Goal: Task Accomplishment & Management: Use online tool/utility

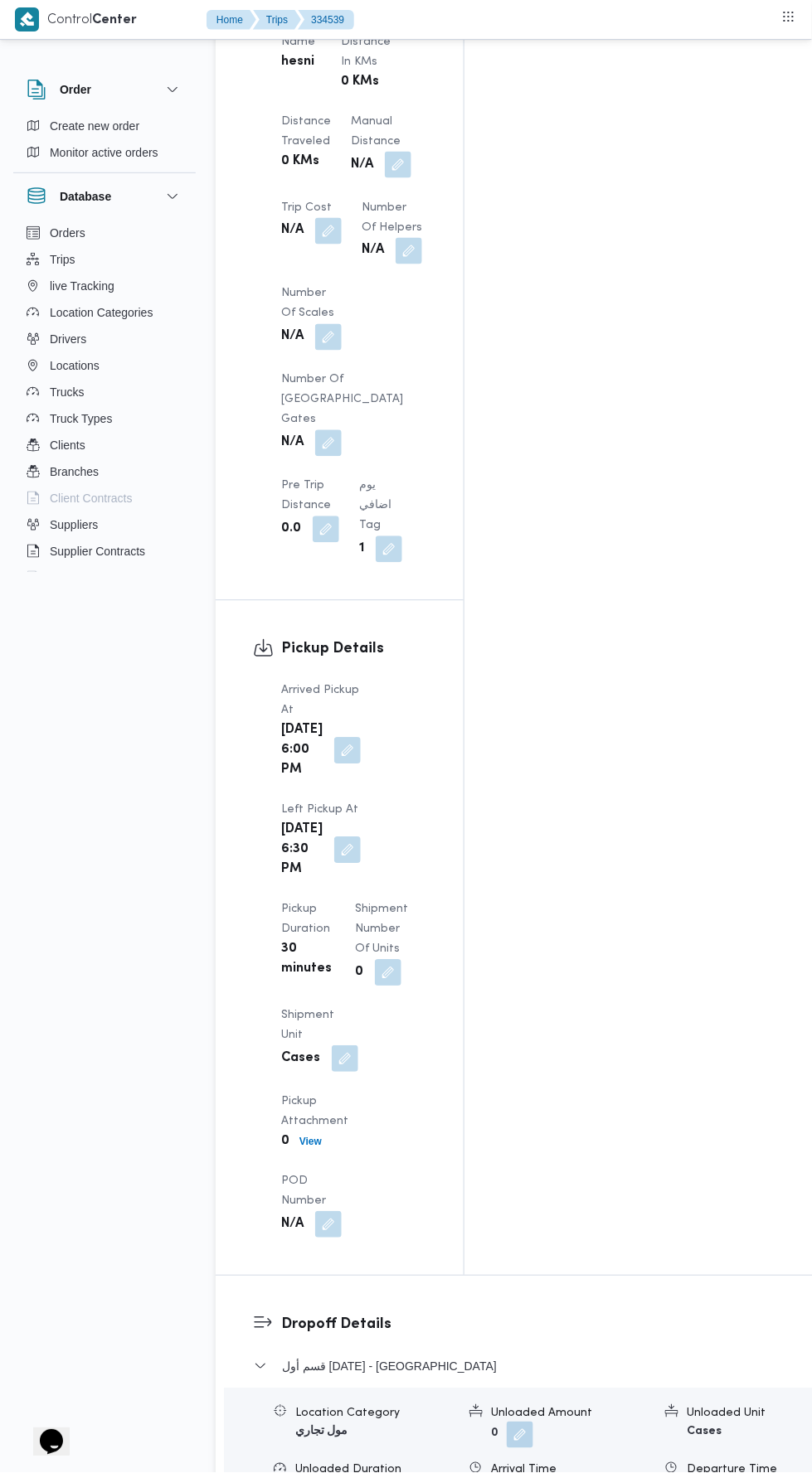
click at [715, 1472] on button "button" at bounding box center [728, 1492] width 26 height 26
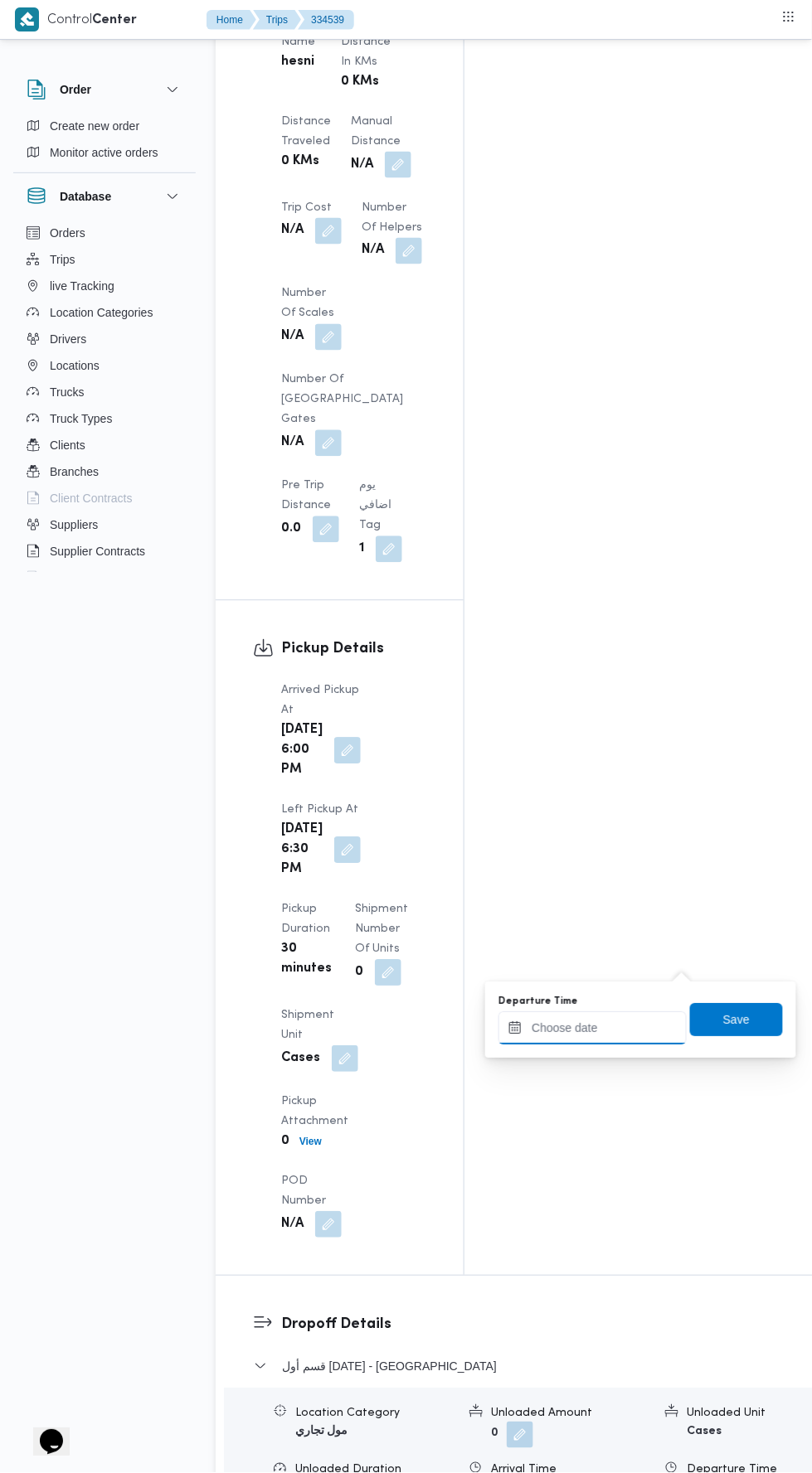
click at [583, 1026] on input "Departure Time" at bounding box center [592, 1028] width 188 height 33
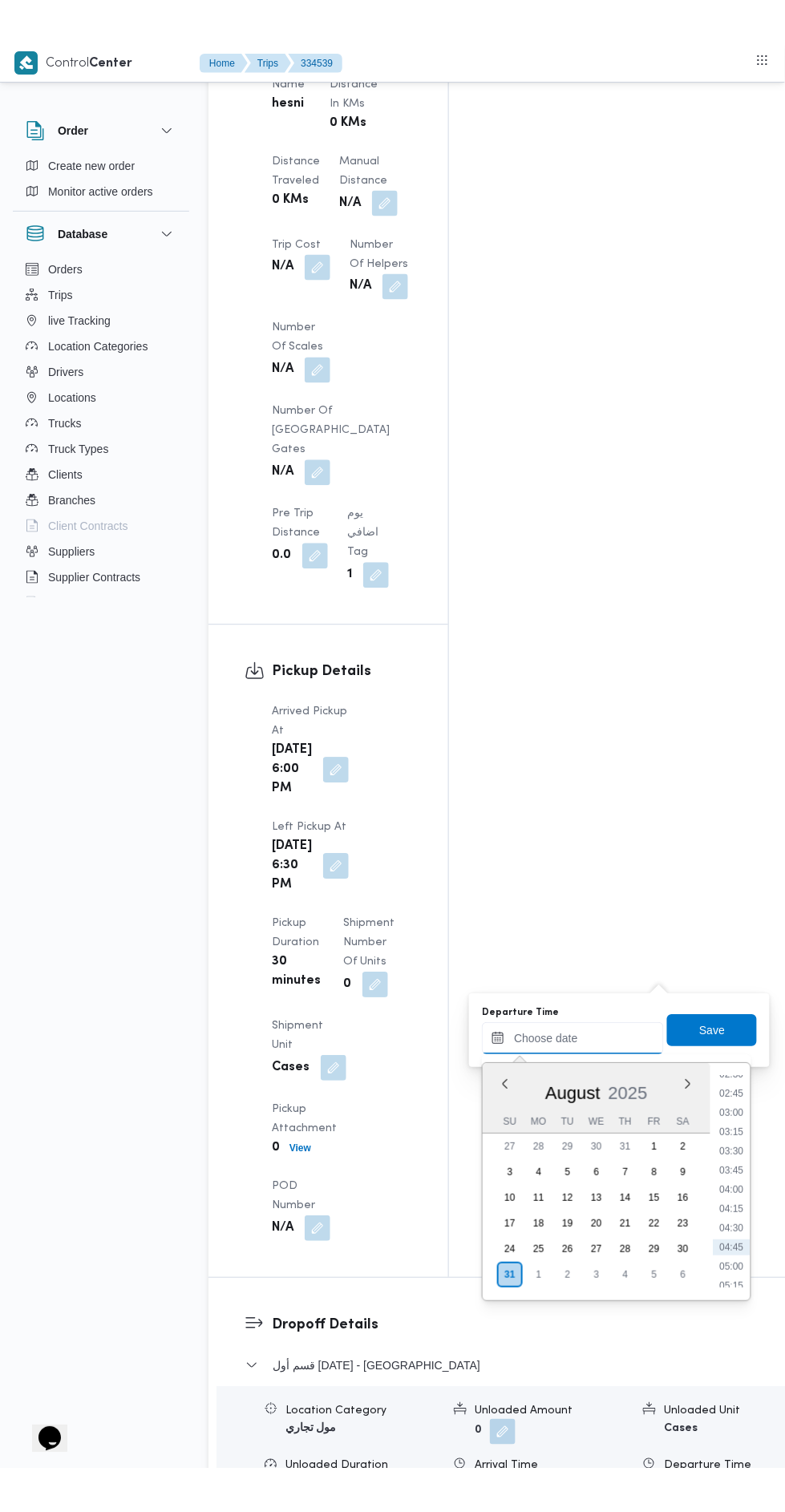
scroll to position [201, 0]
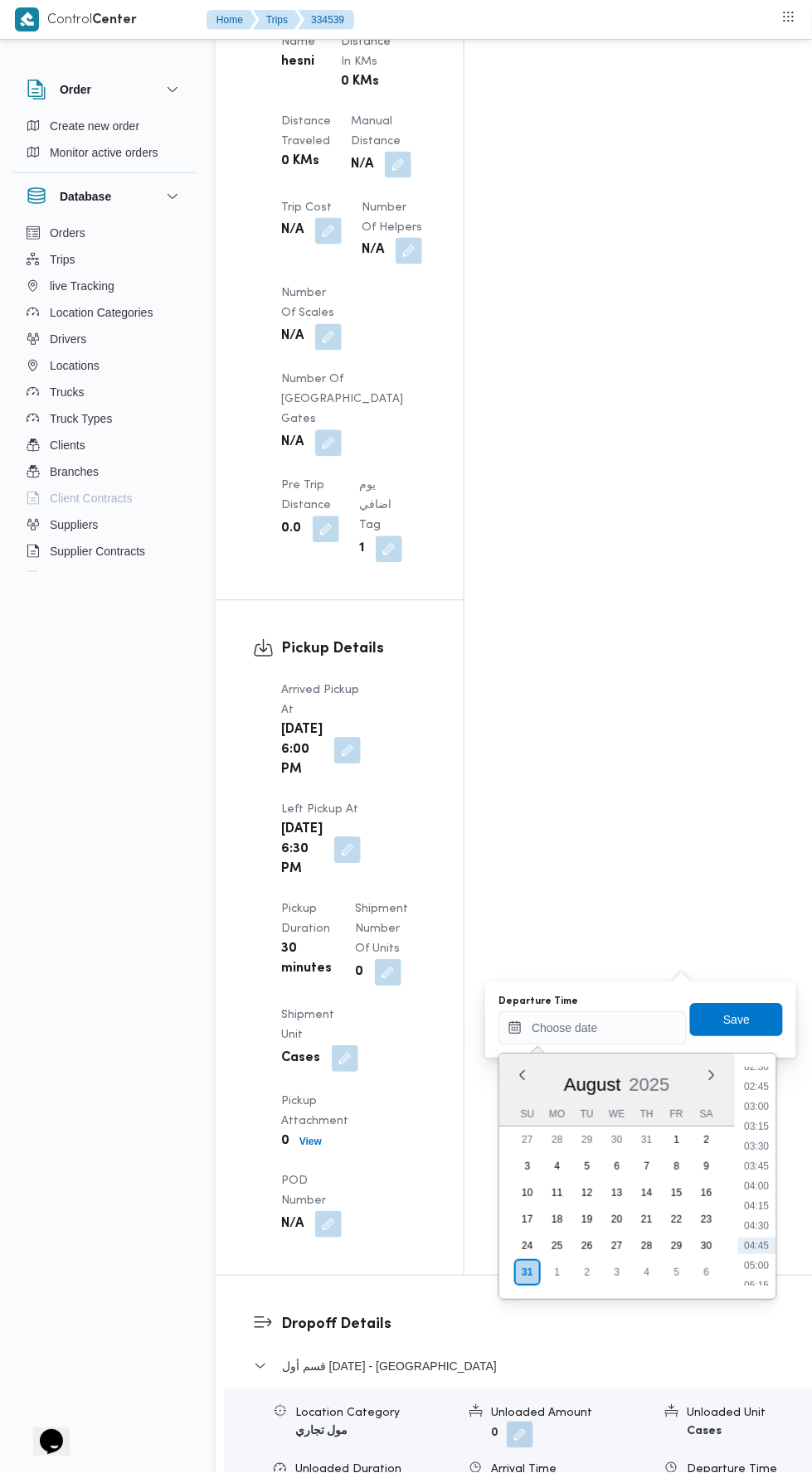
click at [756, 1107] on li "03:00" at bounding box center [756, 1107] width 38 height 17
type input "31/08/2025 03:00"
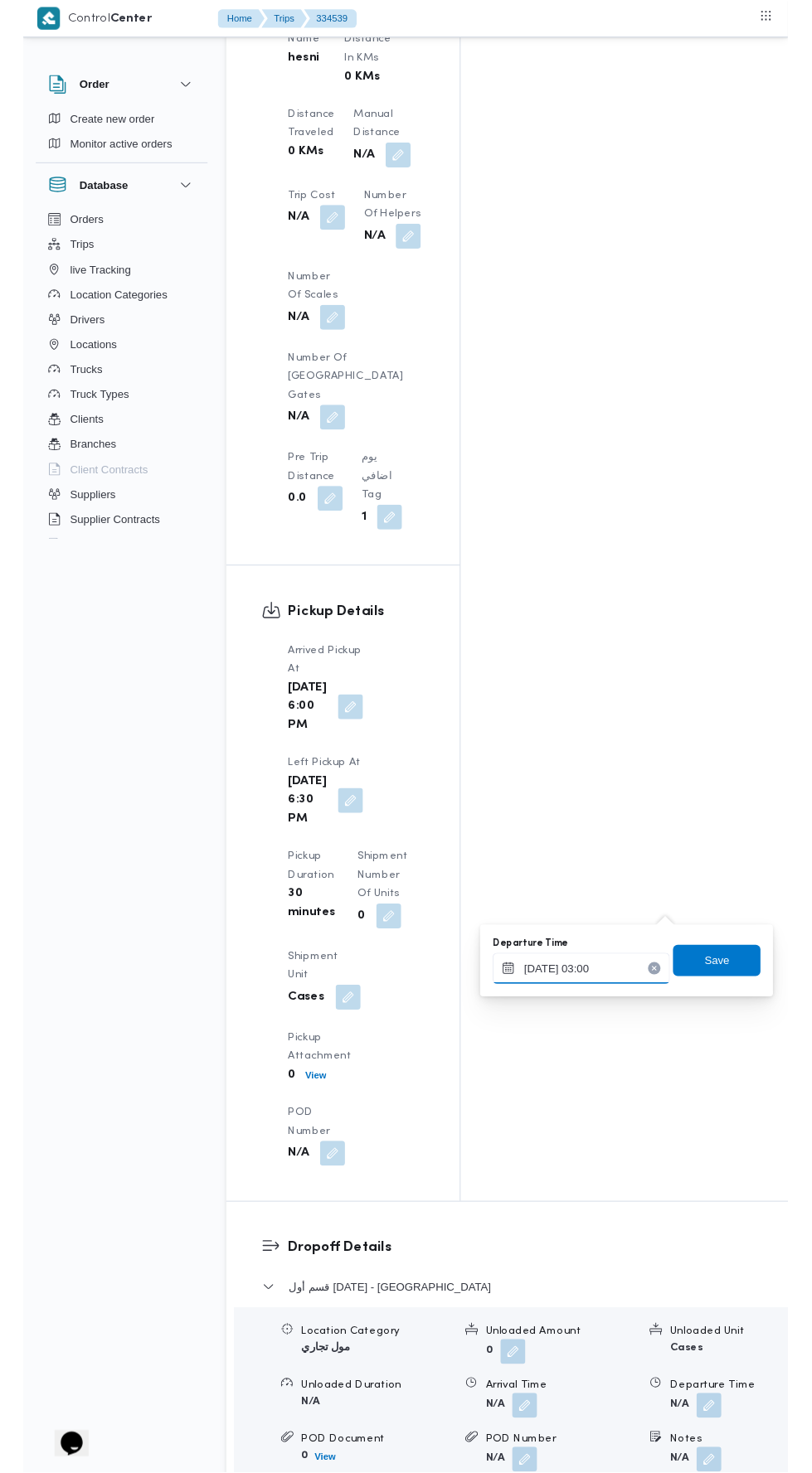
scroll to position [1624, 0]
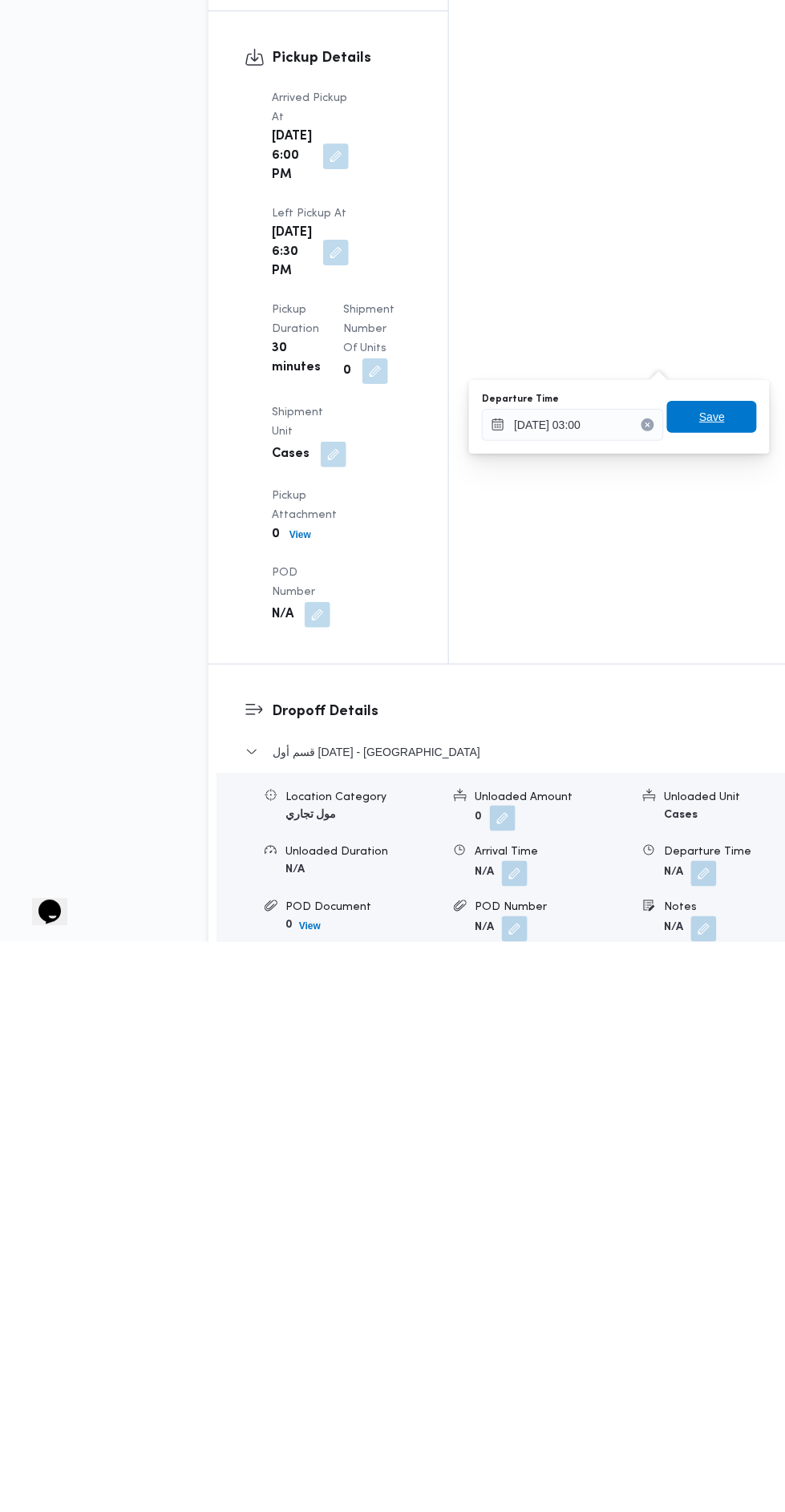
click at [722, 991] on span "Save" at bounding box center [711, 987] width 25 height 20
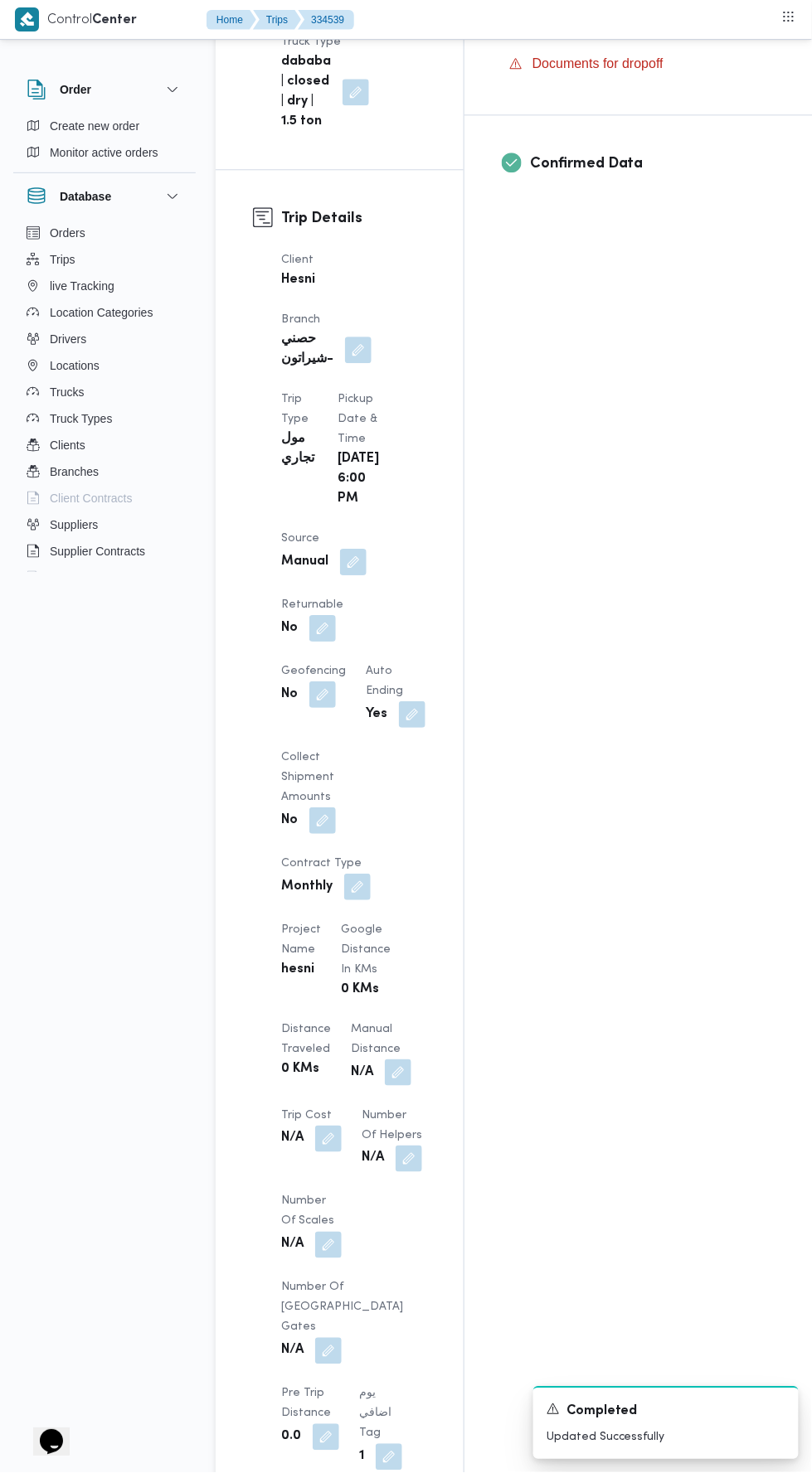
scroll to position [716, 0]
click at [385, 1060] on button "button" at bounding box center [398, 1073] width 26 height 26
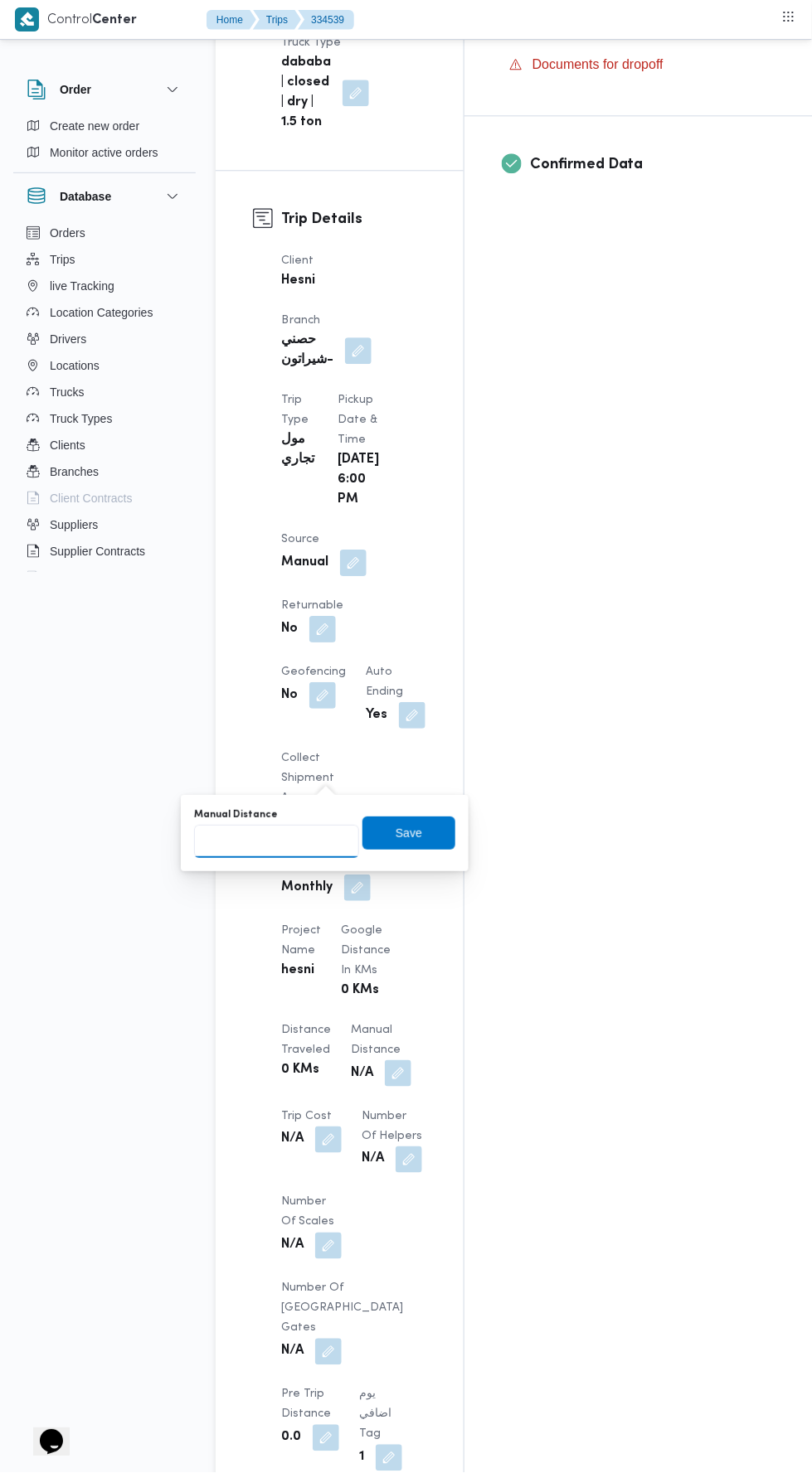
click at [311, 837] on input "Manual Distance" at bounding box center [276, 841] width 165 height 33
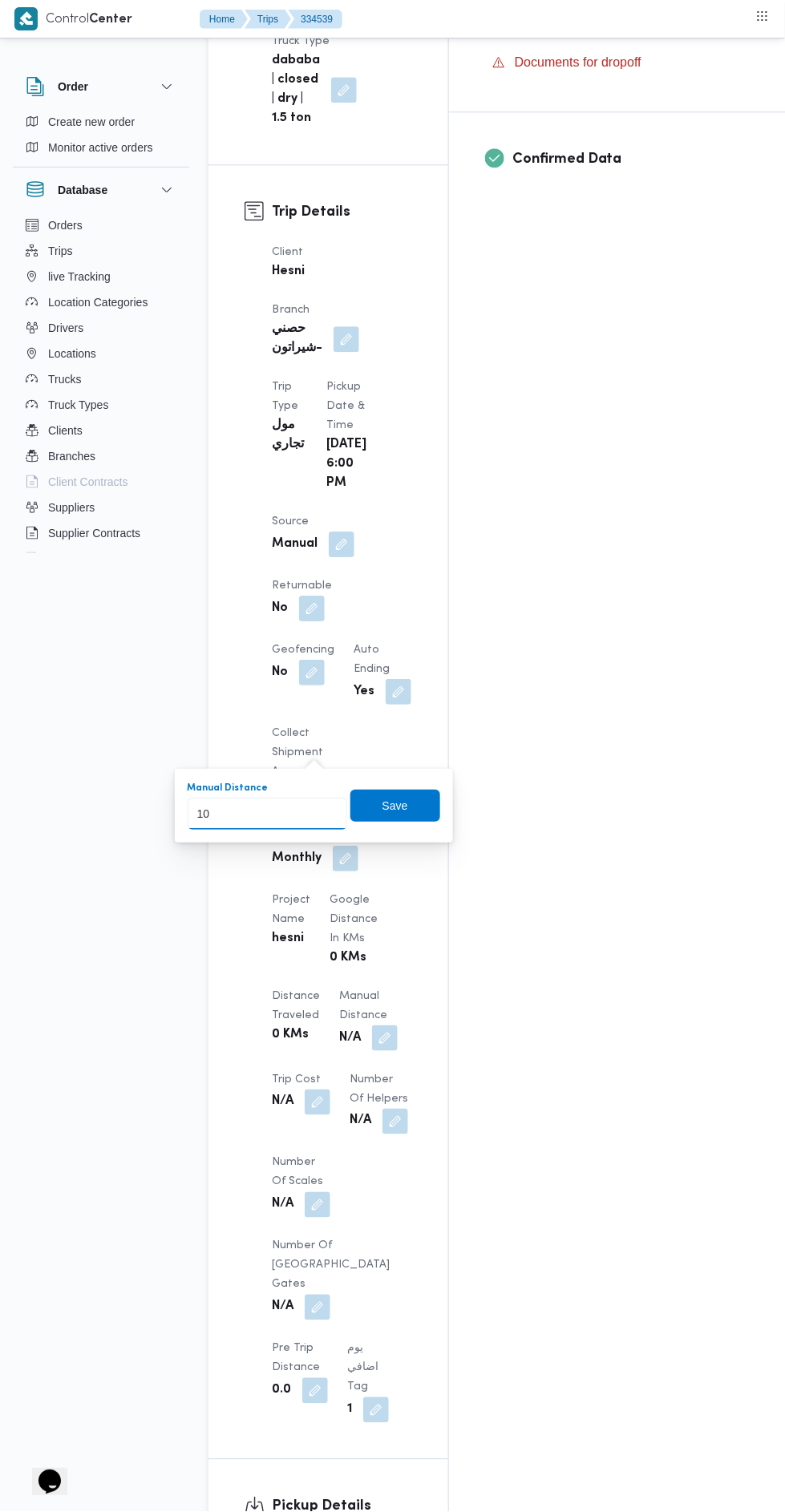
type input "100"
click at [422, 801] on span "Save" at bounding box center [395, 805] width 90 height 32
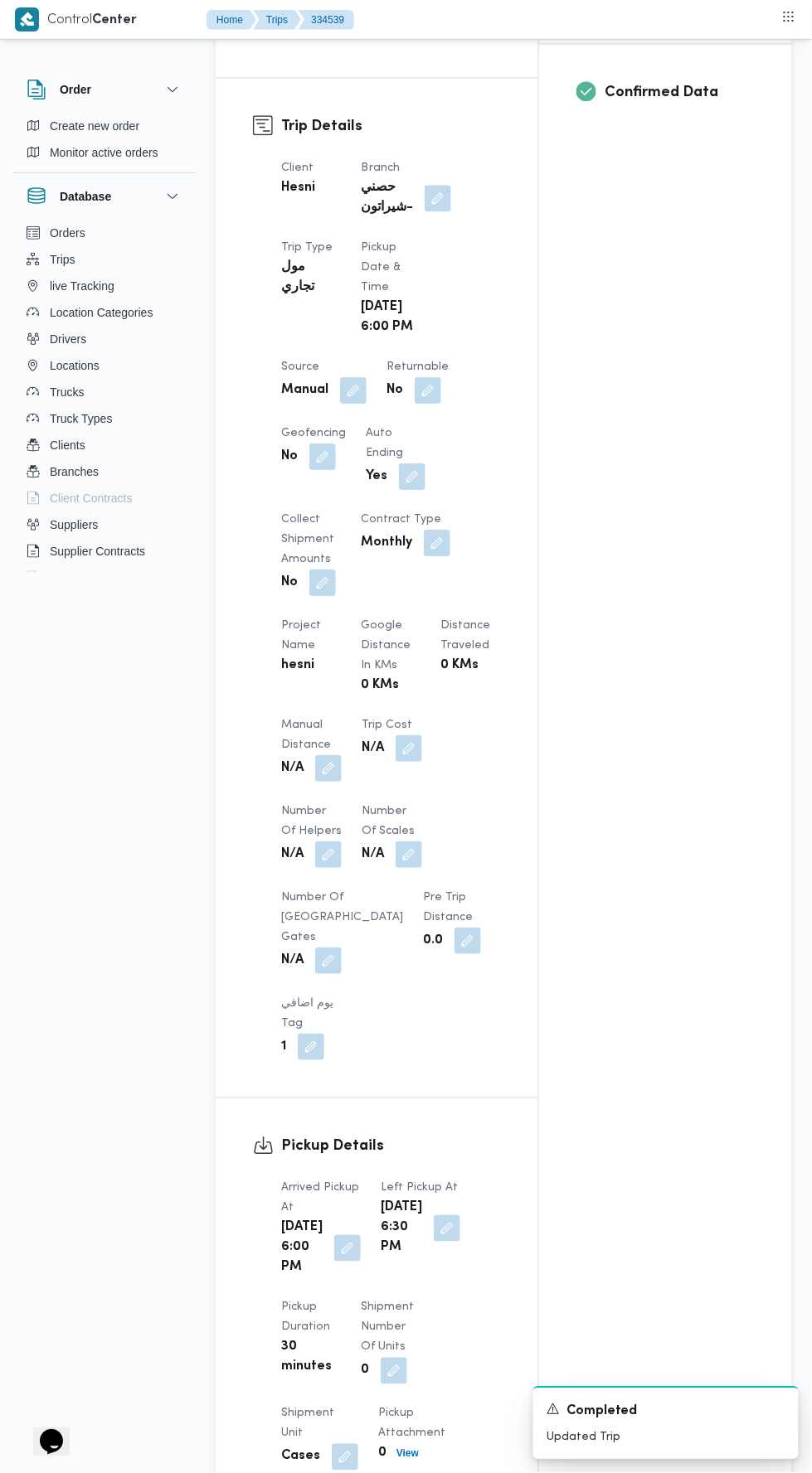
scroll to position [0, 0]
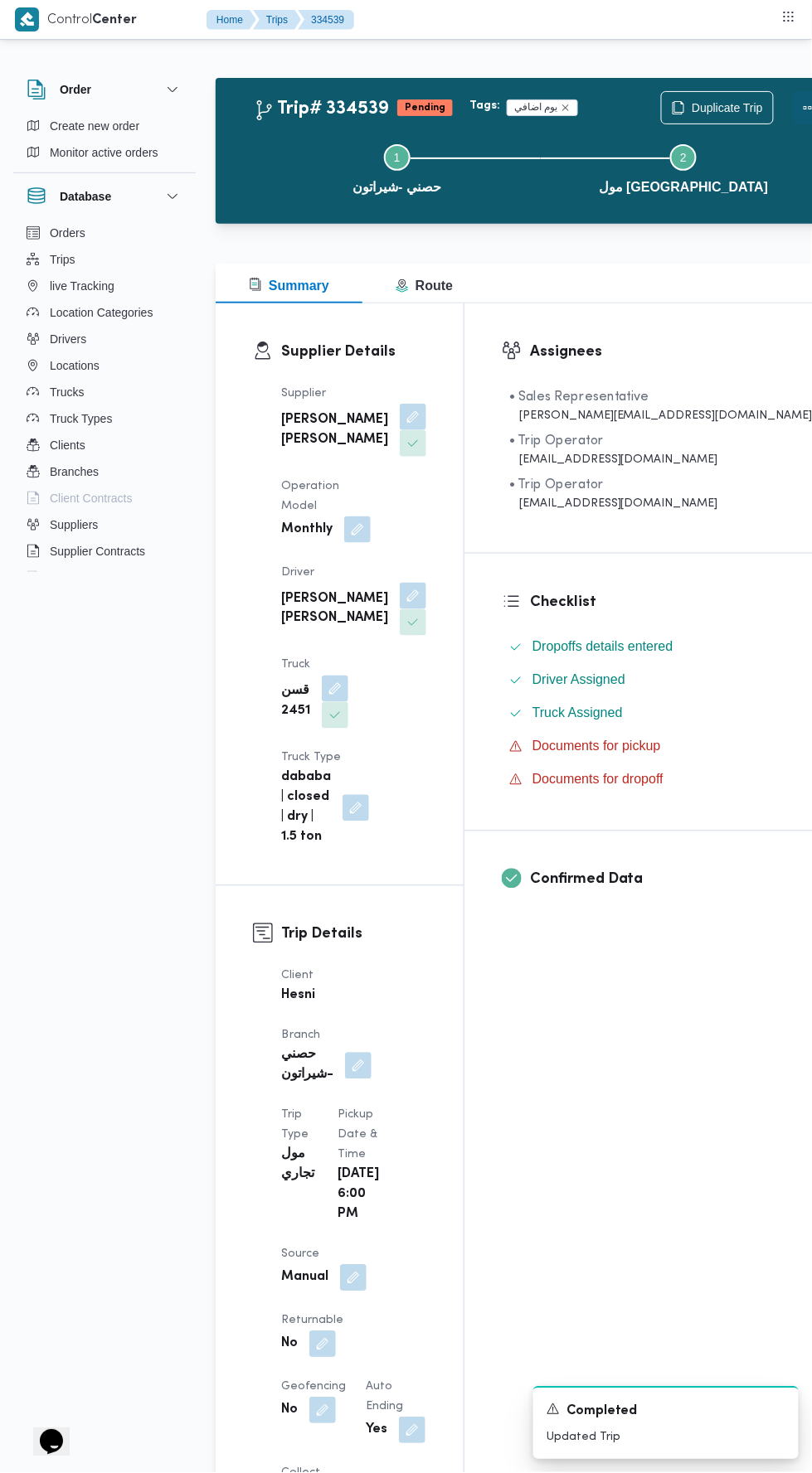
click at [793, 99] on button "Actions" at bounding box center [809, 107] width 33 height 33
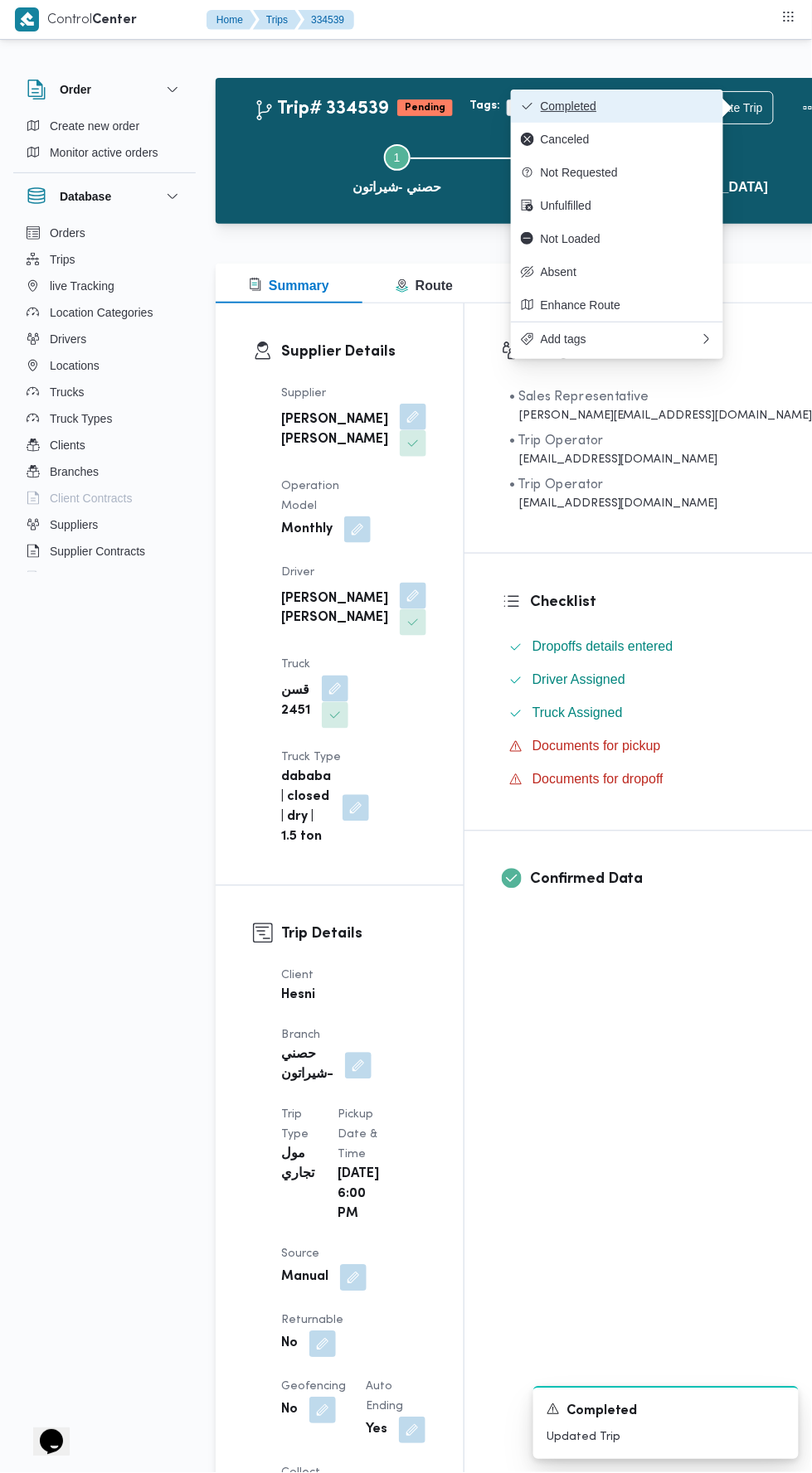
click at [658, 105] on span "Completed" at bounding box center [626, 106] width 172 height 14
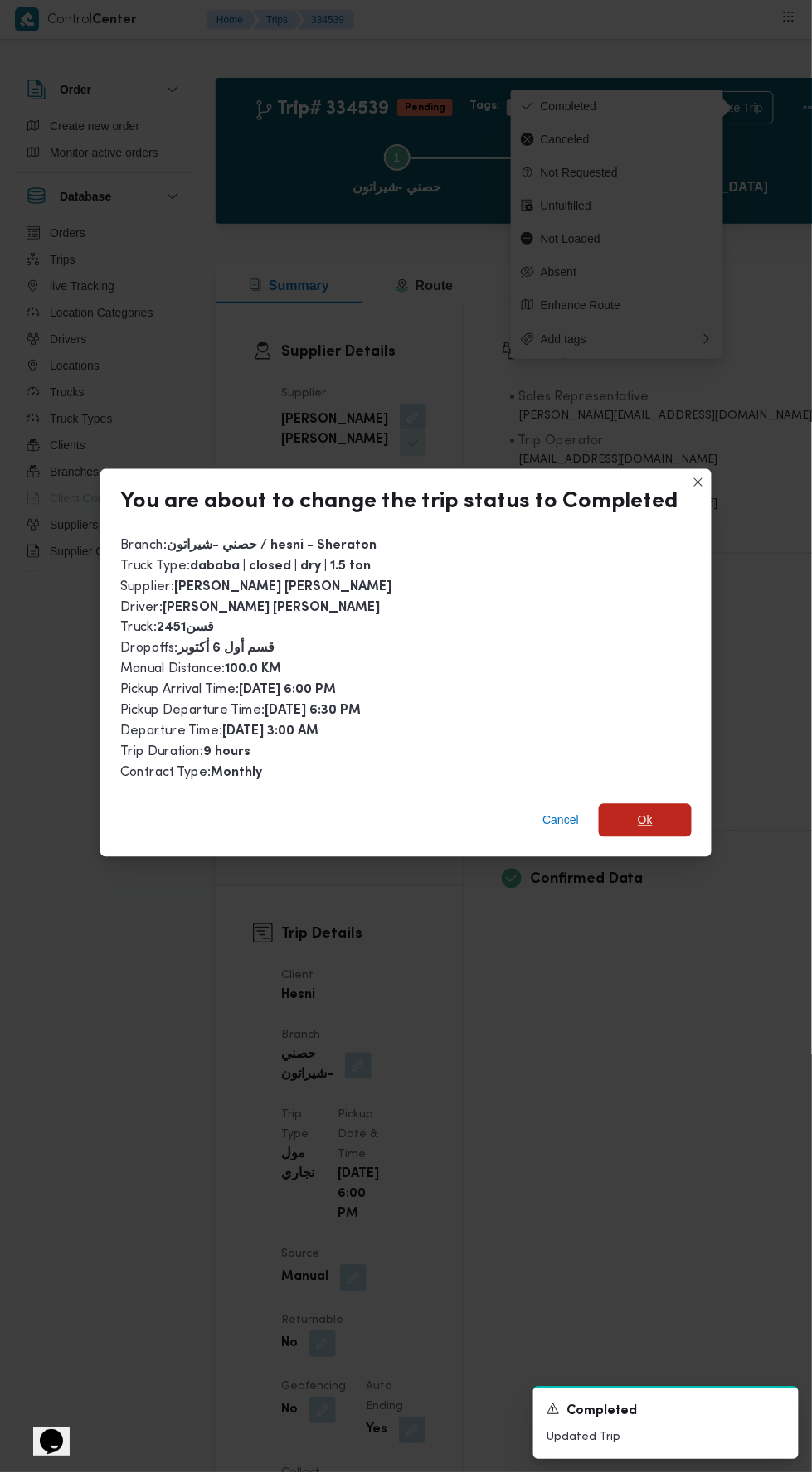
click at [671, 804] on span "Ok" at bounding box center [645, 820] width 93 height 33
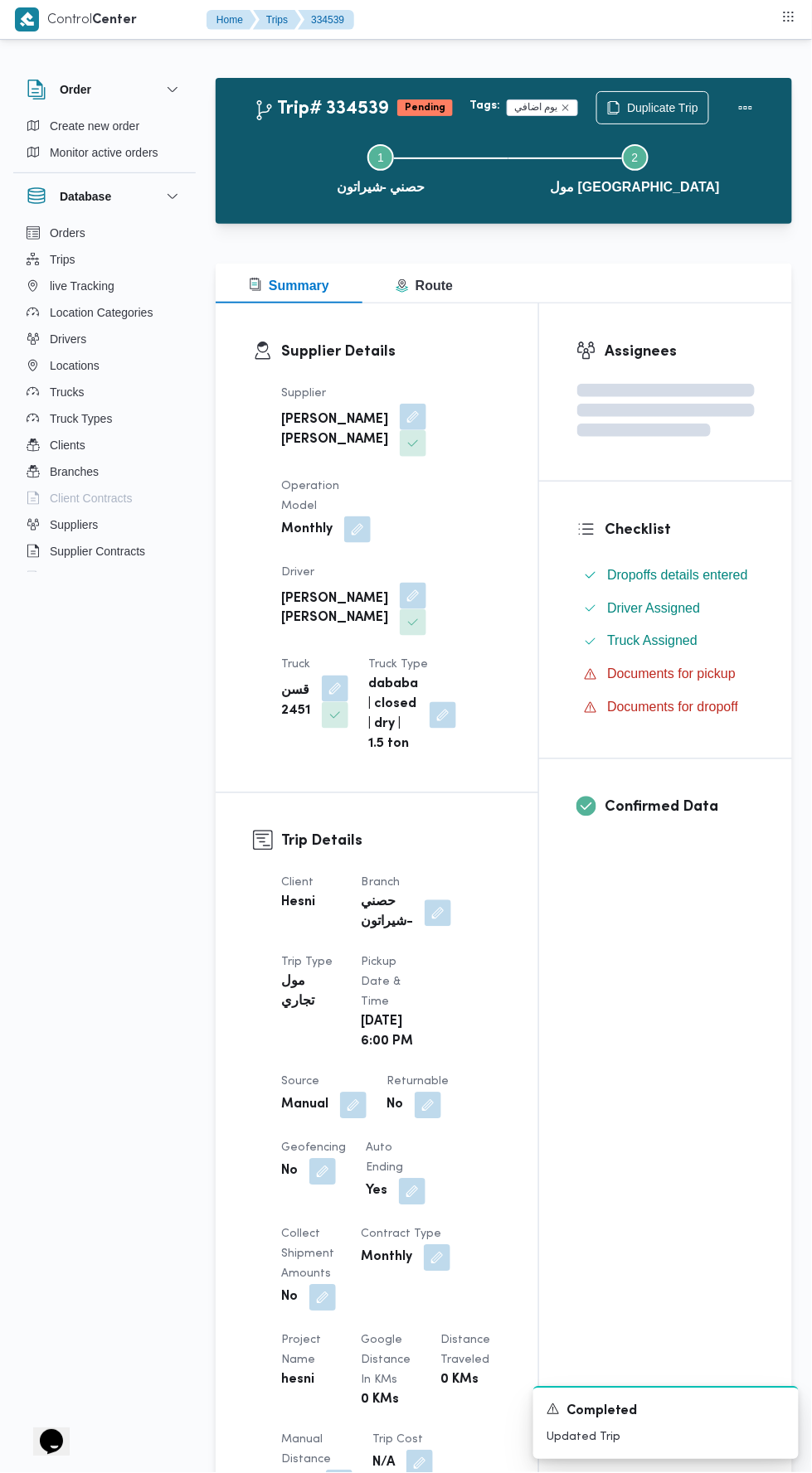
click at [554, 1064] on div "Assignees Checklist Dropoffs details entered Driver Assigned Truck Assigned Doc…" at bounding box center [665, 1306] width 253 height 2006
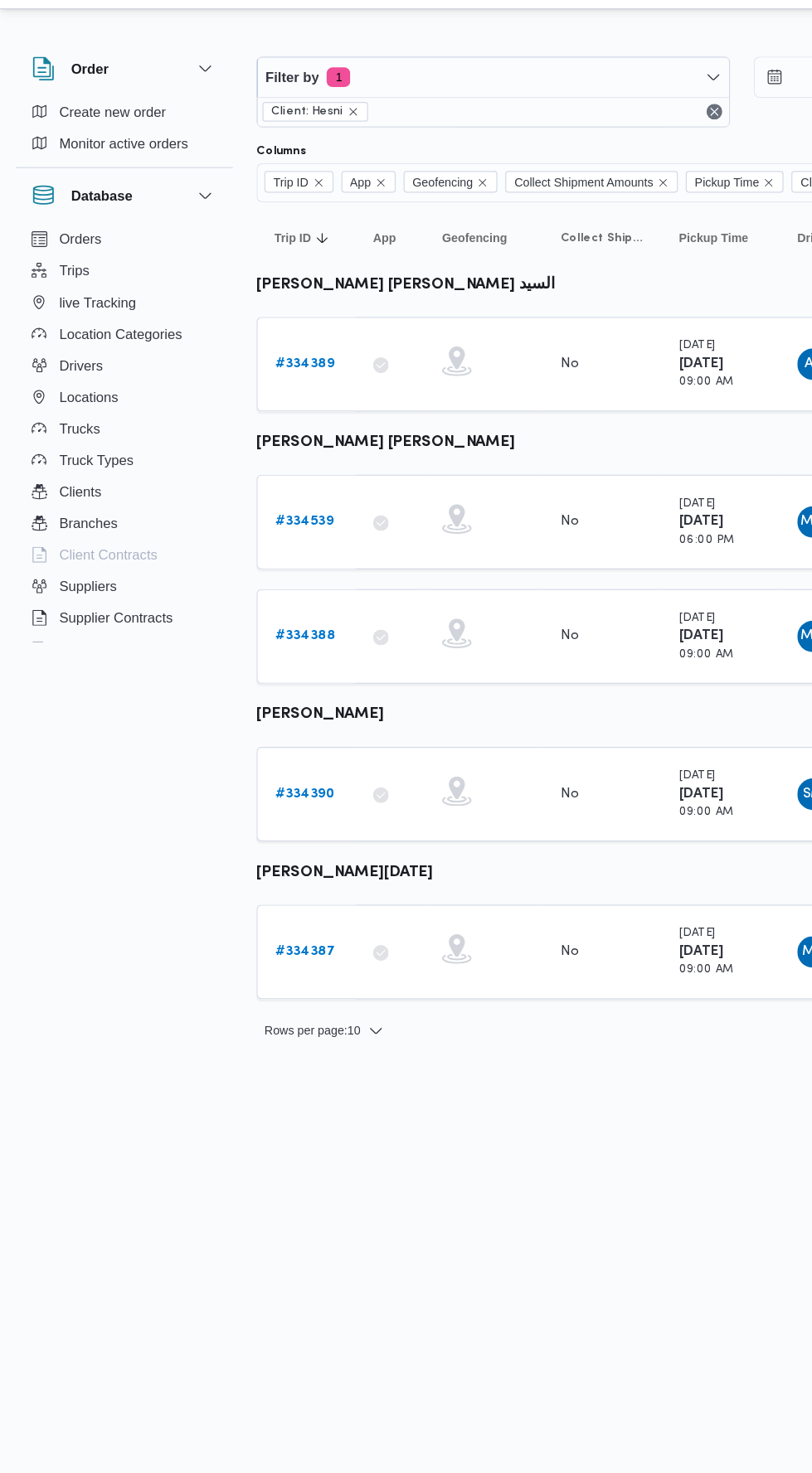
click at [263, 335] on b "# 334389" at bounding box center [256, 338] width 50 height 11
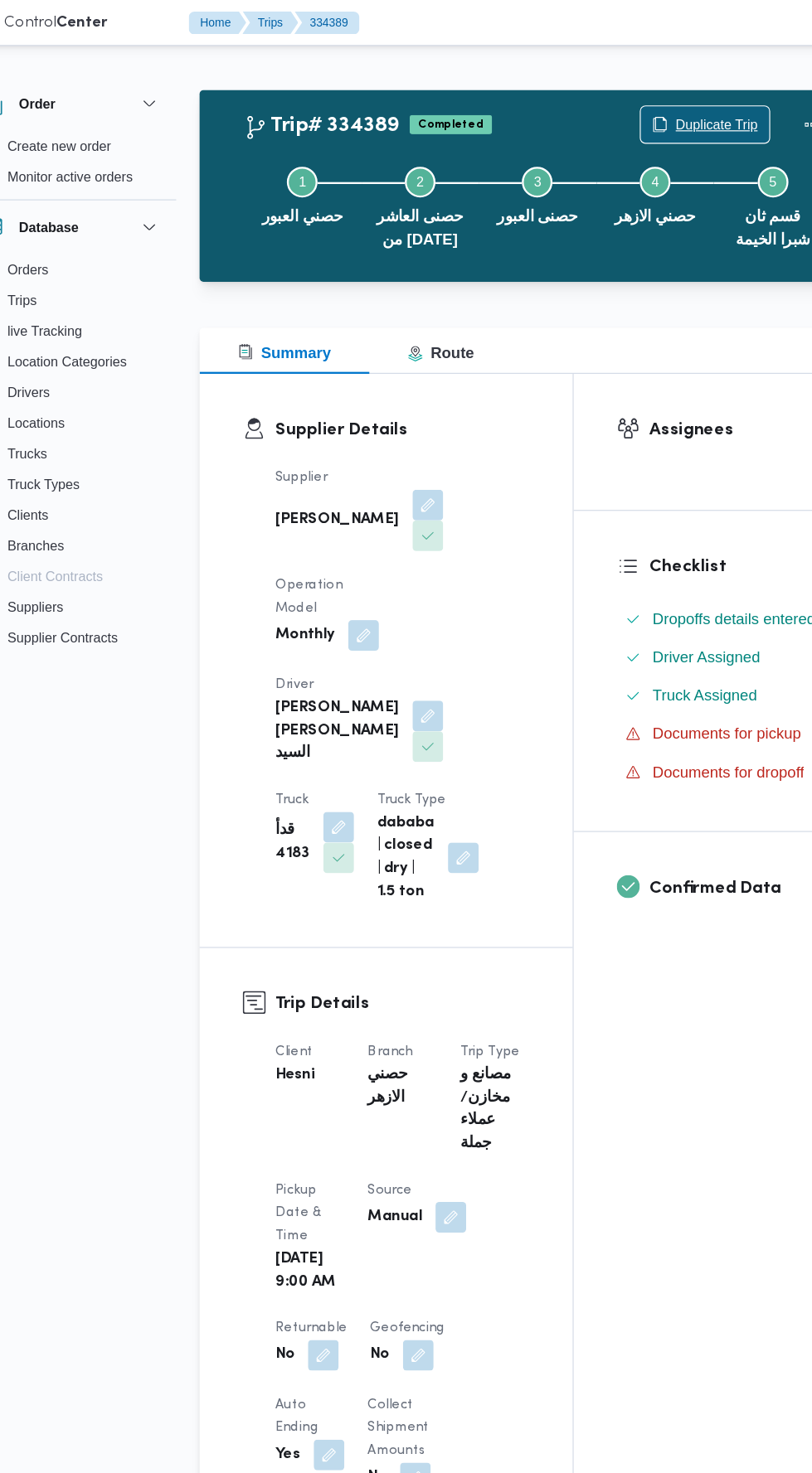
click at [659, 107] on span "Duplicate Trip" at bounding box center [663, 108] width 71 height 20
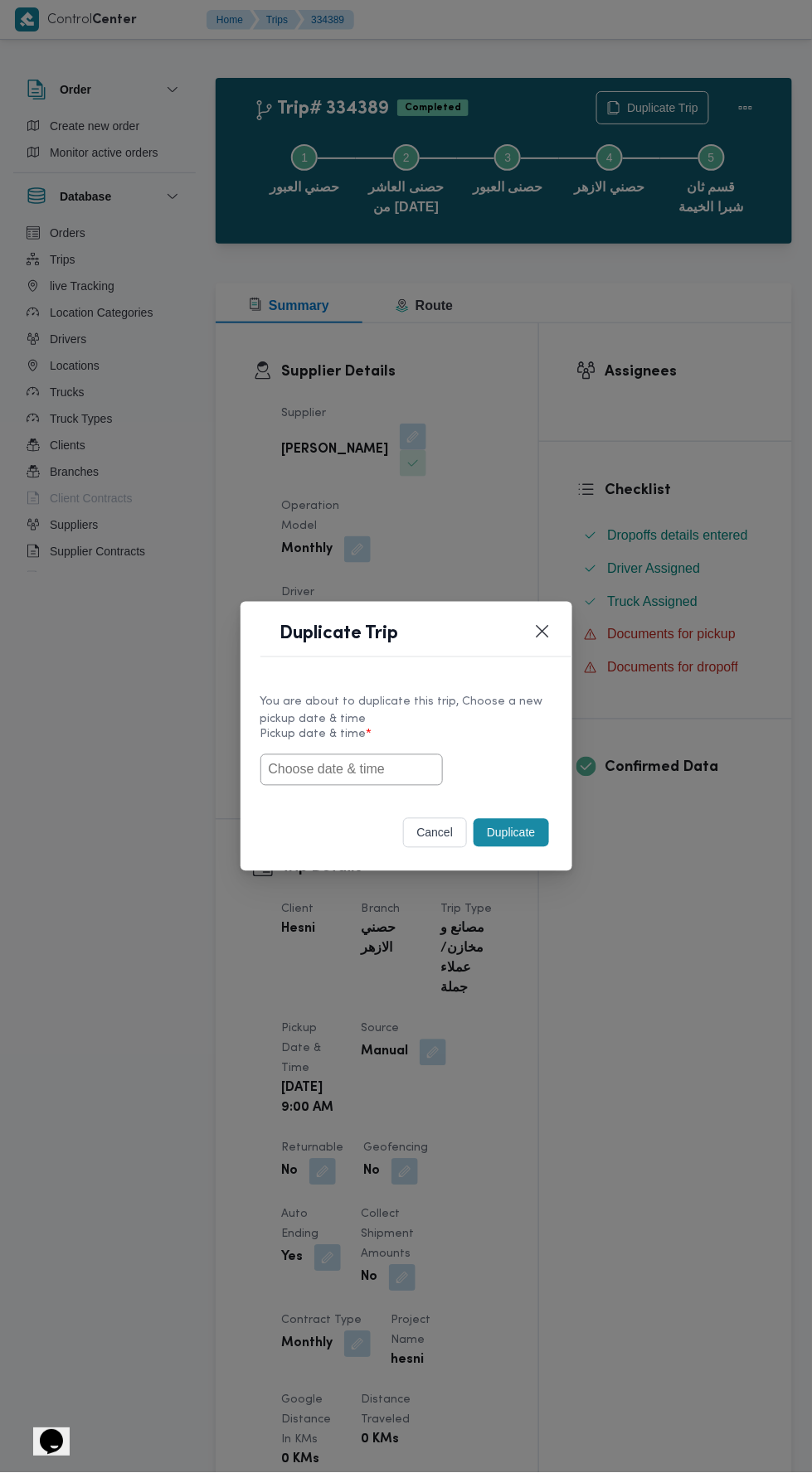
click at [387, 763] on input "text" at bounding box center [351, 770] width 182 height 31
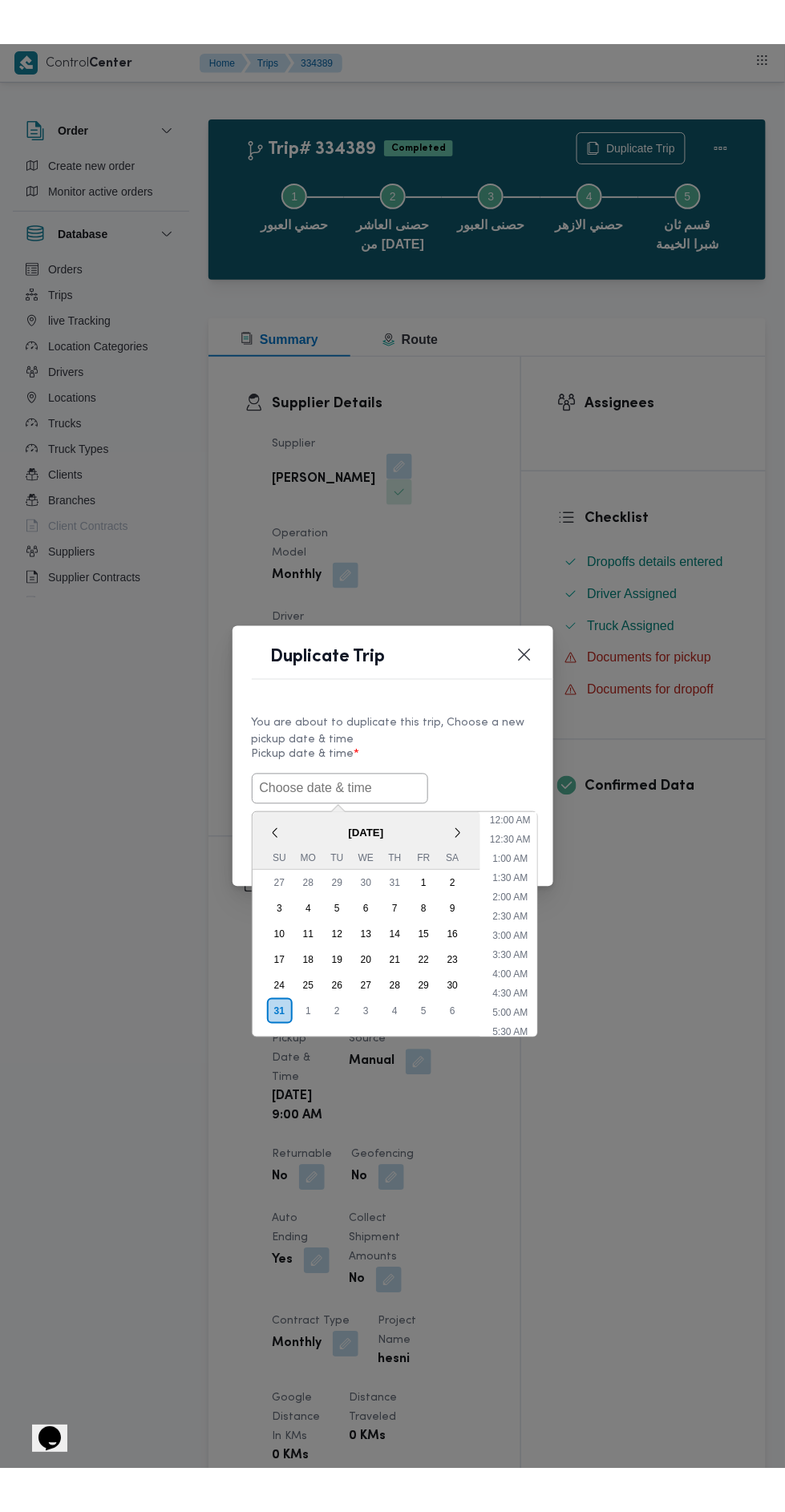
scroll to position [69, 0]
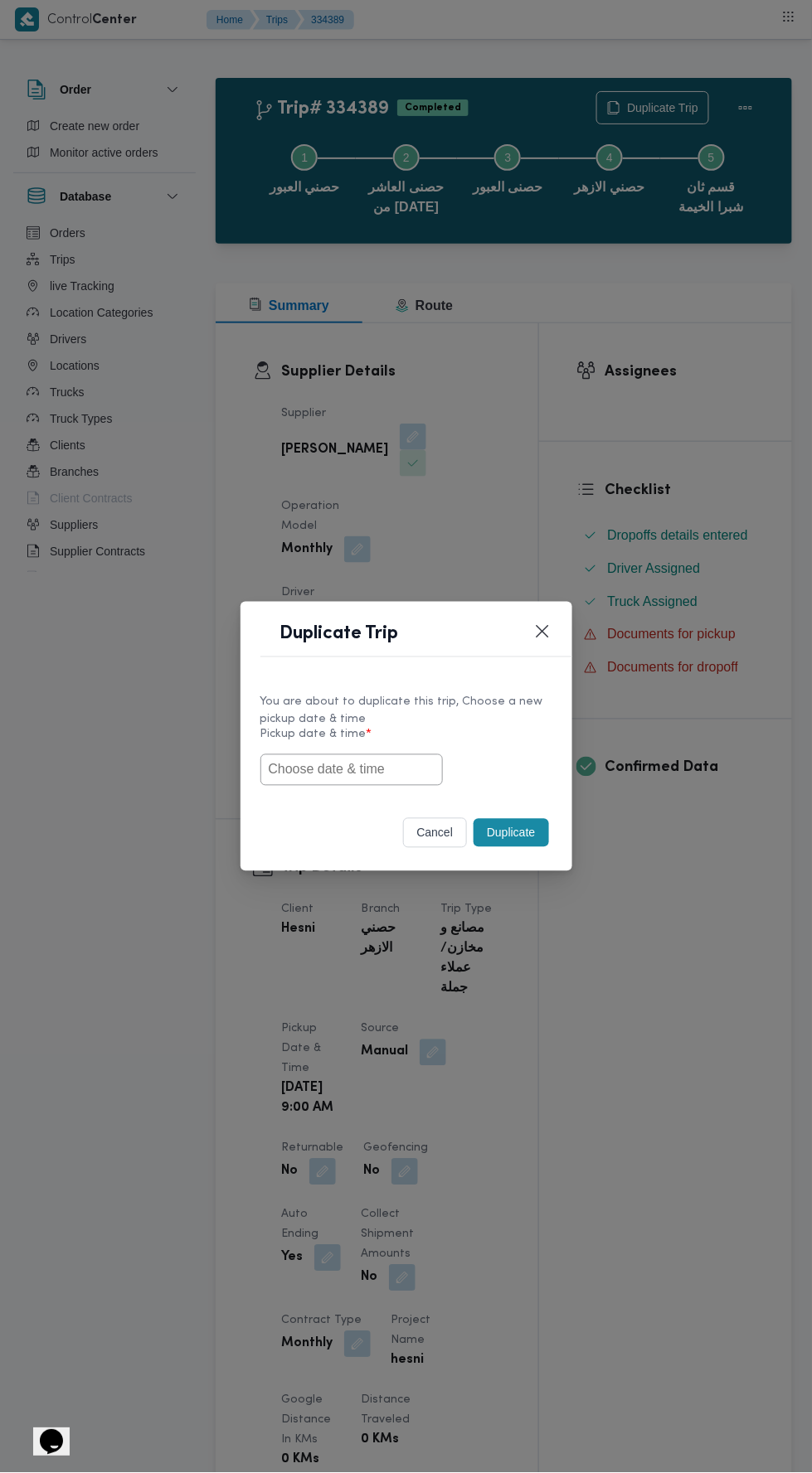
click at [394, 771] on input "text" at bounding box center [351, 770] width 182 height 31
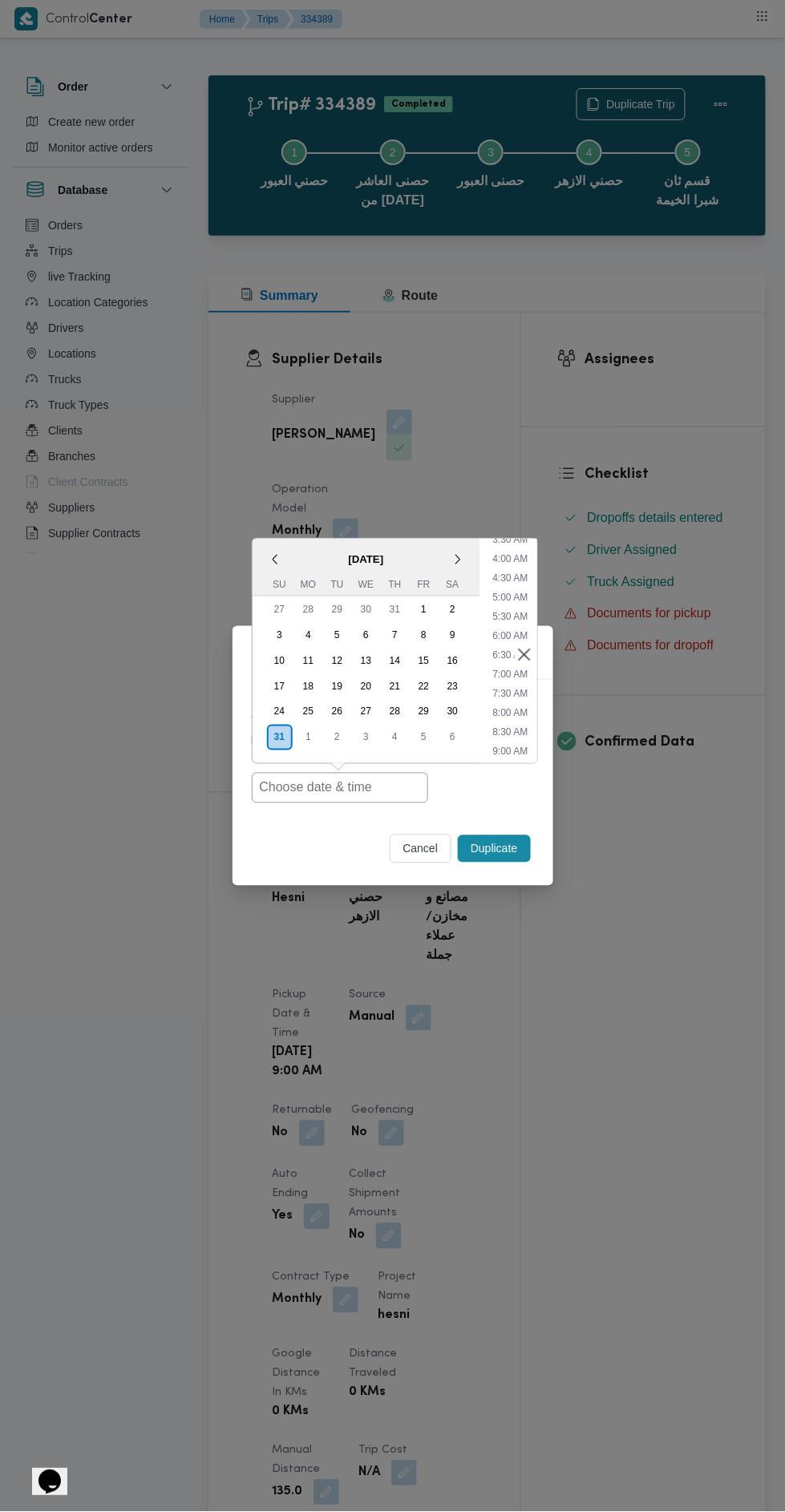
scroll to position [145, 0]
click at [512, 744] on li "9:00 AM" at bounding box center [509, 749] width 48 height 16
type input "31/08/2025 9:00AM"
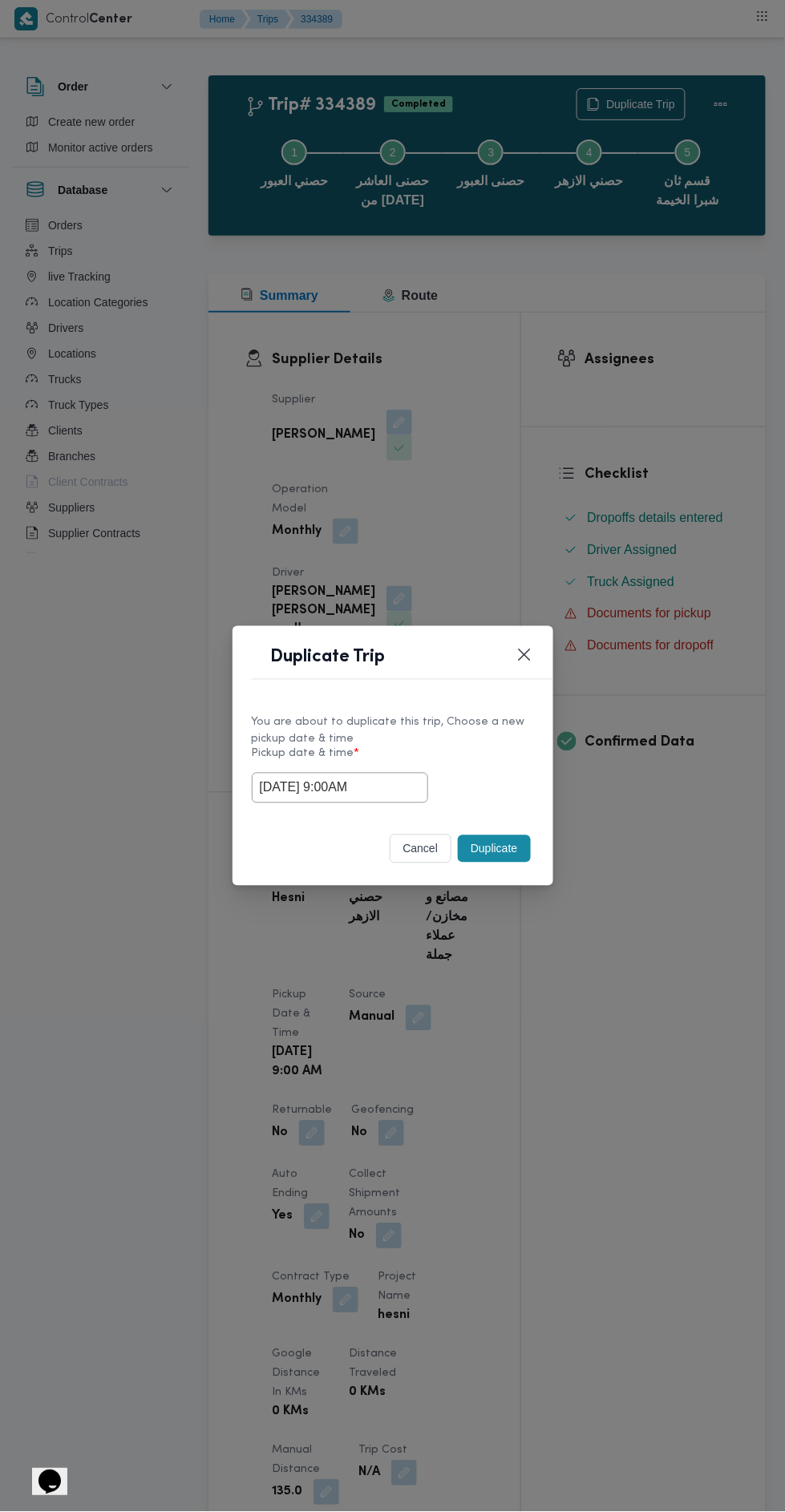
click at [513, 835] on button "Duplicate" at bounding box center [494, 848] width 72 height 27
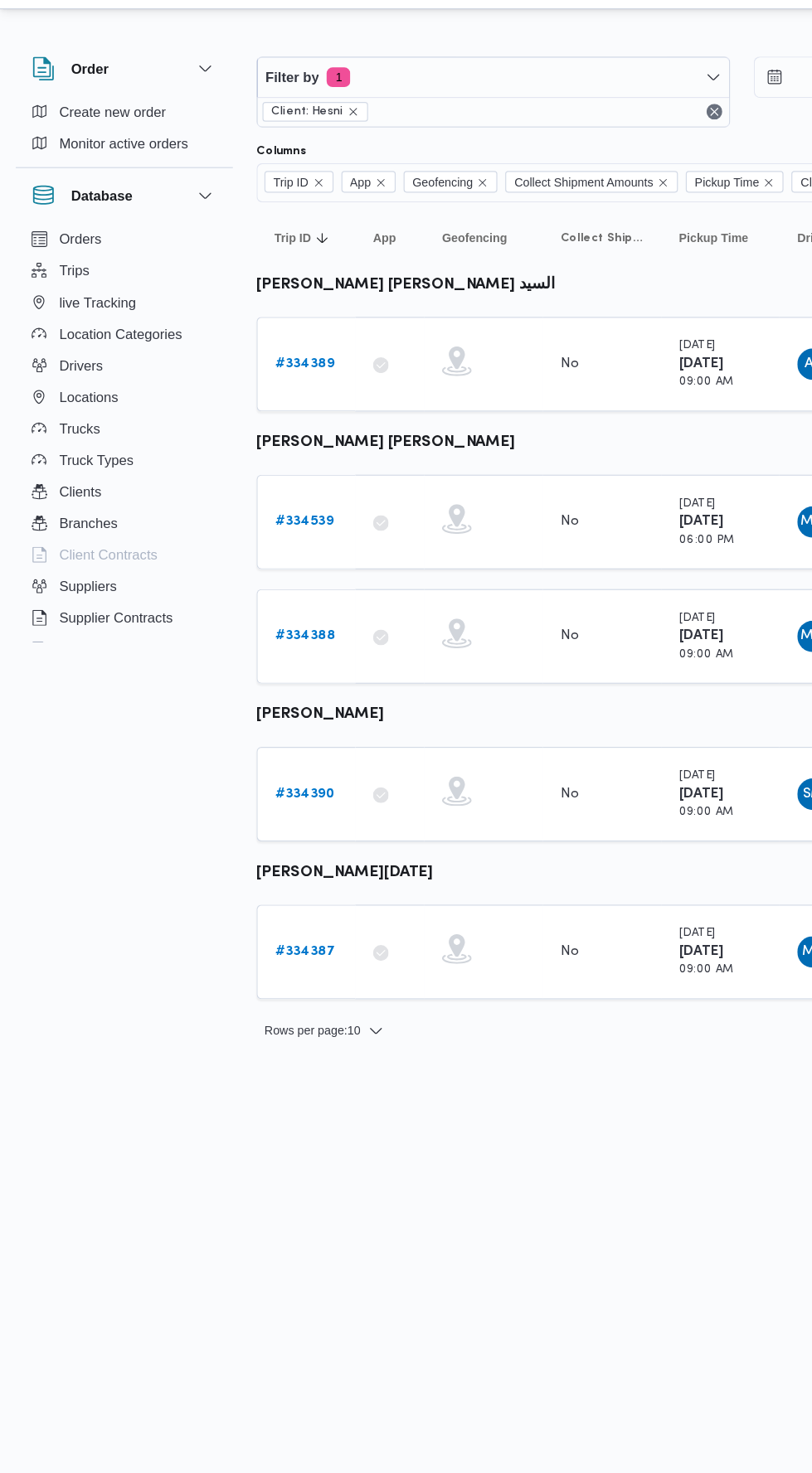
click at [277, 694] on b "# 334390" at bounding box center [256, 699] width 50 height 11
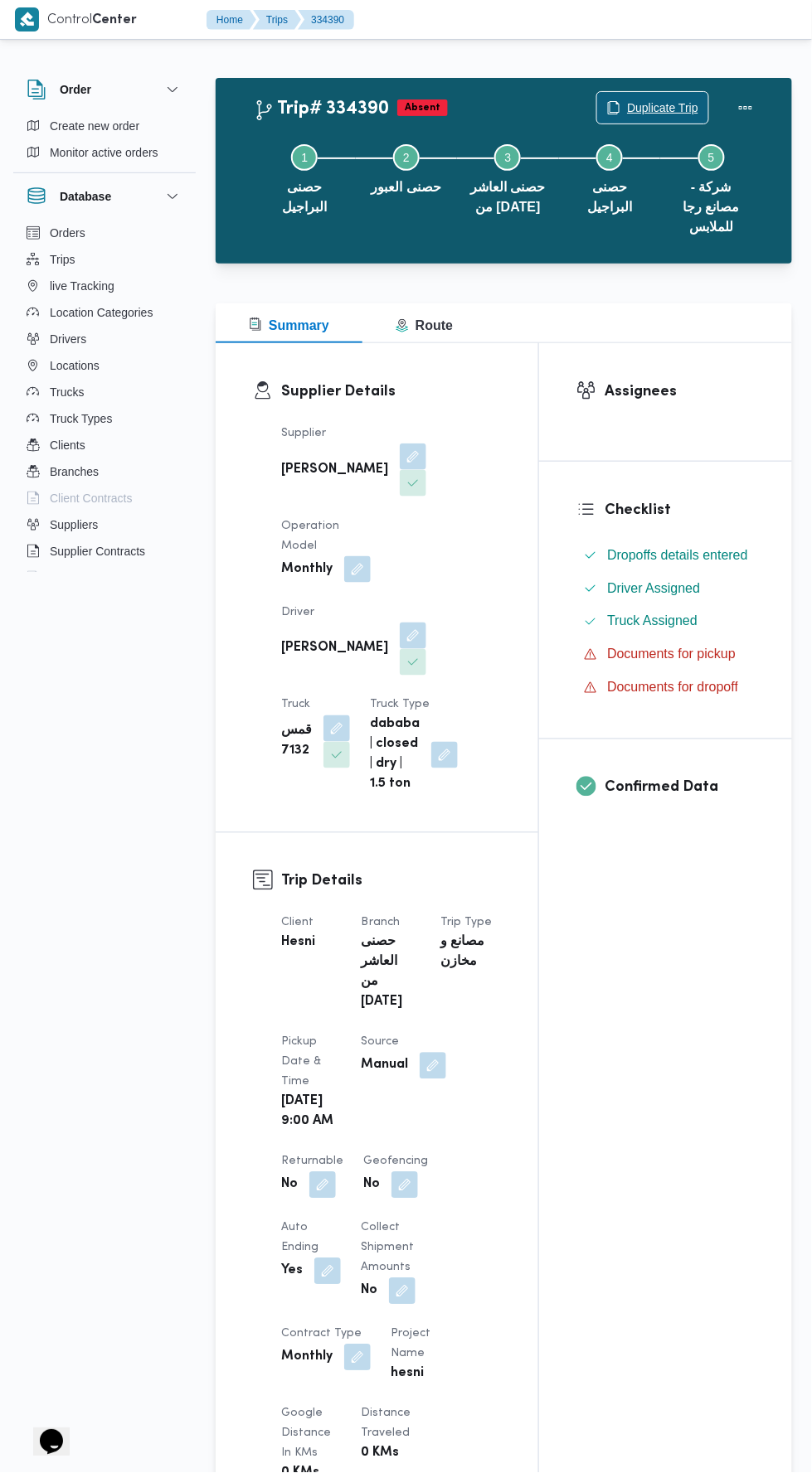
click at [674, 97] on span "Duplicate Trip" at bounding box center [652, 107] width 111 height 31
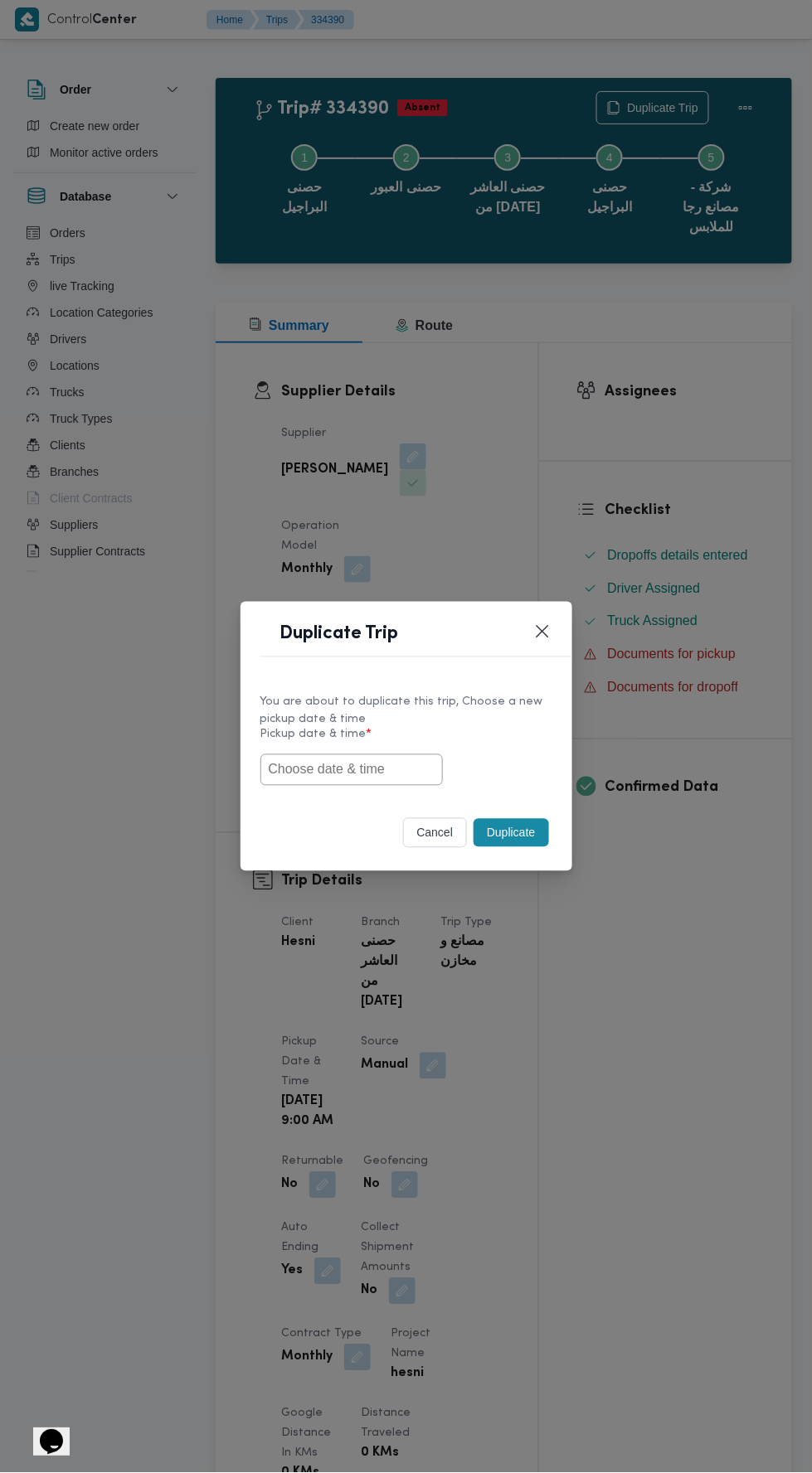
click at [408, 767] on input "text" at bounding box center [351, 770] width 182 height 31
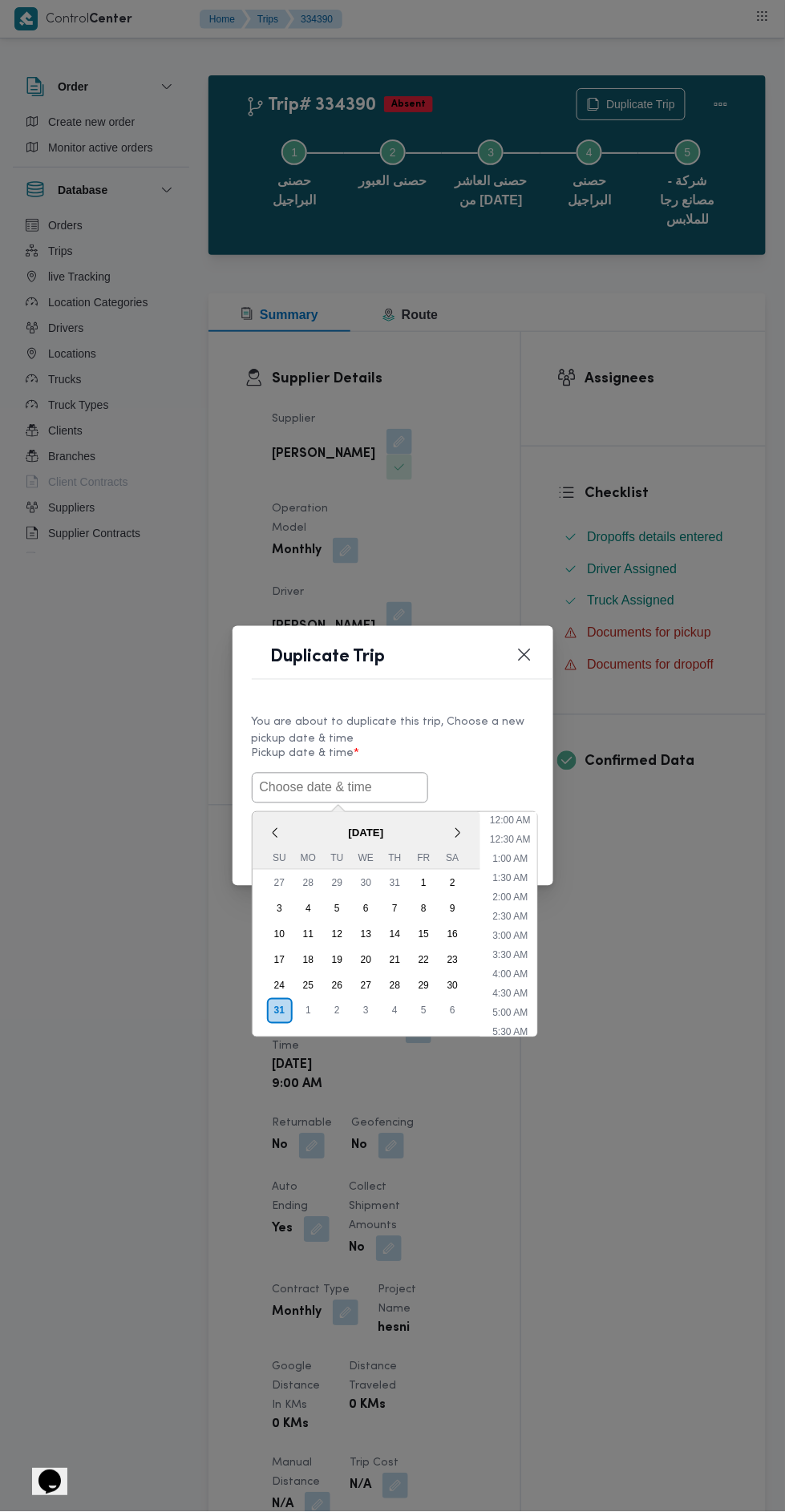
scroll to position [69, 0]
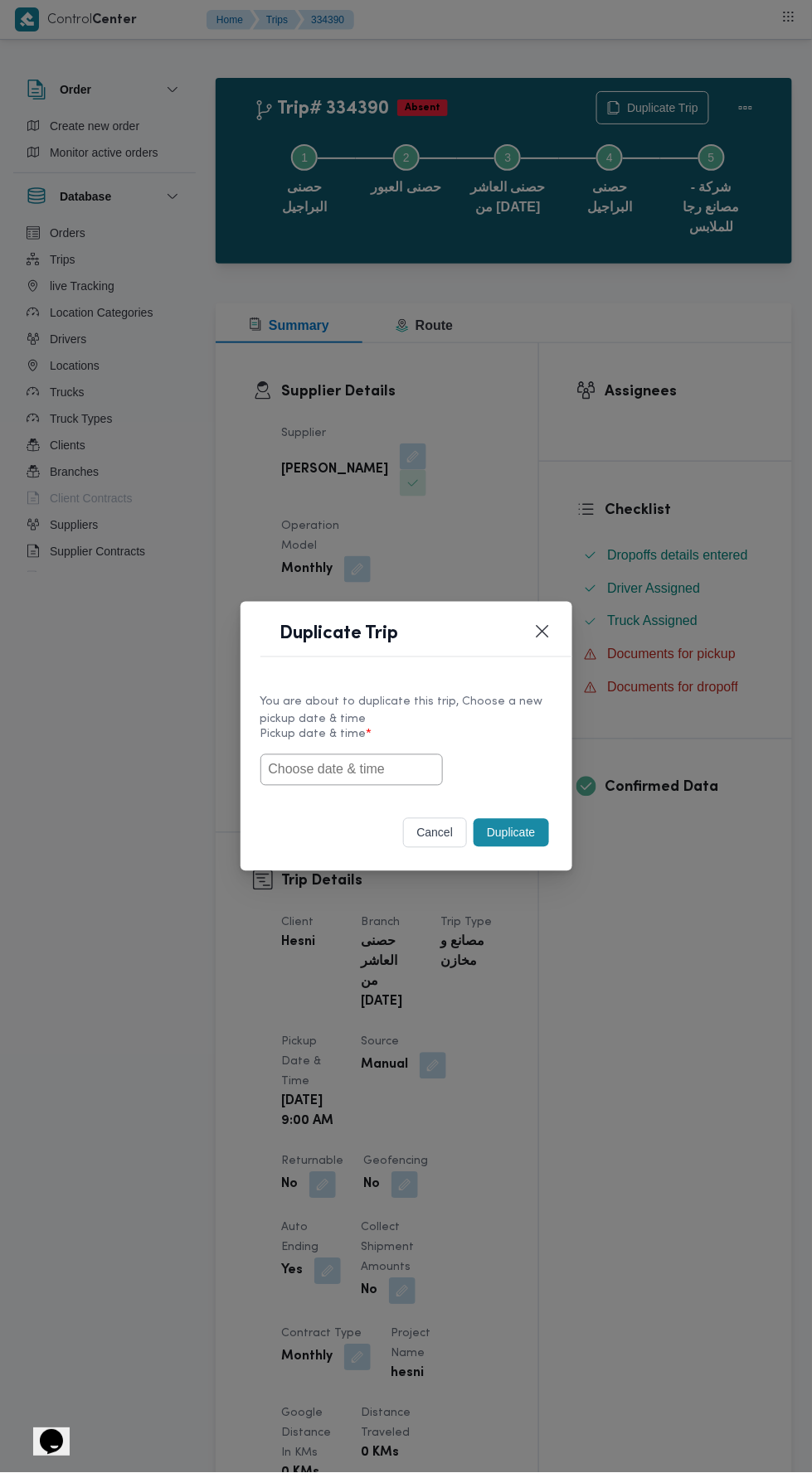
click at [408, 776] on input "text" at bounding box center [351, 770] width 182 height 31
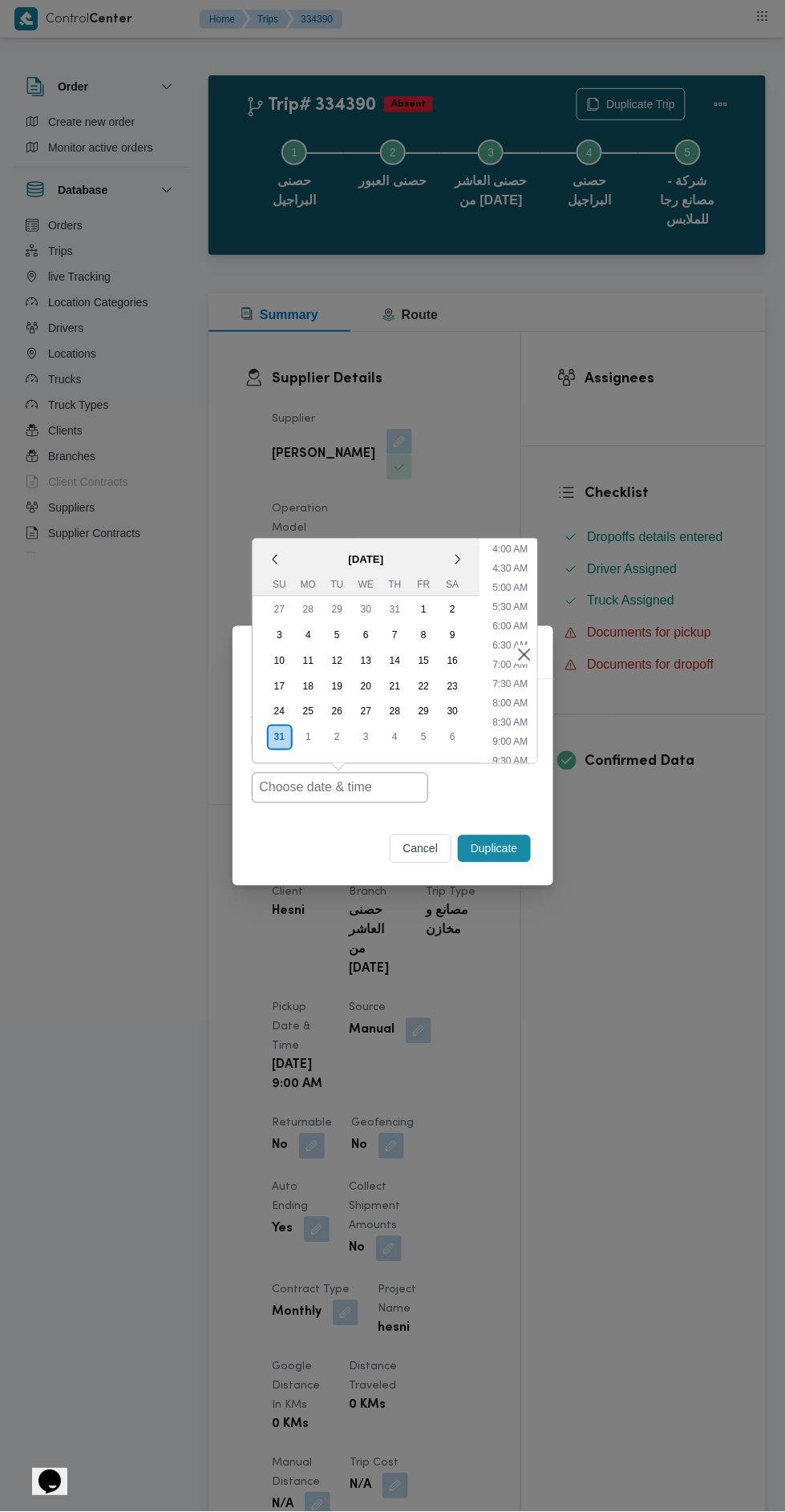
scroll to position [158, 0]
click at [517, 716] on li "8:30 AM" at bounding box center [509, 717] width 48 height 16
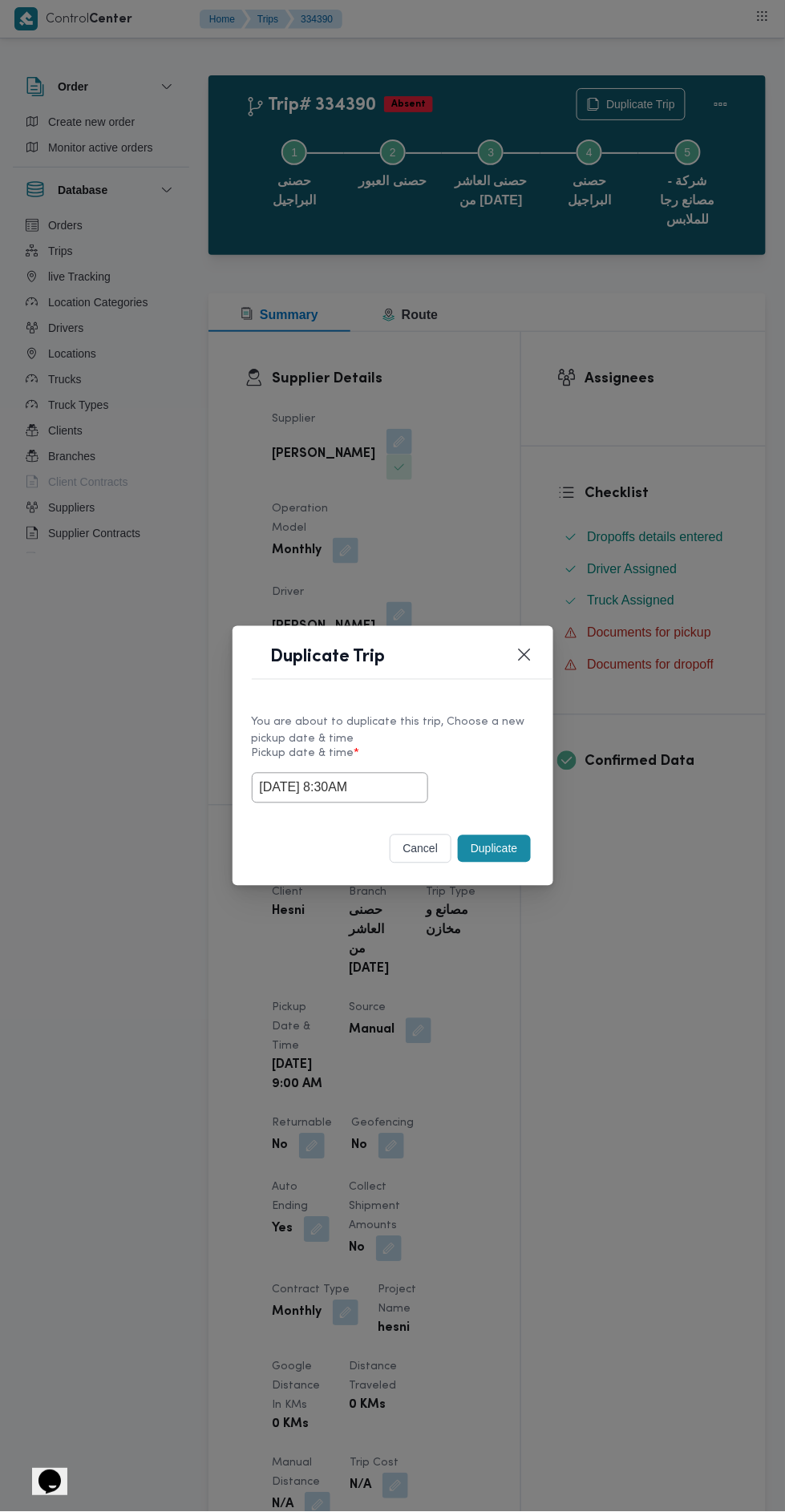
click at [392, 786] on input "31/08/2025 8:30AM" at bounding box center [339, 788] width 176 height 30
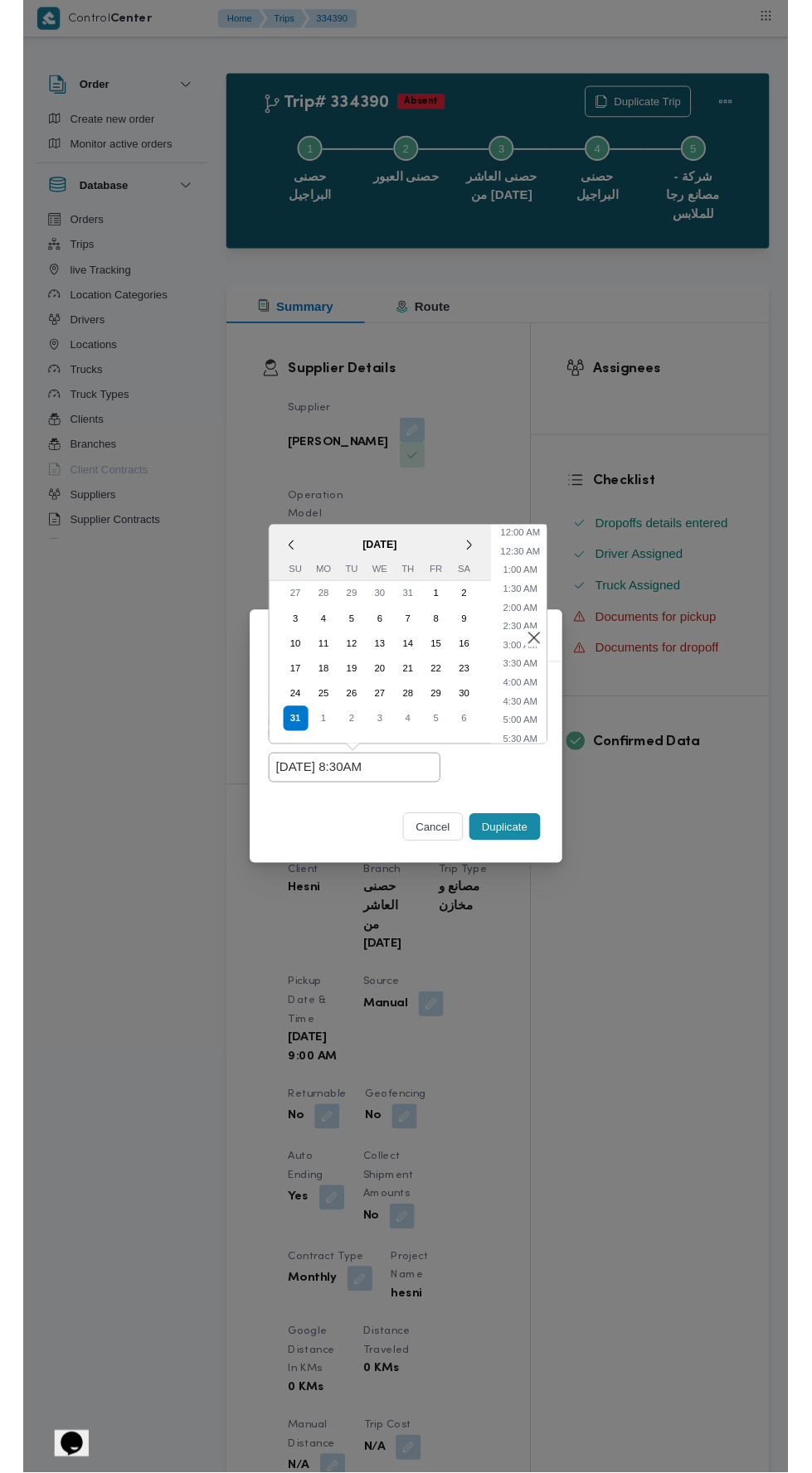
scroll to position [230, 0]
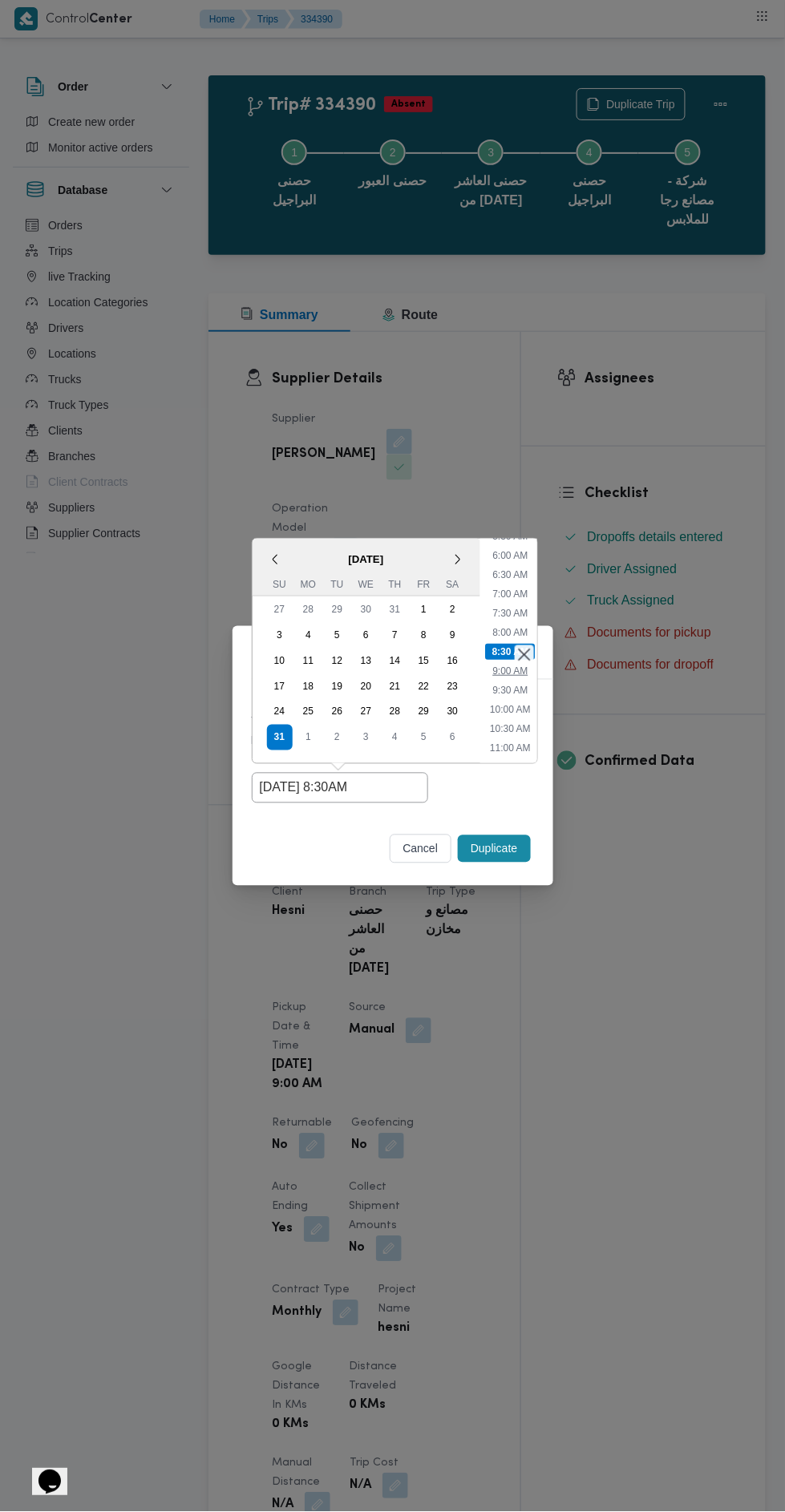
click at [498, 678] on li "9:00 AM" at bounding box center [509, 671] width 48 height 16
type input "31/08/2025 9:00AM"
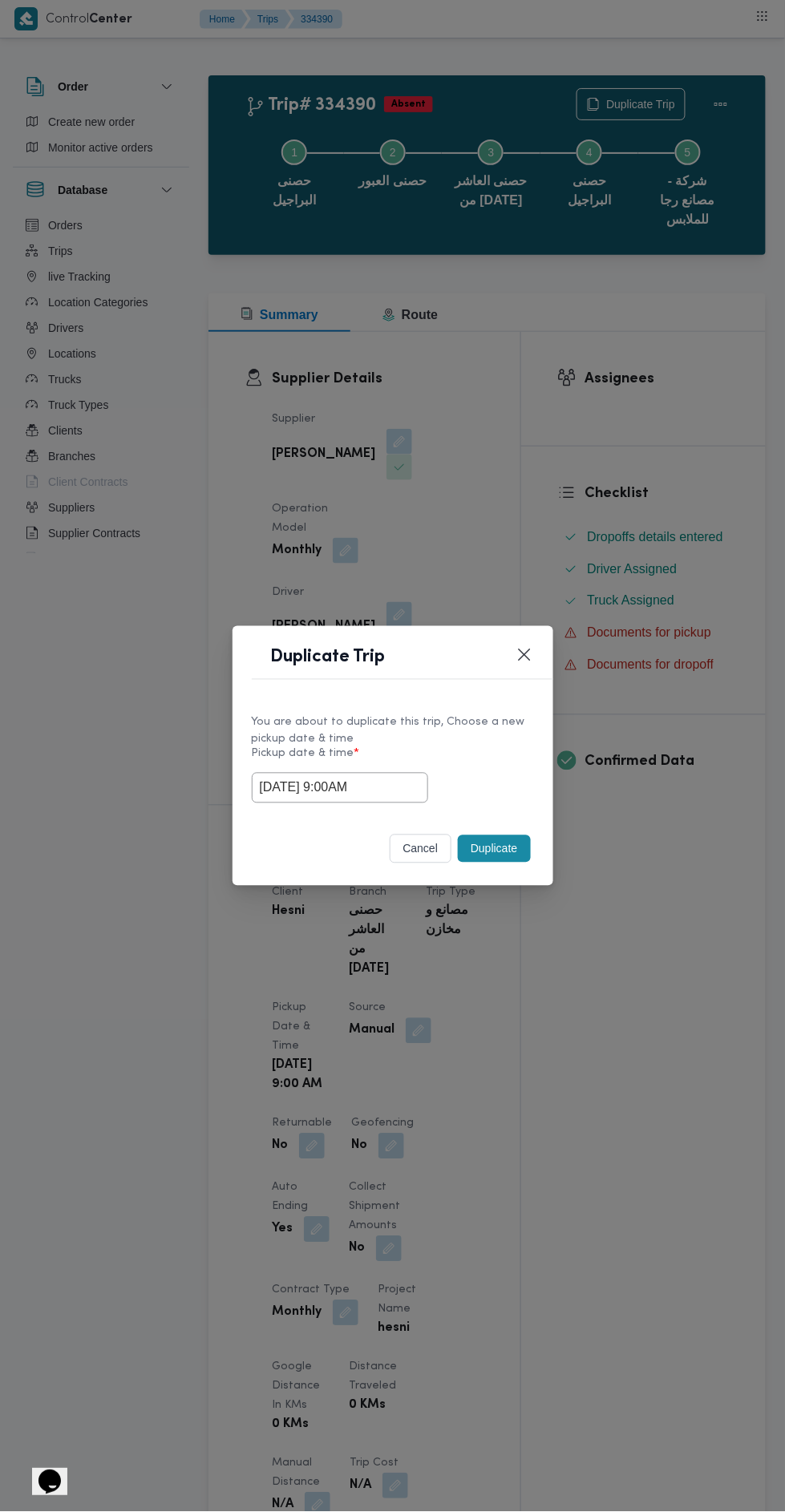
click at [505, 852] on button "Duplicate" at bounding box center [494, 848] width 72 height 27
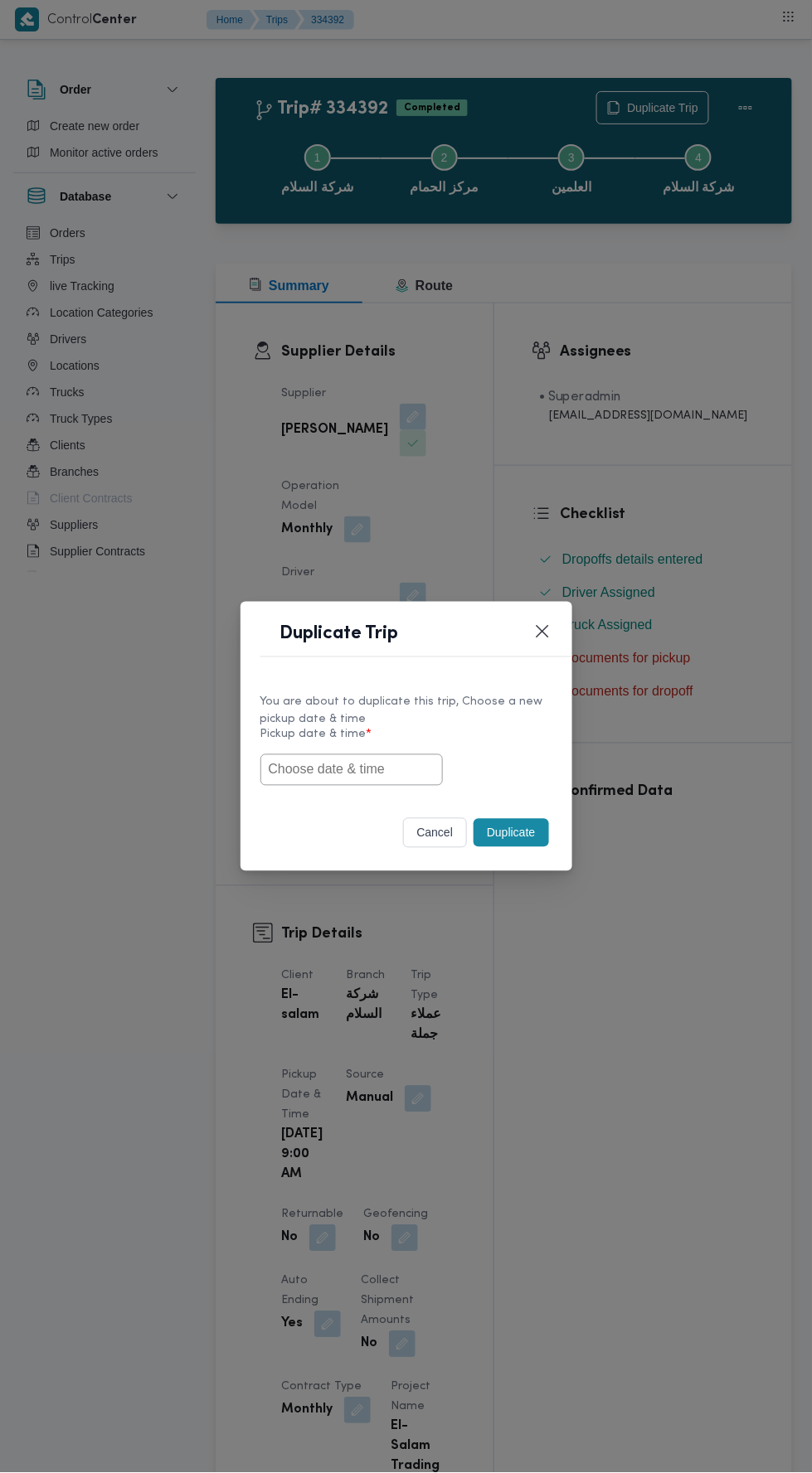
click at [402, 766] on input "text" at bounding box center [351, 770] width 182 height 31
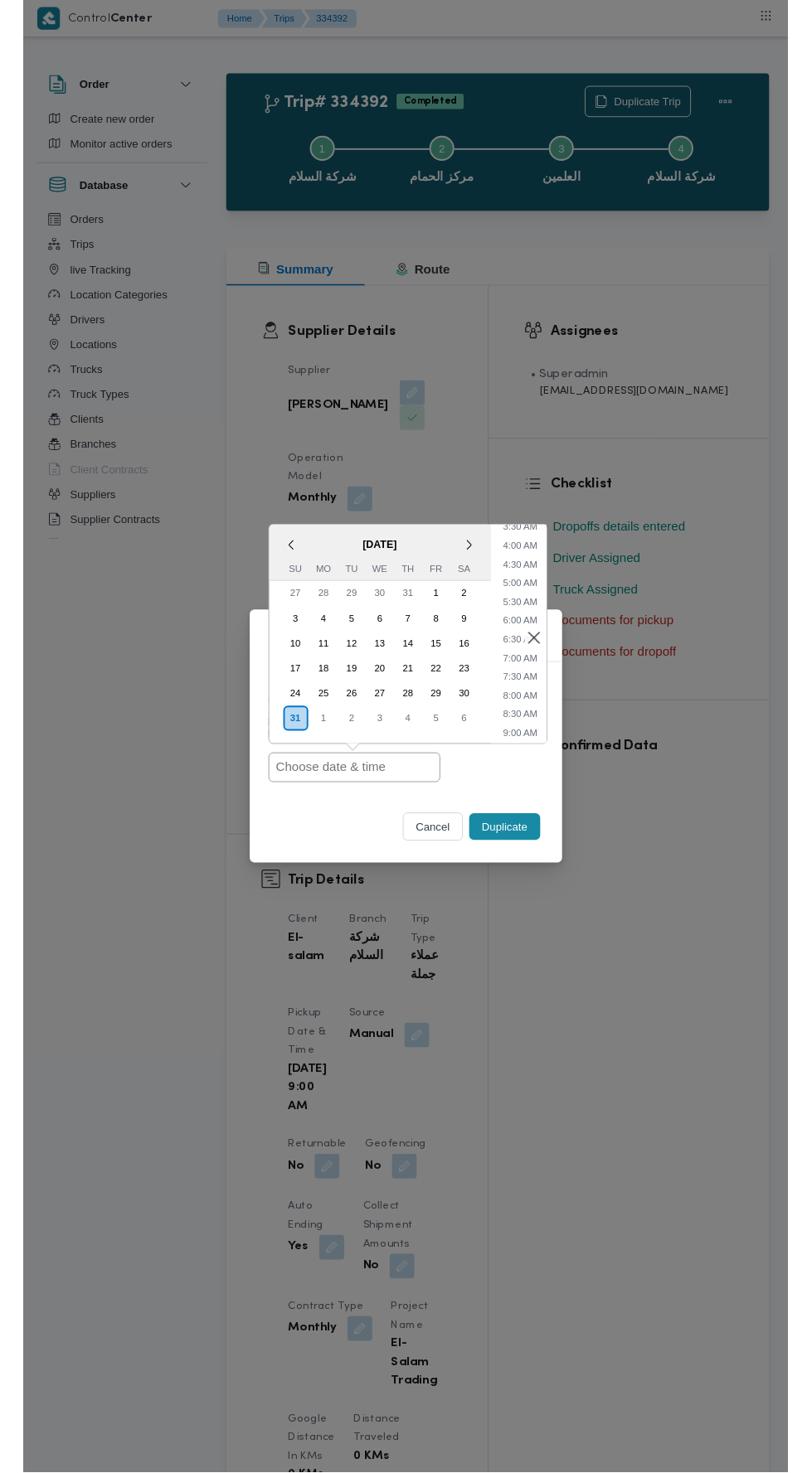
scroll to position [155, 0]
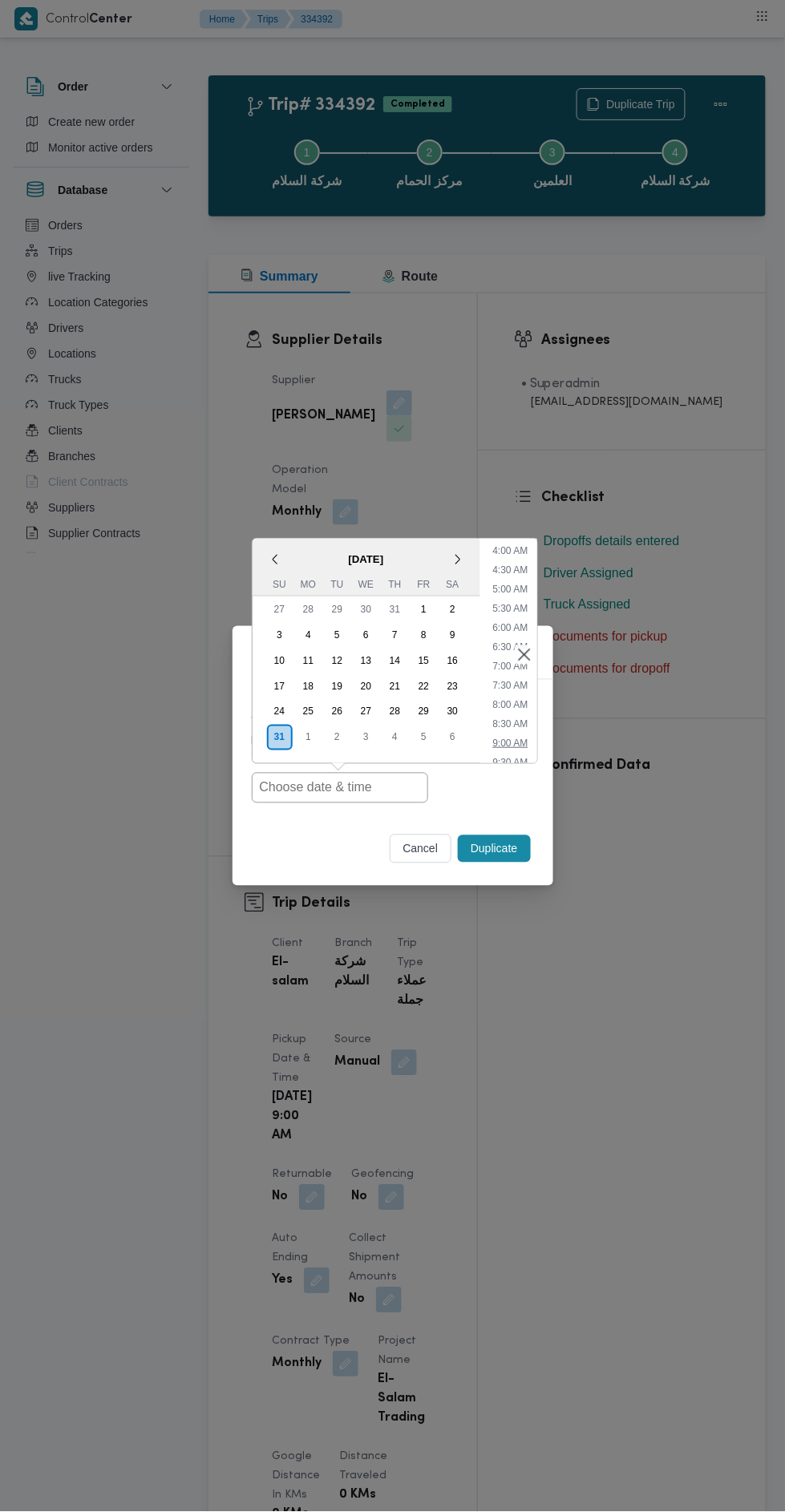
click at [520, 745] on li "9:00 AM" at bounding box center [509, 744] width 48 height 16
type input "31/08/2025 9:00AM"
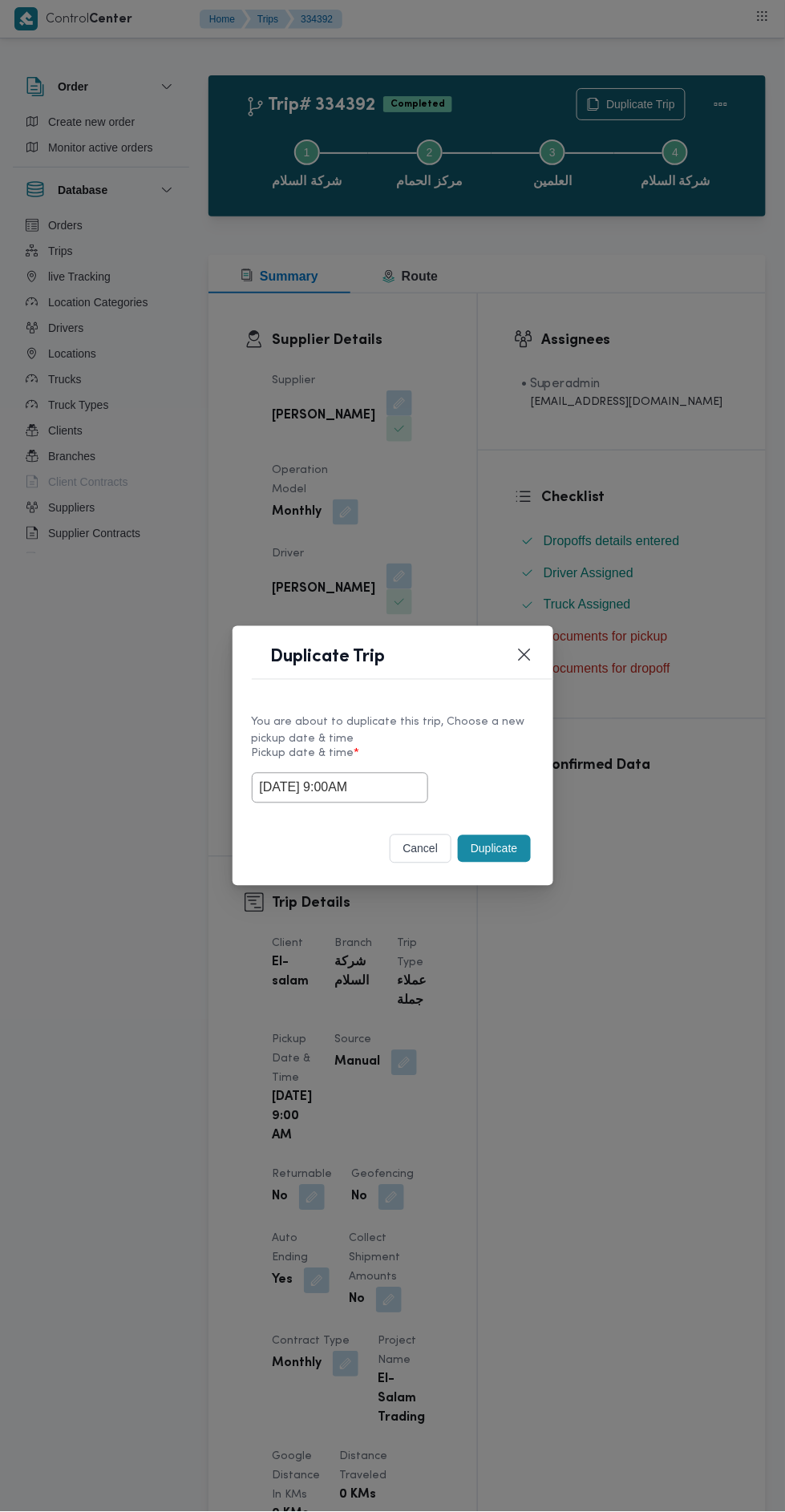
click at [494, 850] on button "Duplicate" at bounding box center [494, 848] width 72 height 27
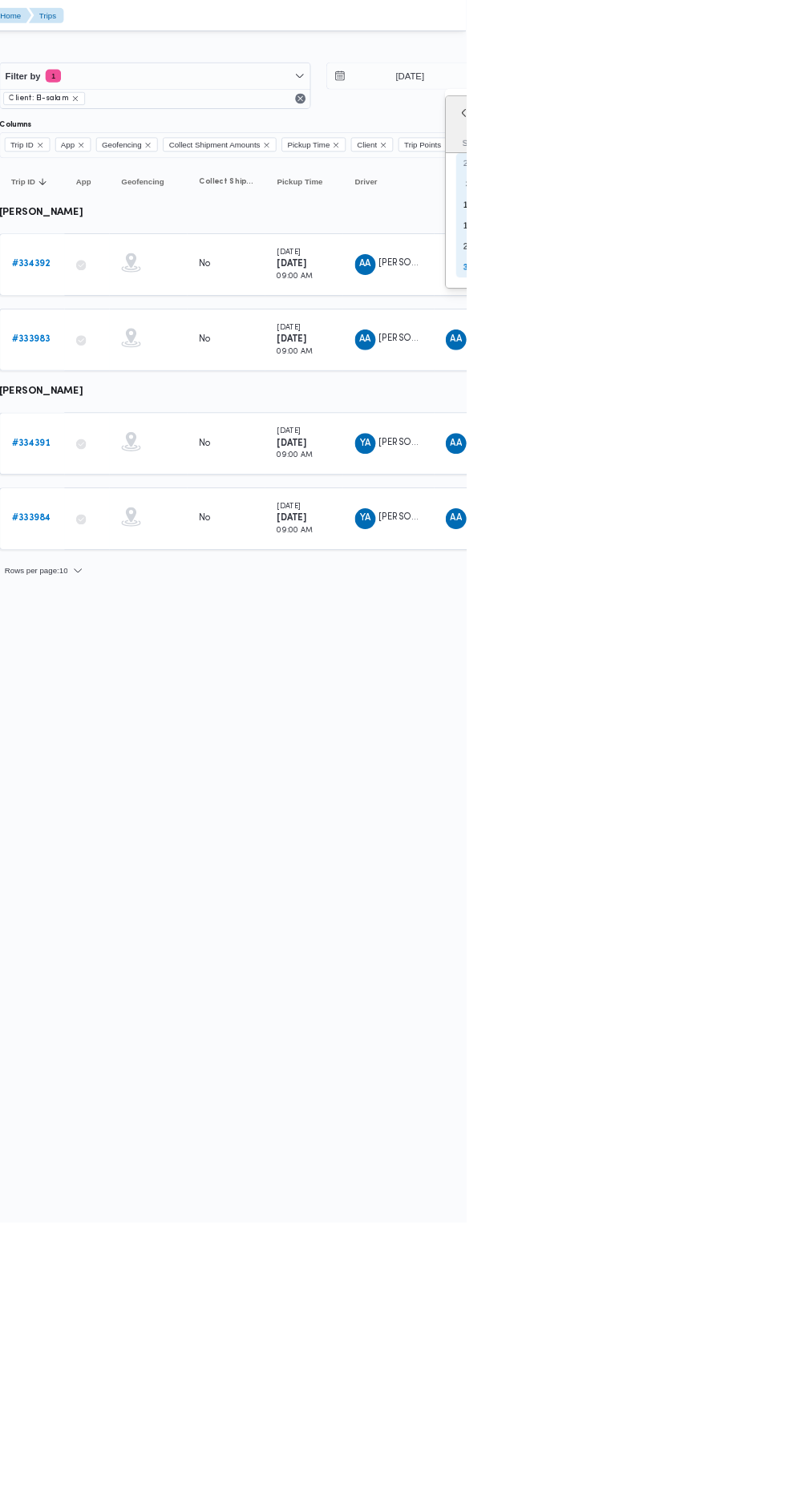
click at [783, 336] on div "31" at bounding box center [787, 330] width 25 height 25
type input "31/8/2025"
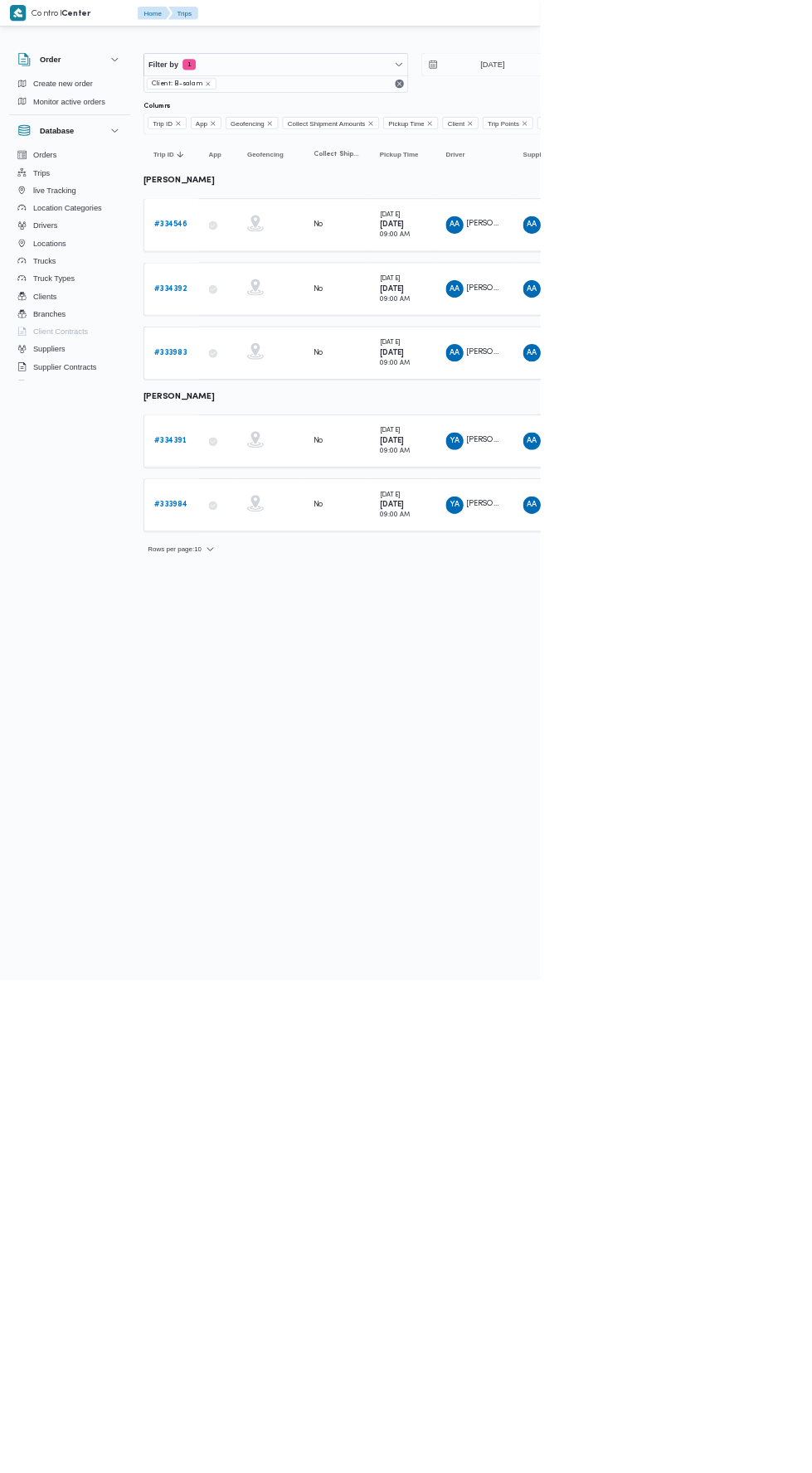
click at [263, 658] on b "# 334391" at bounding box center [256, 663] width 49 height 11
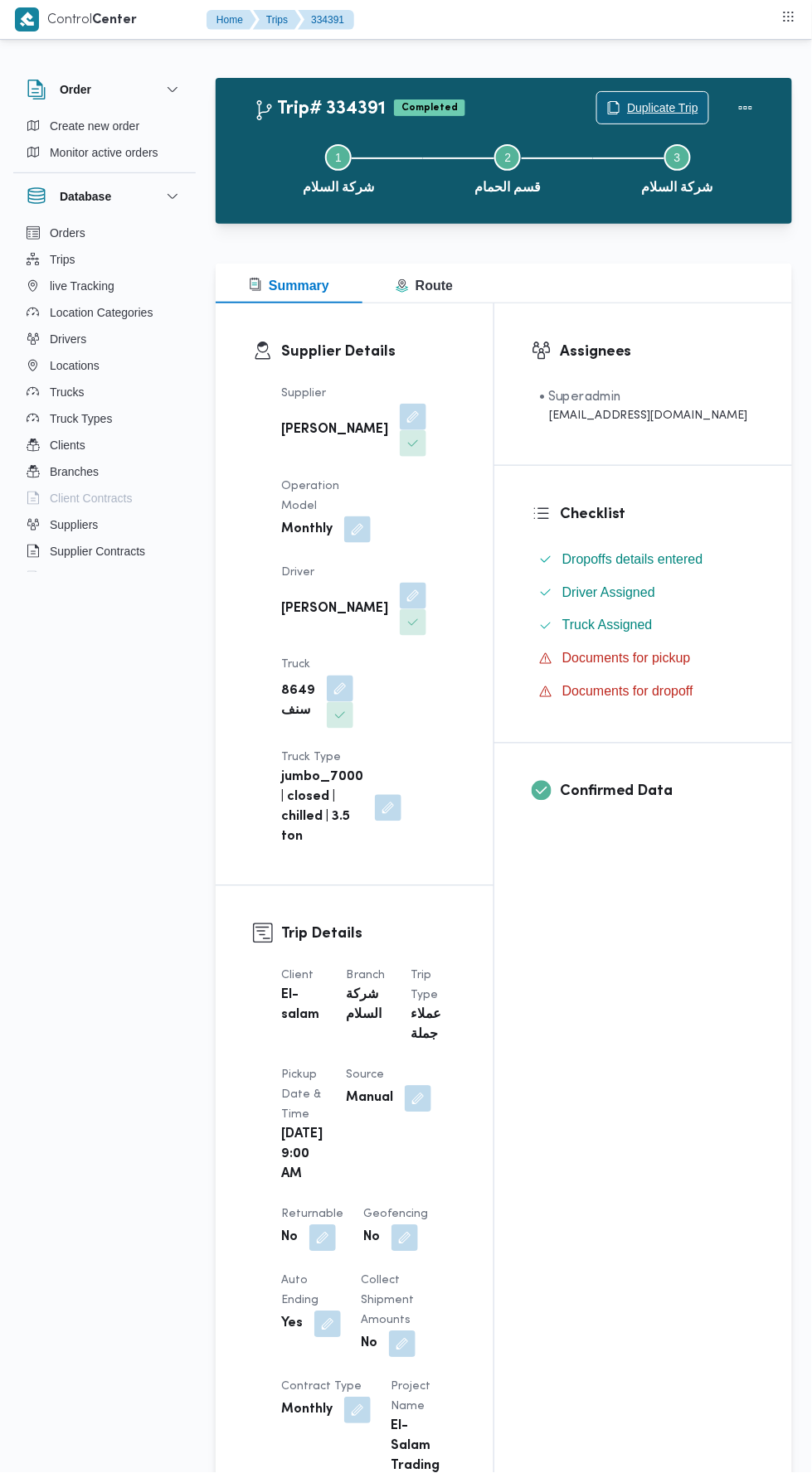
click at [663, 95] on span "Duplicate Trip" at bounding box center [652, 107] width 111 height 31
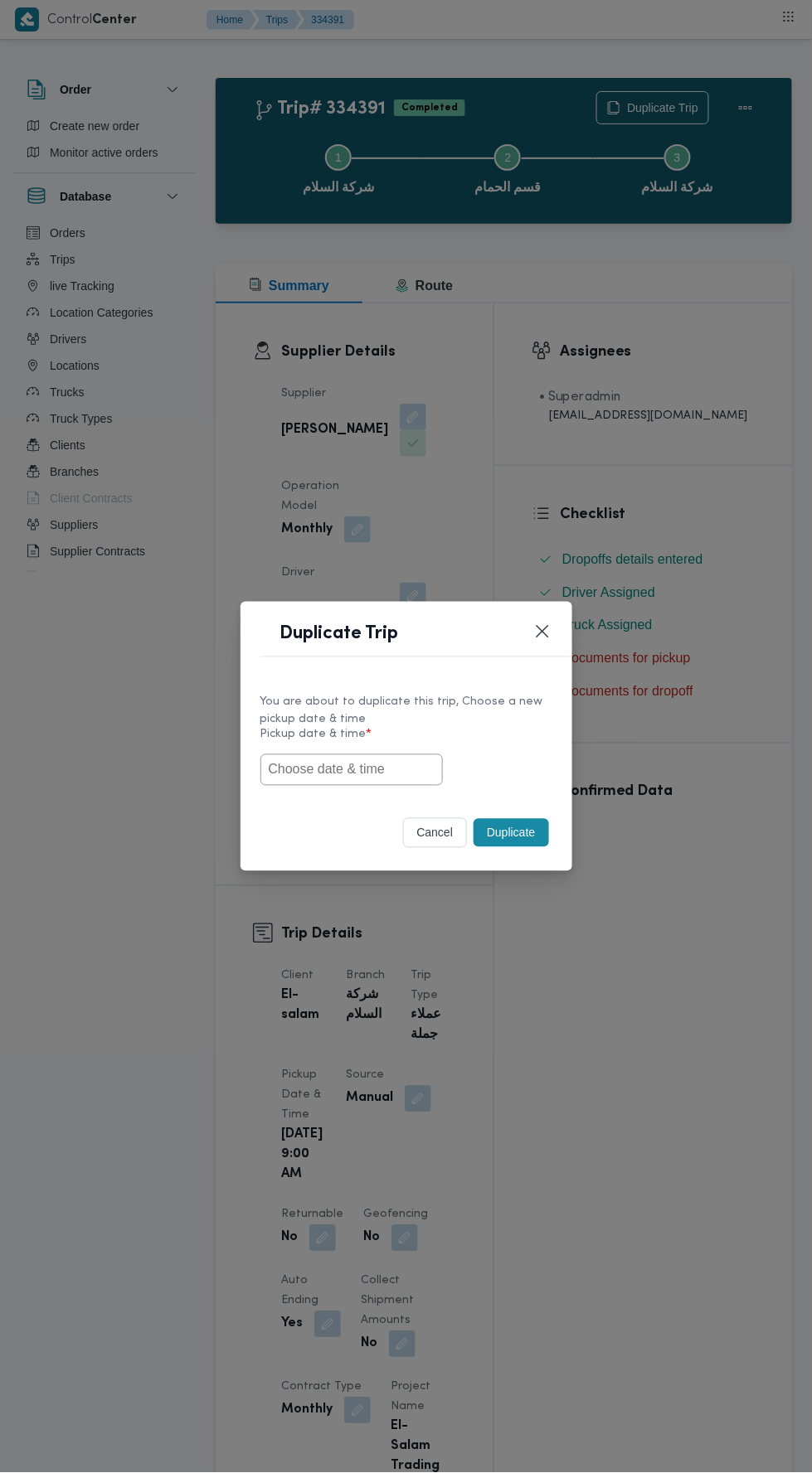
click at [390, 770] on input "text" at bounding box center [351, 770] width 182 height 31
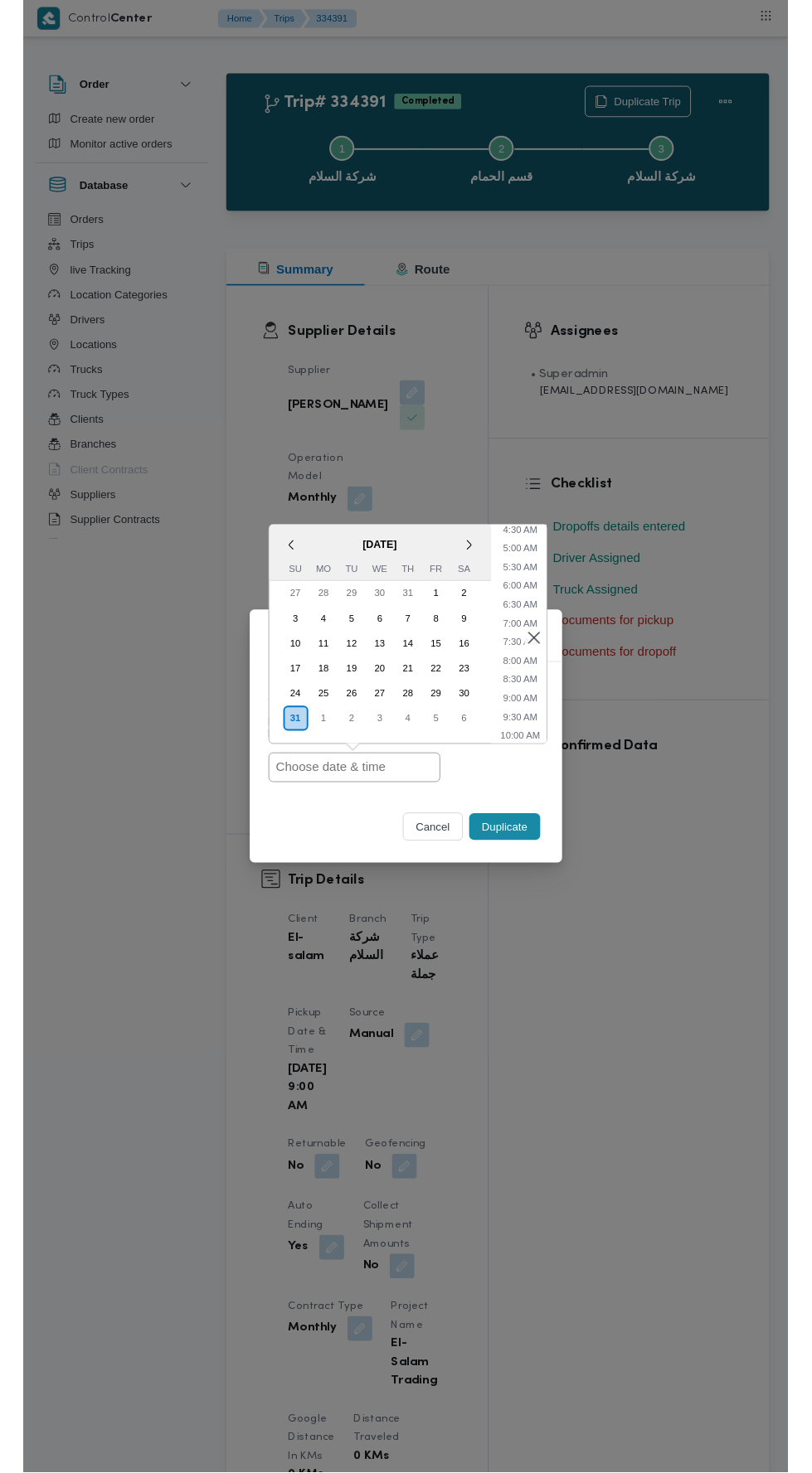
scroll to position [189, 0]
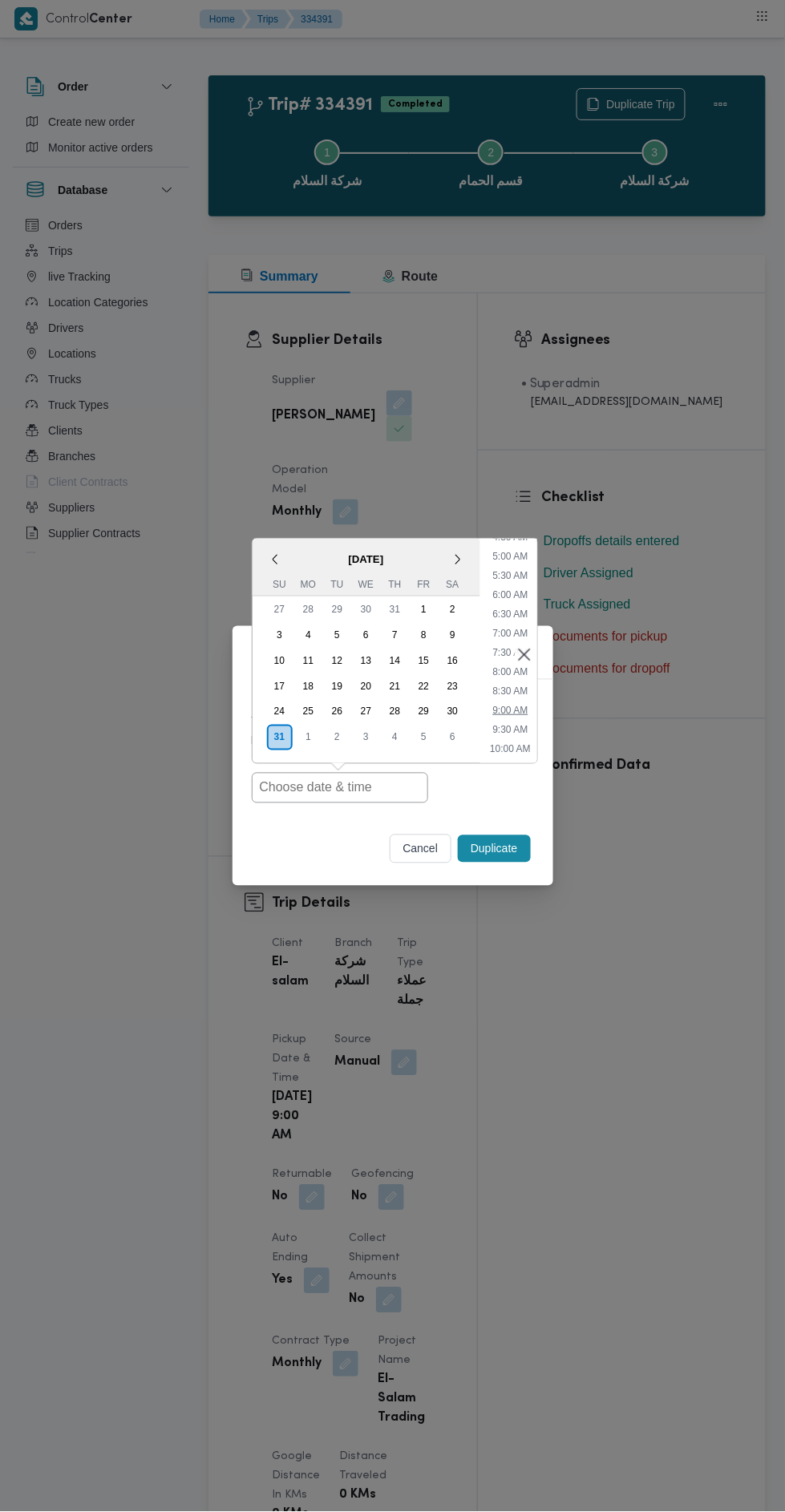
click at [513, 710] on li "9:00 AM" at bounding box center [509, 710] width 48 height 16
type input "31/08/2025 9:00AM"
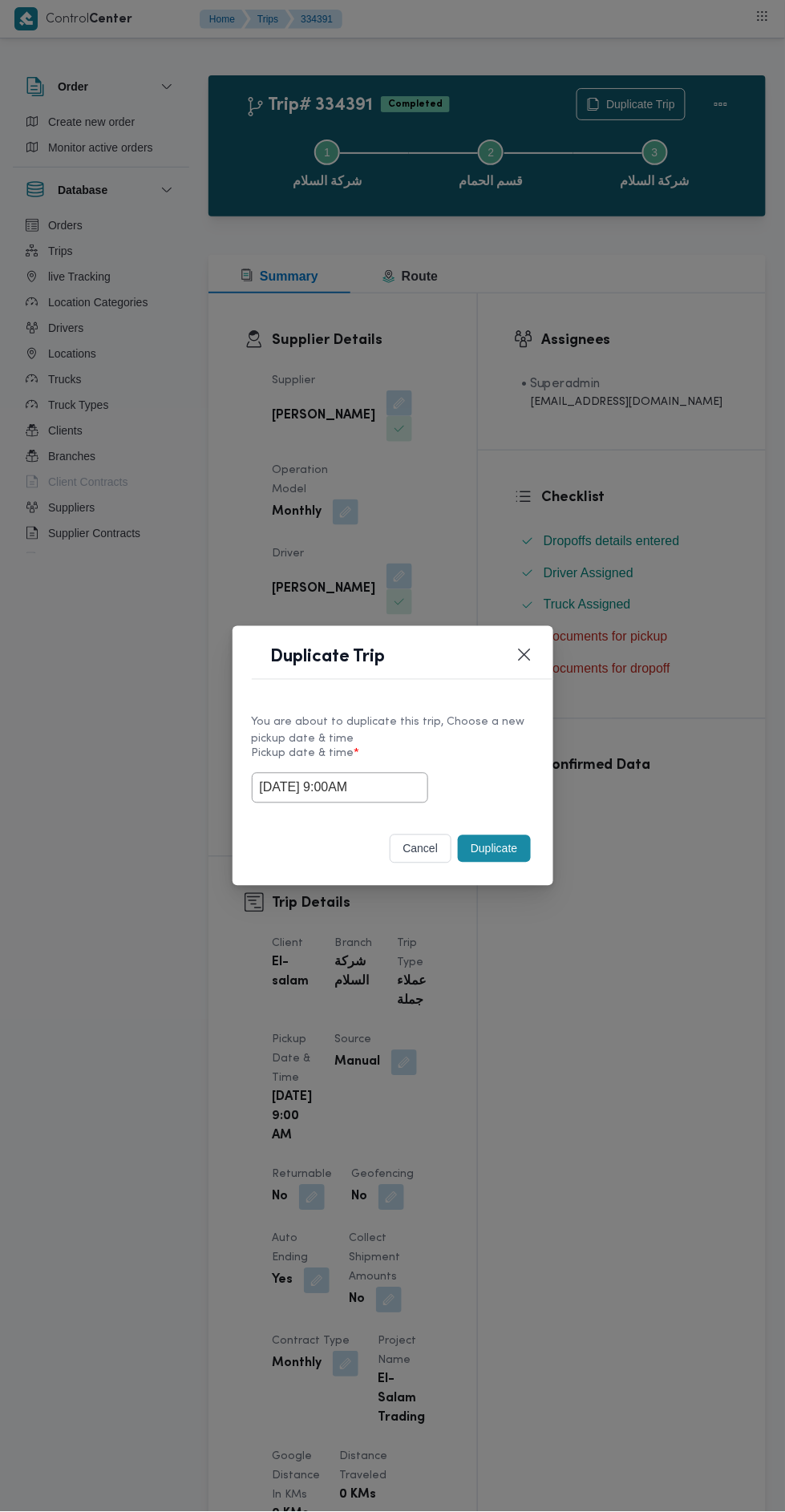
click at [498, 852] on button "Duplicate" at bounding box center [494, 848] width 72 height 27
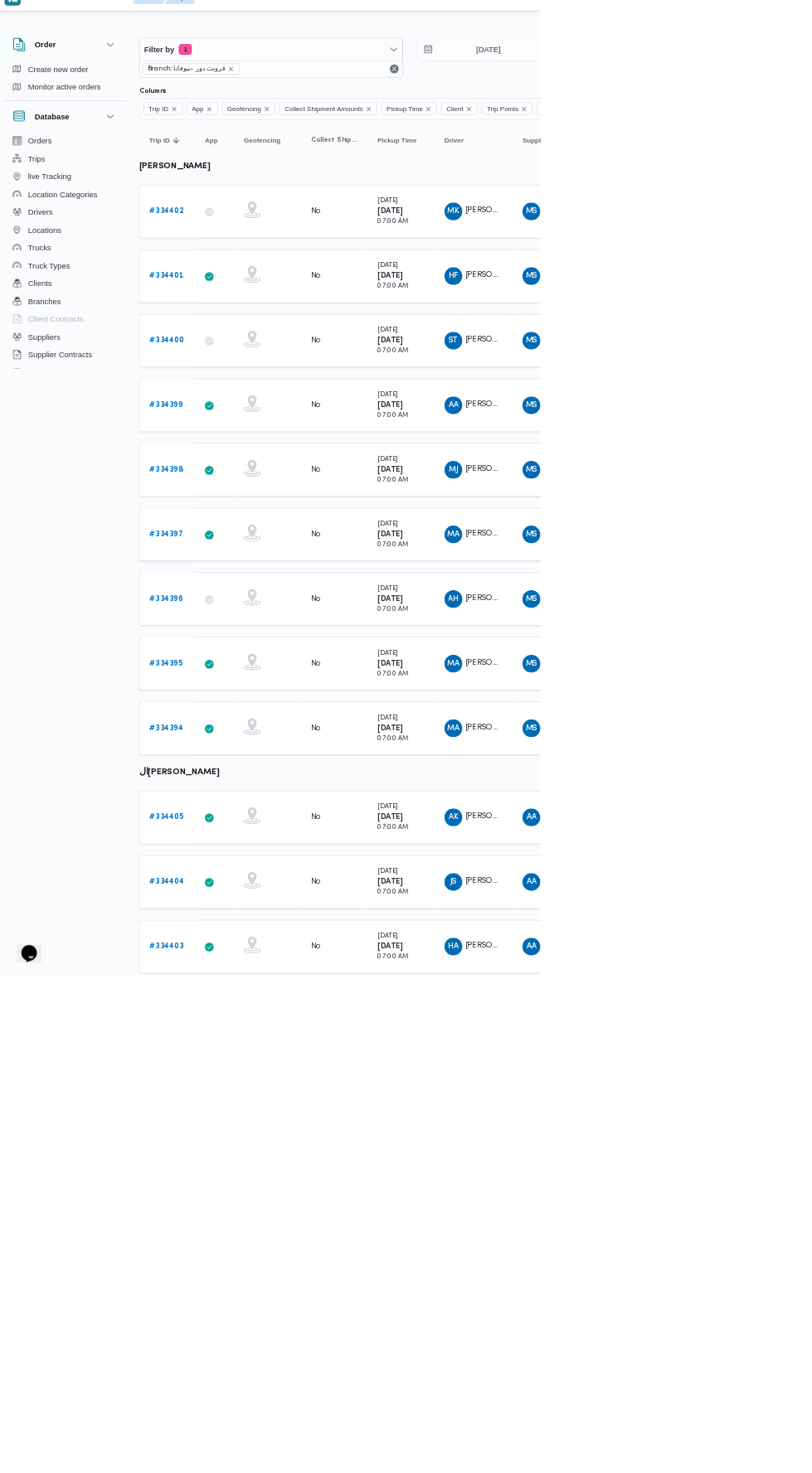
click at [274, 338] on b "# 334402" at bounding box center [257, 338] width 51 height 11
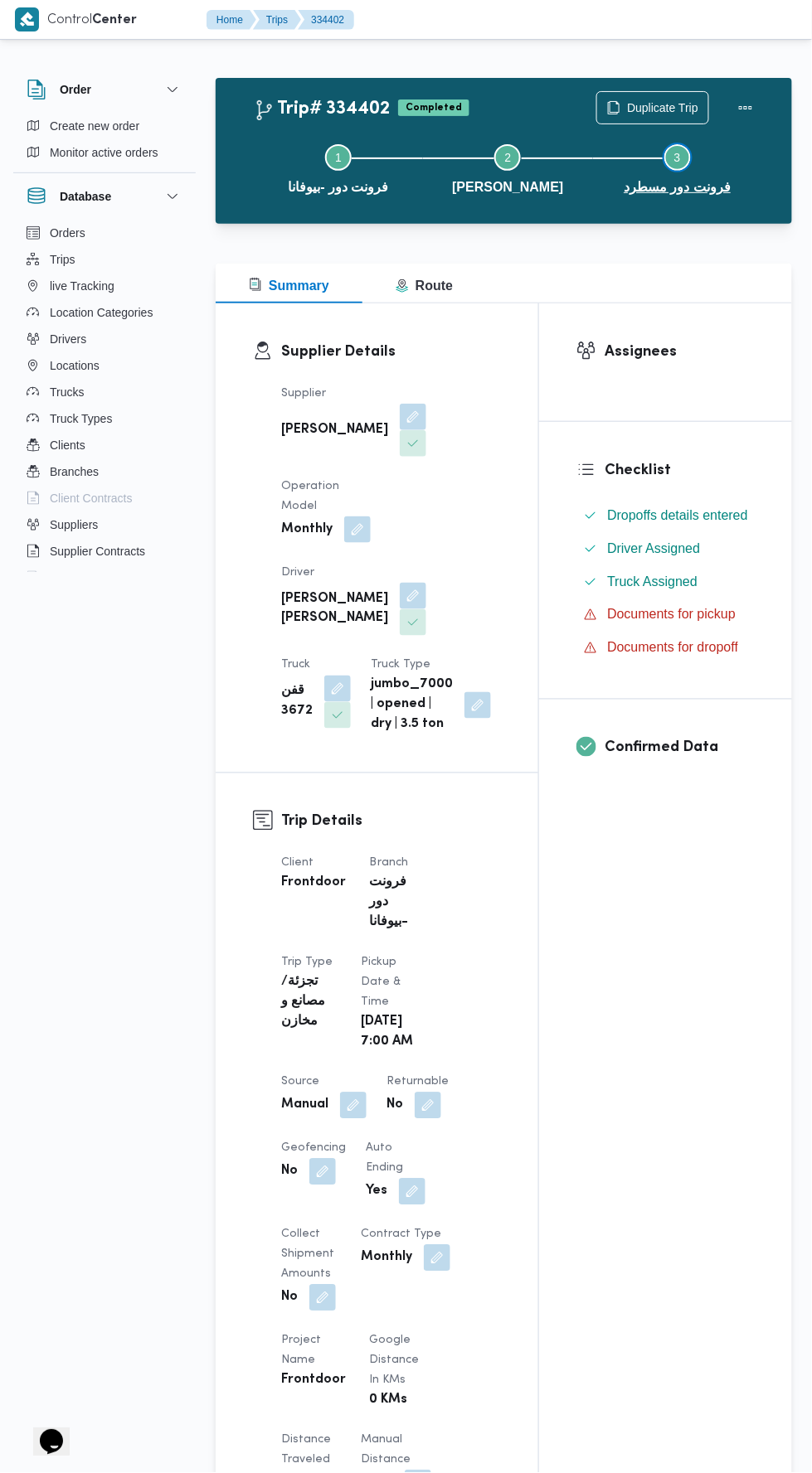
click at [674, 127] on button "Step 3 is incomplete 3 فرونت دور مسطرد" at bounding box center [677, 167] width 169 height 86
click at [663, 100] on span "Duplicate Trip" at bounding box center [663, 108] width 71 height 20
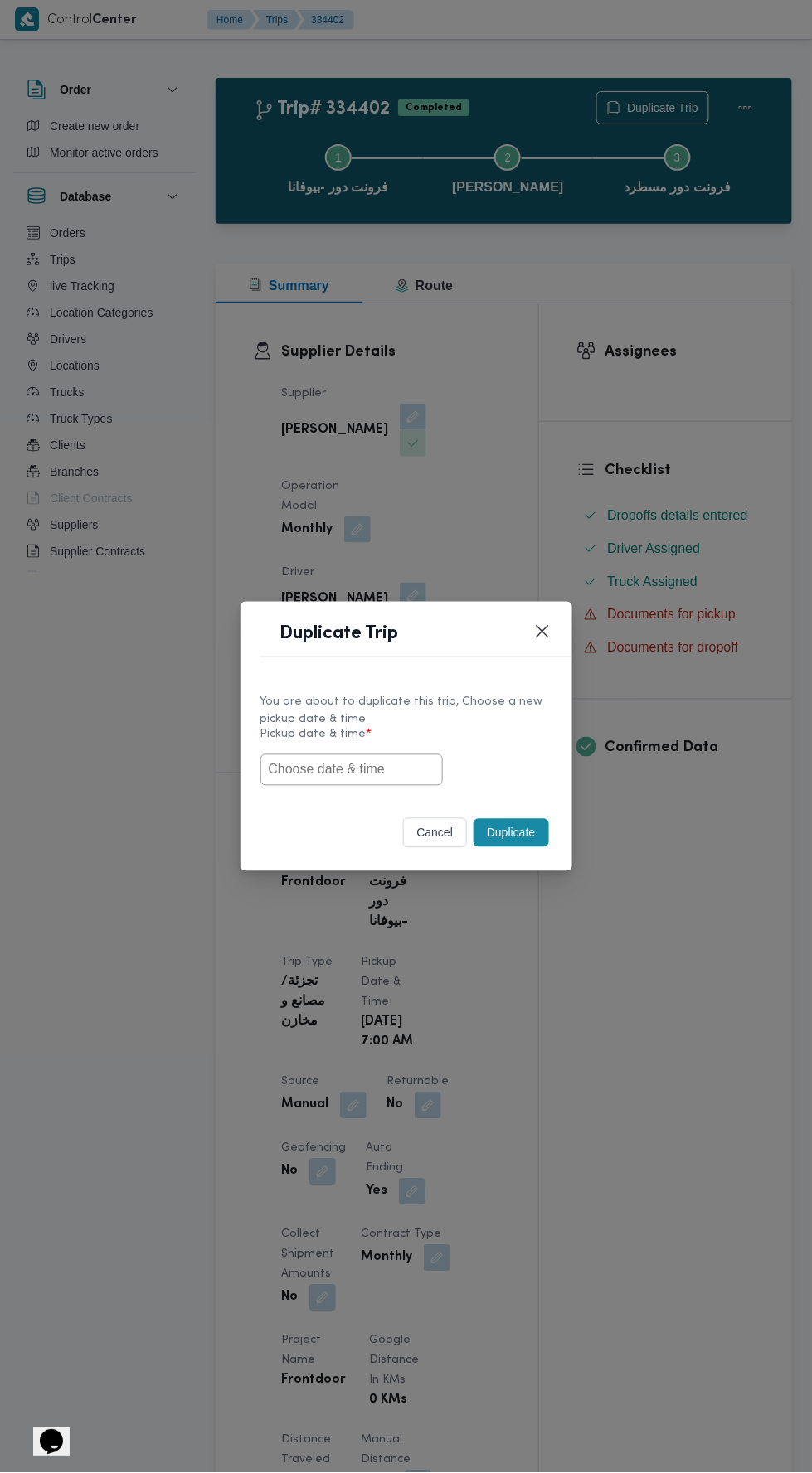
click at [397, 786] on input "text" at bounding box center [351, 770] width 182 height 31
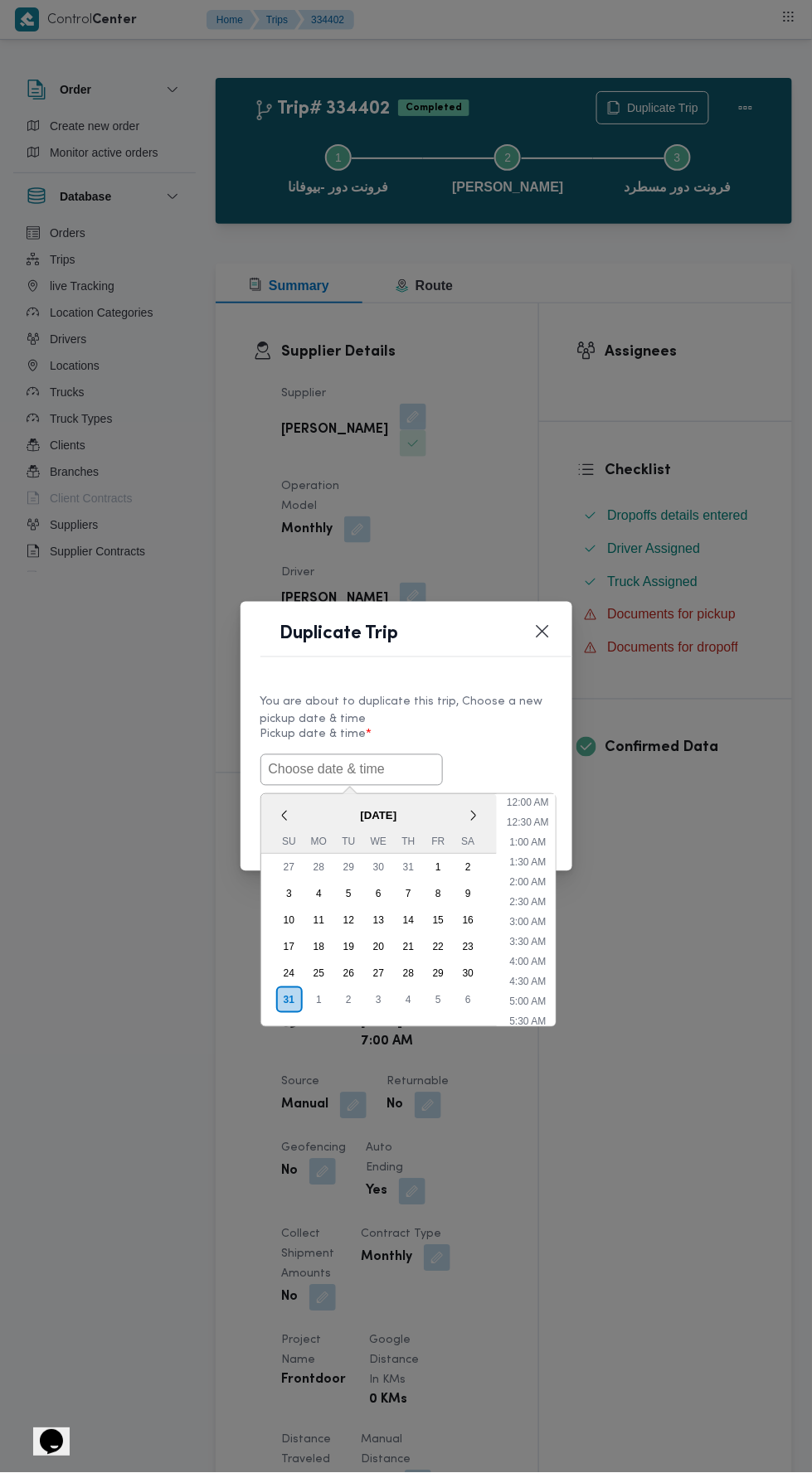
scroll to position [71, 0]
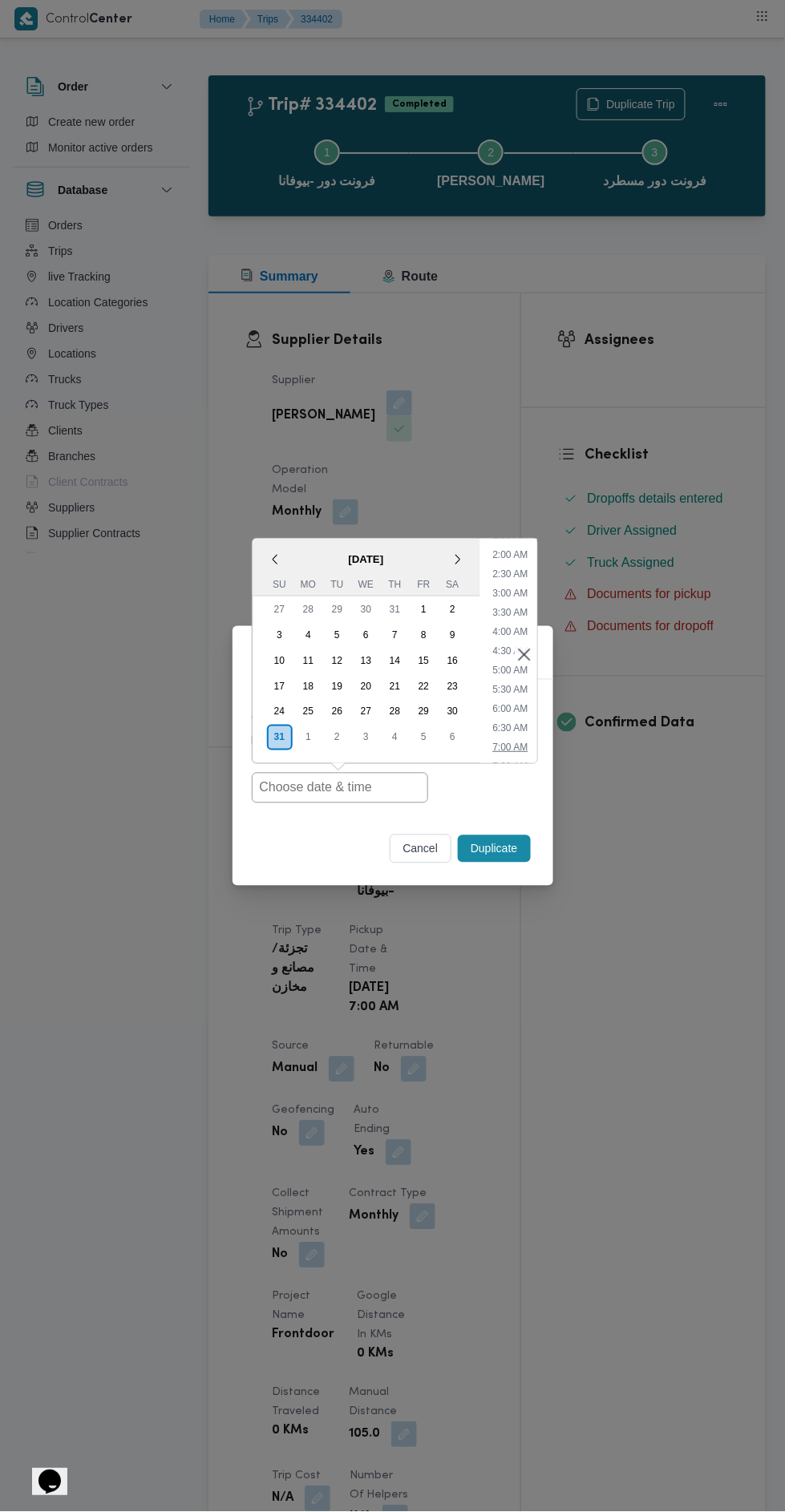
click at [516, 744] on li "7:00 AM" at bounding box center [509, 748] width 48 height 16
type input "[DATE] 7:00AM"
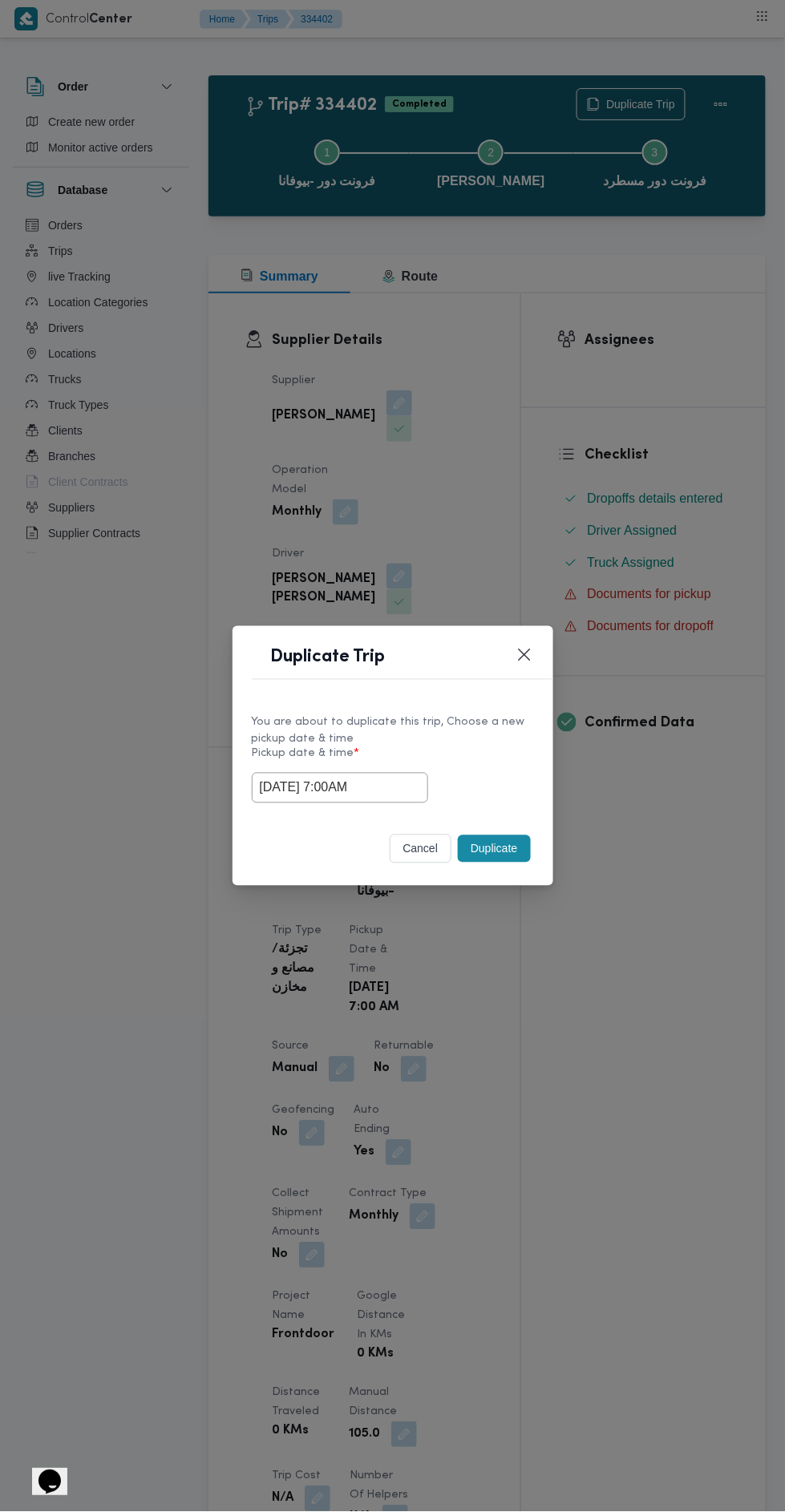
click at [557, 423] on div "Duplicate Trip You are about to duplicate this trip, Choose a new pickup date &…" at bounding box center [392, 756] width 785 height 1512
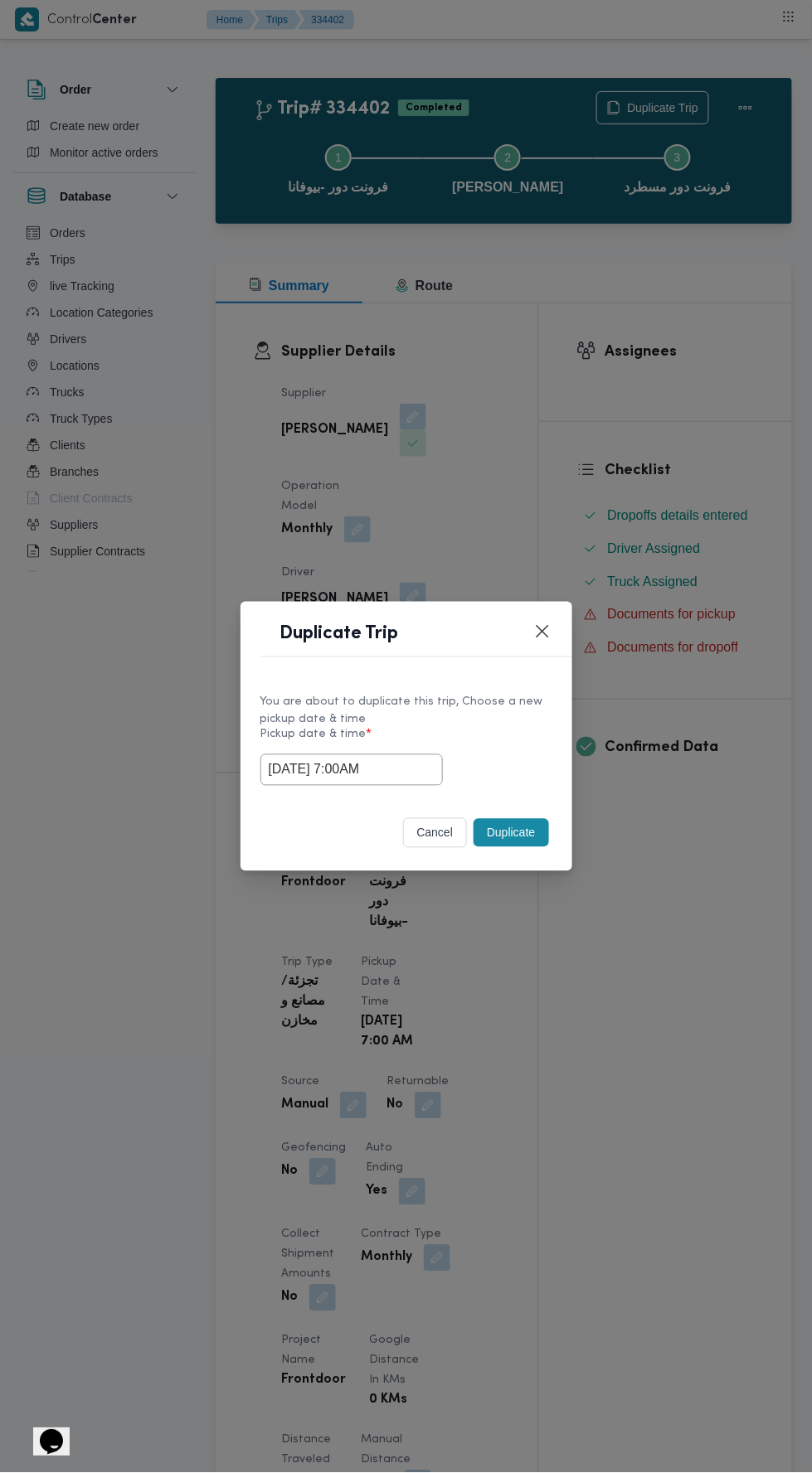
click at [510, 833] on button "Duplicate" at bounding box center [511, 832] width 74 height 28
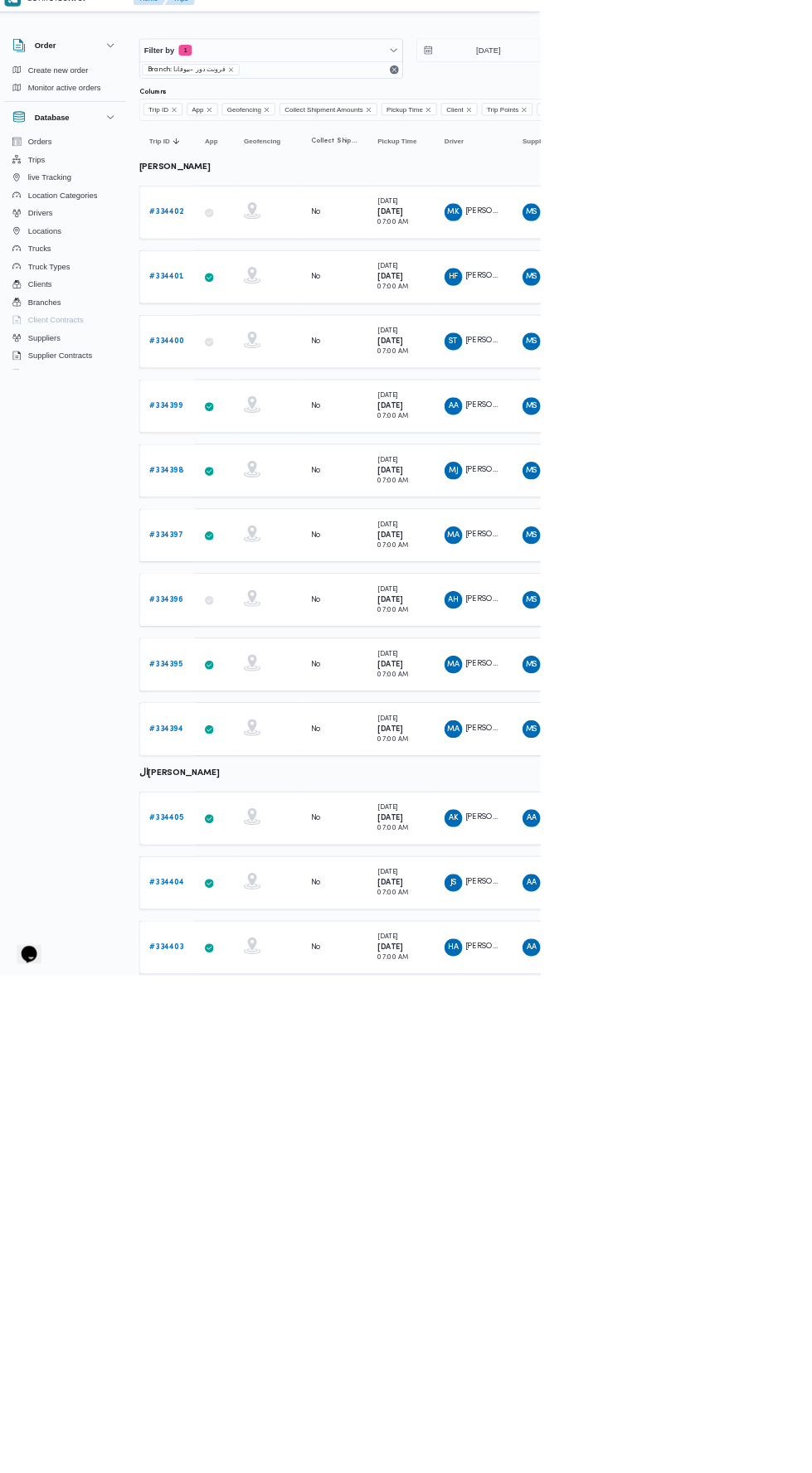
click at [259, 431] on b "# 334401" at bounding box center [257, 434] width 51 height 11
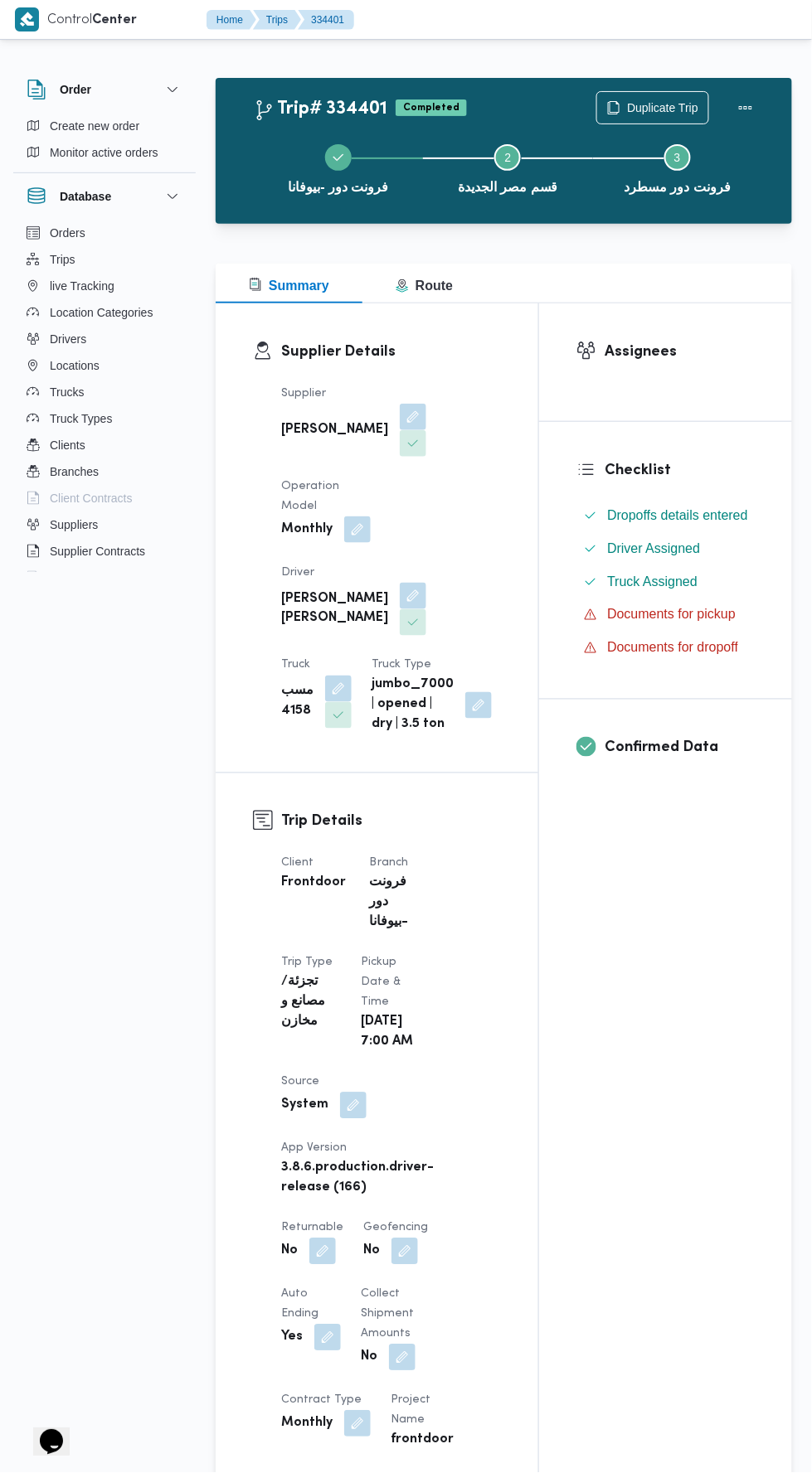
click at [656, 116] on div "فرونت دور -بيوفانا Step 2 is incomplete 2 قسم مصر الجديدة Step 3 is incomplete …" at bounding box center [508, 168] width 528 height 106
click at [652, 102] on span "Duplicate Trip" at bounding box center [663, 108] width 71 height 20
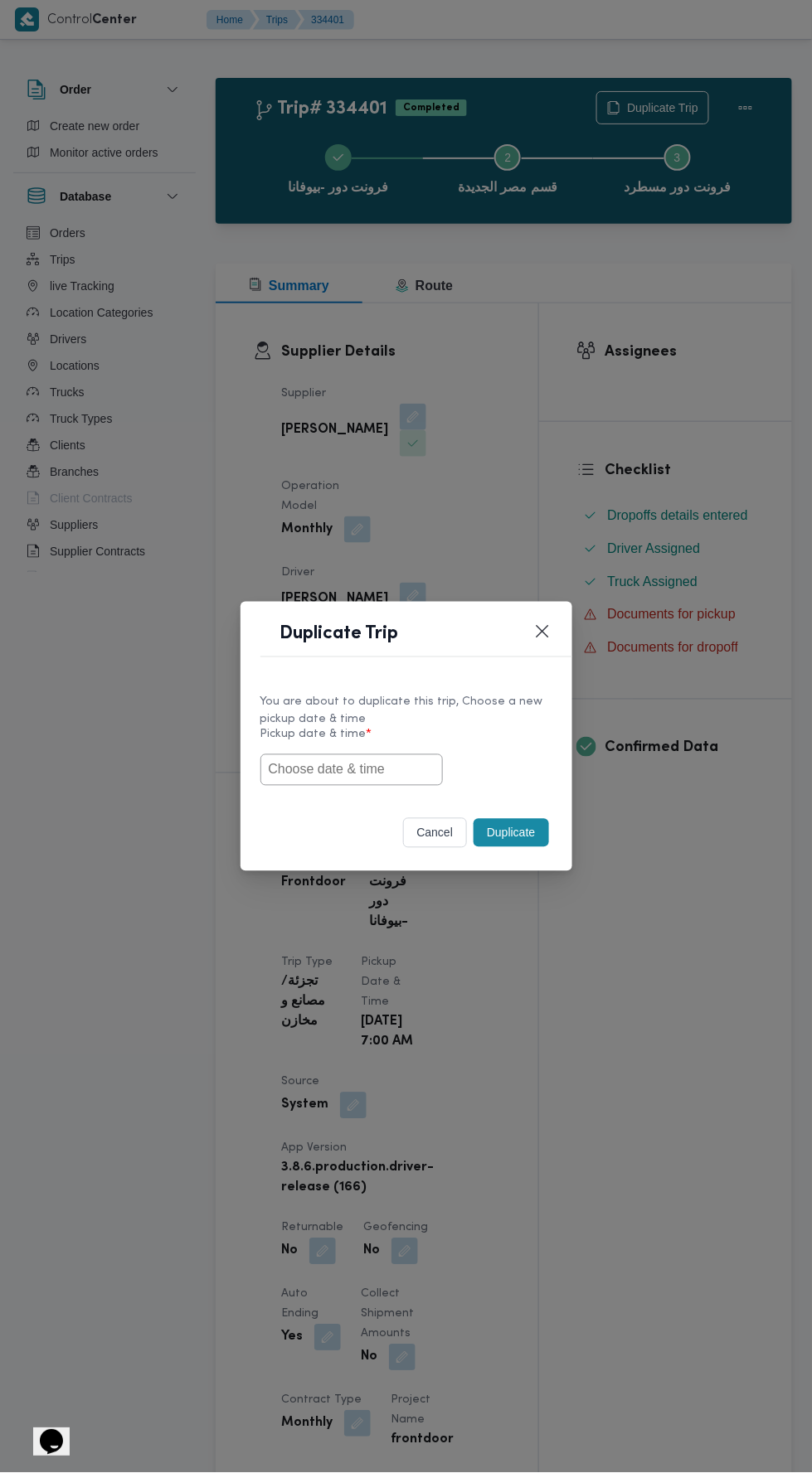
click at [386, 767] on input "text" at bounding box center [351, 770] width 182 height 31
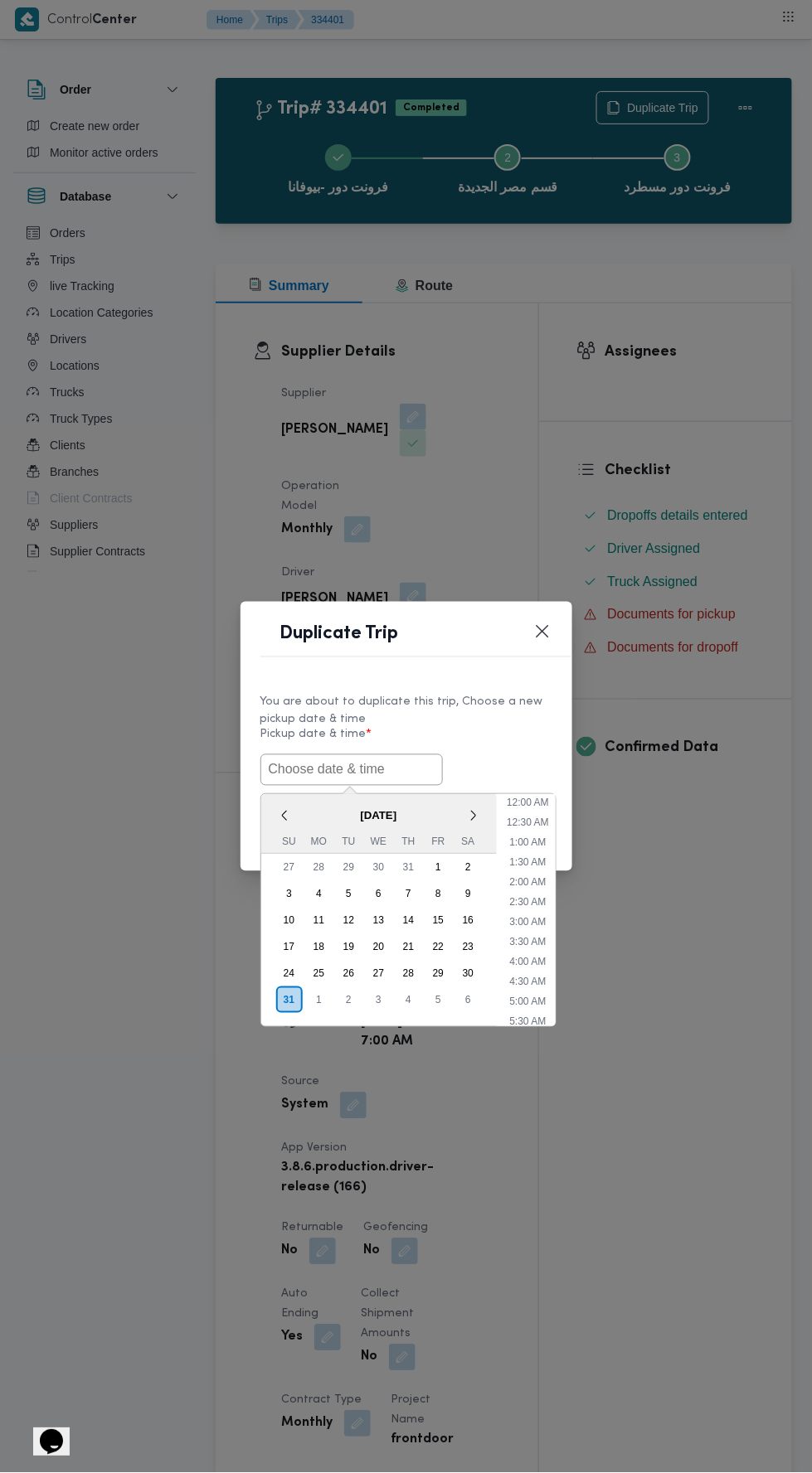
scroll to position [71, 0]
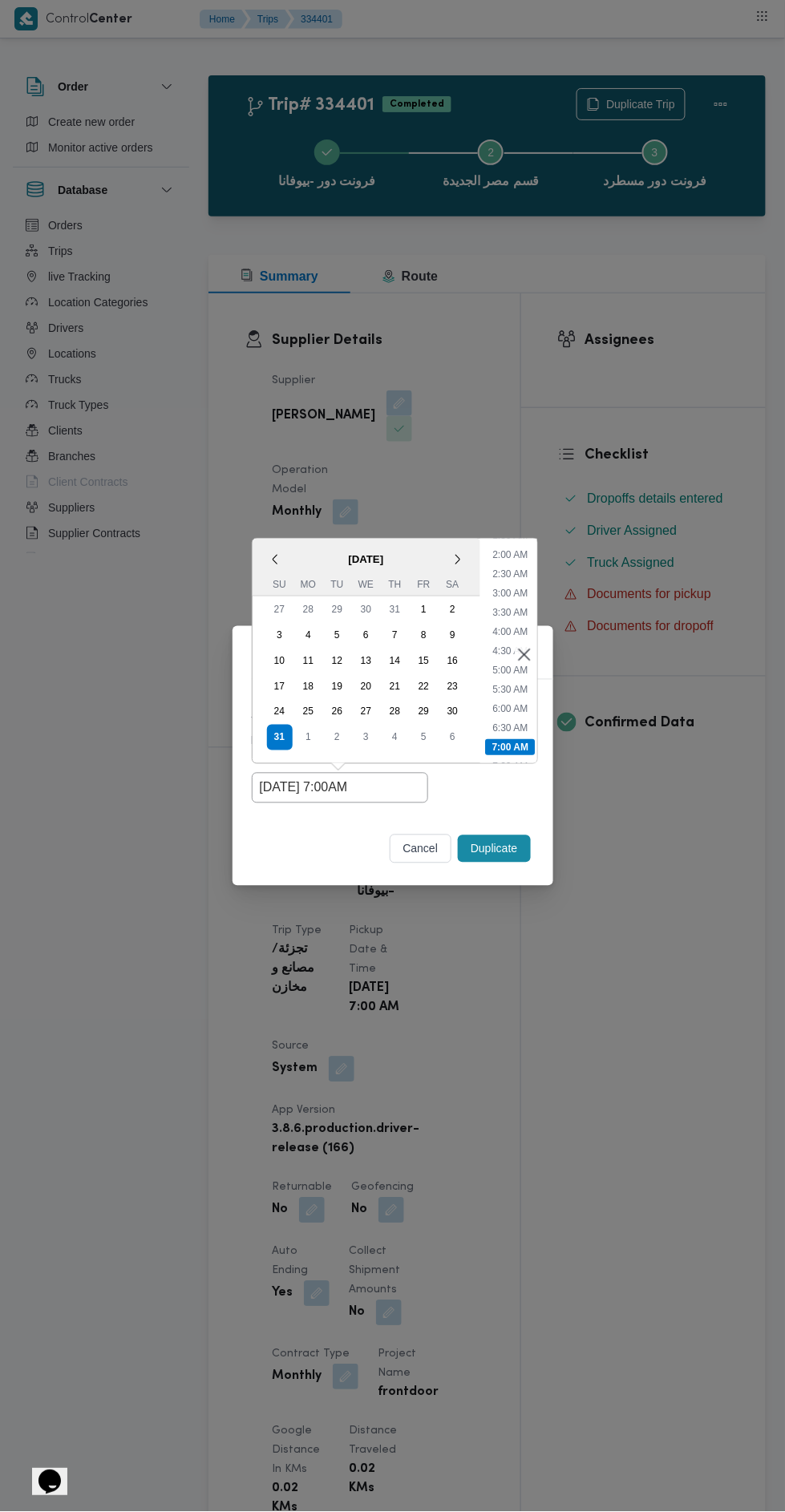
type input "[DATE] 7:00AM"
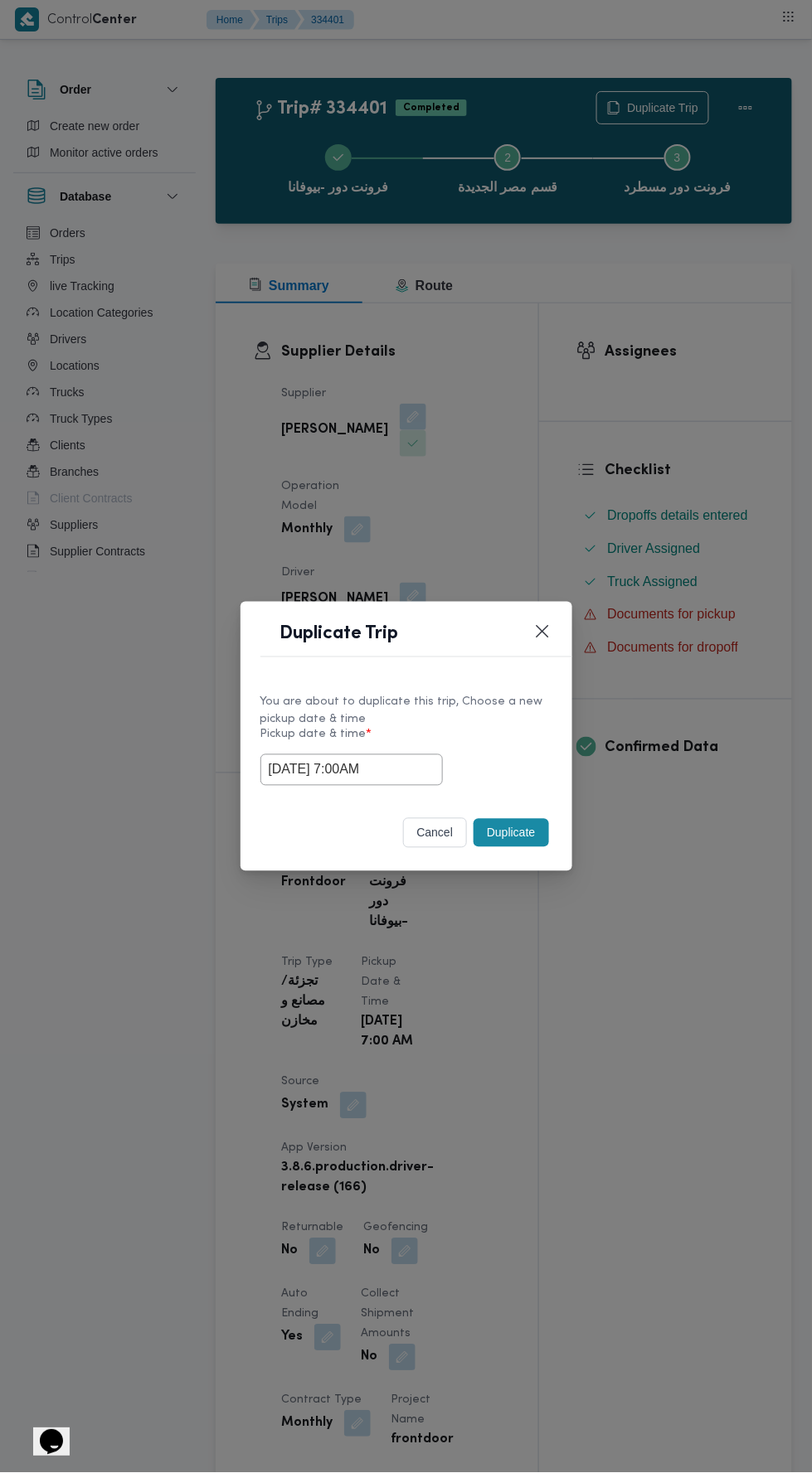
click at [762, 550] on div "Duplicate Trip You are about to duplicate this trip, Choose a new pickup date &…" at bounding box center [406, 736] width 812 height 1473
click at [518, 839] on button "Duplicate" at bounding box center [511, 832] width 74 height 28
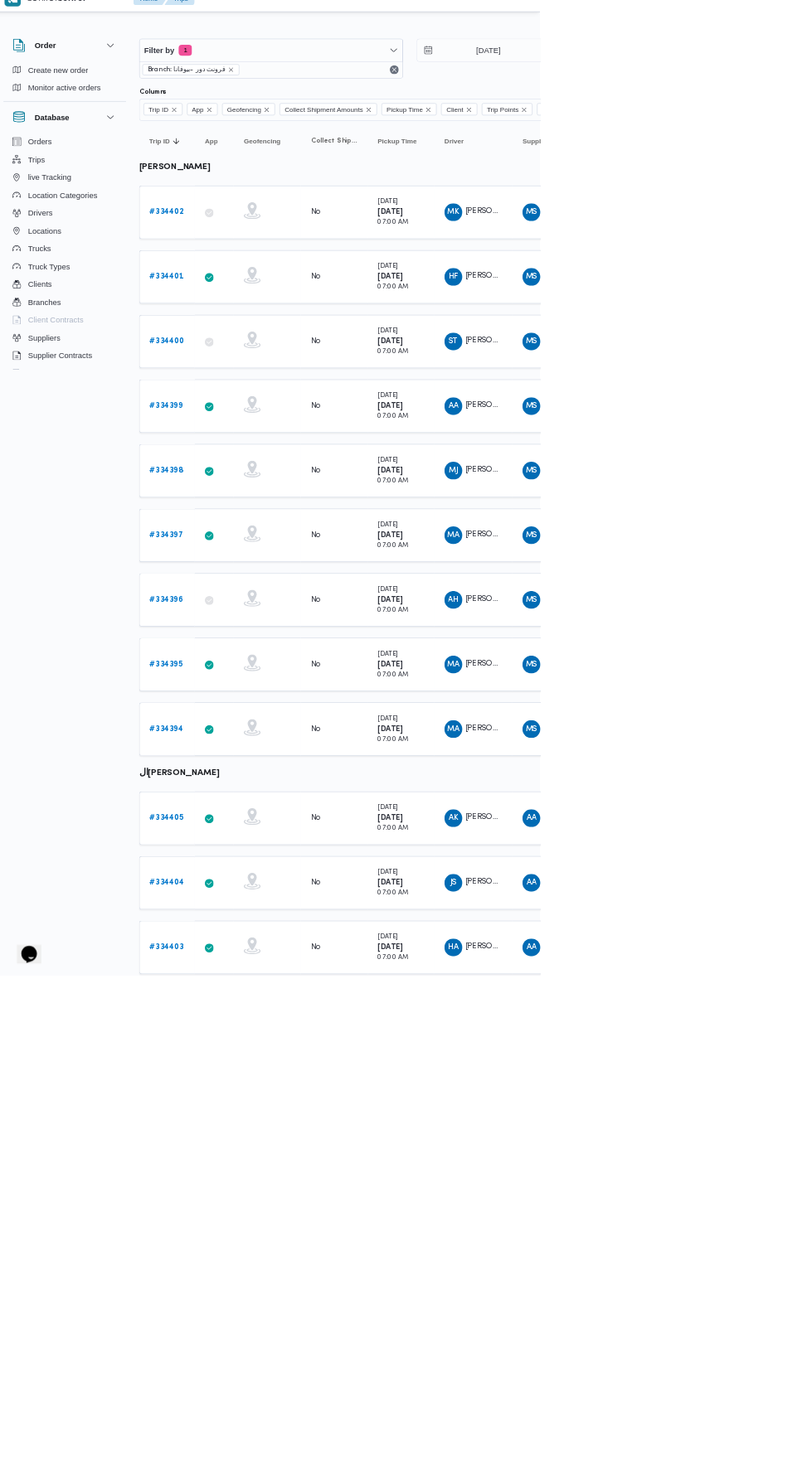
click at [265, 526] on b "# 334400" at bounding box center [257, 530] width 51 height 11
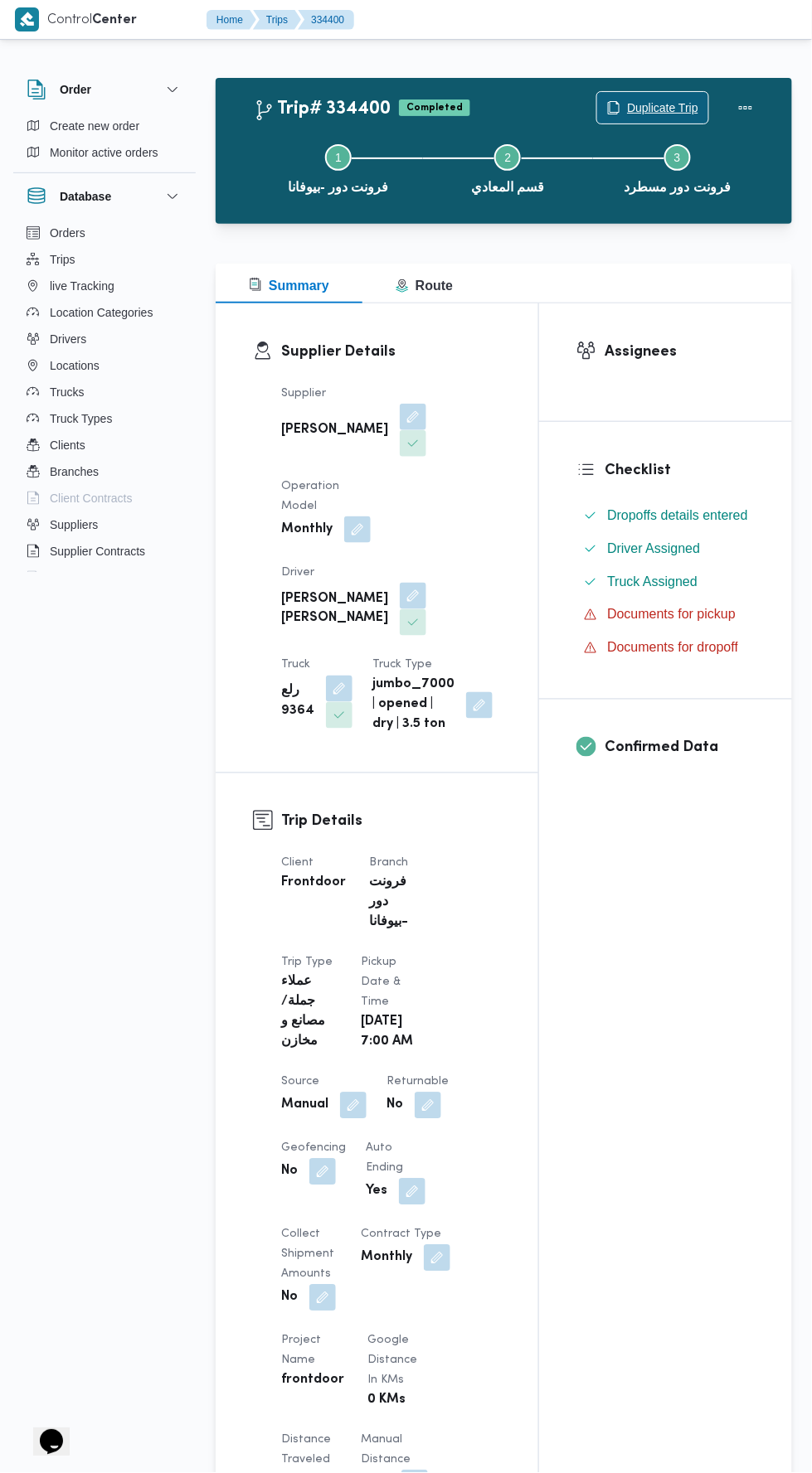
click at [627, 108] on span "Duplicate Trip" at bounding box center [663, 108] width 71 height 20
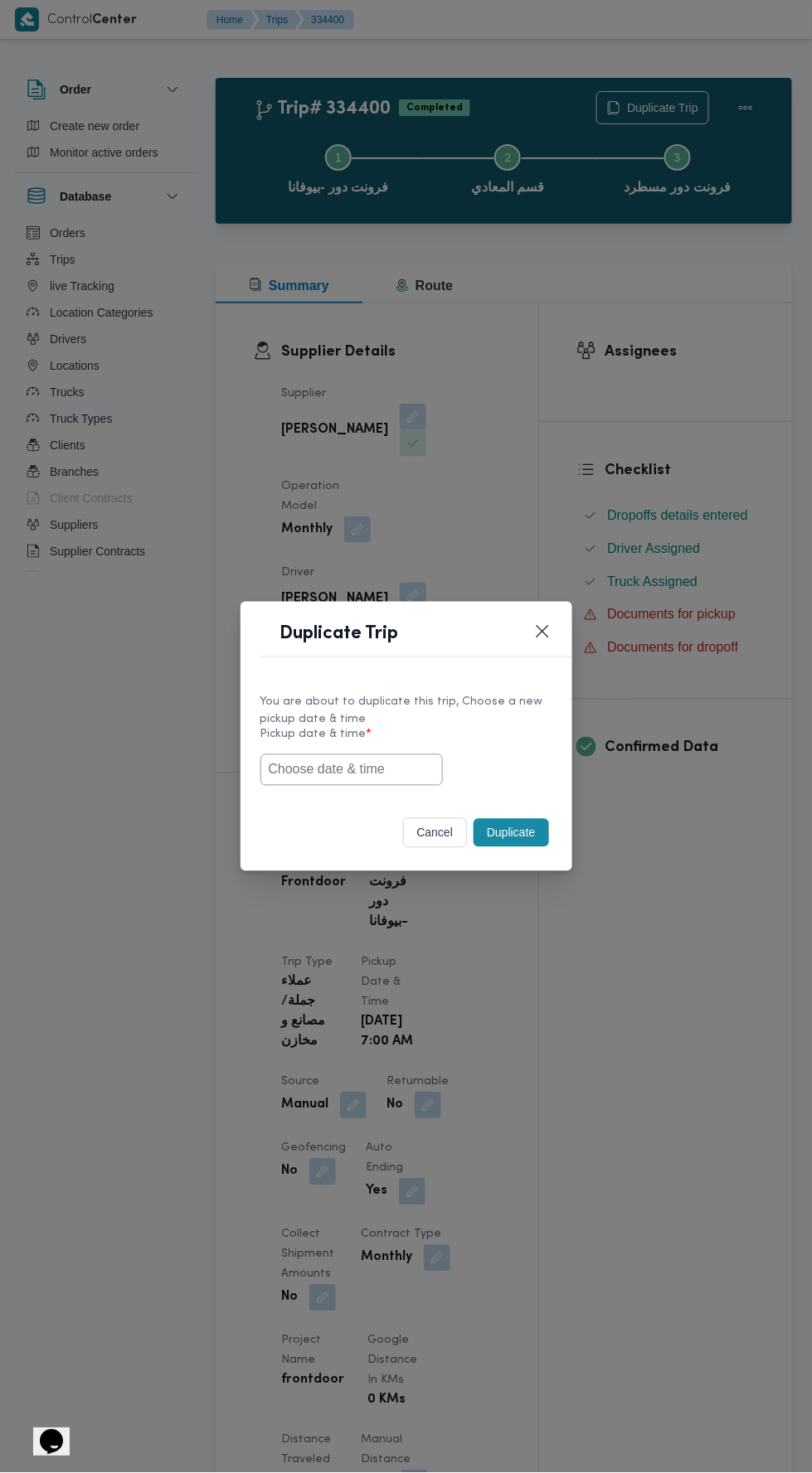
click at [392, 770] on input "text" at bounding box center [351, 770] width 182 height 31
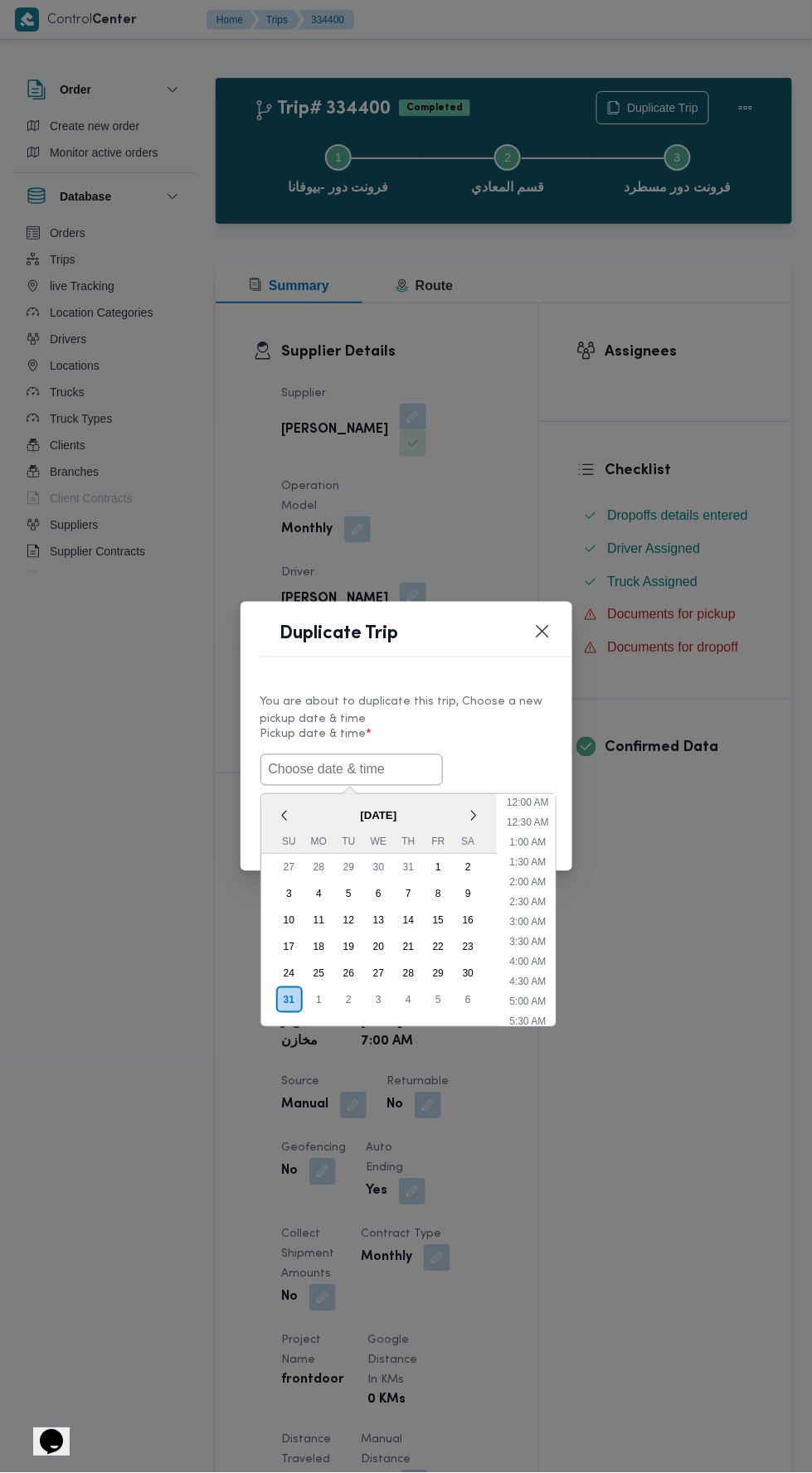
scroll to position [71, 0]
click at [373, 770] on input "text" at bounding box center [351, 770] width 182 height 31
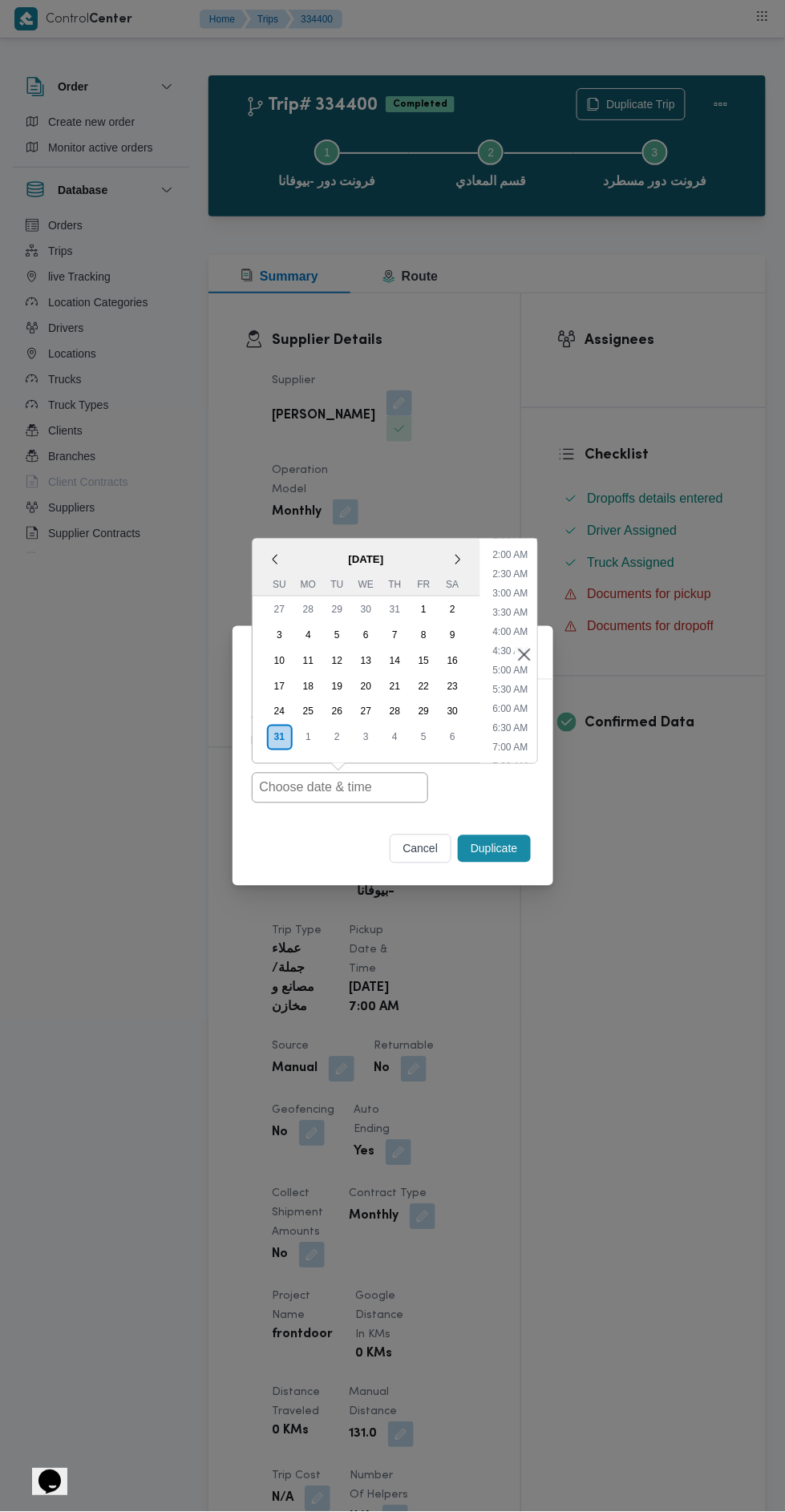
type input "[DATE] 7:00AM"
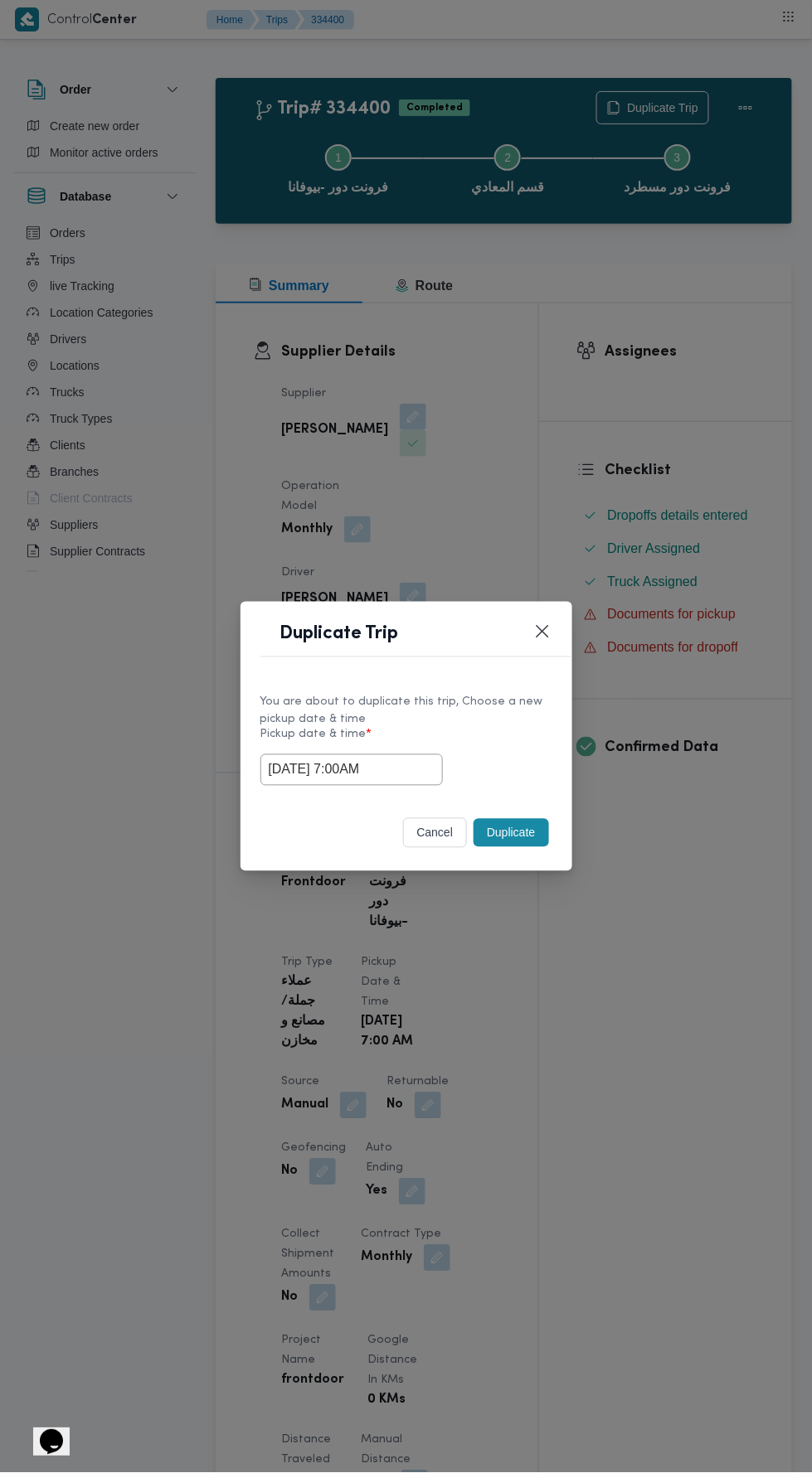
click at [682, 411] on div "Duplicate Trip You are about to duplicate this trip, Choose a new pickup date &…" at bounding box center [406, 736] width 812 height 1473
click at [520, 825] on button "Duplicate" at bounding box center [511, 832] width 74 height 28
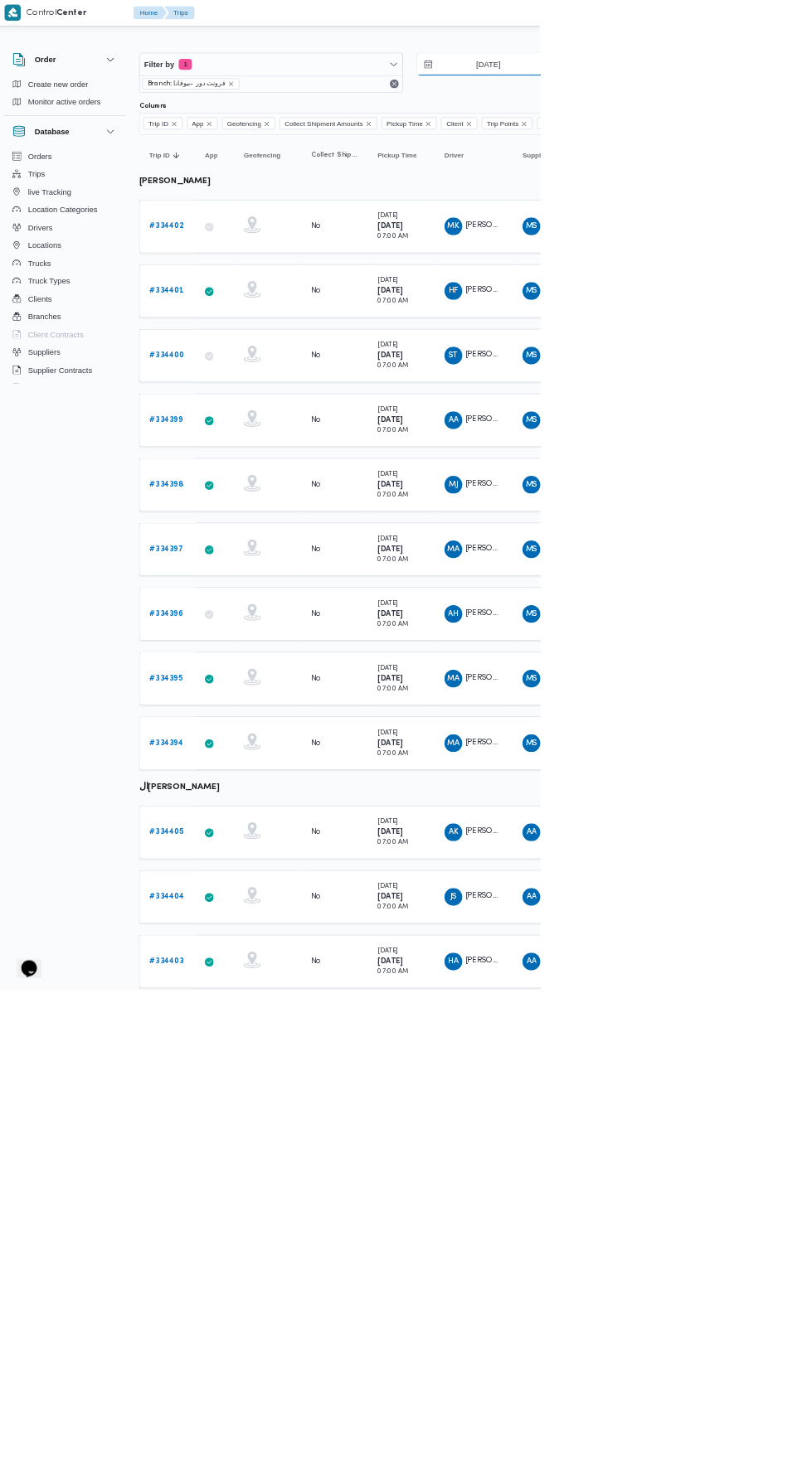
click at [723, 96] on input "[DATE]" at bounding box center [723, 96] width 188 height 33
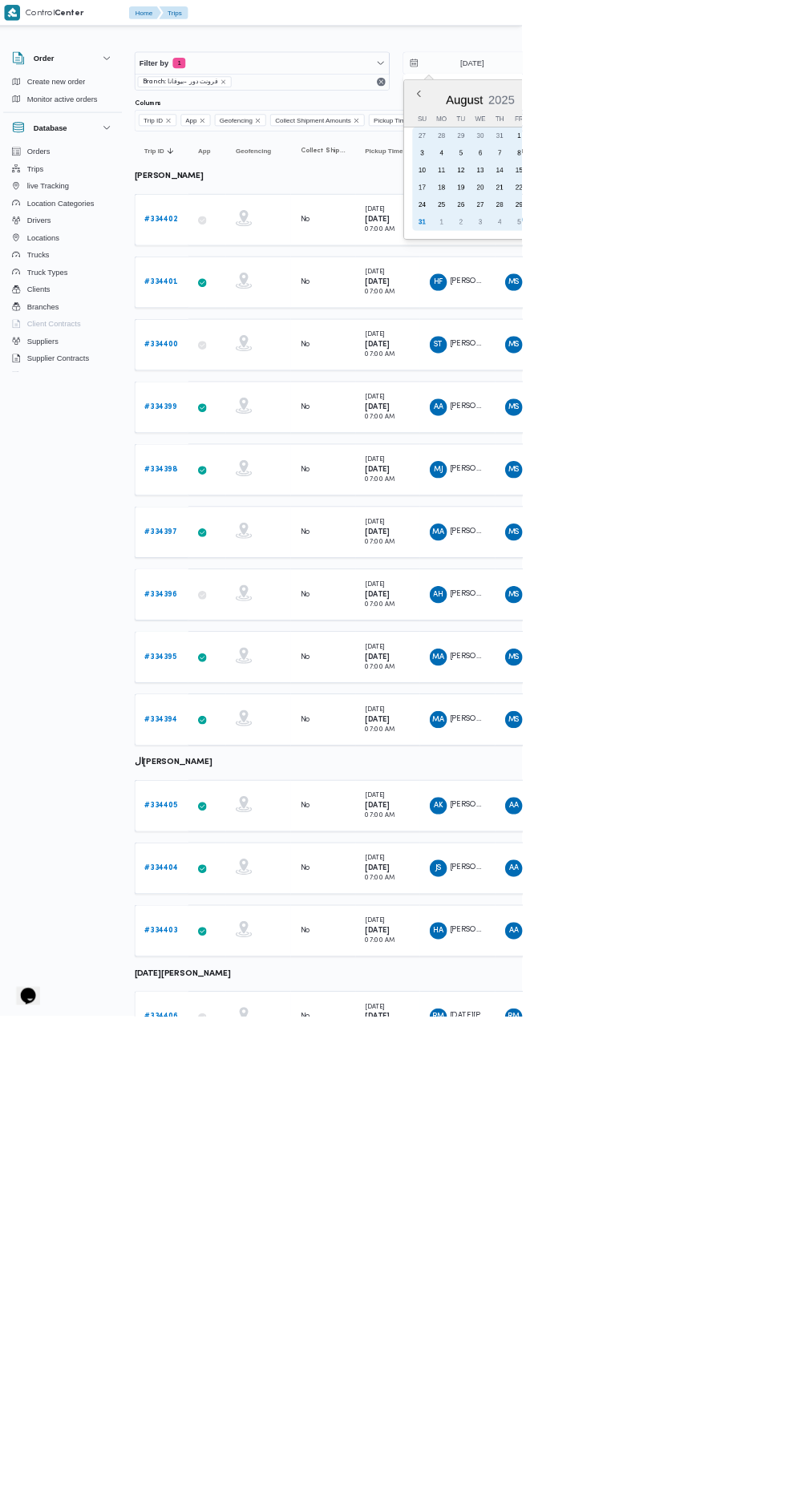
click at [631, 327] on div "31" at bounding box center [636, 330] width 25 height 25
type input "[DATE]"
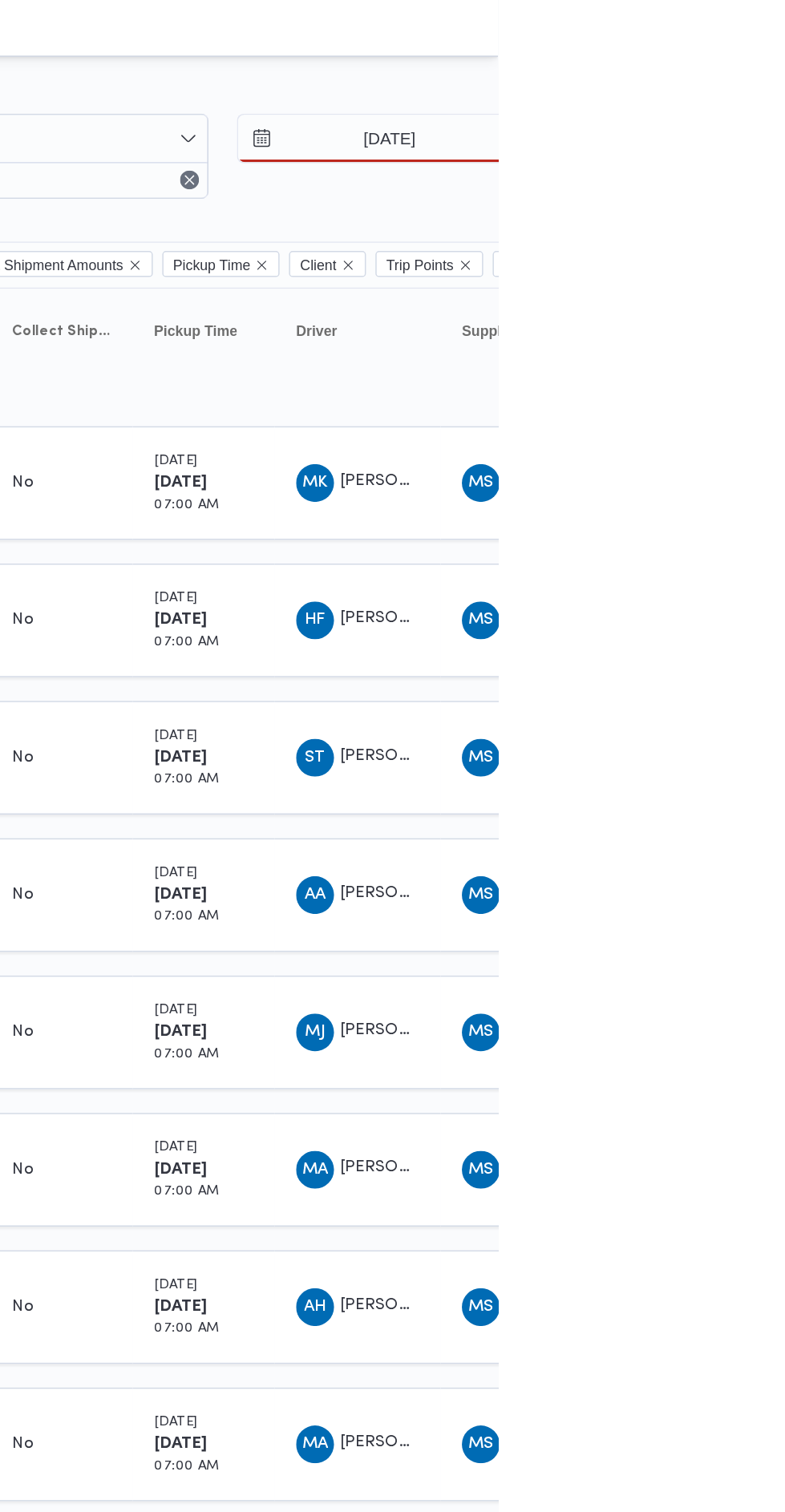
click at [778, 332] on div "31" at bounding box center [779, 330] width 25 height 25
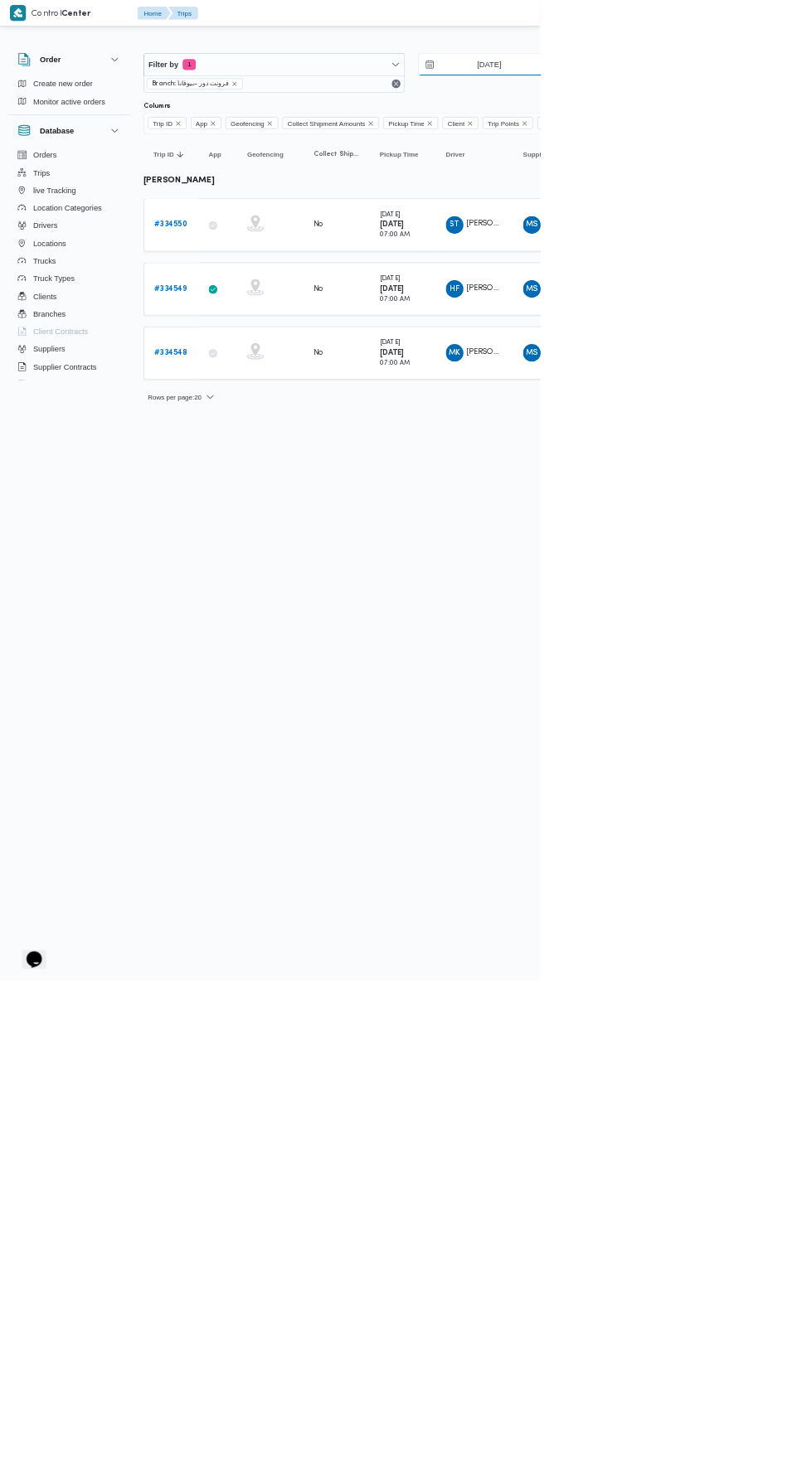
click at [729, 96] on input "[DATE]" at bounding box center [723, 96] width 188 height 33
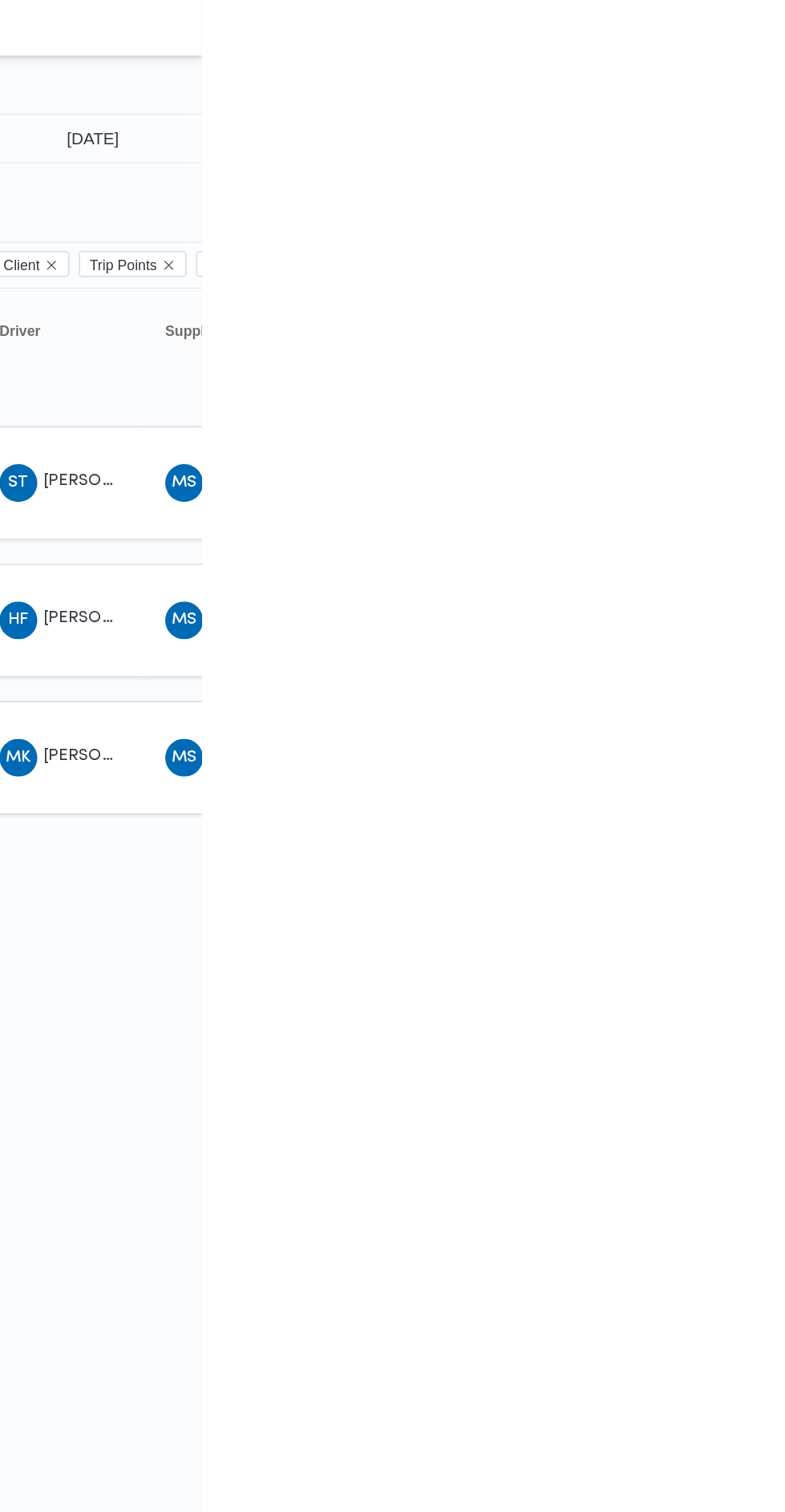
click at [774, 202] on div "31" at bounding box center [779, 202] width 25 height 25
type input "[DATE]"
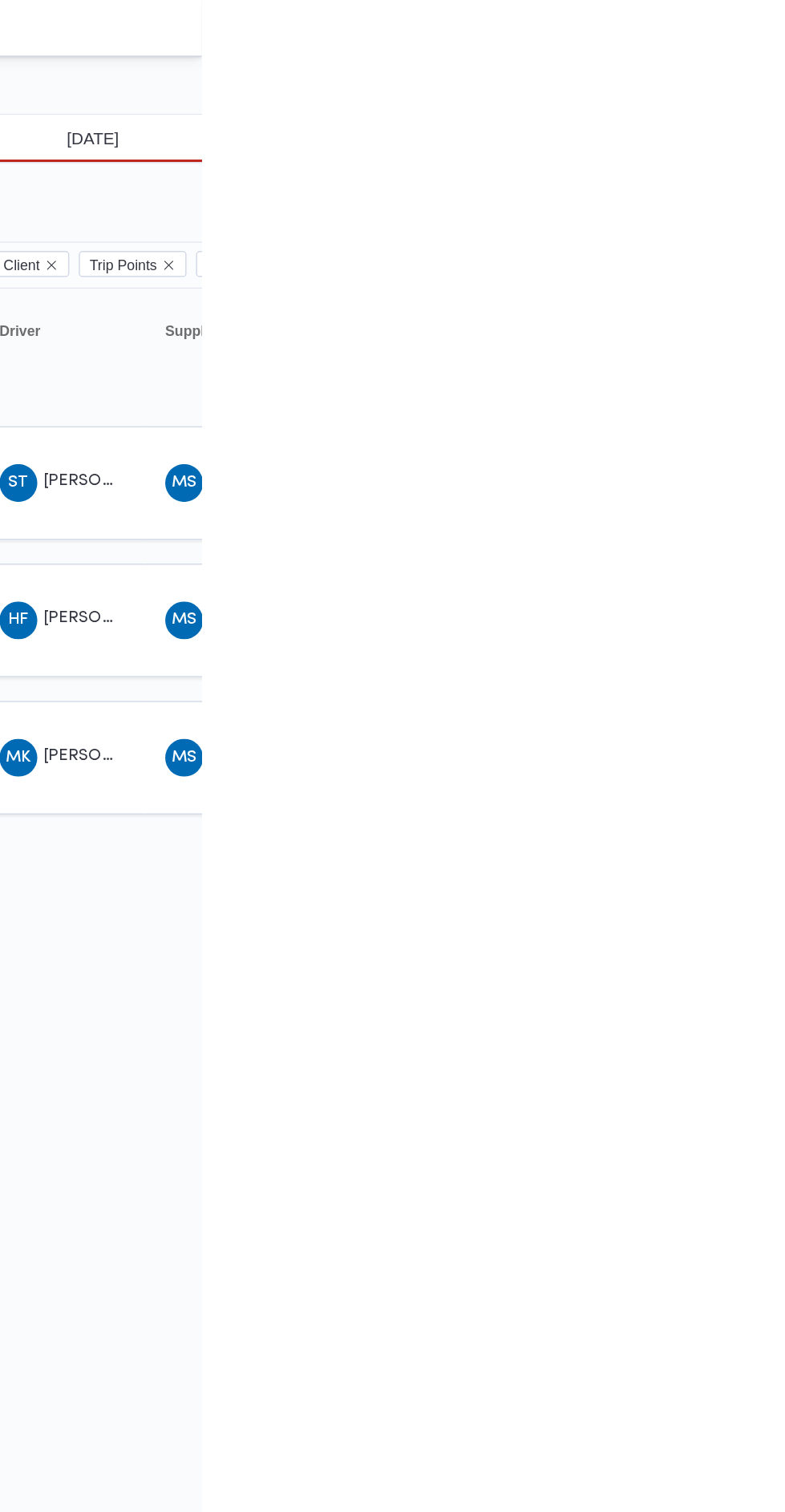
click at [712, 95] on input "[DATE]" at bounding box center [699, 93] width 182 height 32
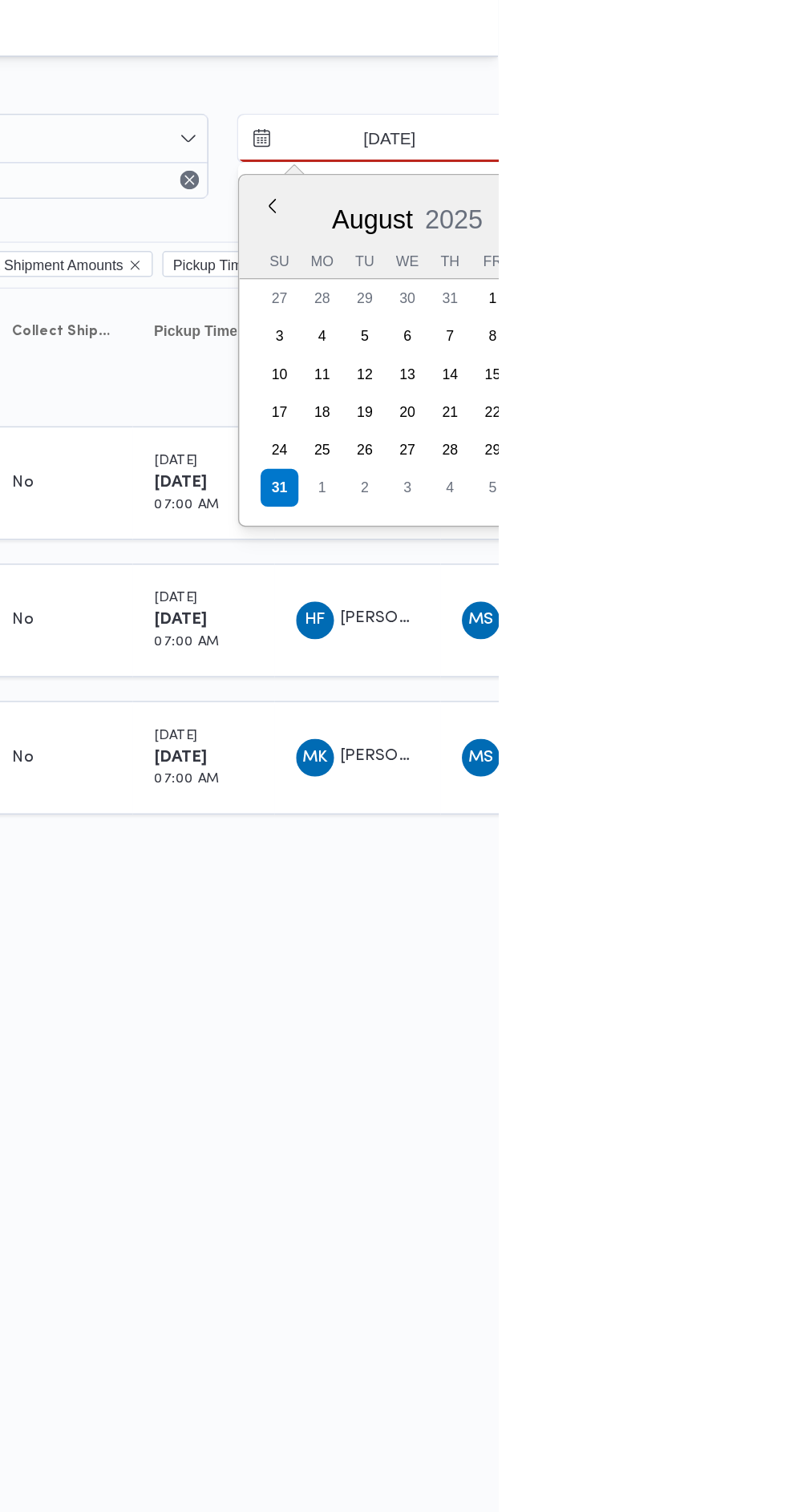
type input "[DATE]"
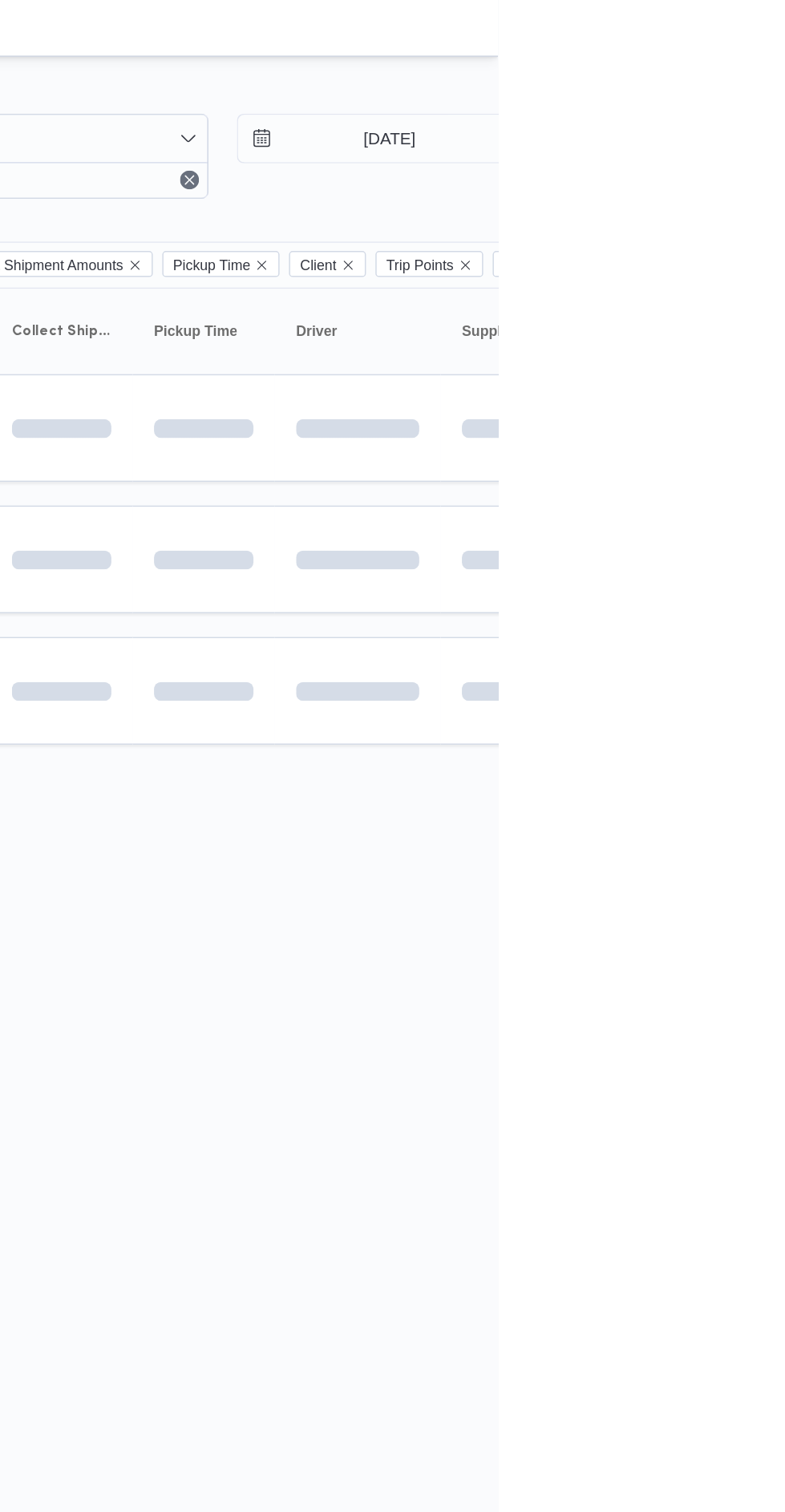
click at [735, 496] on td at bounding box center [690, 467] width 113 height 73
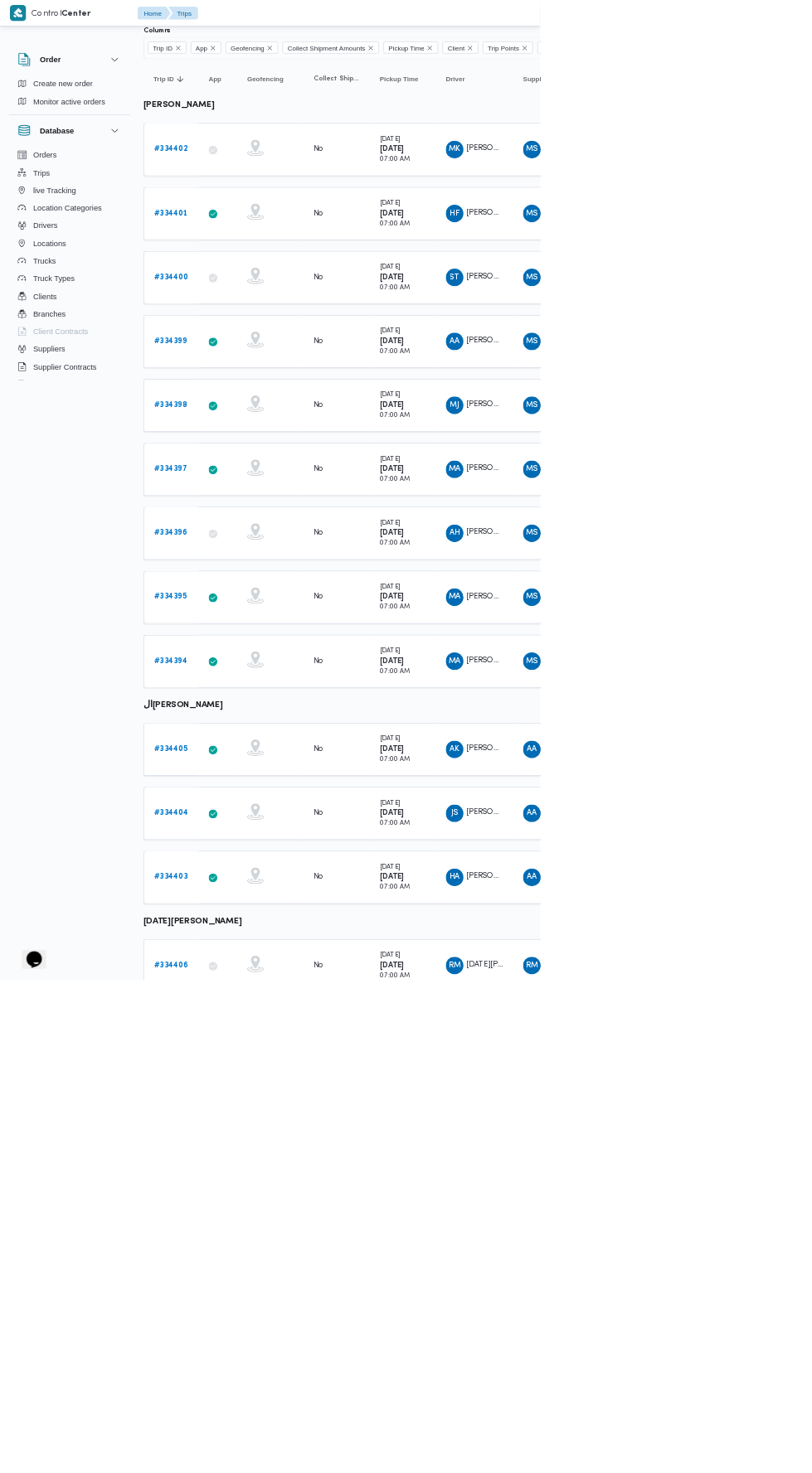
scroll to position [116, 0]
click at [259, 511] on b "# 334399" at bounding box center [256, 511] width 49 height 11
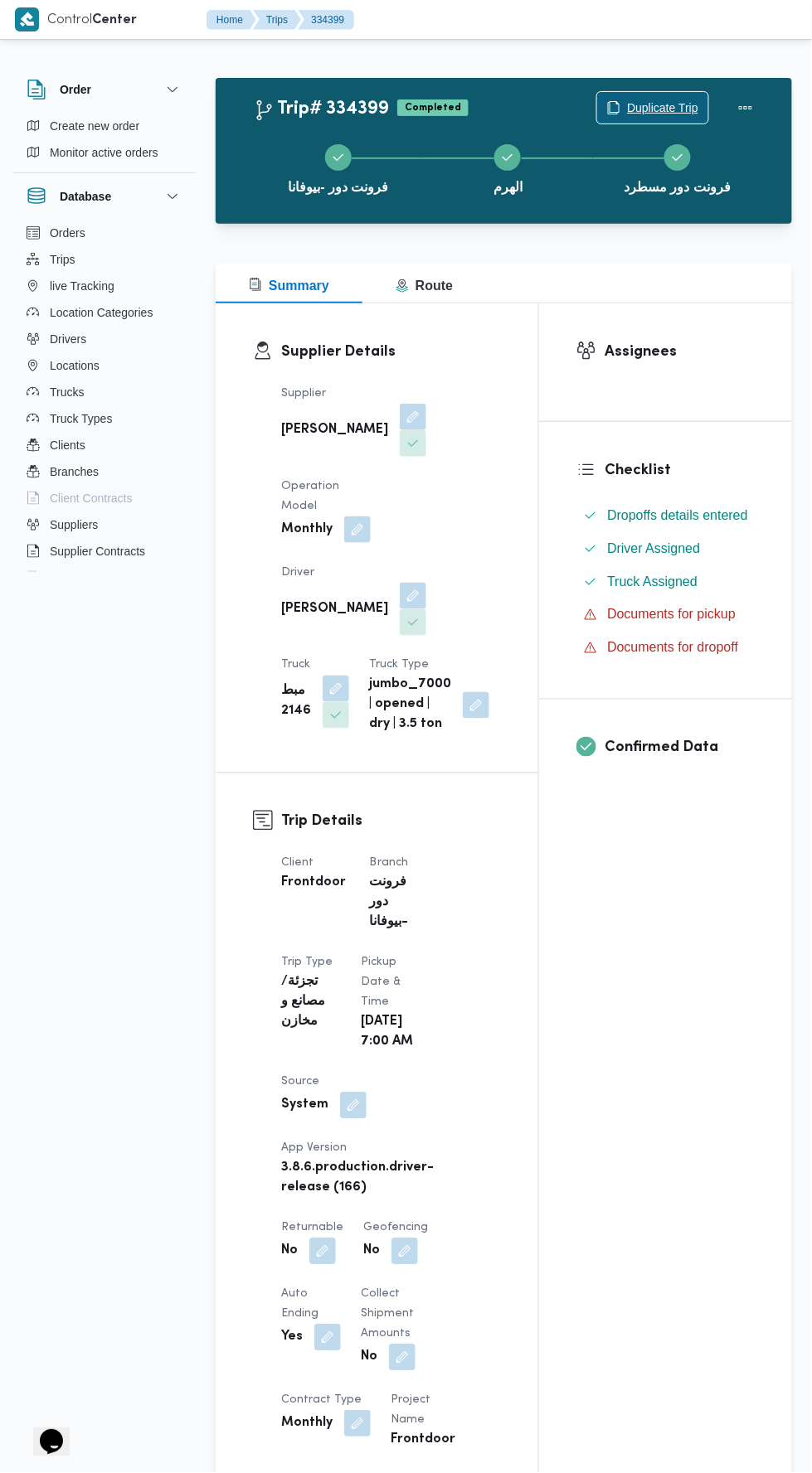
click at [671, 104] on span "Duplicate Trip" at bounding box center [663, 108] width 71 height 20
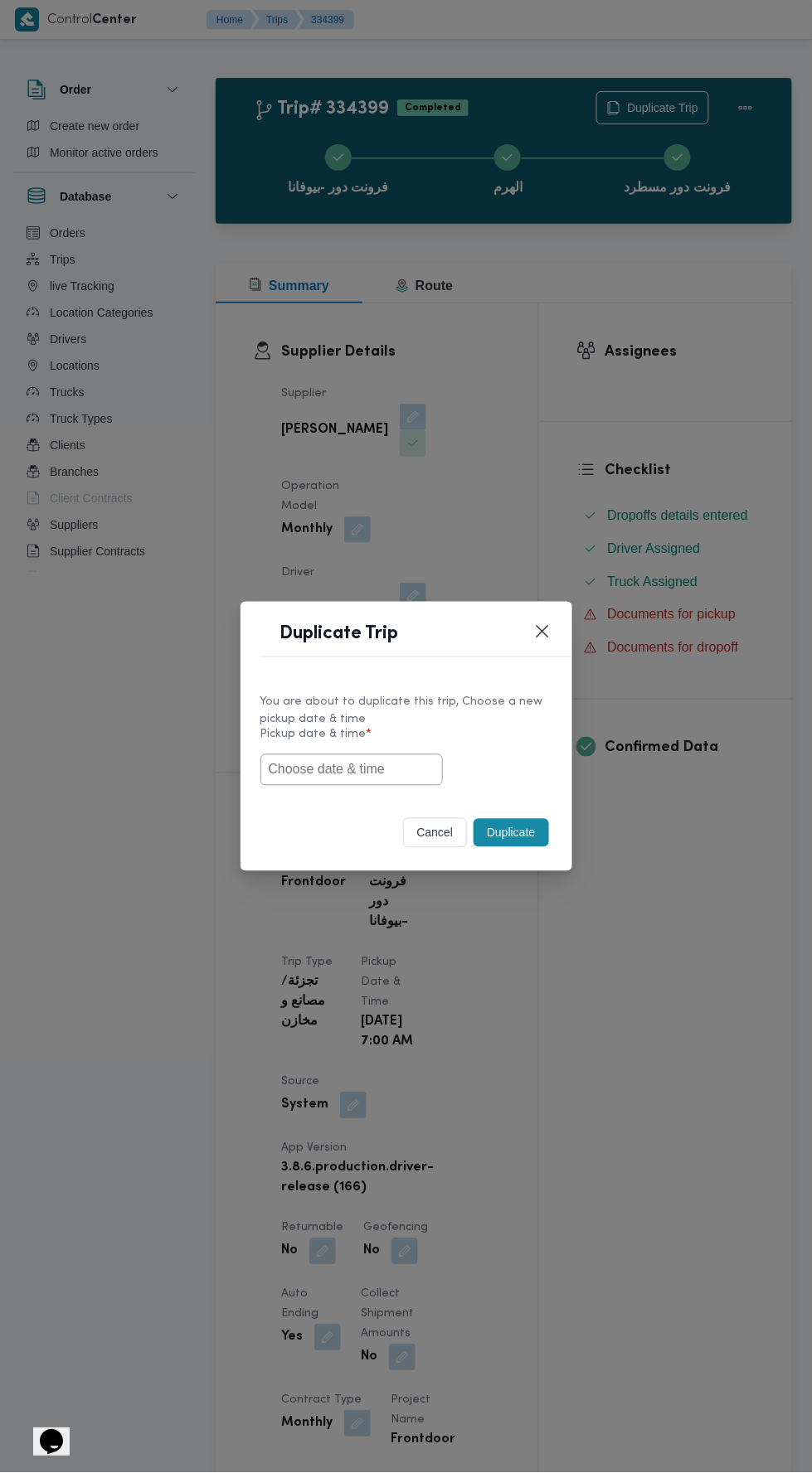
click at [392, 767] on input "text" at bounding box center [351, 770] width 182 height 31
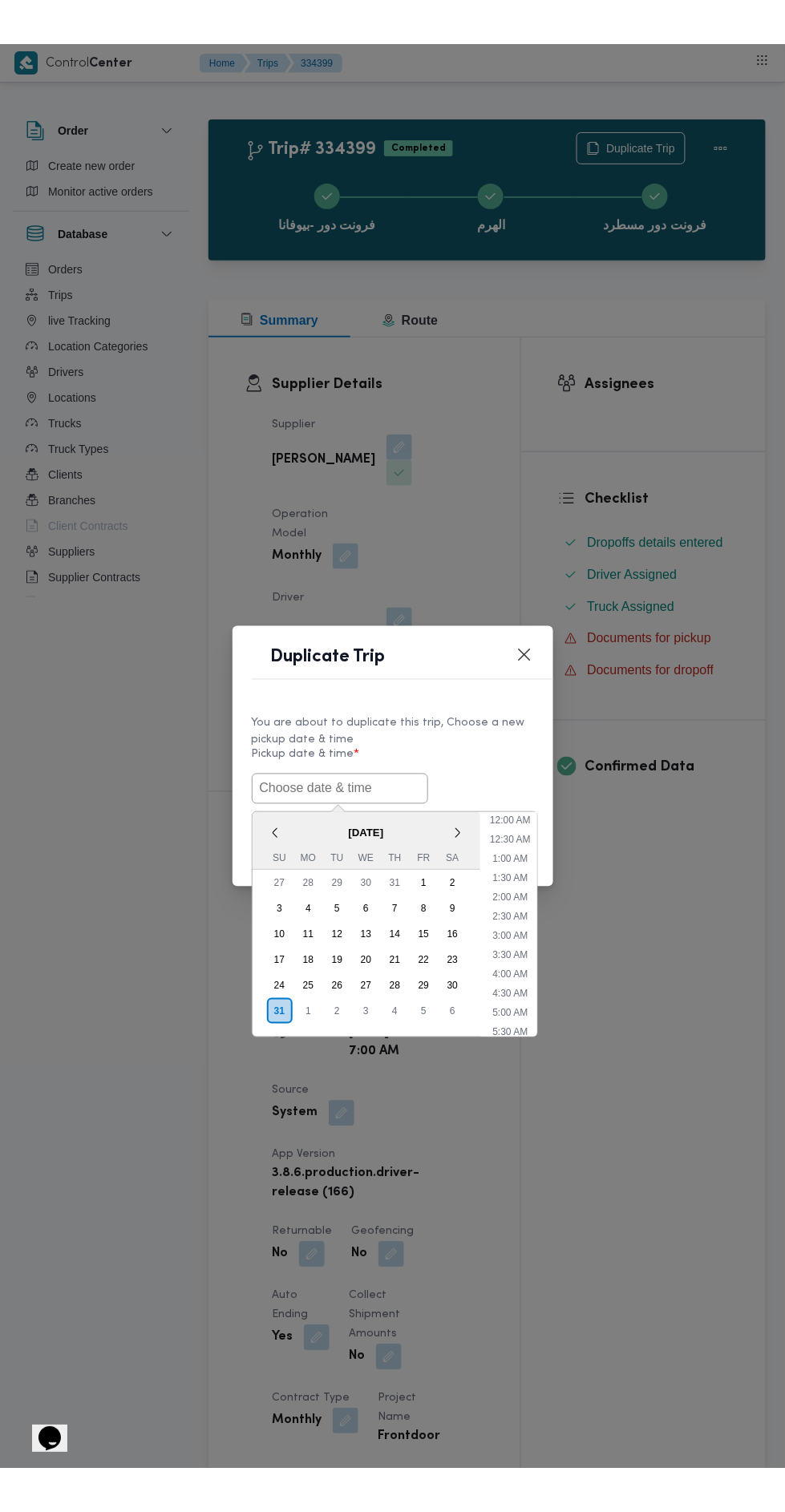
scroll to position [69, 0]
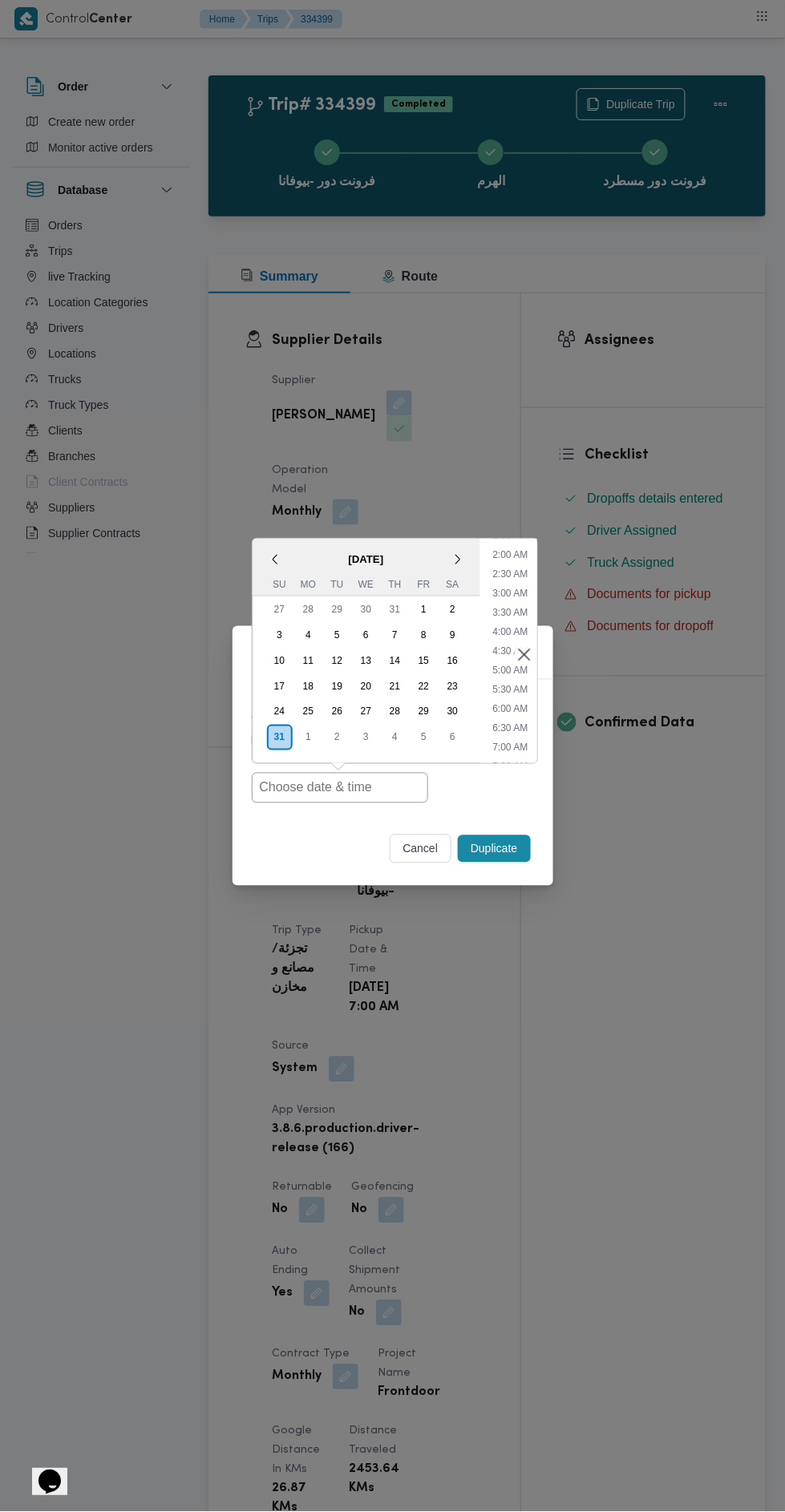
type input "[DATE] 7:00AM"
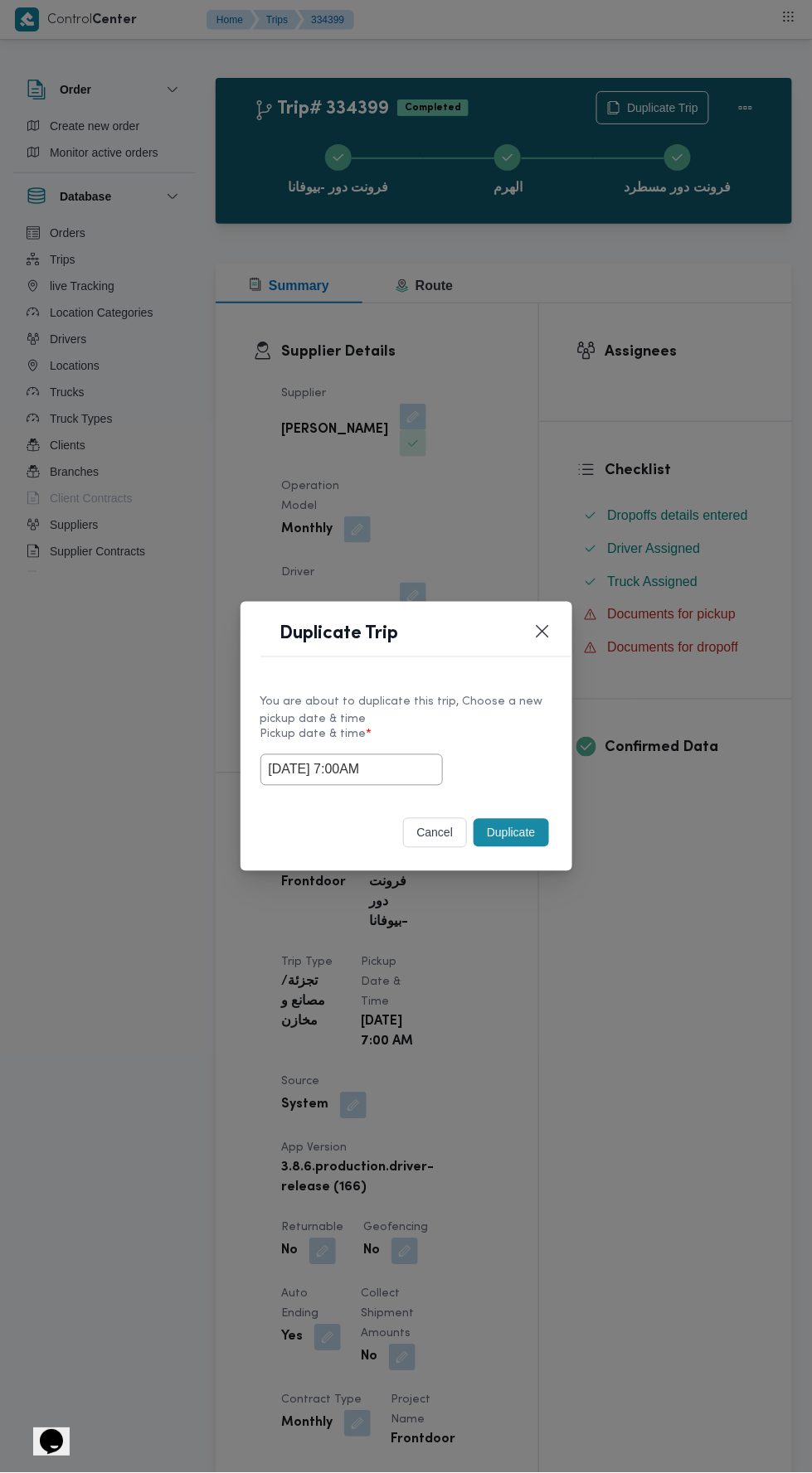
click at [690, 373] on div "Duplicate Trip You are about to duplicate this trip, Choose a new pickup date &…" at bounding box center [406, 736] width 812 height 1473
click at [505, 836] on button "Duplicate" at bounding box center [511, 832] width 74 height 28
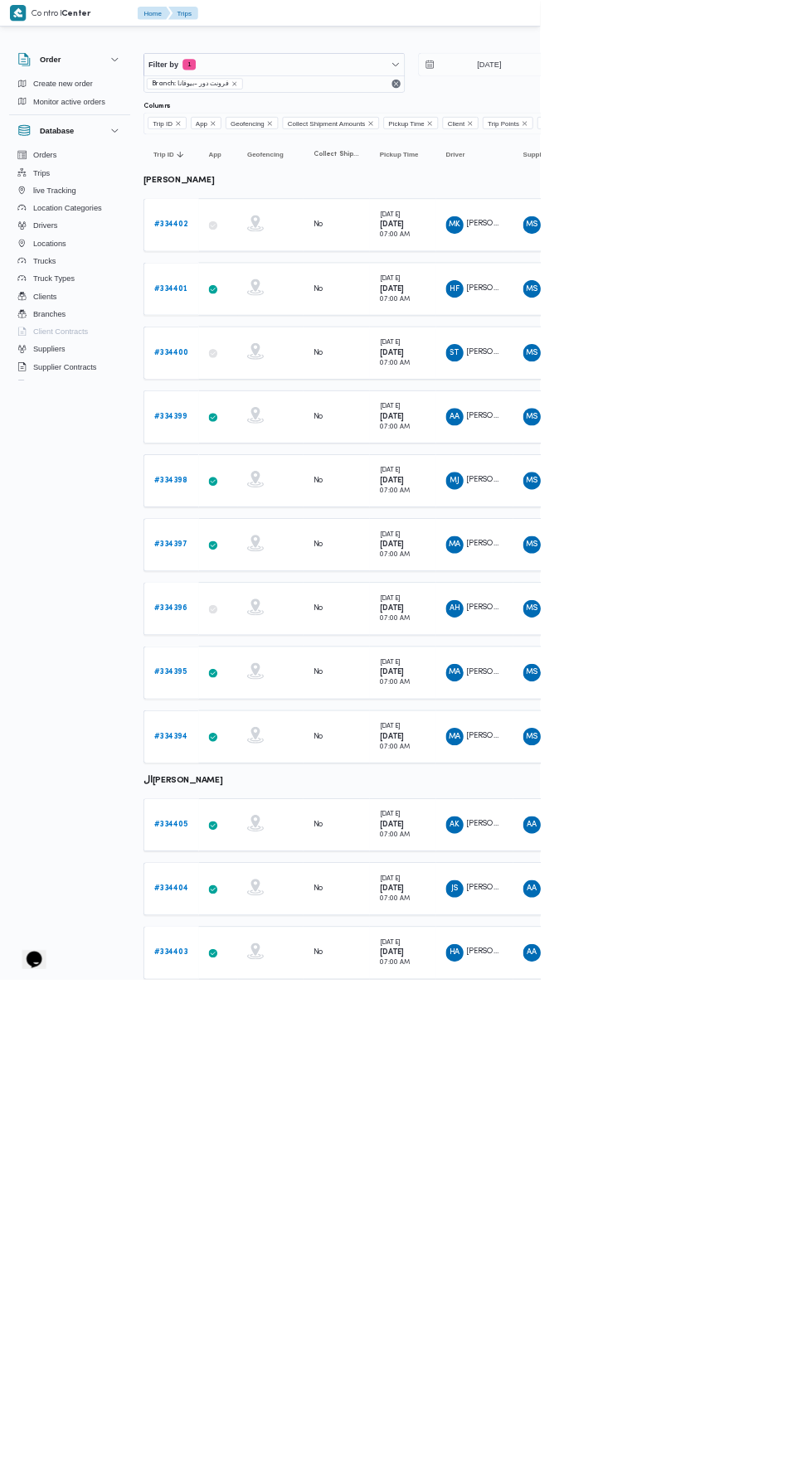
click at [265, 718] on b "# 334398" at bounding box center [256, 723] width 50 height 11
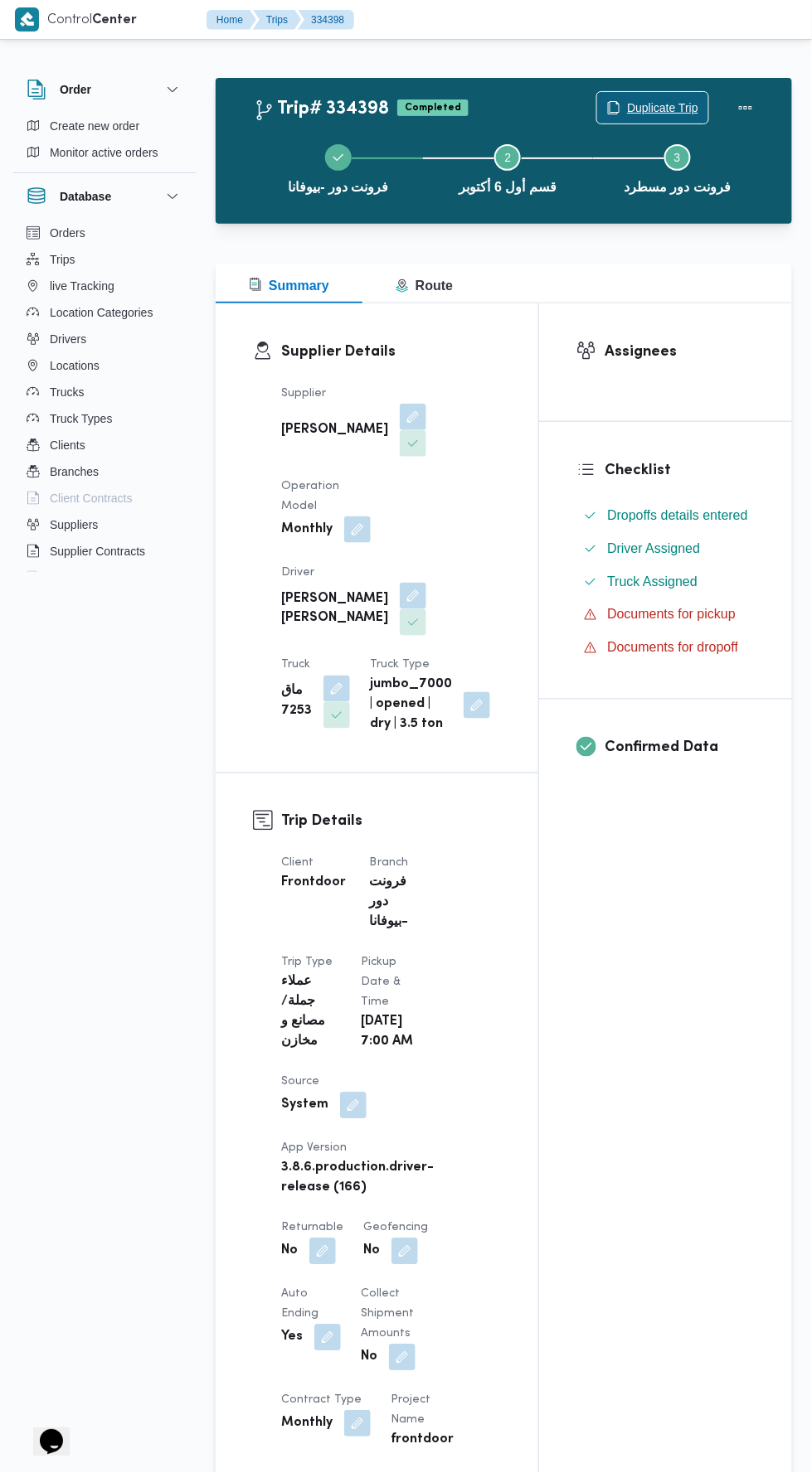
click at [639, 107] on span "Duplicate Trip" at bounding box center [663, 108] width 71 height 20
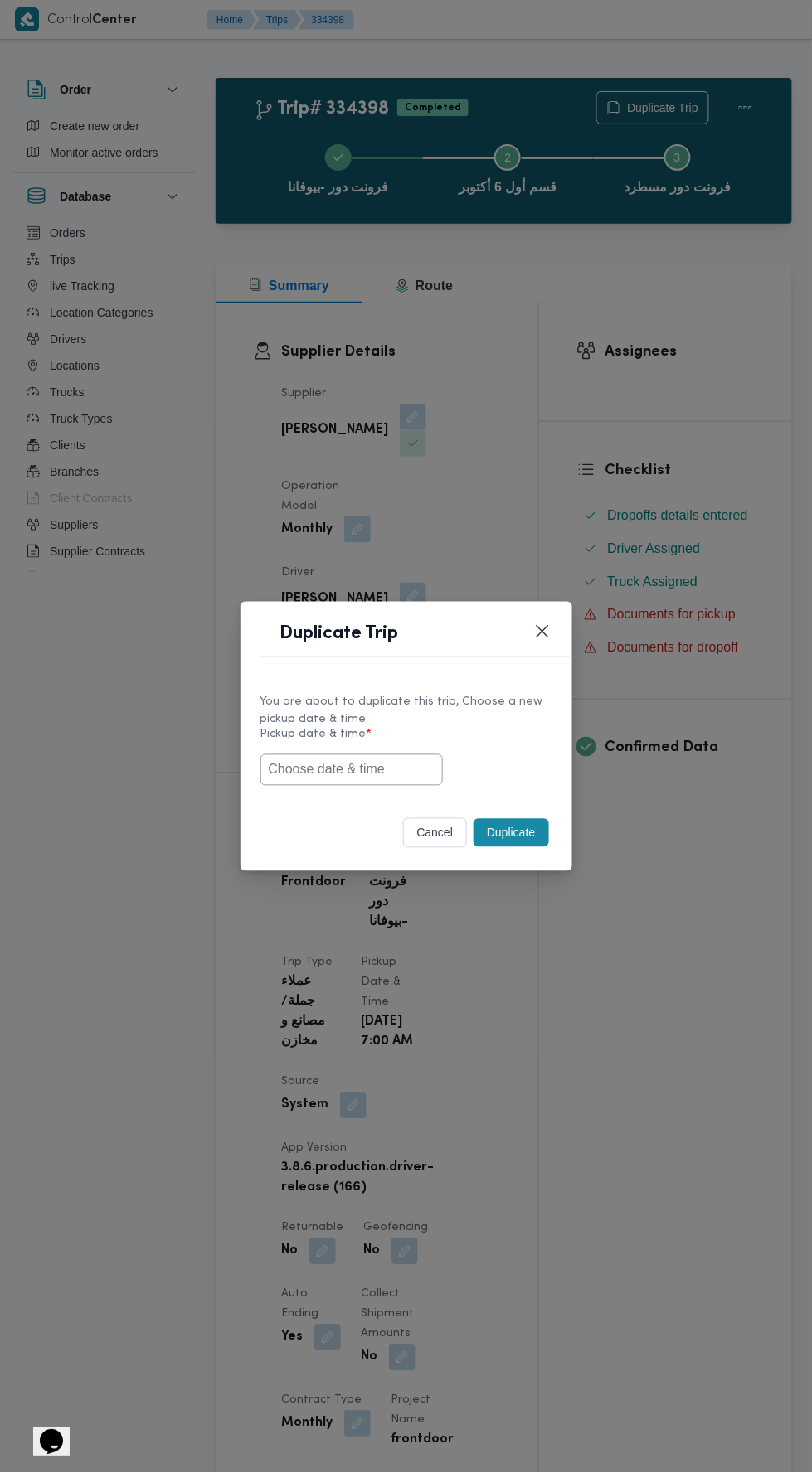
click at [365, 769] on input "text" at bounding box center [351, 770] width 182 height 31
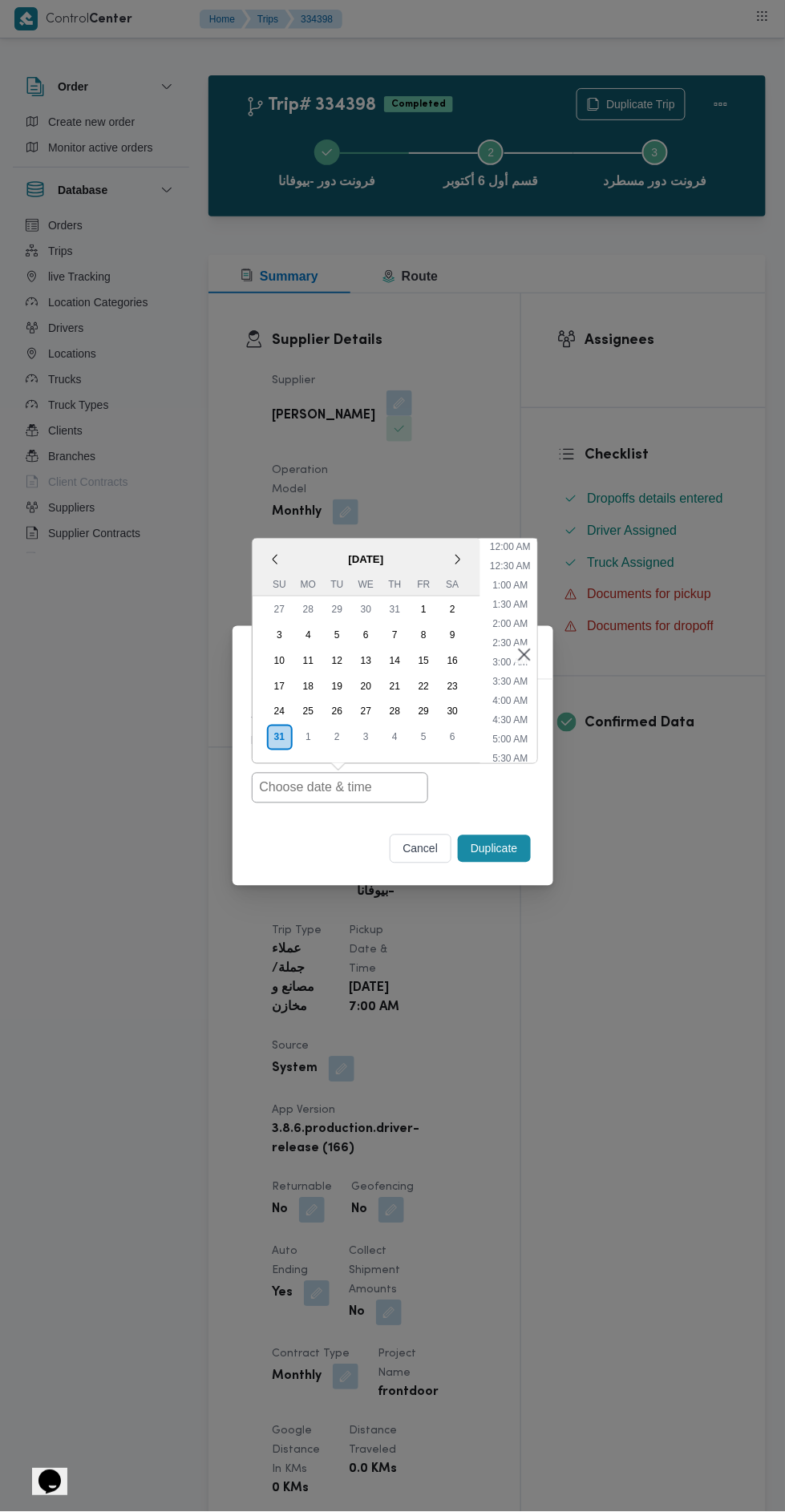
scroll to position [69, 0]
type input "[DATE] 7:00AM"
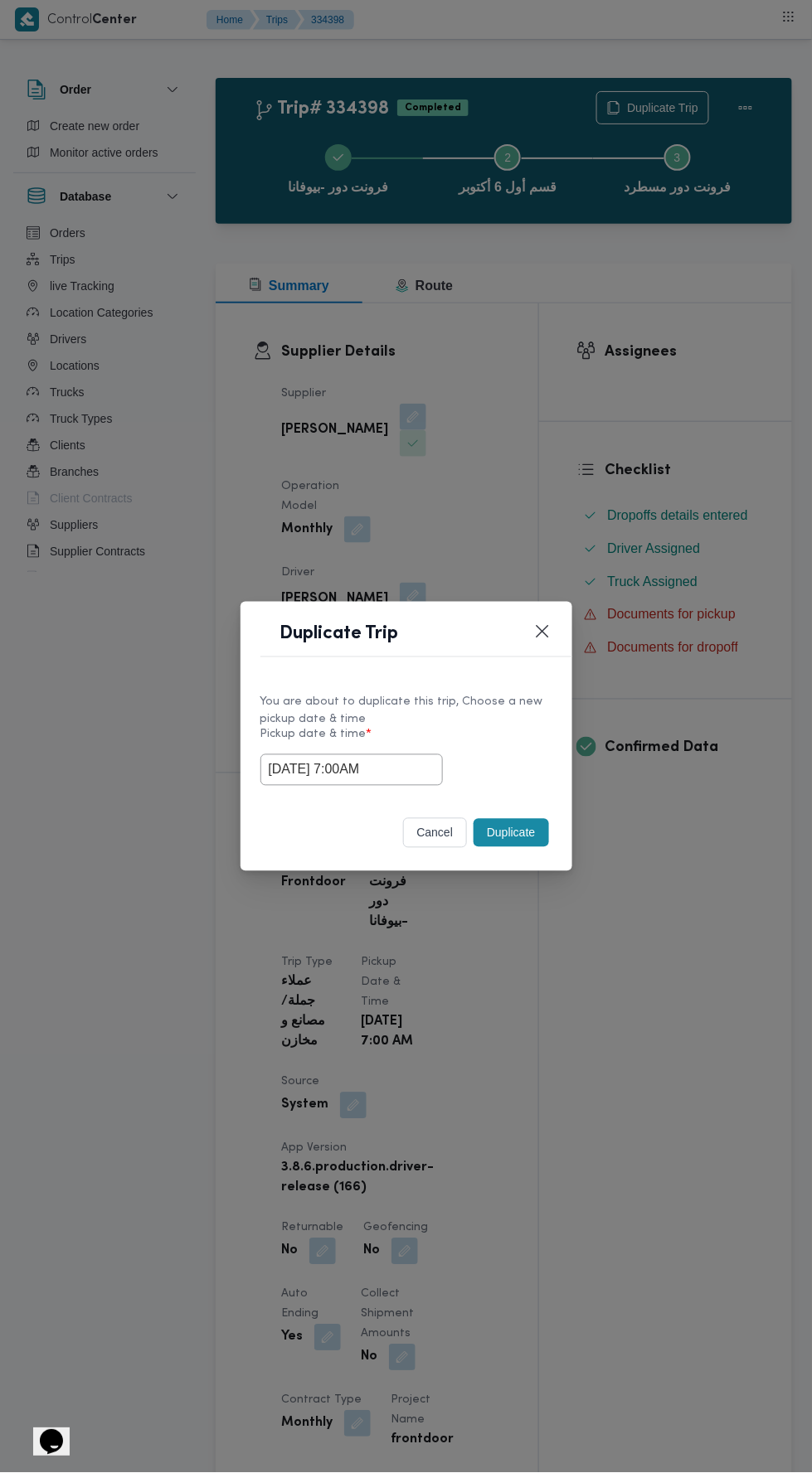
click at [634, 349] on div "Duplicate Trip You are about to duplicate this trip, Choose a new pickup date &…" at bounding box center [406, 736] width 812 height 1473
click at [506, 839] on button "Duplicate" at bounding box center [511, 832] width 74 height 28
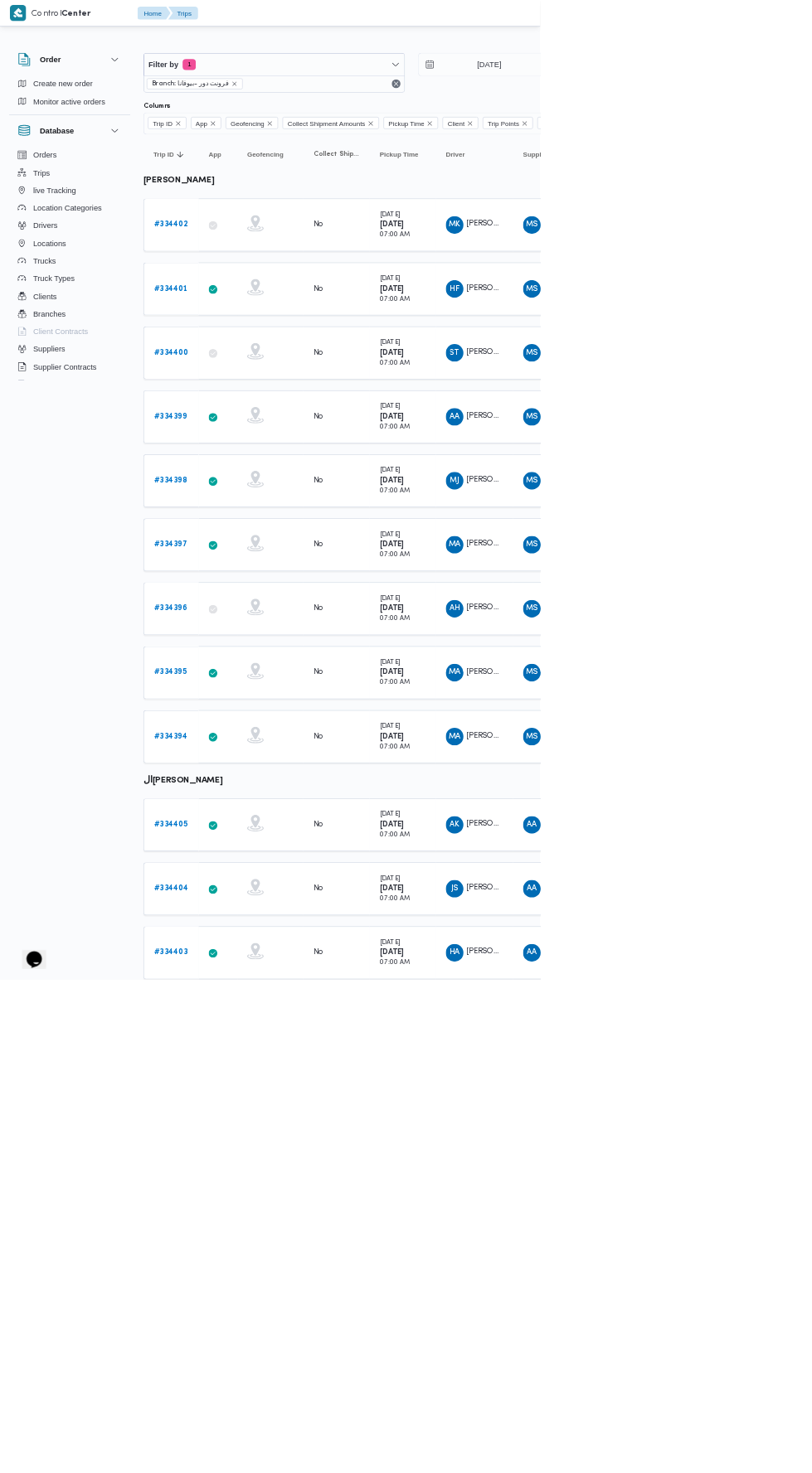
click at [721, 717] on span "محمود جمال حسيني محمد" at bounding box center [797, 722] width 192 height 11
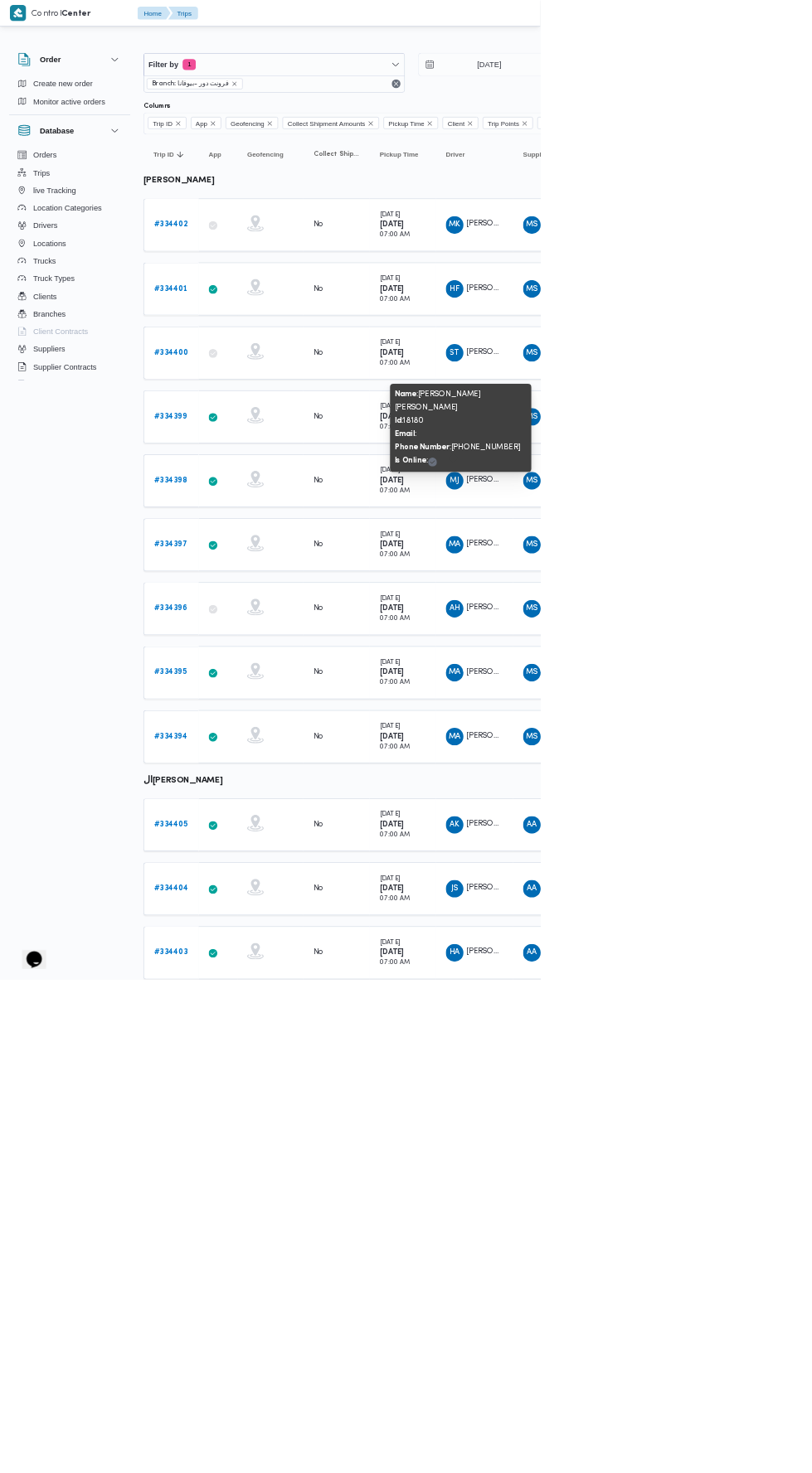
click at [268, 813] on b "# 334397" at bounding box center [256, 818] width 50 height 11
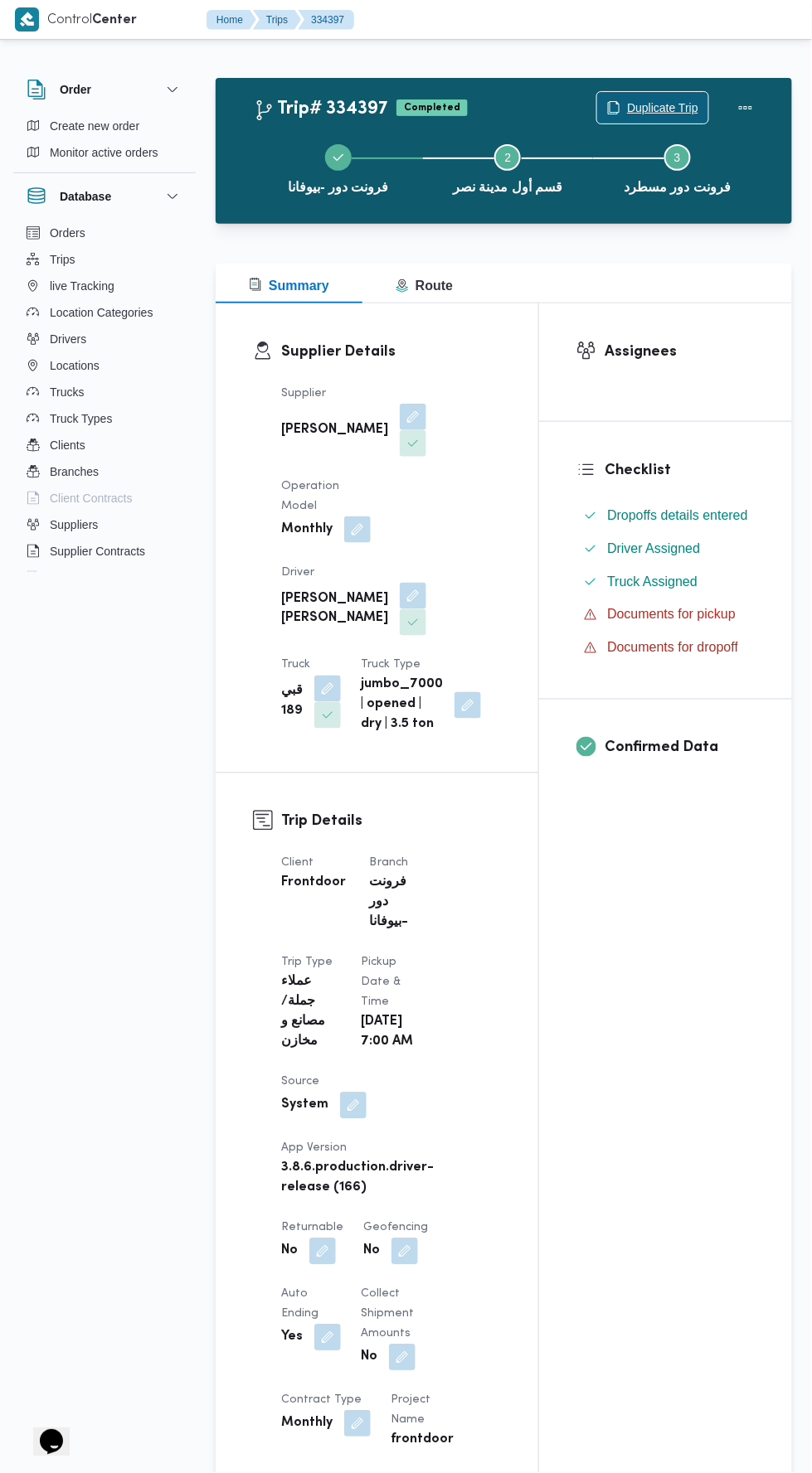
click at [647, 106] on span "Duplicate Trip" at bounding box center [663, 108] width 71 height 20
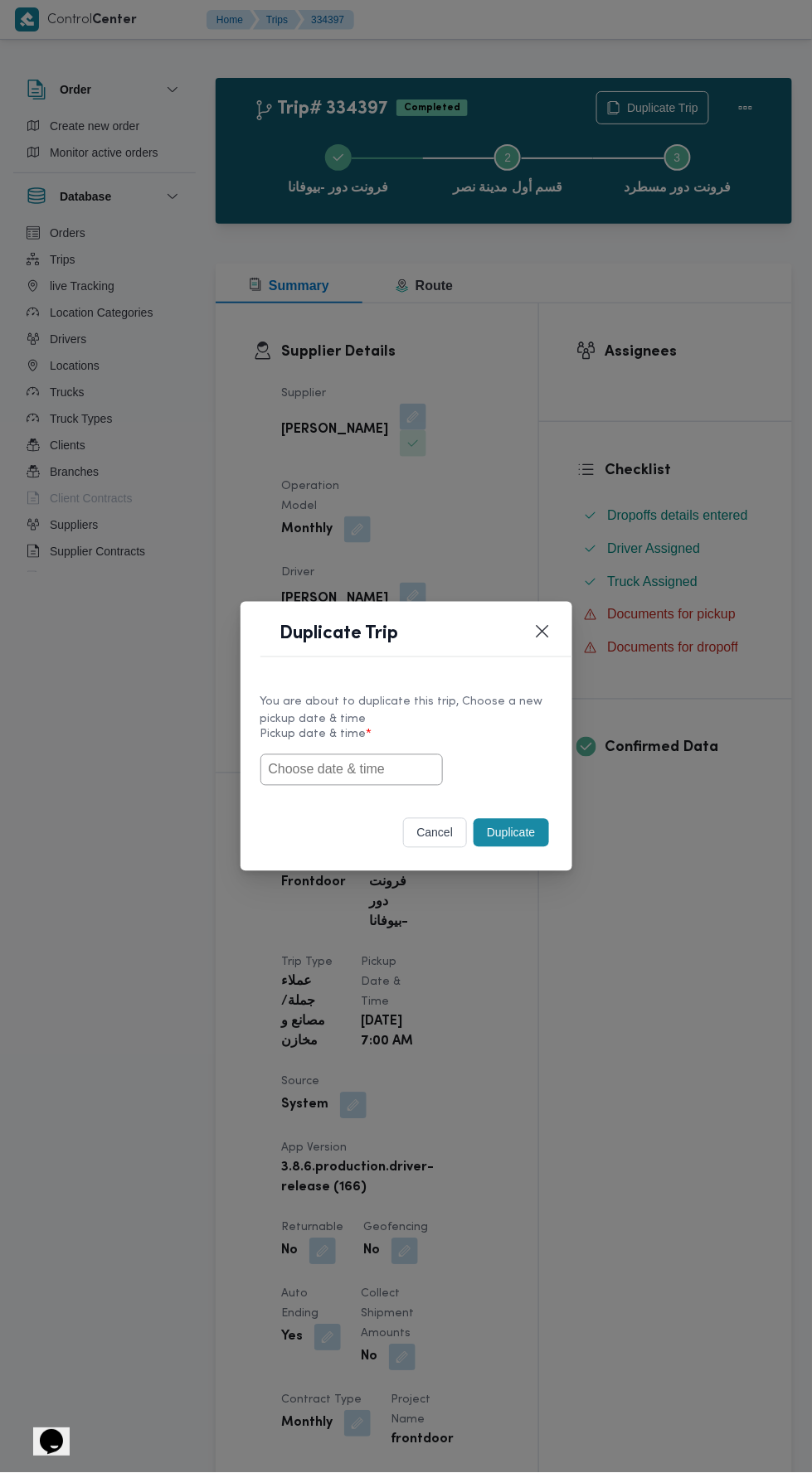
click at [379, 769] on input "text" at bounding box center [351, 770] width 182 height 31
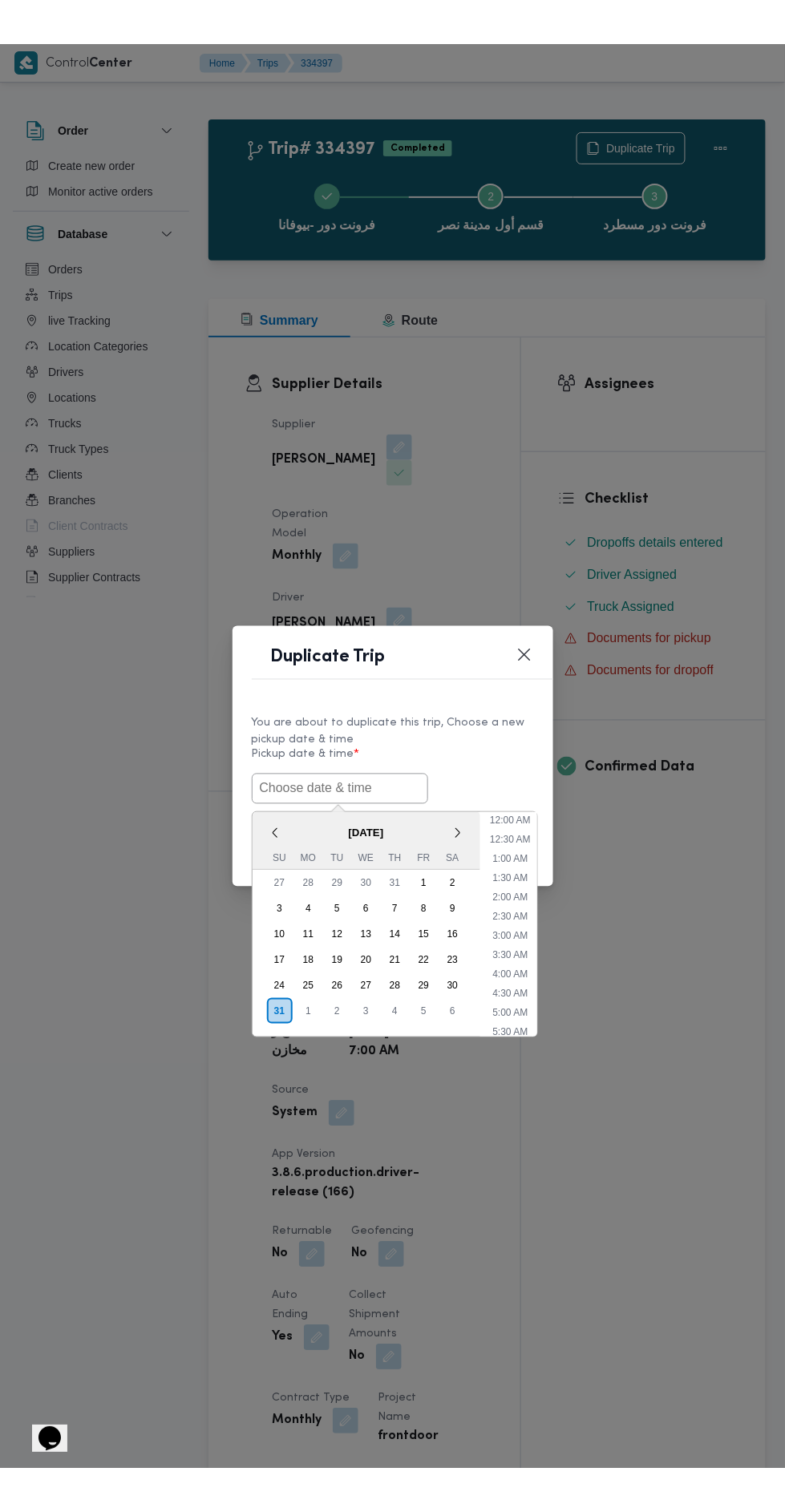
scroll to position [69, 0]
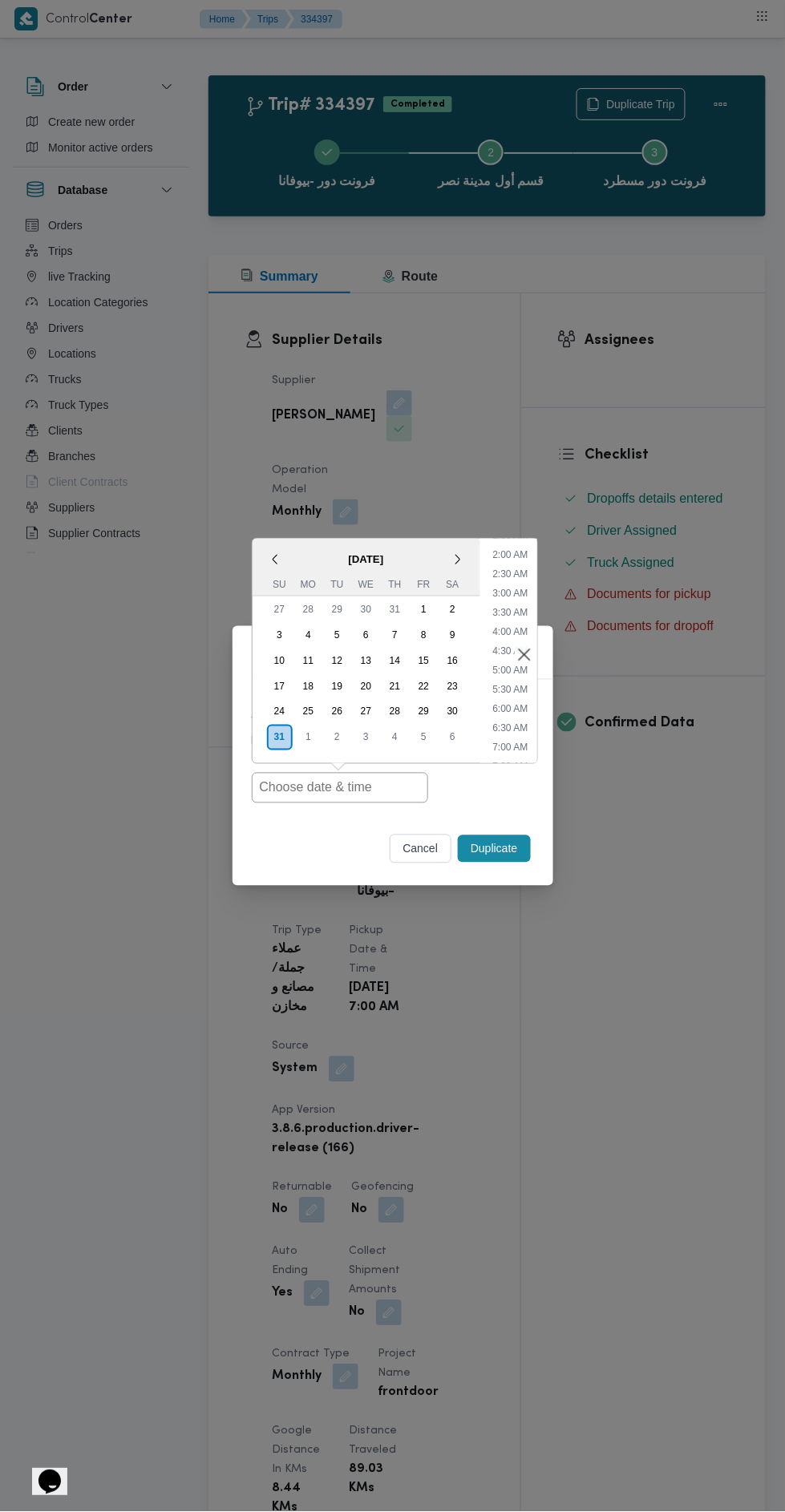
type input "[DATE] 7:00AM"
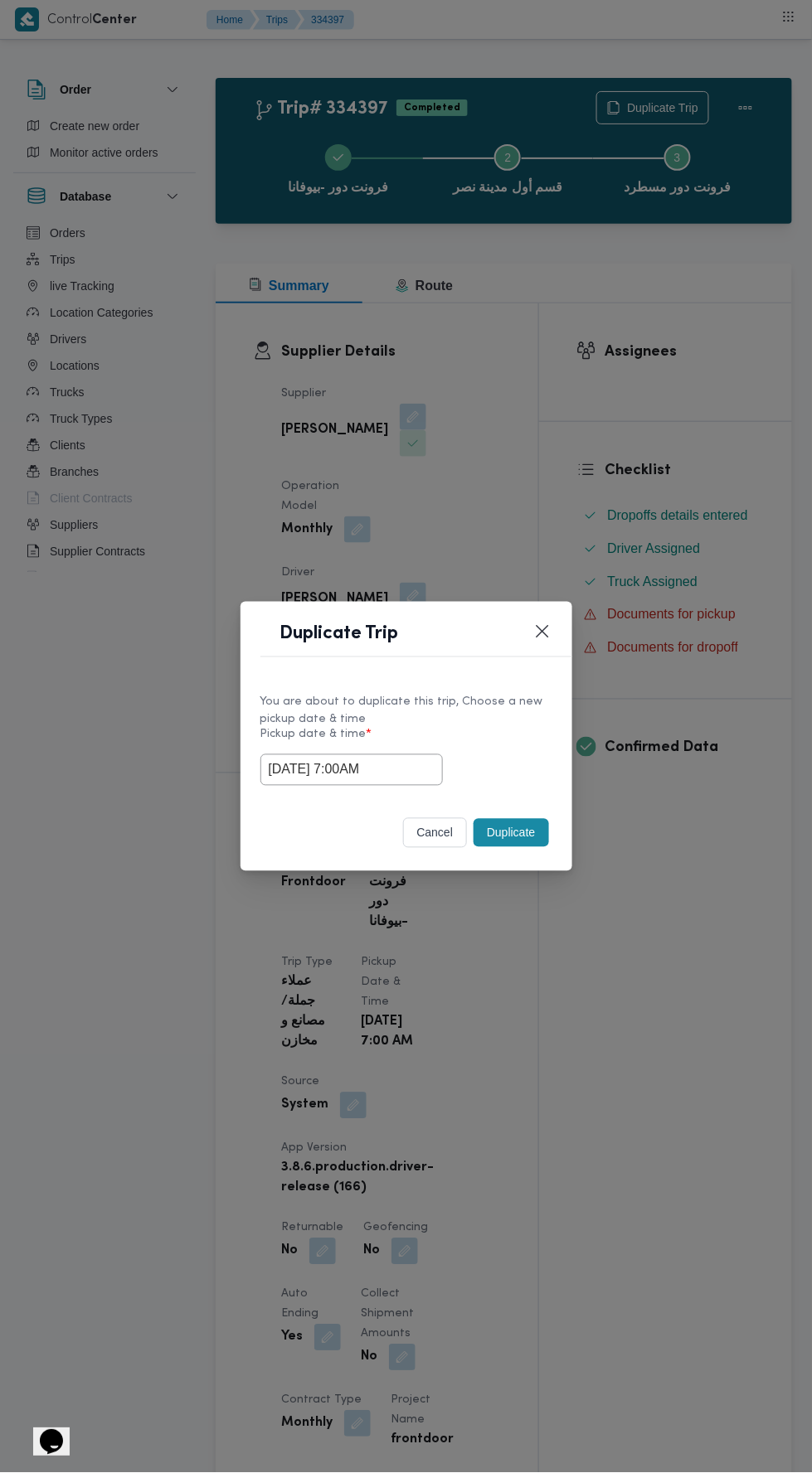
click at [652, 350] on div "Duplicate Trip You are about to duplicate this trip, Choose a new pickup date &…" at bounding box center [406, 736] width 812 height 1473
click at [518, 824] on button "Duplicate" at bounding box center [511, 832] width 74 height 28
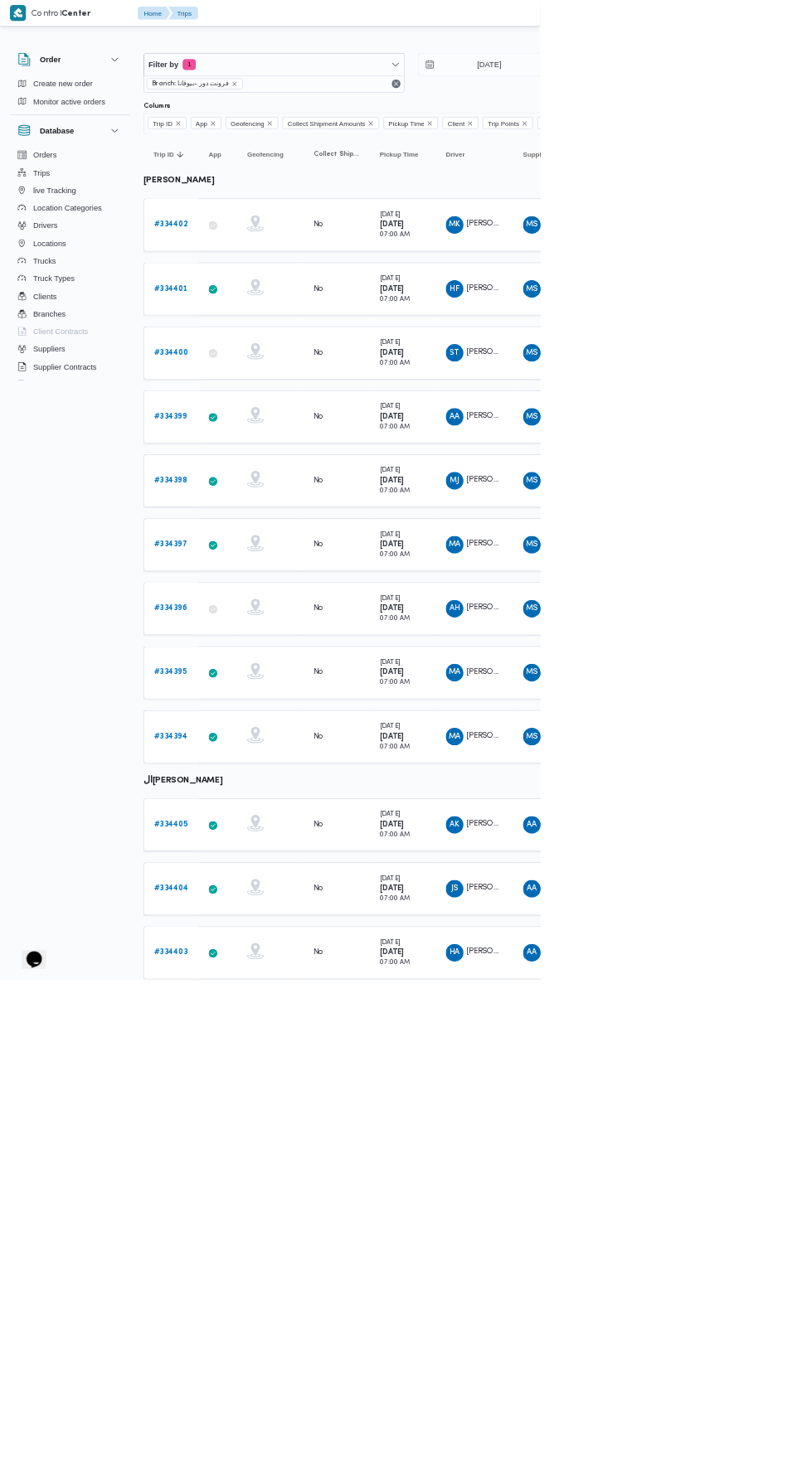
click at [277, 909] on b "# 334396" at bounding box center [256, 914] width 50 height 11
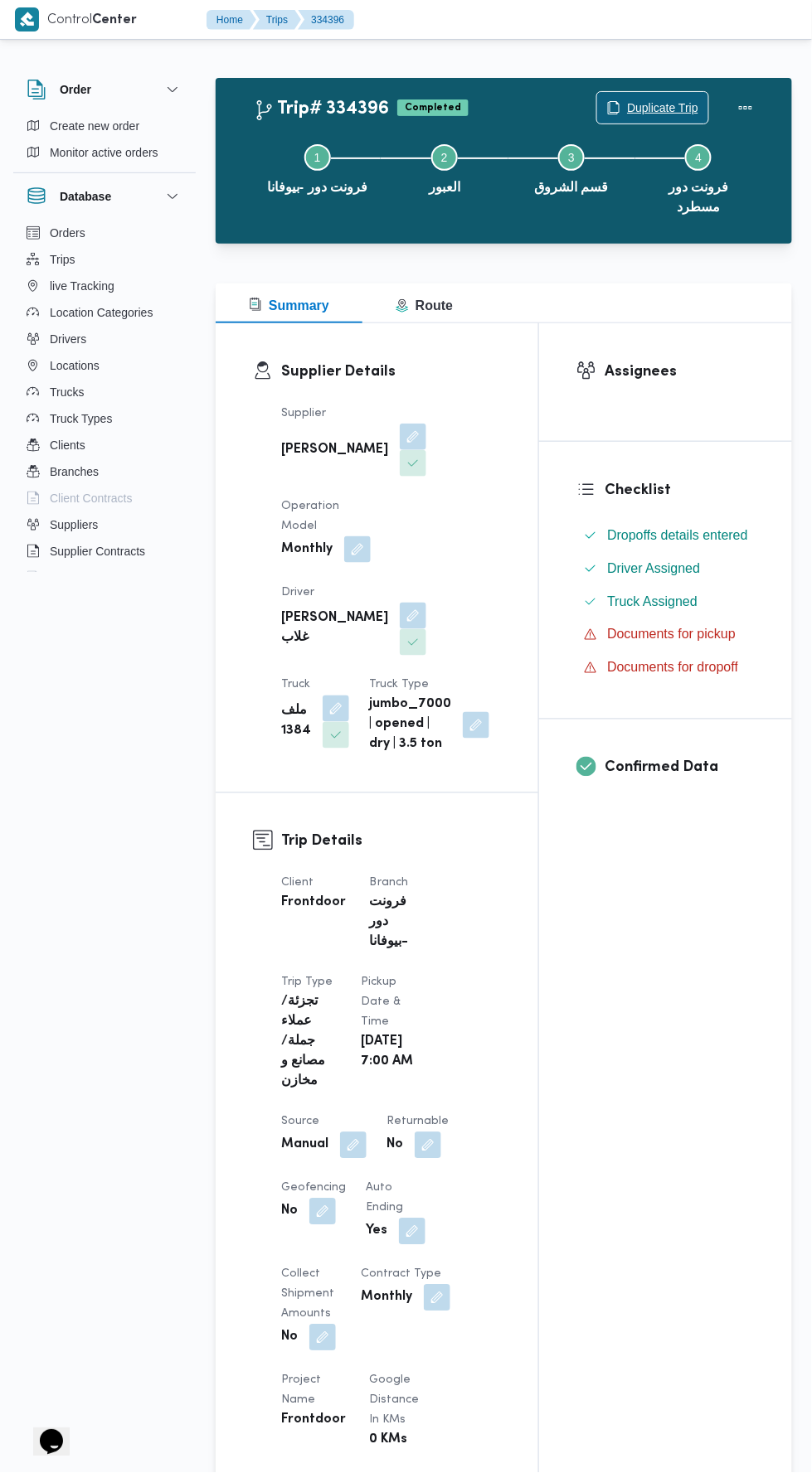
click at [629, 105] on span "Duplicate Trip" at bounding box center [663, 108] width 71 height 20
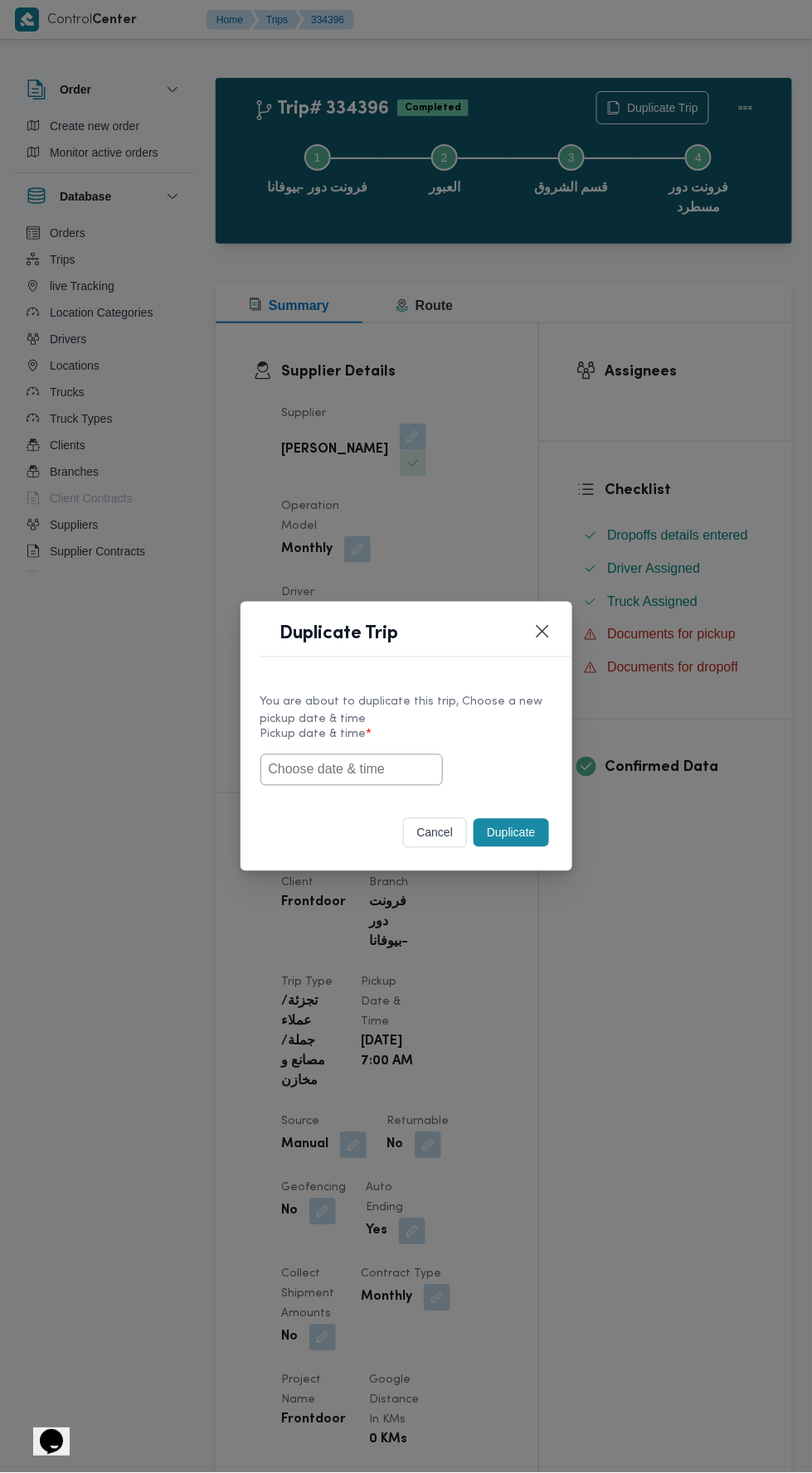
click at [396, 769] on input "text" at bounding box center [351, 770] width 182 height 31
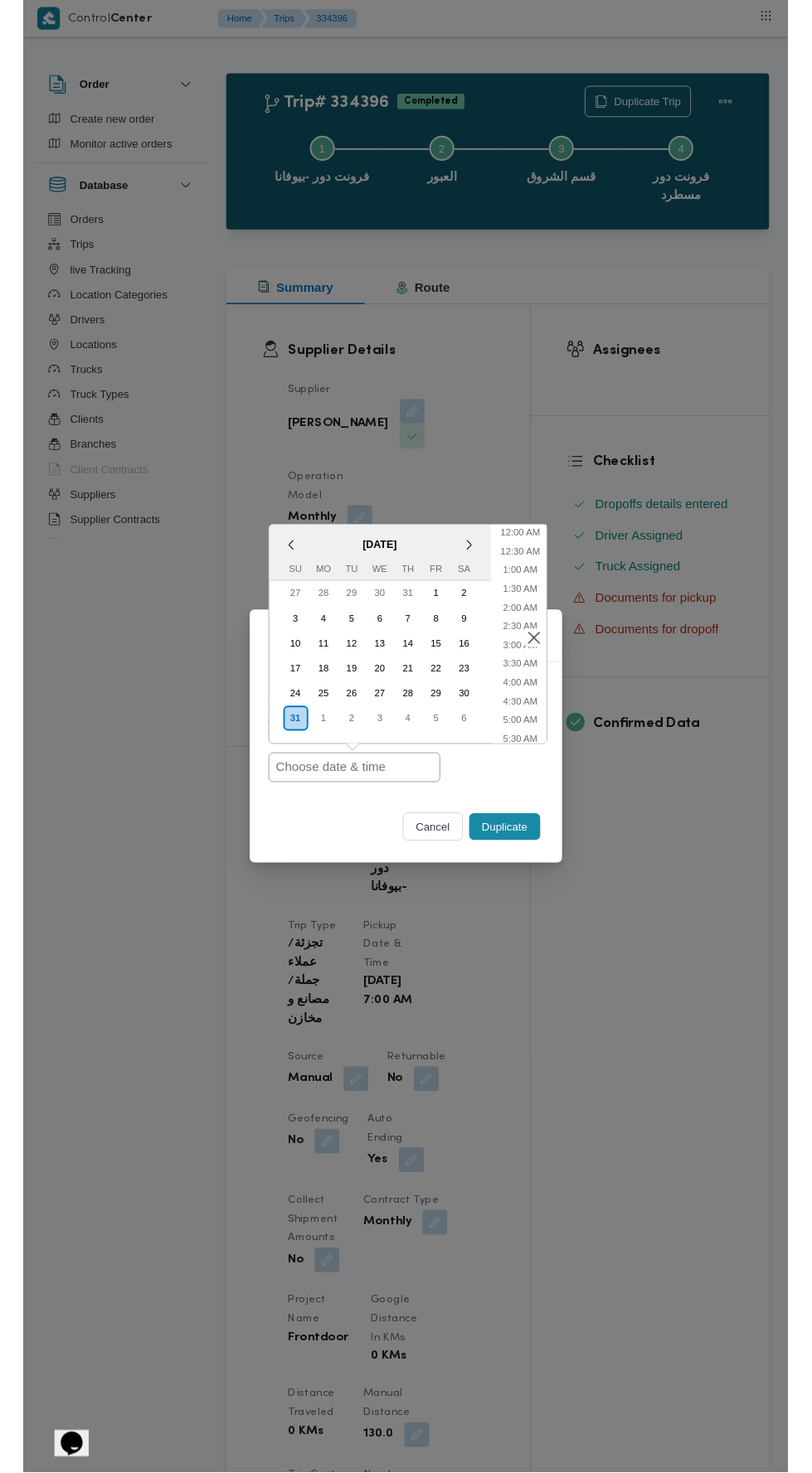
scroll to position [71, 0]
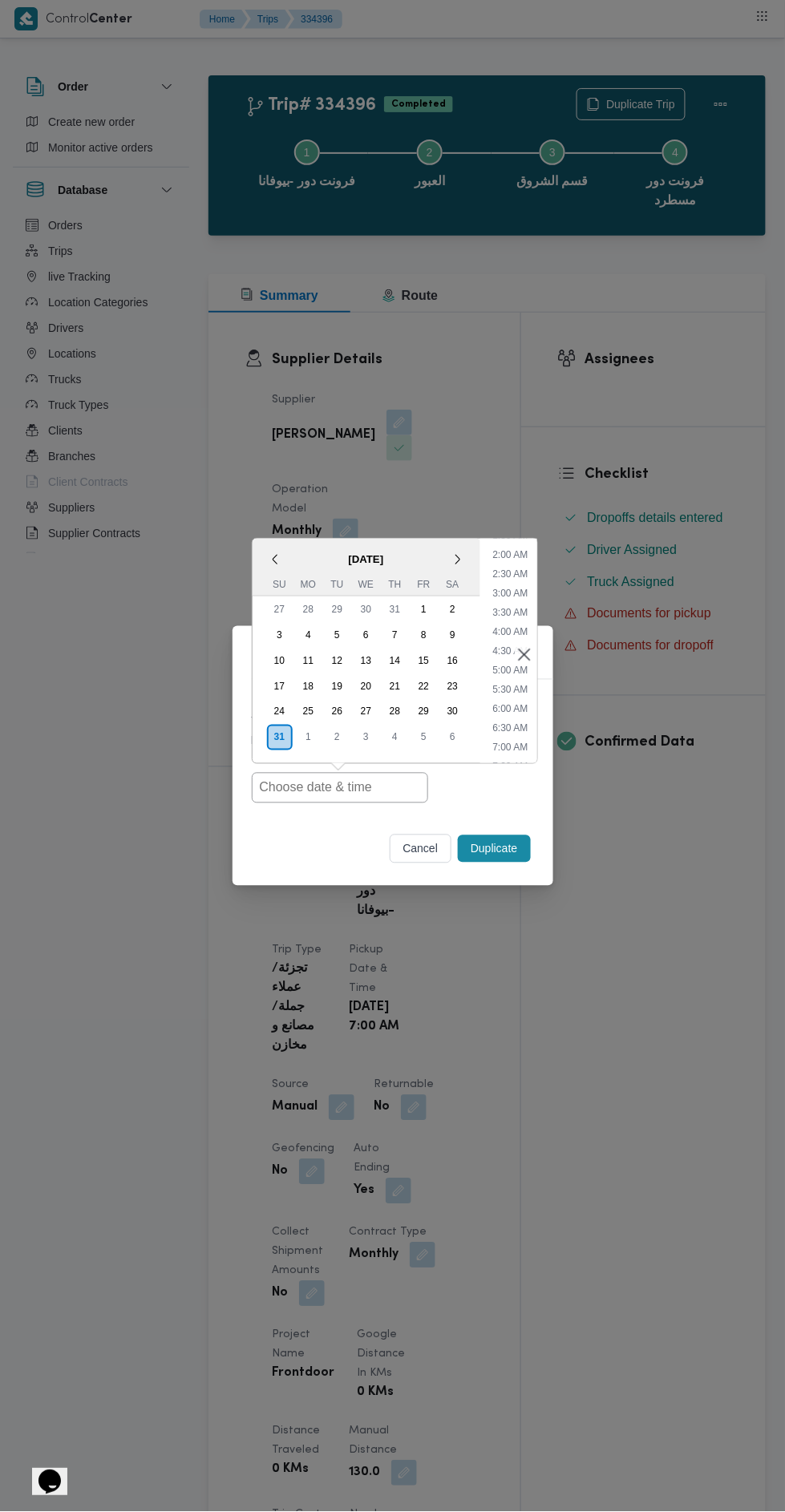
type input "[DATE] 7:00AM"
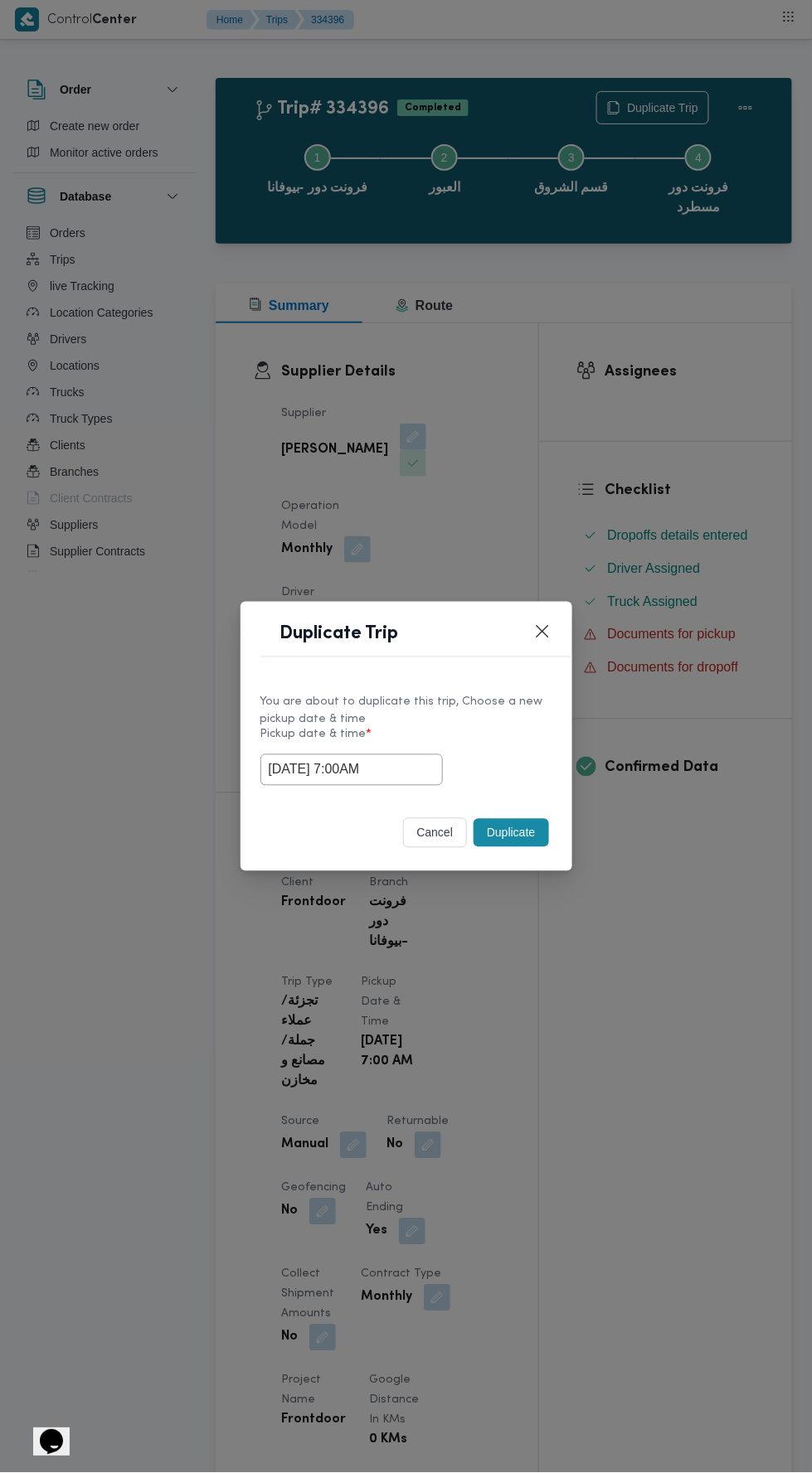
click at [625, 381] on div "Duplicate Trip You are about to duplicate this trip, Choose a new pickup date &…" at bounding box center [406, 736] width 812 height 1473
click at [488, 837] on button "Duplicate" at bounding box center [511, 832] width 74 height 28
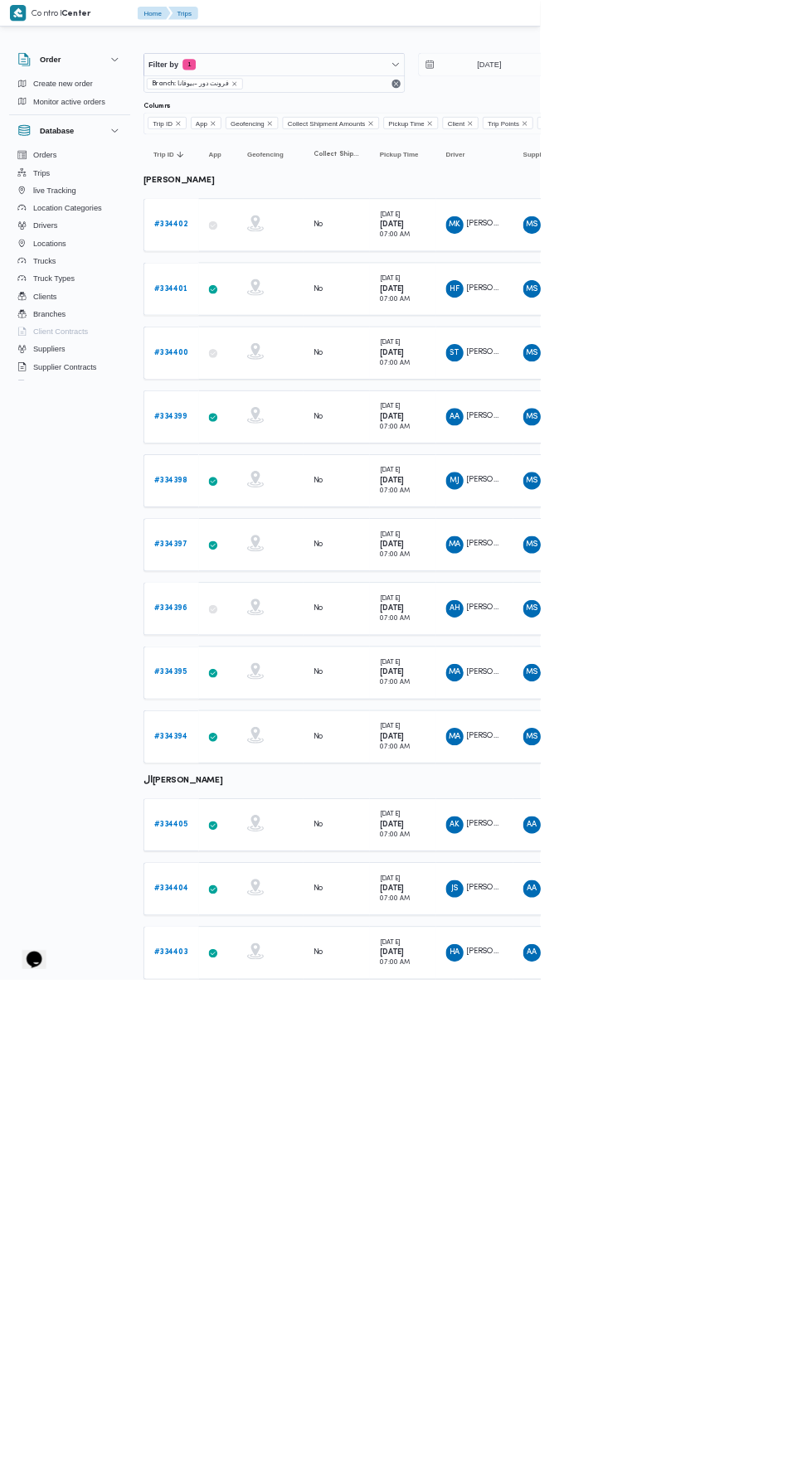
click at [262, 1005] on b "# 334395" at bounding box center [256, 1010] width 49 height 11
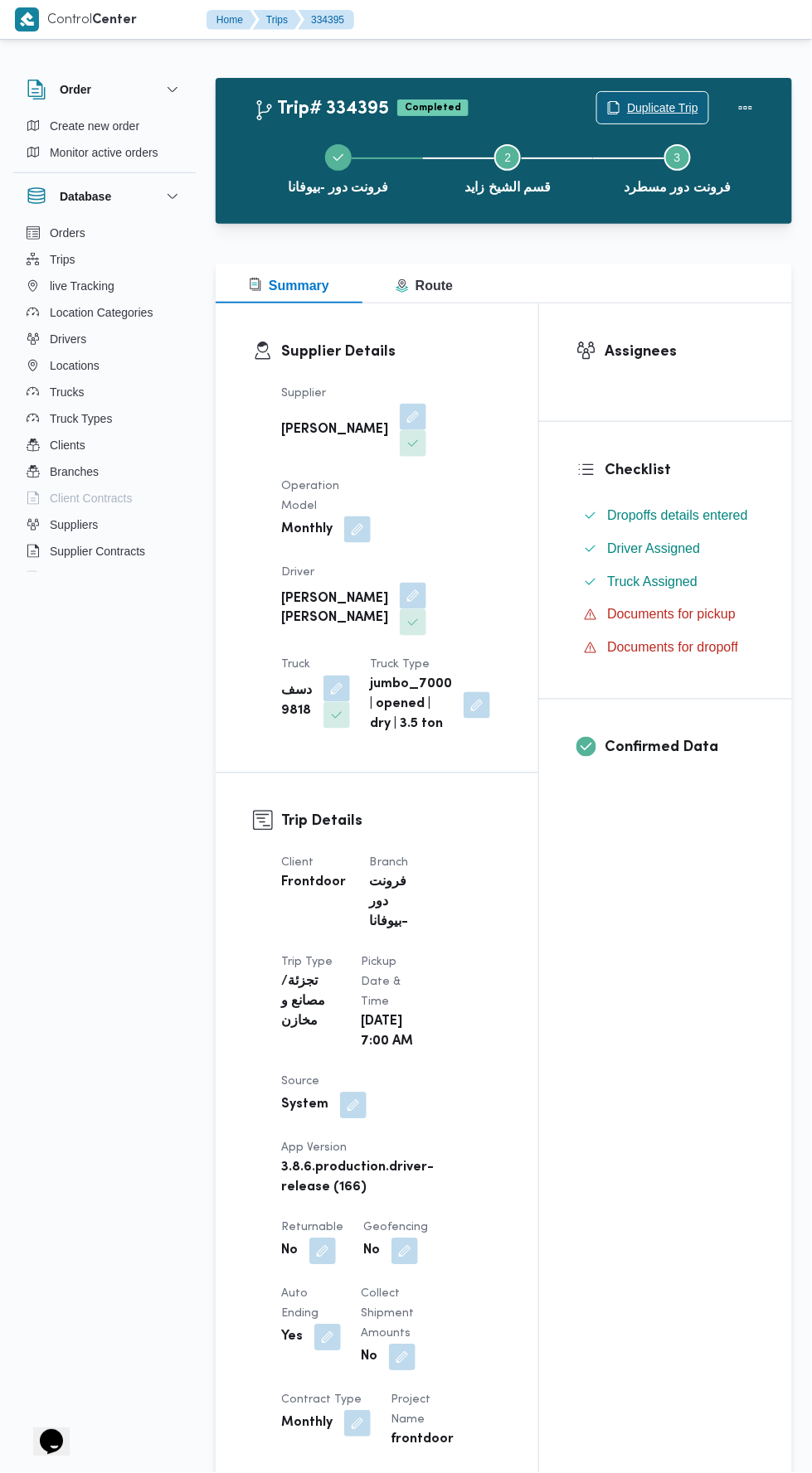
click at [664, 109] on span "Duplicate Trip" at bounding box center [663, 108] width 71 height 20
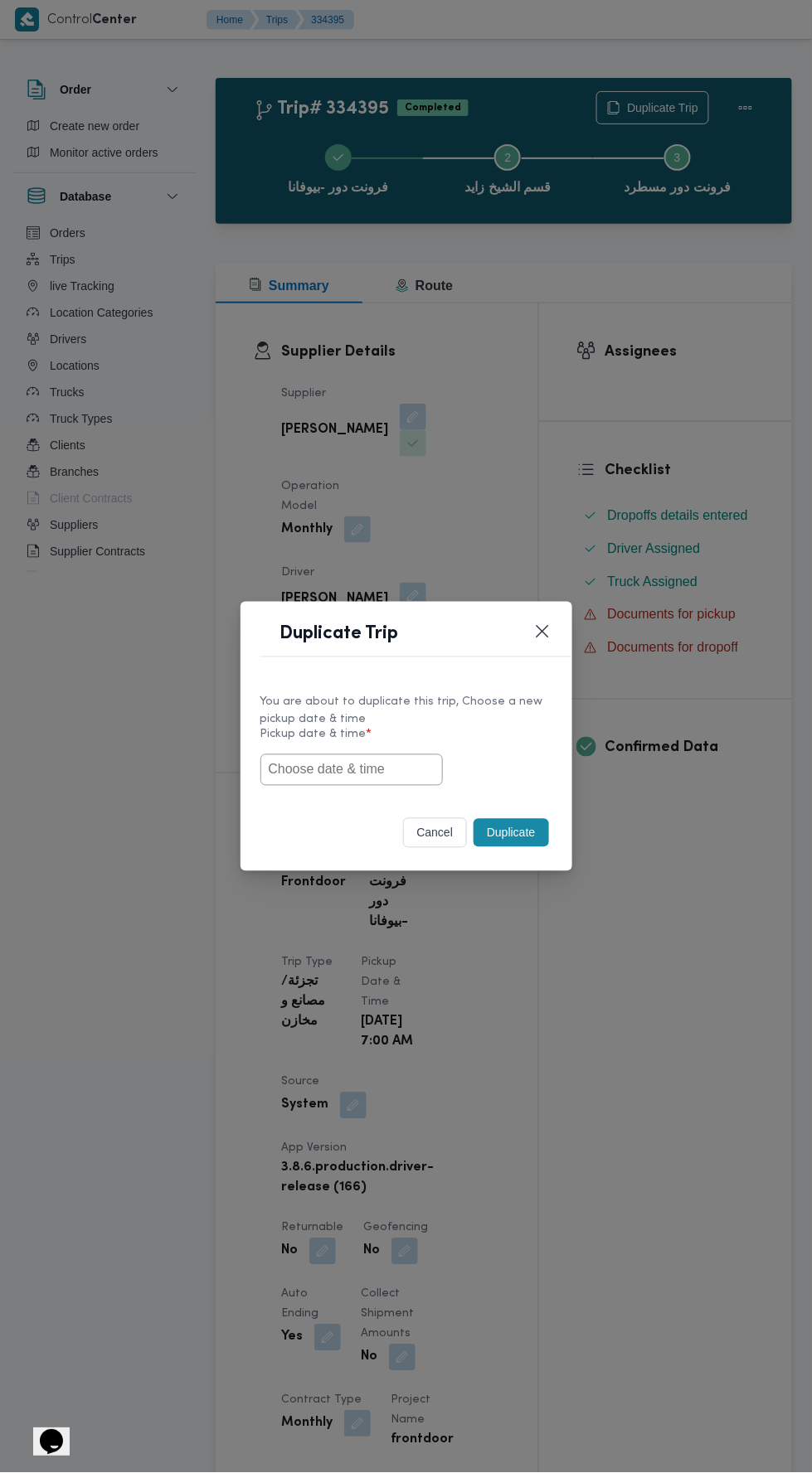
click at [388, 767] on input "text" at bounding box center [351, 770] width 182 height 31
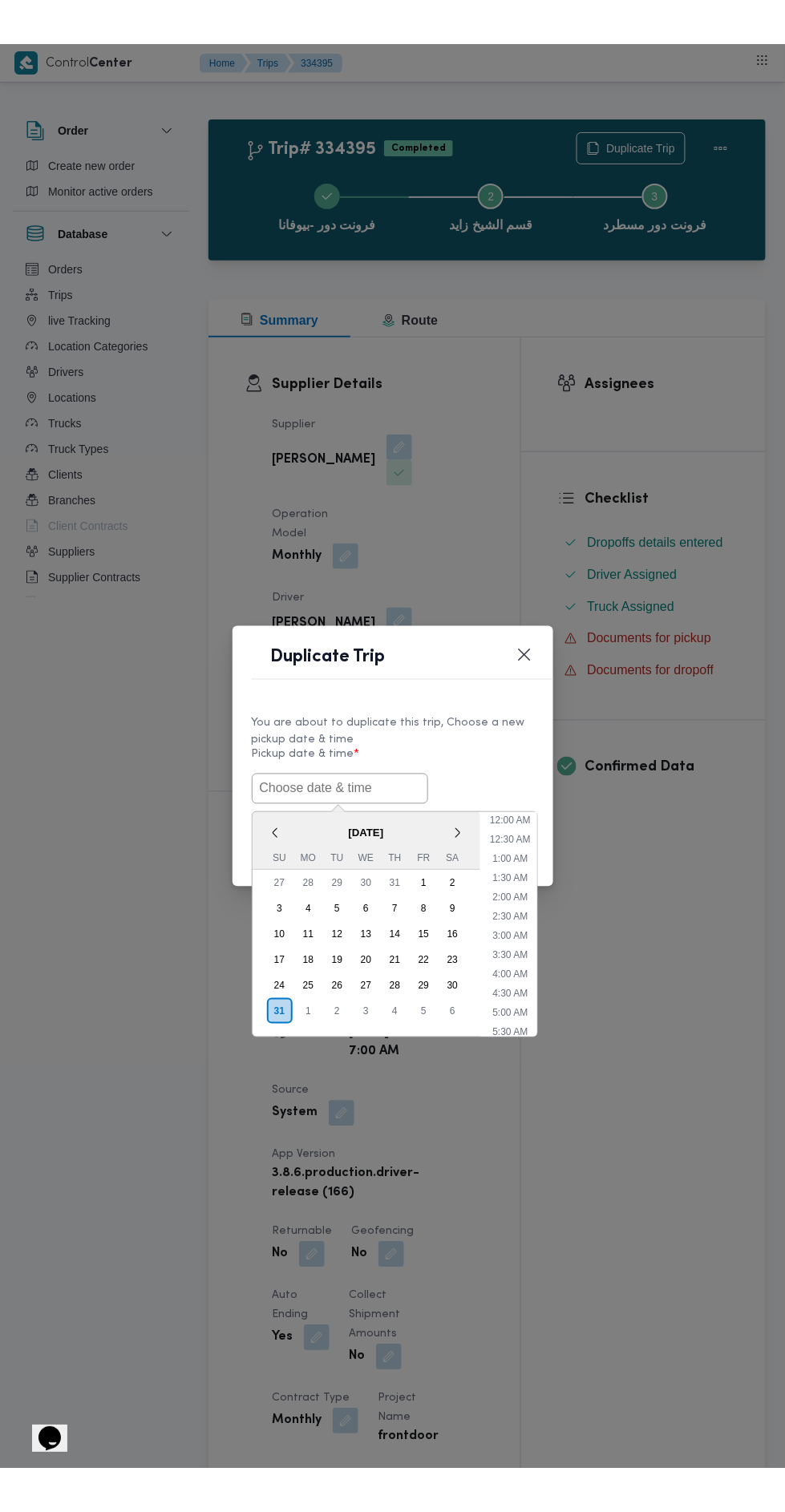
scroll to position [69, 0]
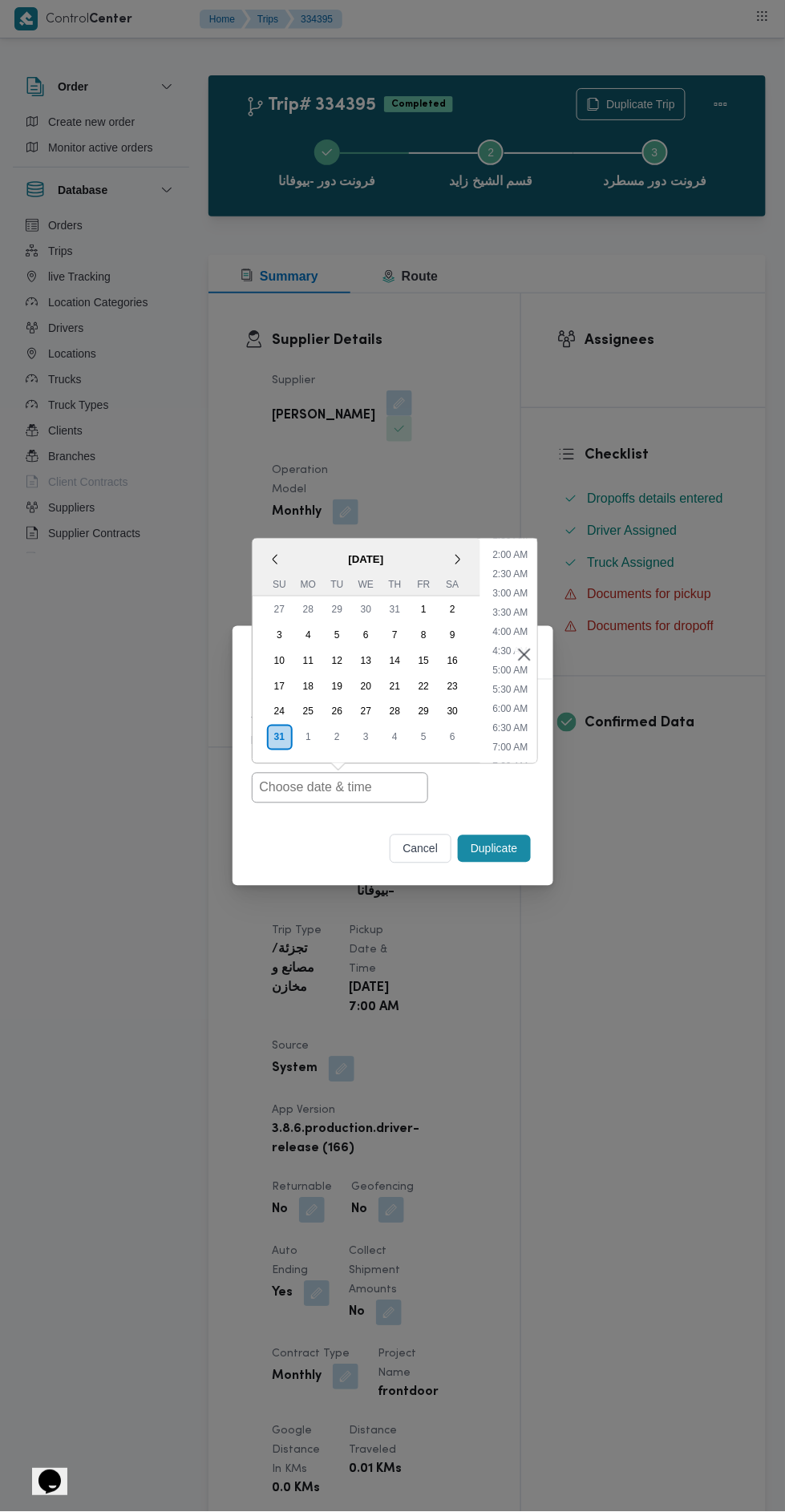
type input "[DATE] 7:00AM"
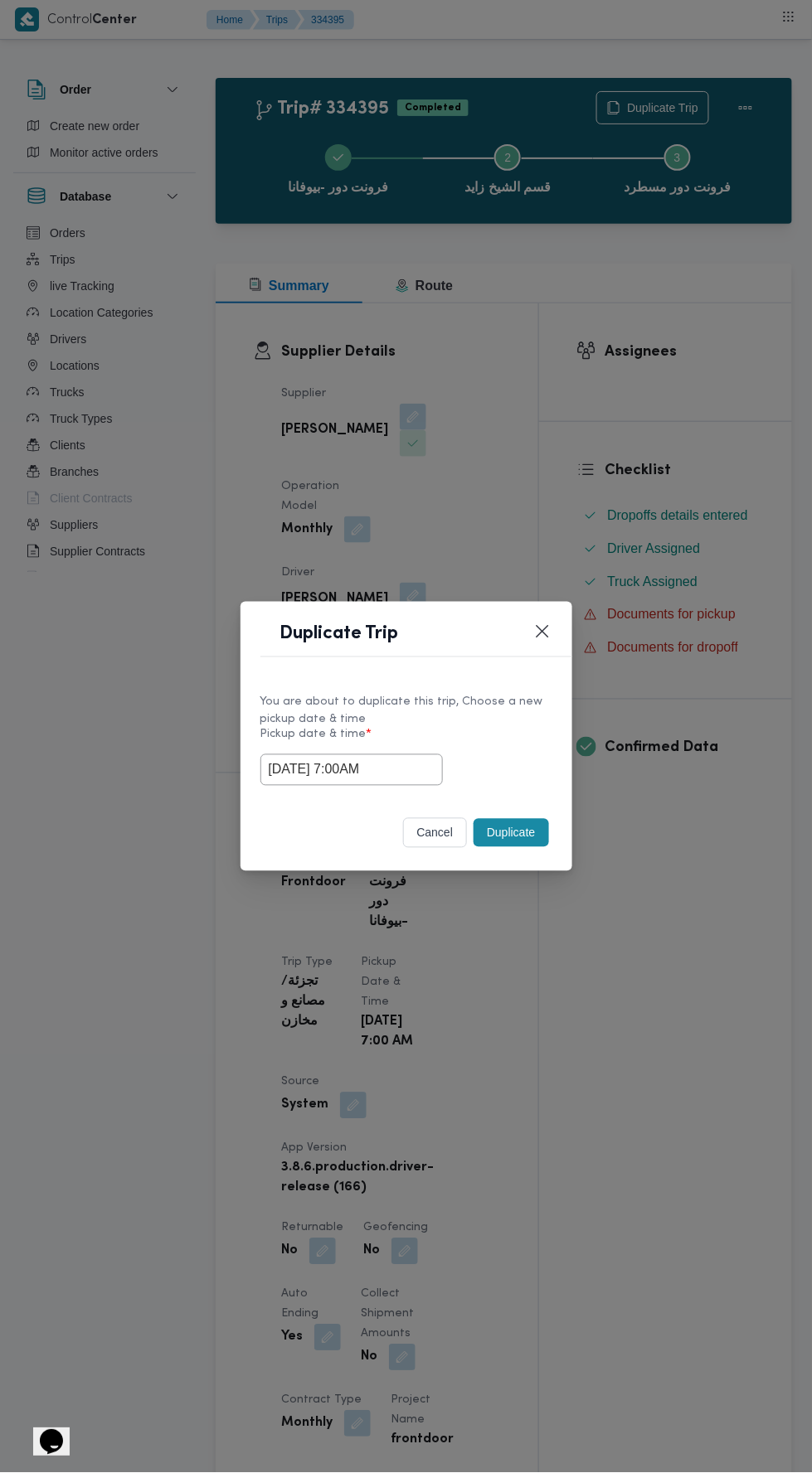
click at [549, 414] on div "Duplicate Trip You are about to duplicate this trip, Choose a new pickup date &…" at bounding box center [406, 736] width 812 height 1473
click at [505, 838] on button "Duplicate" at bounding box center [511, 832] width 74 height 28
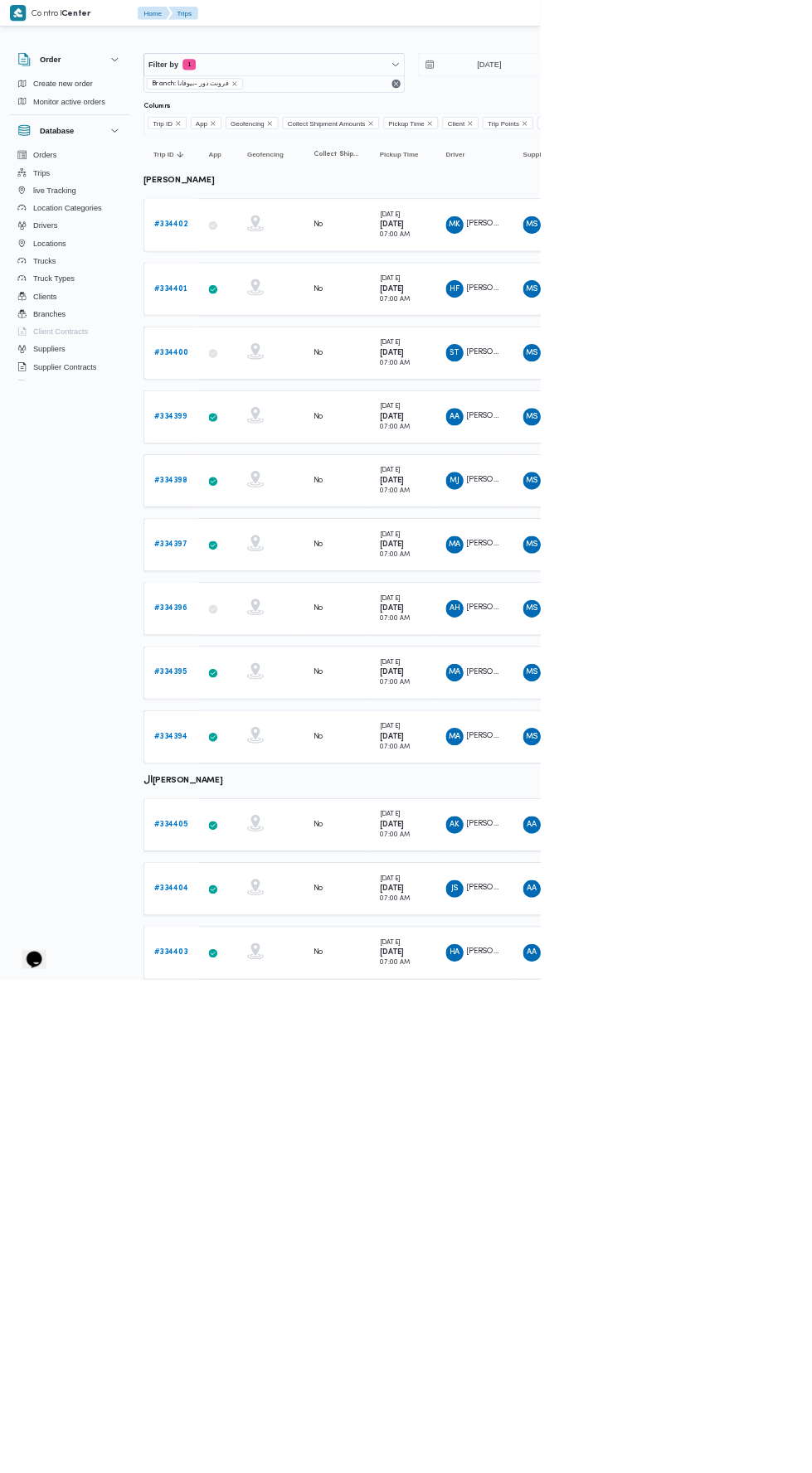
click at [276, 1102] on b "# 334394" at bounding box center [256, 1107] width 50 height 11
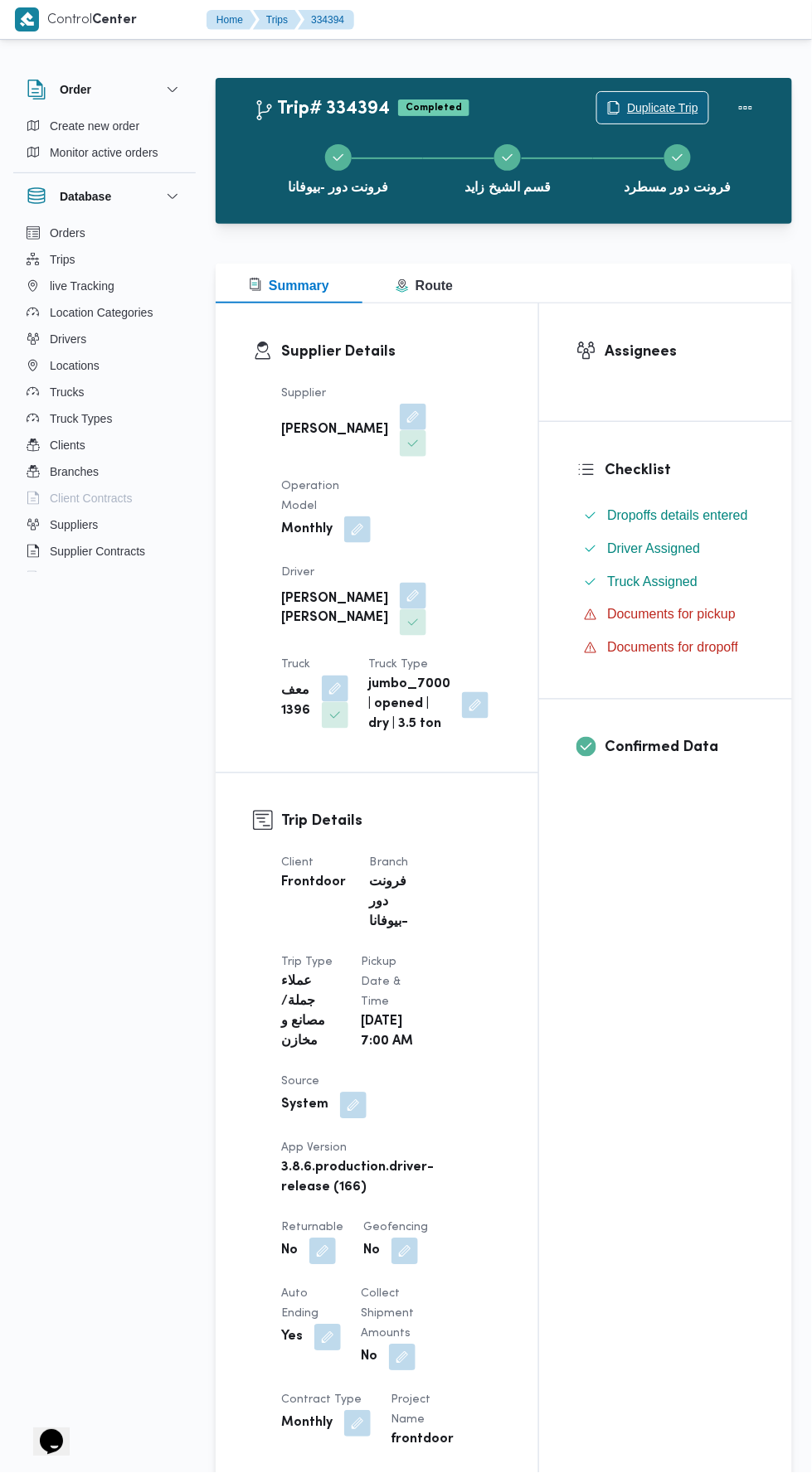
click at [643, 110] on span "Duplicate Trip" at bounding box center [663, 108] width 71 height 20
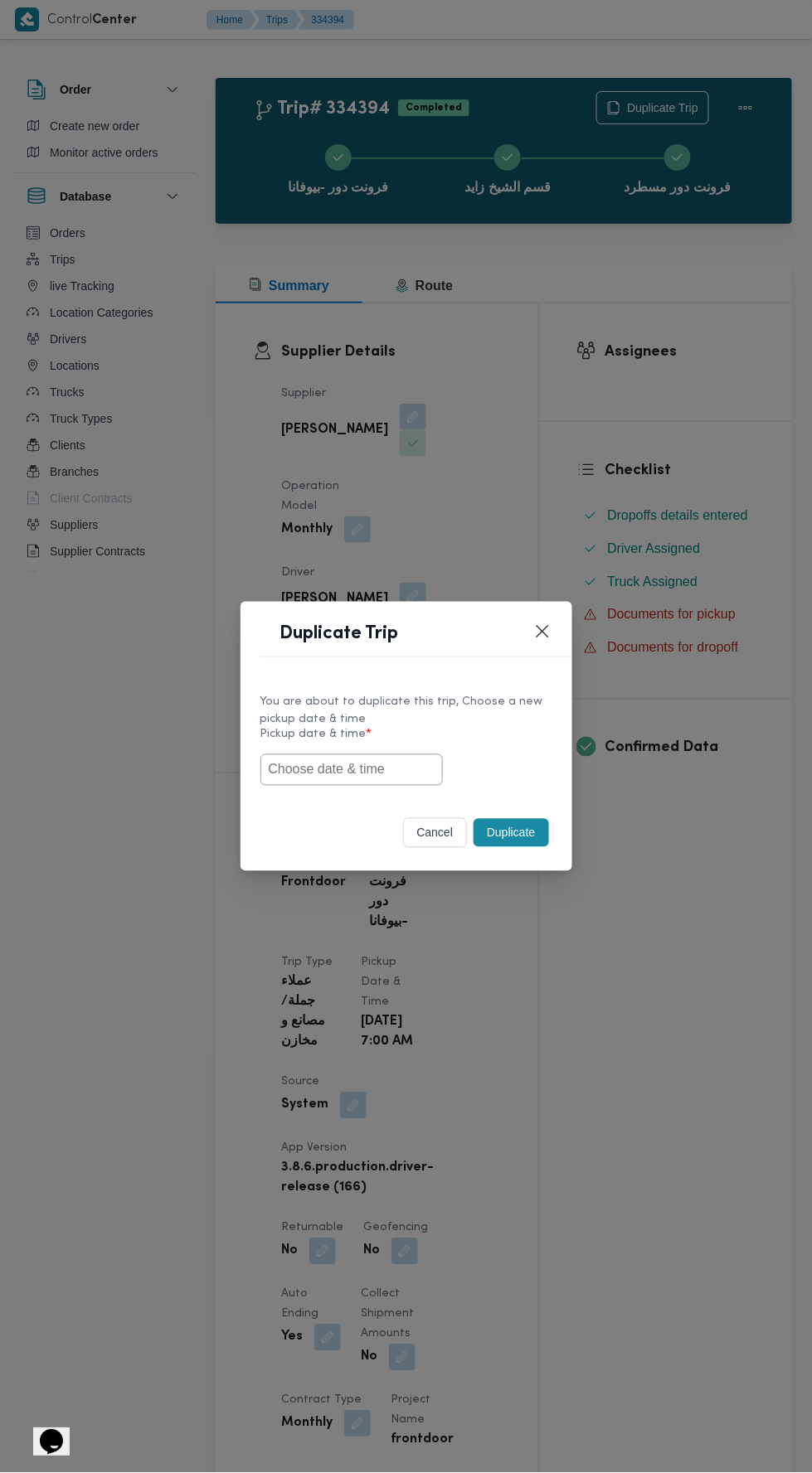
click at [356, 772] on input "text" at bounding box center [351, 770] width 182 height 31
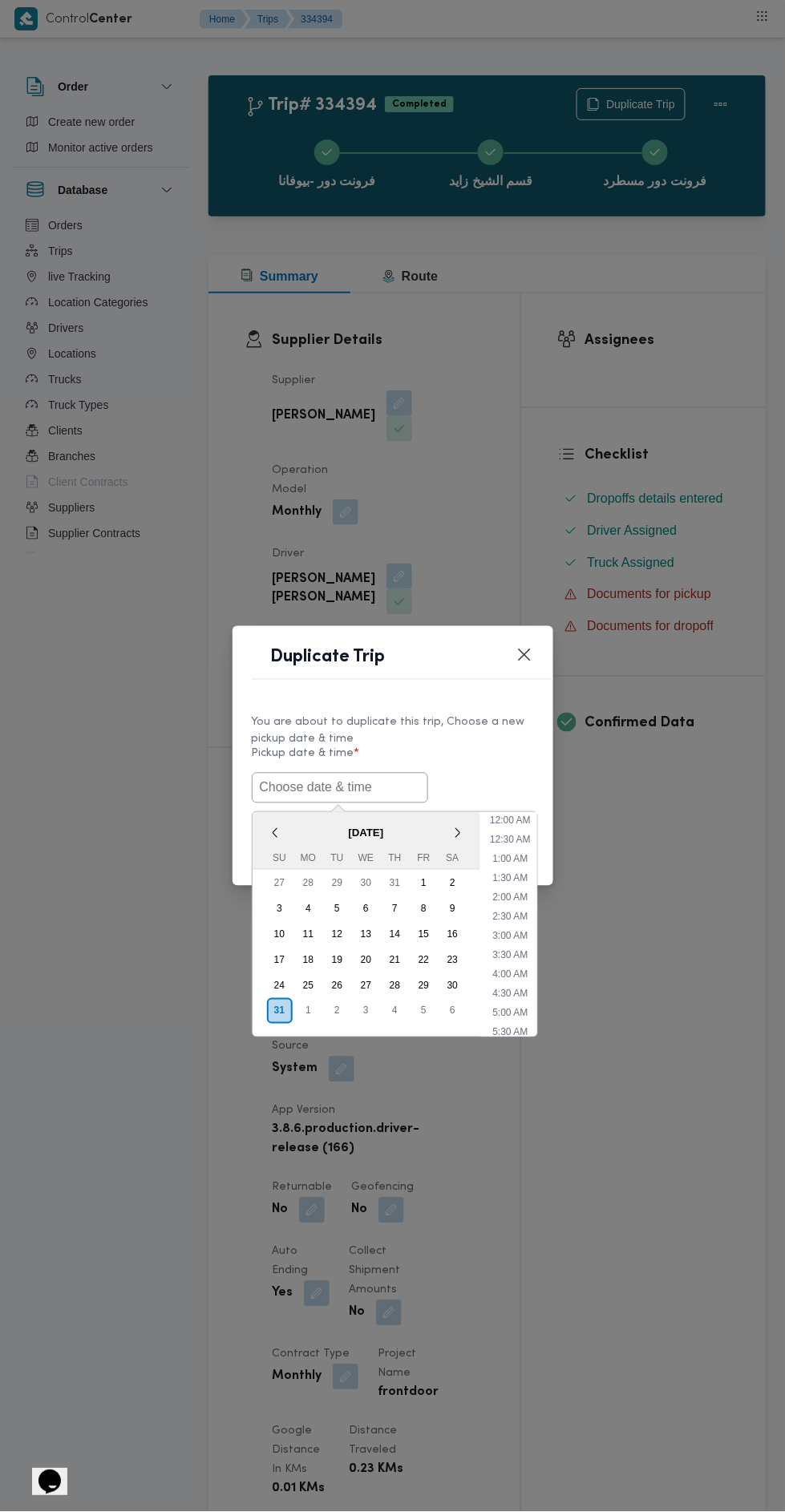
scroll to position [69, 0]
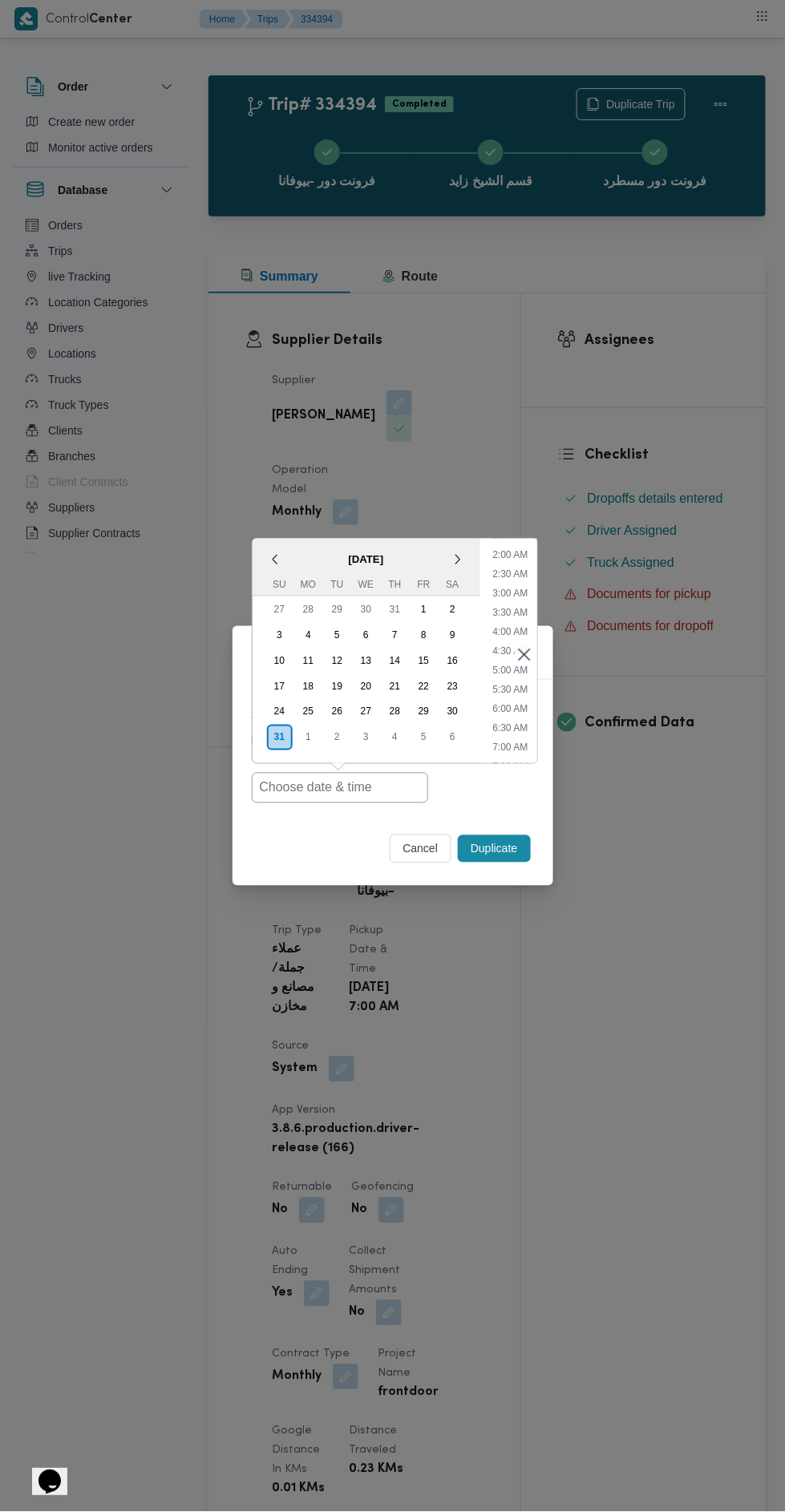
type input "[DATE] 7:00AM"
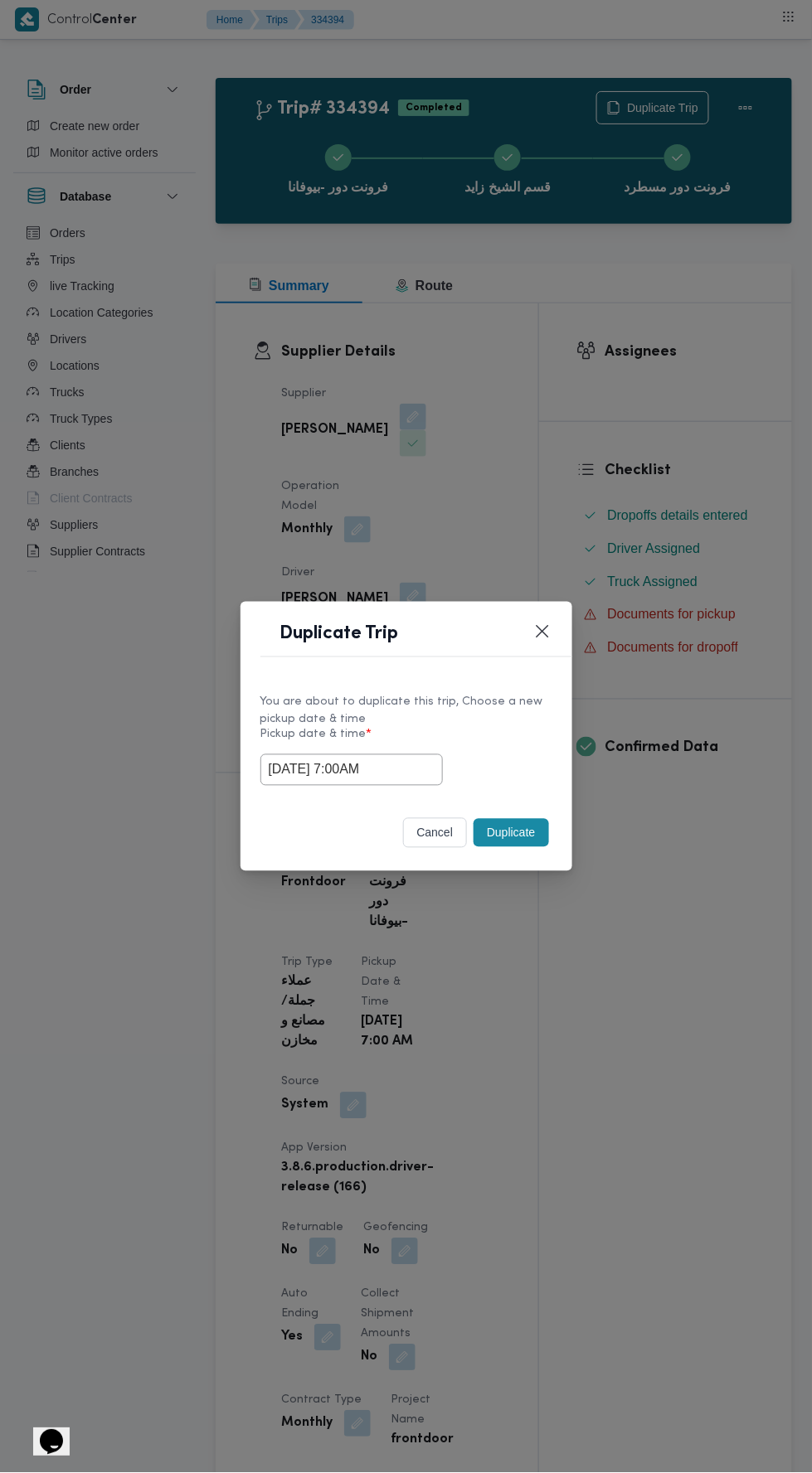
click at [531, 470] on div "Duplicate Trip You are about to duplicate this trip, Choose a new pickup date &…" at bounding box center [406, 736] width 812 height 1473
click at [500, 824] on button "Duplicate" at bounding box center [511, 832] width 74 height 28
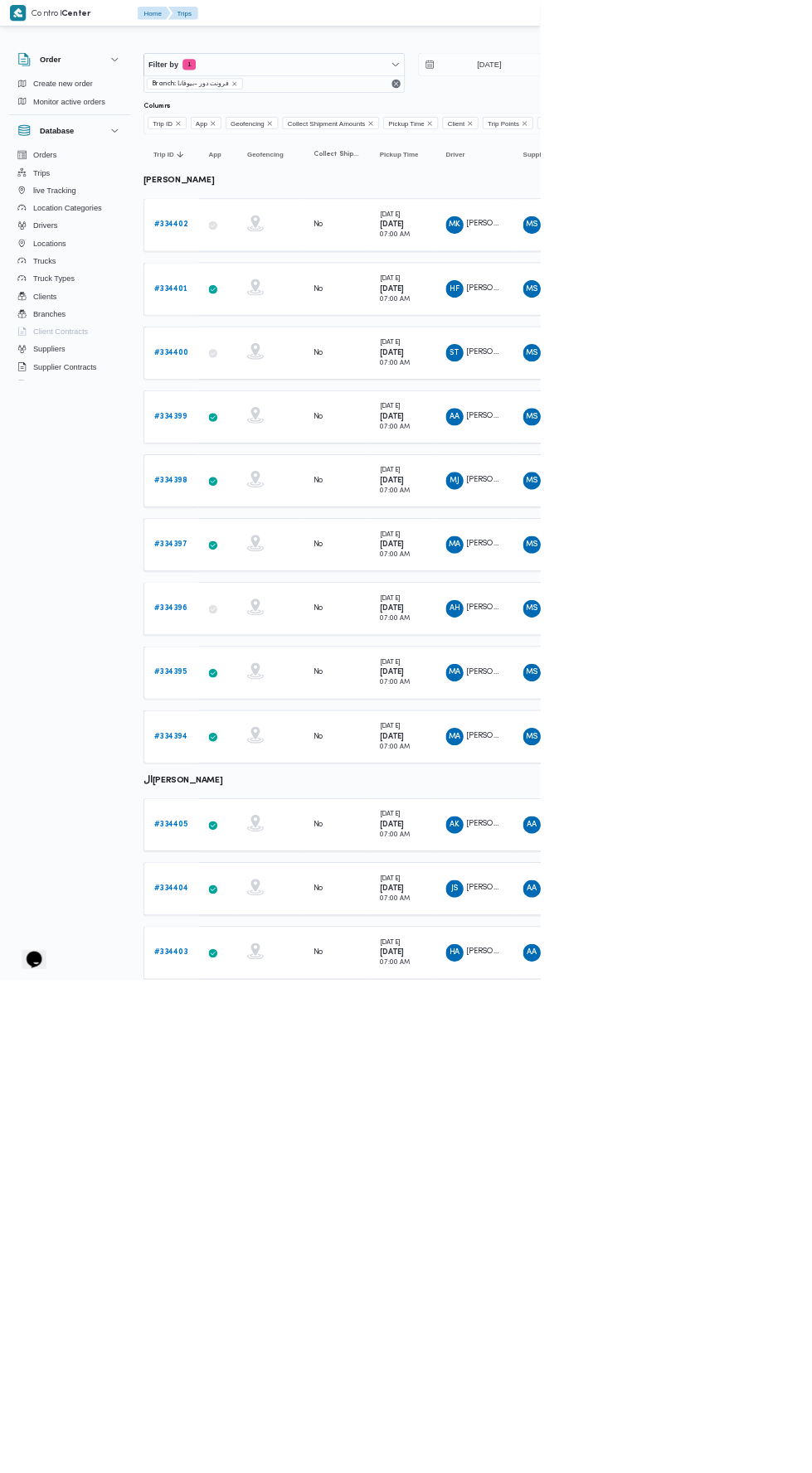
click at [273, 1234] on b "# 334405" at bounding box center [257, 1239] width 51 height 11
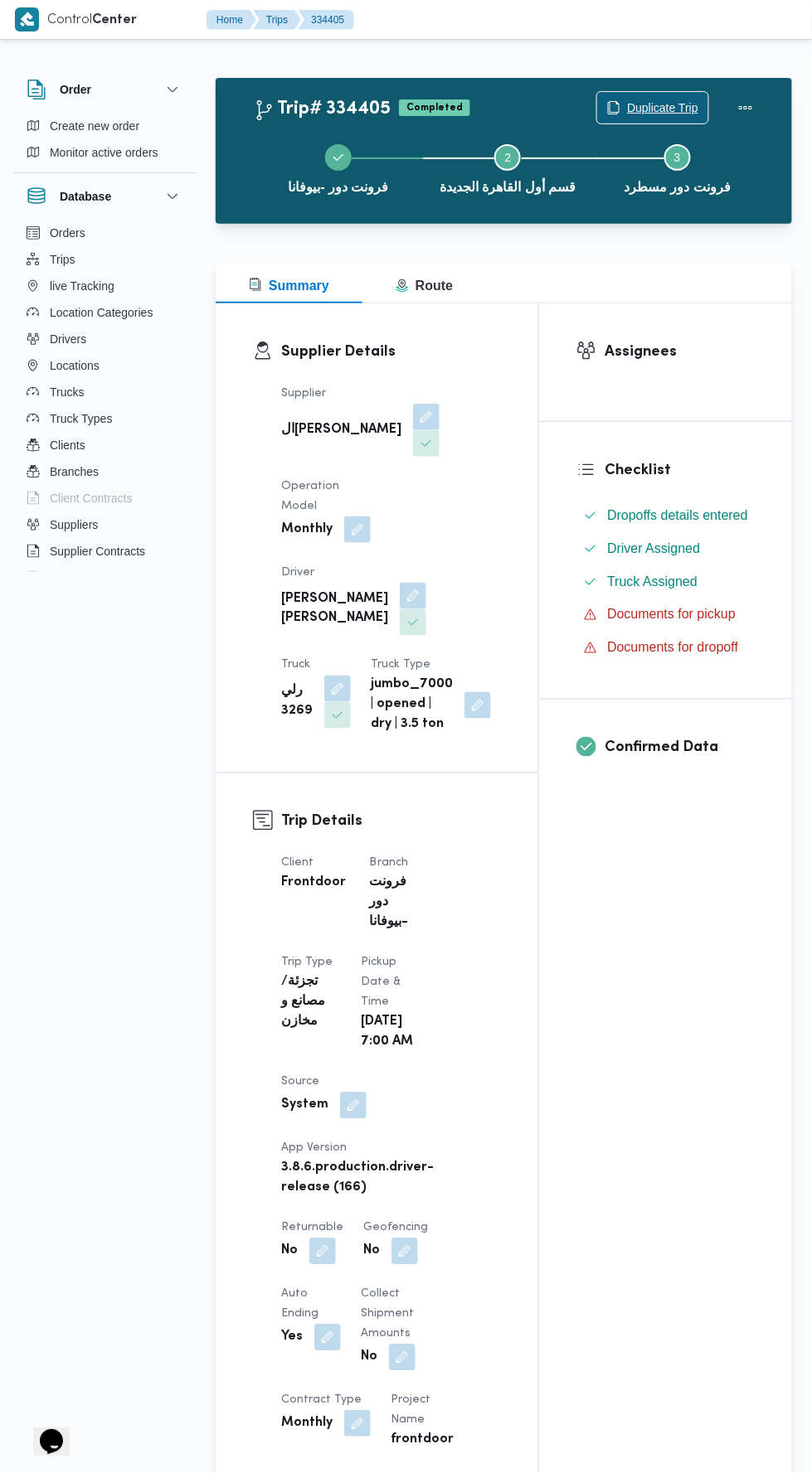
click at [647, 107] on span "Duplicate Trip" at bounding box center [663, 108] width 71 height 20
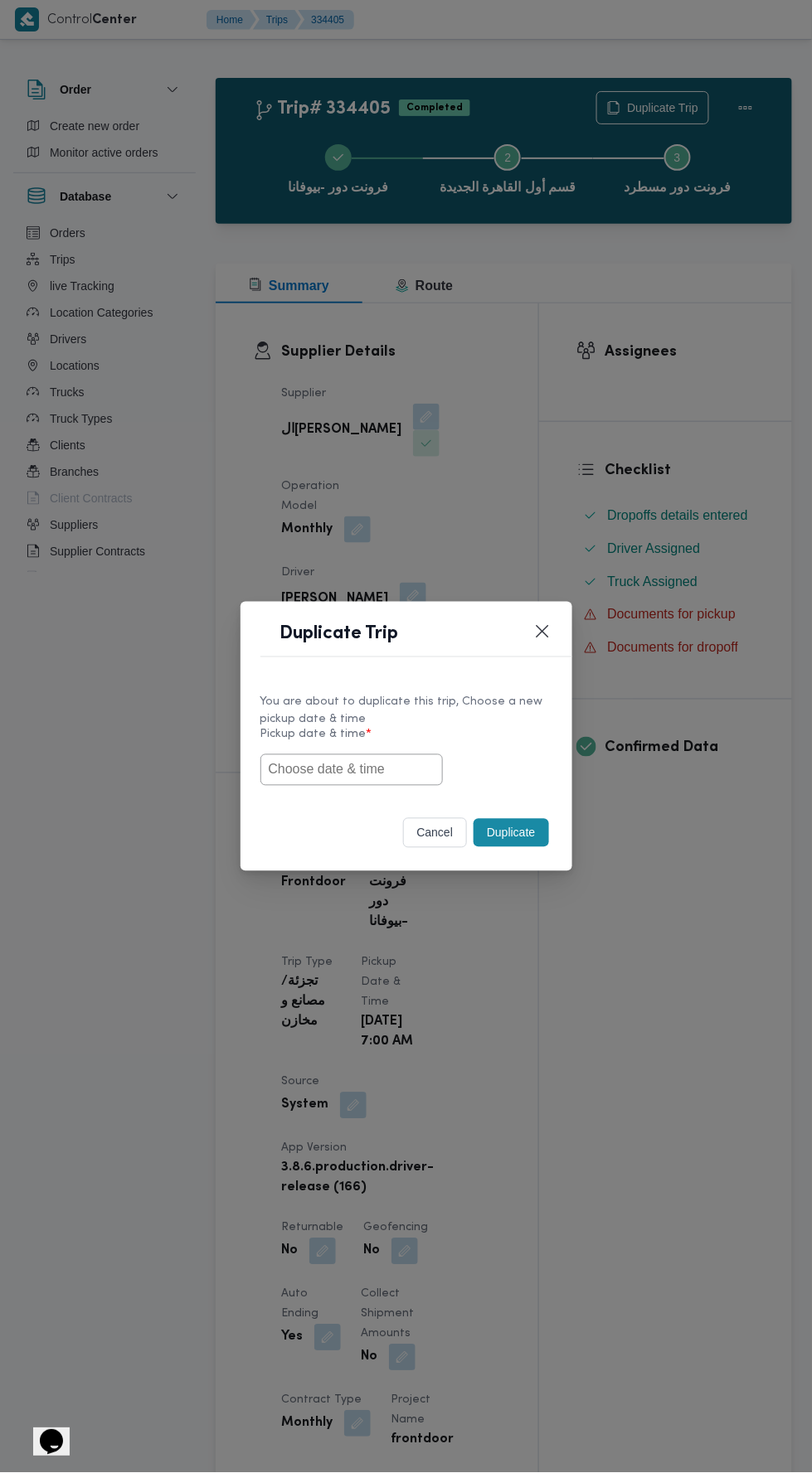
click at [408, 770] on input "text" at bounding box center [351, 770] width 182 height 31
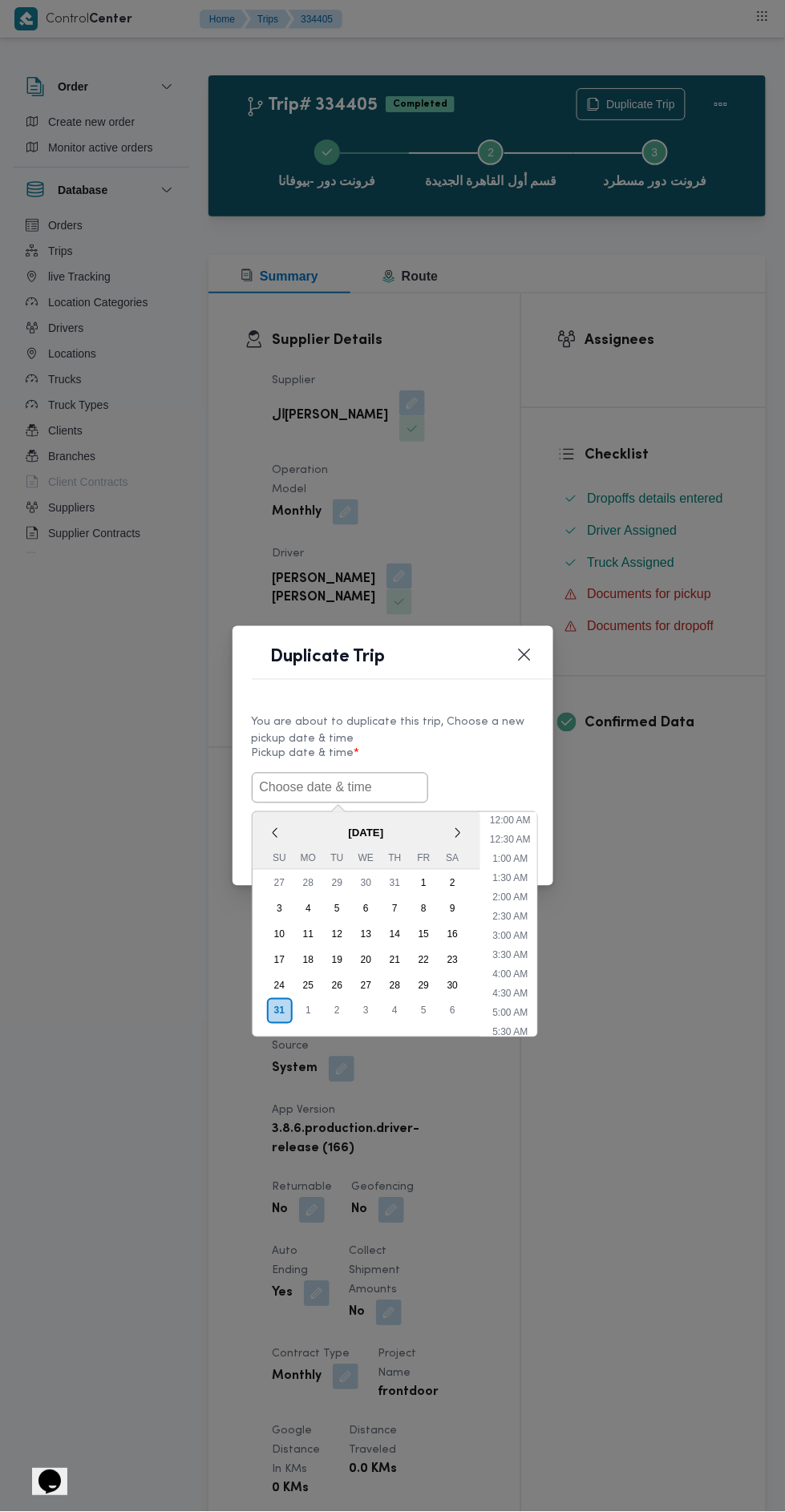
scroll to position [69, 0]
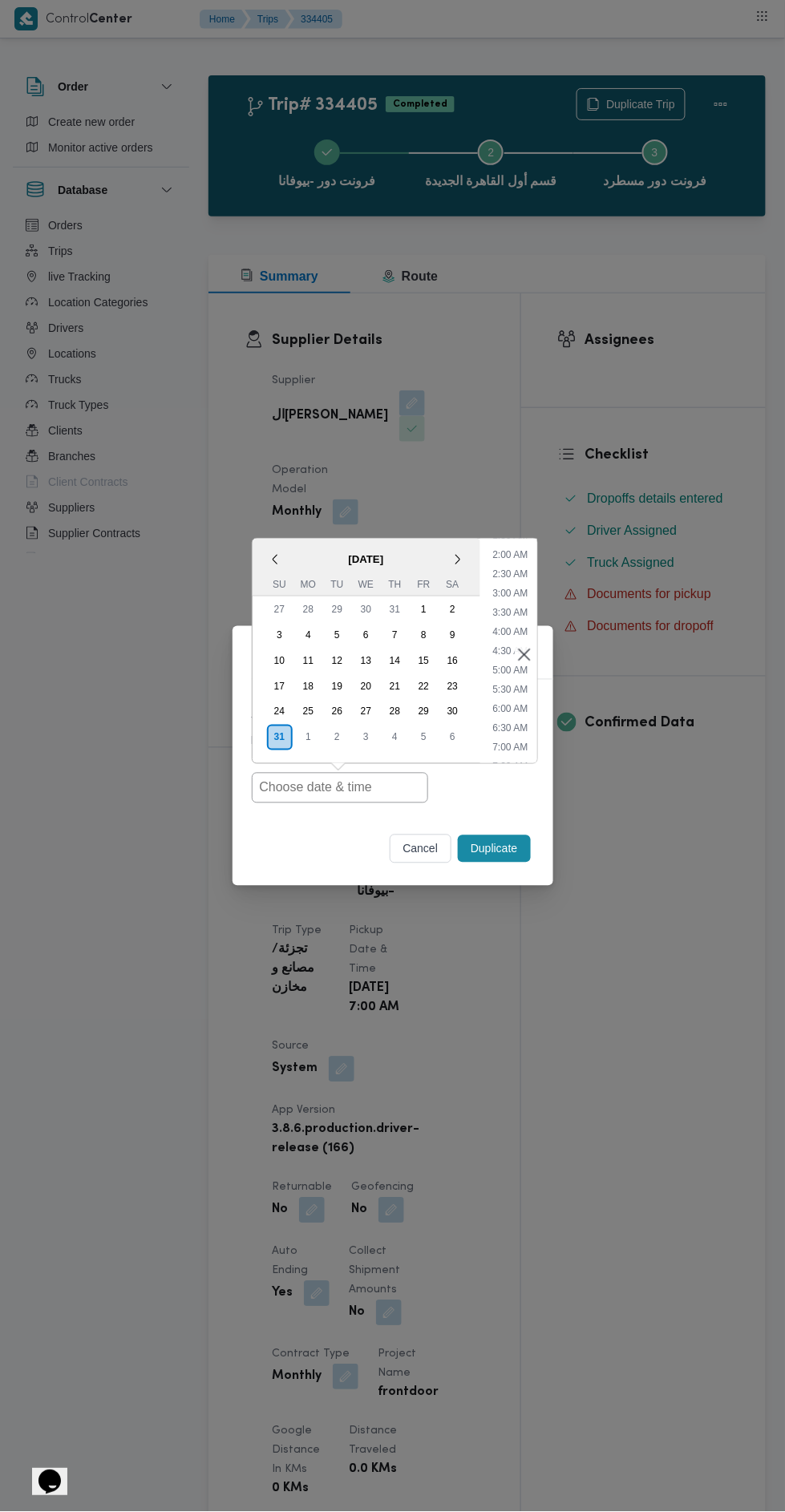
type input "[DATE] 7:00AM"
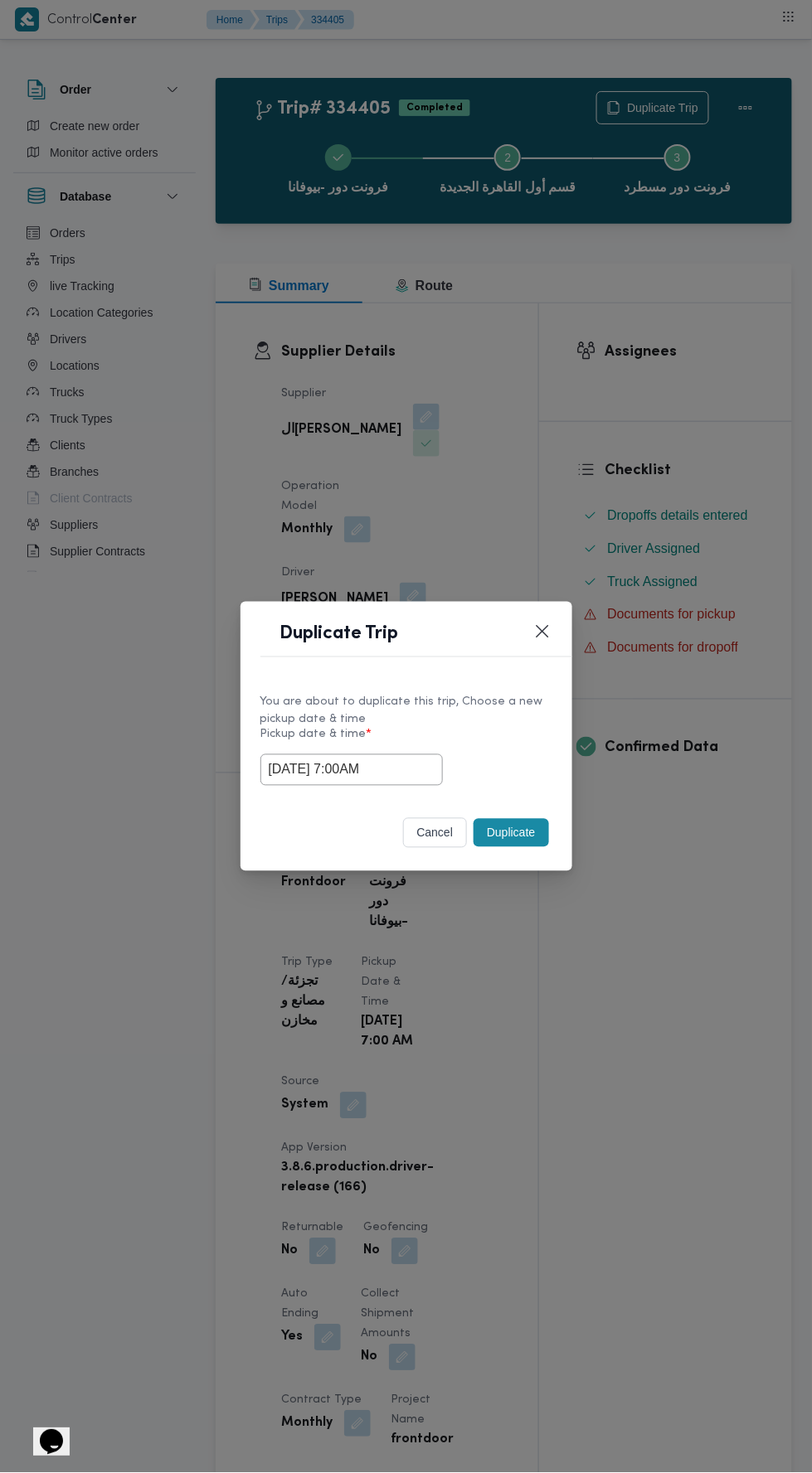
click at [674, 455] on div "Duplicate Trip You are about to duplicate this trip, Choose a new pickup date &…" at bounding box center [406, 736] width 812 height 1473
click at [521, 830] on button "Duplicate" at bounding box center [511, 832] width 74 height 28
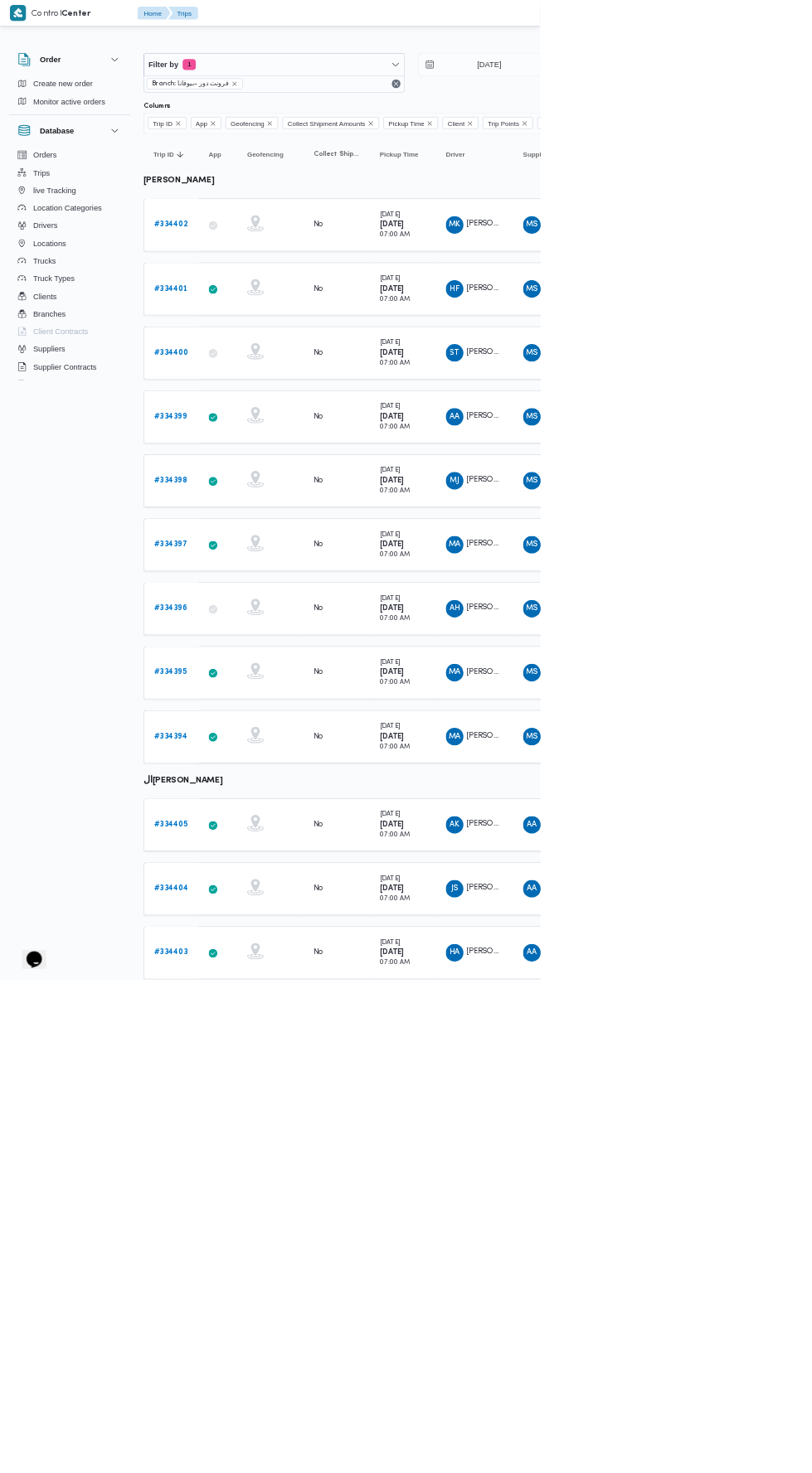
click at [269, 1330] on b "# 334404" at bounding box center [257, 1335] width 51 height 11
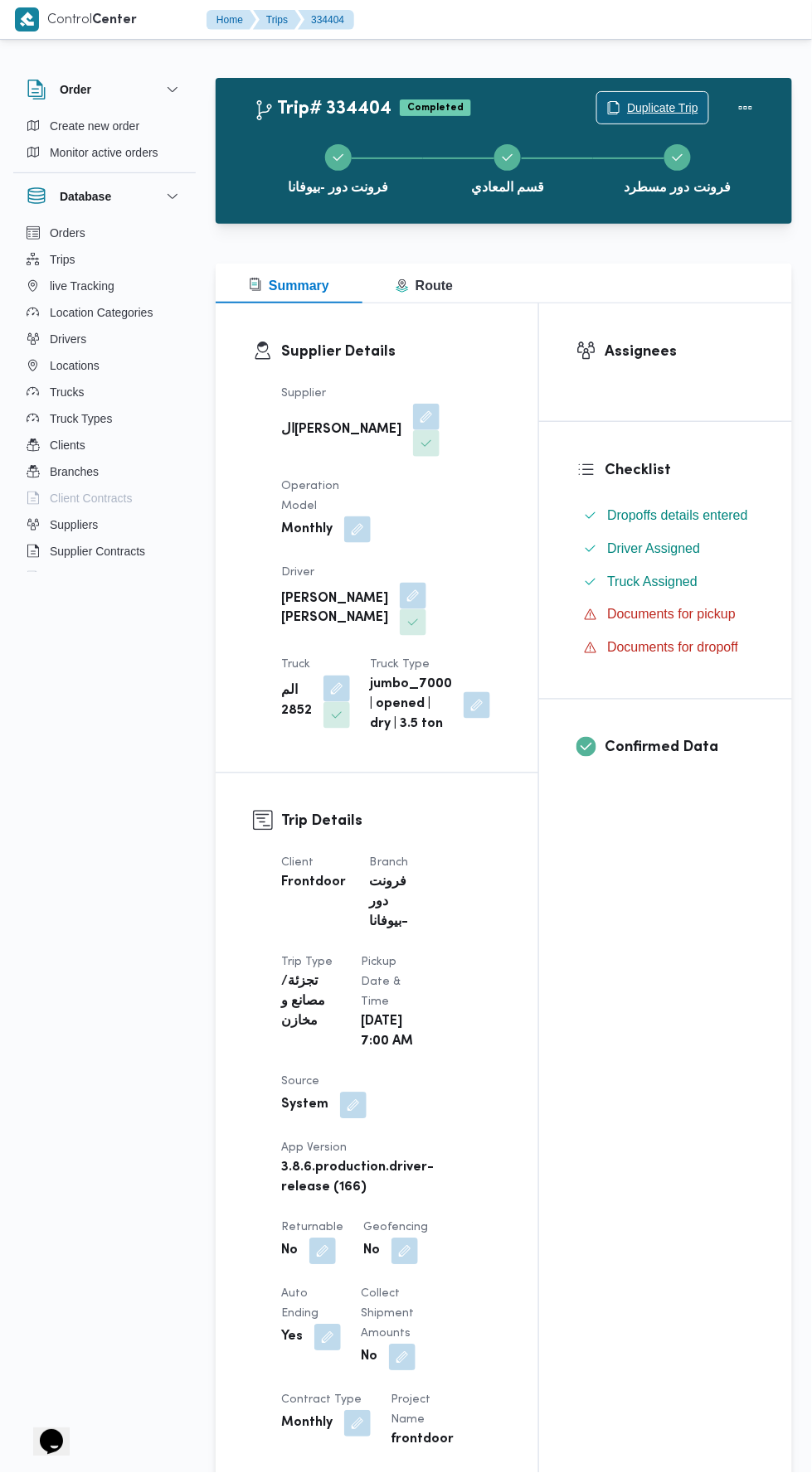
click at [661, 107] on span "Duplicate Trip" at bounding box center [663, 108] width 71 height 20
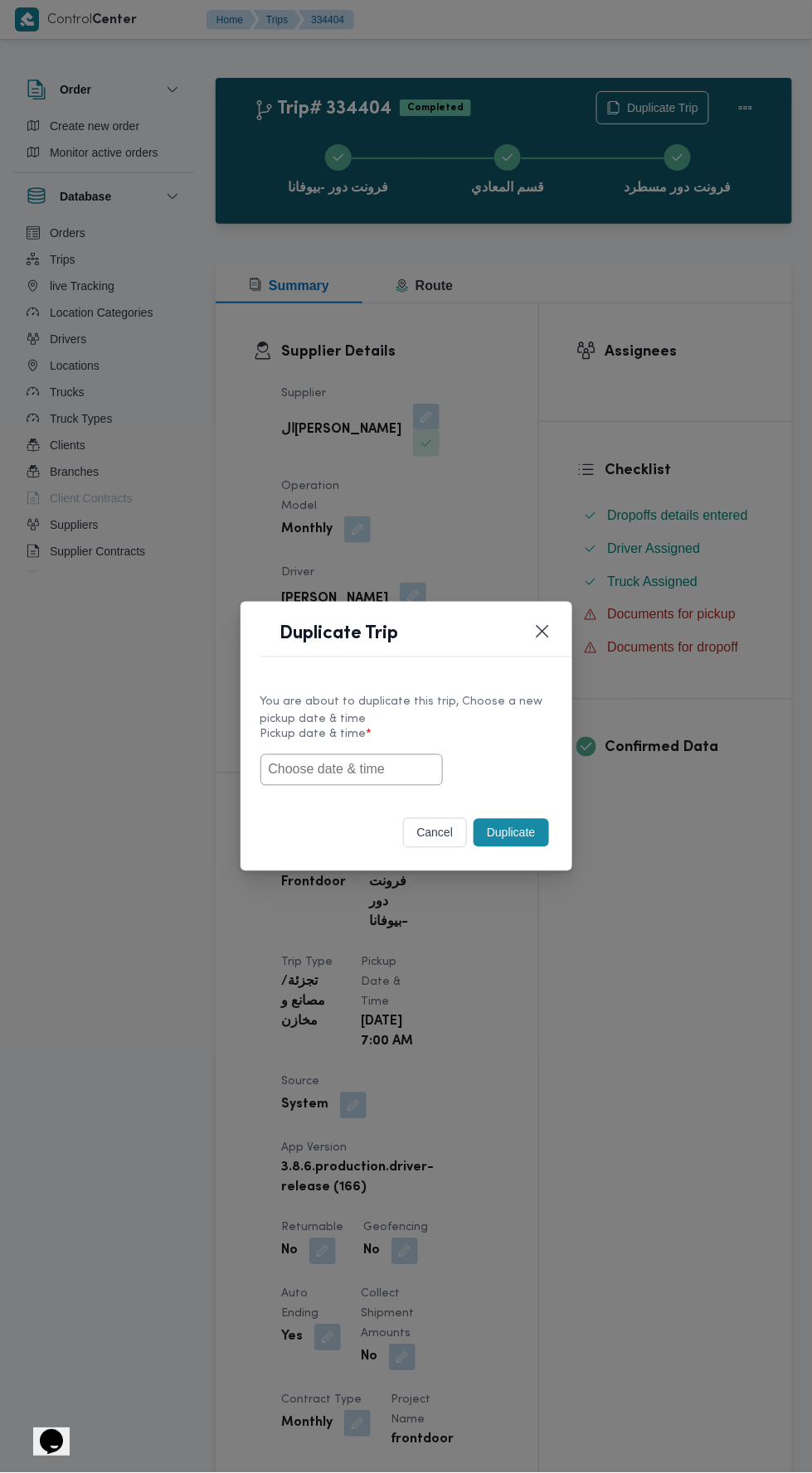
click at [351, 772] on input "text" at bounding box center [351, 770] width 182 height 31
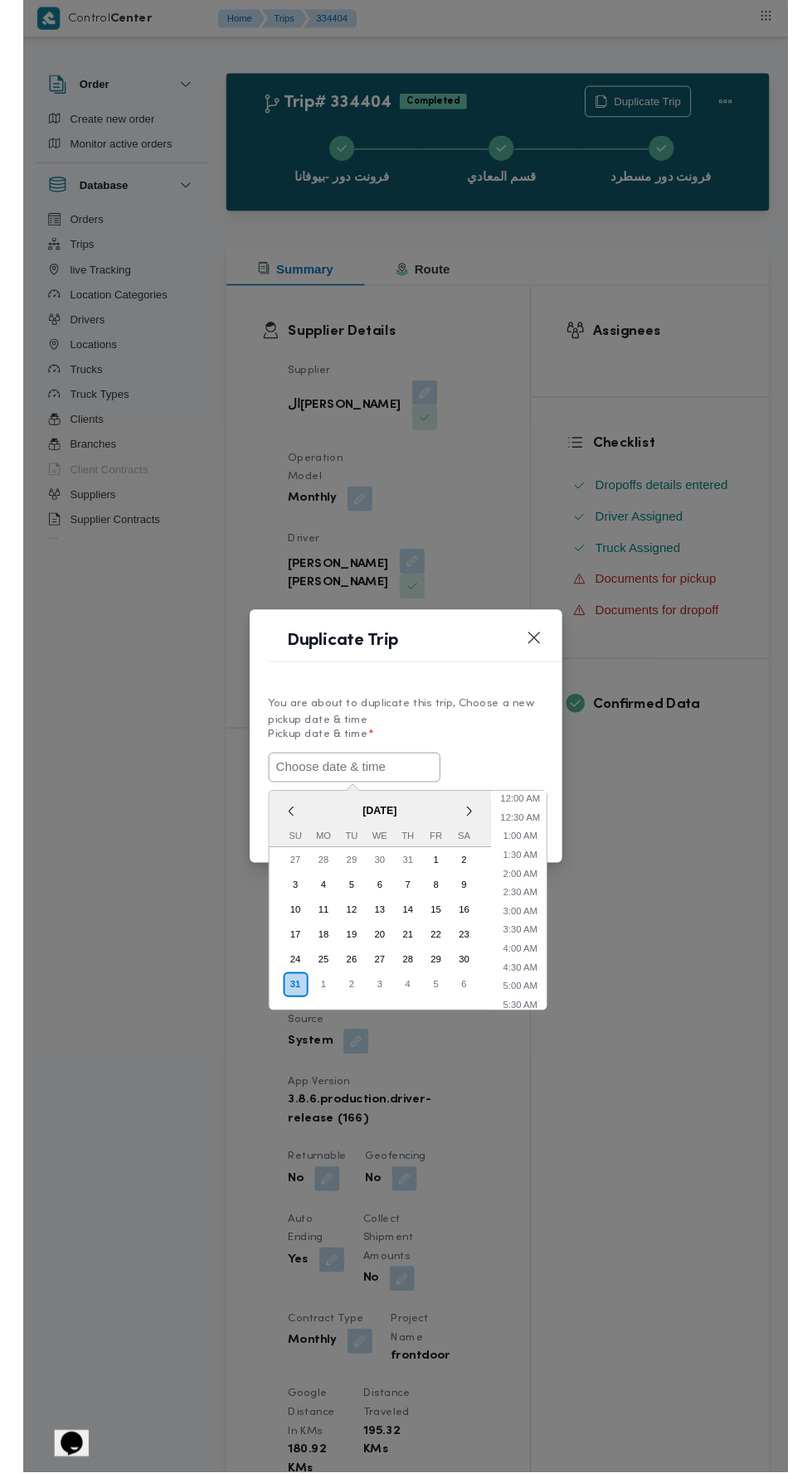
scroll to position [71, 0]
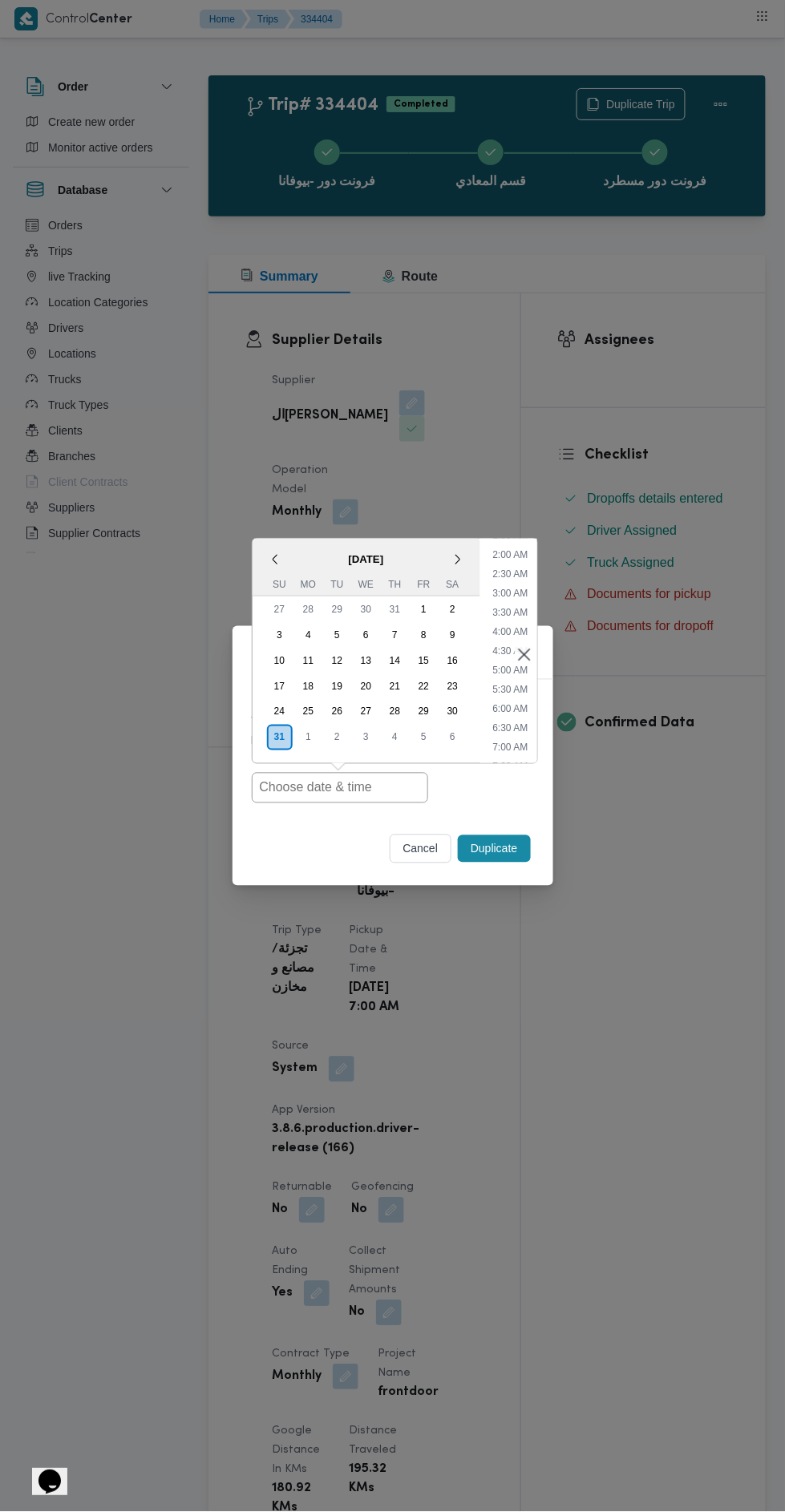
type input "[DATE] 7:00AM"
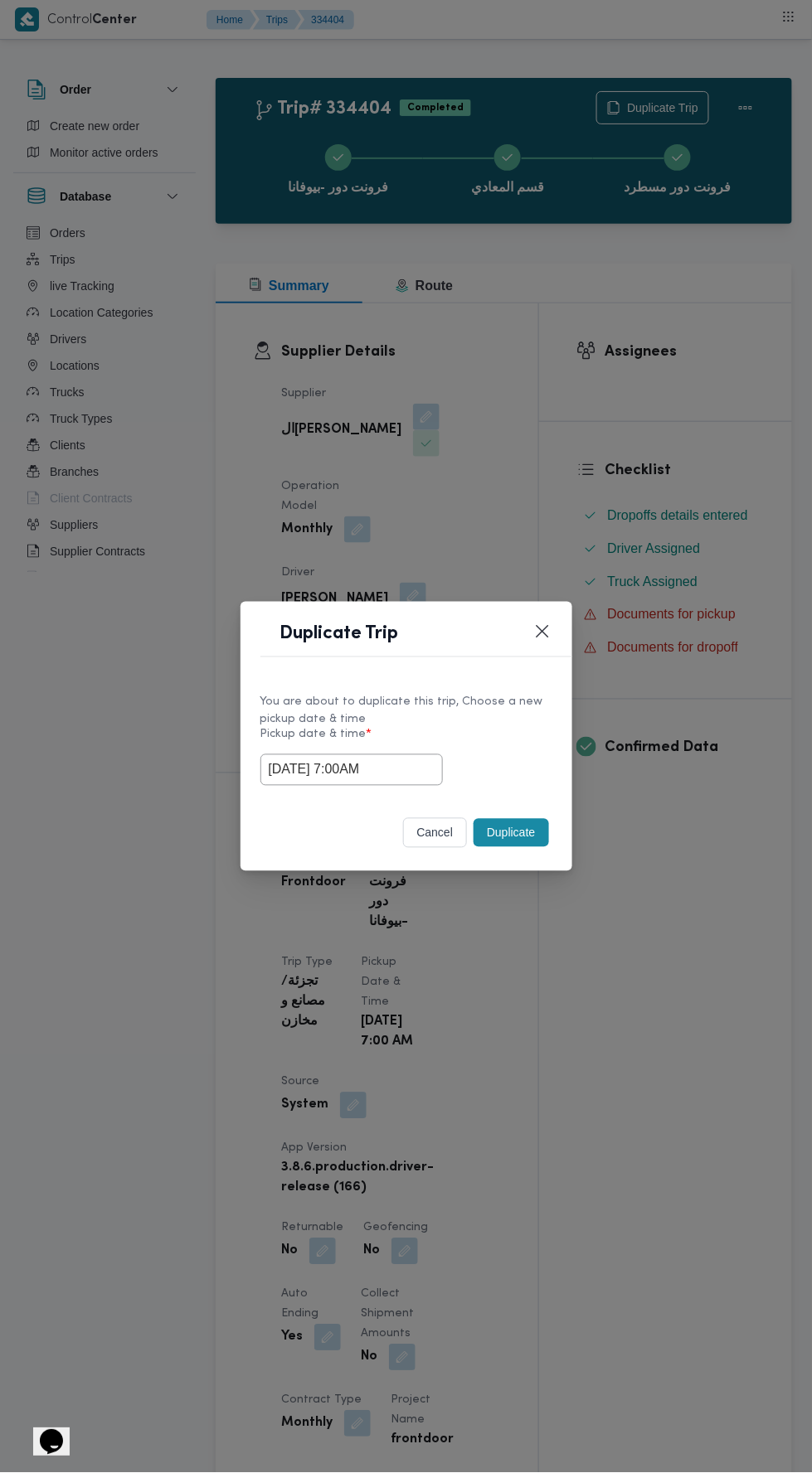
click at [671, 328] on div "Duplicate Trip You are about to duplicate this trip, Choose a new pickup date &…" at bounding box center [406, 736] width 812 height 1473
click at [515, 830] on button "Duplicate" at bounding box center [511, 832] width 74 height 28
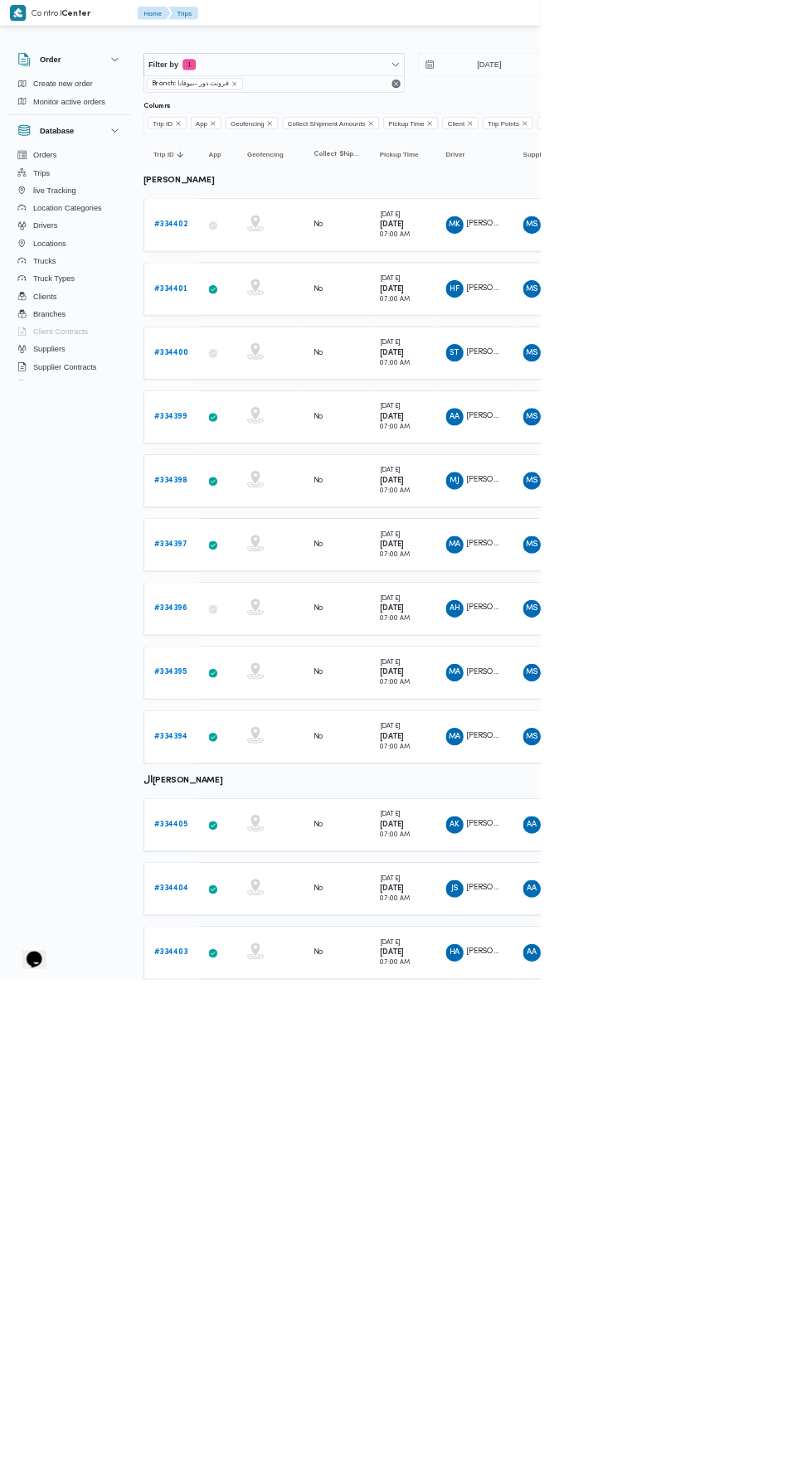
click at [274, 1427] on b "# 334403" at bounding box center [257, 1432] width 51 height 11
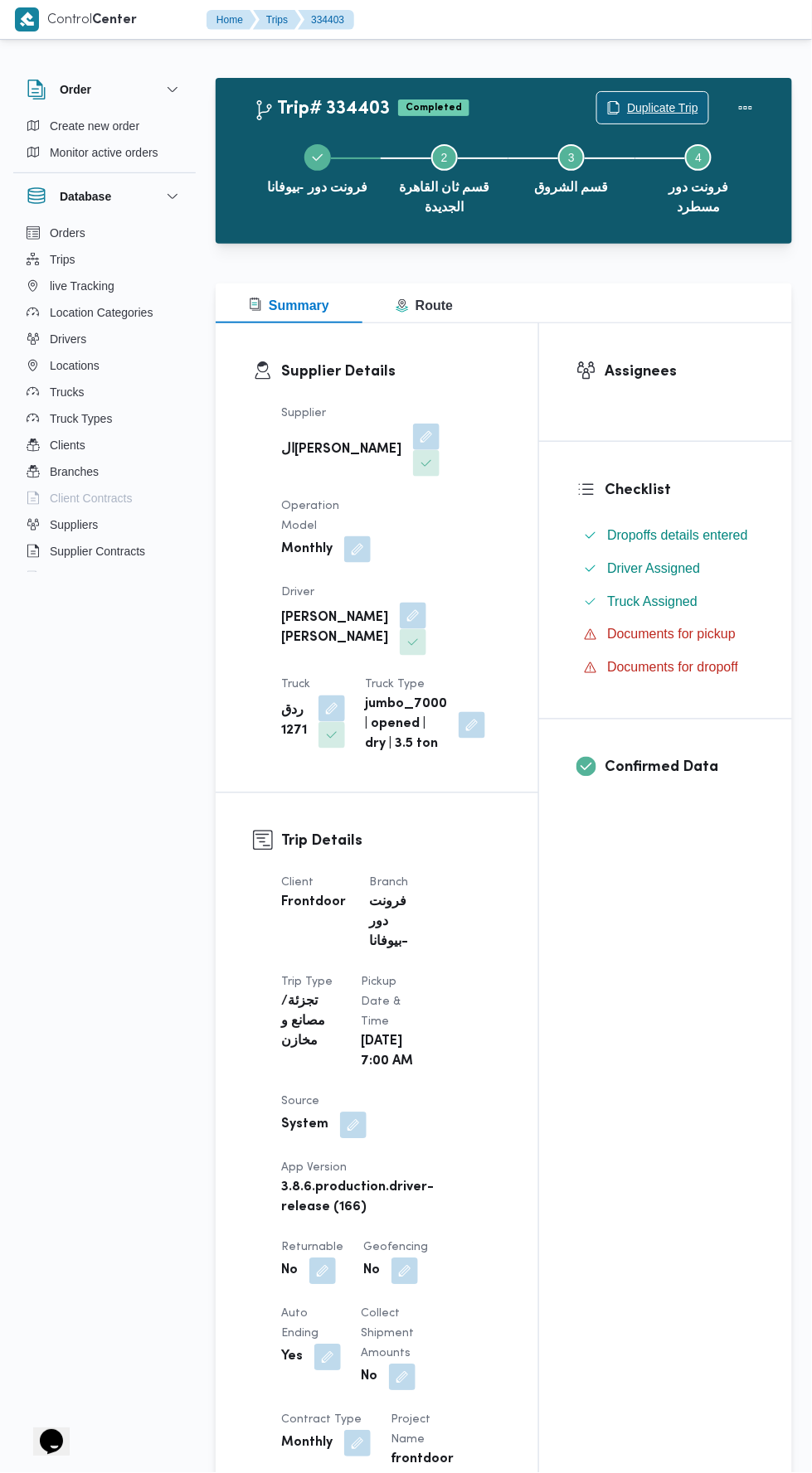
click at [640, 108] on span "Duplicate Trip" at bounding box center [663, 108] width 71 height 20
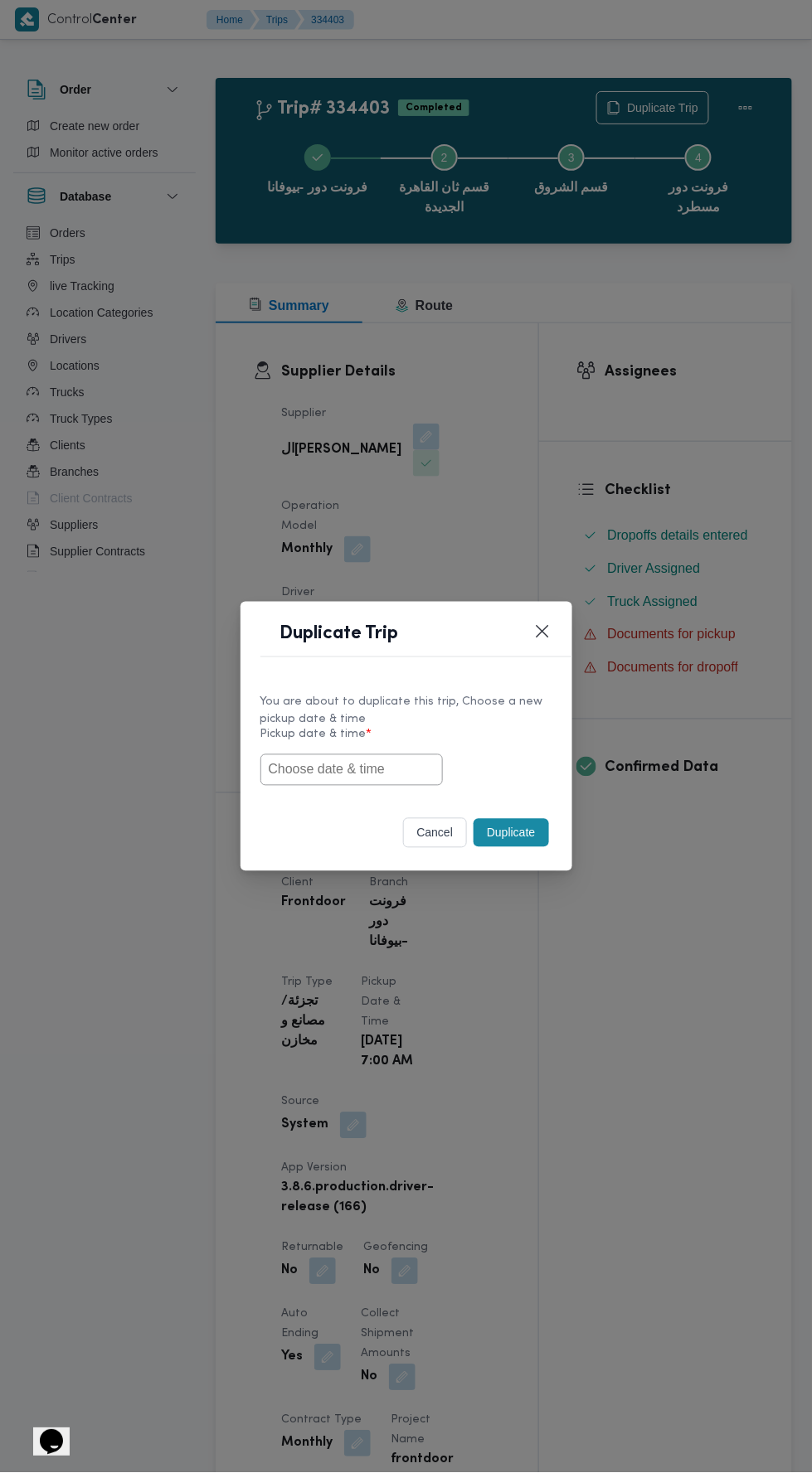
click at [347, 772] on input "text" at bounding box center [351, 770] width 182 height 31
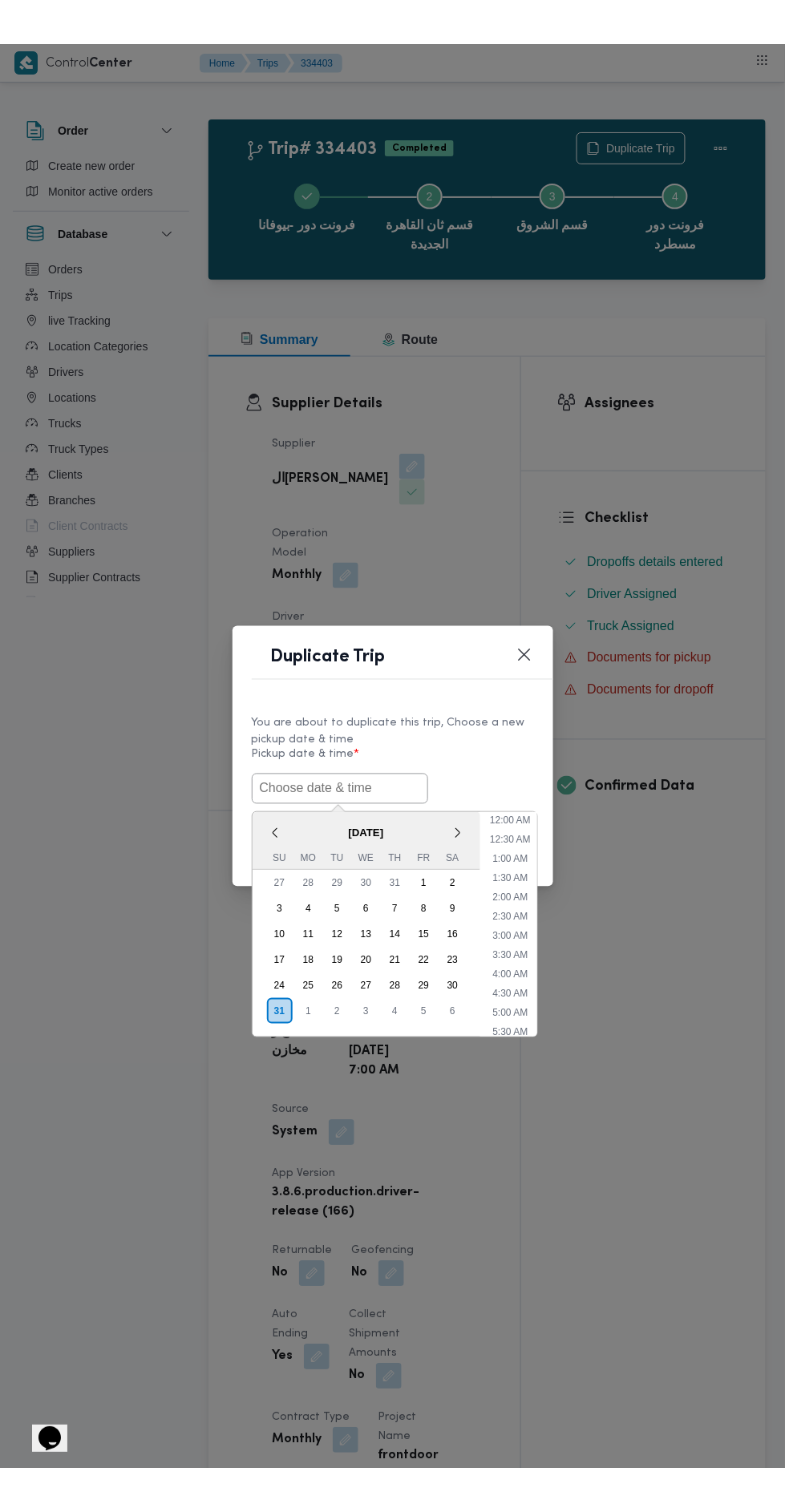
scroll to position [69, 0]
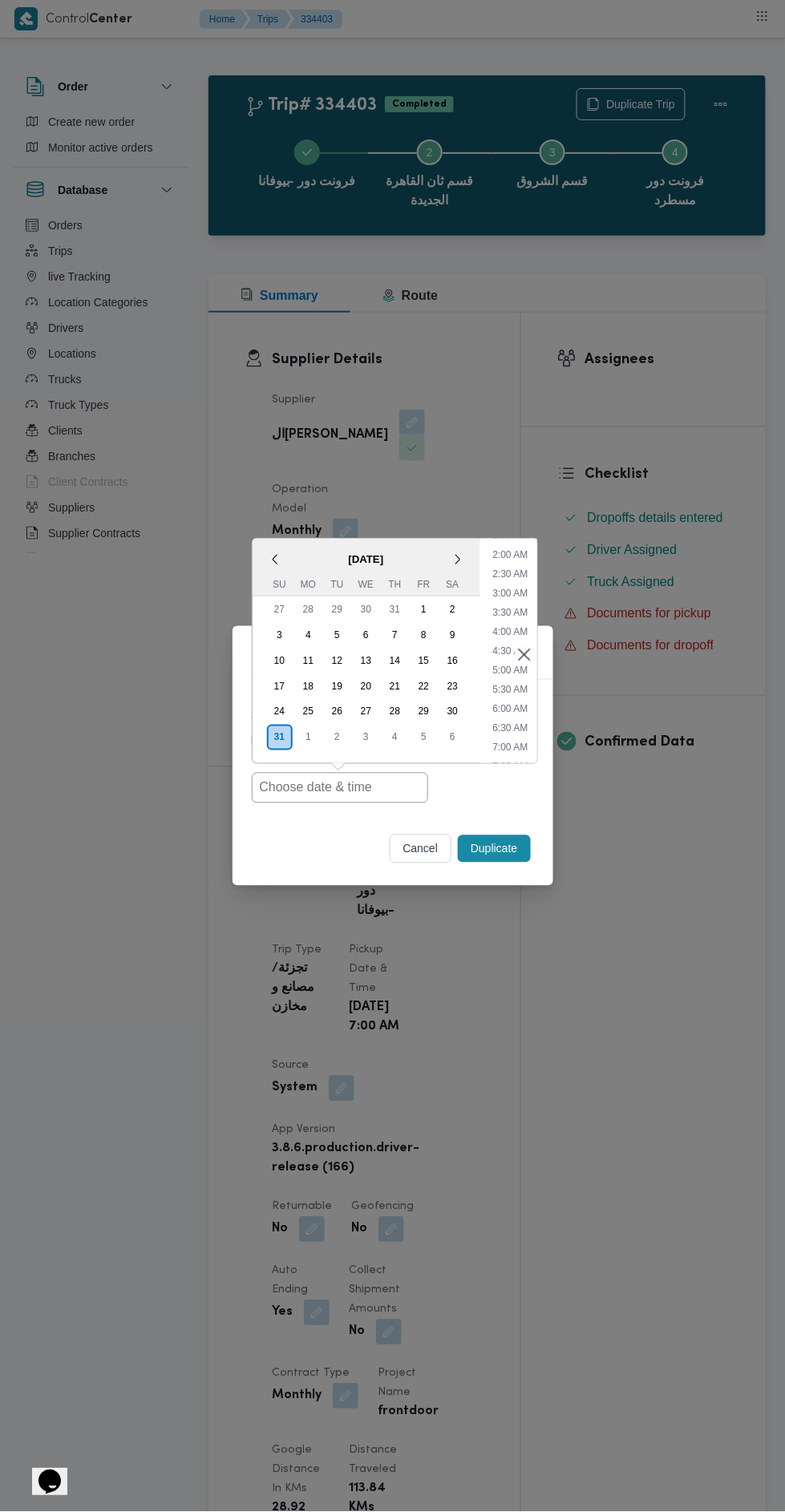
type input "[DATE] 7:00AM"
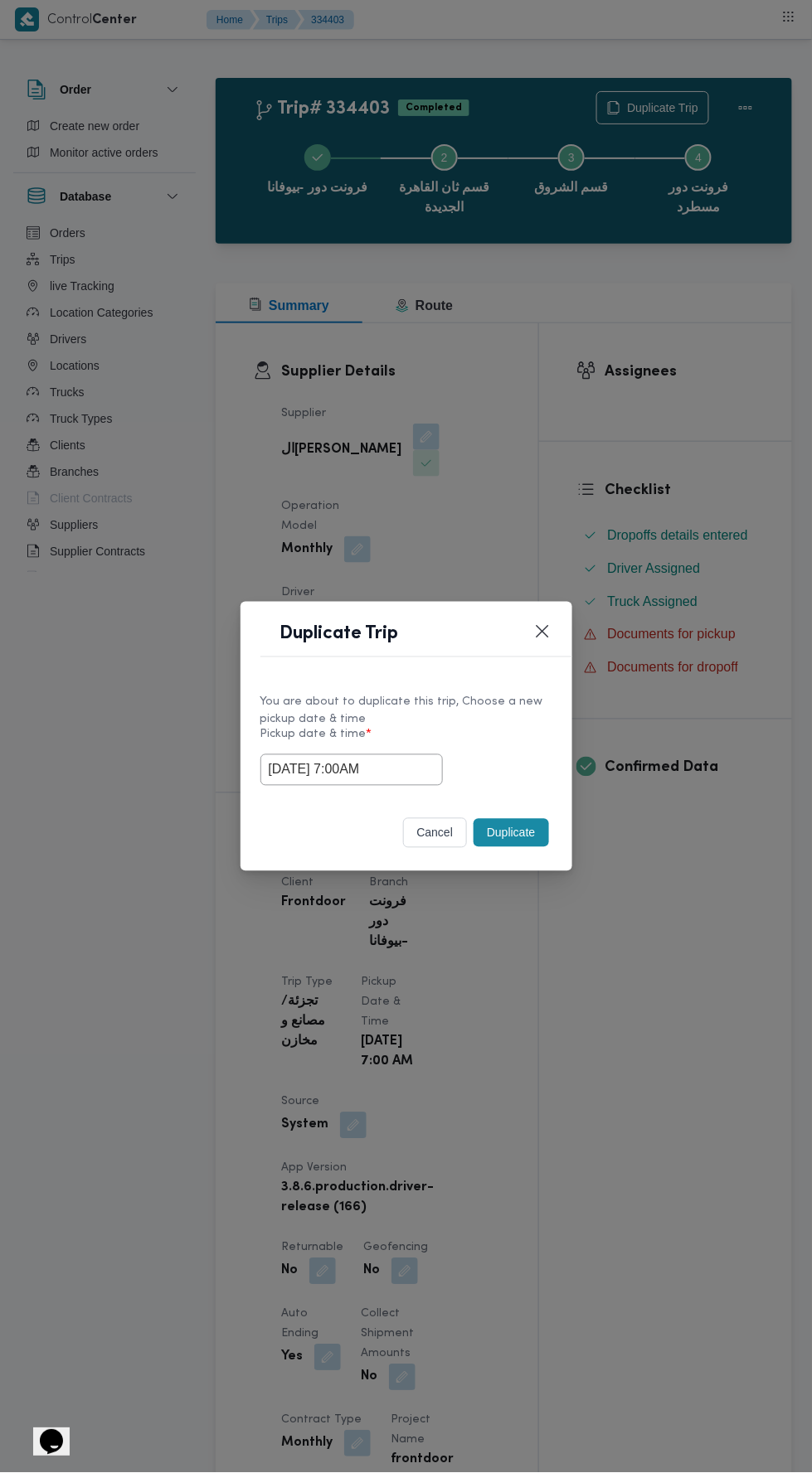
click at [679, 364] on div "Duplicate Trip You are about to duplicate this trip, Choose a new pickup date &…" at bounding box center [406, 736] width 812 height 1473
click at [517, 834] on button "Duplicate" at bounding box center [511, 832] width 74 height 28
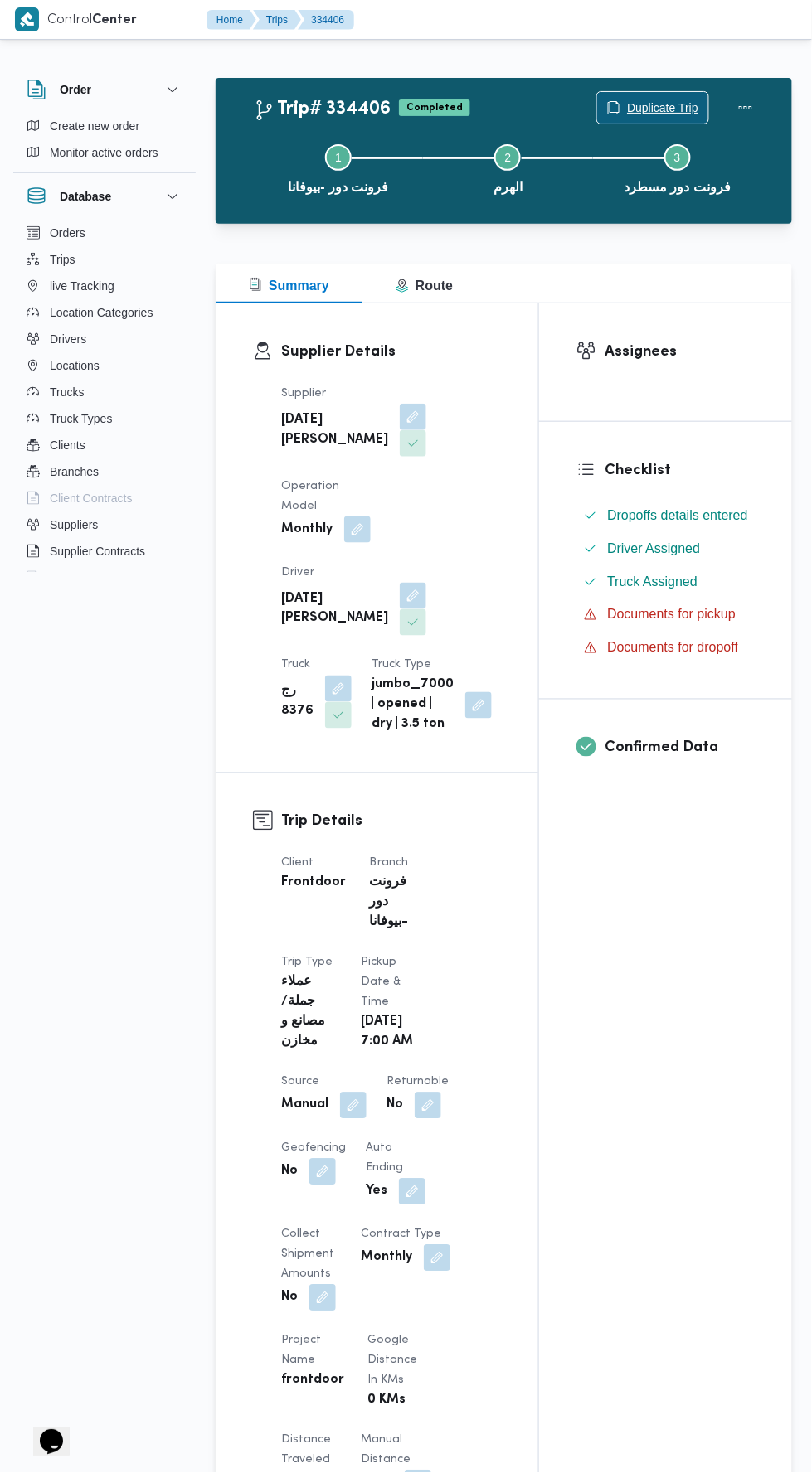
click at [666, 113] on span "Duplicate Trip" at bounding box center [663, 108] width 71 height 20
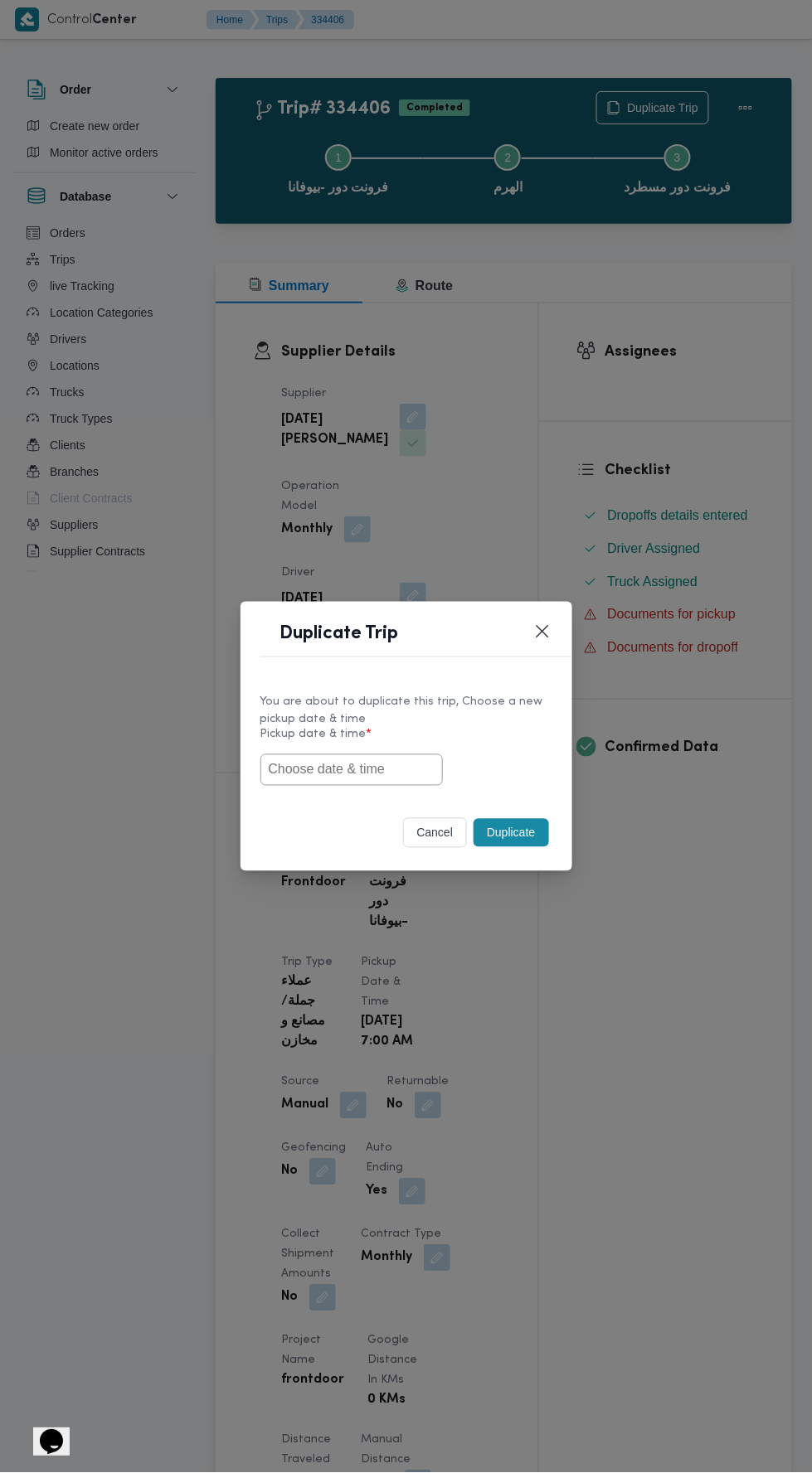
click at [375, 769] on input "text" at bounding box center [351, 770] width 182 height 31
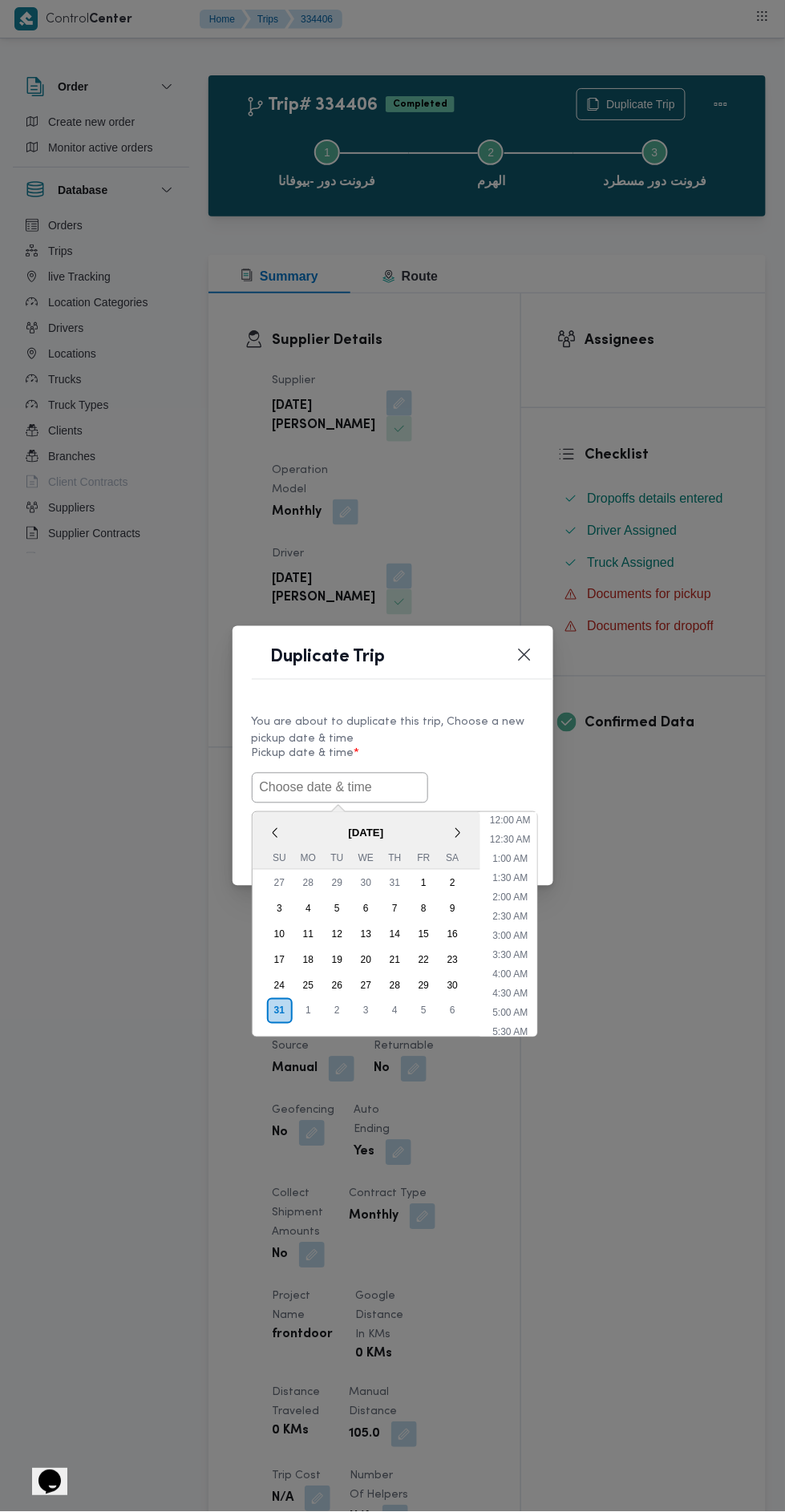
scroll to position [69, 0]
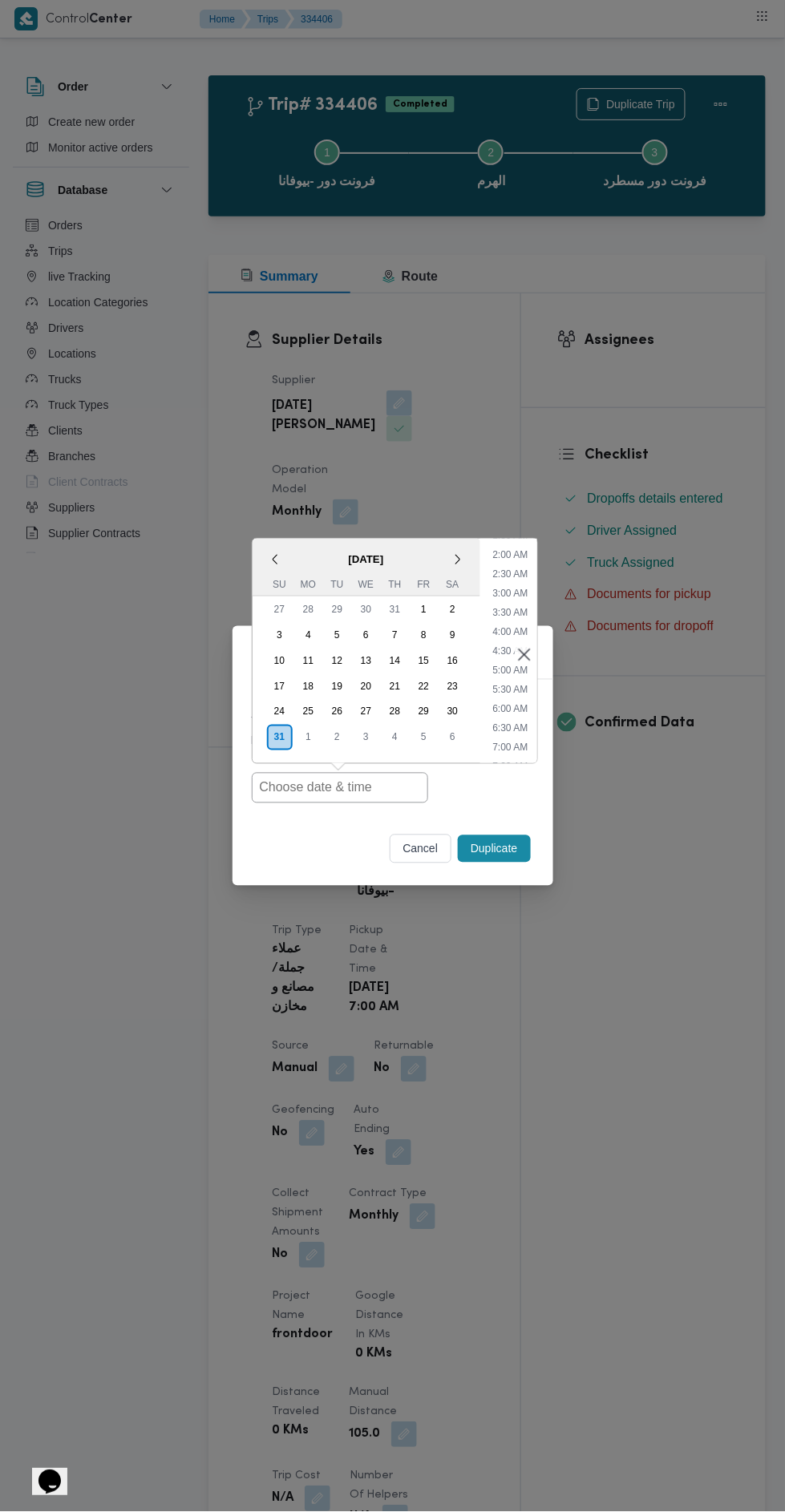
type input "[DATE] 7:00AM"
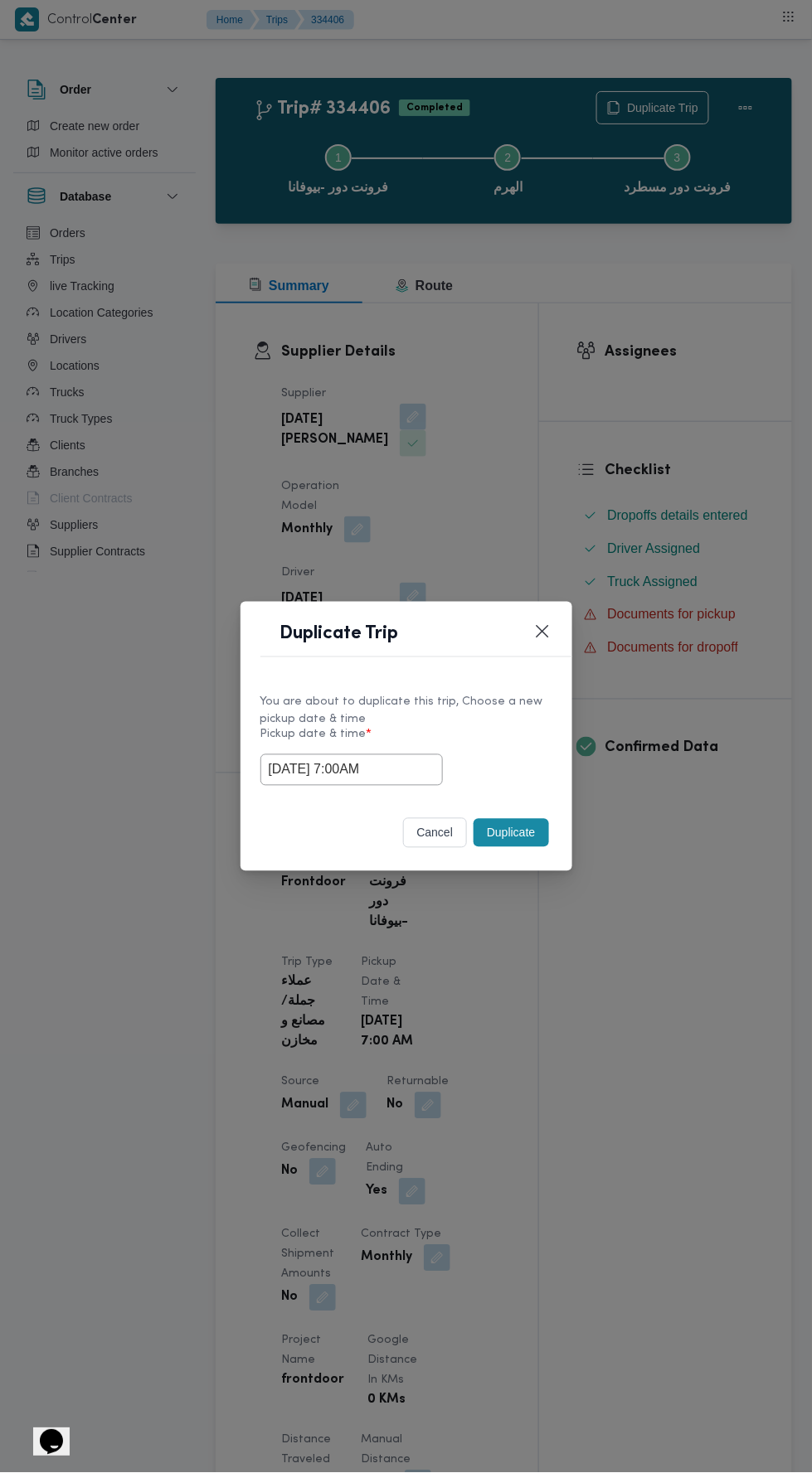
click at [609, 357] on div "Duplicate Trip You are about to duplicate this trip, Choose a new pickup date &…" at bounding box center [406, 736] width 812 height 1473
click at [517, 837] on button "Duplicate" at bounding box center [511, 832] width 74 height 28
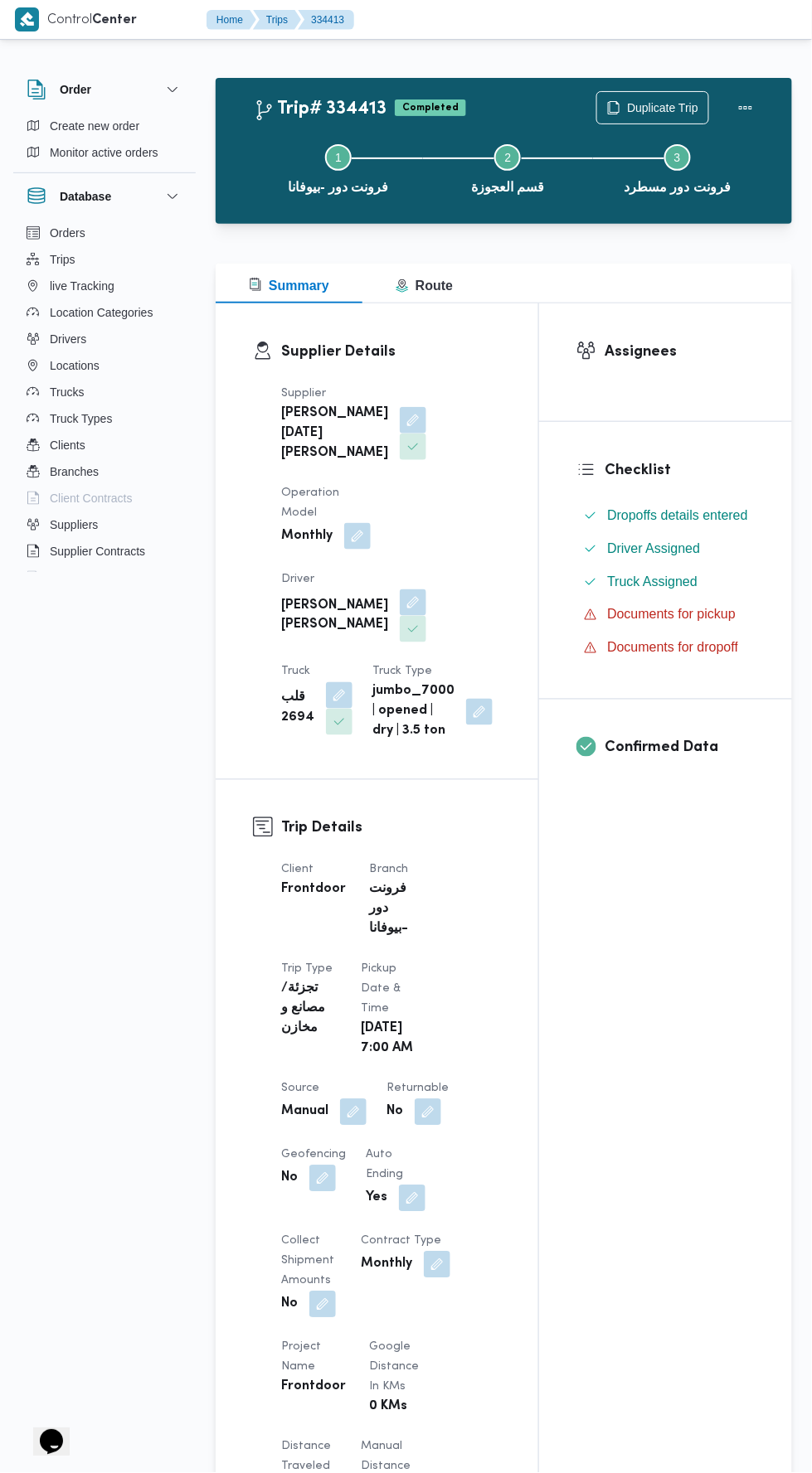
click at [651, 116] on div "Step 1 is incomplete 1 فرونت دور -بيوفانا Step 2 is incomplete 2 قسم العجوزة St…" at bounding box center [508, 168] width 528 height 106
click at [667, 106] on span "Duplicate Trip" at bounding box center [663, 108] width 71 height 20
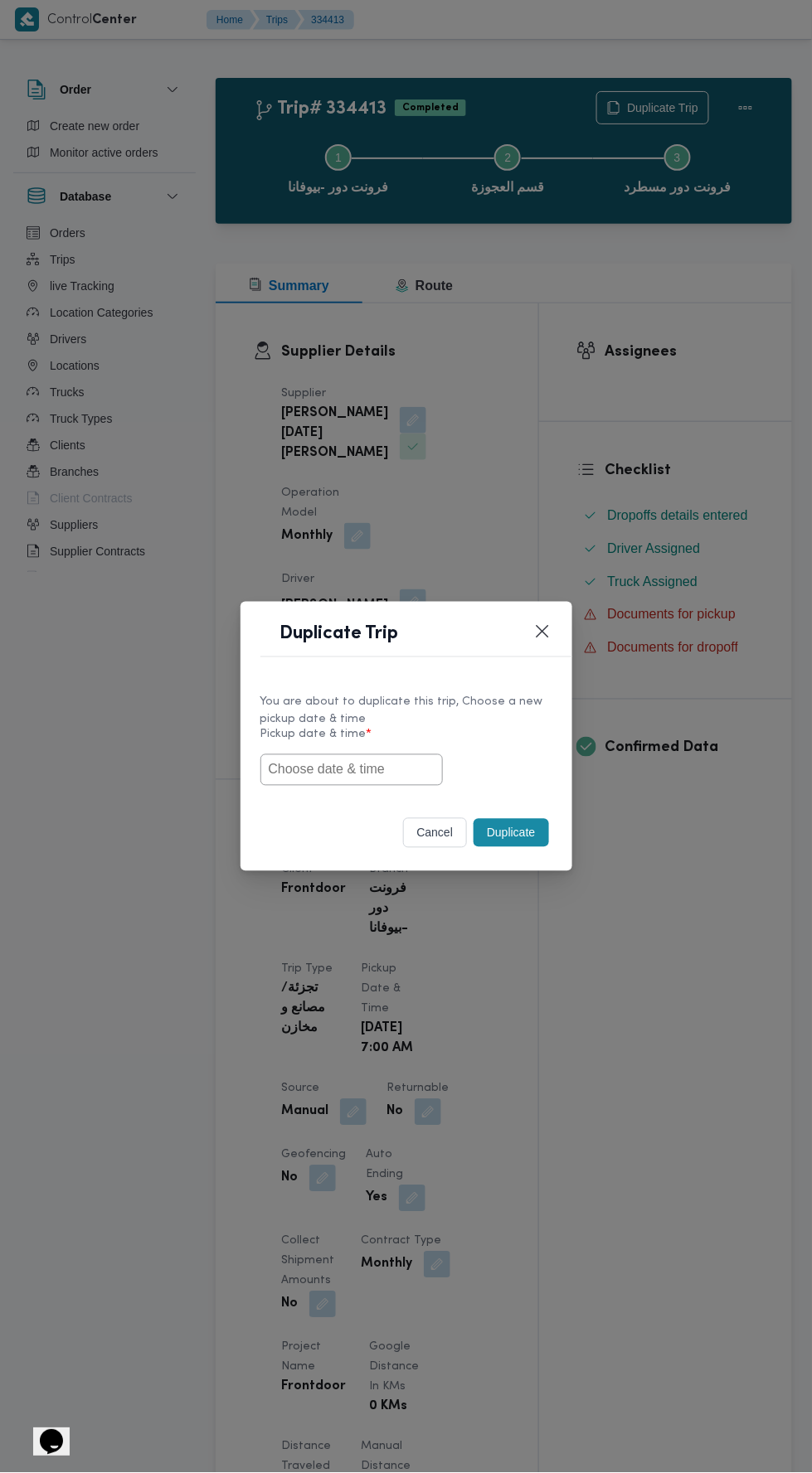
click at [373, 770] on input "text" at bounding box center [351, 770] width 182 height 31
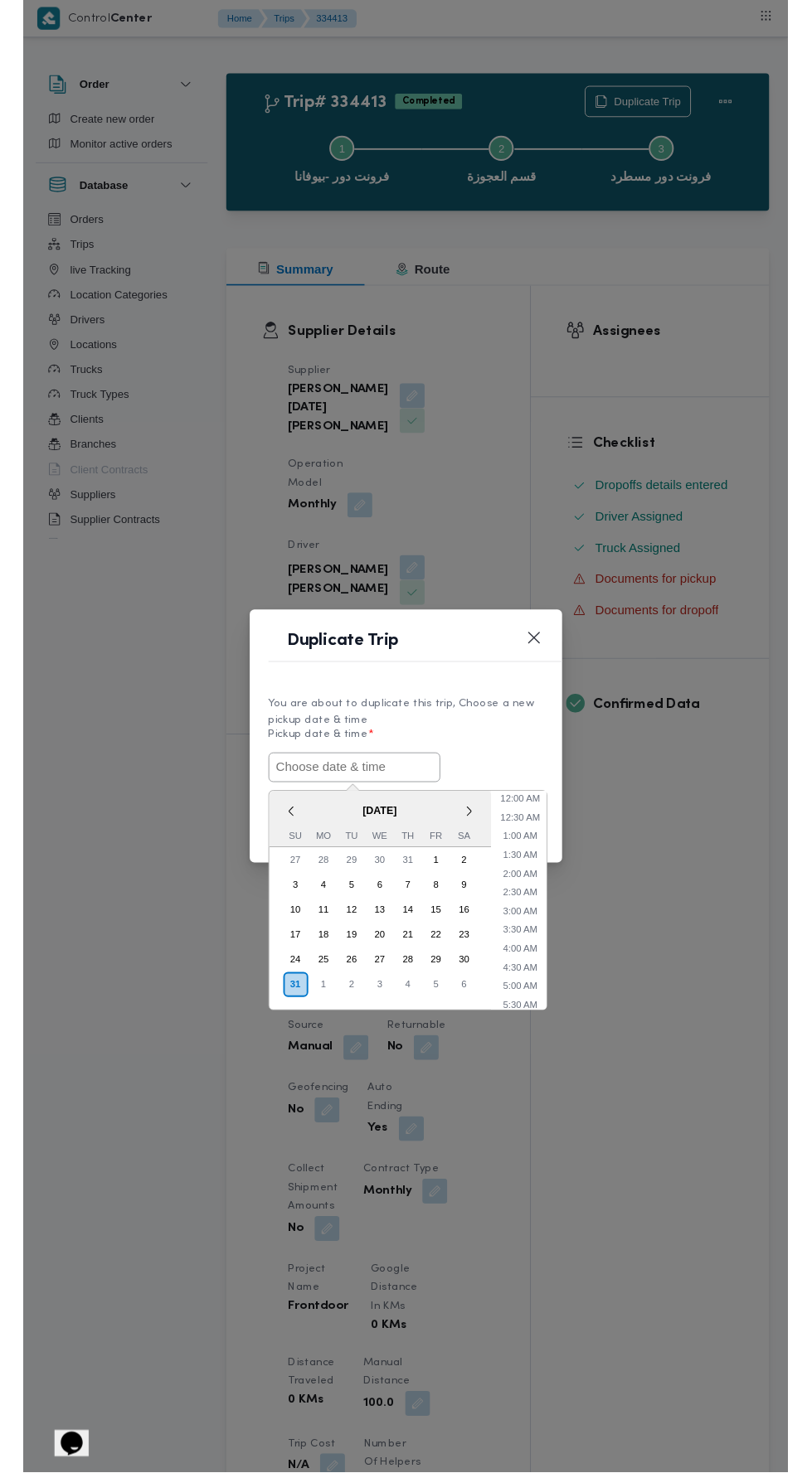
scroll to position [91, 0]
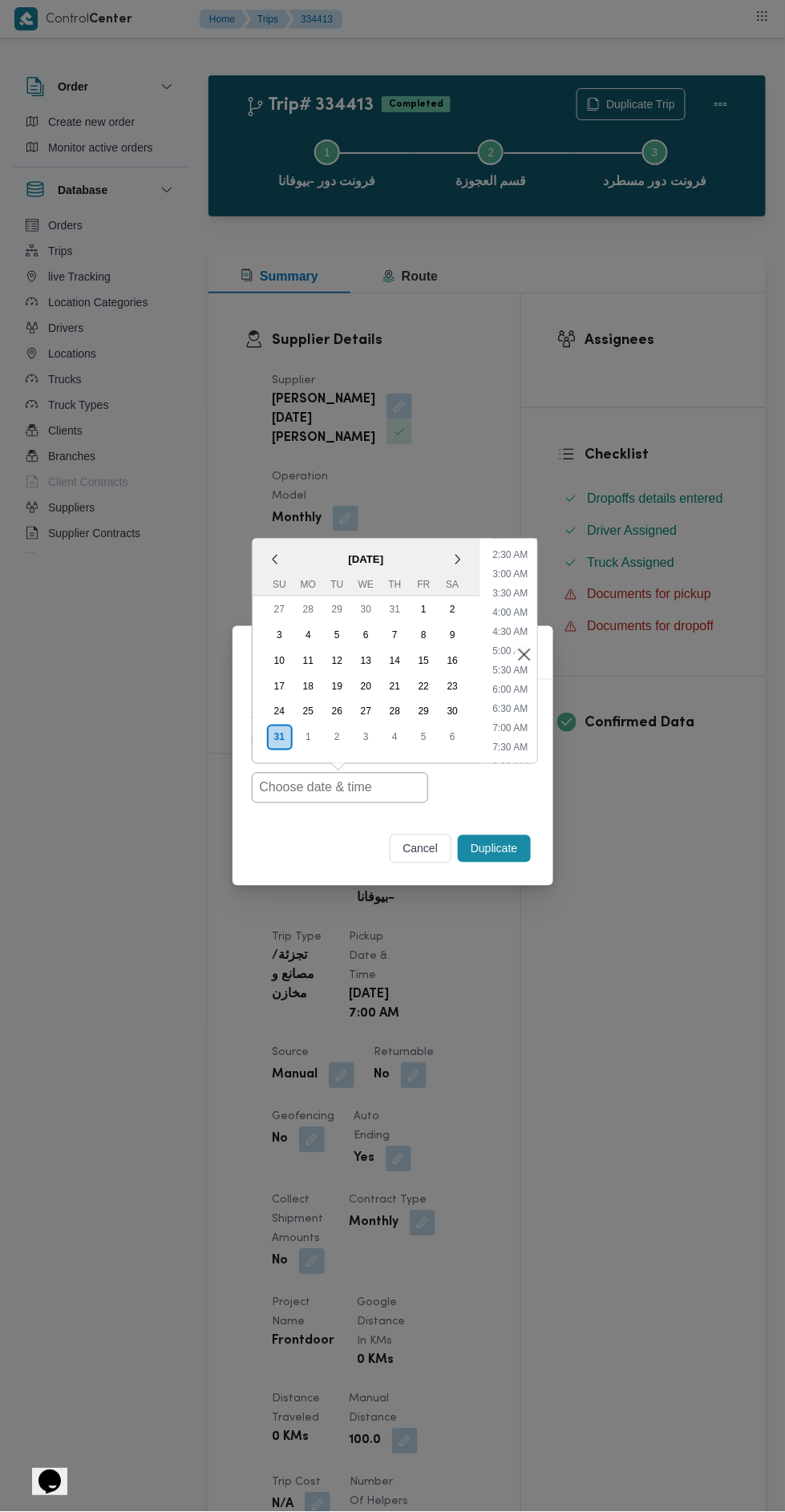
type input "[DATE] 7:00AM"
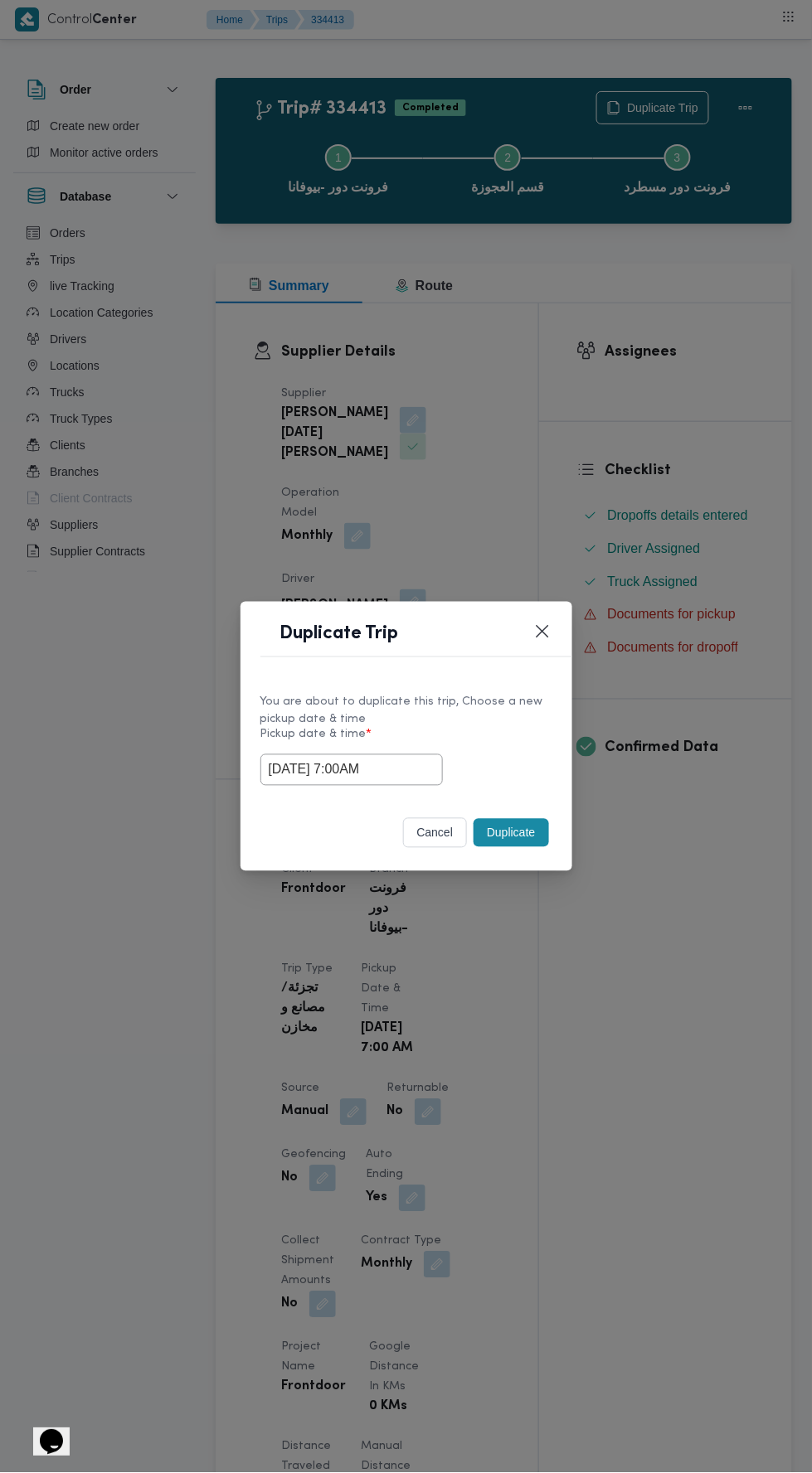
click at [656, 354] on div "Duplicate Trip You are about to duplicate this trip, Choose a new pickup date &…" at bounding box center [406, 736] width 812 height 1473
click at [530, 829] on button "Duplicate" at bounding box center [511, 832] width 74 height 28
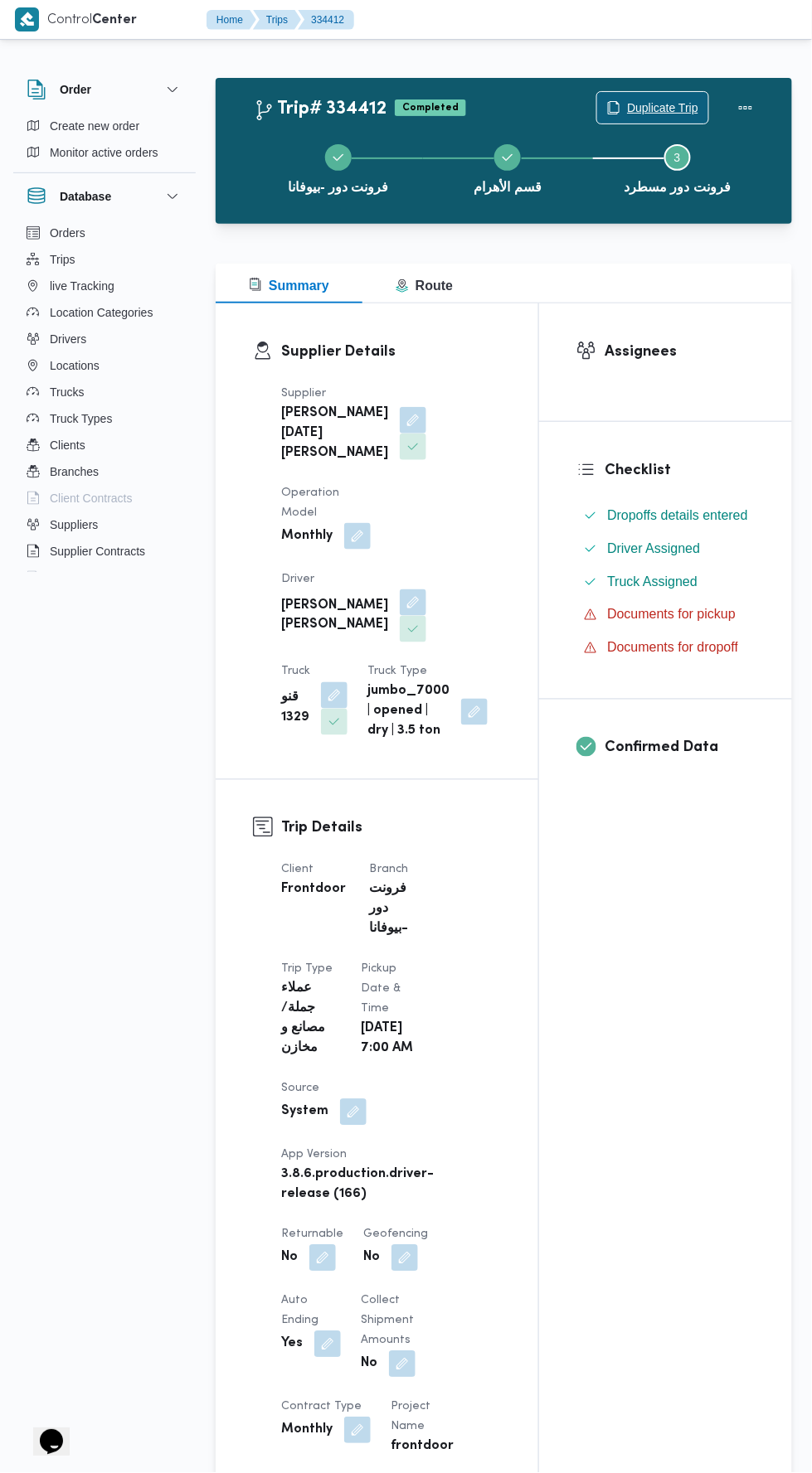
click at [684, 107] on span "Duplicate Trip" at bounding box center [663, 108] width 71 height 20
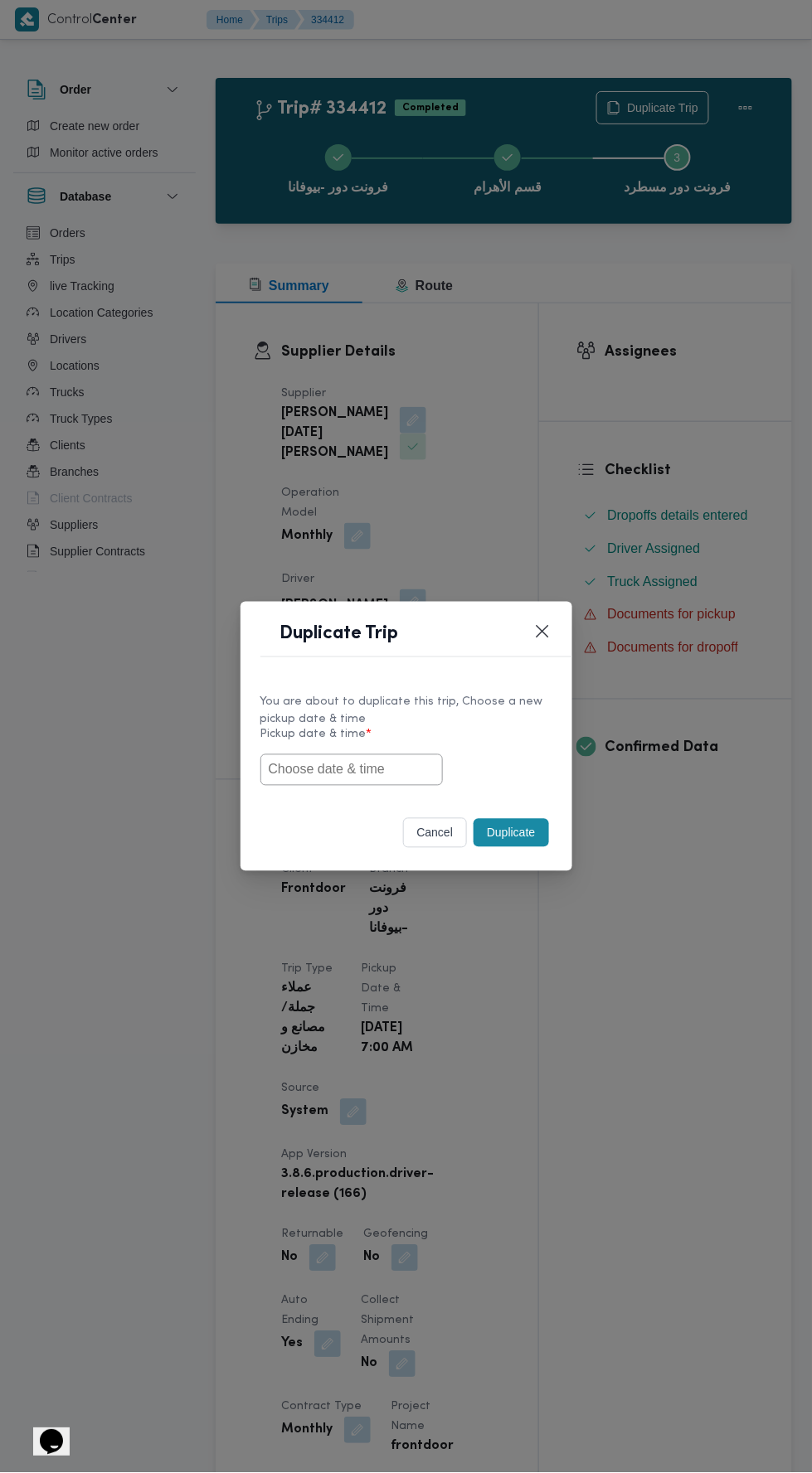
click at [361, 772] on input "text" at bounding box center [351, 770] width 182 height 31
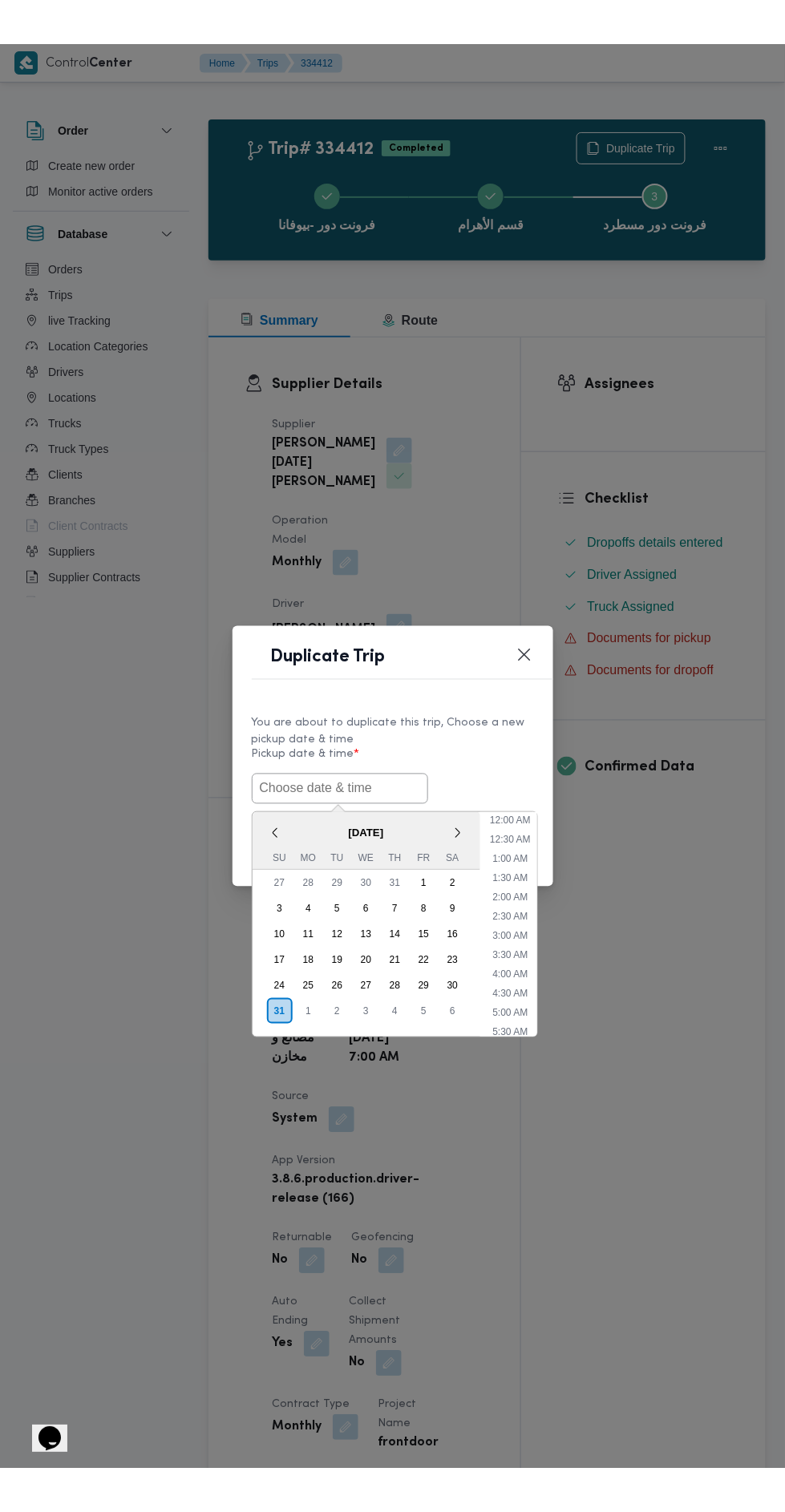
scroll to position [88, 0]
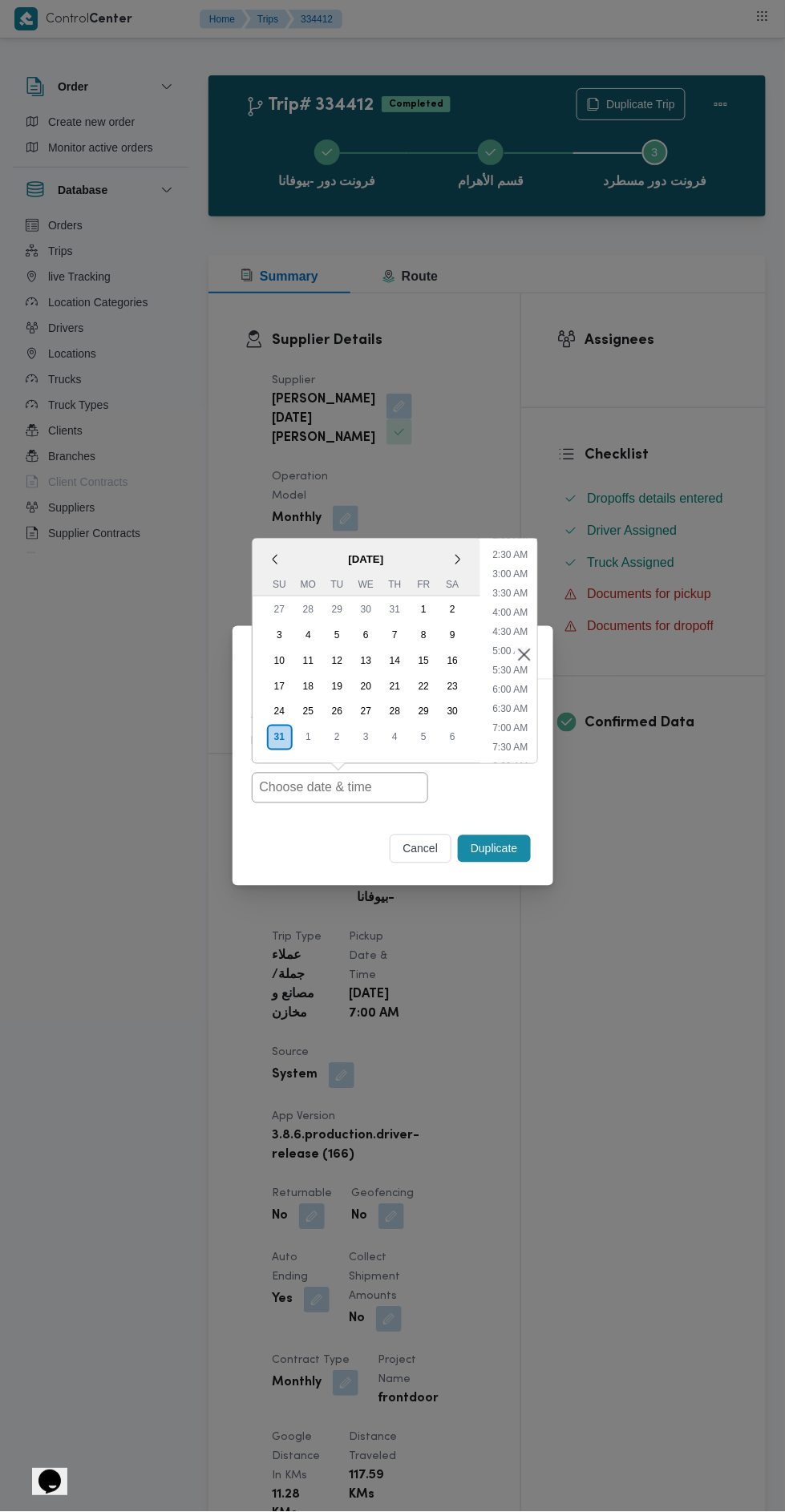
type input "[DATE] 7:00AM"
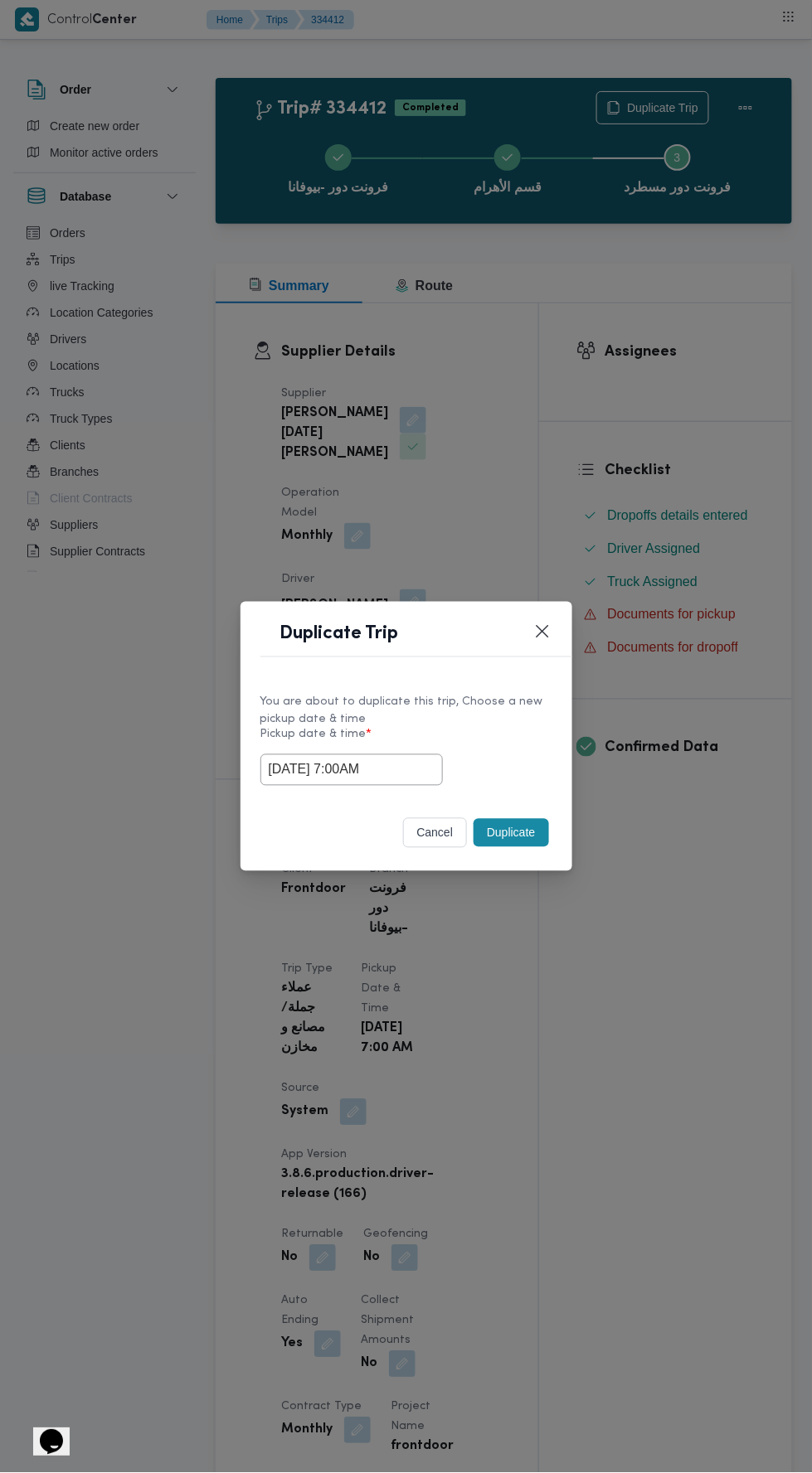
click at [583, 359] on div "Duplicate Trip You are about to duplicate this trip, Choose a new pickup date &…" at bounding box center [406, 736] width 812 height 1473
click at [510, 831] on button "Duplicate" at bounding box center [511, 832] width 74 height 28
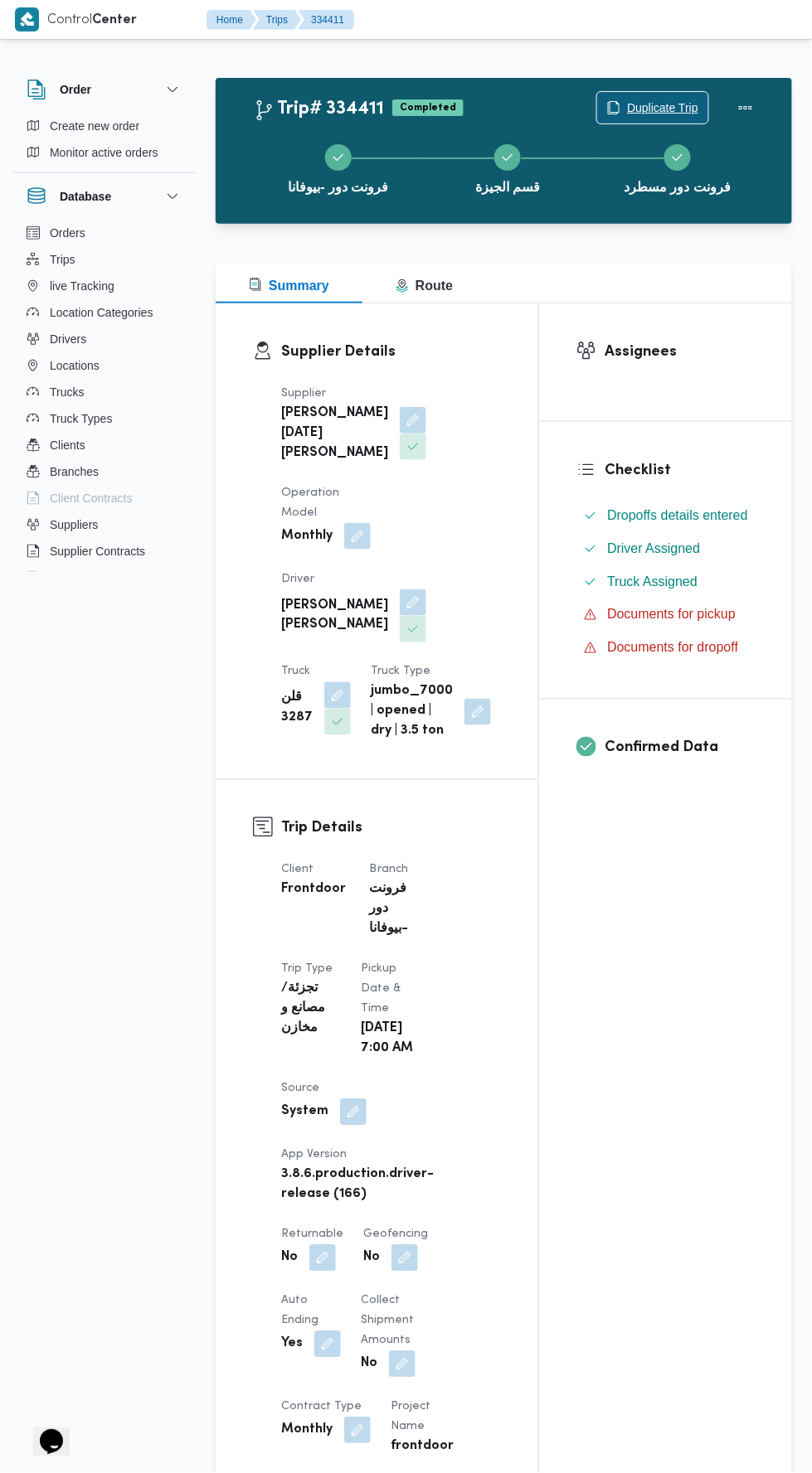
click at [652, 106] on span "Duplicate Trip" at bounding box center [663, 108] width 71 height 20
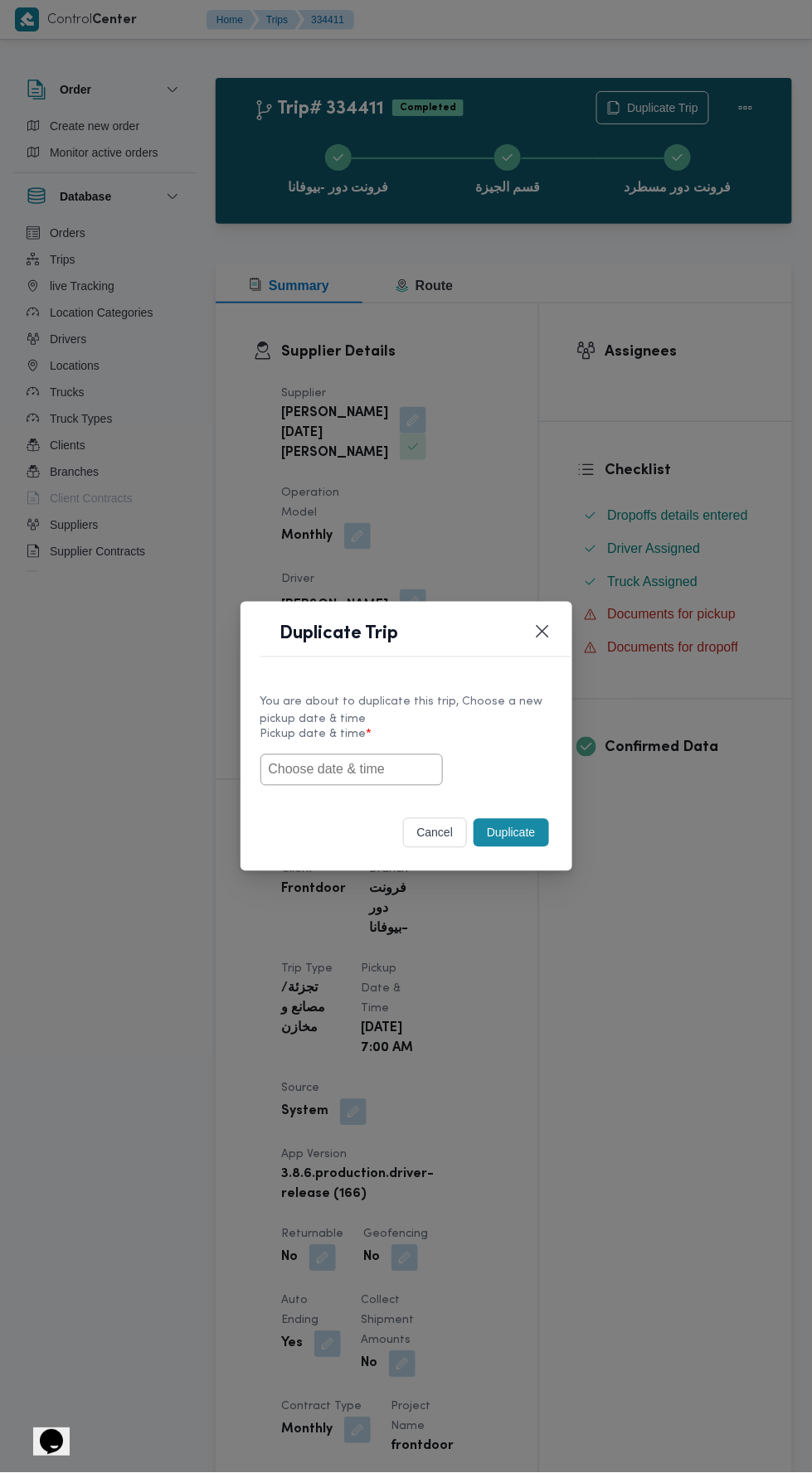
click at [375, 772] on input "text" at bounding box center [351, 770] width 182 height 31
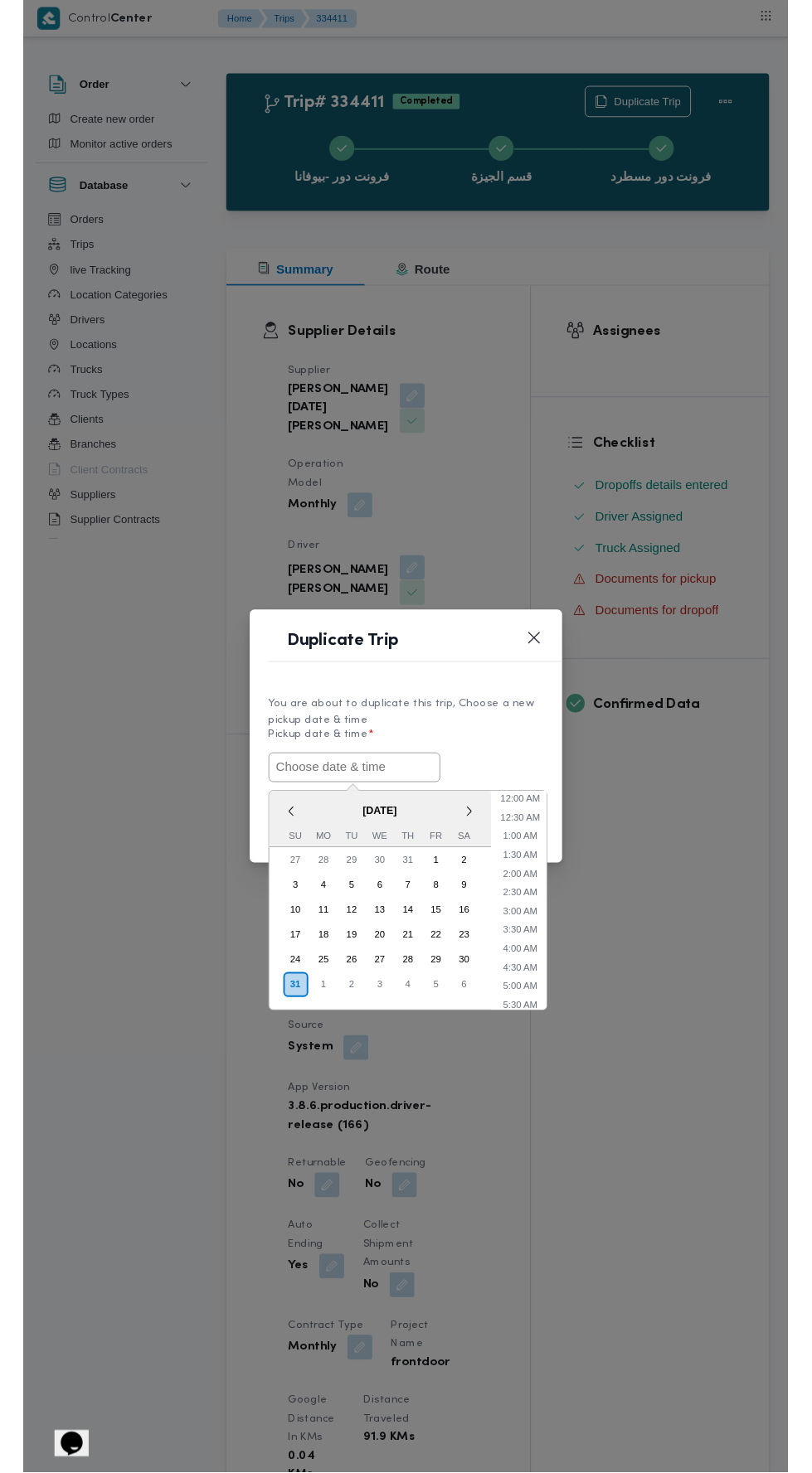
scroll to position [91, 0]
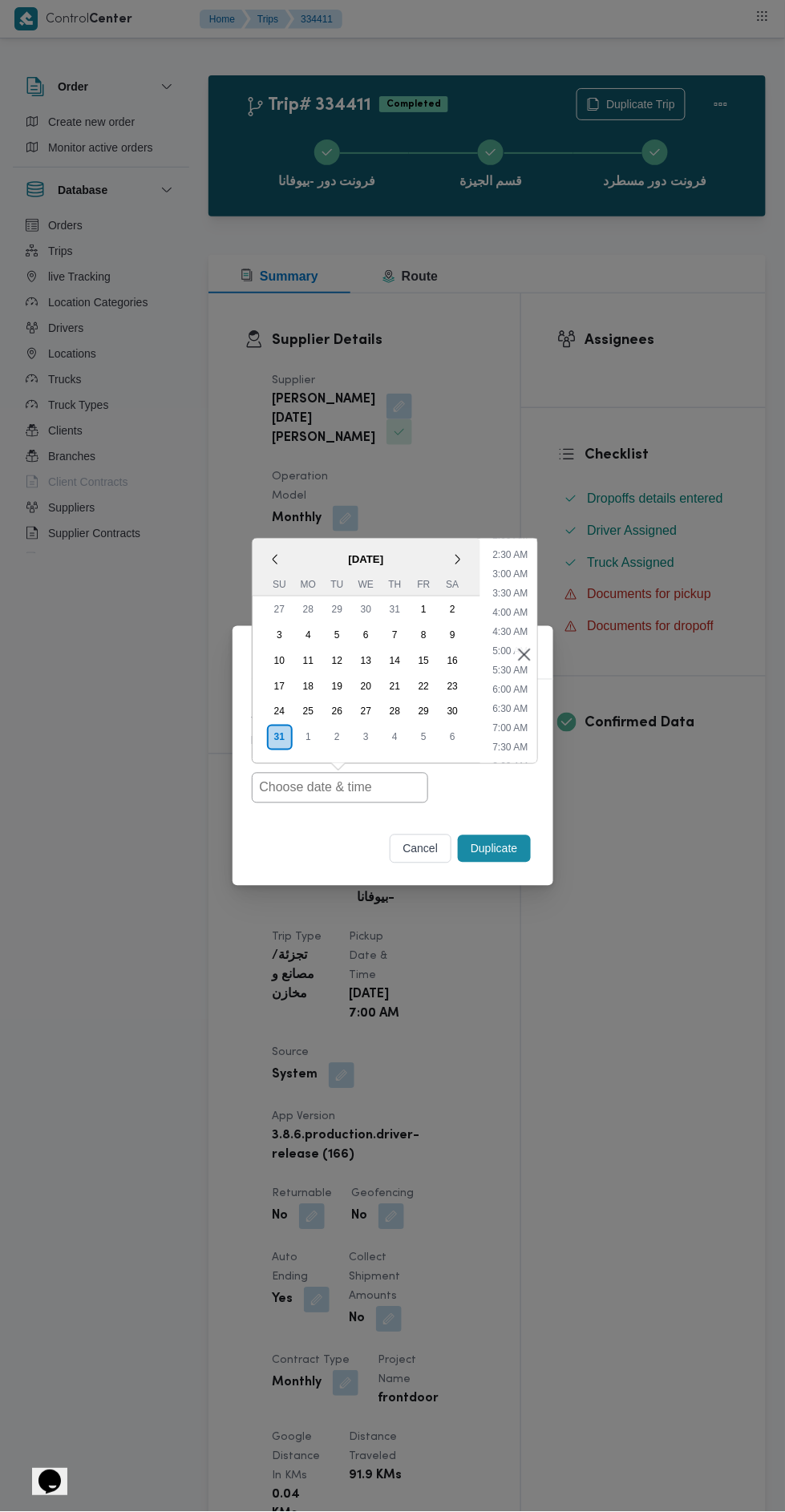
type input "[DATE] 7:00AM"
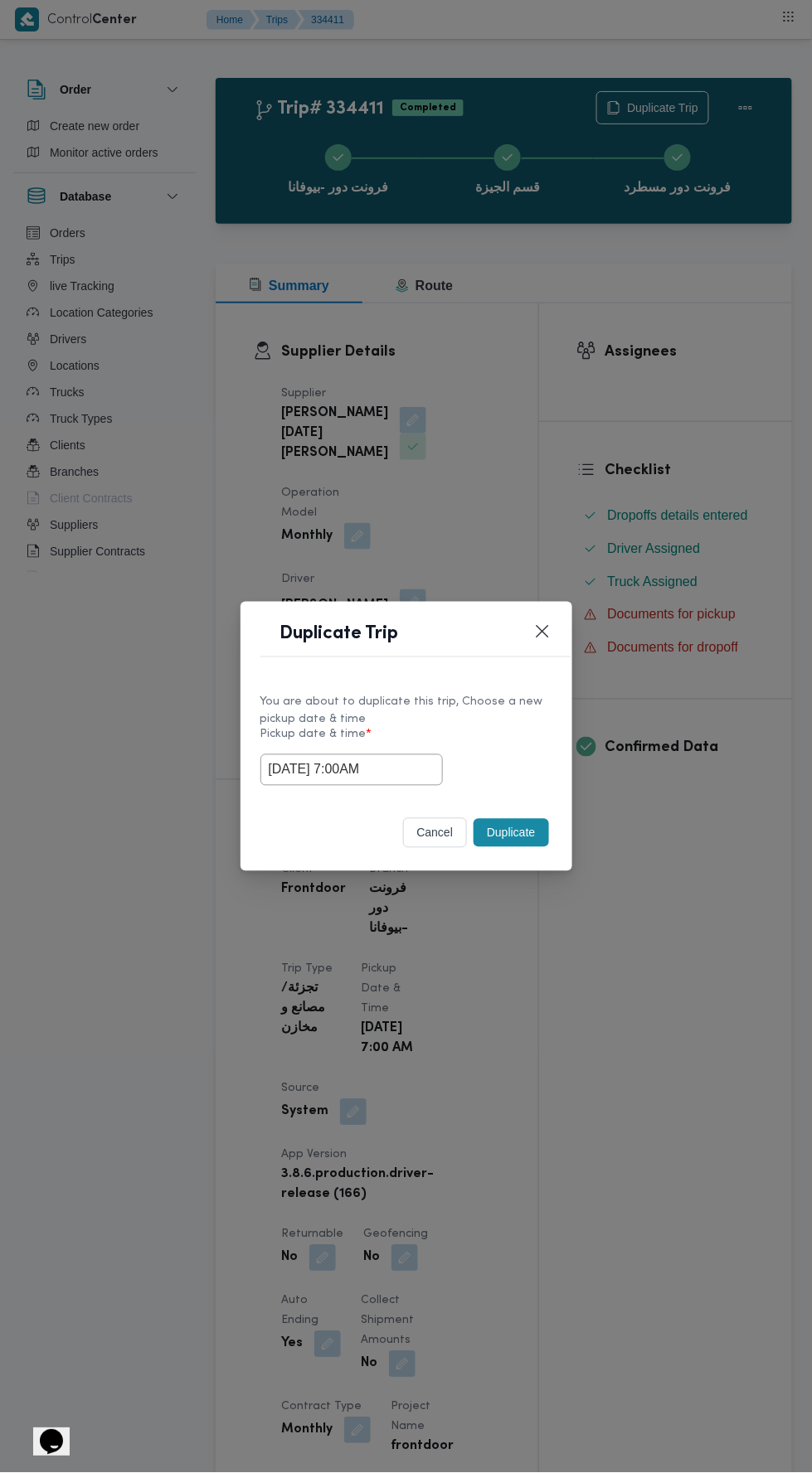
click at [625, 361] on div "Duplicate Trip You are about to duplicate this trip, Choose a new pickup date &…" at bounding box center [406, 736] width 812 height 1473
click at [528, 835] on button "Duplicate" at bounding box center [511, 832] width 74 height 28
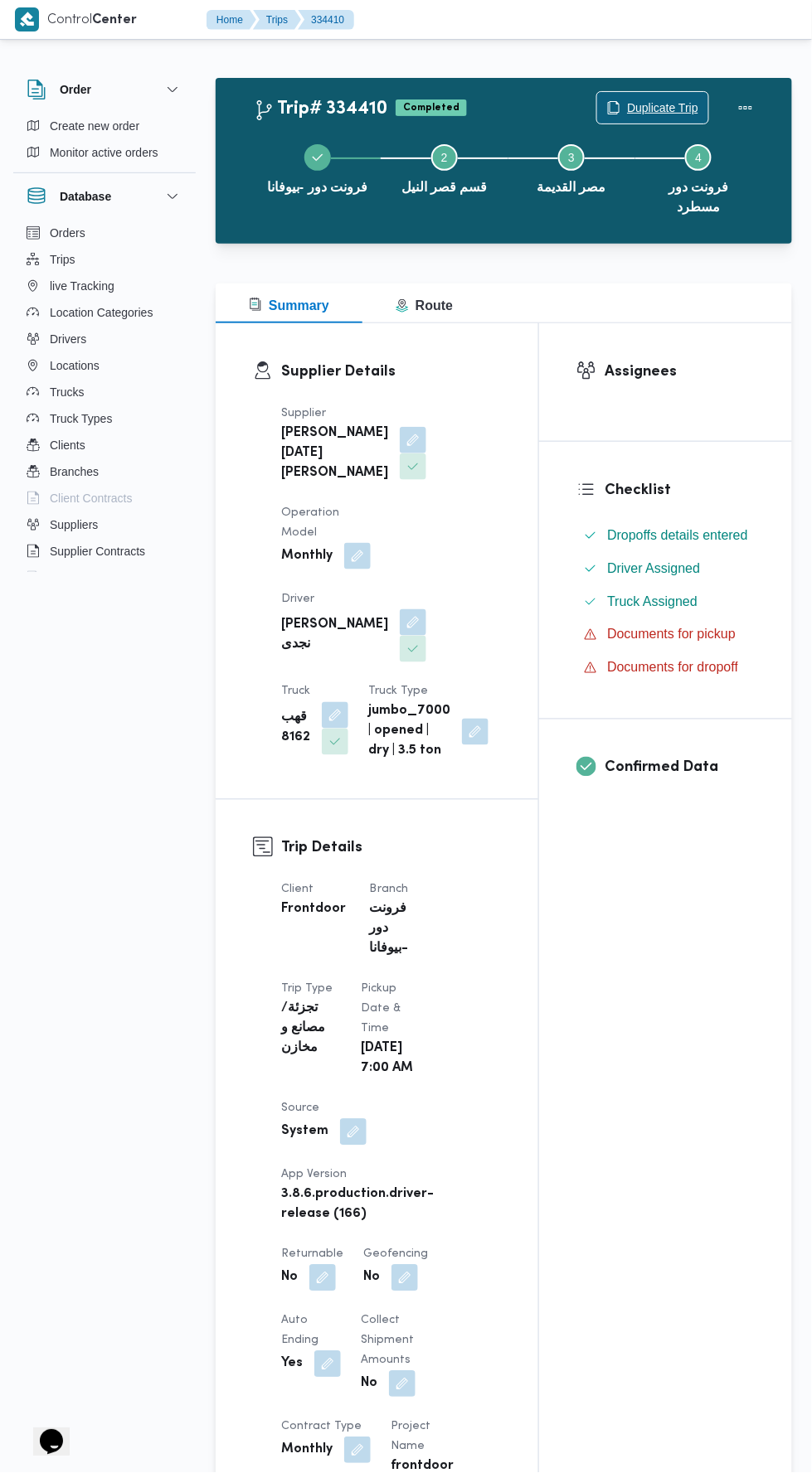
click at [674, 106] on span "Duplicate Trip" at bounding box center [663, 108] width 71 height 20
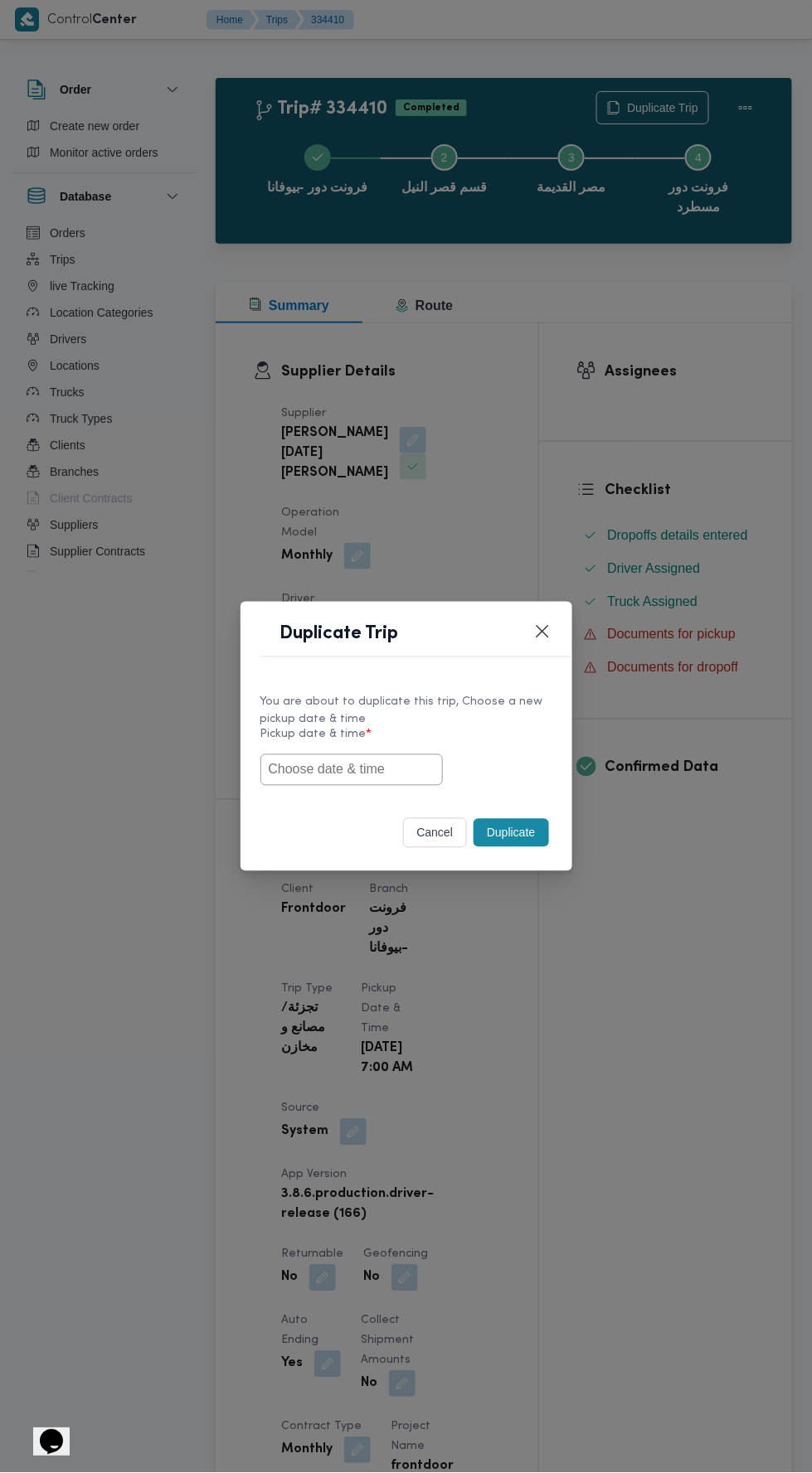
click at [364, 774] on input "text" at bounding box center [351, 770] width 182 height 31
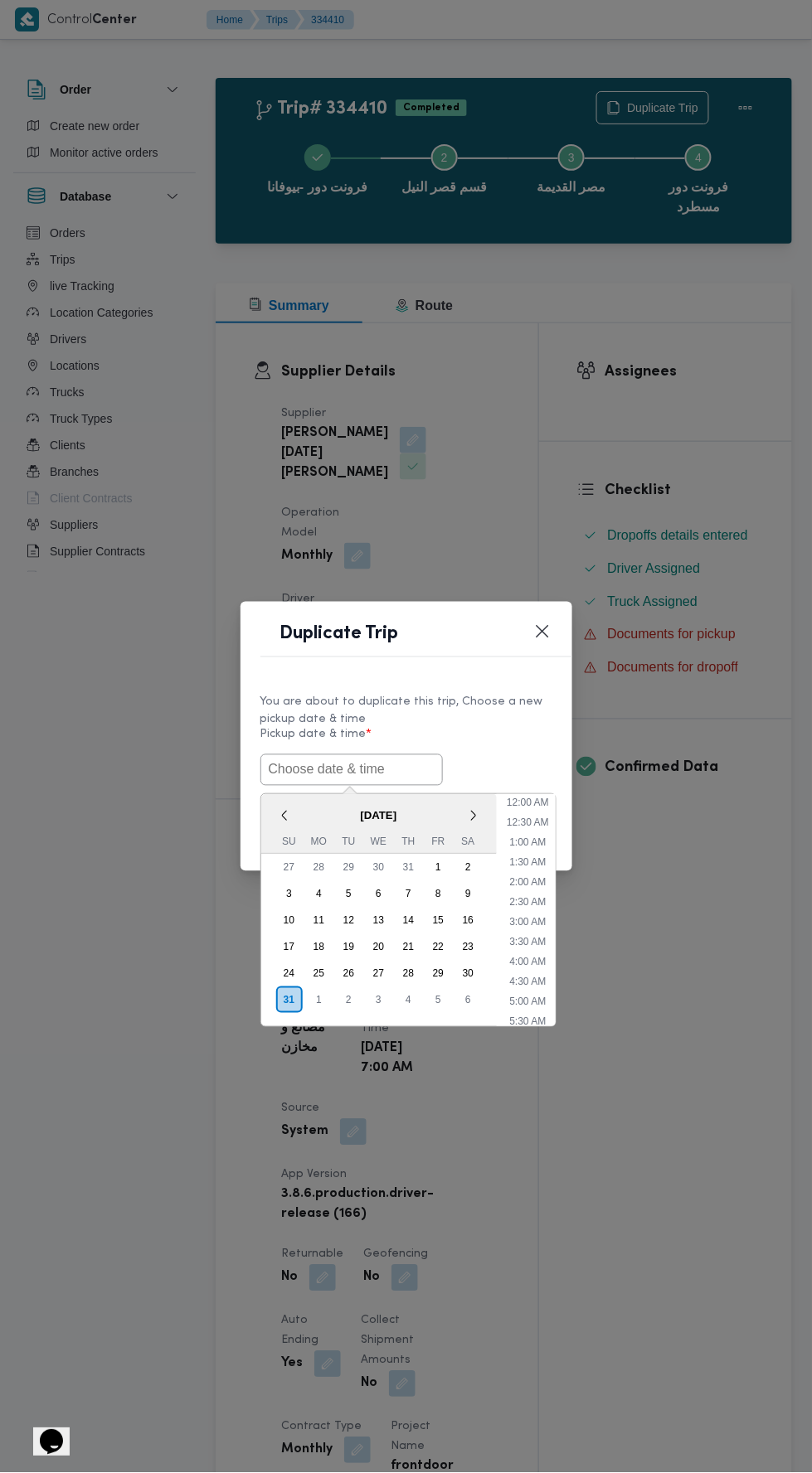
scroll to position [91, 0]
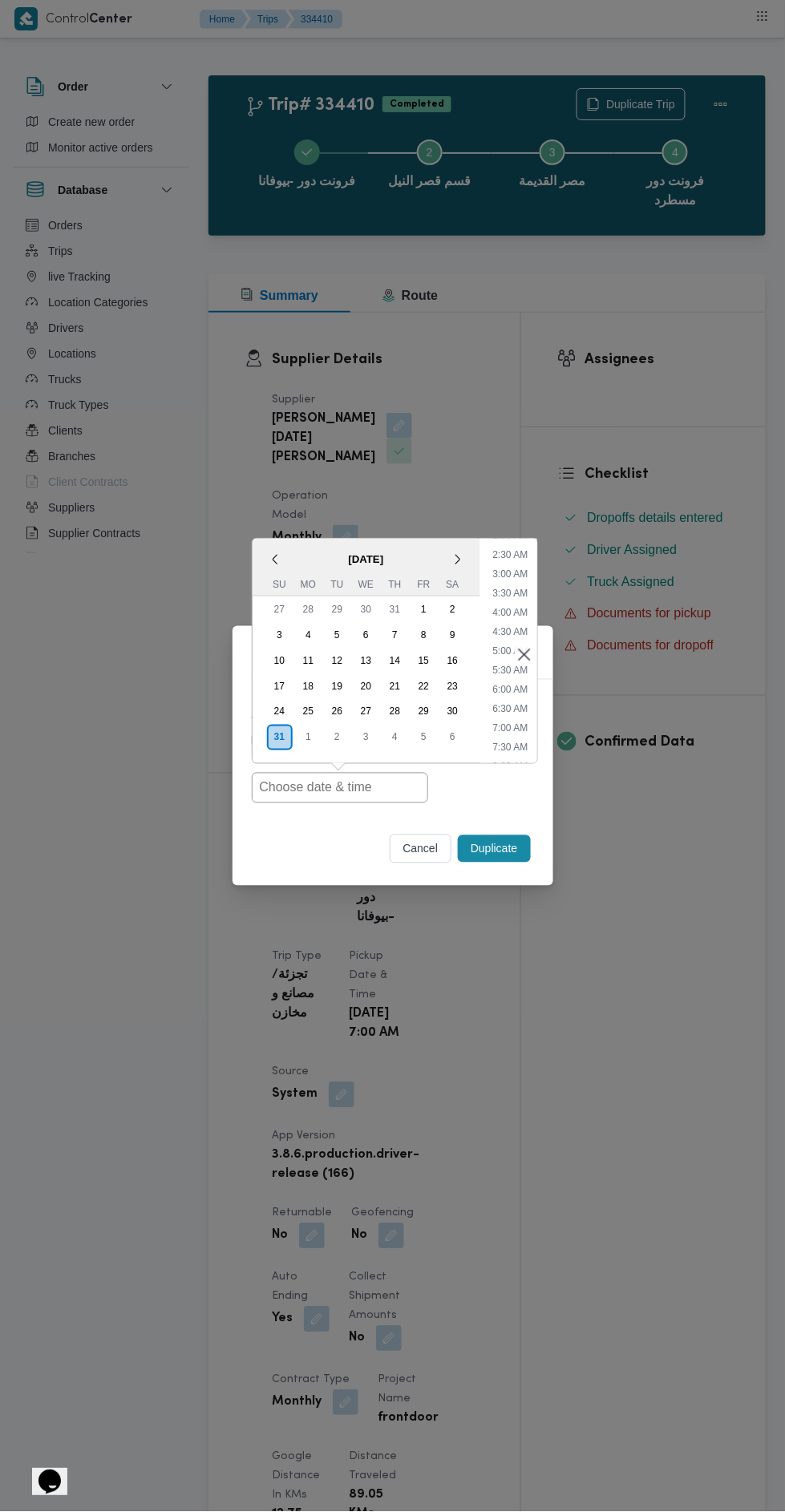
type input "[DATE] 7:00AM"
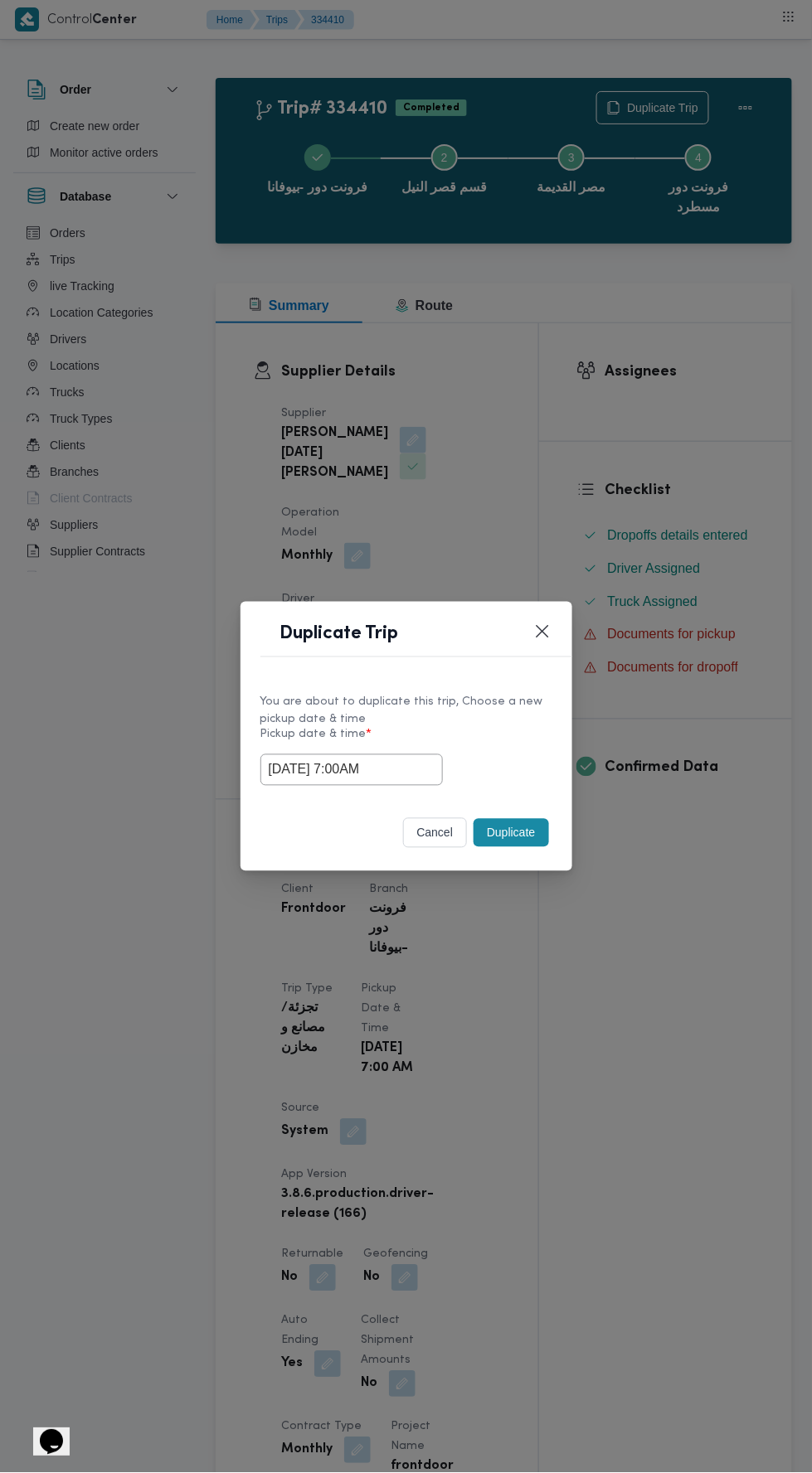
click at [628, 416] on div "Duplicate Trip You are about to duplicate this trip, Choose a new pickup date &…" at bounding box center [406, 736] width 812 height 1473
click at [498, 826] on button "Duplicate" at bounding box center [511, 832] width 74 height 28
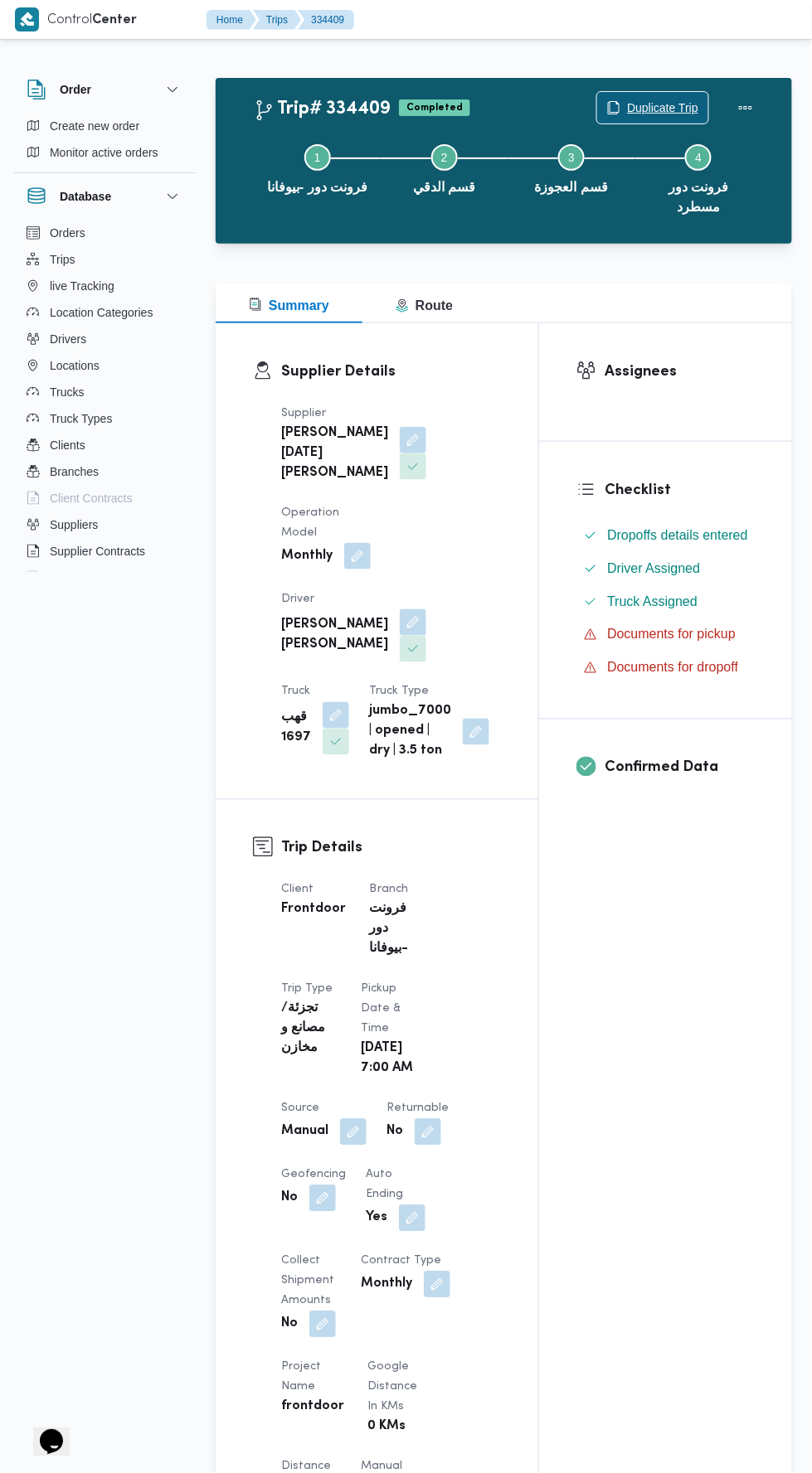
click at [643, 103] on span "Duplicate Trip" at bounding box center [663, 108] width 71 height 20
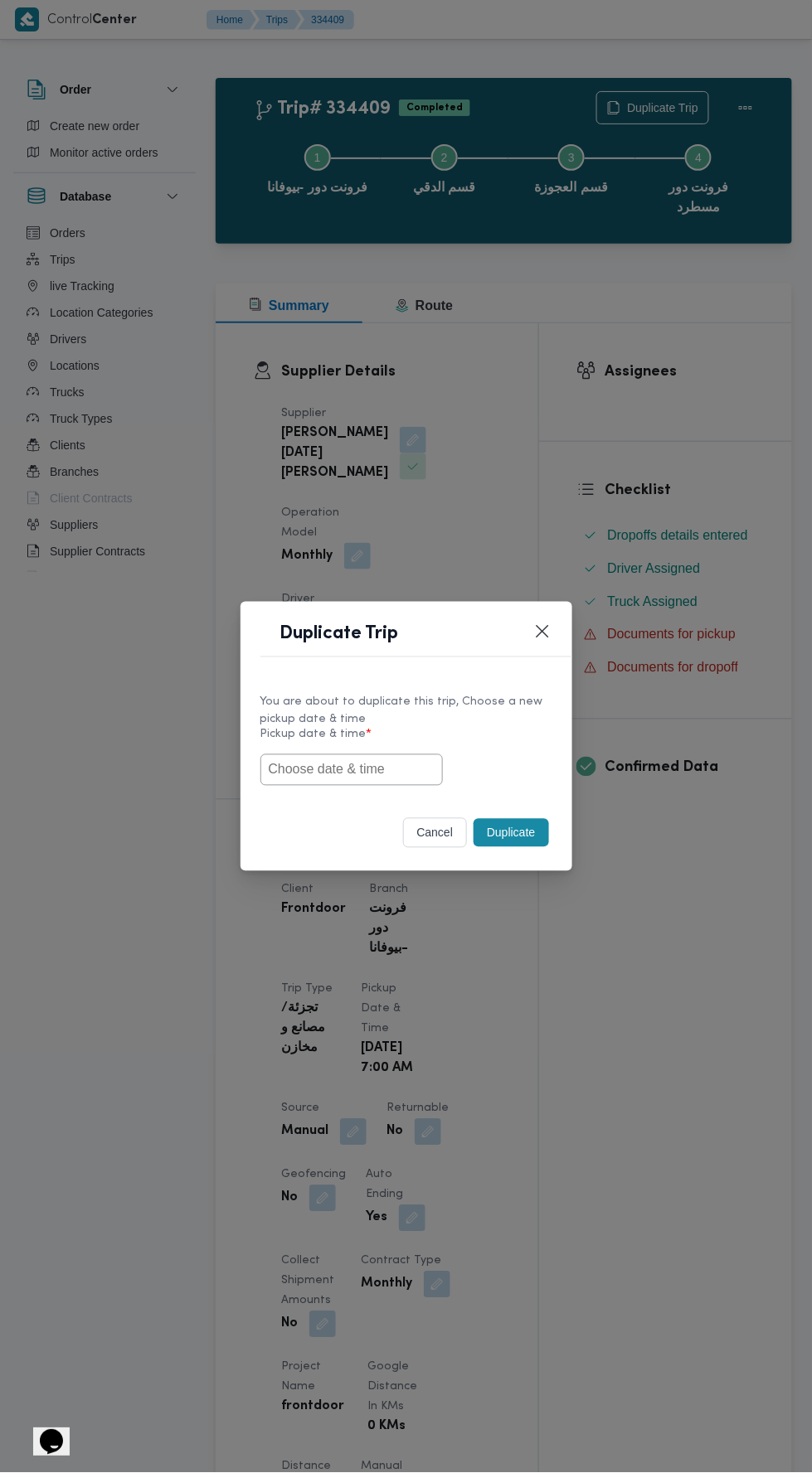
click at [382, 762] on input "text" at bounding box center [351, 770] width 182 height 31
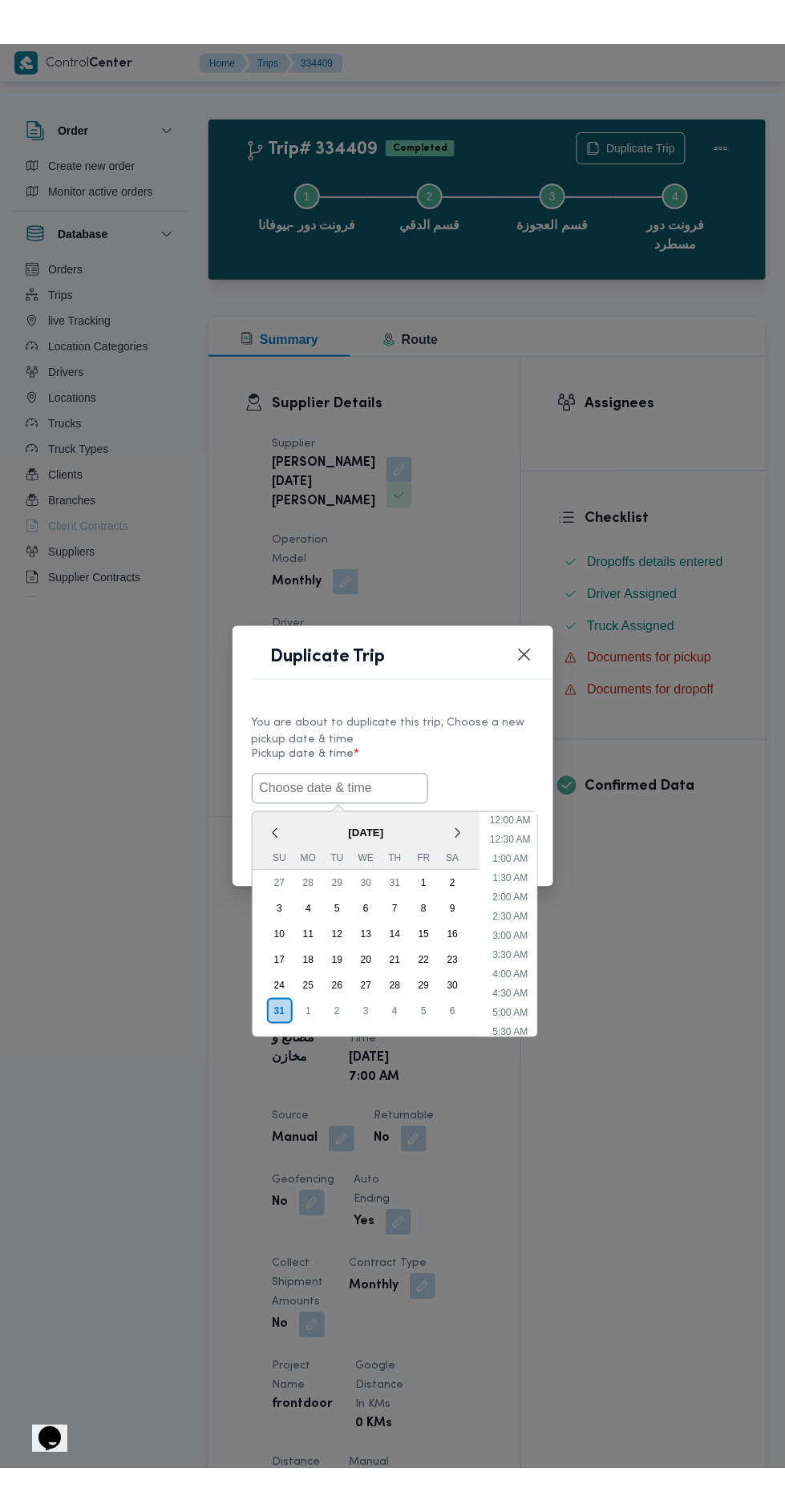
scroll to position [88, 0]
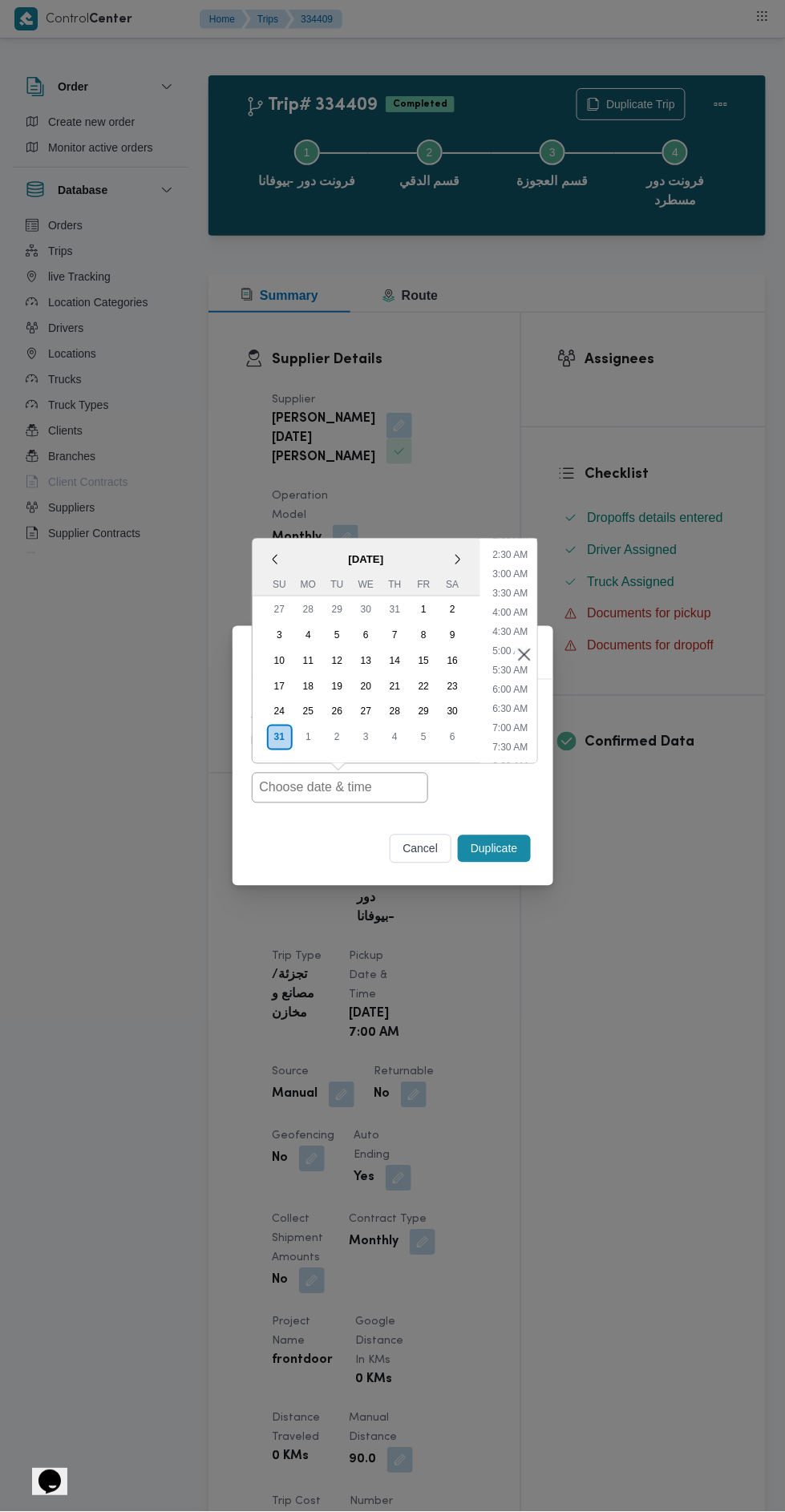
type input "[DATE] 7:00AM"
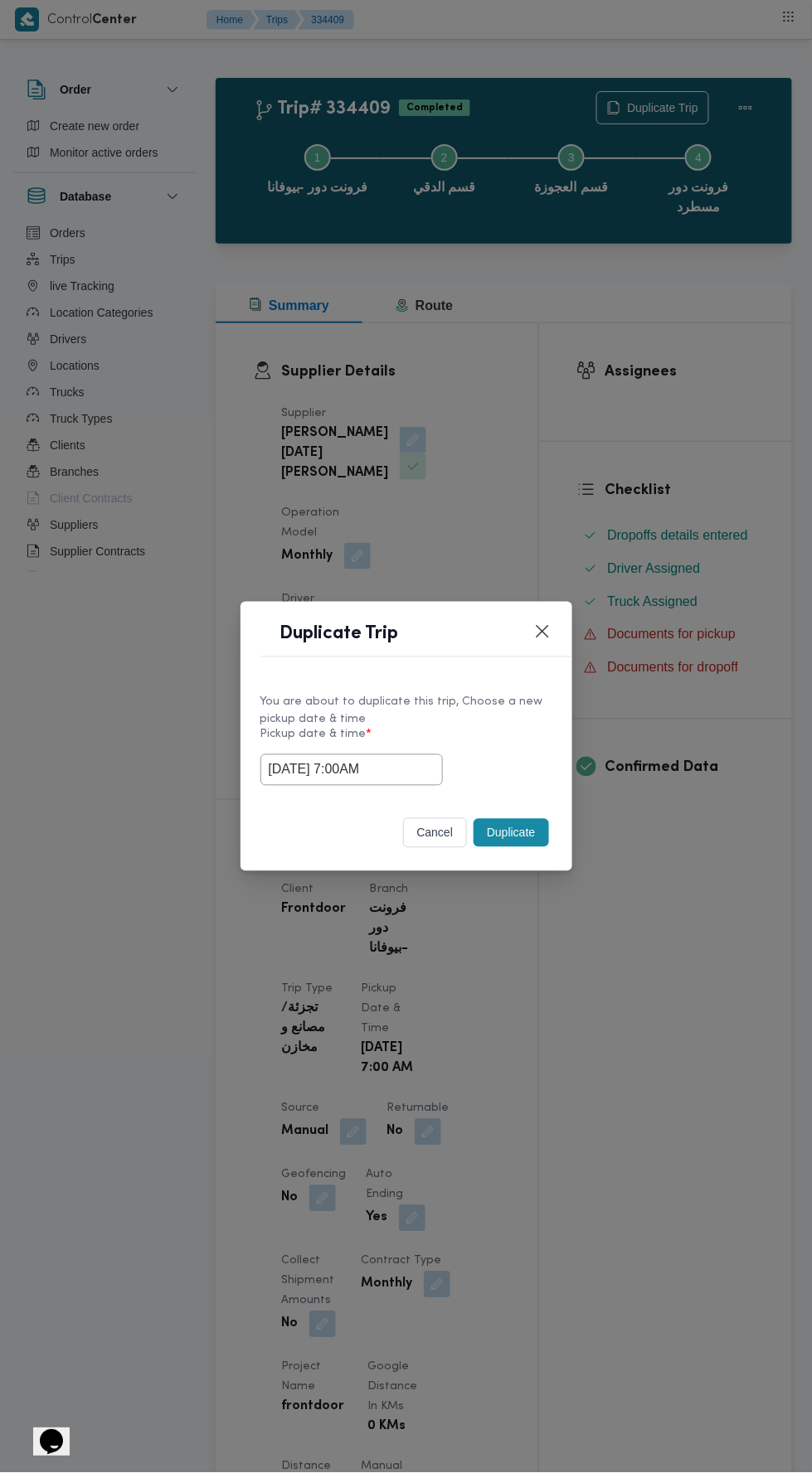
click at [659, 349] on div "Duplicate Trip You are about to duplicate this trip, Choose a new pickup date &…" at bounding box center [406, 736] width 812 height 1473
click at [521, 826] on button "Duplicate" at bounding box center [511, 832] width 74 height 28
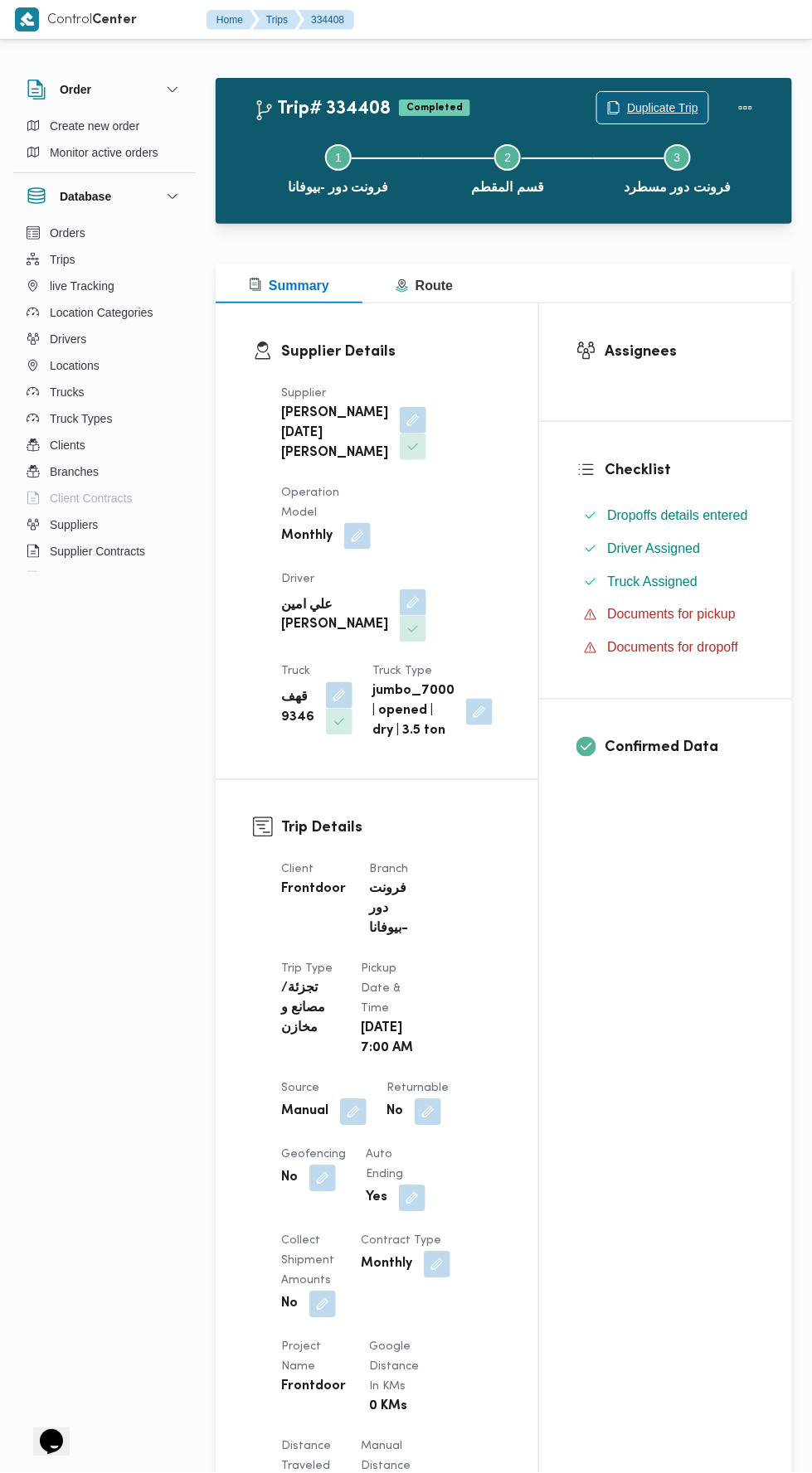
click at [646, 106] on span "Duplicate Trip" at bounding box center [663, 108] width 71 height 20
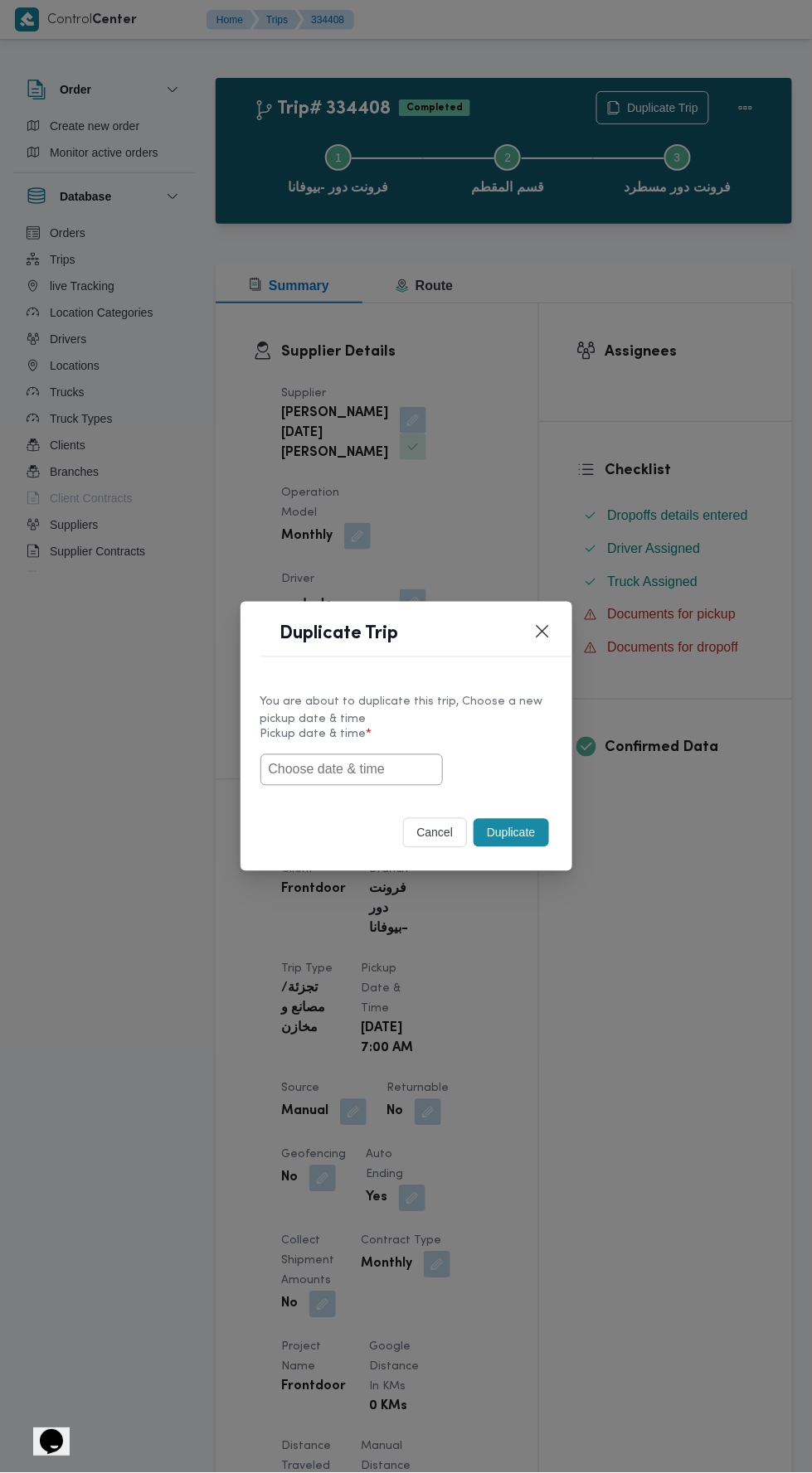
click at [382, 771] on input "text" at bounding box center [351, 770] width 182 height 31
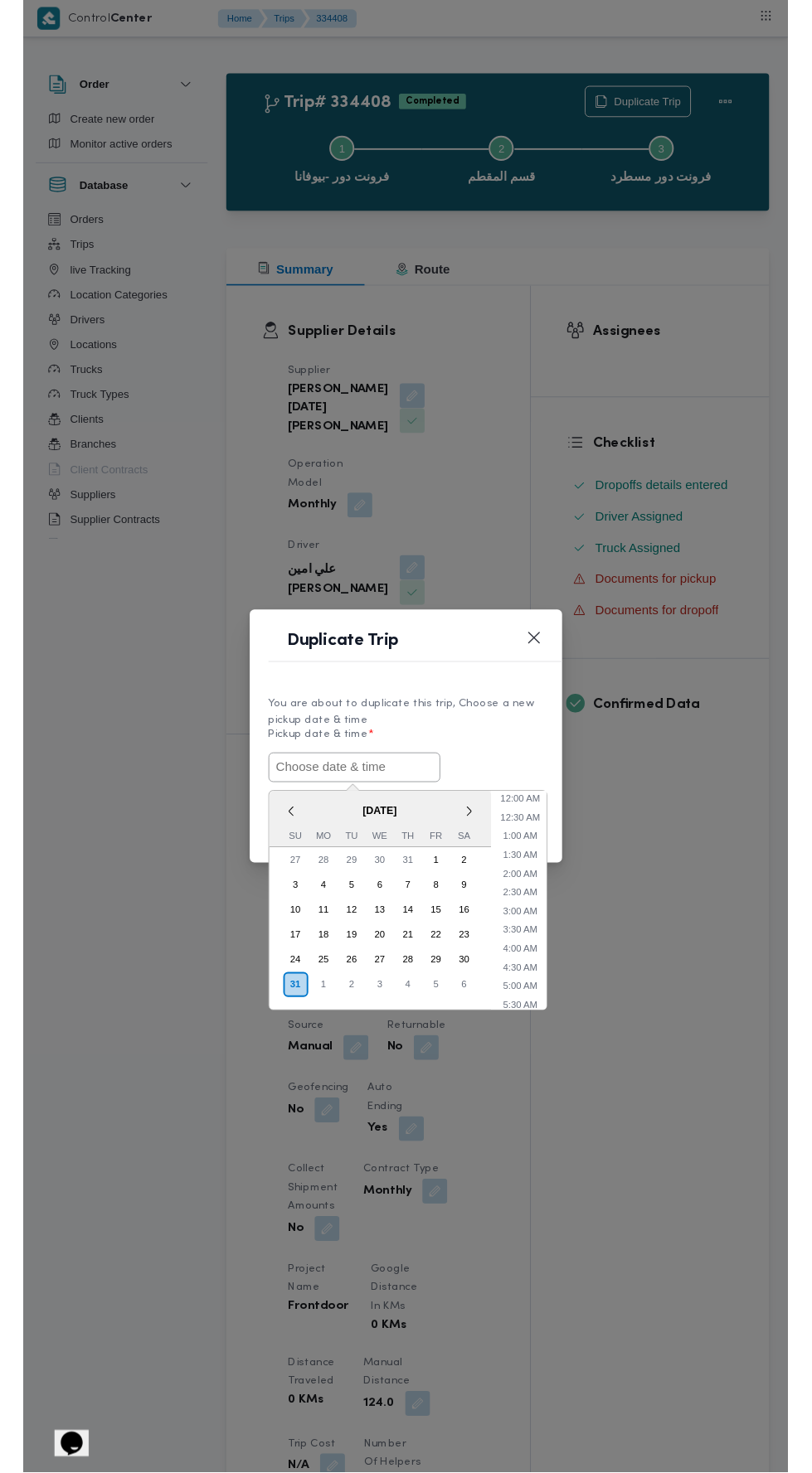
scroll to position [91, 0]
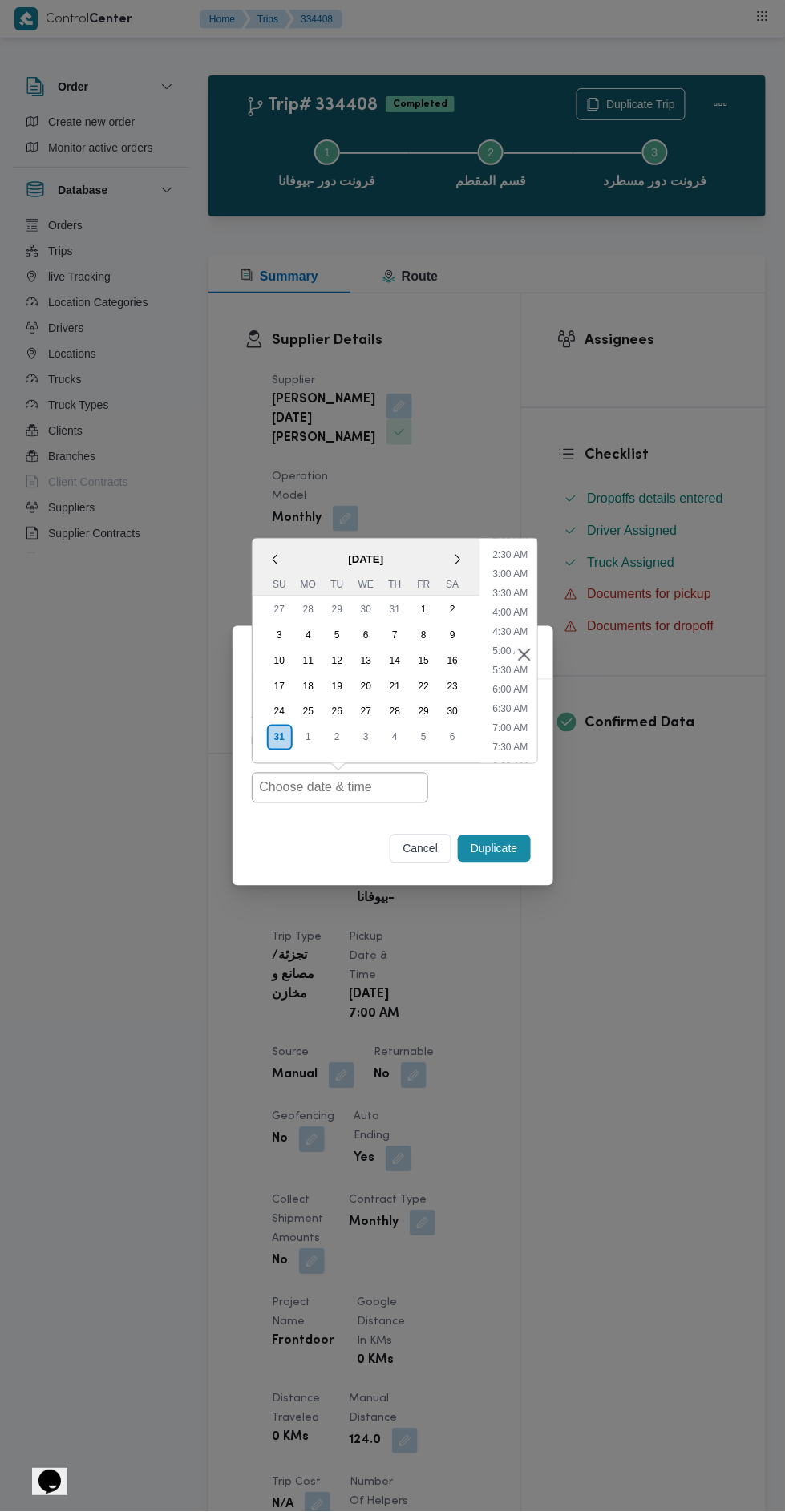
type input "[DATE] 7:00AM"
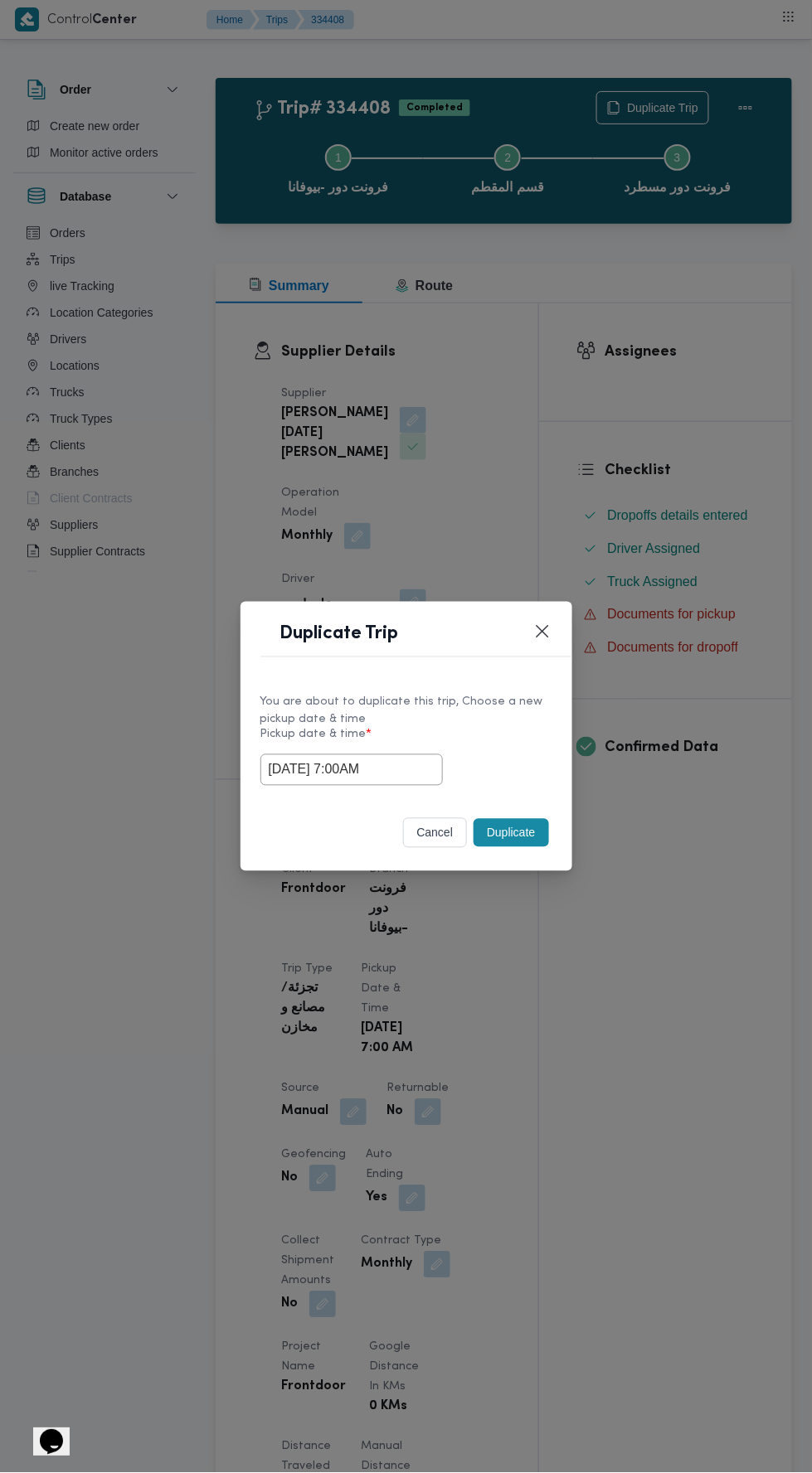
click at [658, 386] on div "Duplicate Trip You are about to duplicate this trip, Choose a new pickup date &…" at bounding box center [406, 736] width 812 height 1473
click at [522, 837] on button "Duplicate" at bounding box center [511, 832] width 74 height 28
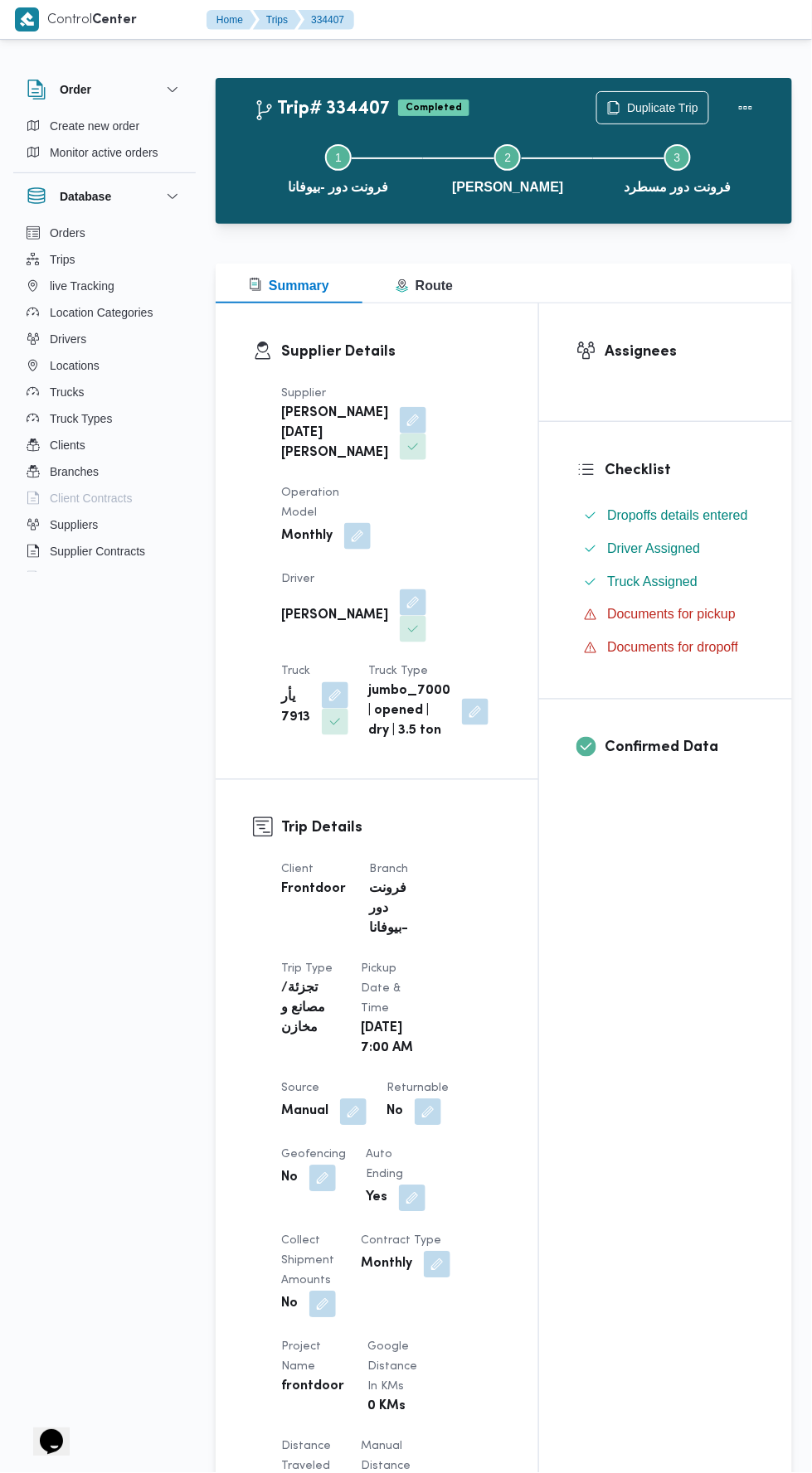
click at [649, 116] on div "Step 1 is incomplete 1 فرونت دور -بيوفانا Step 2 is incomplete 2 فيصل Step 3 is…" at bounding box center [508, 168] width 528 height 106
click at [644, 108] on span "Duplicate Trip" at bounding box center [663, 108] width 71 height 20
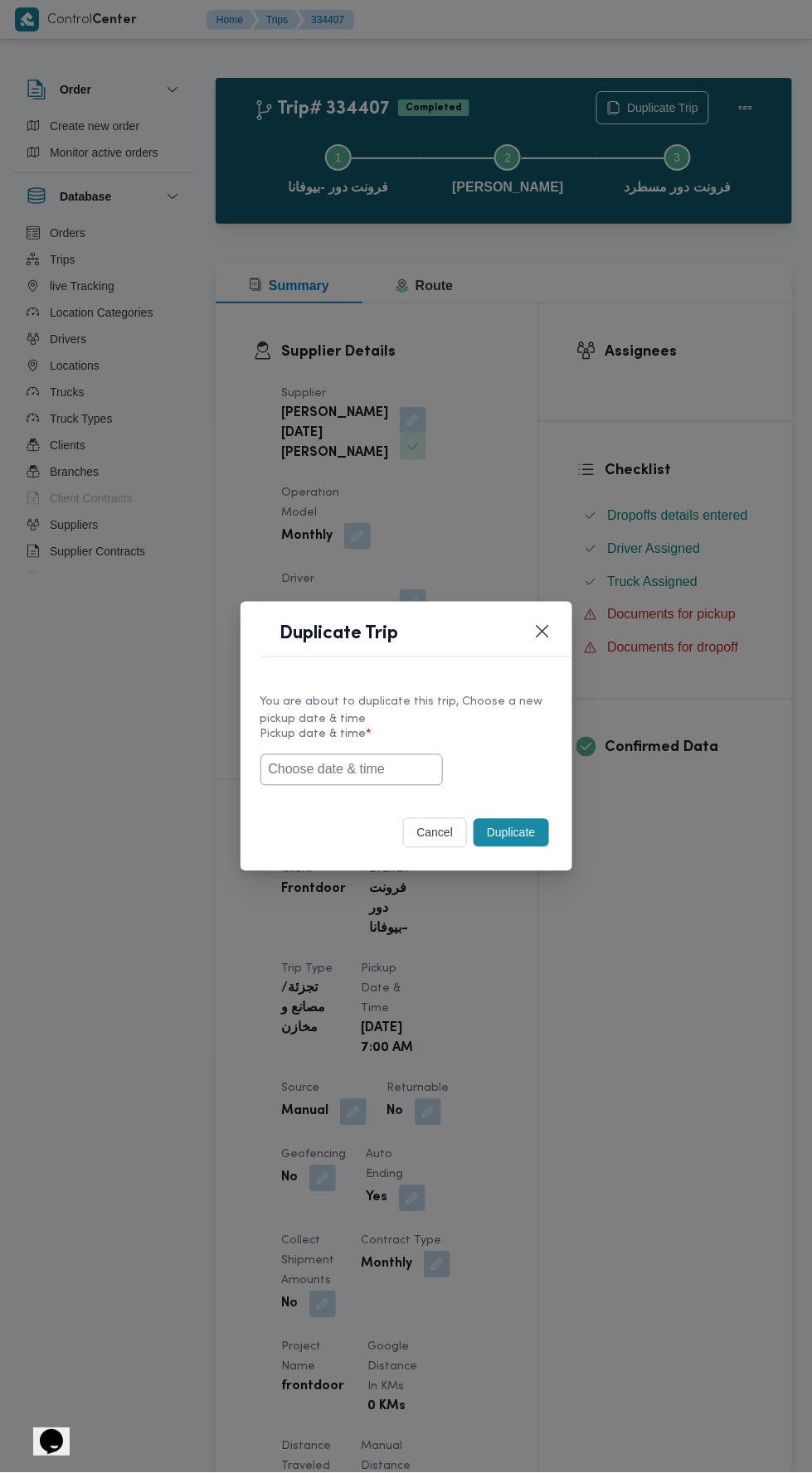
click at [412, 786] on input "text" at bounding box center [351, 770] width 182 height 31
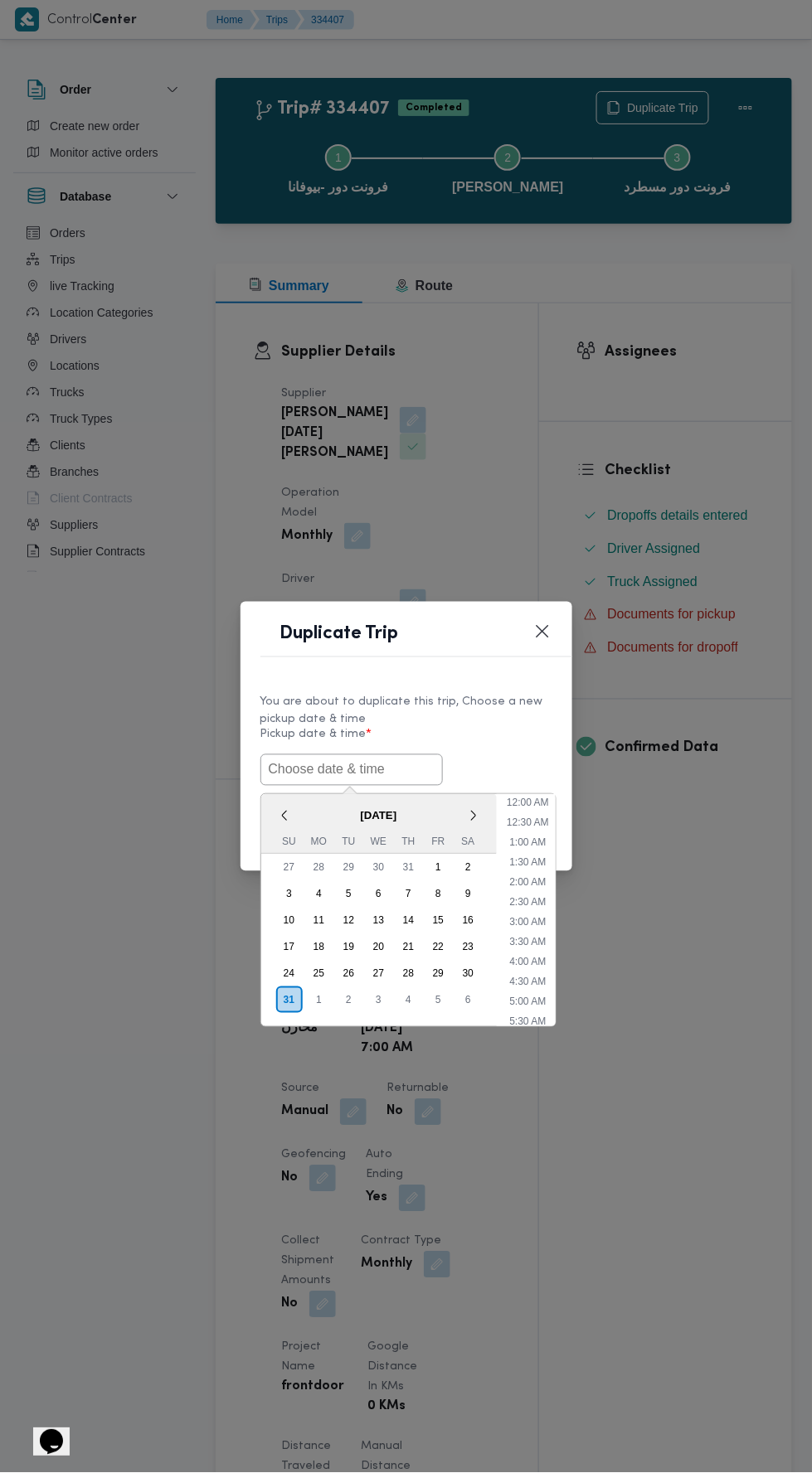
scroll to position [91, 0]
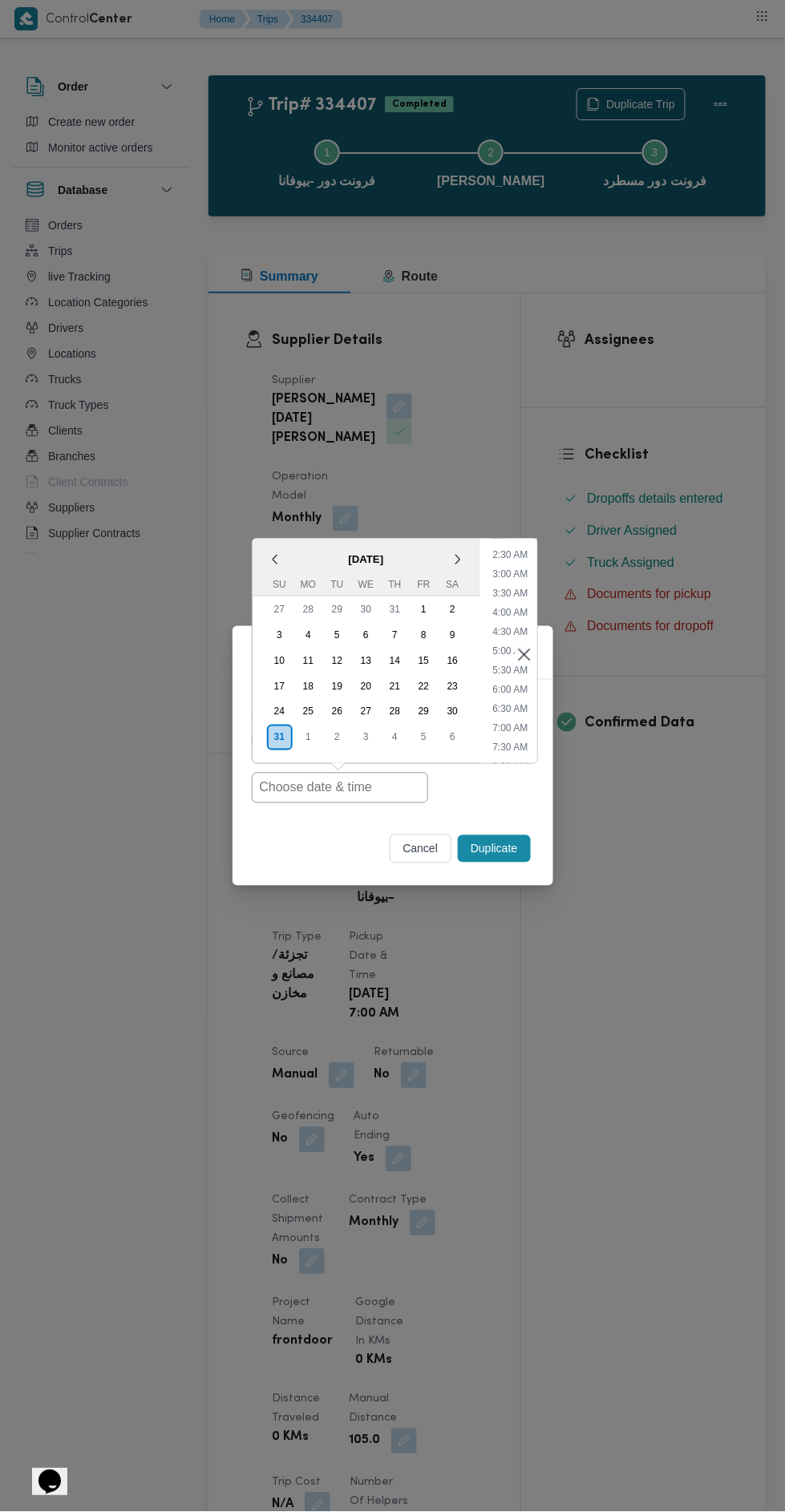
type input "[DATE] 7:00AM"
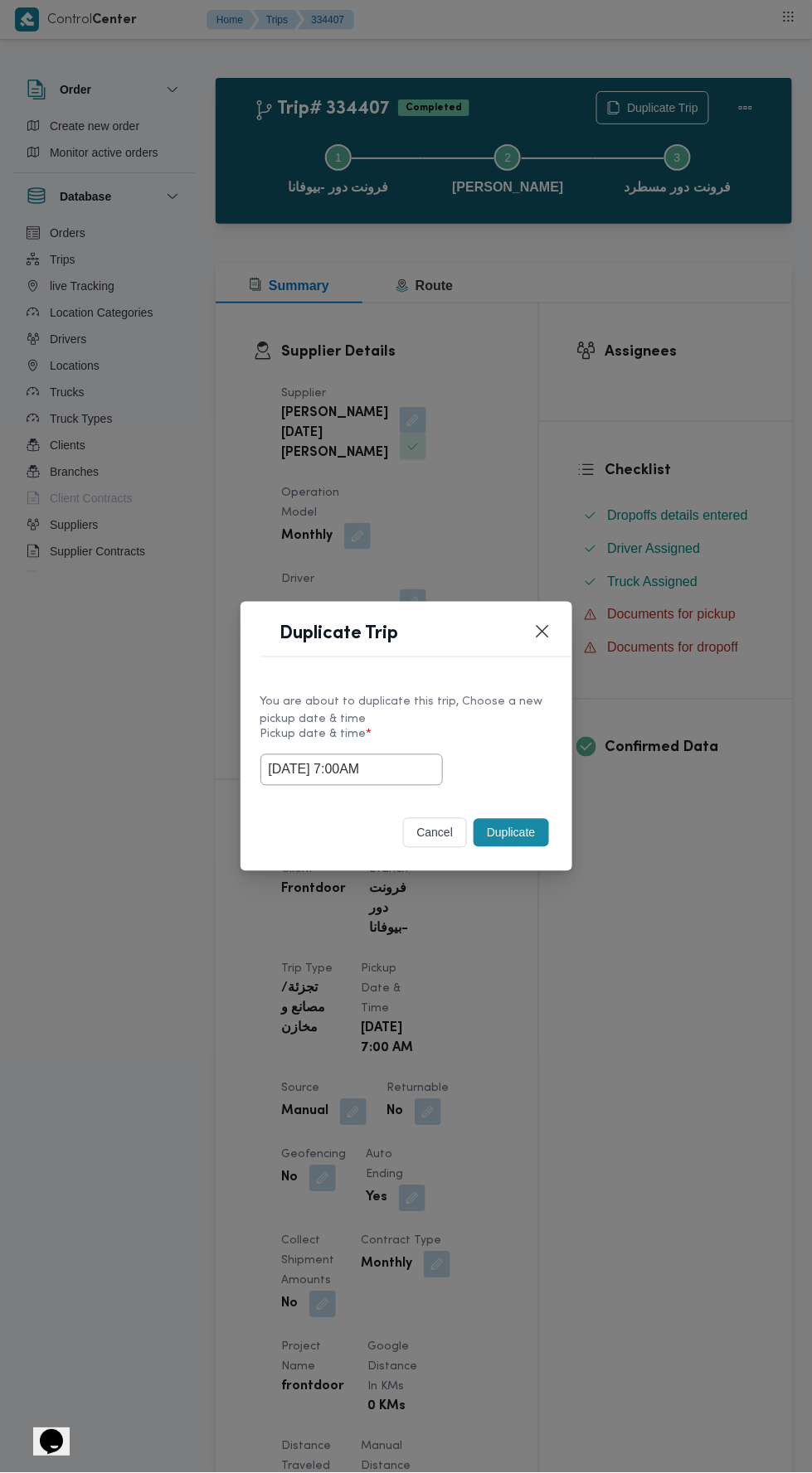
click at [622, 374] on div "Duplicate Trip You are about to duplicate this trip, Choose a new pickup date &…" at bounding box center [406, 736] width 812 height 1473
click at [521, 837] on button "Duplicate" at bounding box center [511, 832] width 74 height 28
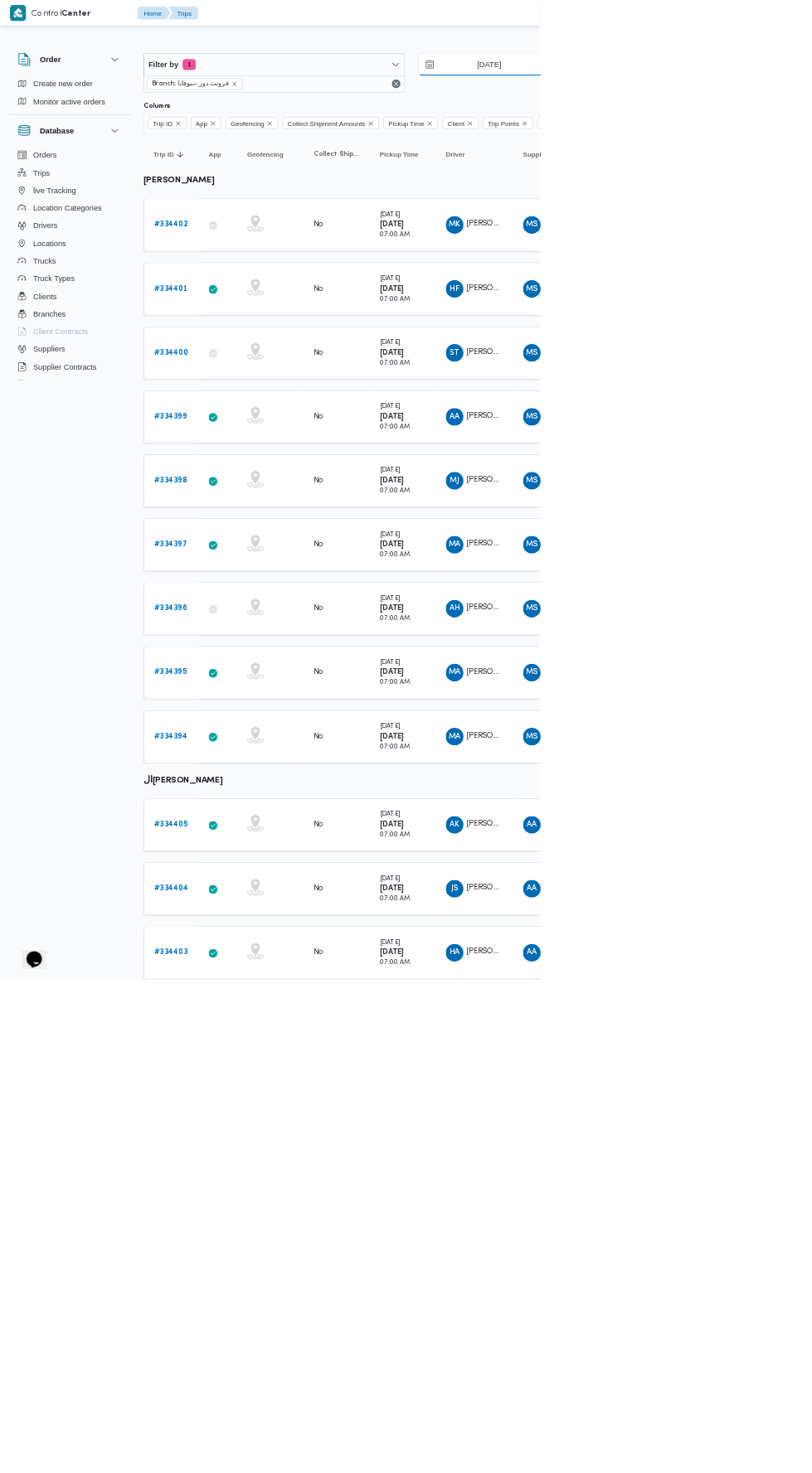
click at [744, 89] on input "[DATE]" at bounding box center [723, 96] width 188 height 33
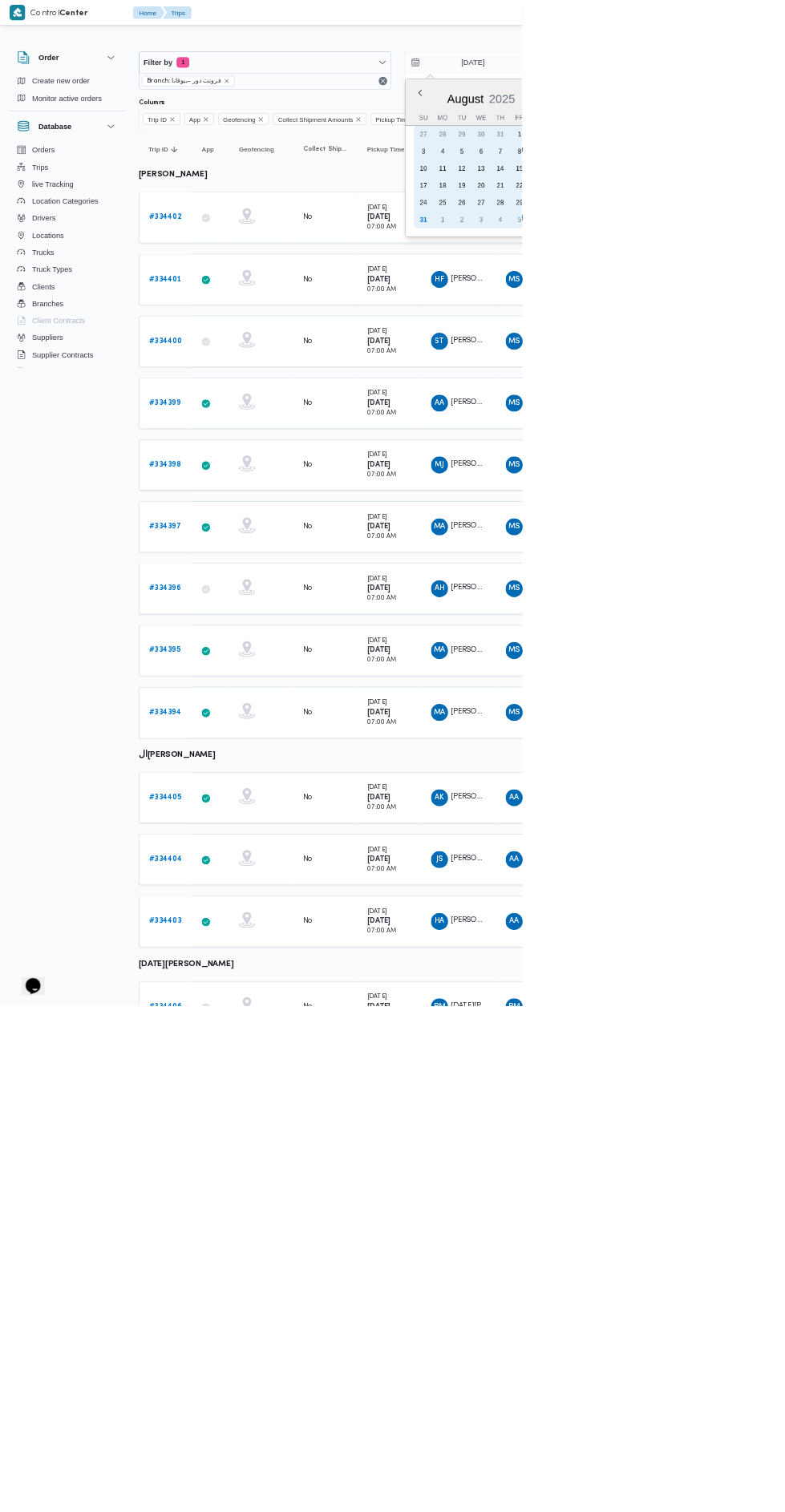
click at [632, 314] on div "24" at bounding box center [636, 305] width 25 height 25
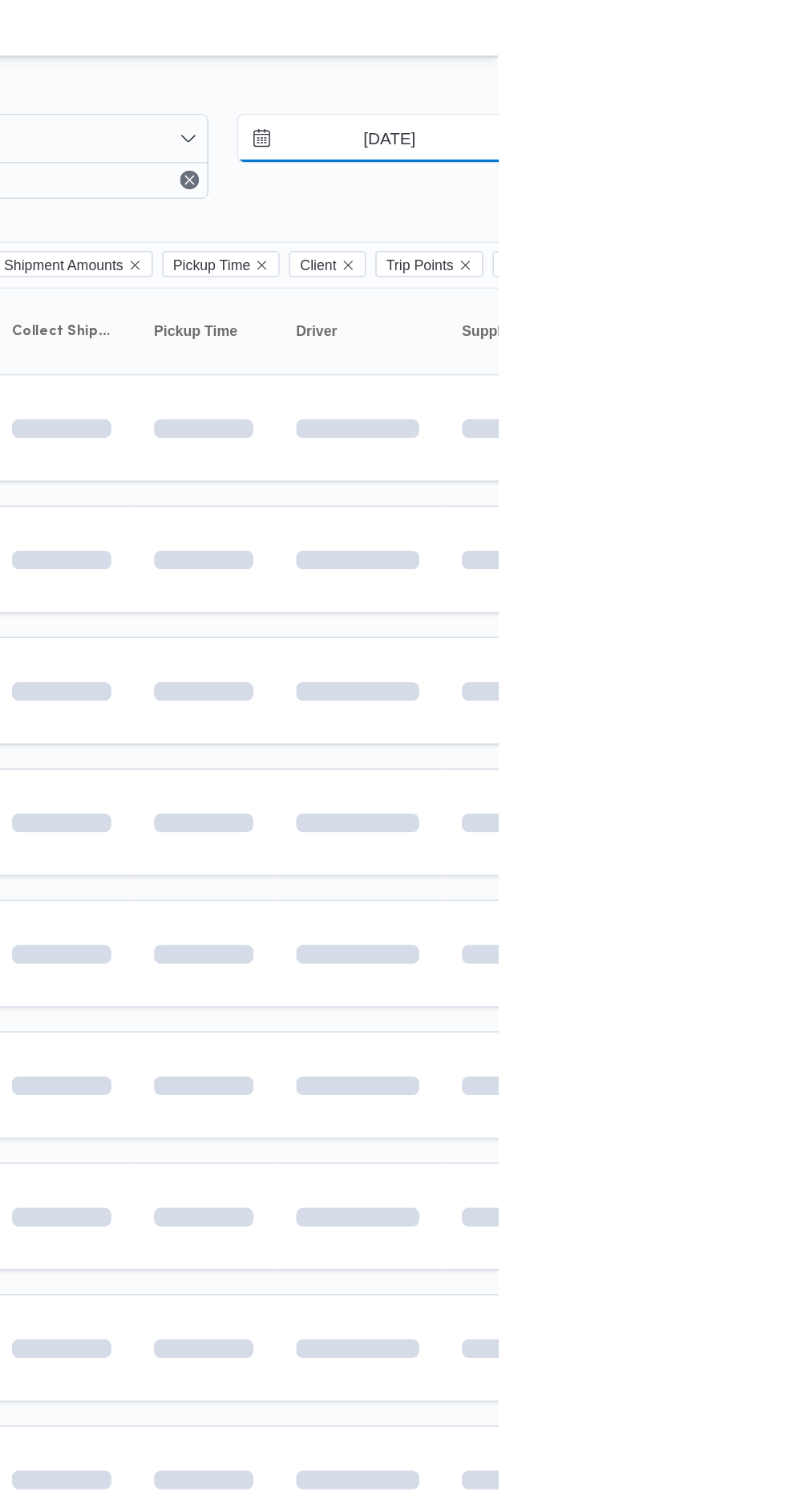
click at [743, 87] on input "24/8/2025" at bounding box center [699, 93] width 182 height 32
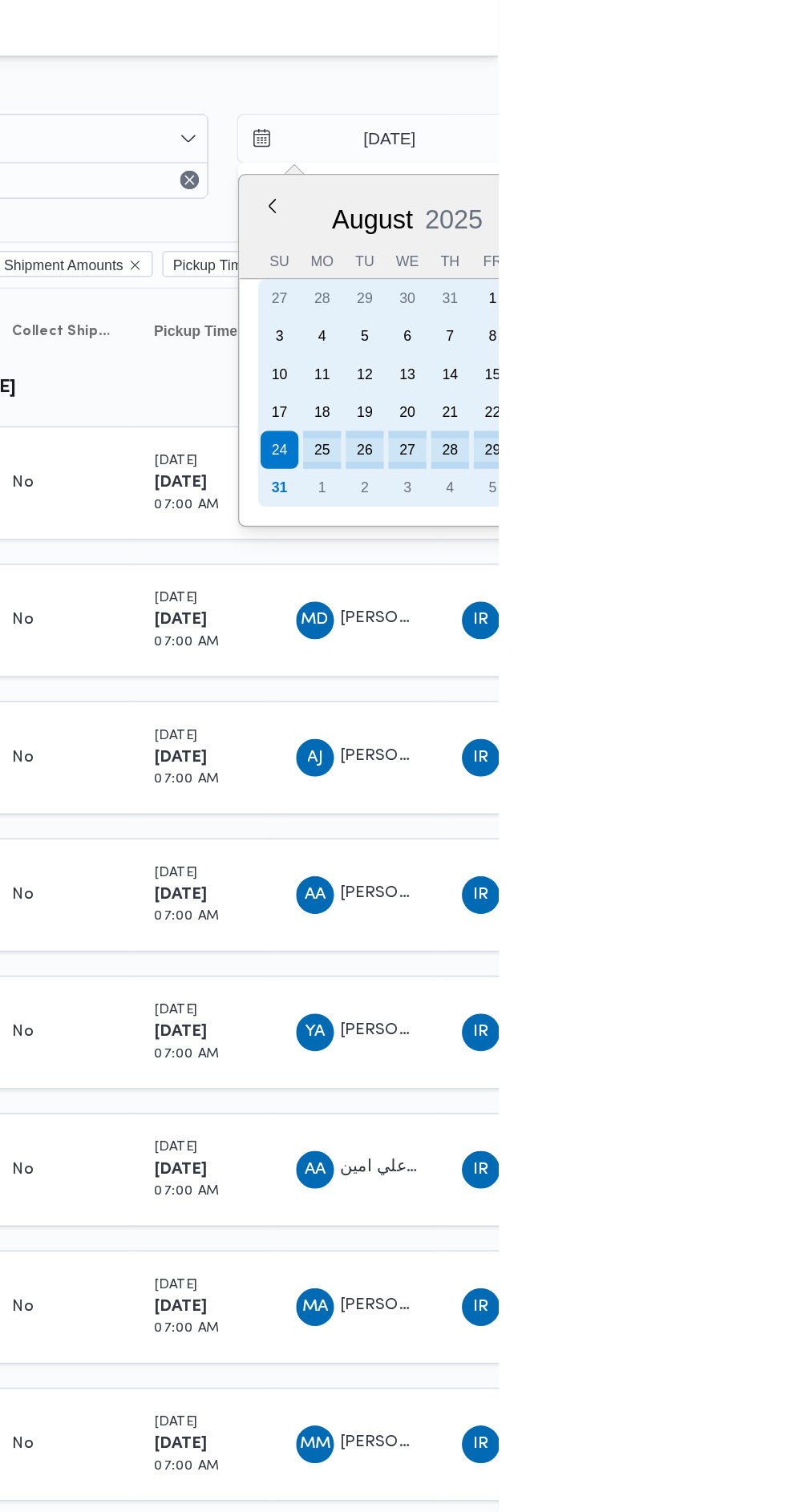
click at [637, 331] on div "31" at bounding box center [636, 330] width 25 height 25
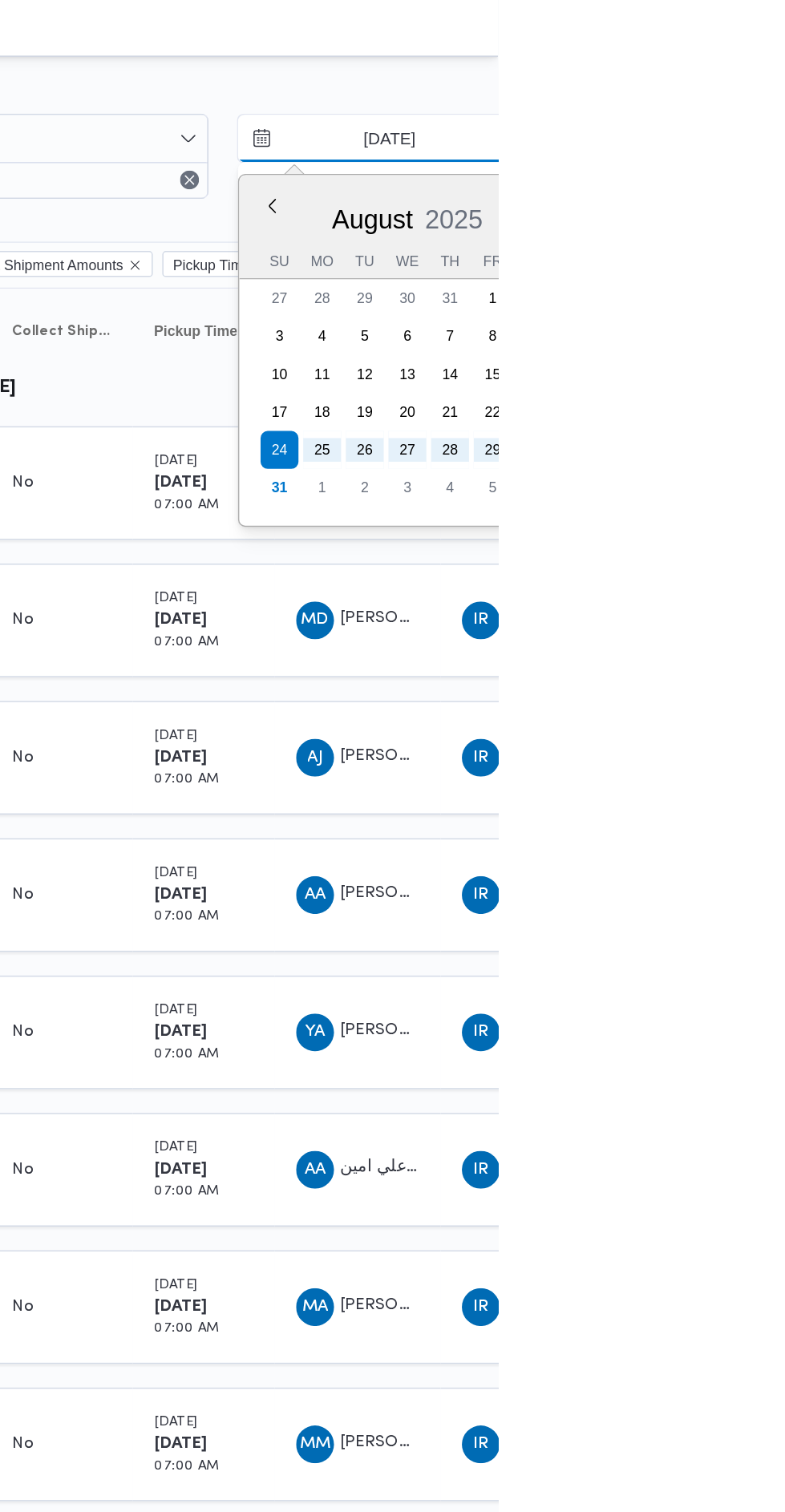
type input "[DATE]"
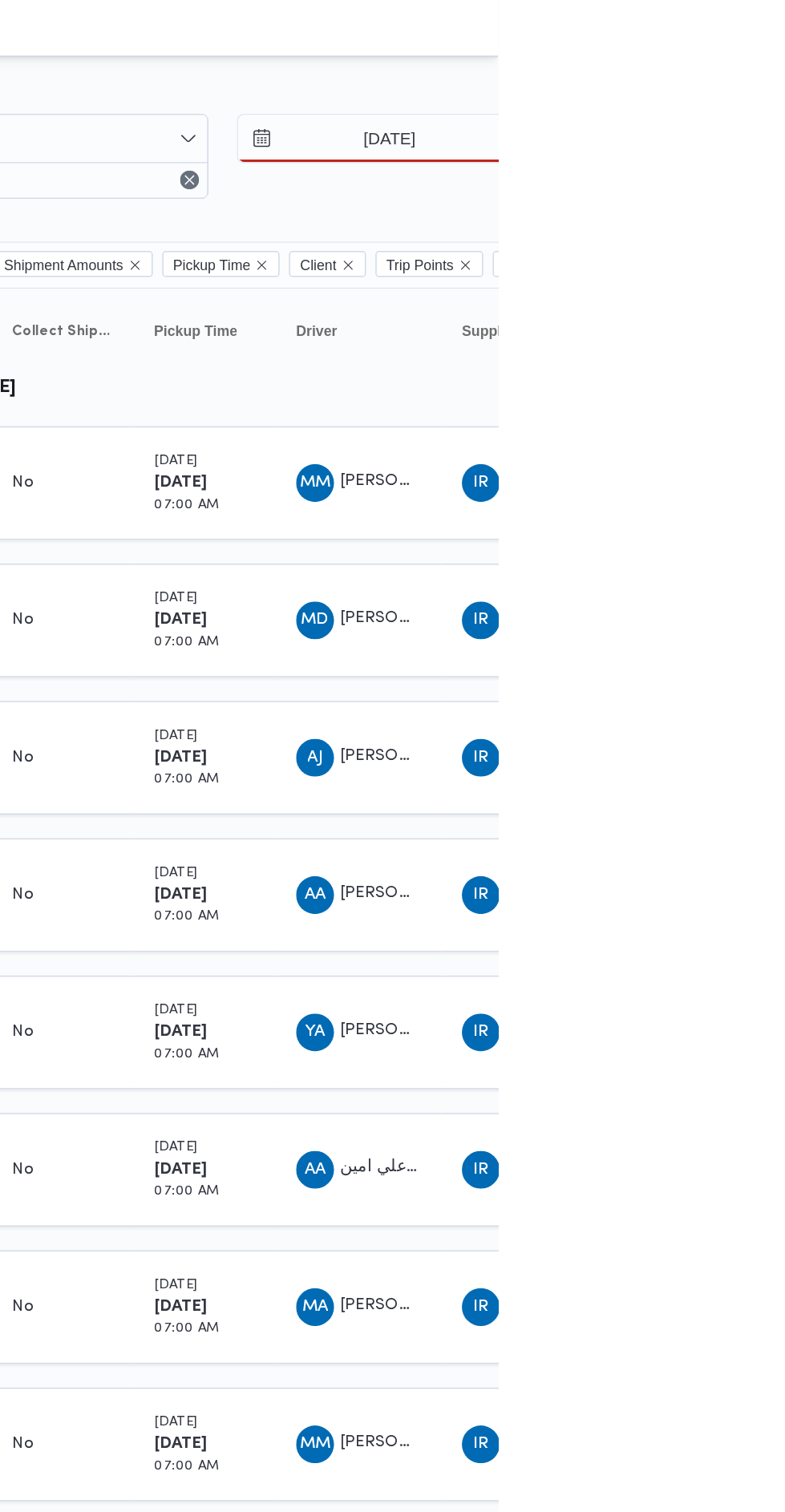
click at [784, 330] on div "31" at bounding box center [779, 330] width 25 height 25
type input "[DATE]"
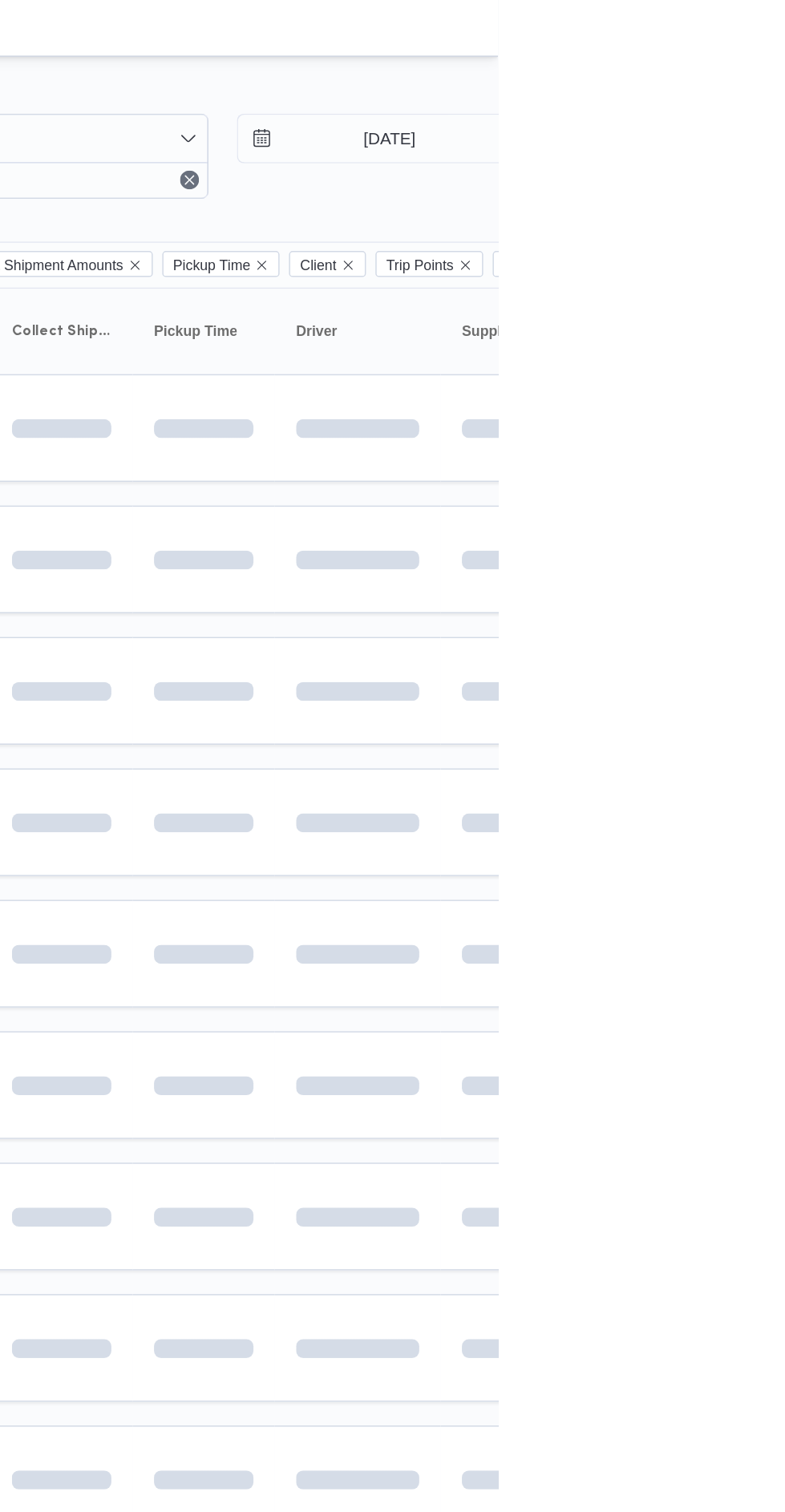
click at [728, 449] on td at bounding box center [690, 467] width 113 height 73
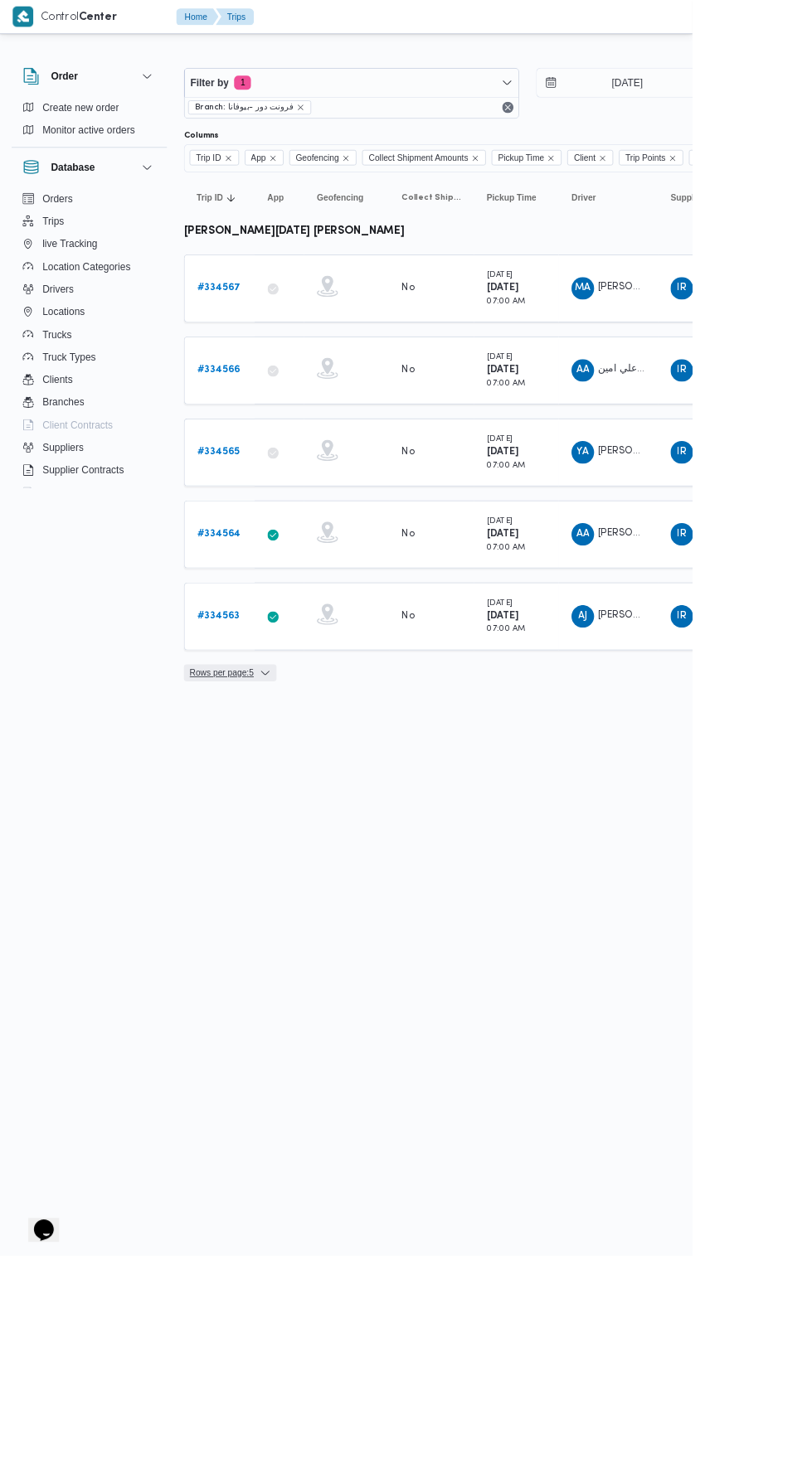
click at [289, 791] on span "Rows per page : 5" at bounding box center [259, 789] width 75 height 20
click at [312, 760] on button "20 rows" at bounding box center [284, 747] width 93 height 33
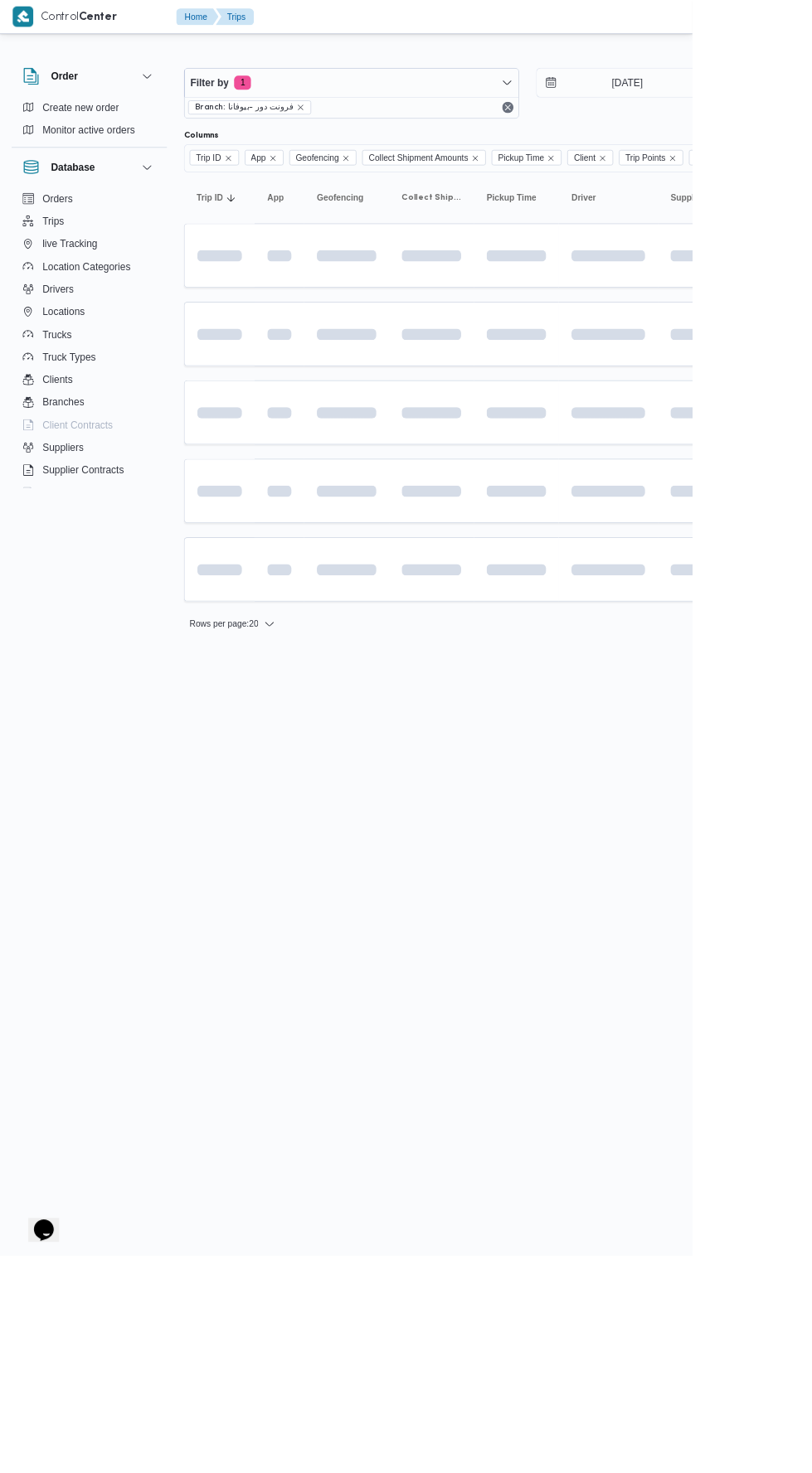
click at [528, 1021] on html "Control Center Home Trips English عربي Dark mode Logout Order Create new order …" at bounding box center [406, 736] width 812 height 1473
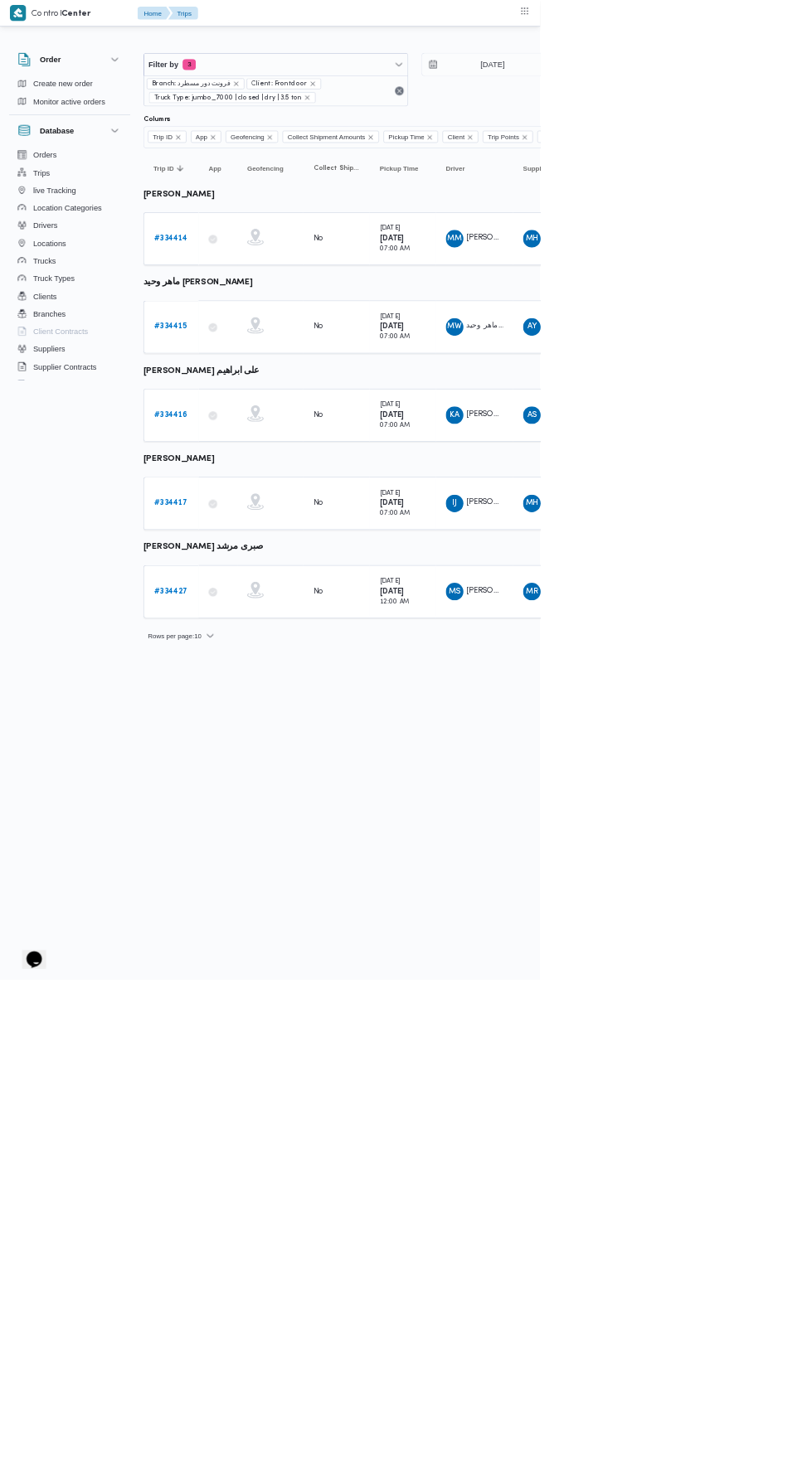
click at [268, 355] on b "# 334414" at bounding box center [257, 358] width 51 height 11
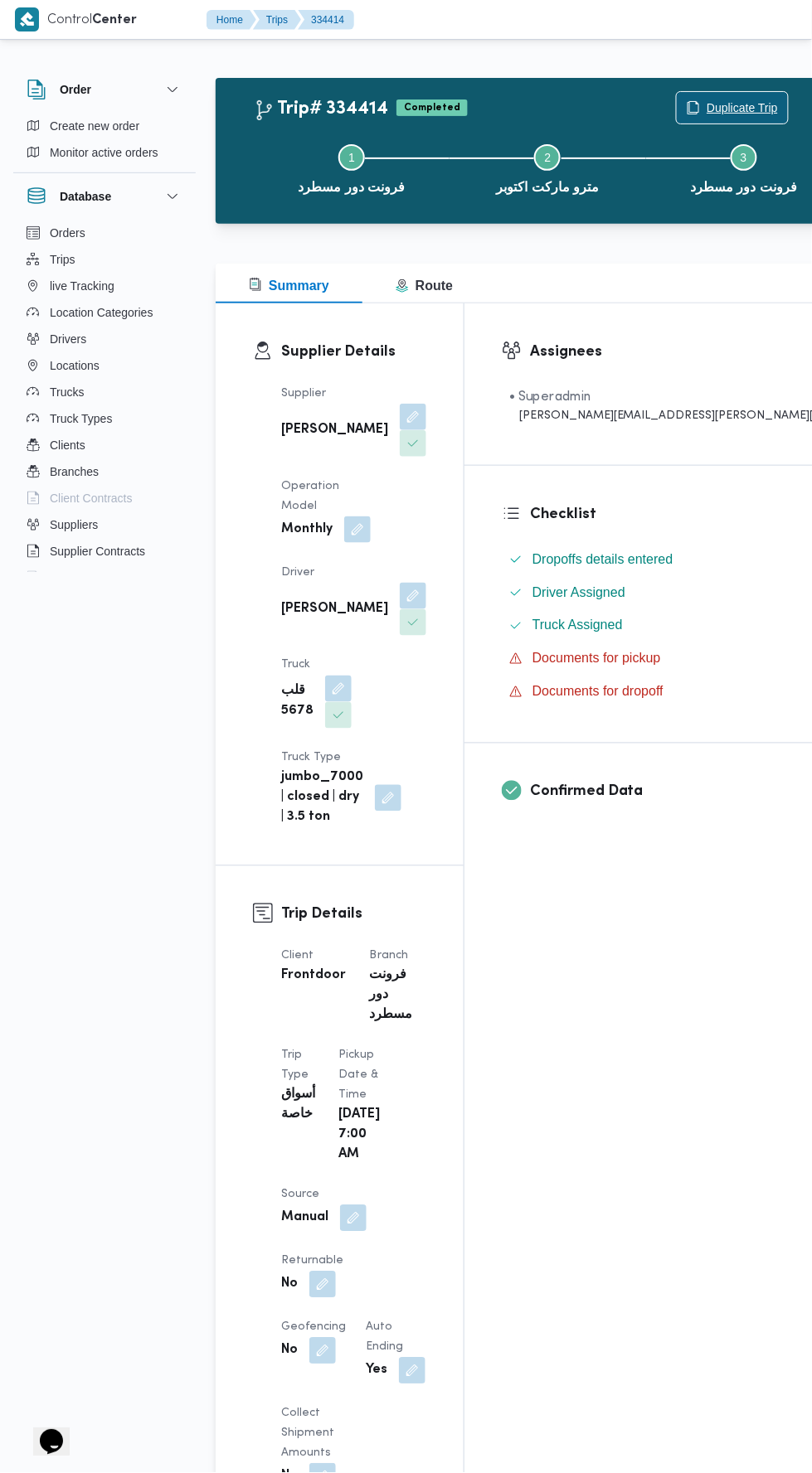
click at [706, 107] on span "Duplicate Trip" at bounding box center [742, 108] width 71 height 20
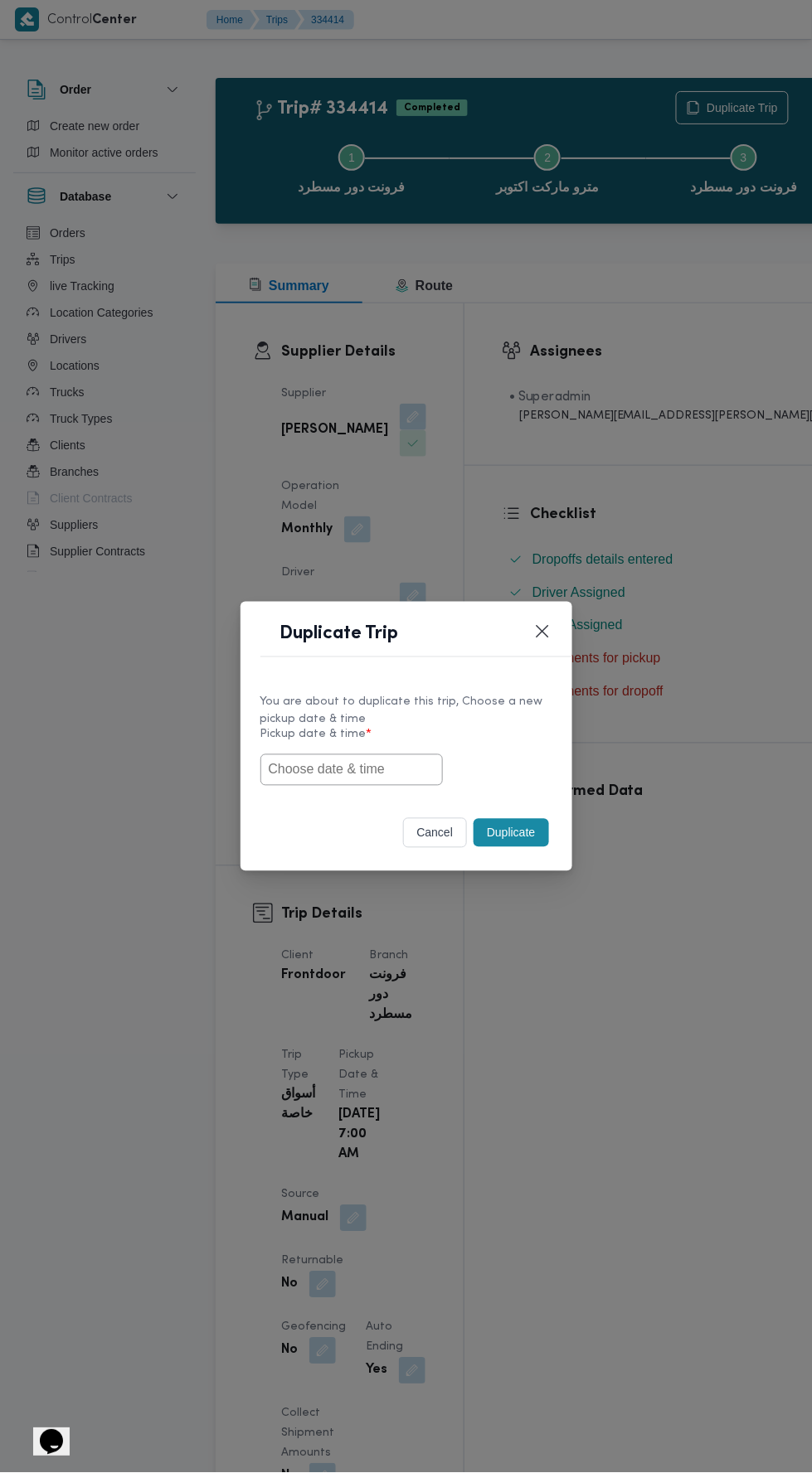
click at [370, 769] on input "text" at bounding box center [351, 770] width 182 height 31
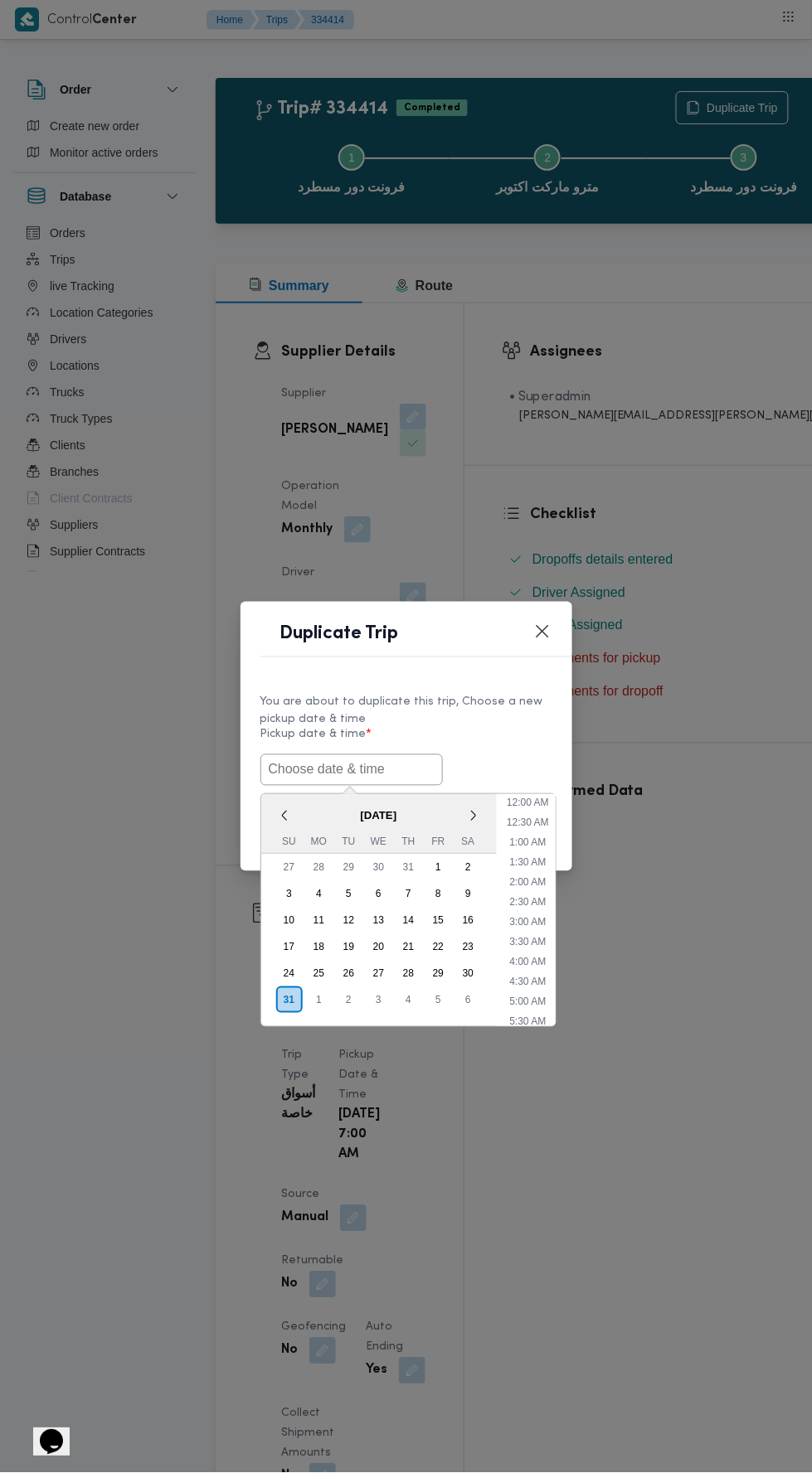
scroll to position [91, 0]
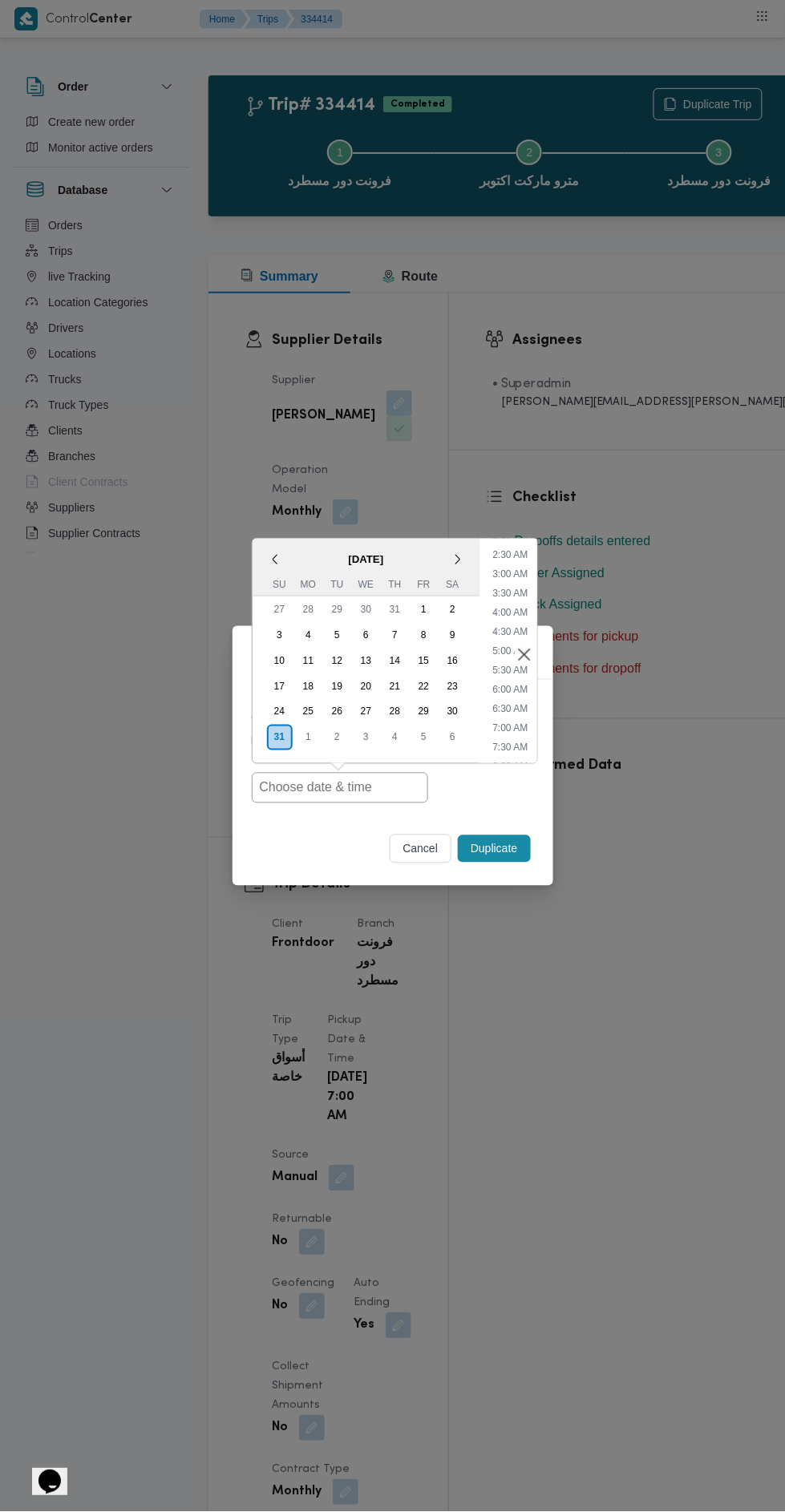
type input "[DATE] 7:00AM"
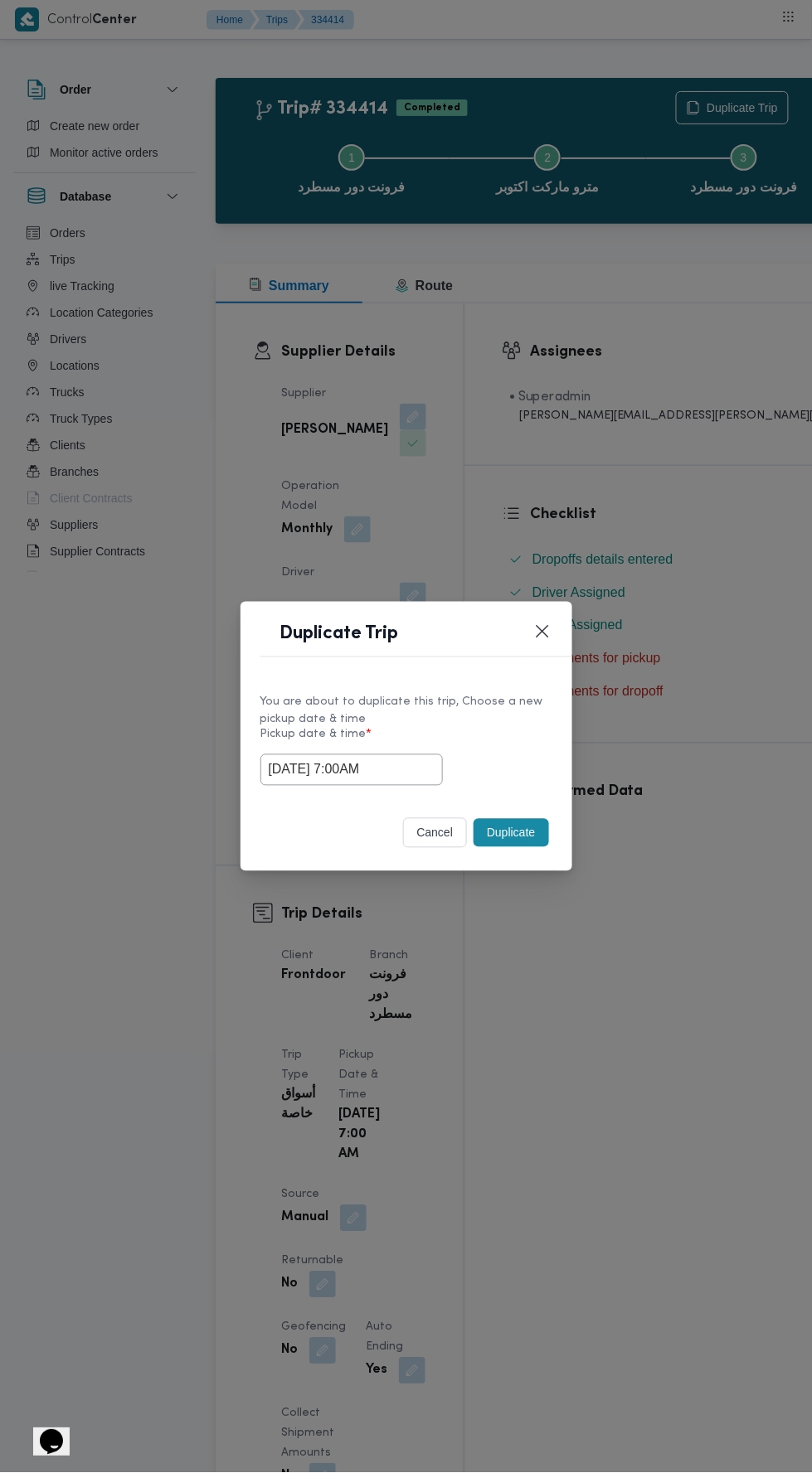
click at [615, 425] on div "Duplicate Trip You are about to duplicate this trip, Choose a new pickup date &…" at bounding box center [406, 736] width 812 height 1473
click at [528, 824] on button "Duplicate" at bounding box center [511, 832] width 74 height 28
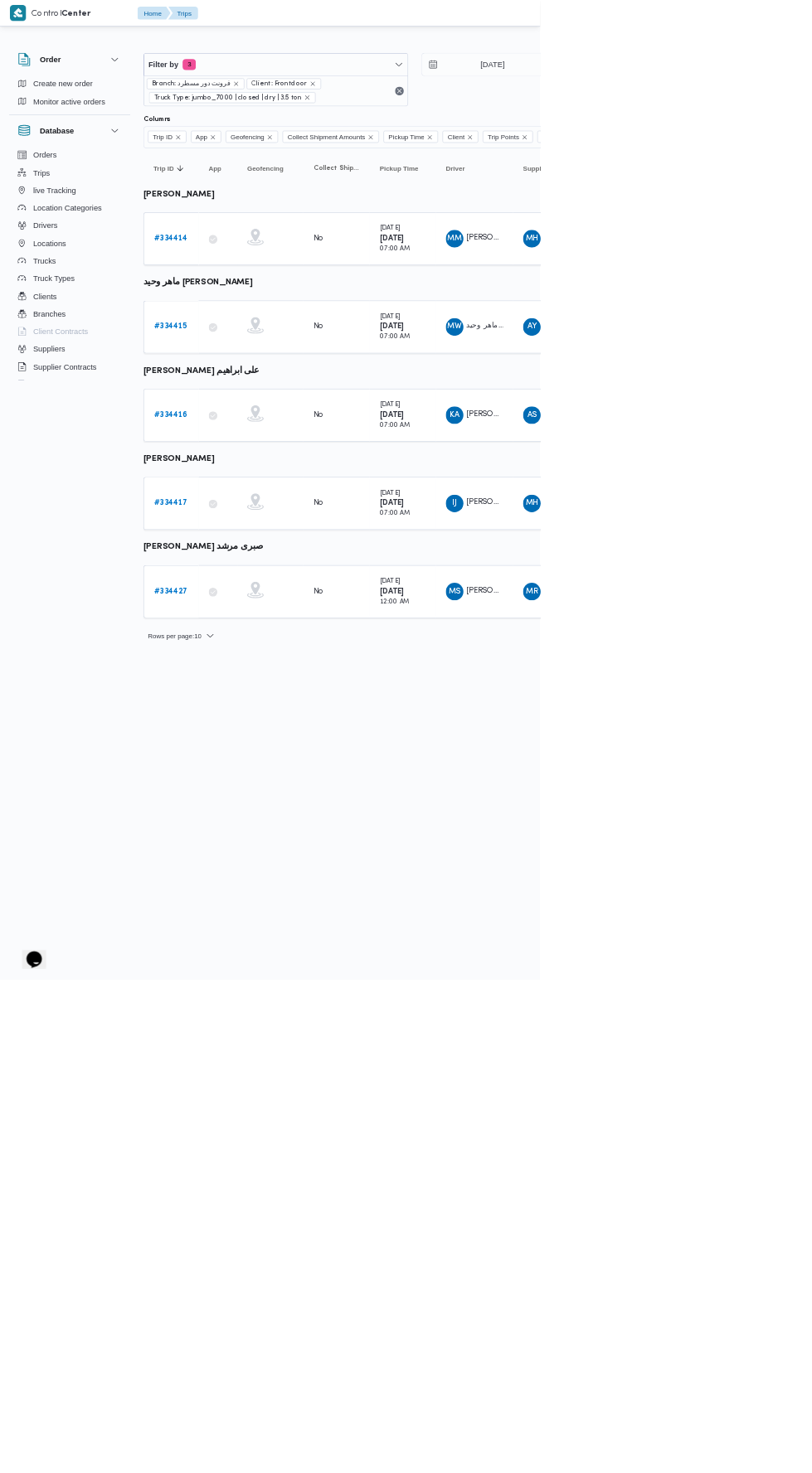
click at [254, 488] on b "# 334415" at bounding box center [256, 491] width 50 height 11
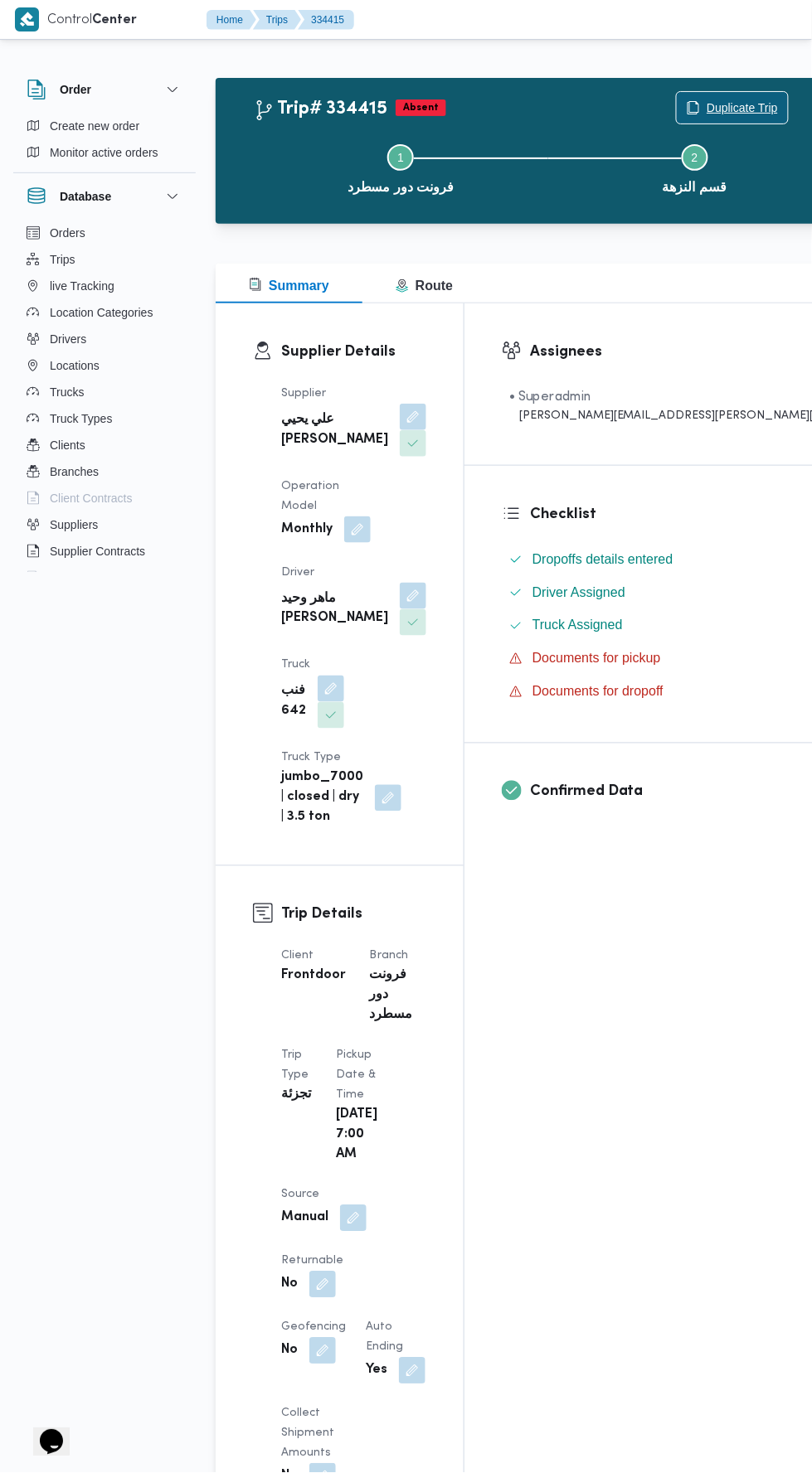
click at [706, 100] on span "Duplicate Trip" at bounding box center [742, 108] width 71 height 20
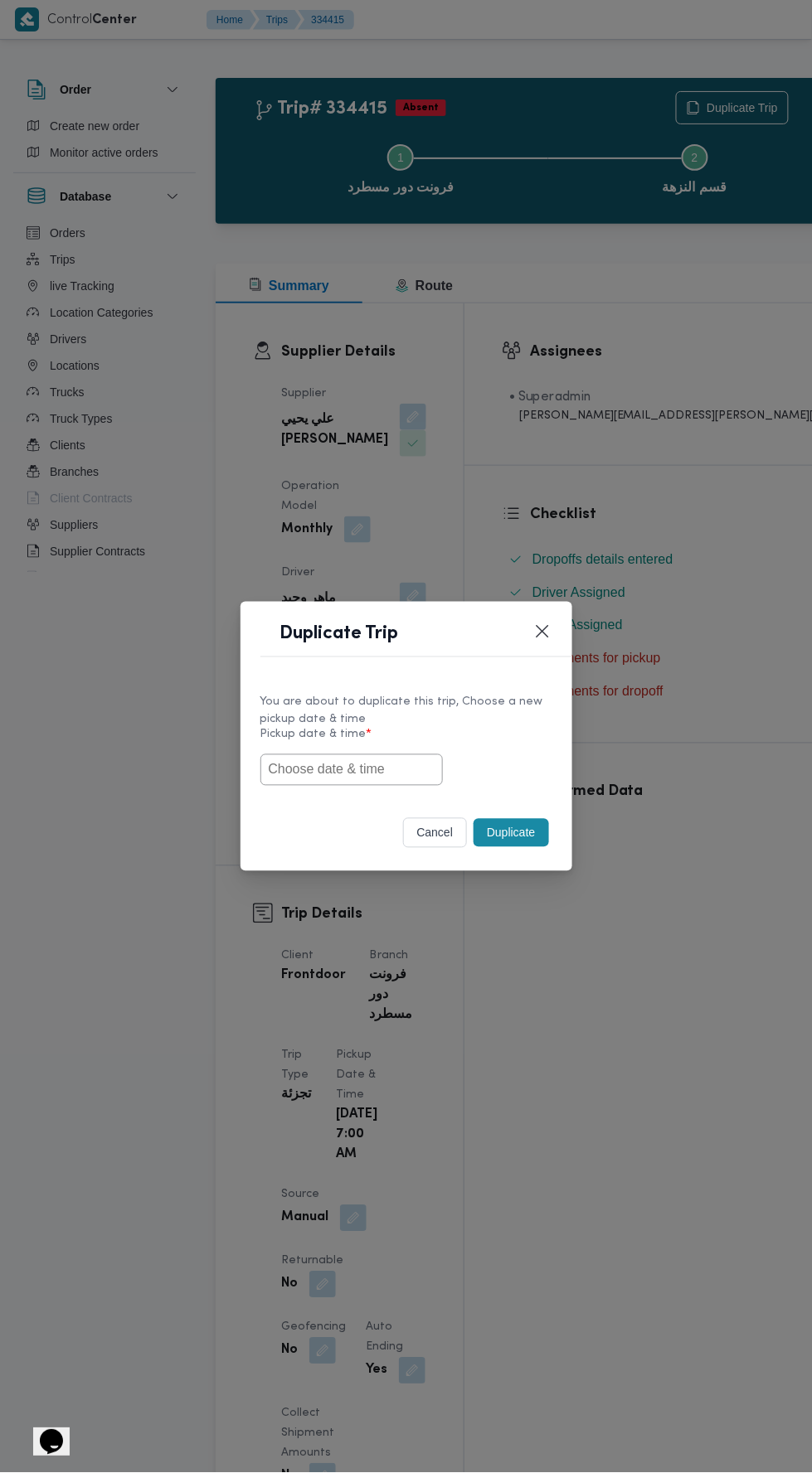
click at [371, 775] on input "text" at bounding box center [351, 770] width 182 height 31
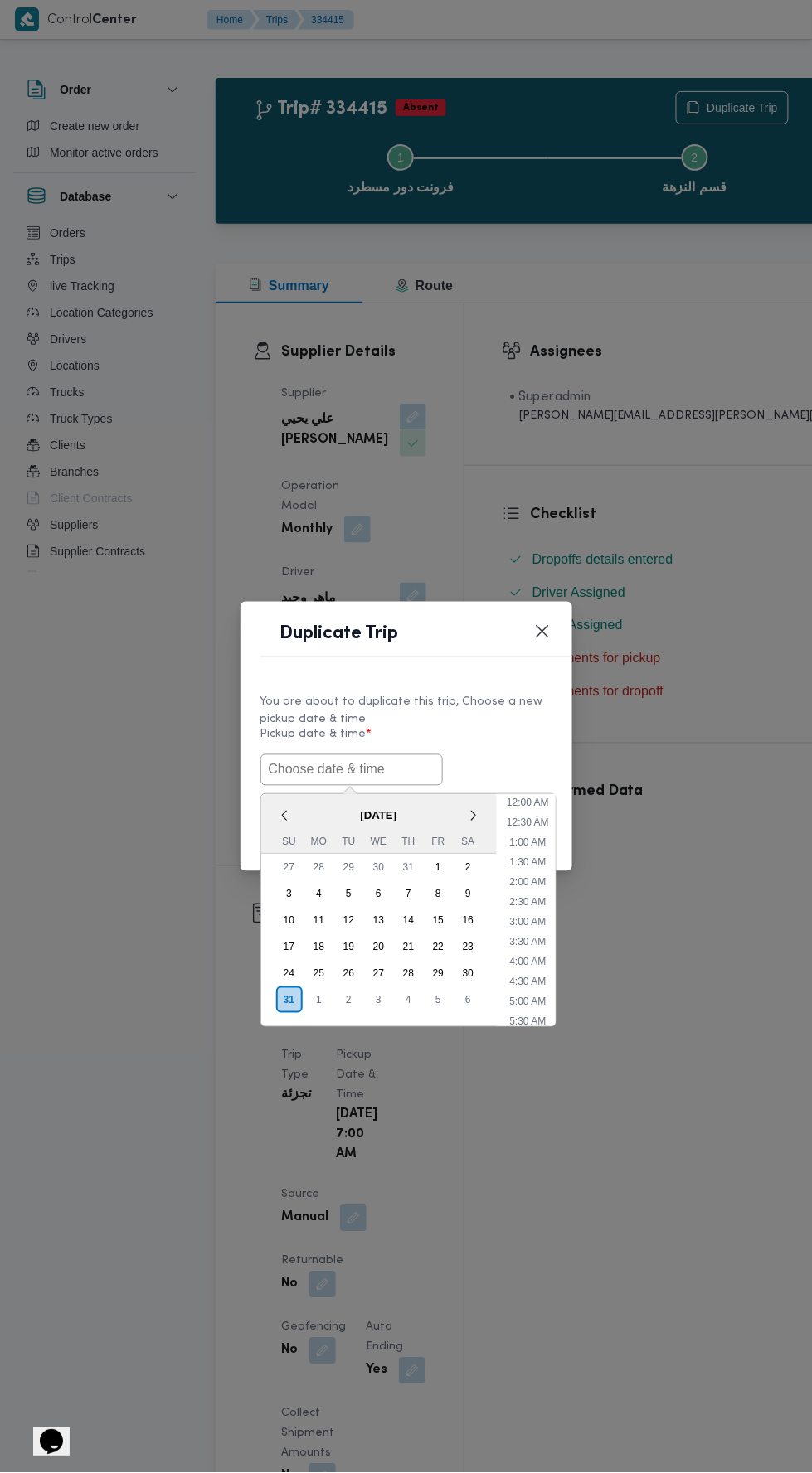
scroll to position [91, 0]
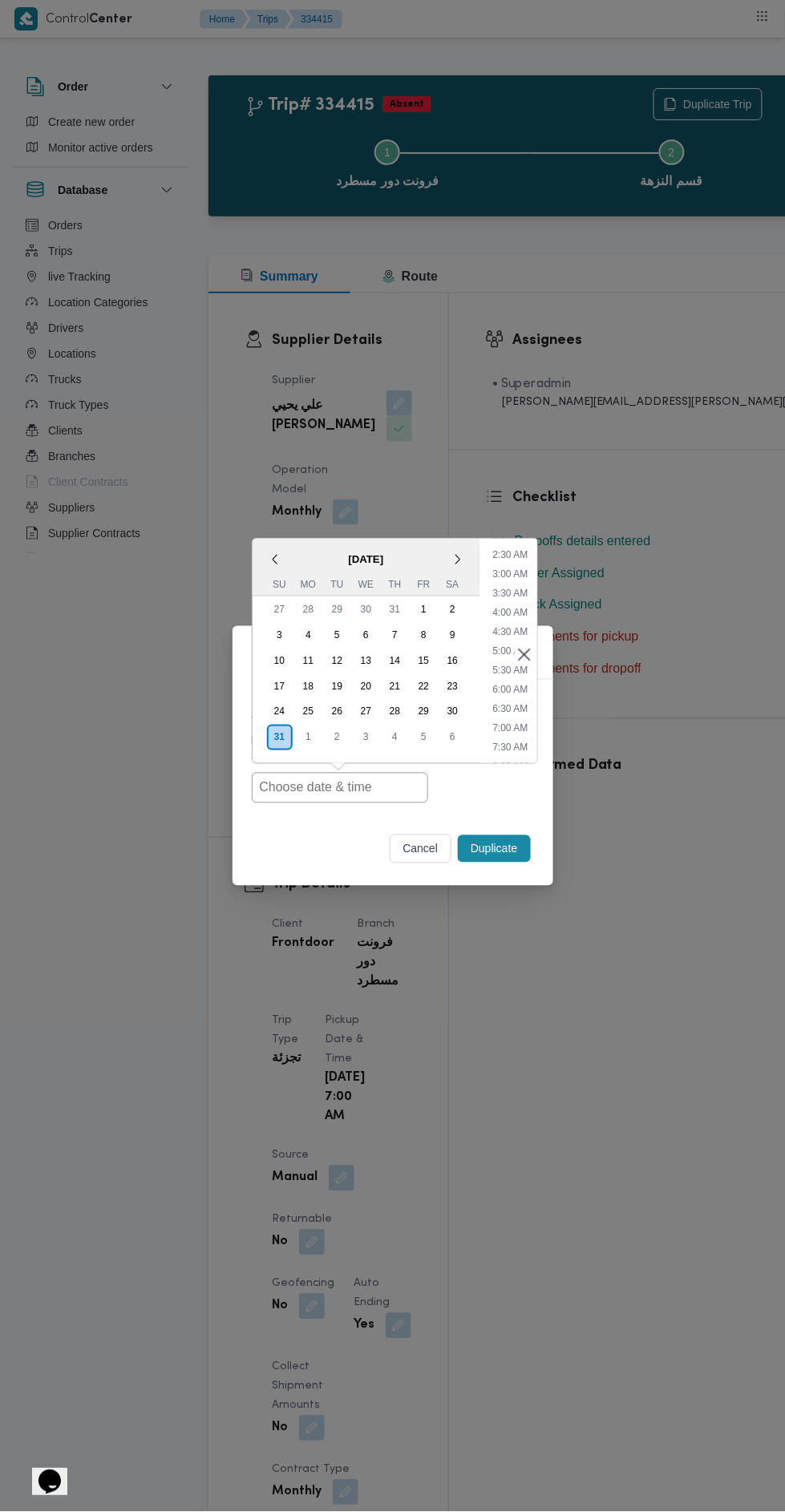
type input "31/08/2025 7:00AM"
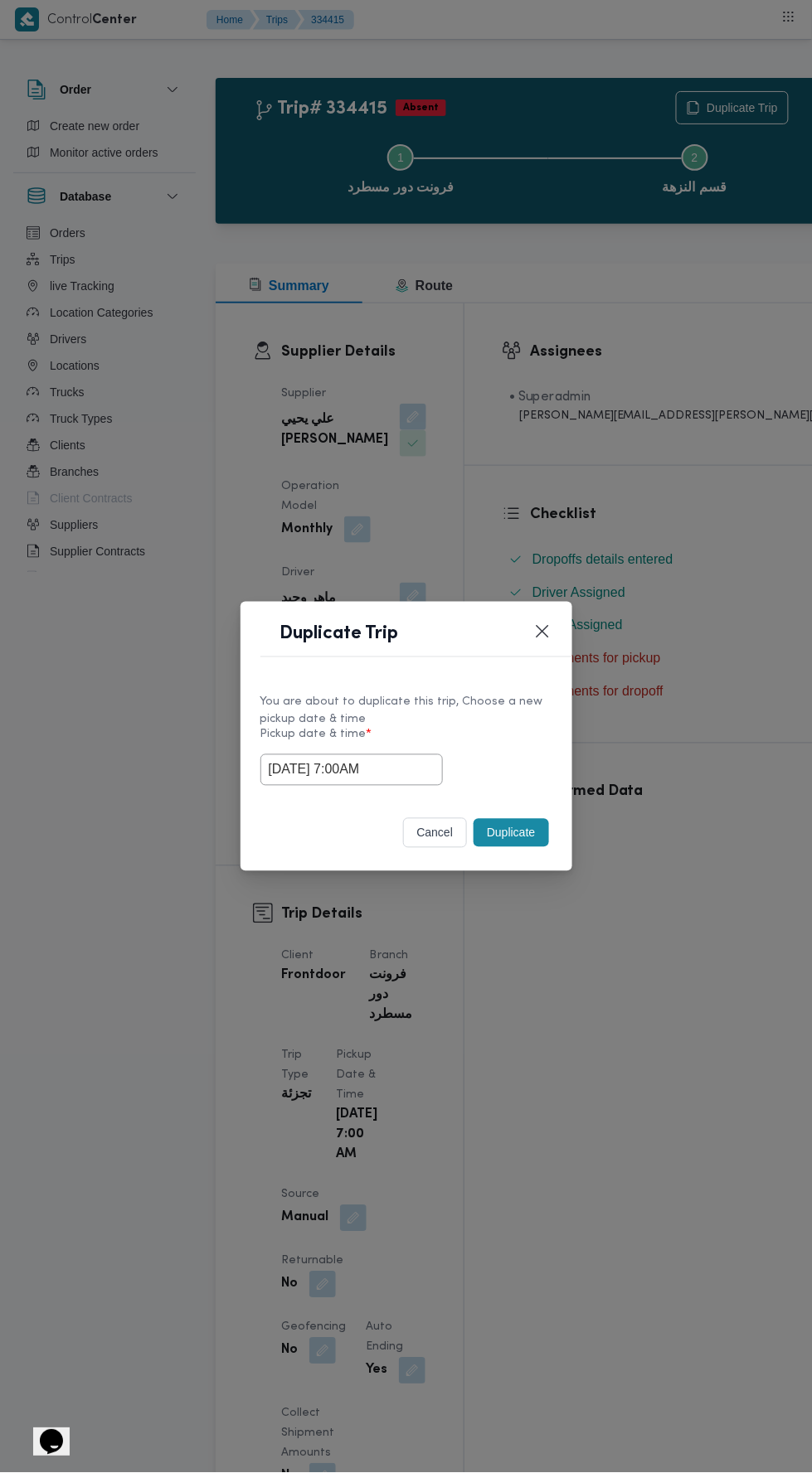
click at [640, 322] on div "Duplicate Trip You are about to duplicate this trip, Choose a new pickup date &…" at bounding box center [406, 736] width 812 height 1473
click at [522, 837] on button "Duplicate" at bounding box center [511, 832] width 74 height 28
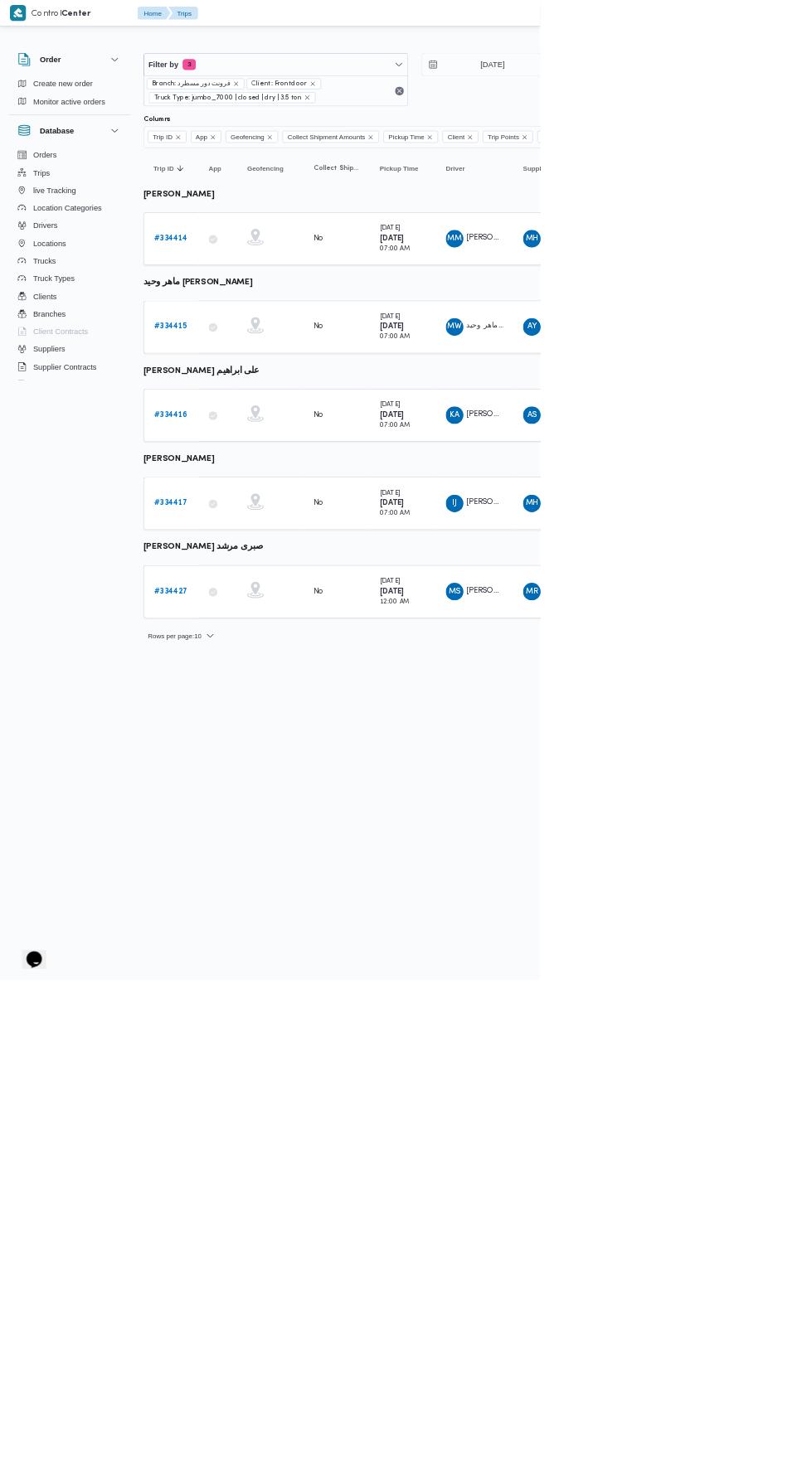
click at [271, 619] on b "# 334416" at bounding box center [257, 624] width 51 height 11
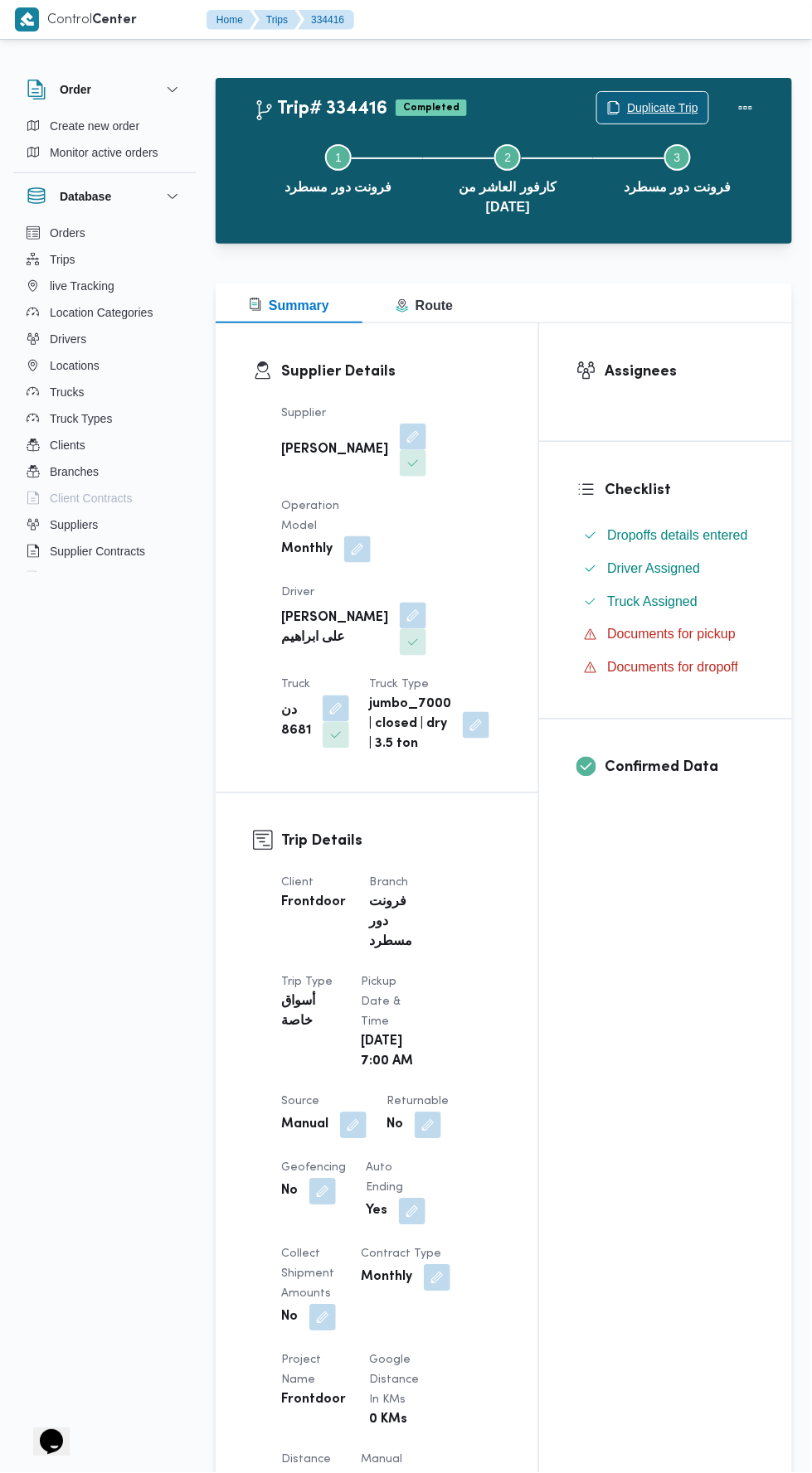
click at [642, 102] on span "Duplicate Trip" at bounding box center [663, 108] width 71 height 20
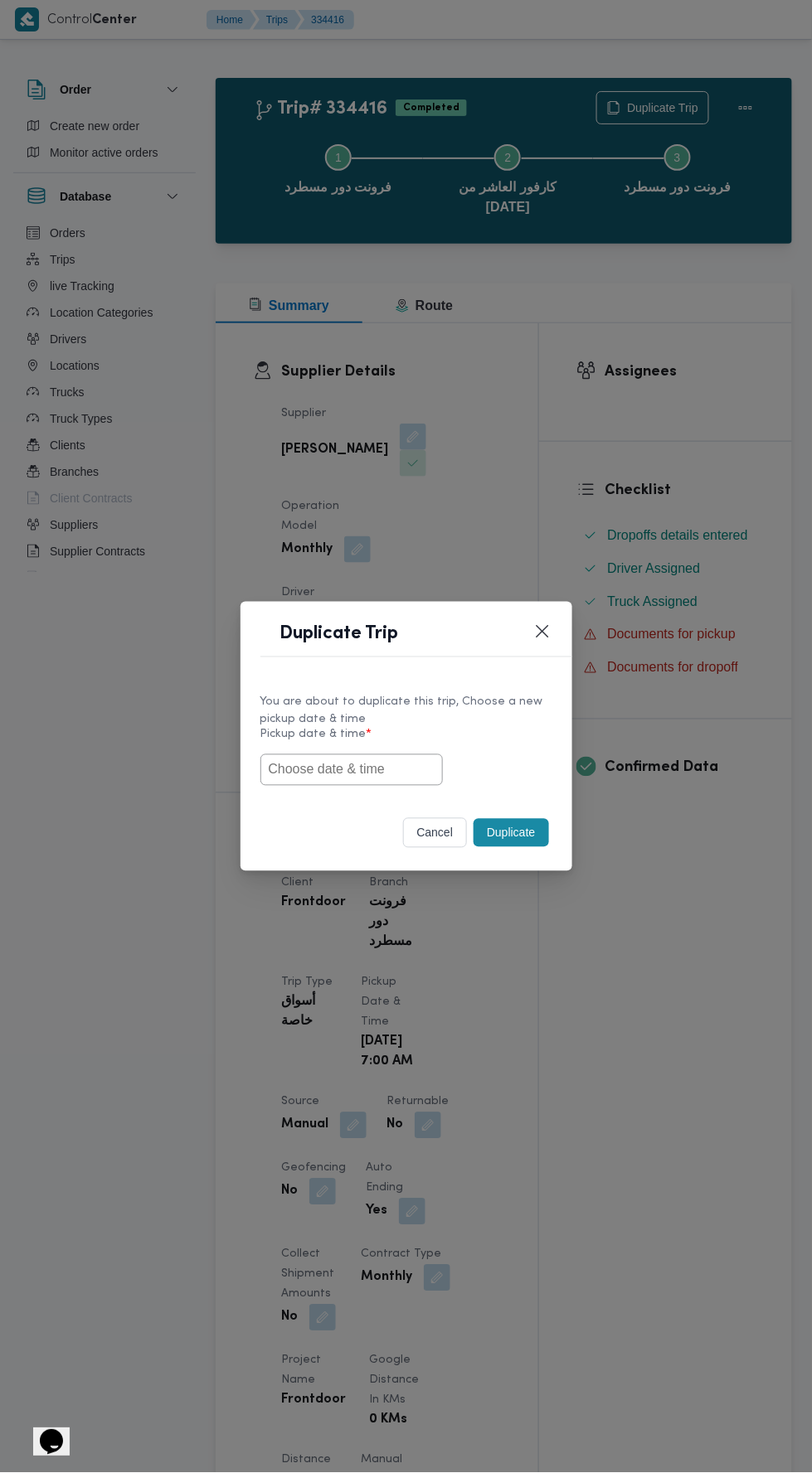
click at [371, 768] on input "text" at bounding box center [351, 770] width 182 height 31
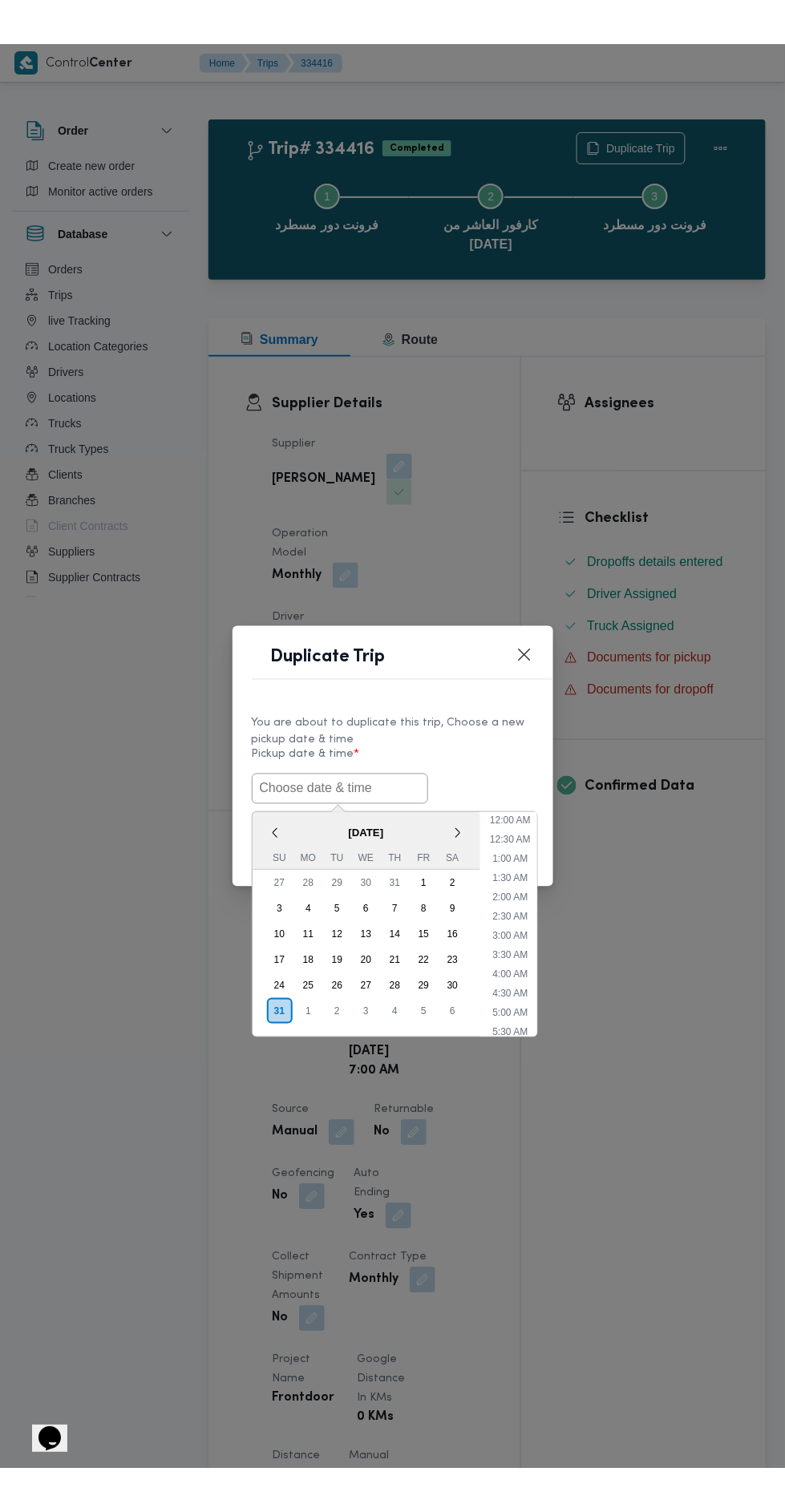
scroll to position [88, 0]
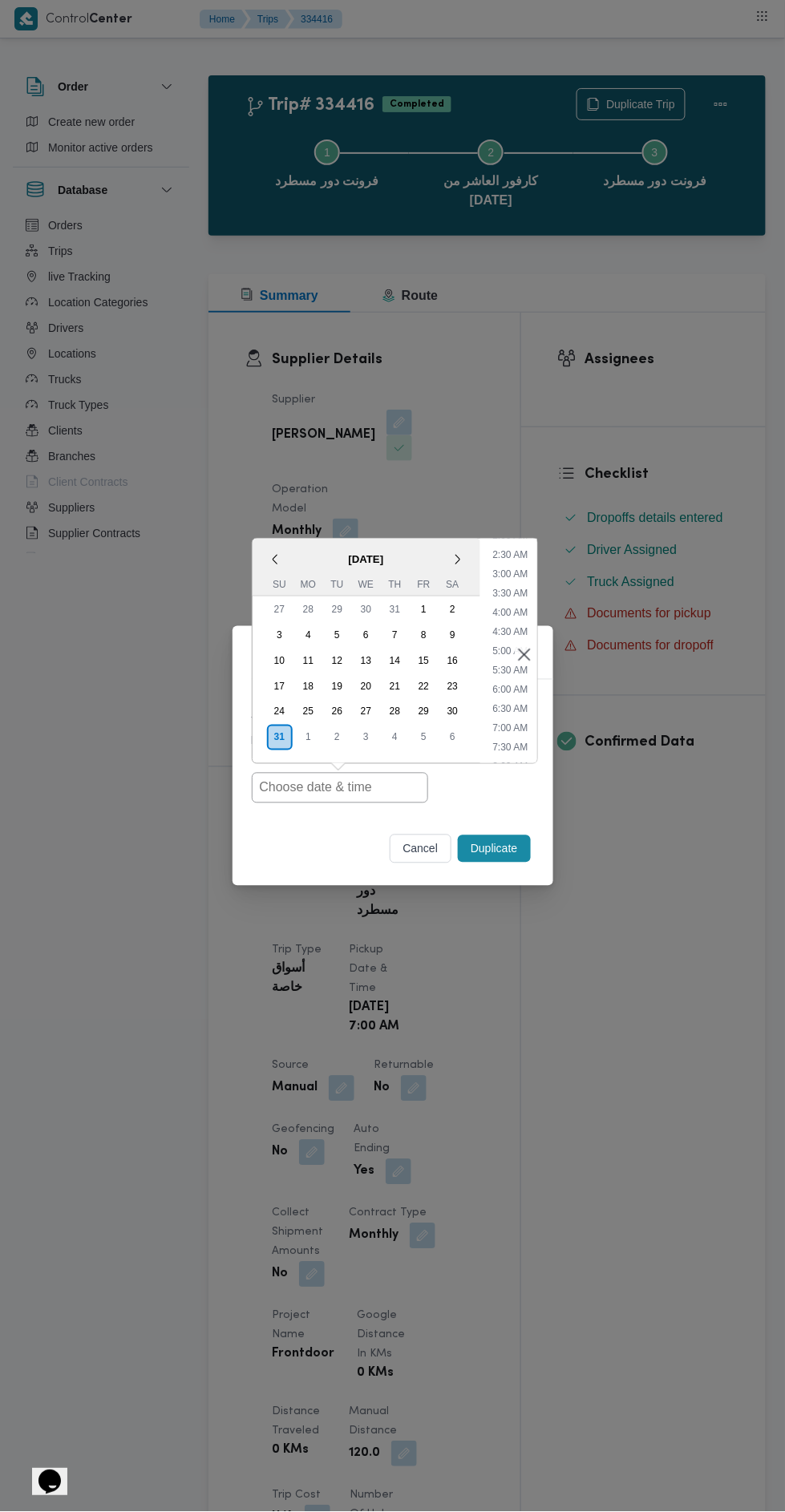
type input "[DATE] 7:00AM"
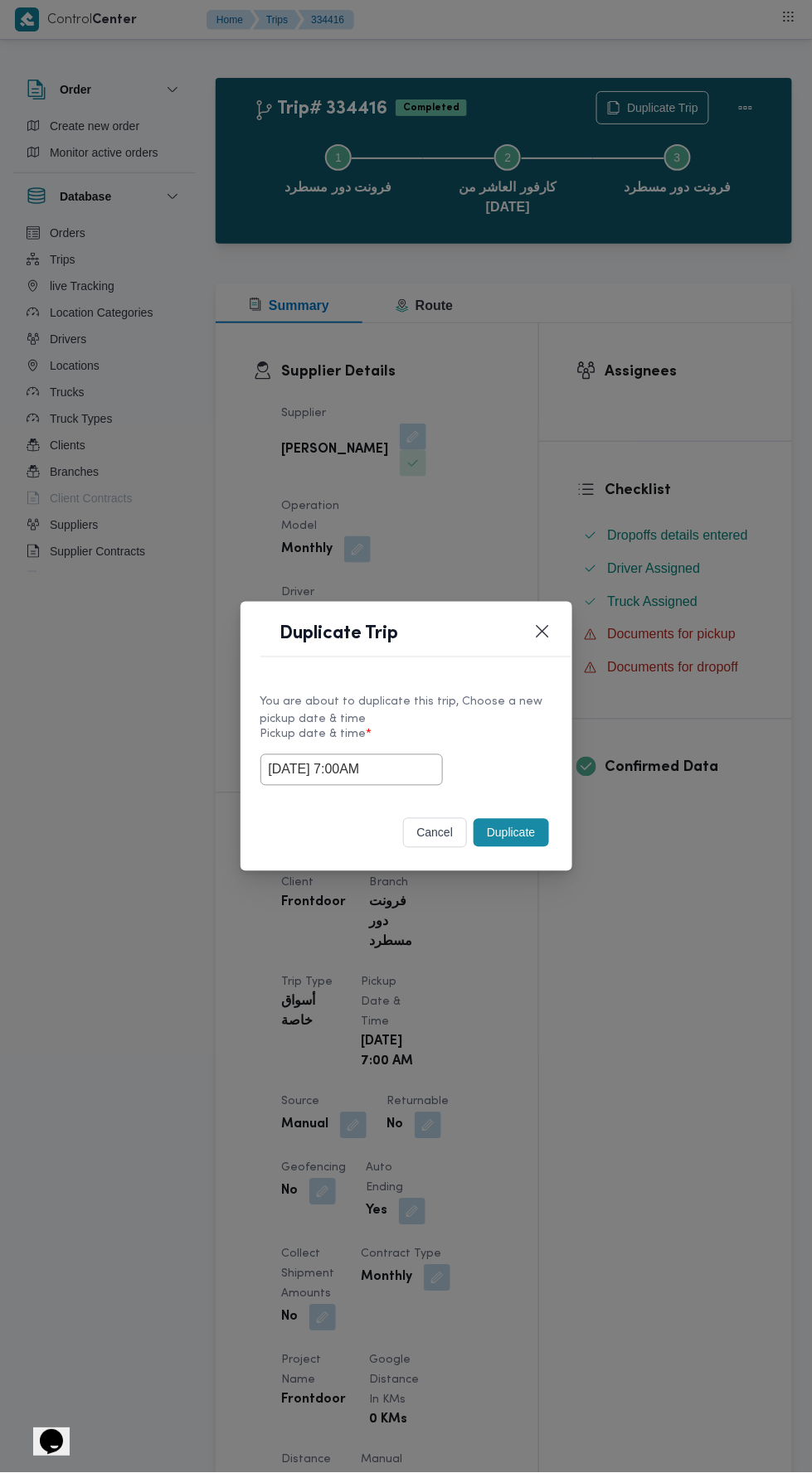
click at [624, 355] on div "Duplicate Trip You are about to duplicate this trip, Choose a new pickup date &…" at bounding box center [406, 736] width 812 height 1473
click at [518, 829] on button "Duplicate" at bounding box center [511, 832] width 74 height 28
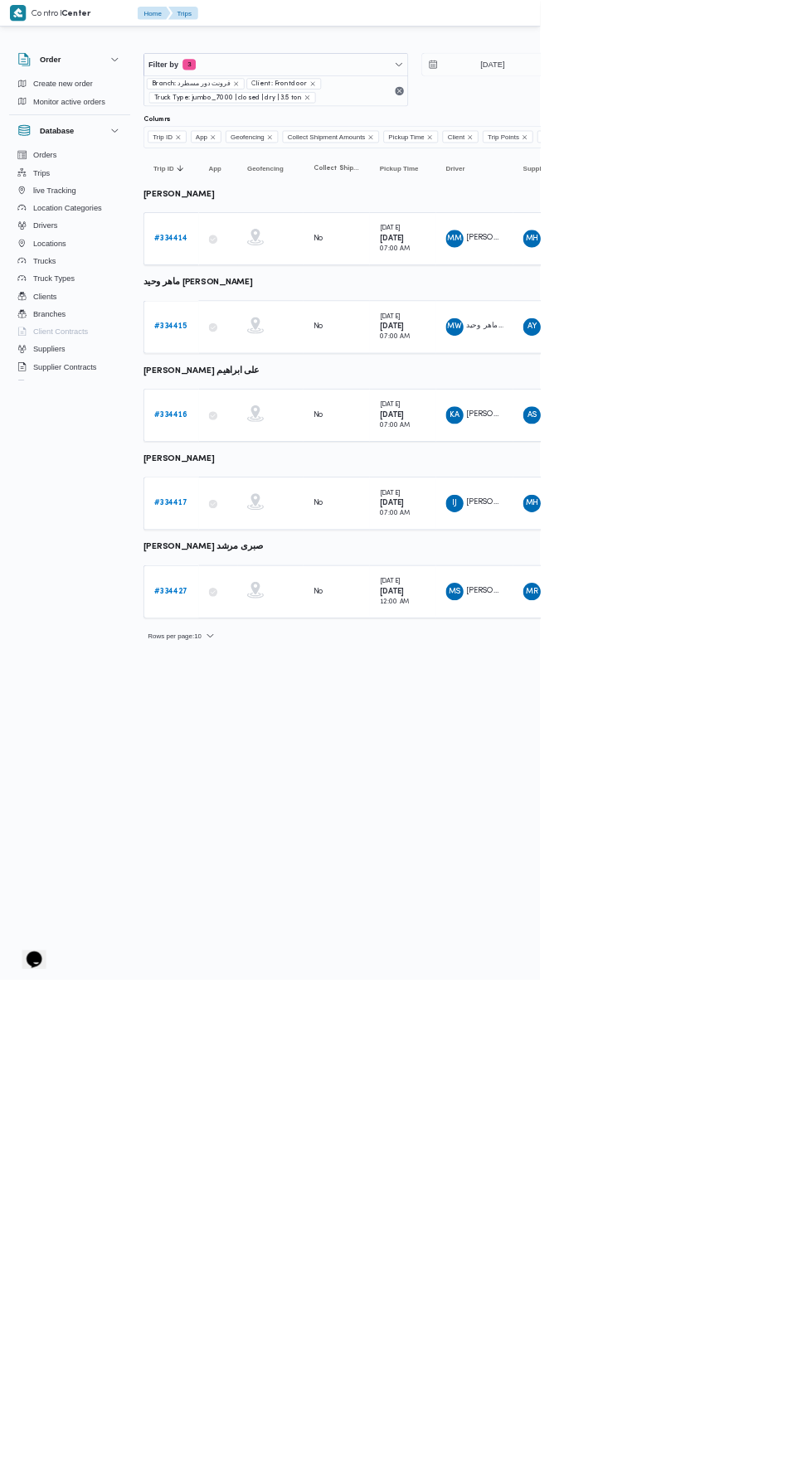
click at [268, 751] on b "# 334417" at bounding box center [257, 756] width 51 height 11
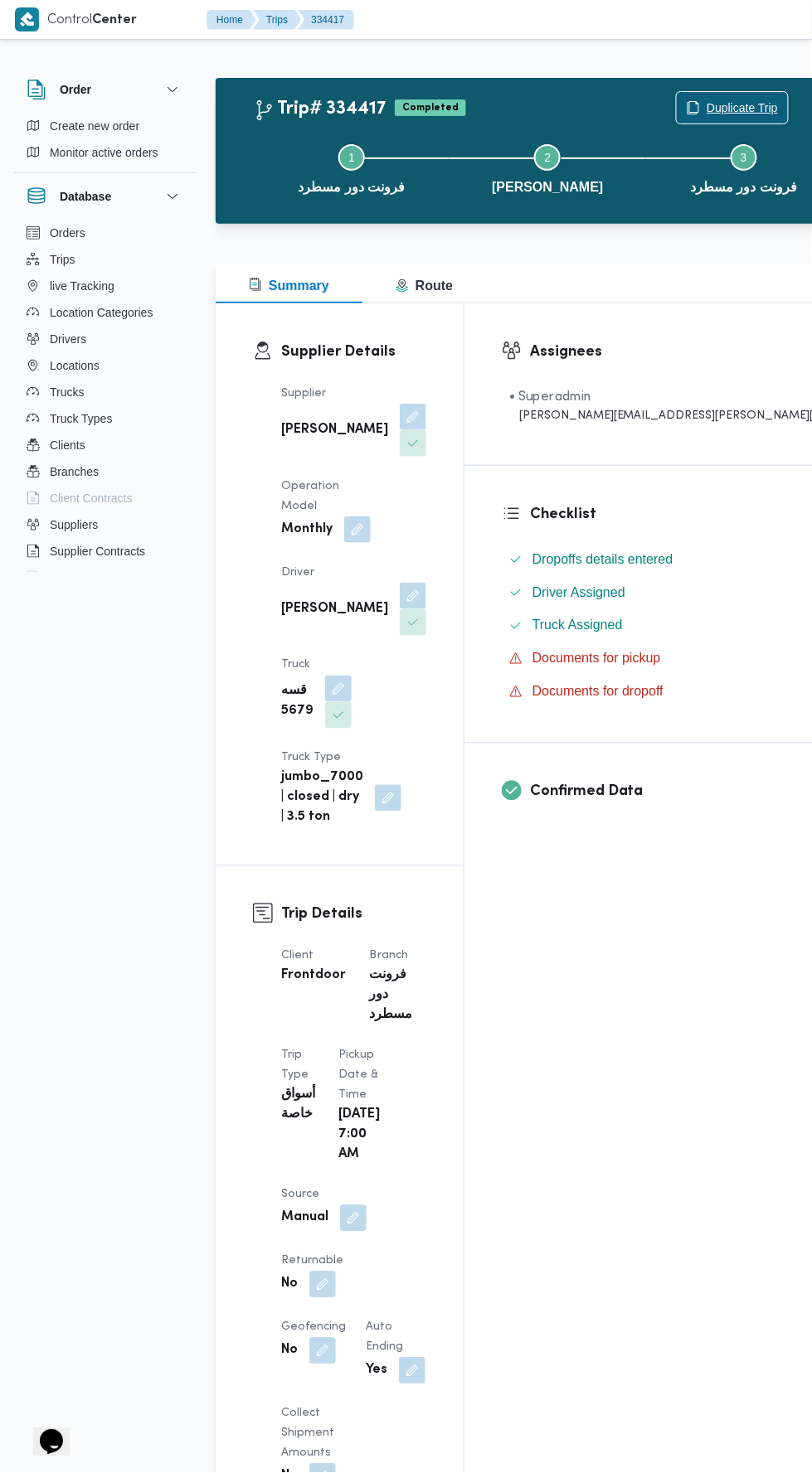
click at [686, 106] on icon "button" at bounding box center [693, 108] width 14 height 14
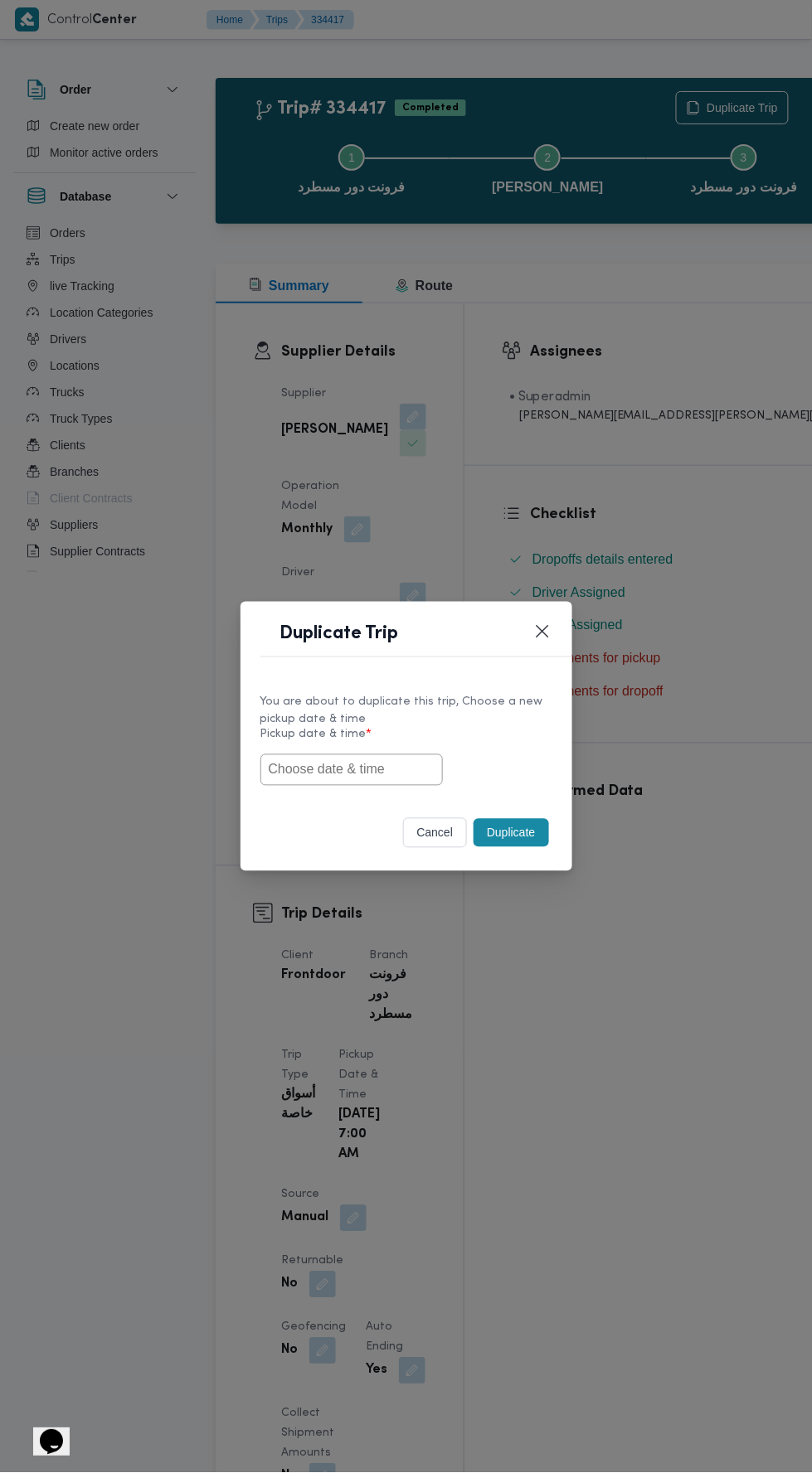
click at [365, 770] on input "text" at bounding box center [351, 770] width 182 height 31
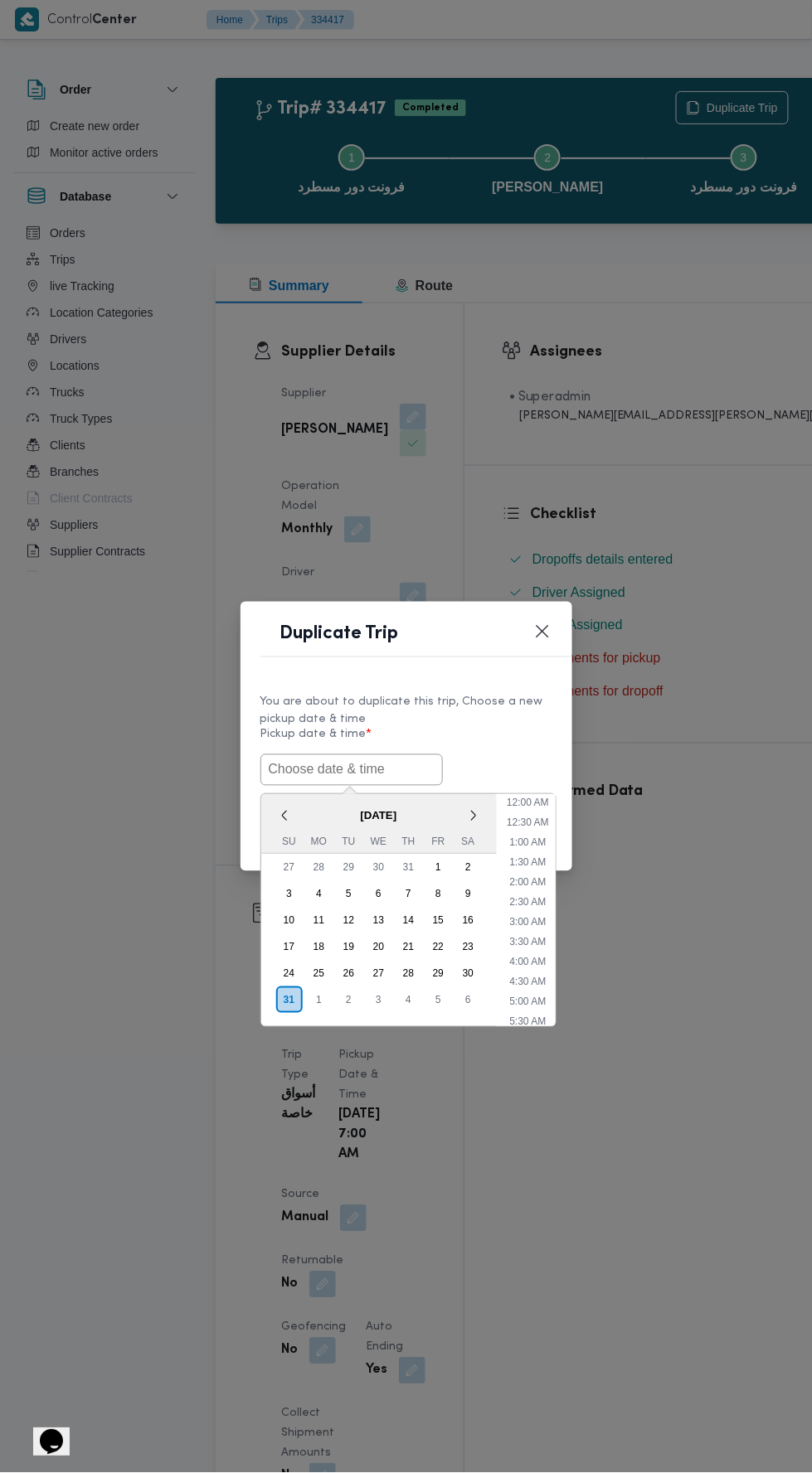
scroll to position [91, 0]
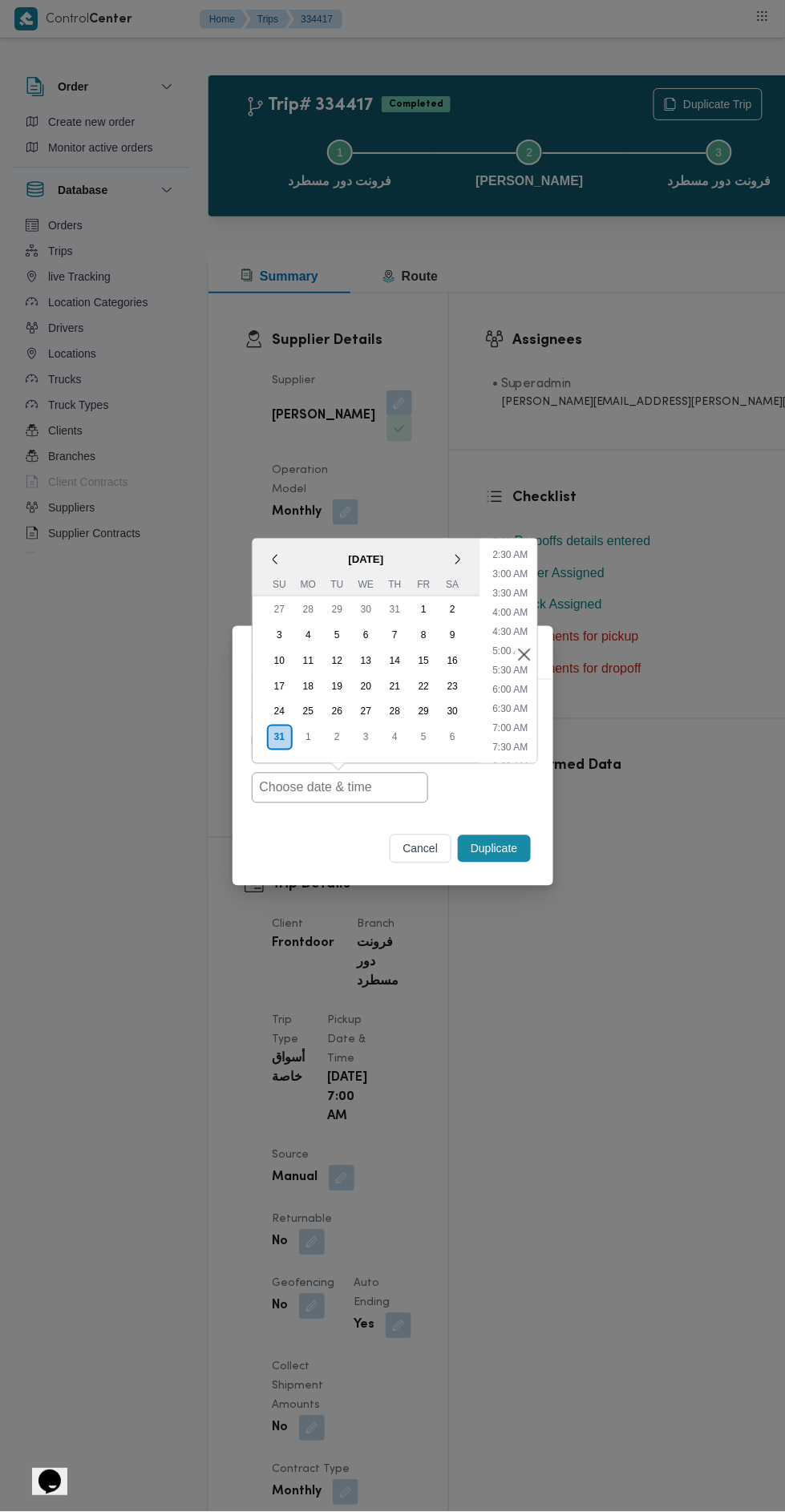
type input "[DATE] 7:00AM"
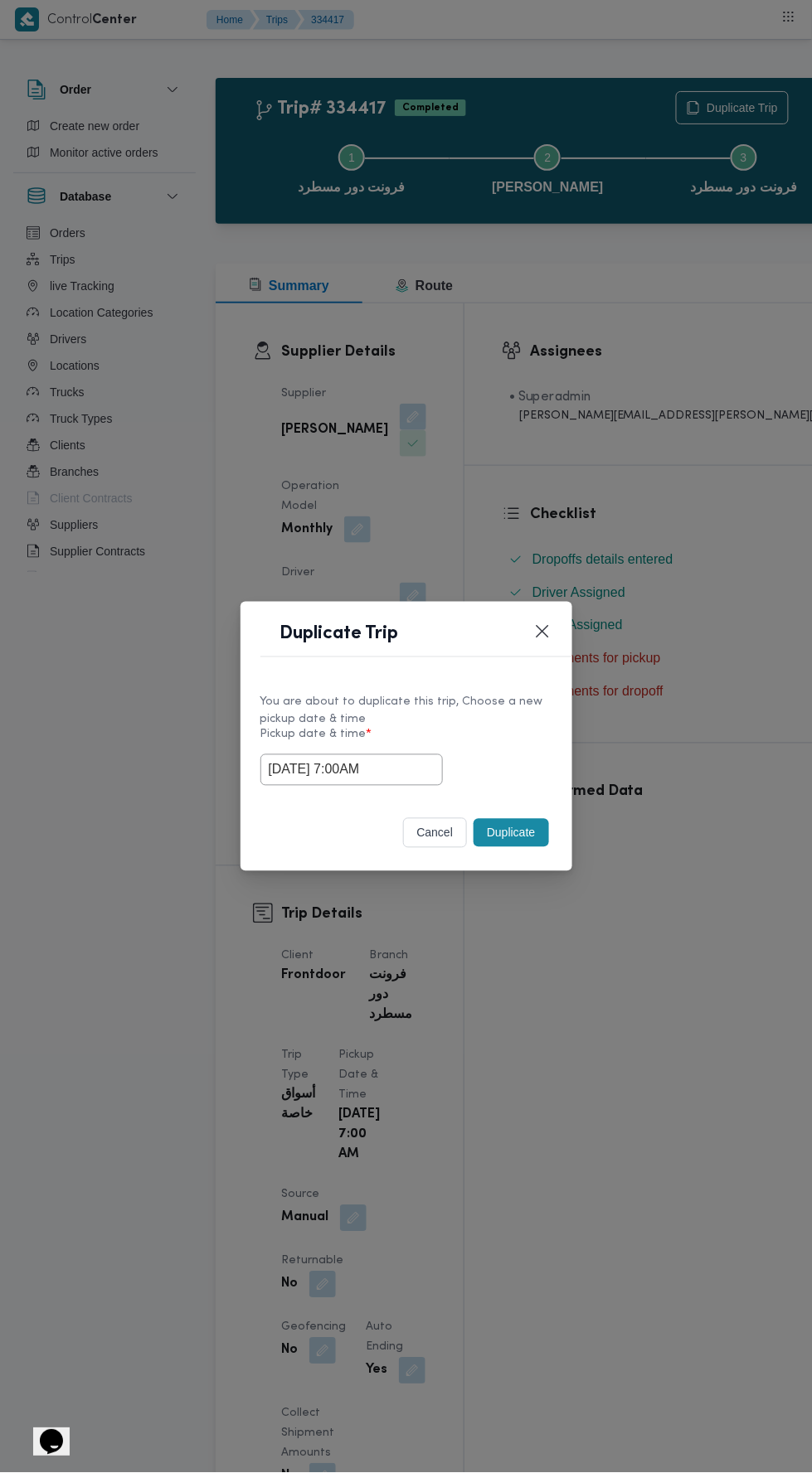
click at [561, 371] on div "Duplicate Trip You are about to duplicate this trip, Choose a new pickup date &…" at bounding box center [406, 736] width 812 height 1473
click at [512, 826] on button "Duplicate" at bounding box center [511, 832] width 74 height 28
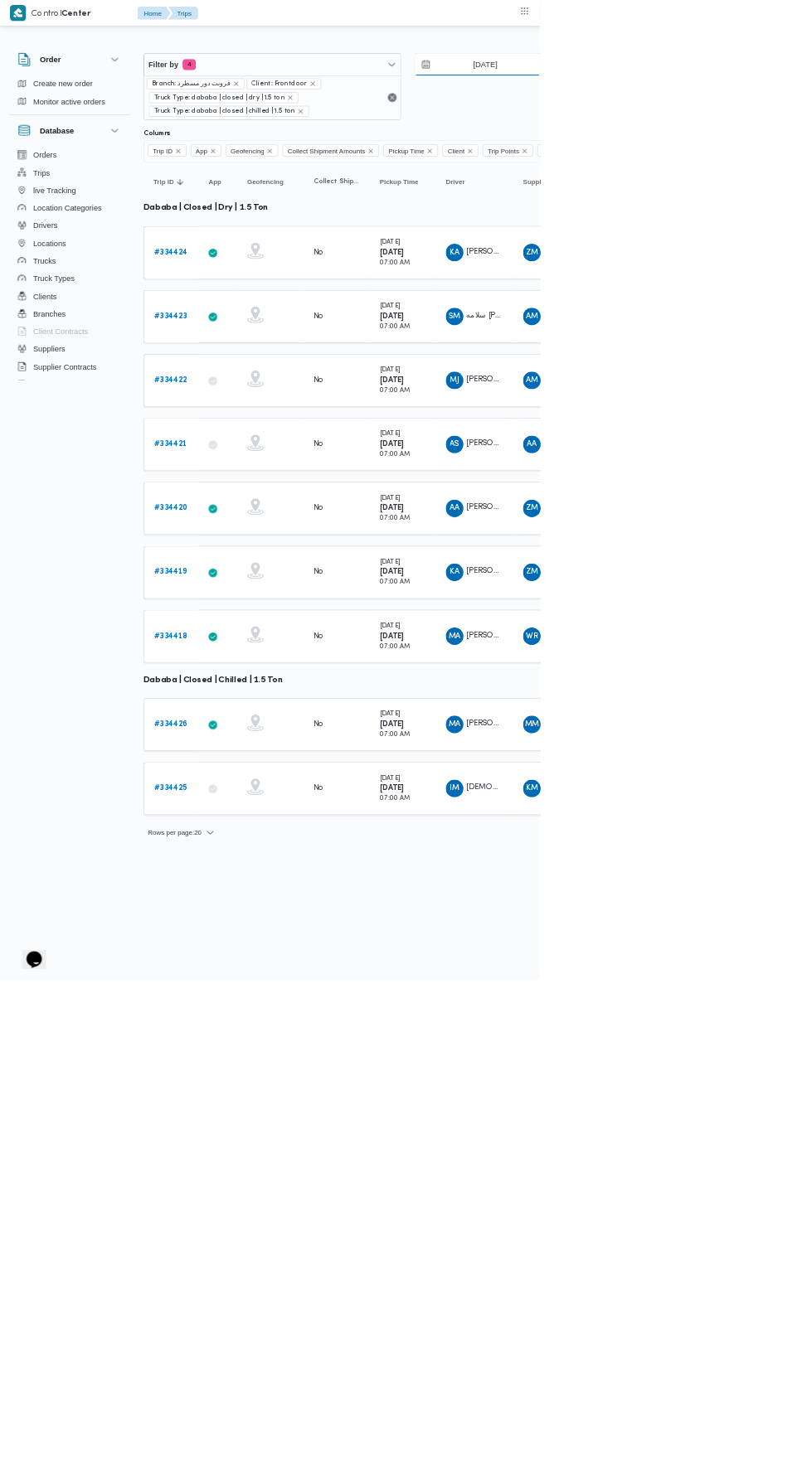
click at [722, 96] on input "[DATE]" at bounding box center [717, 96] width 188 height 33
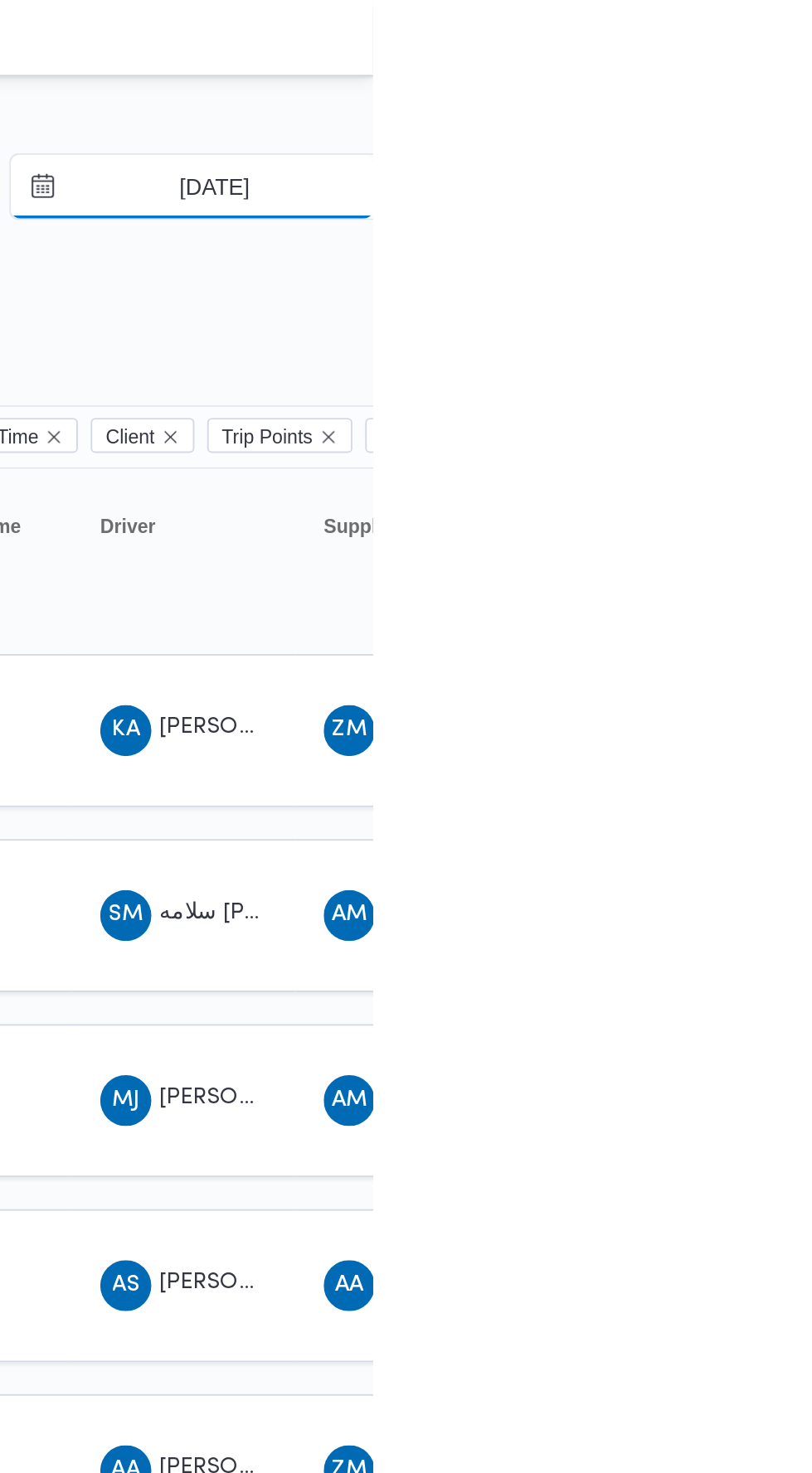
click at [742, 100] on input "[DATE]" at bounding box center [717, 96] width 188 height 33
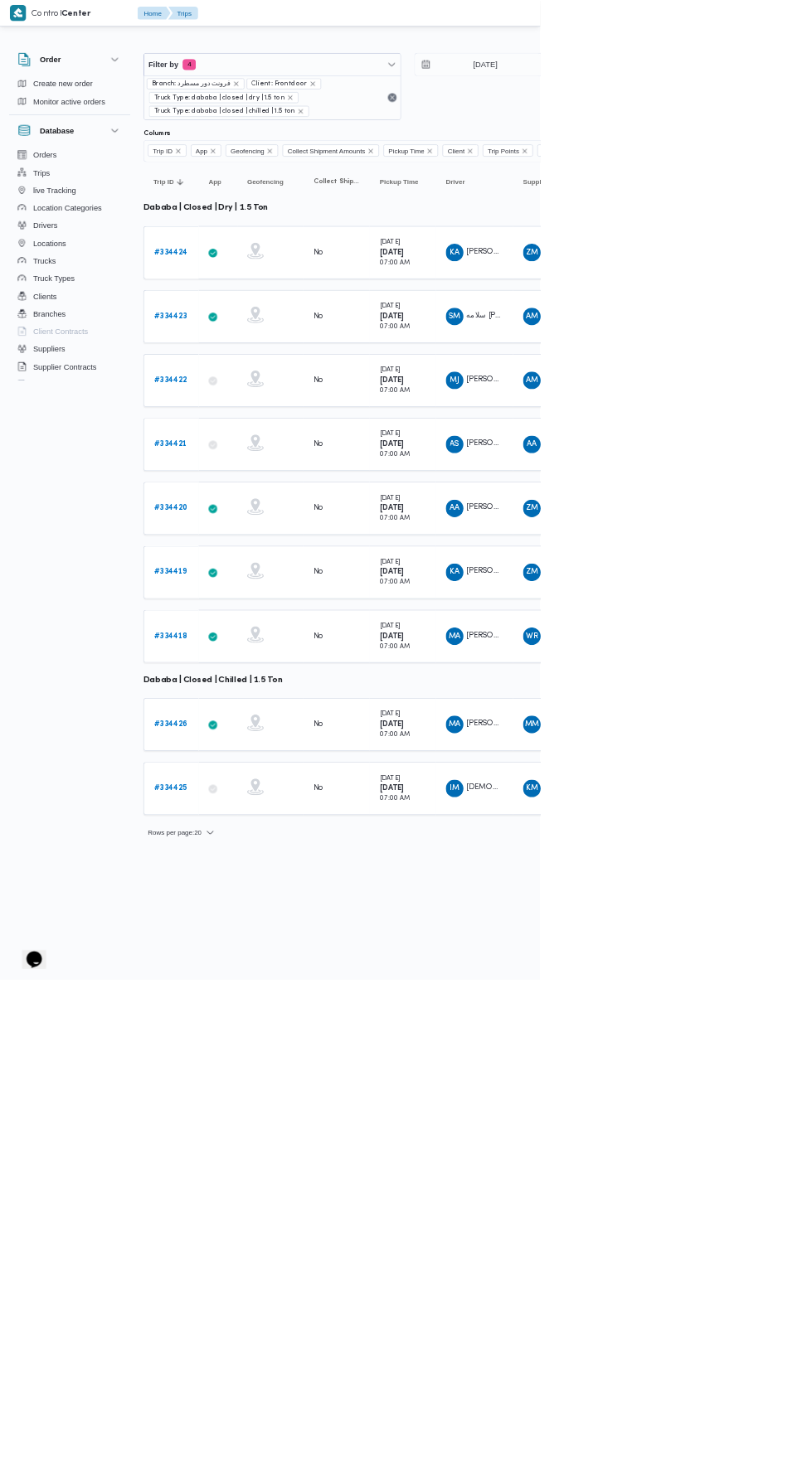
click at [274, 471] on b "# 334423" at bounding box center [256, 475] width 50 height 11
click at [713, 95] on input "[DATE]" at bounding box center [717, 96] width 188 height 33
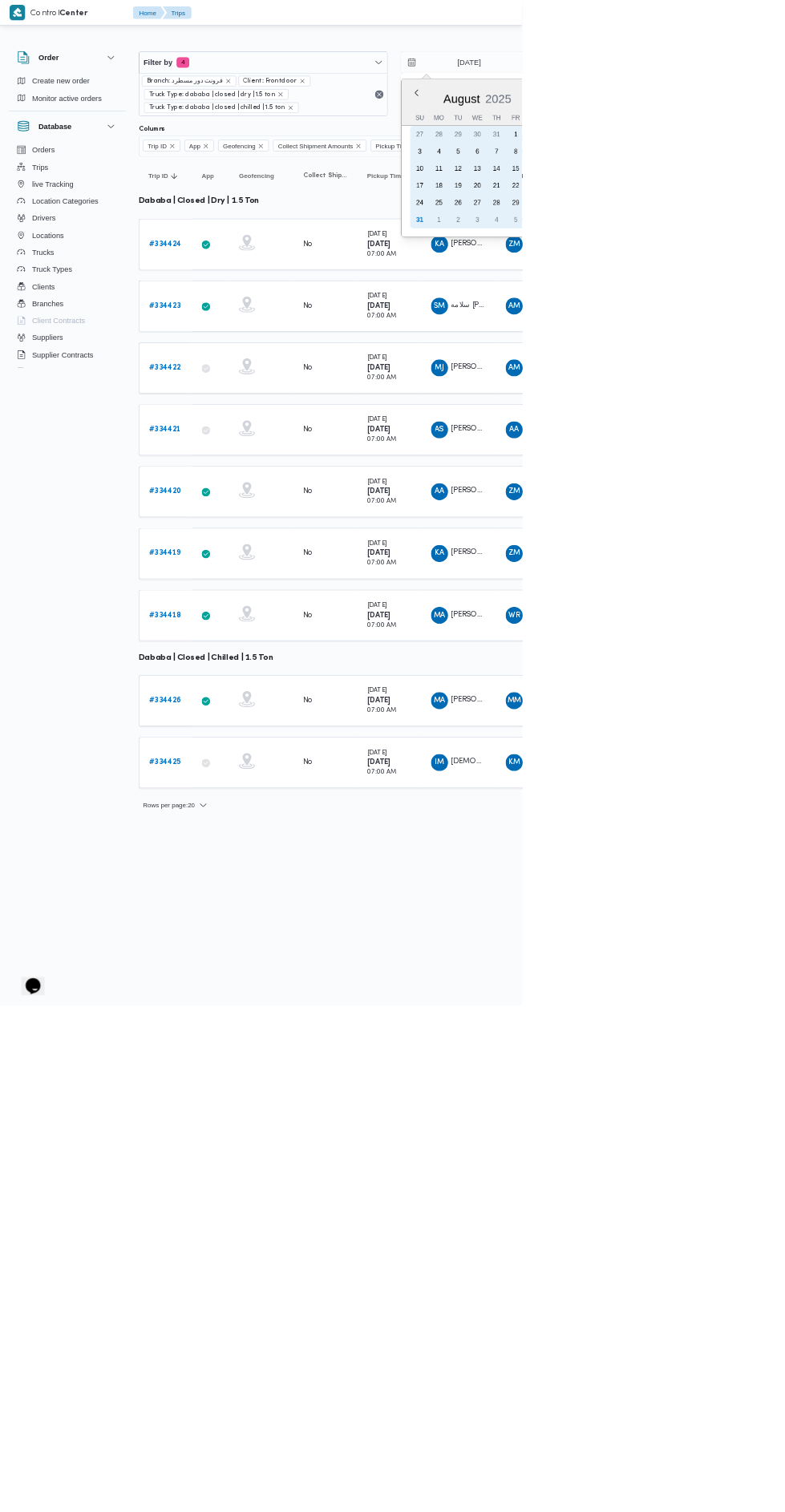
click at [737, 273] on div "21" at bounding box center [746, 278] width 25 height 25
type input "[DATE]"
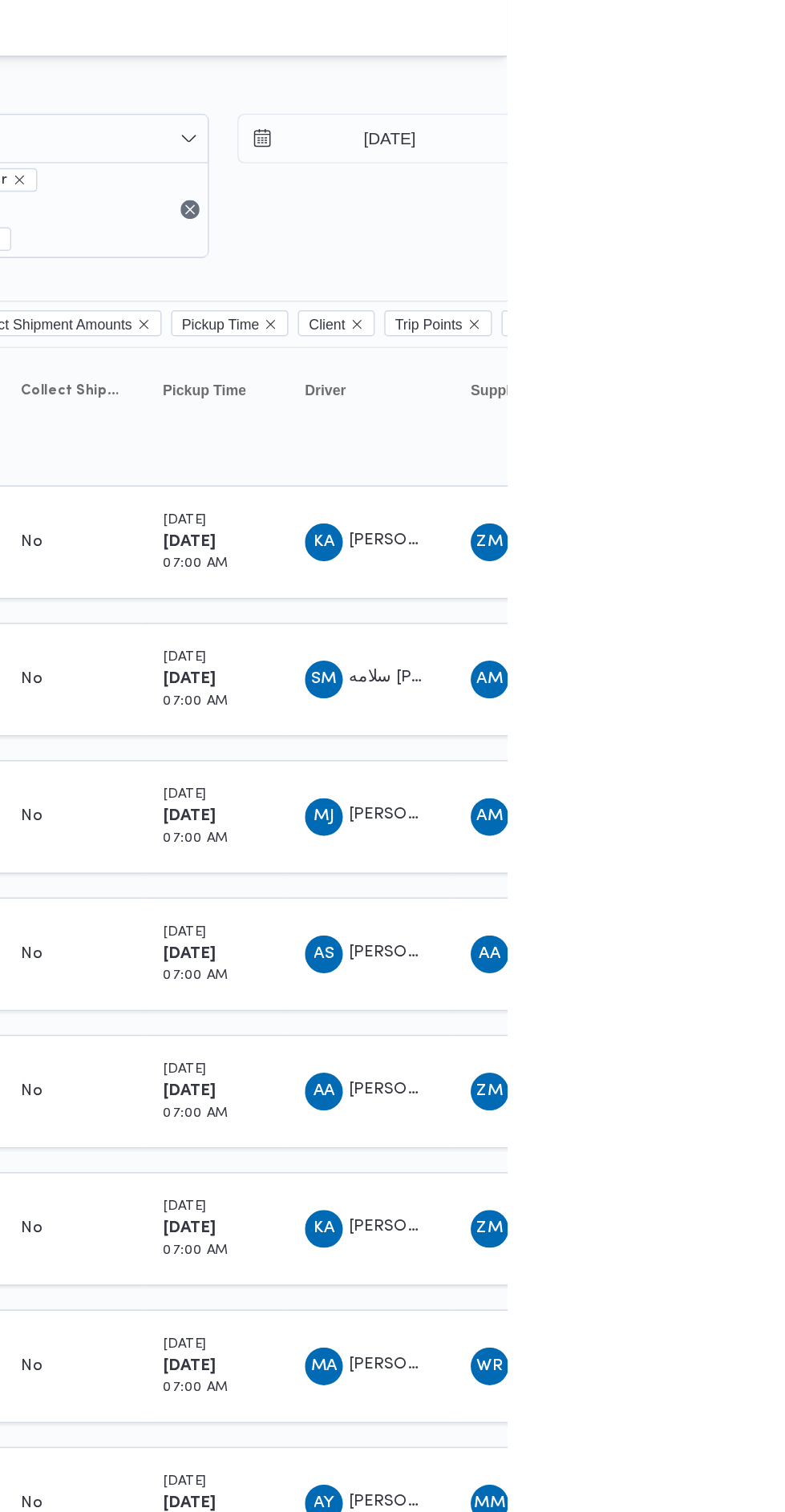
type input "[DATE]"
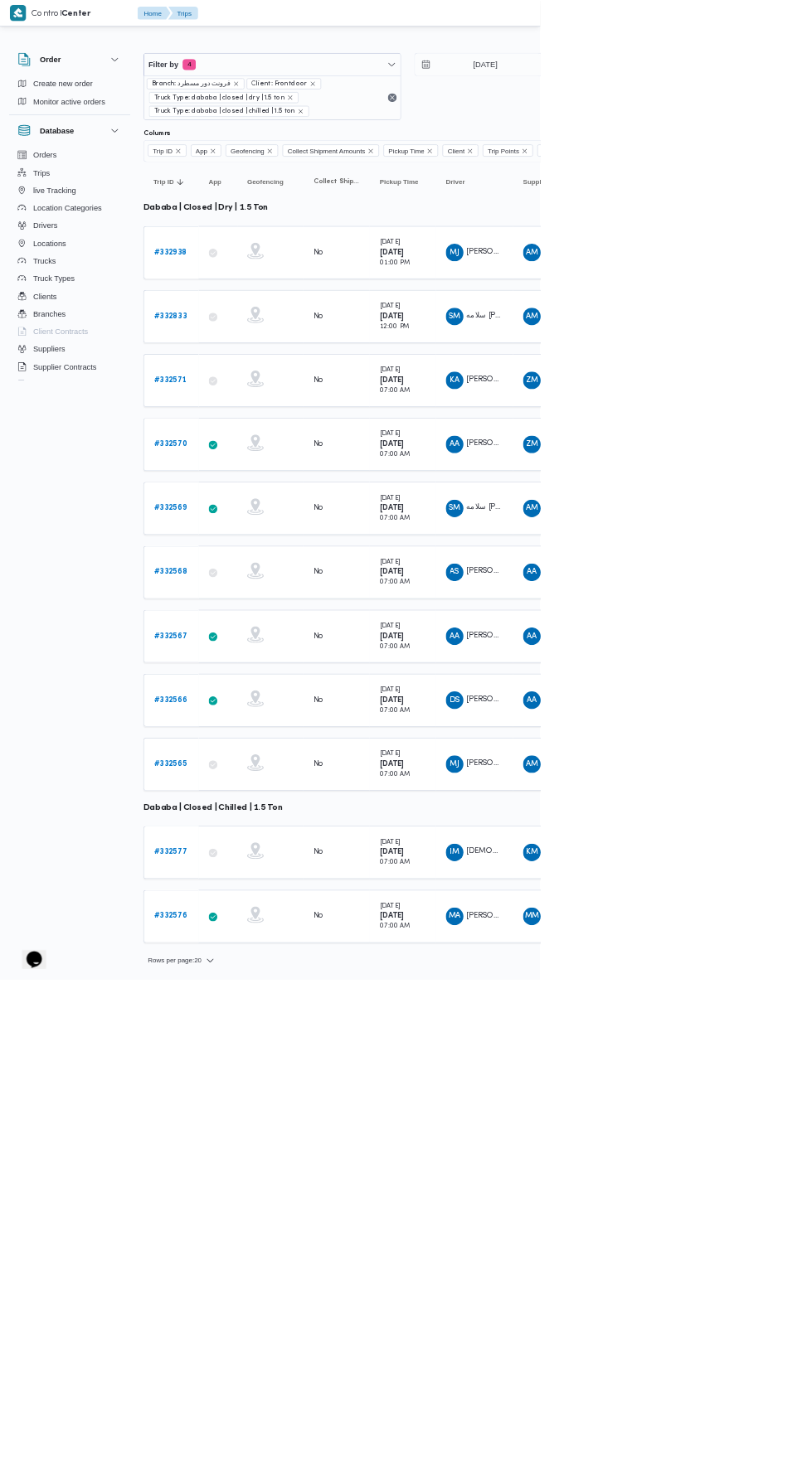
click at [273, 567] on b "# 332571" at bounding box center [256, 571] width 49 height 11
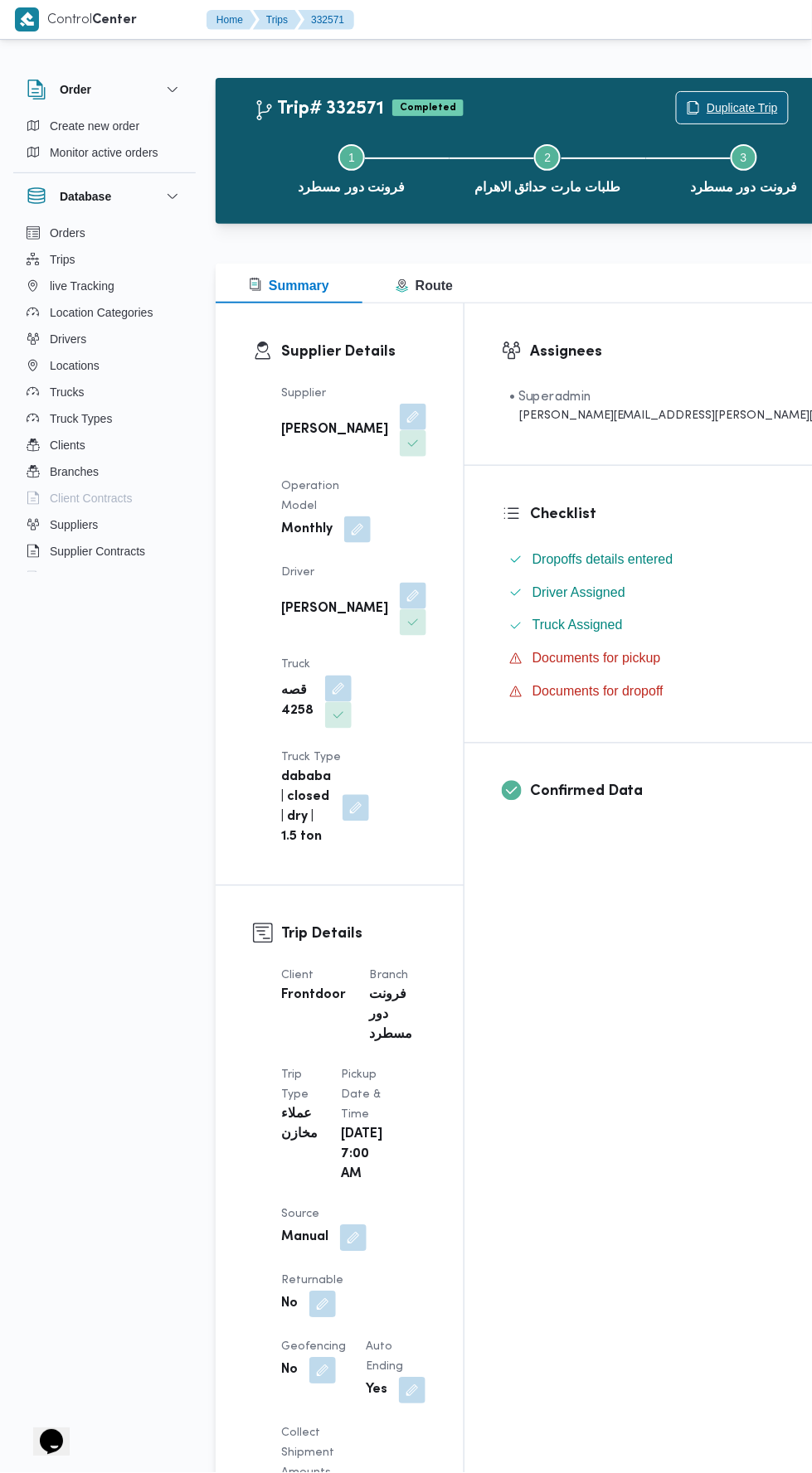
click at [706, 106] on span "Duplicate Trip" at bounding box center [742, 108] width 71 height 20
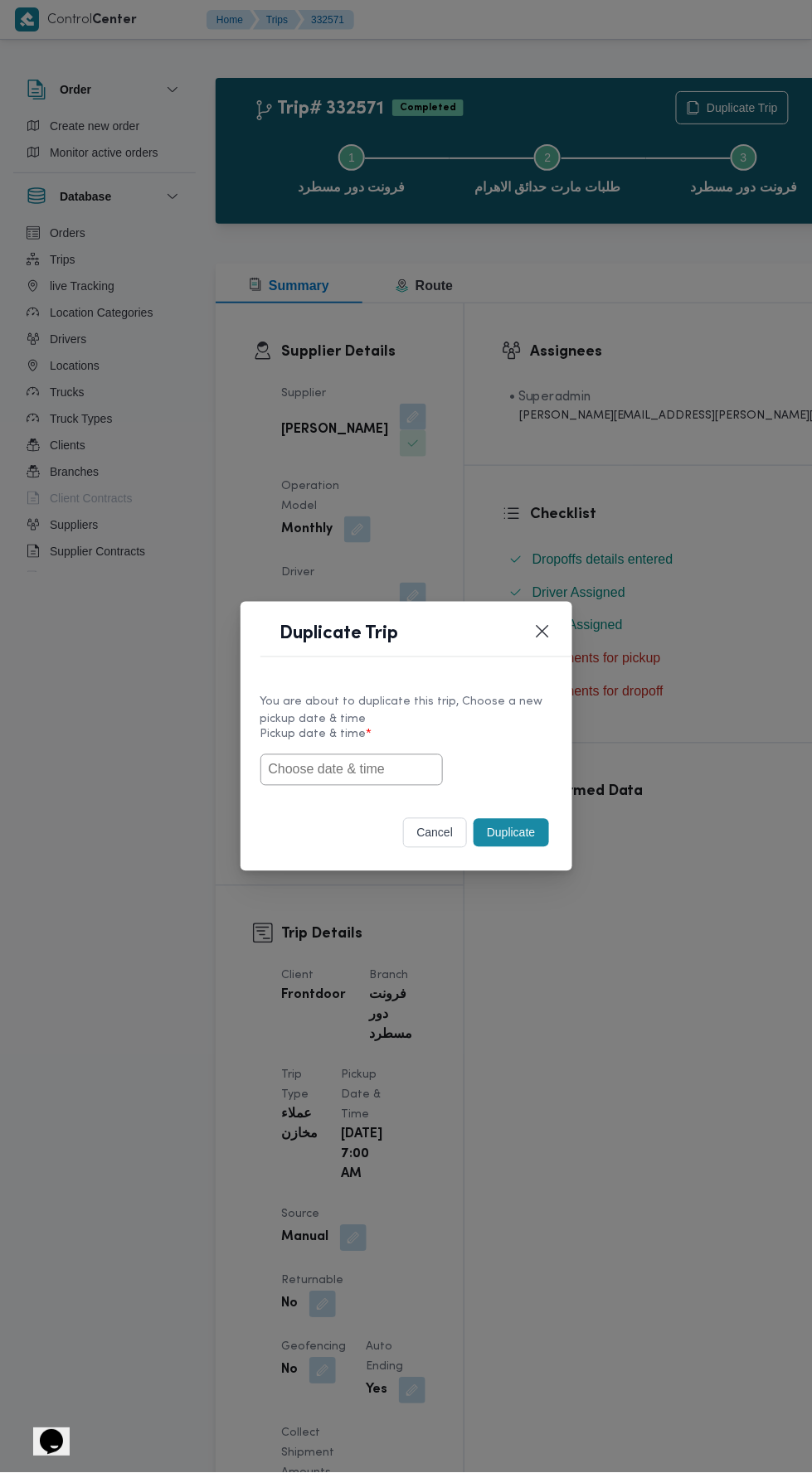
click at [414, 786] on input "text" at bounding box center [351, 770] width 182 height 31
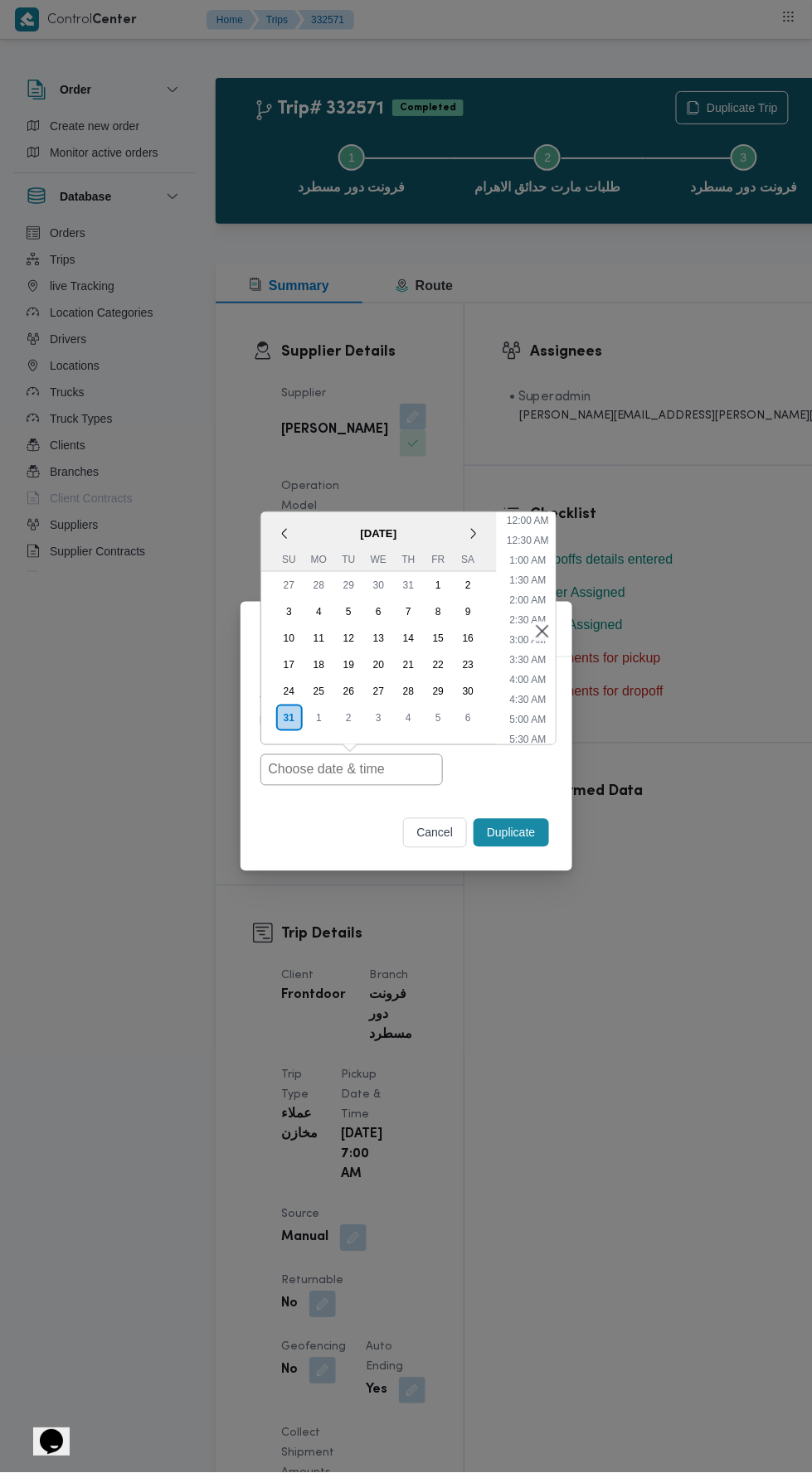
scroll to position [91, 0]
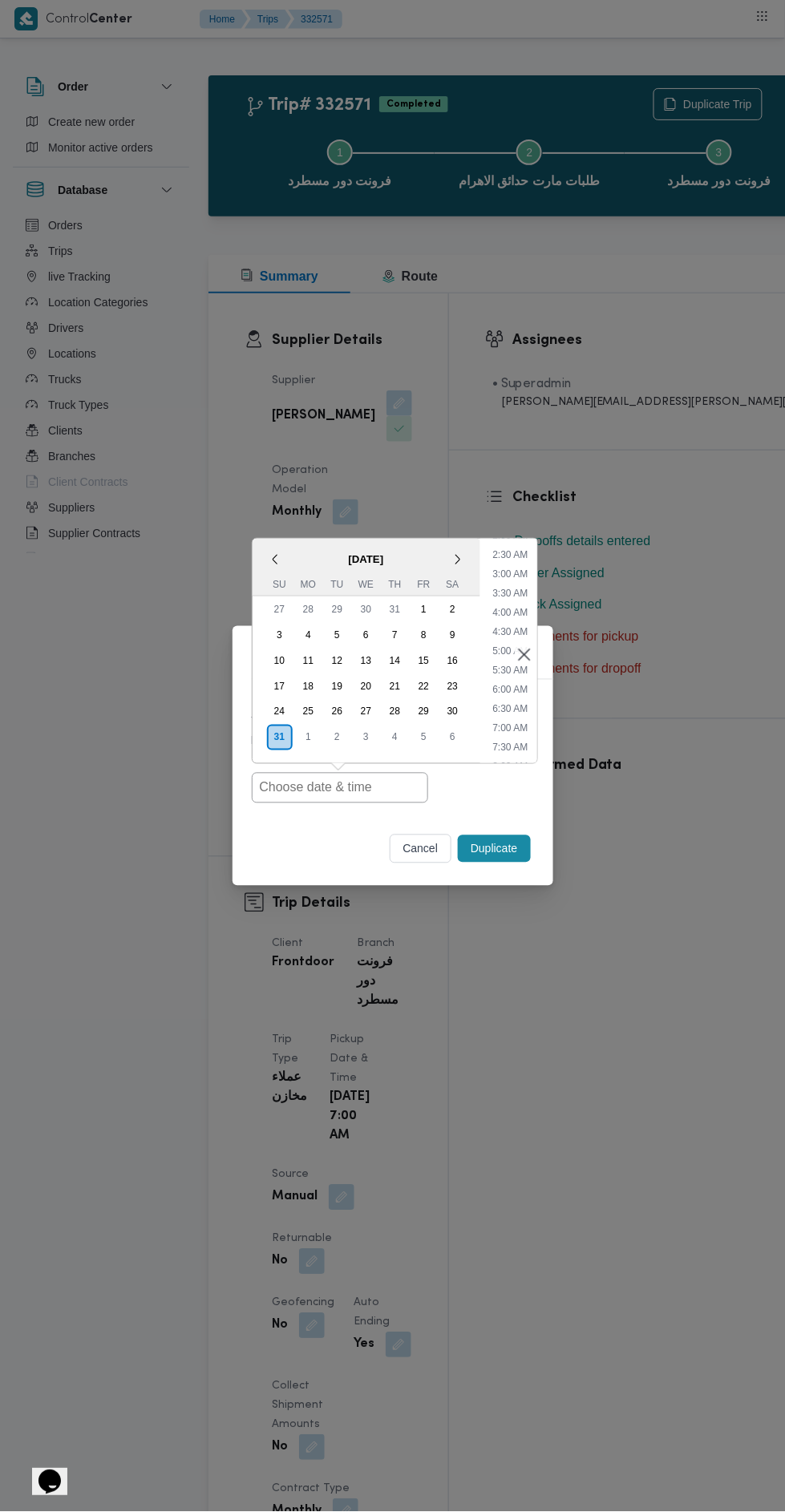
type input "[DATE] 7:00AM"
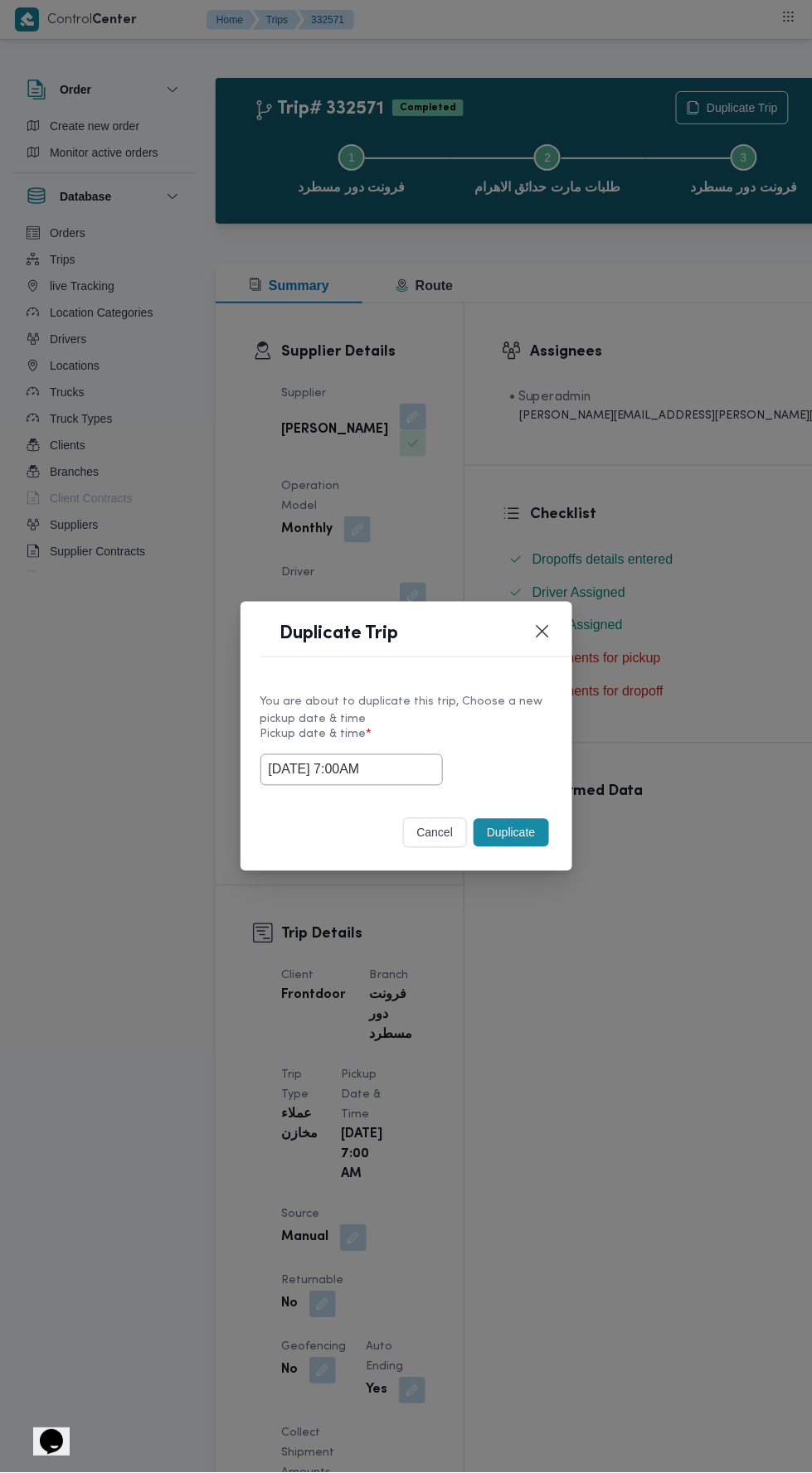
click at [663, 376] on div "Duplicate Trip You are about to duplicate this trip, Choose a new pickup date &…" at bounding box center [406, 736] width 812 height 1473
click at [517, 832] on button "Duplicate" at bounding box center [511, 832] width 74 height 28
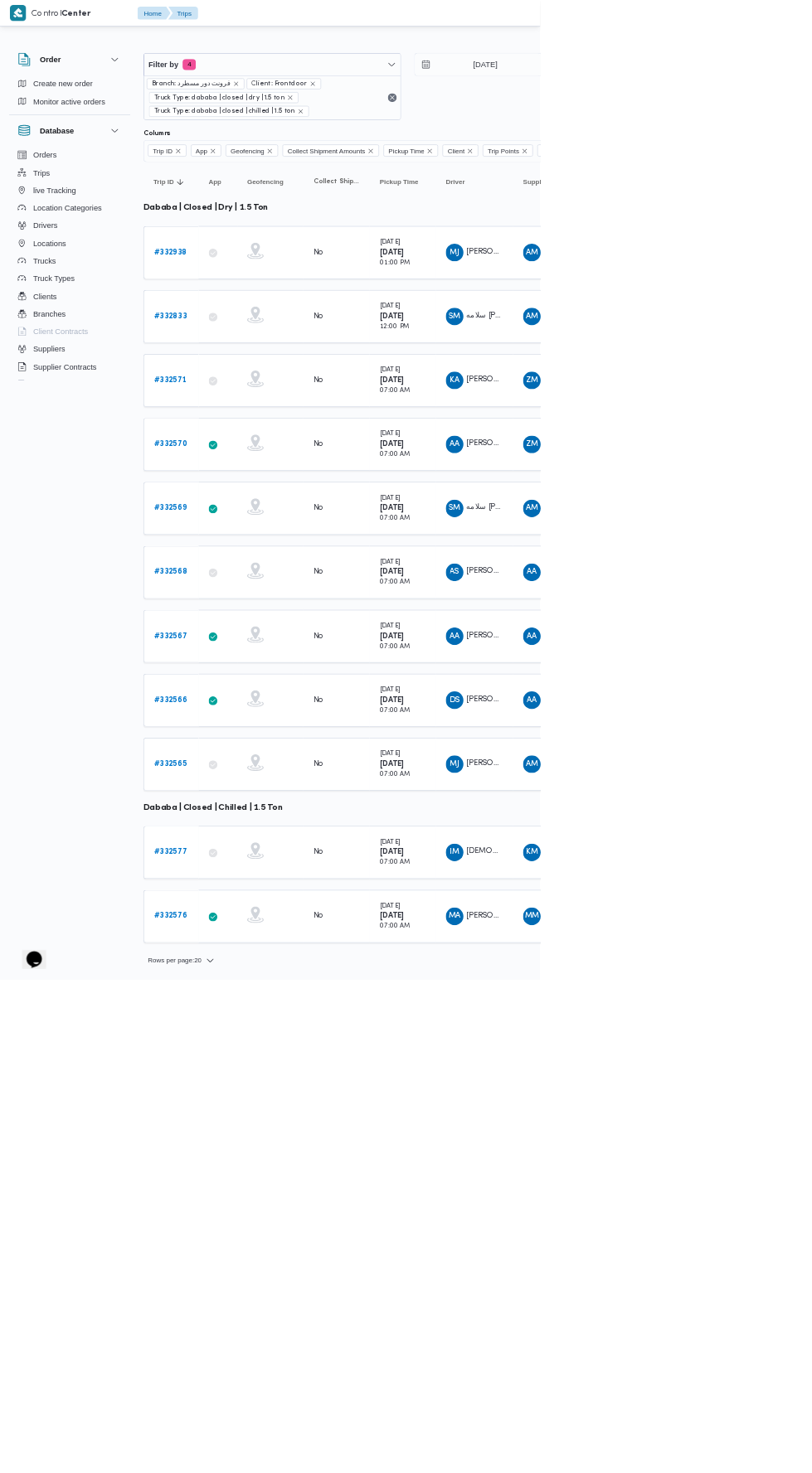
click at [266, 663] on b "# 332570" at bounding box center [256, 668] width 50 height 11
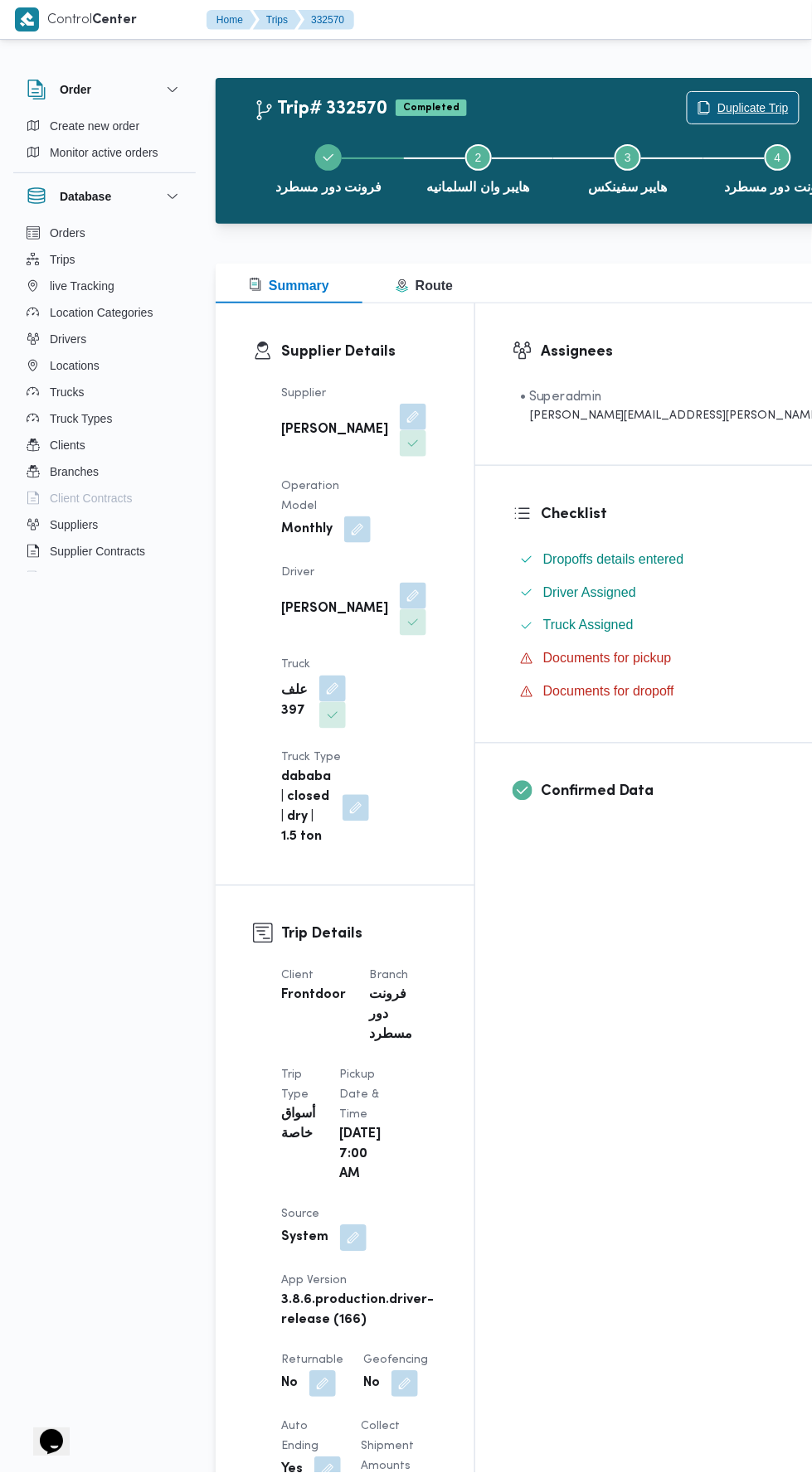
click at [717, 108] on span "Duplicate Trip" at bounding box center [753, 108] width 71 height 20
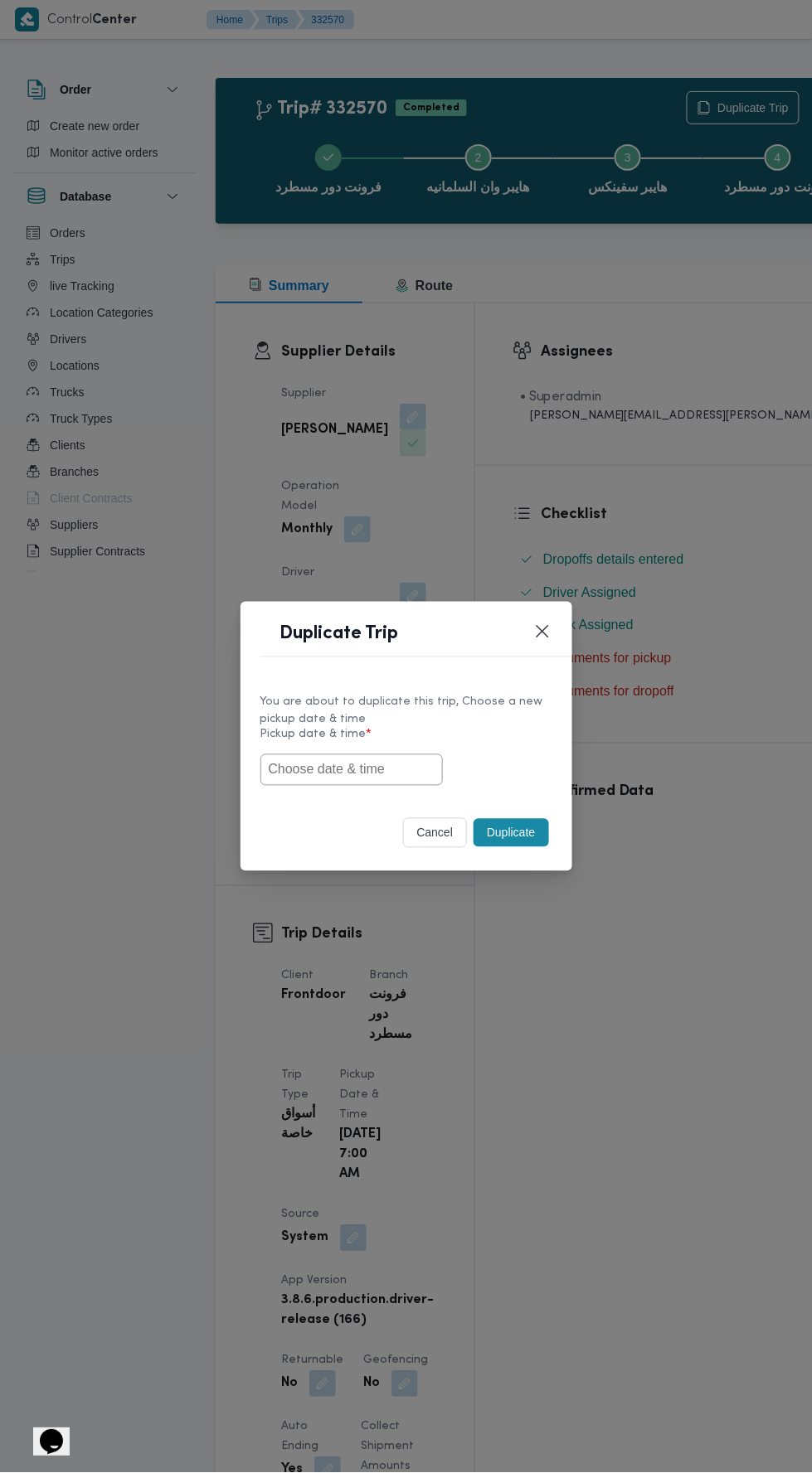
click at [367, 776] on input "text" at bounding box center [351, 770] width 182 height 31
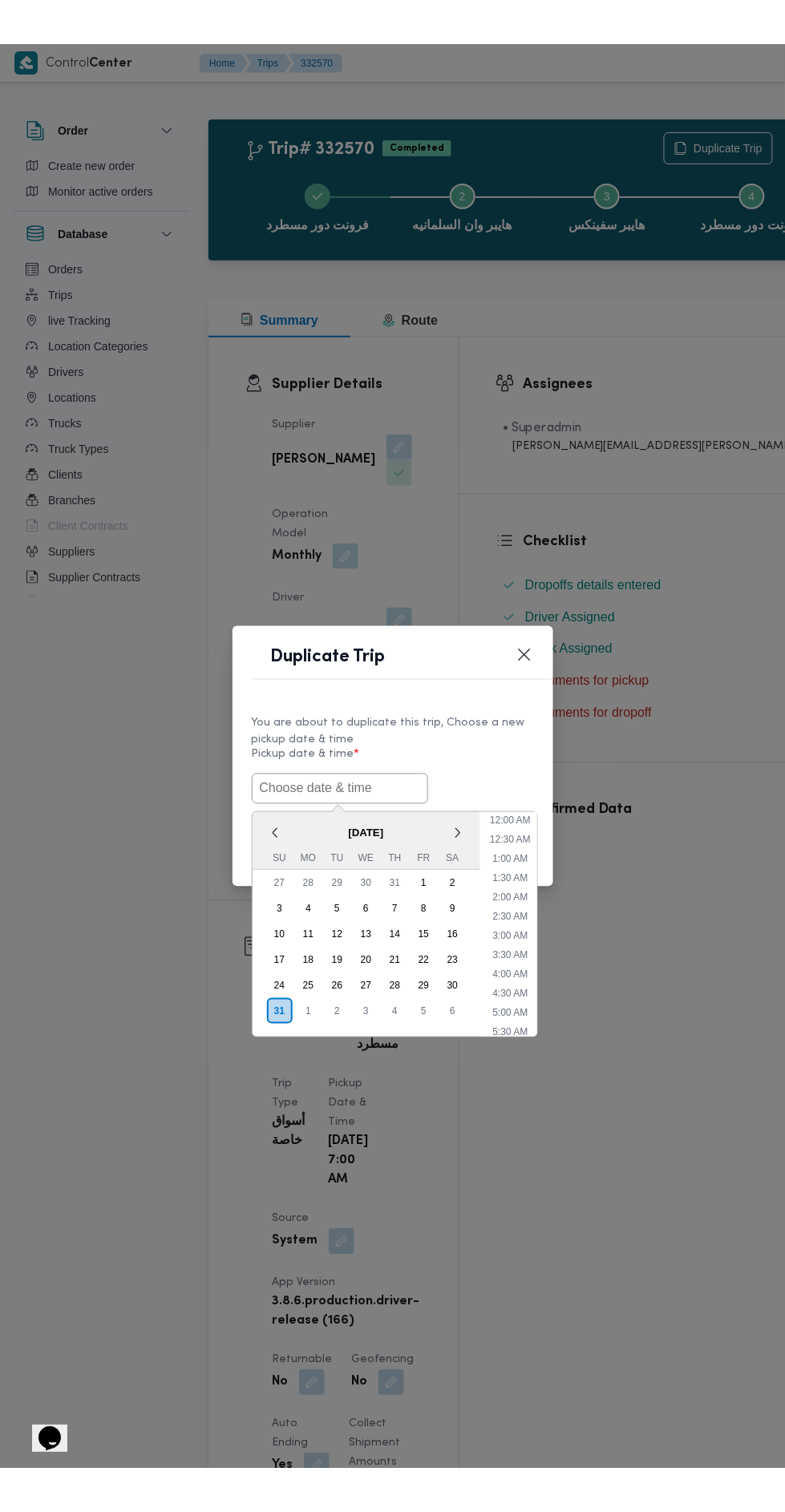
scroll to position [88, 0]
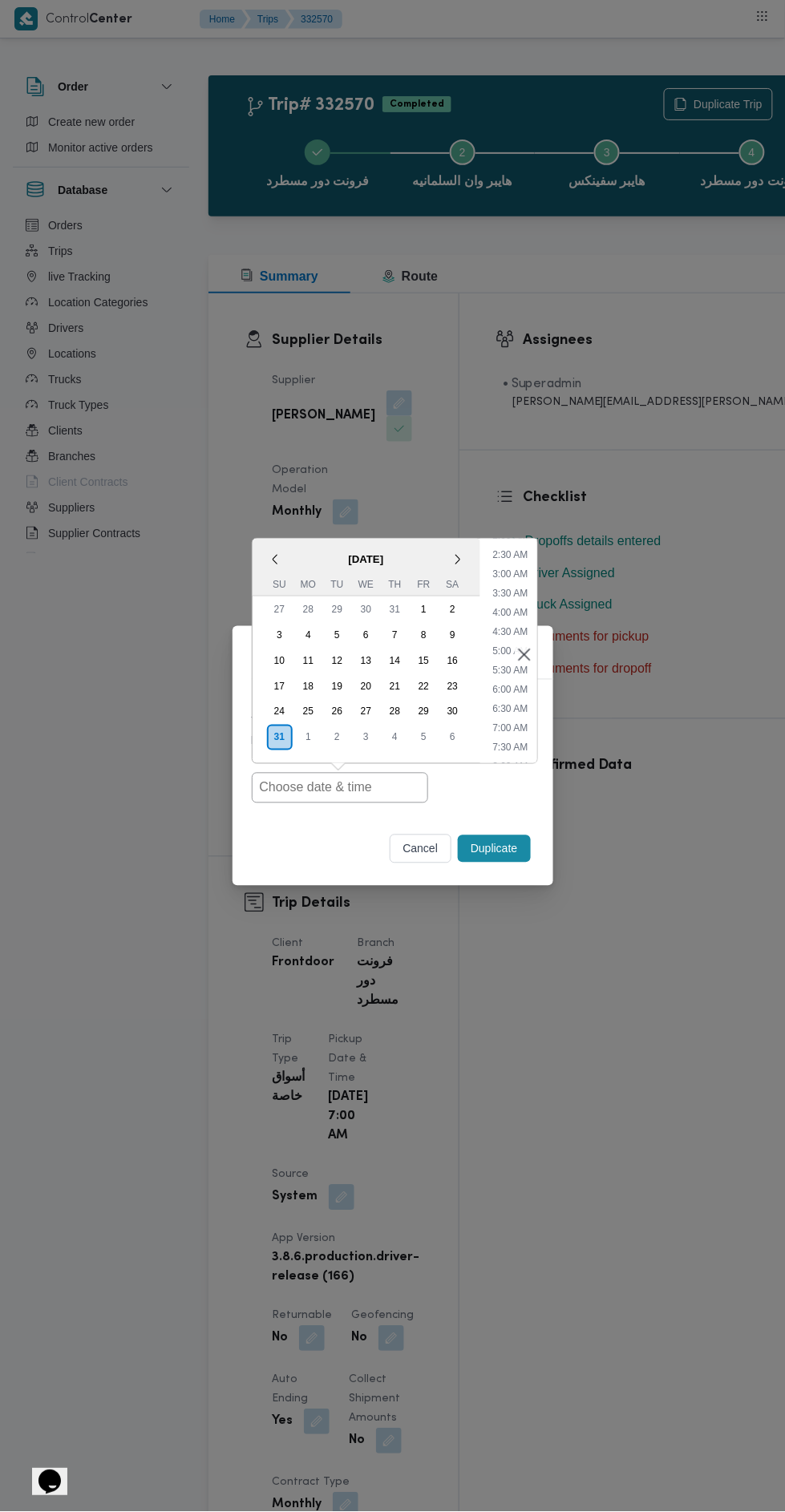
type input "[DATE] 7:00AM"
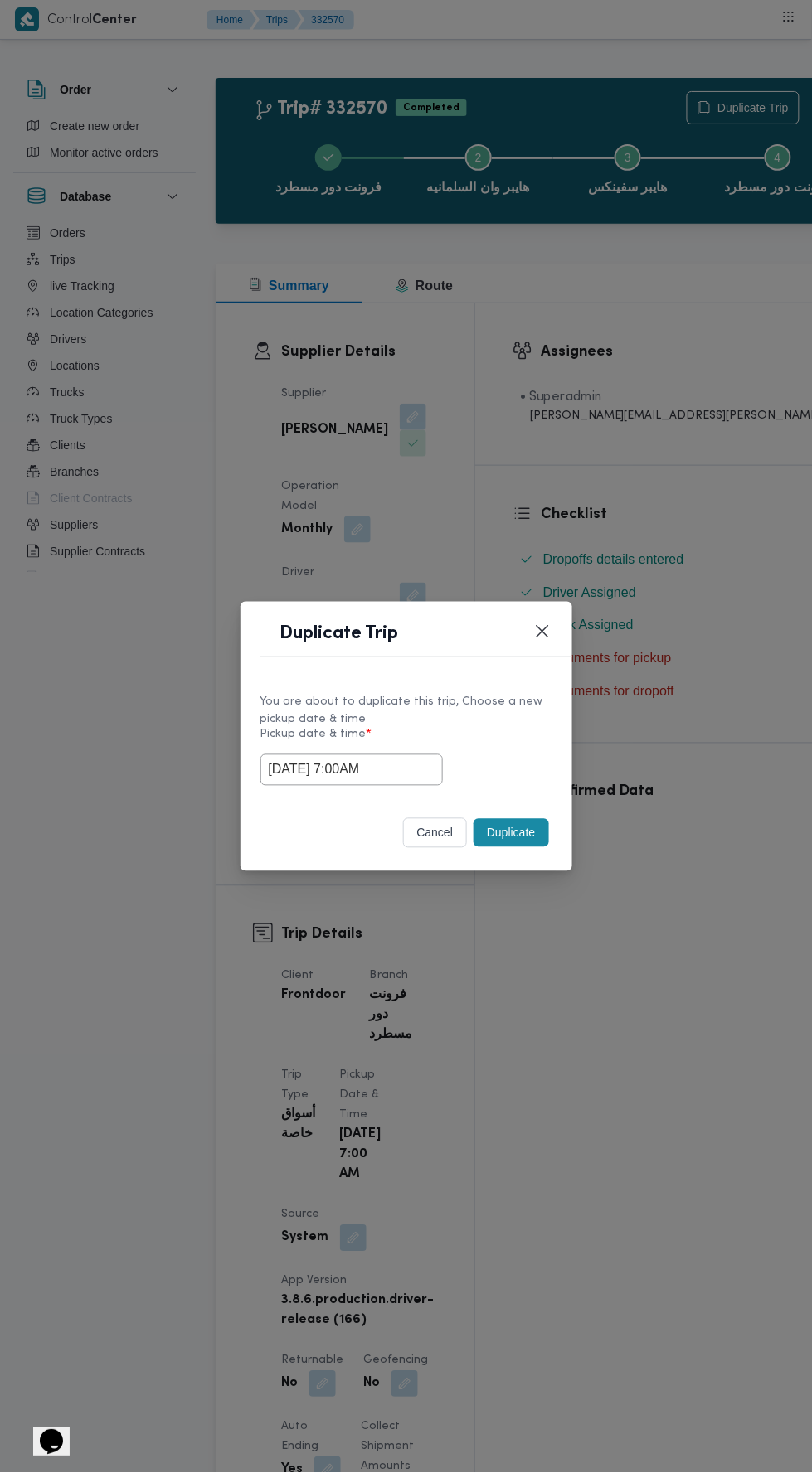
click at [641, 375] on div "Duplicate Trip You are about to duplicate this trip, Choose a new pickup date &…" at bounding box center [406, 736] width 812 height 1473
click at [515, 832] on button "Duplicate" at bounding box center [511, 832] width 74 height 28
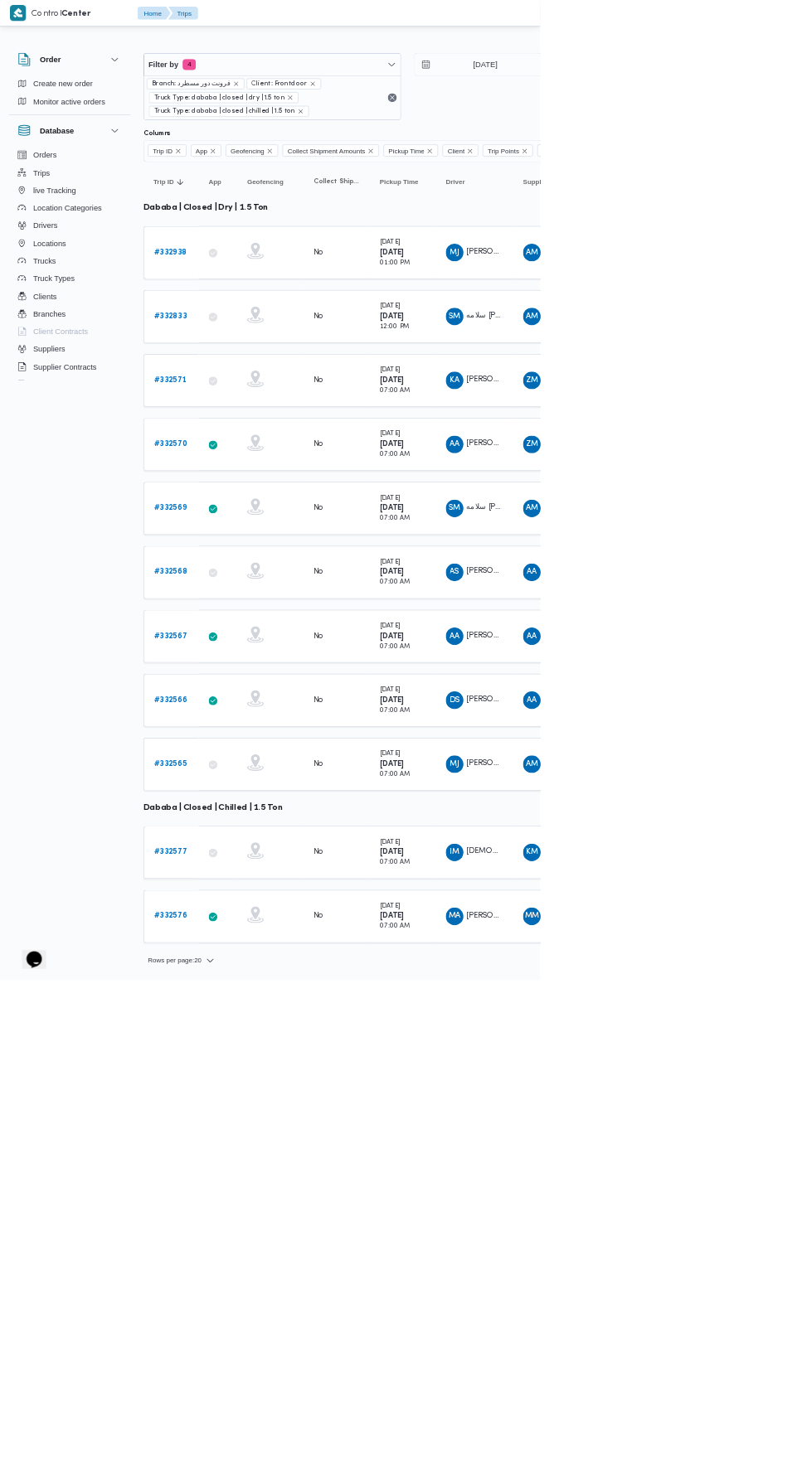
click at [722, 662] on span "[PERSON_NAME]" at bounding box center [748, 667] width 95 height 11
click at [265, 759] on b "# 332569" at bounding box center [256, 764] width 49 height 11
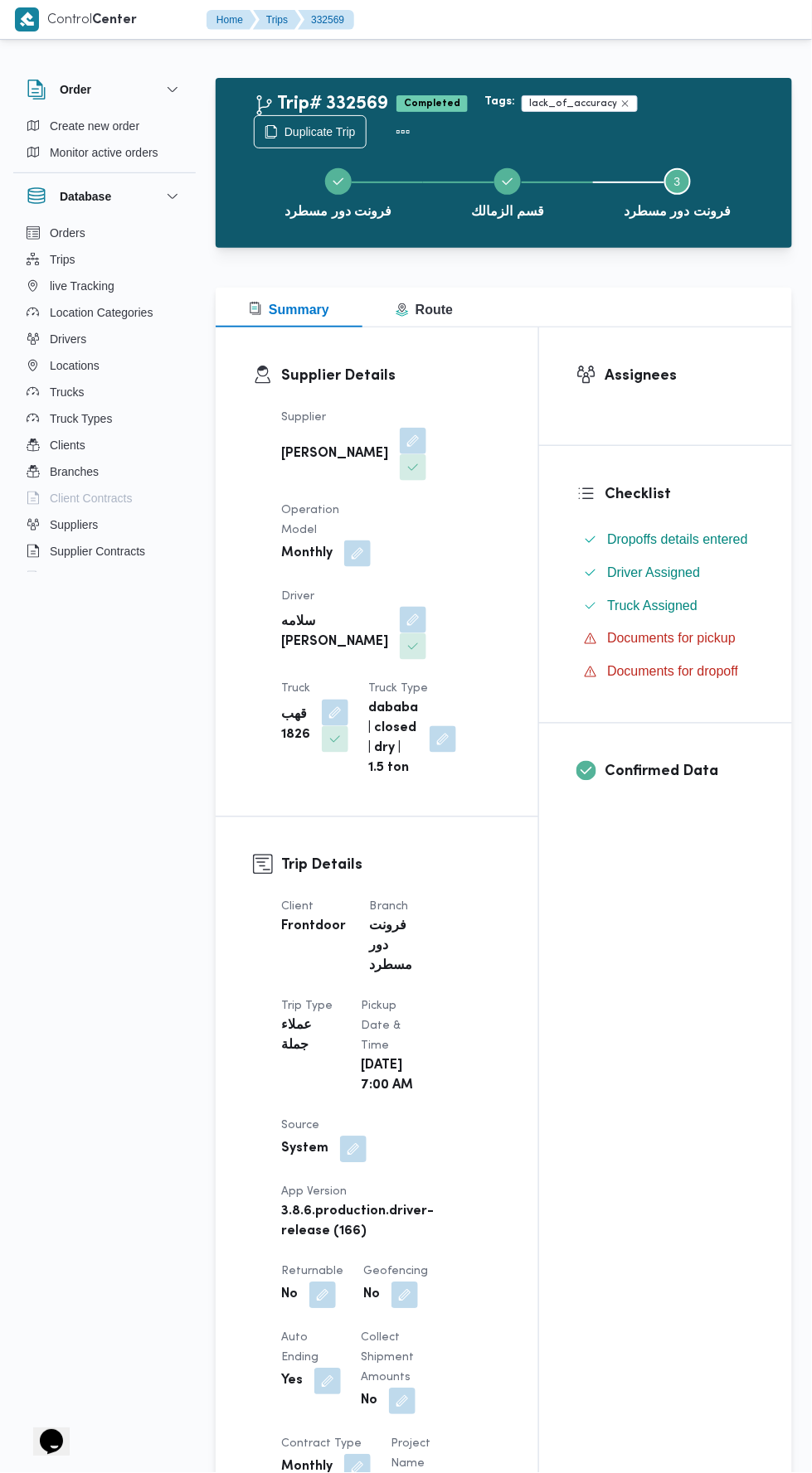
click at [659, 120] on div "Trip# 332569 Completed Tags: lack_of_accuracy Duplicate Trip" at bounding box center [508, 120] width 508 height 57
click at [341, 123] on span "Duplicate Trip" at bounding box center [320, 132] width 71 height 20
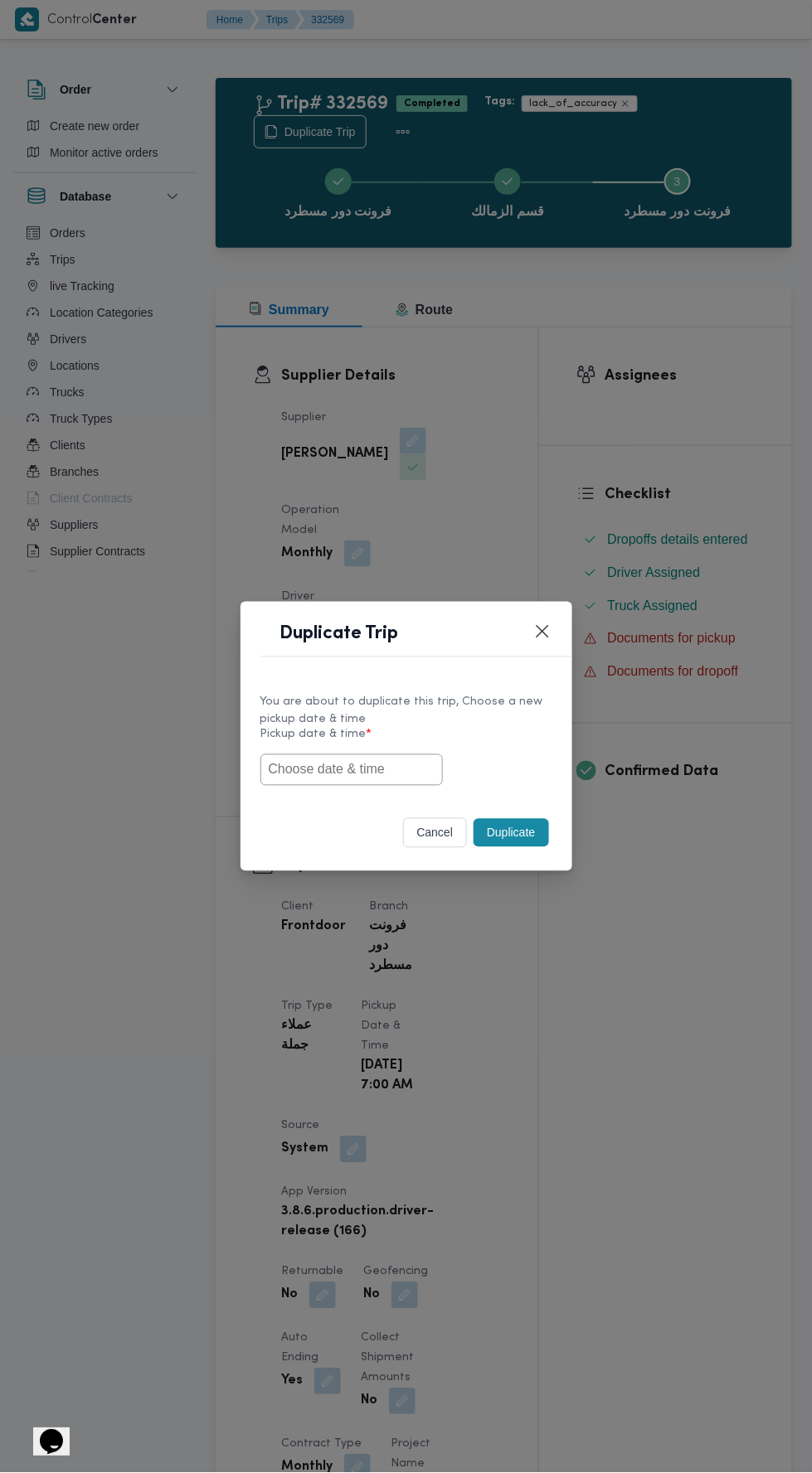
click at [342, 764] on input "text" at bounding box center [351, 770] width 182 height 31
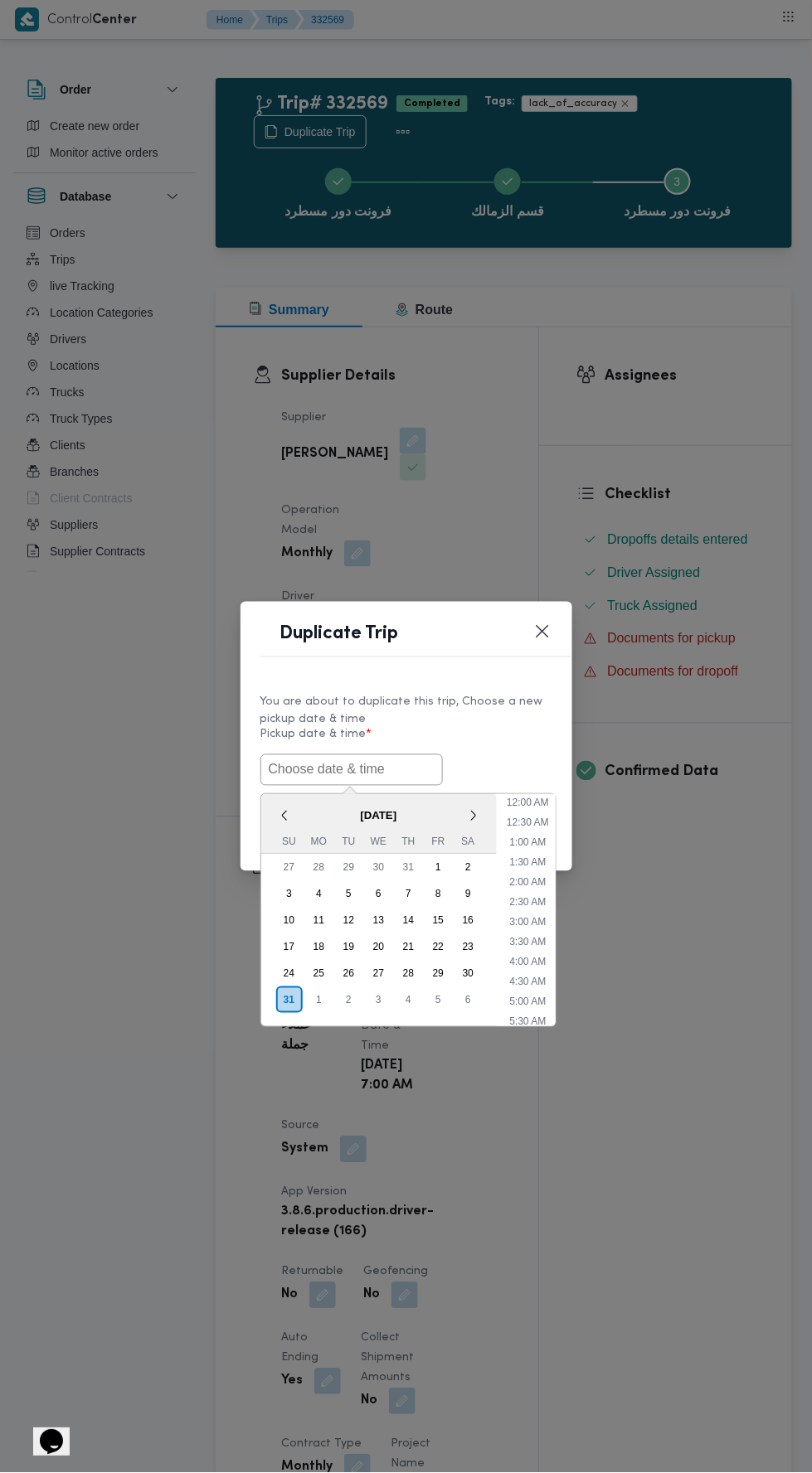
scroll to position [91, 0]
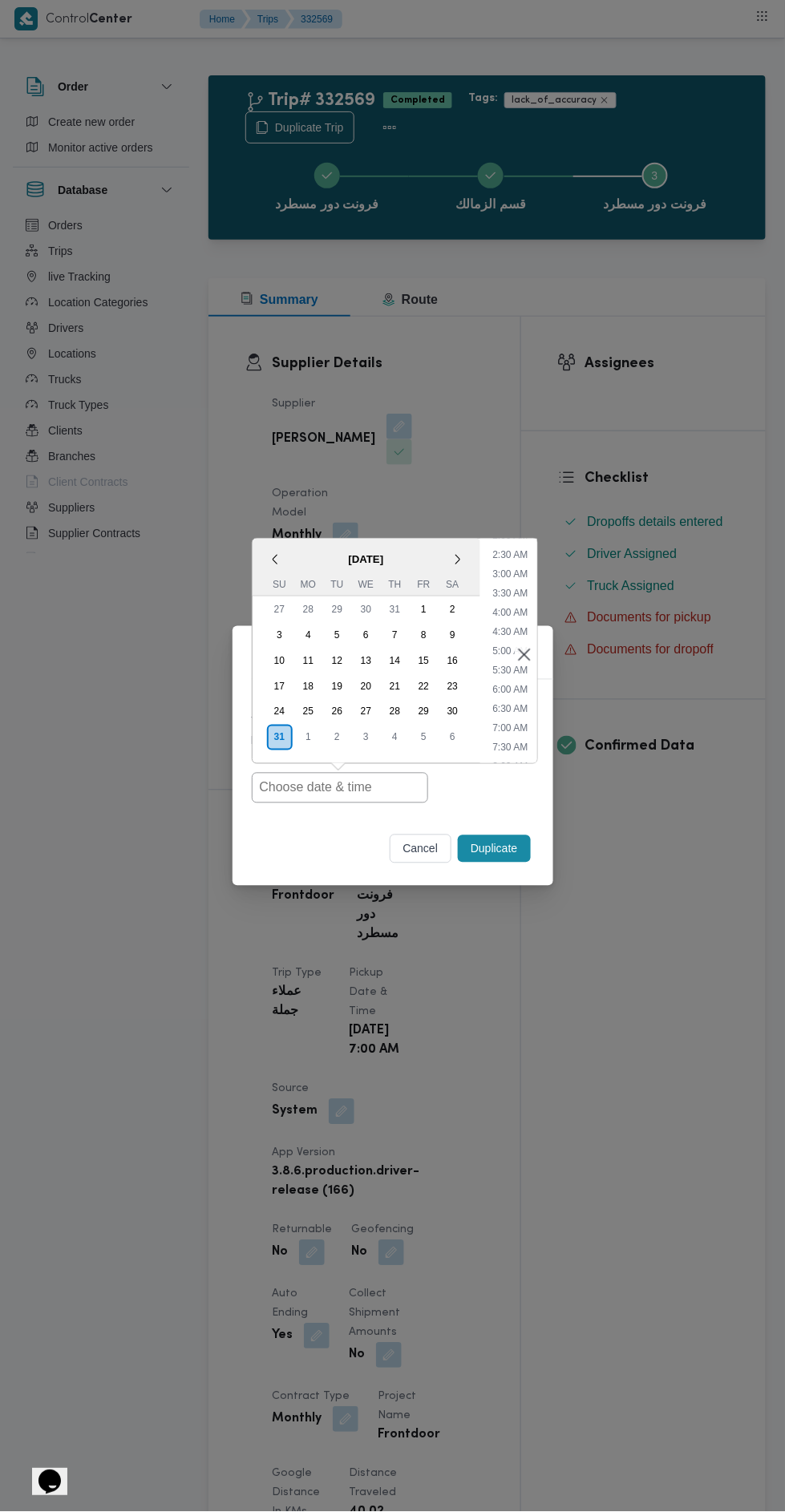
type input "[DATE] 7:00AM"
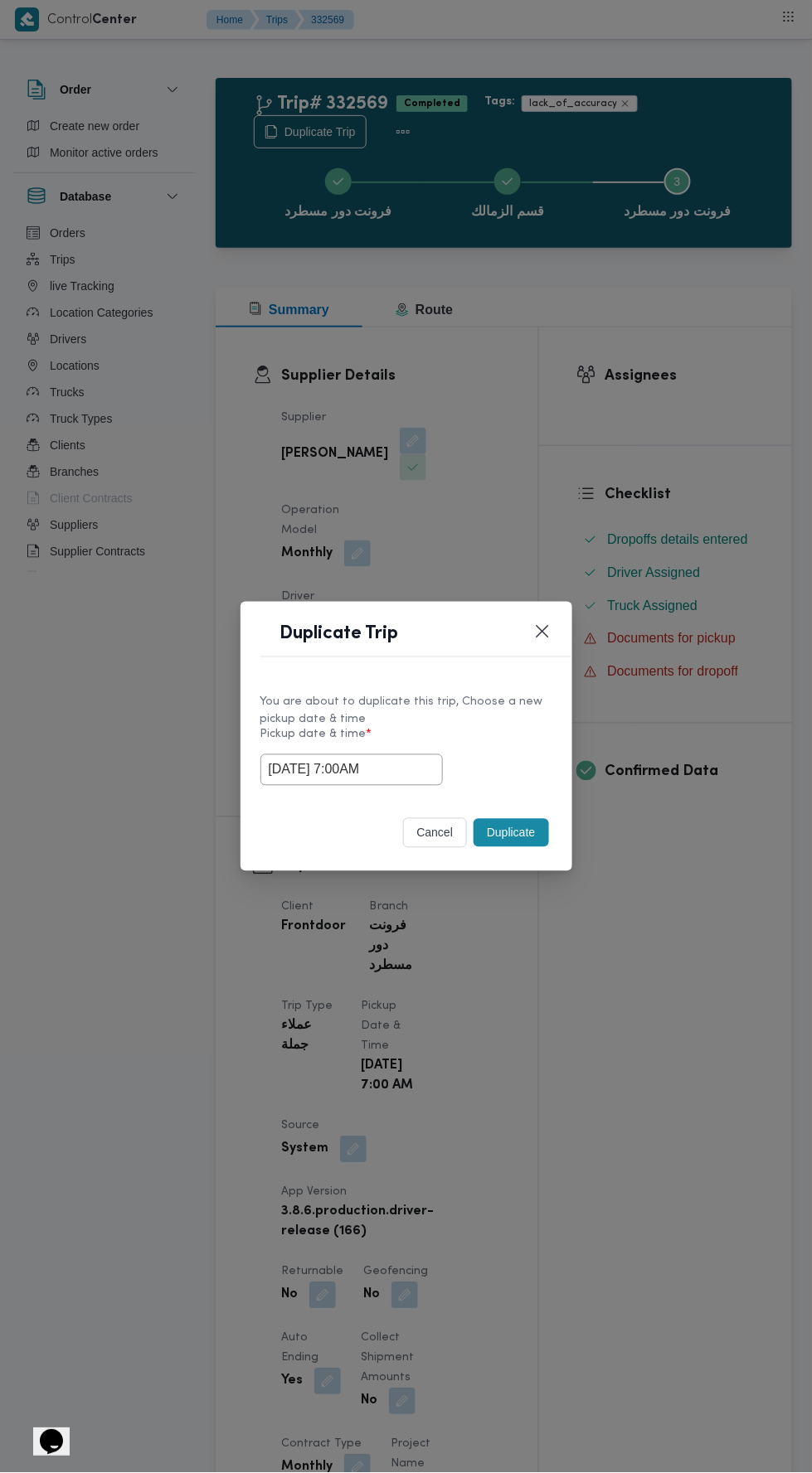
click at [674, 360] on div "Duplicate Trip You are about to duplicate this trip, Choose a new pickup date &…" at bounding box center [406, 736] width 812 height 1473
click at [526, 826] on button "Duplicate" at bounding box center [511, 832] width 74 height 28
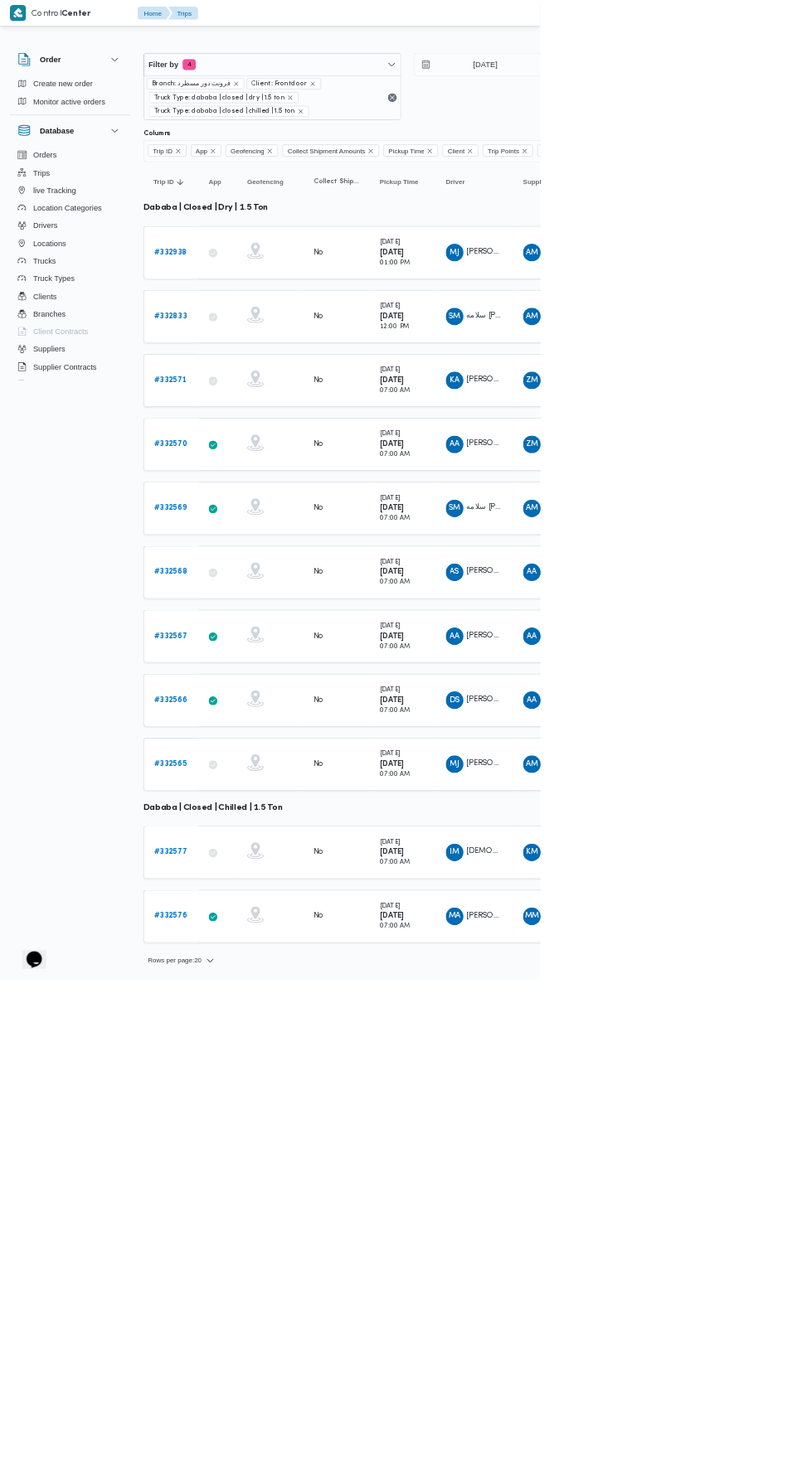
click at [259, 855] on b "# 332568" at bounding box center [256, 860] width 50 height 11
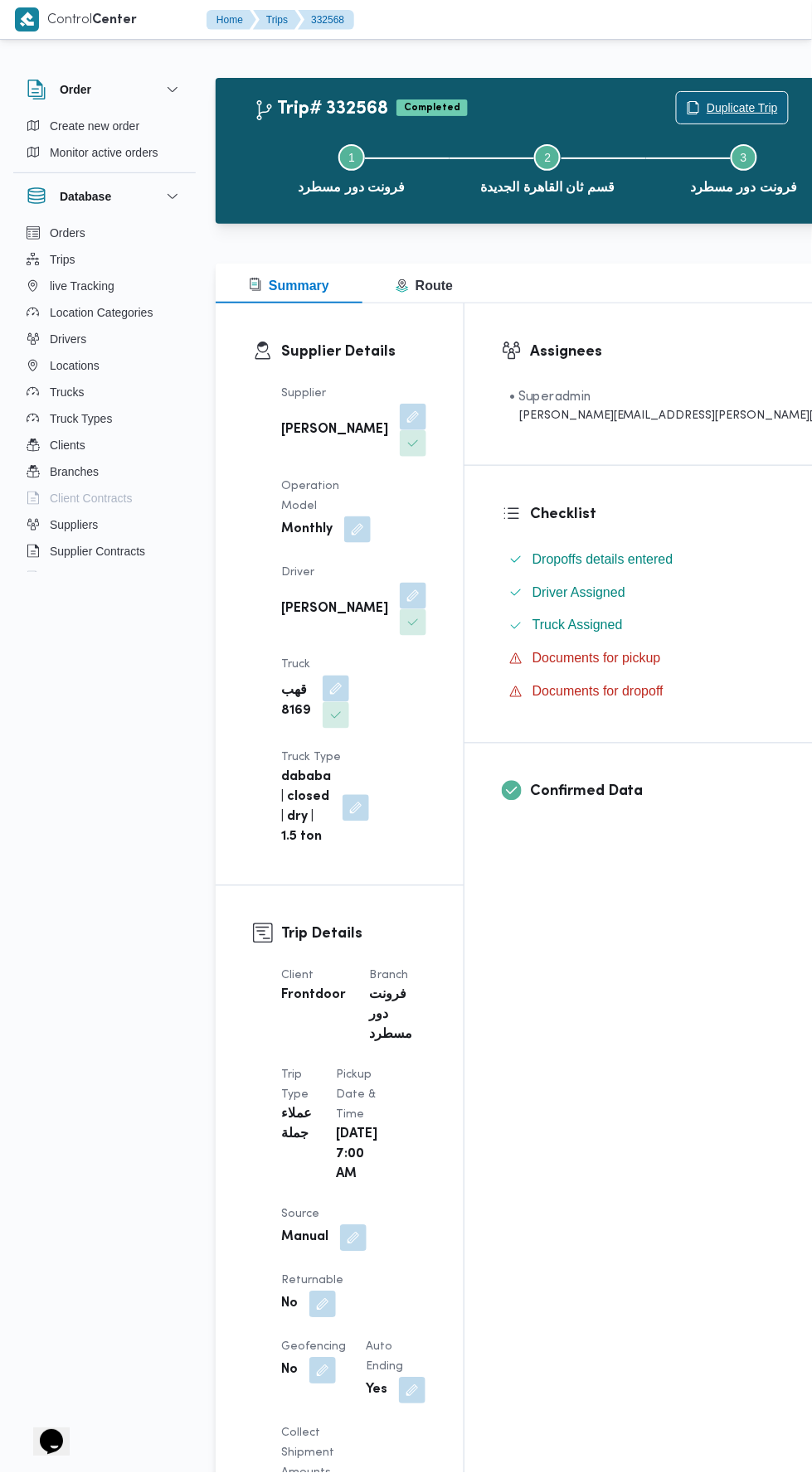
click at [706, 108] on span "Duplicate Trip" at bounding box center [742, 108] width 71 height 20
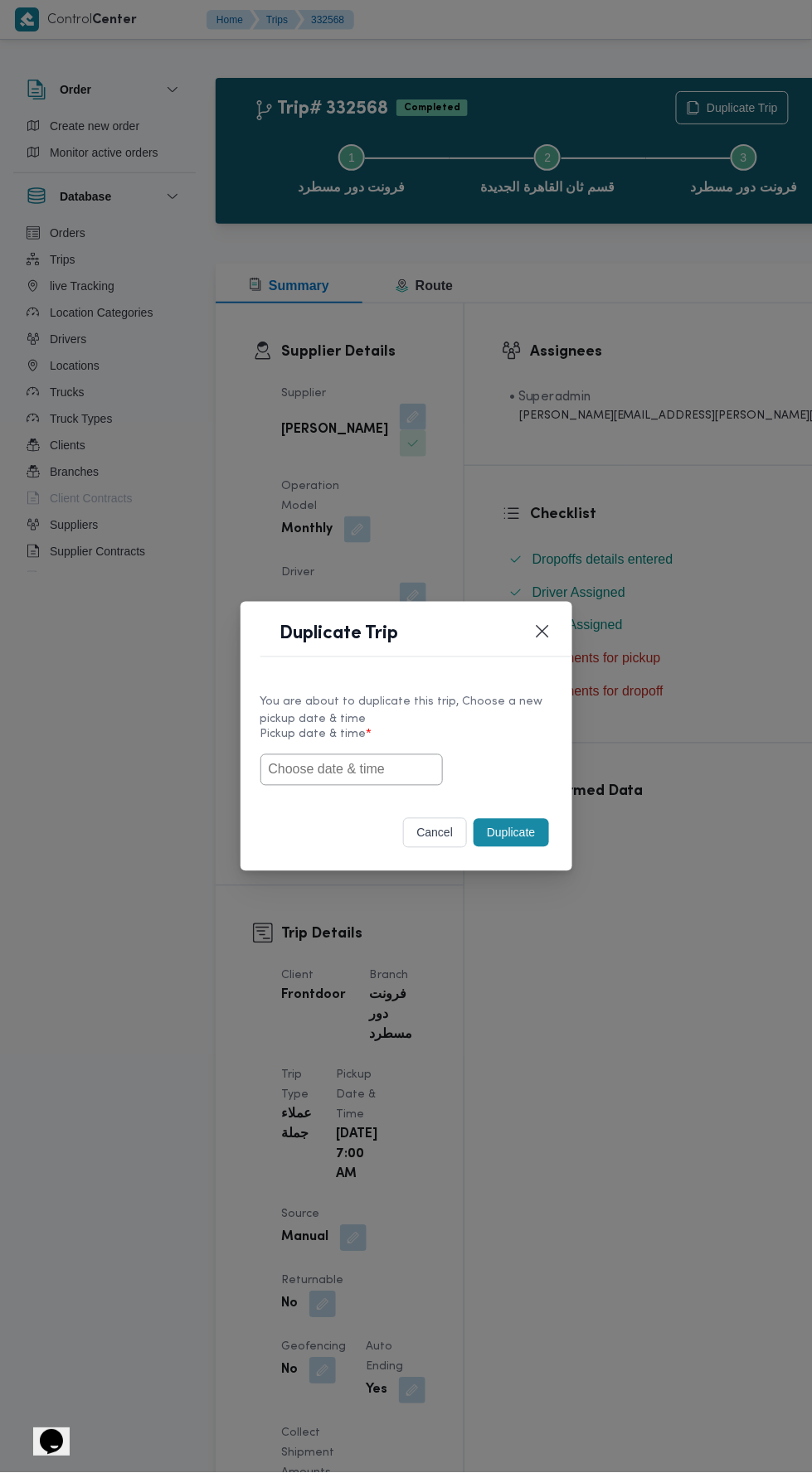
click at [373, 768] on input "text" at bounding box center [351, 770] width 182 height 31
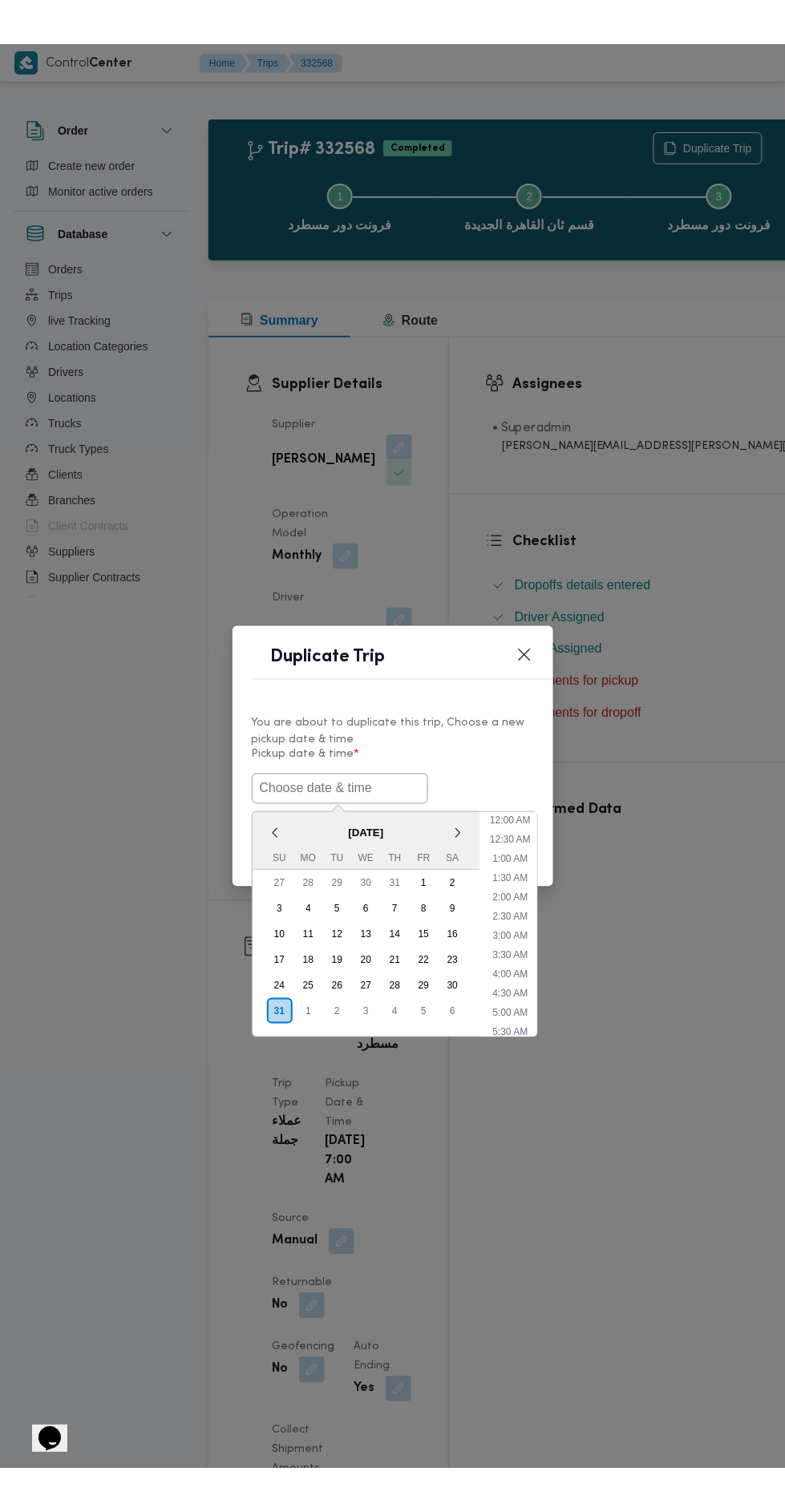
scroll to position [88, 0]
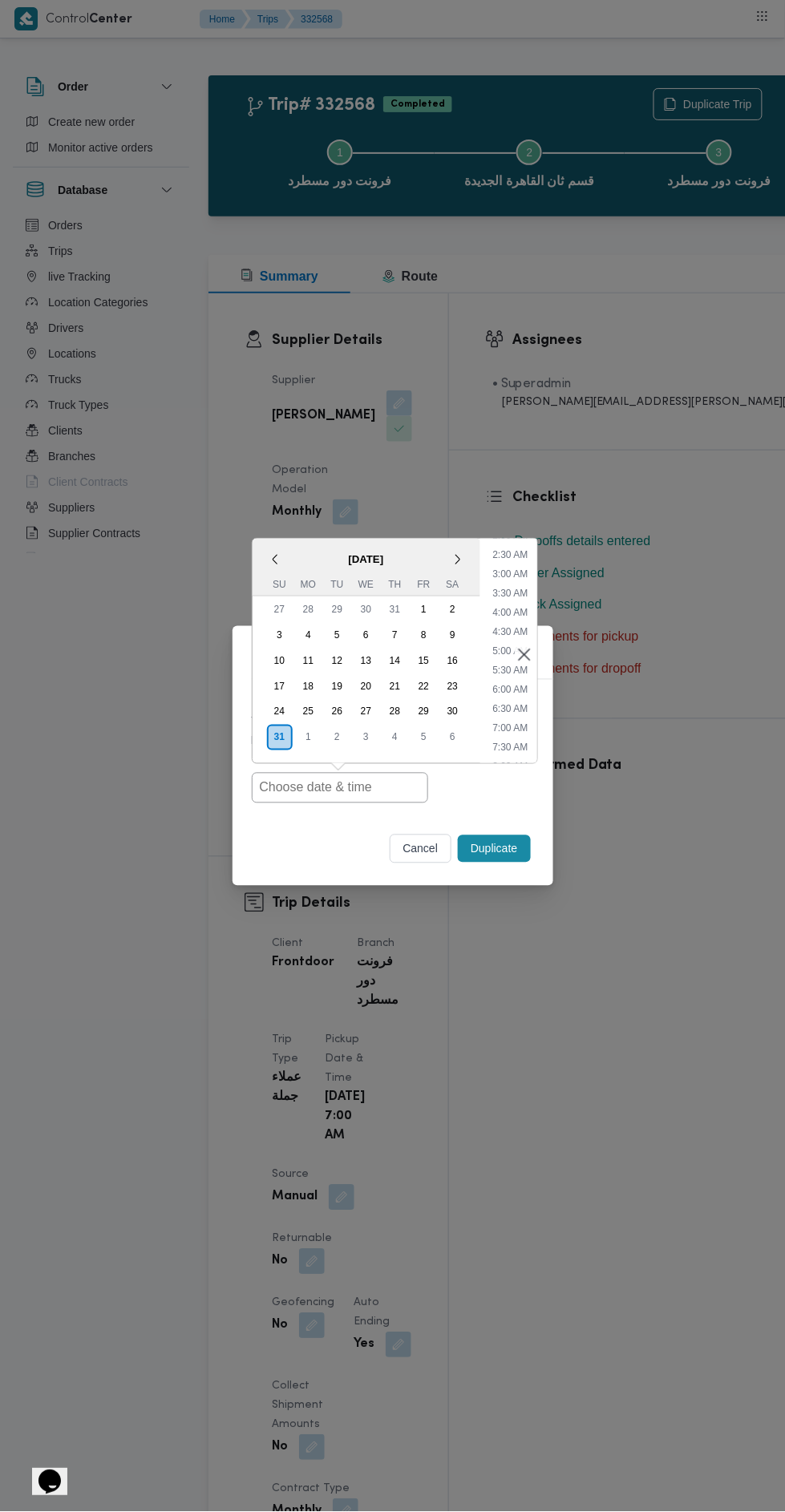
type input "[DATE] 7:00AM"
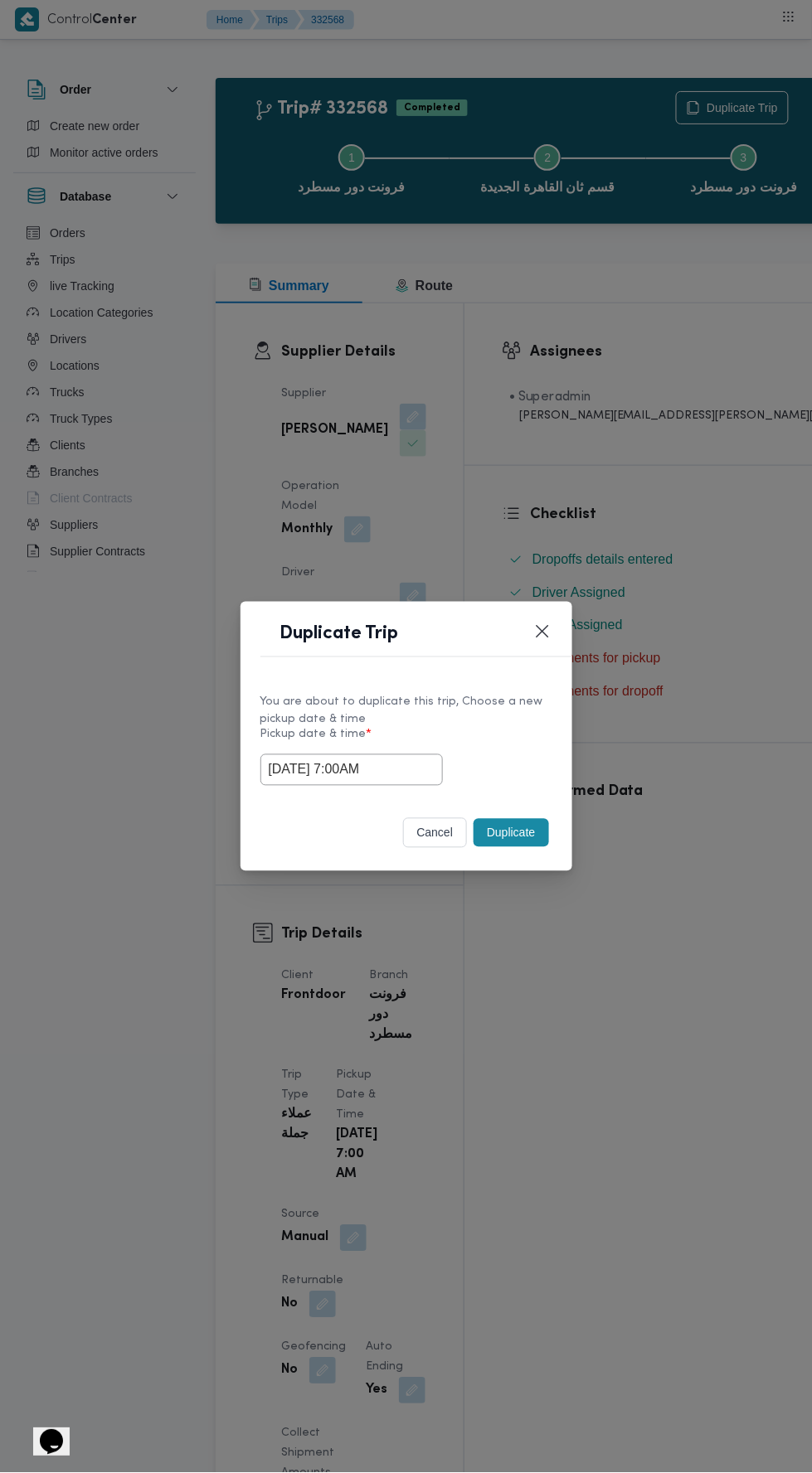
click at [587, 428] on div "Duplicate Trip You are about to duplicate this trip, Choose a new pickup date &…" at bounding box center [406, 736] width 812 height 1473
click at [508, 833] on button "Duplicate" at bounding box center [511, 832] width 74 height 28
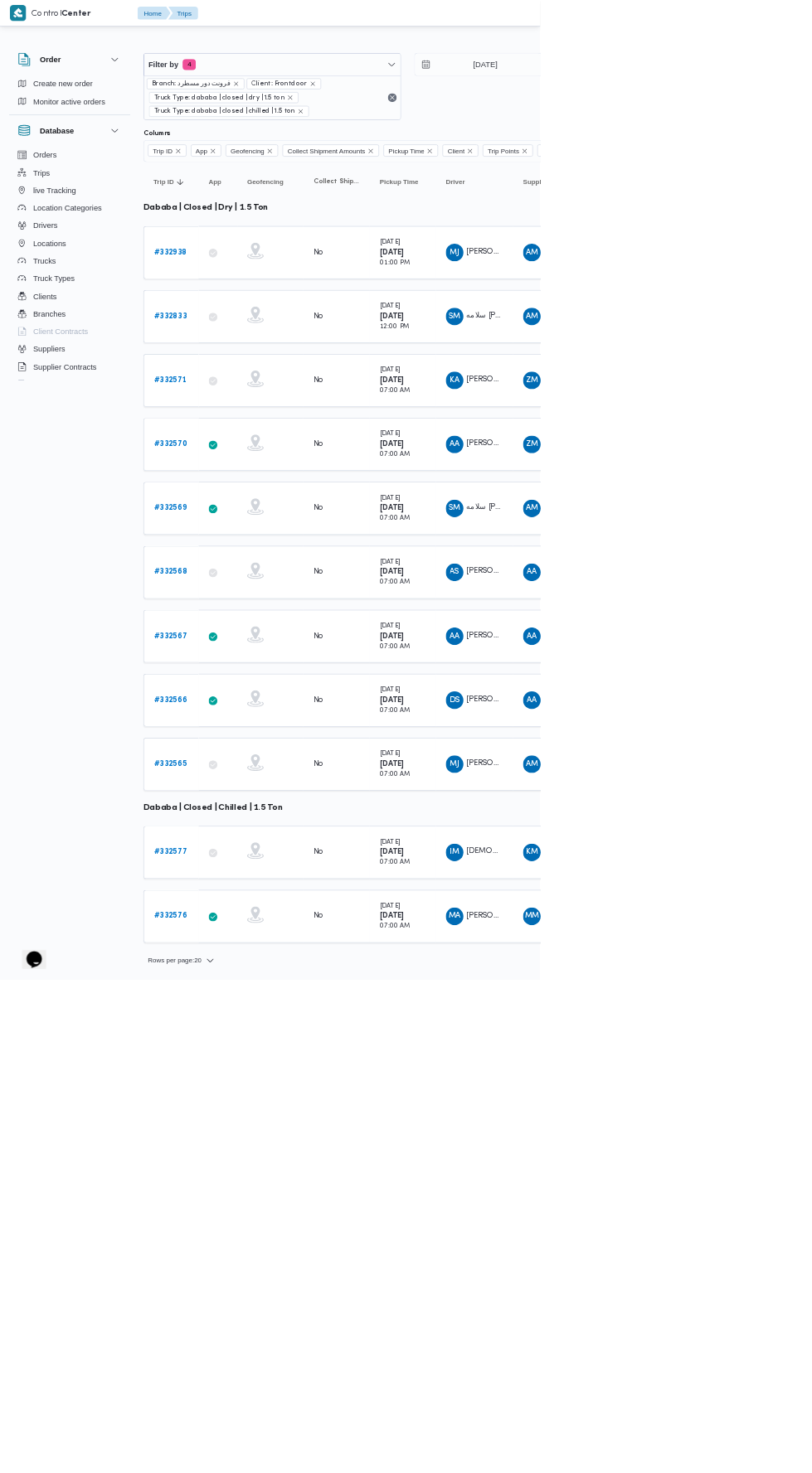
click at [256, 947] on link "# 332567" at bounding box center [256, 957] width 50 height 20
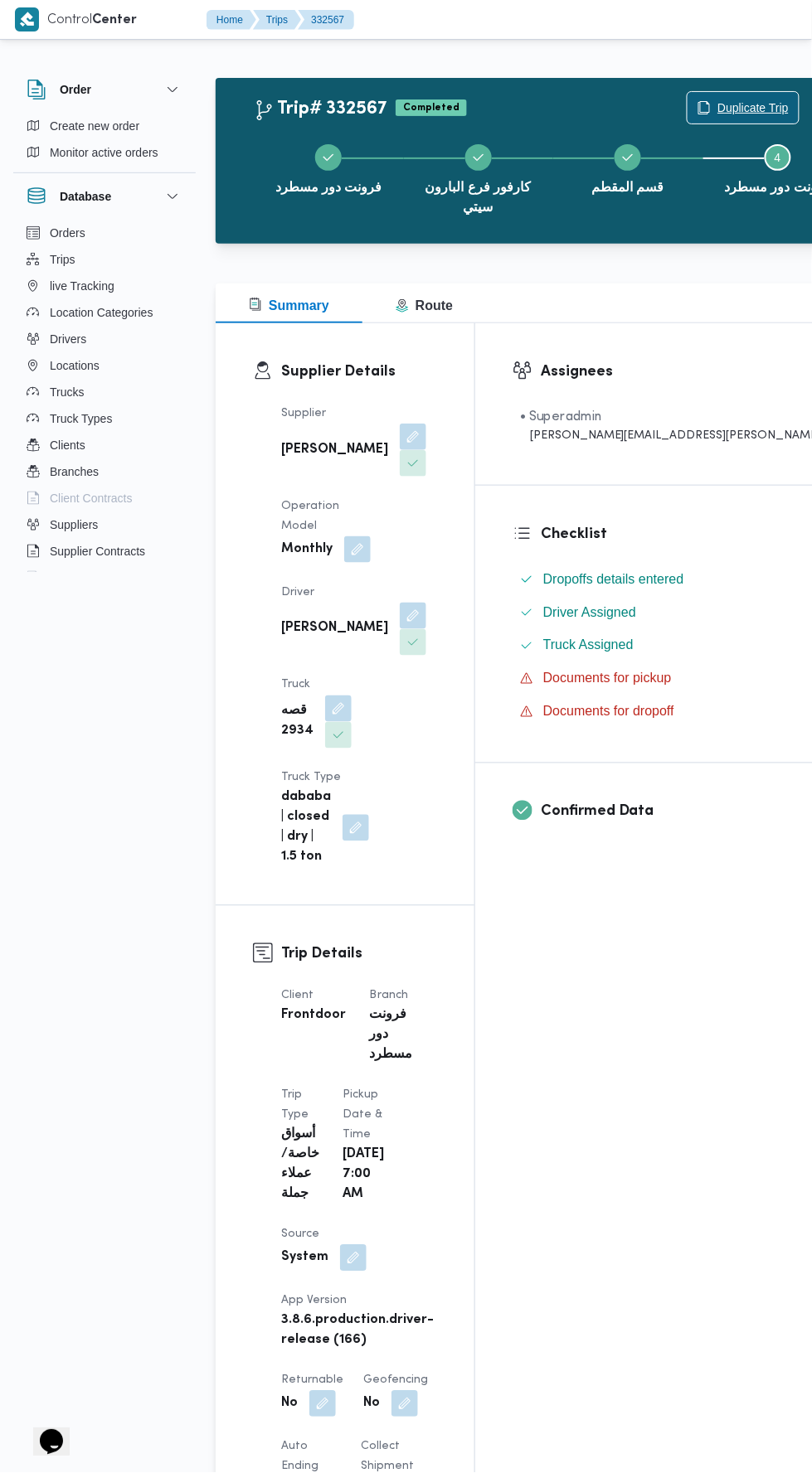
click at [717, 100] on span "Duplicate Trip" at bounding box center [753, 108] width 71 height 20
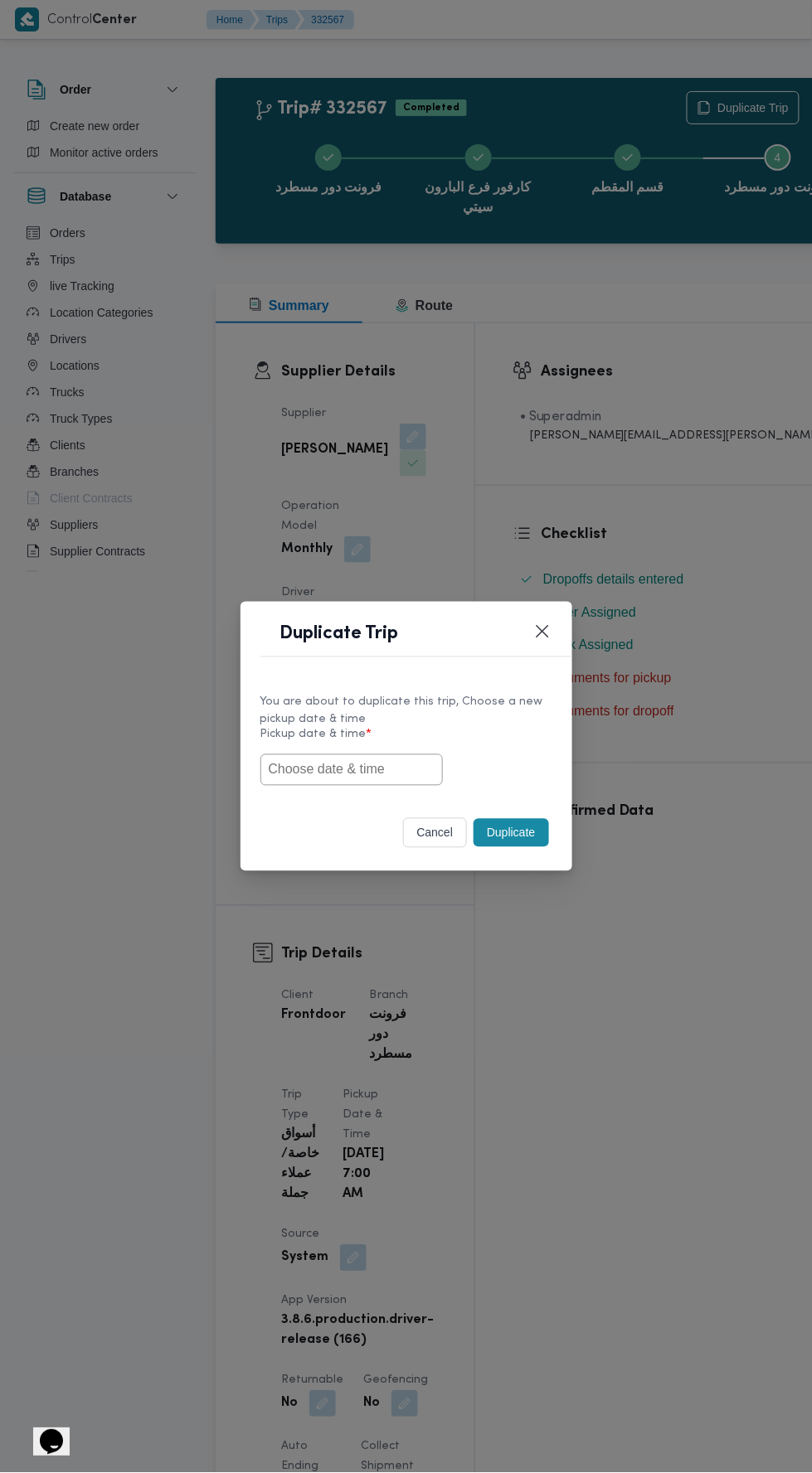
click at [365, 767] on input "text" at bounding box center [351, 770] width 182 height 31
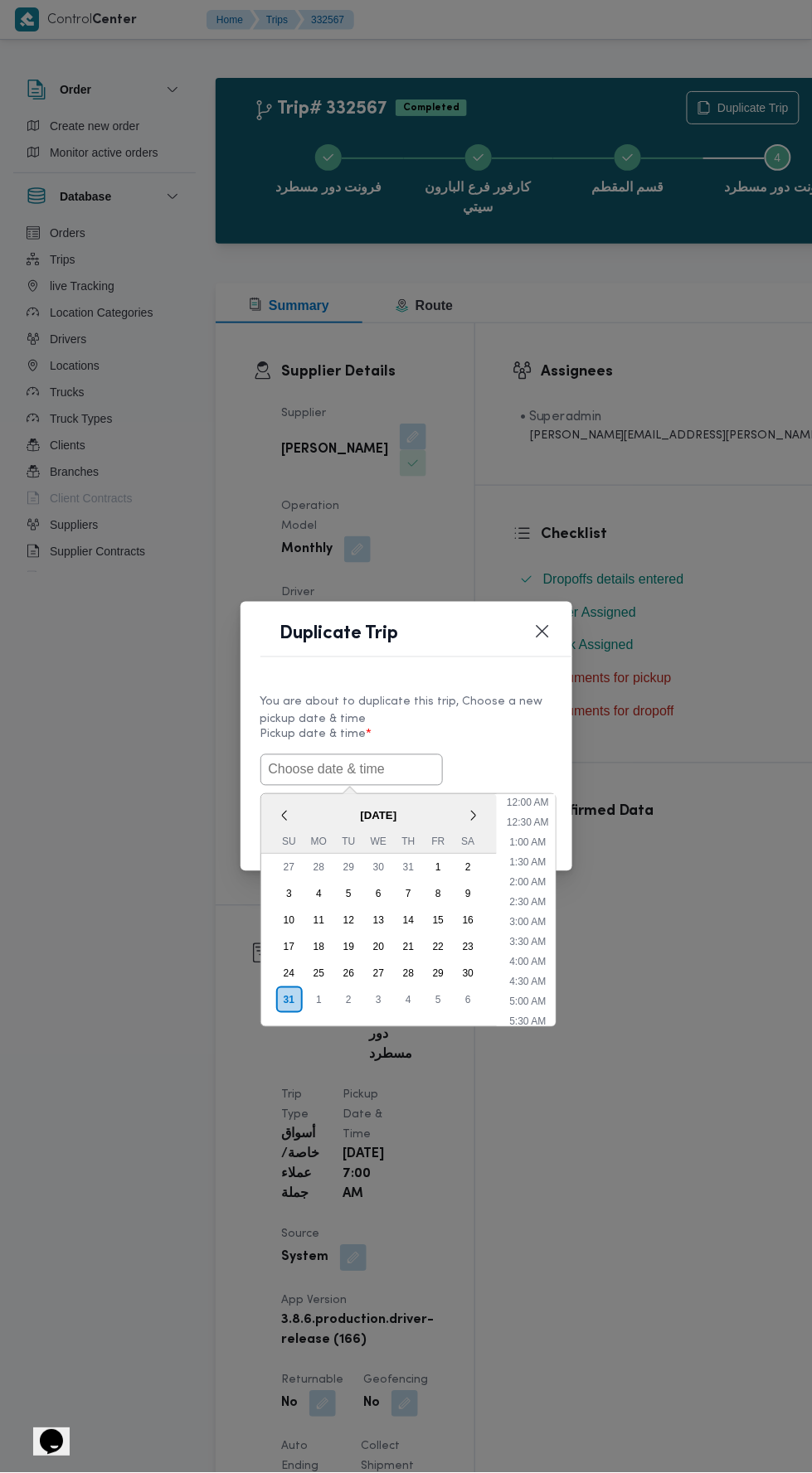
scroll to position [91, 0]
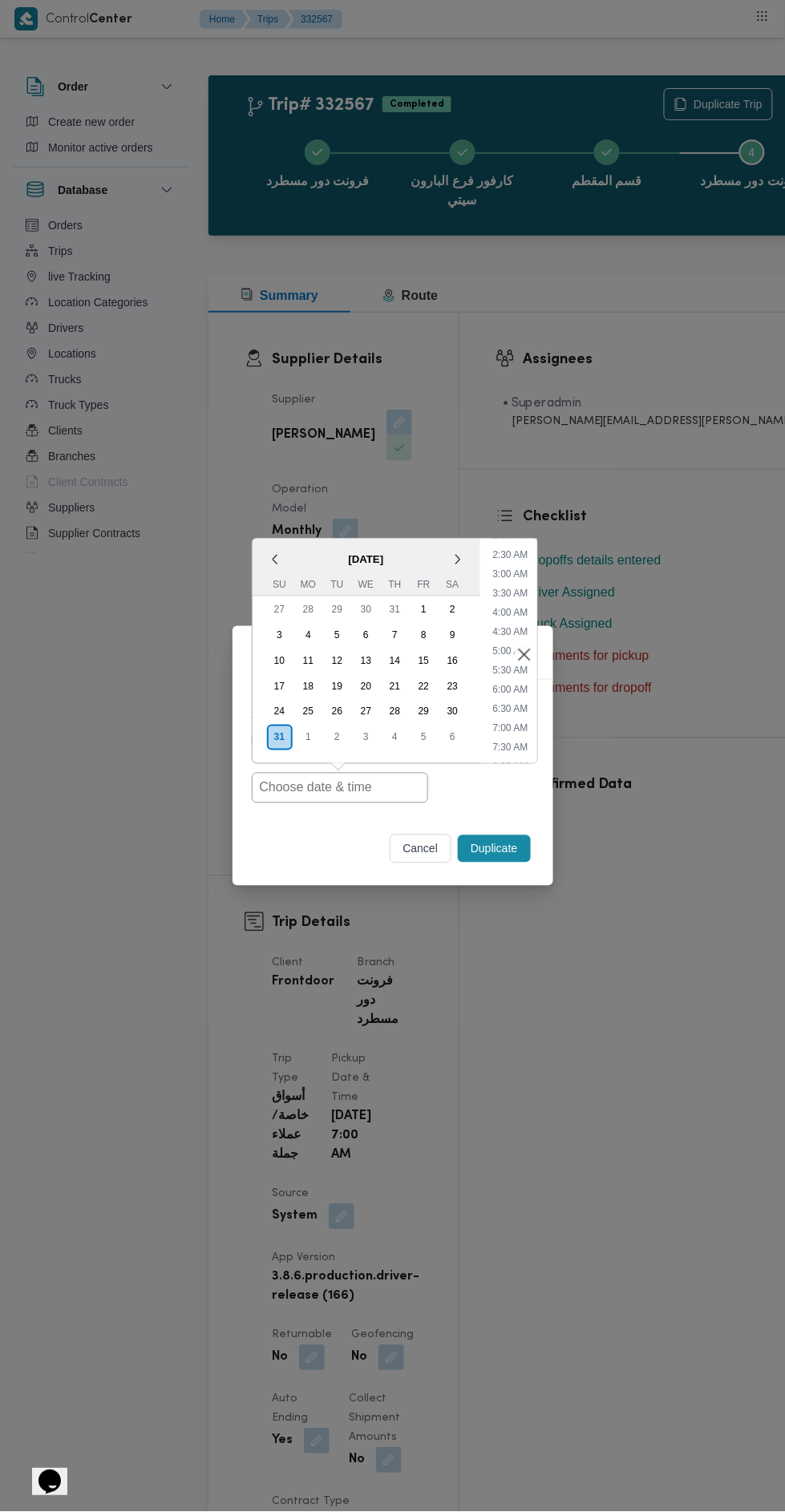
type input "[DATE] 7:00AM"
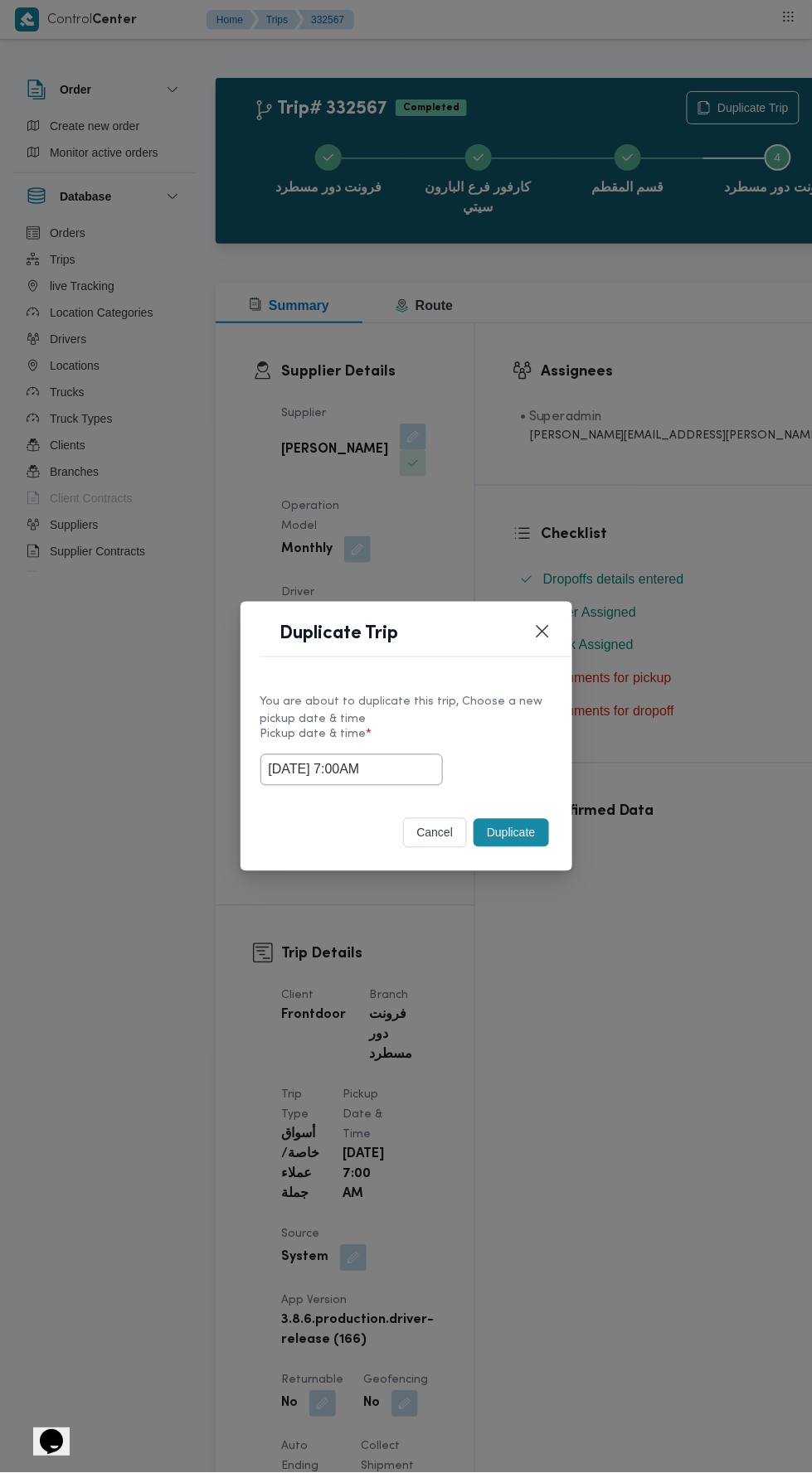
click at [642, 366] on div "Duplicate Trip You are about to duplicate this trip, Choose a new pickup date &…" at bounding box center [406, 736] width 812 height 1473
click at [505, 832] on button "Duplicate" at bounding box center [511, 832] width 74 height 28
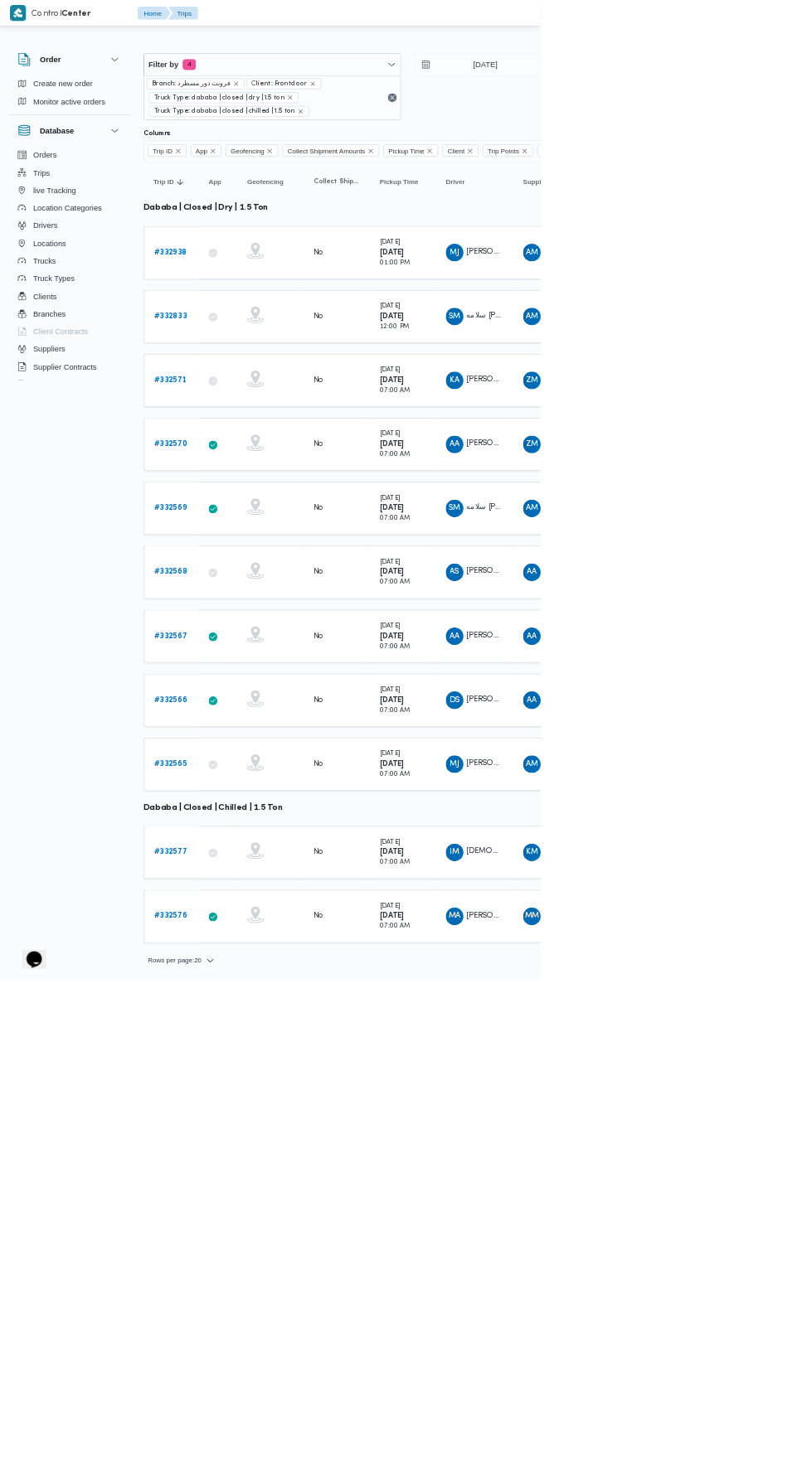
click at [742, 848] on span "AS [PERSON_NAME]" at bounding box center [713, 860] width 86 height 26
click at [744, 950] on span "[PERSON_NAME]" at bounding box center [748, 956] width 95 height 11
click at [270, 1047] on b "# 332566" at bounding box center [256, 1052] width 50 height 11
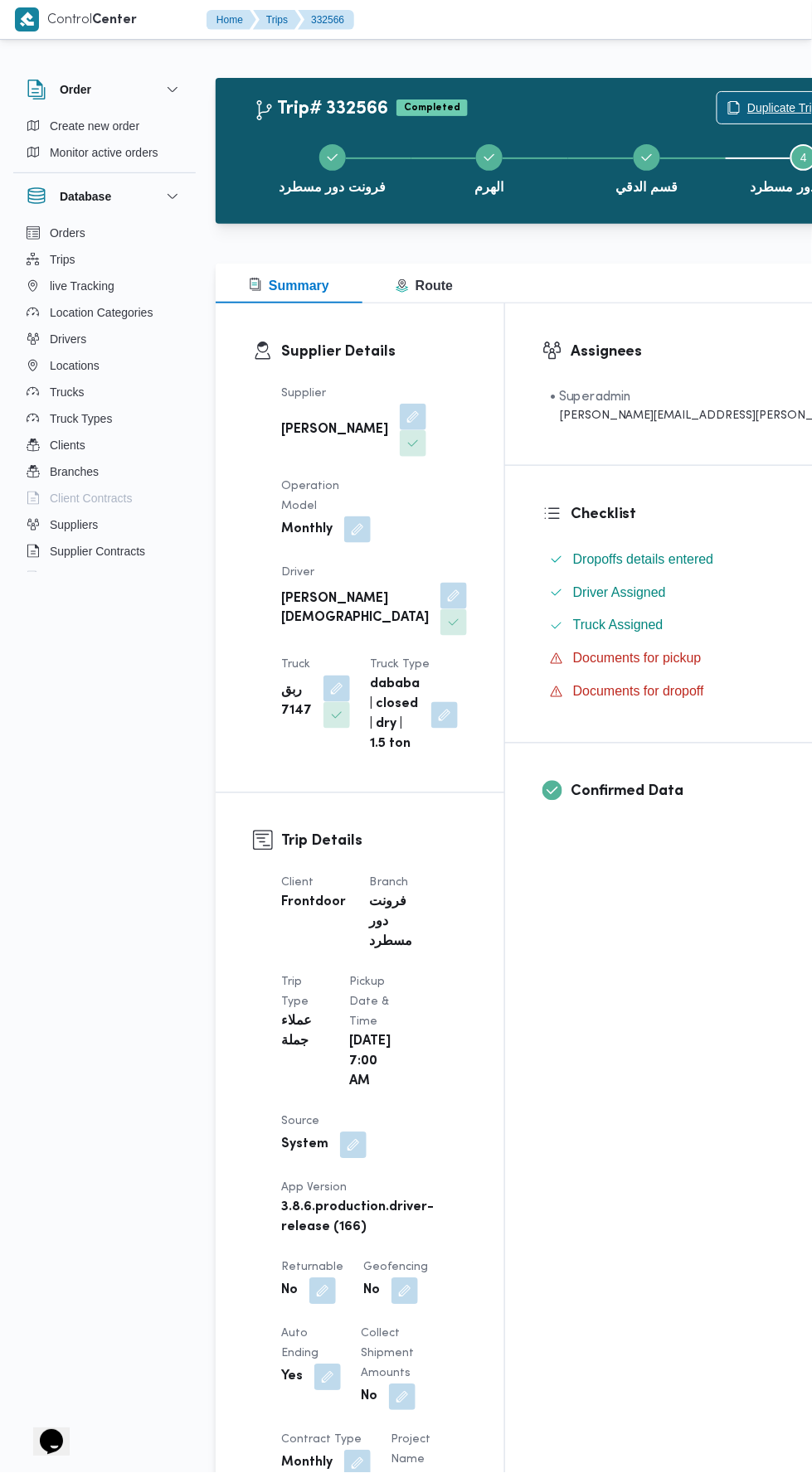
click at [747, 99] on span "Duplicate Trip" at bounding box center [782, 108] width 71 height 20
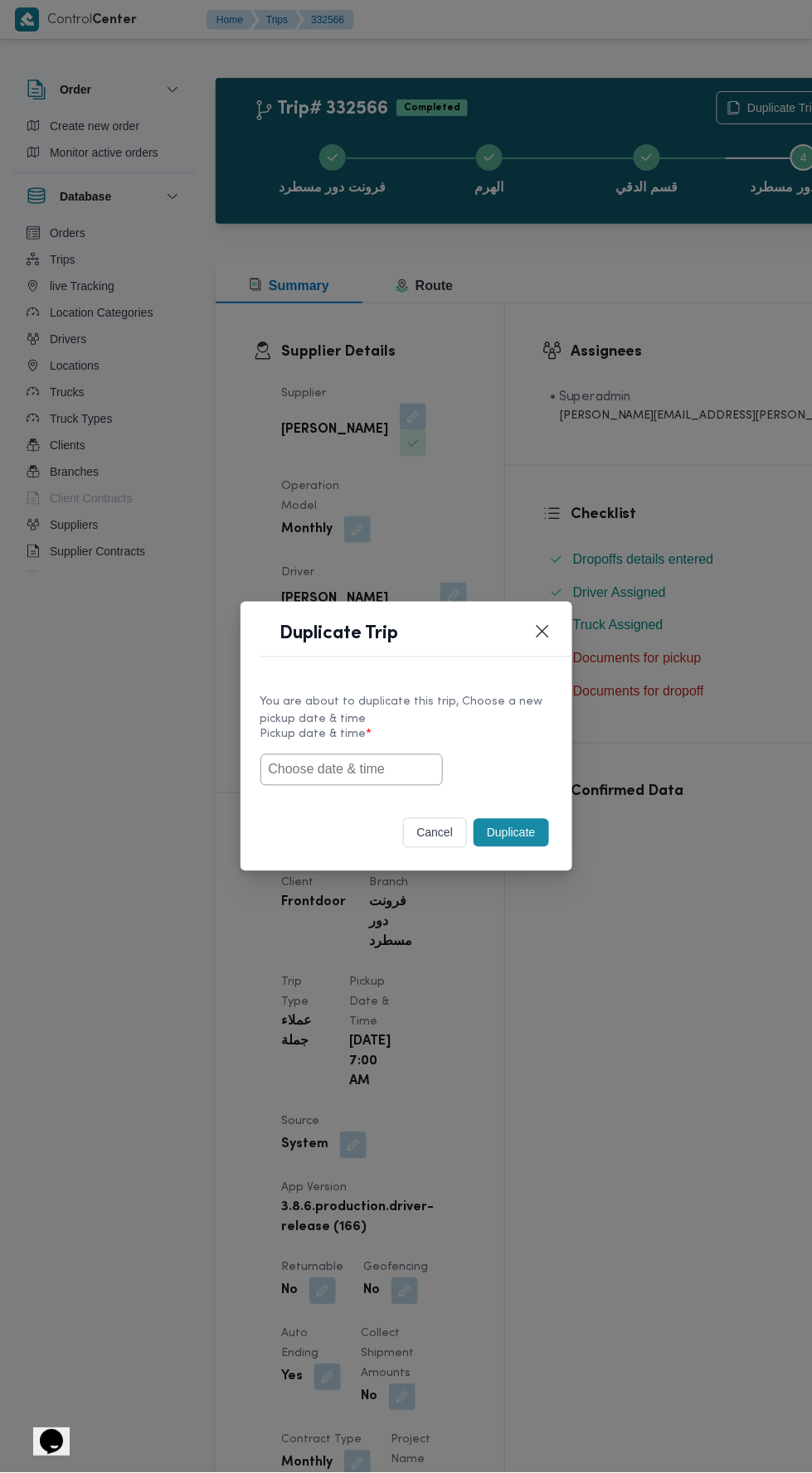
click at [392, 765] on input "text" at bounding box center [351, 770] width 182 height 31
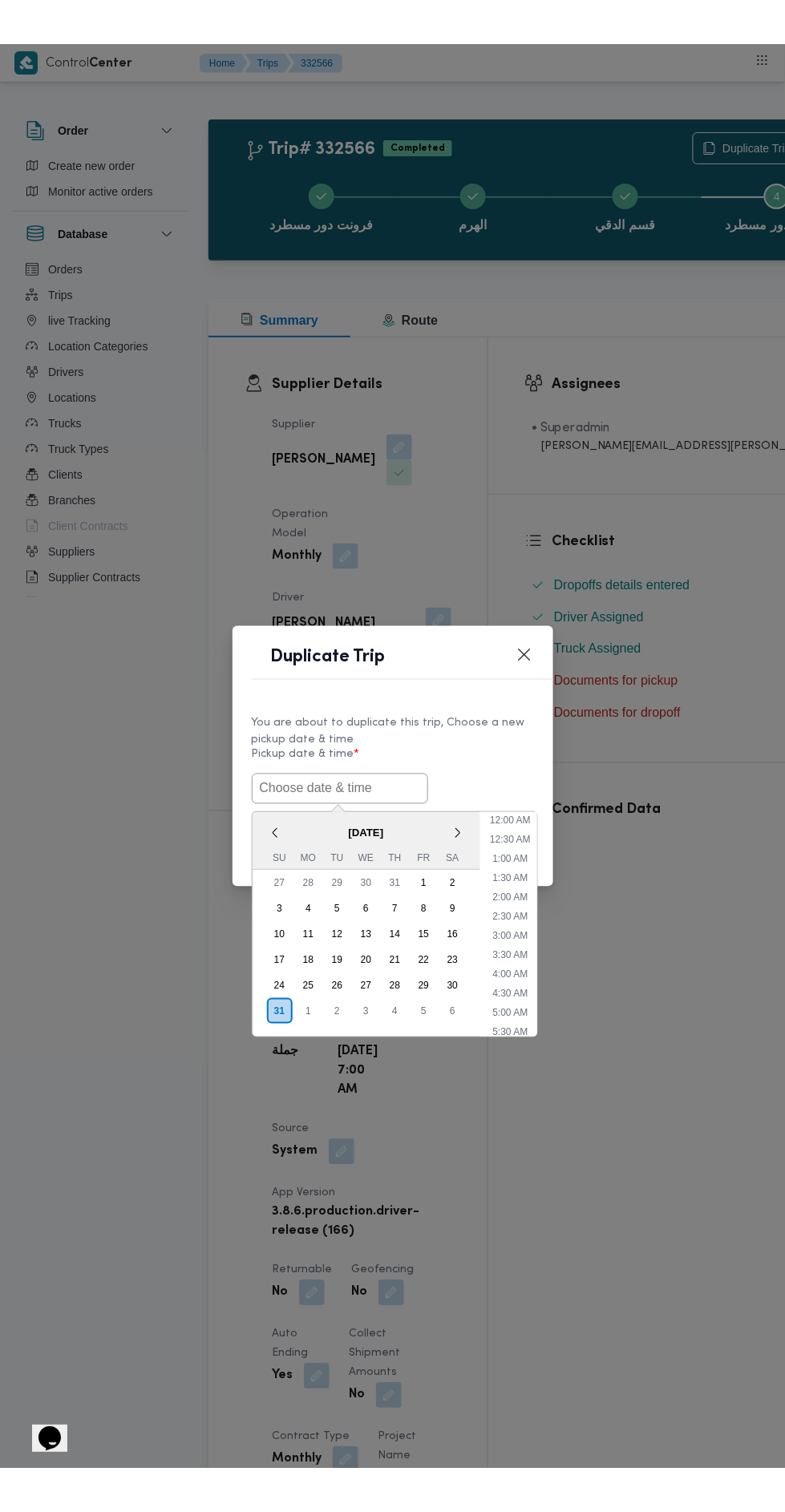
scroll to position [88, 0]
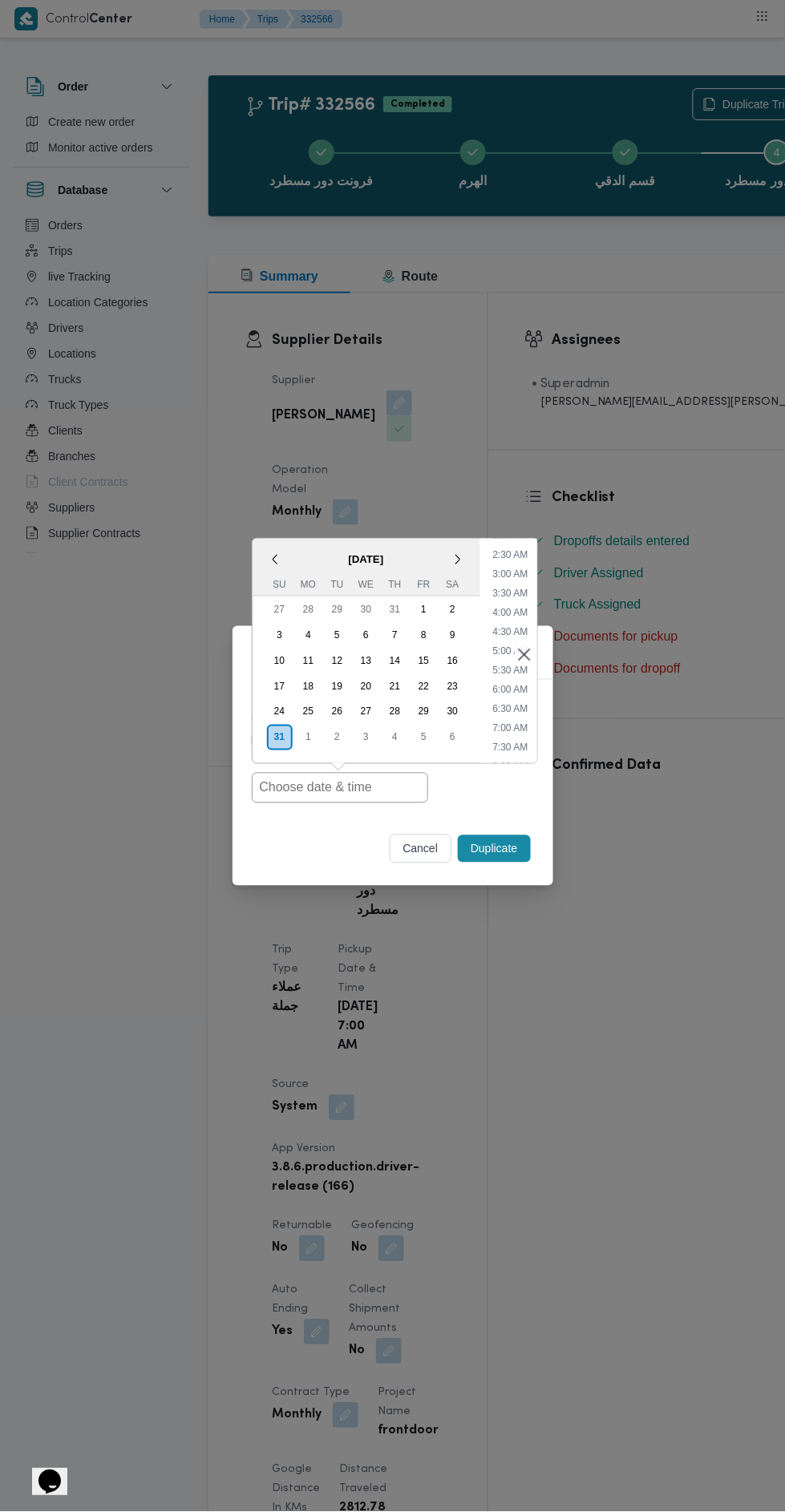
type input "[DATE] 7:00AM"
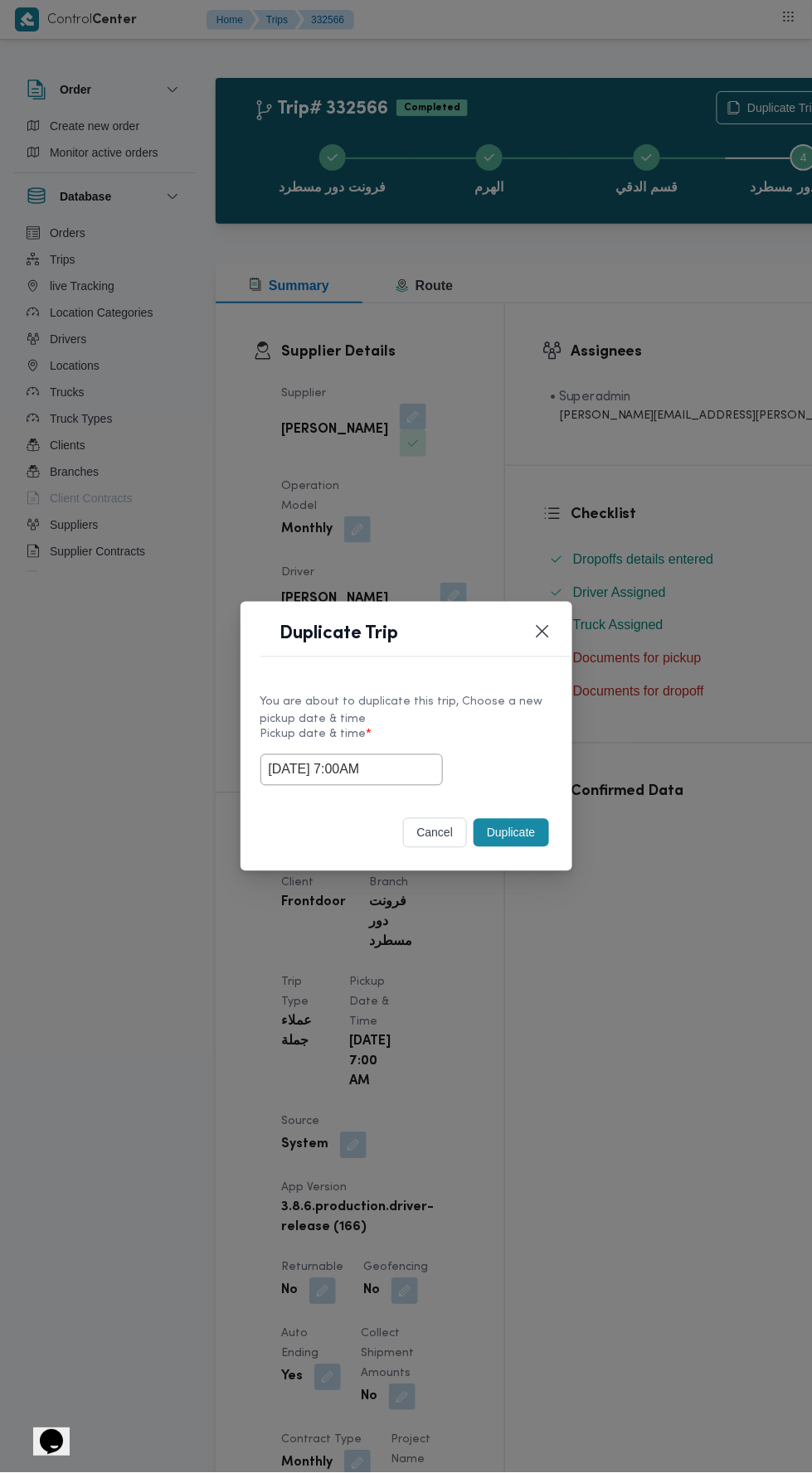
click at [639, 387] on div "Duplicate Trip You are about to duplicate this trip, Choose a new pickup date &…" at bounding box center [406, 736] width 812 height 1473
click at [501, 827] on button "Duplicate" at bounding box center [511, 832] width 74 height 28
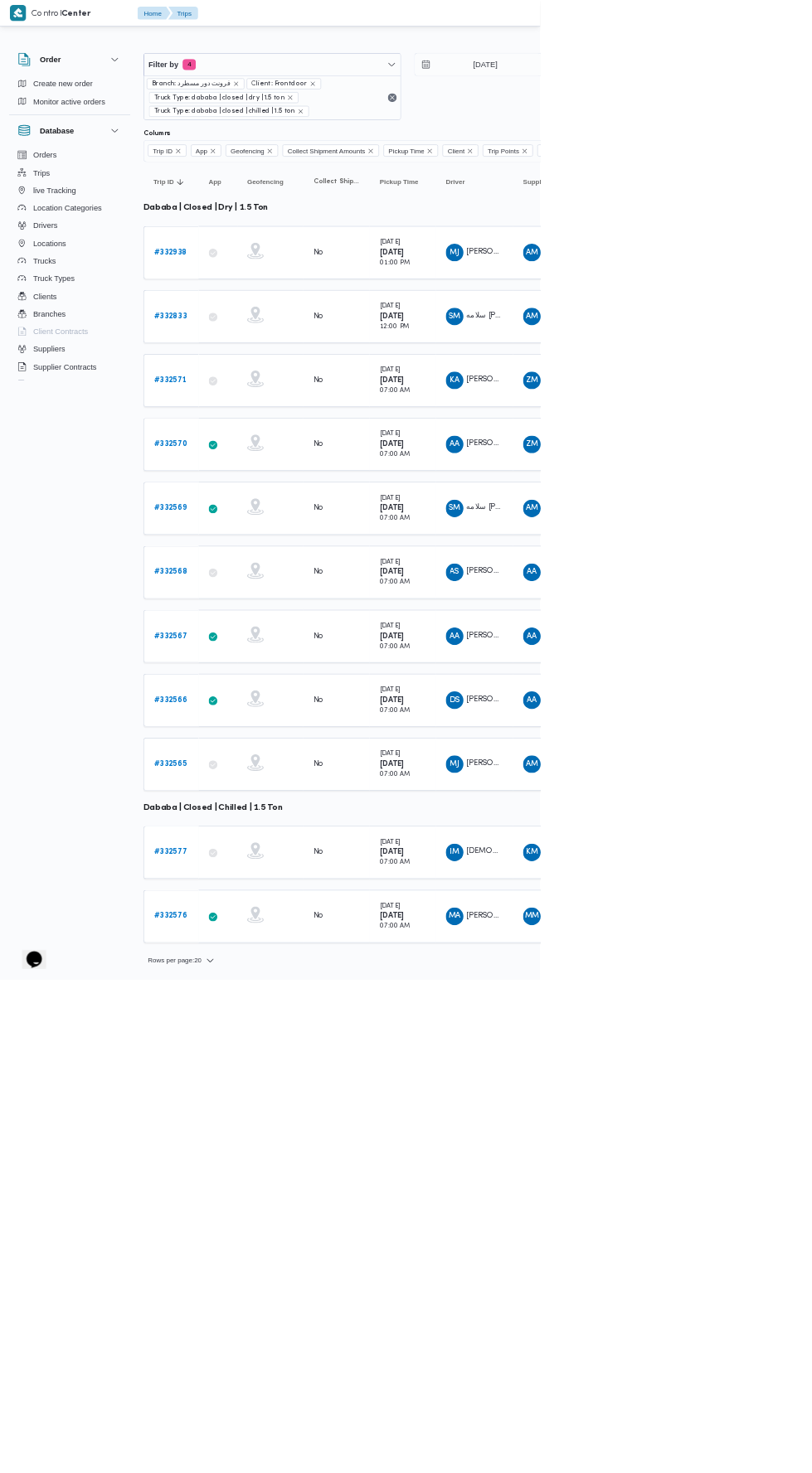
click at [724, 1046] on span "[PERSON_NAME][DEMOGRAPHIC_DATA]" at bounding box center [814, 1051] width 227 height 11
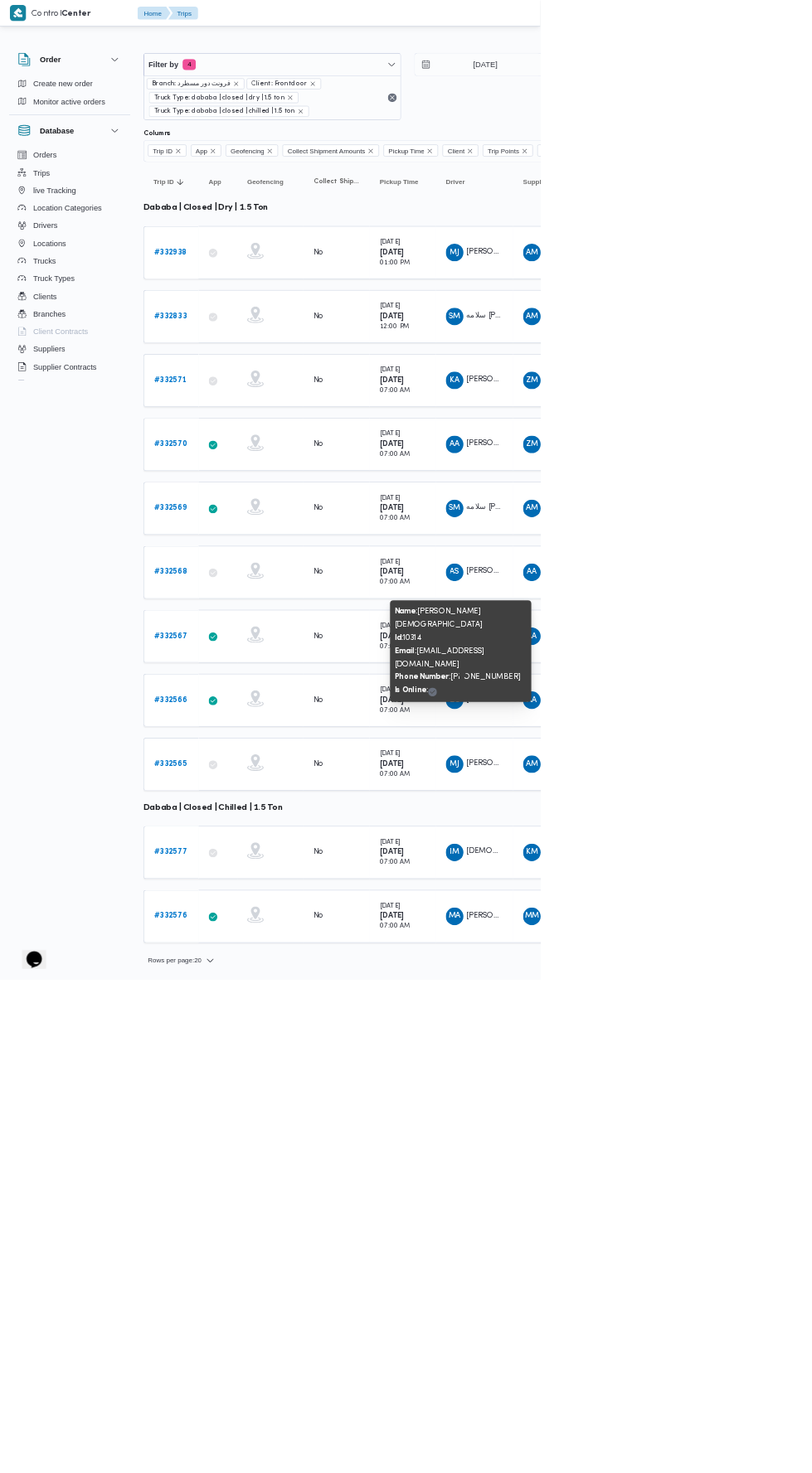
click at [273, 1143] on b "# 332565" at bounding box center [256, 1148] width 49 height 11
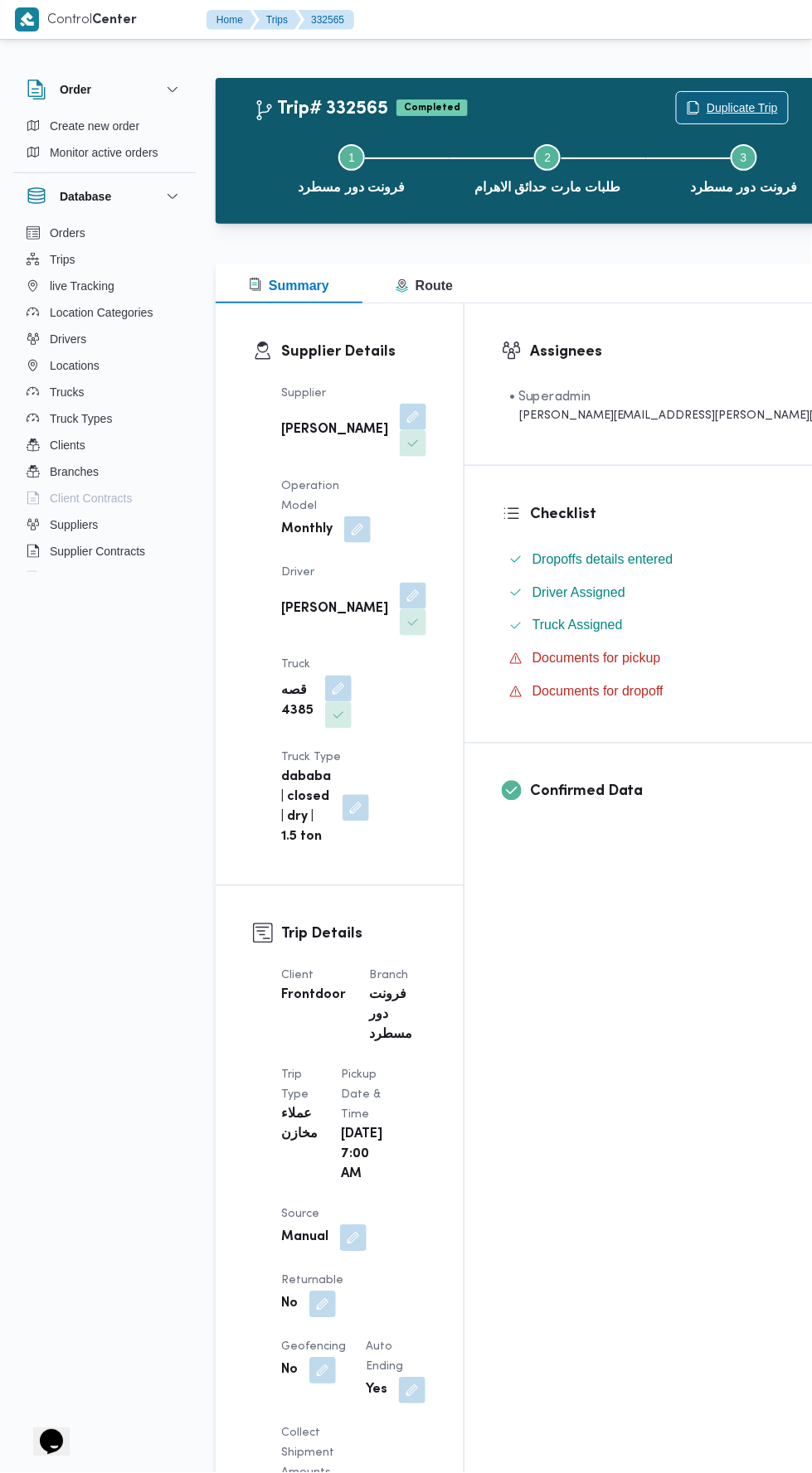
click at [706, 107] on span "Duplicate Trip" at bounding box center [742, 108] width 71 height 20
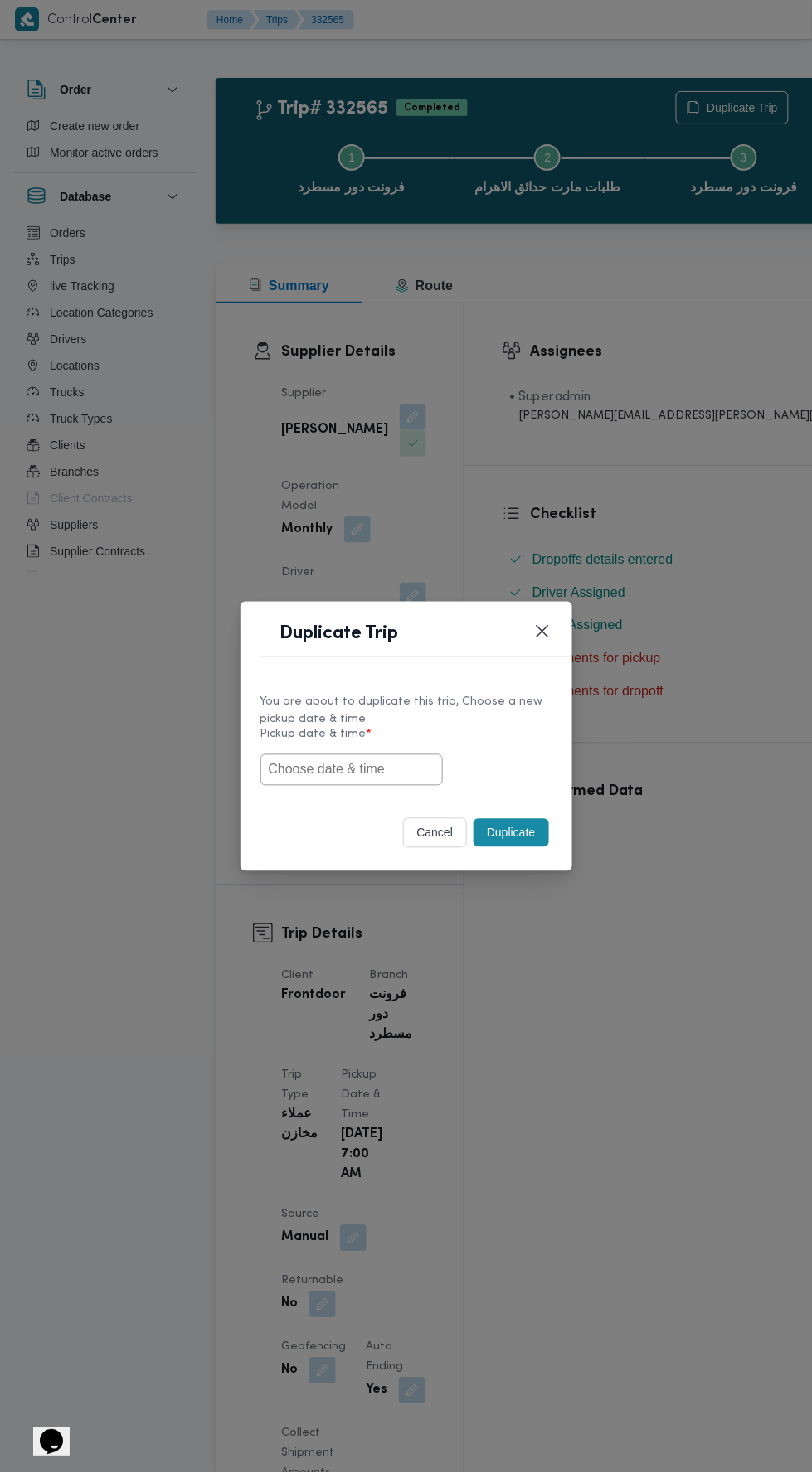
click at [395, 764] on input "text" at bounding box center [351, 770] width 182 height 31
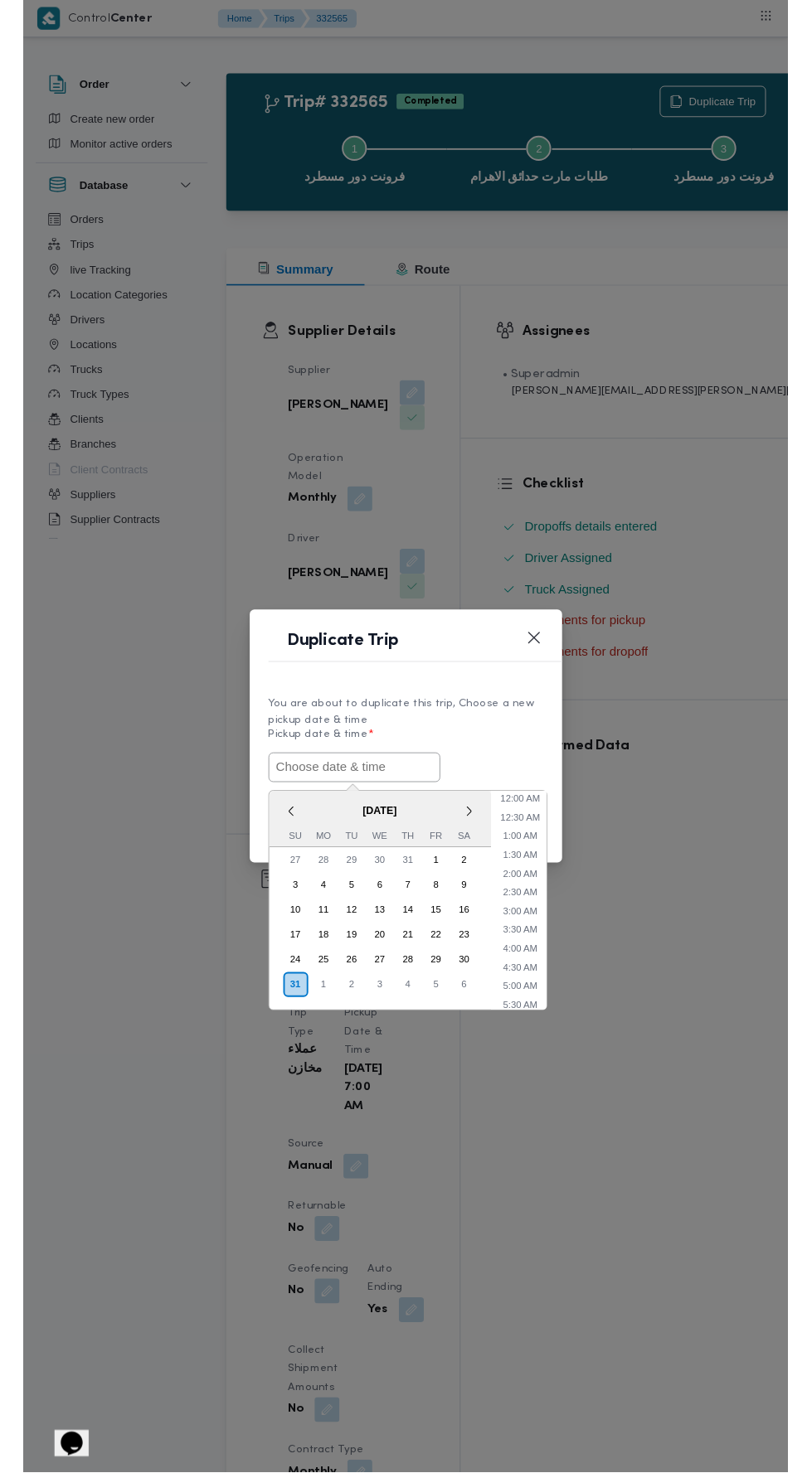
scroll to position [91, 0]
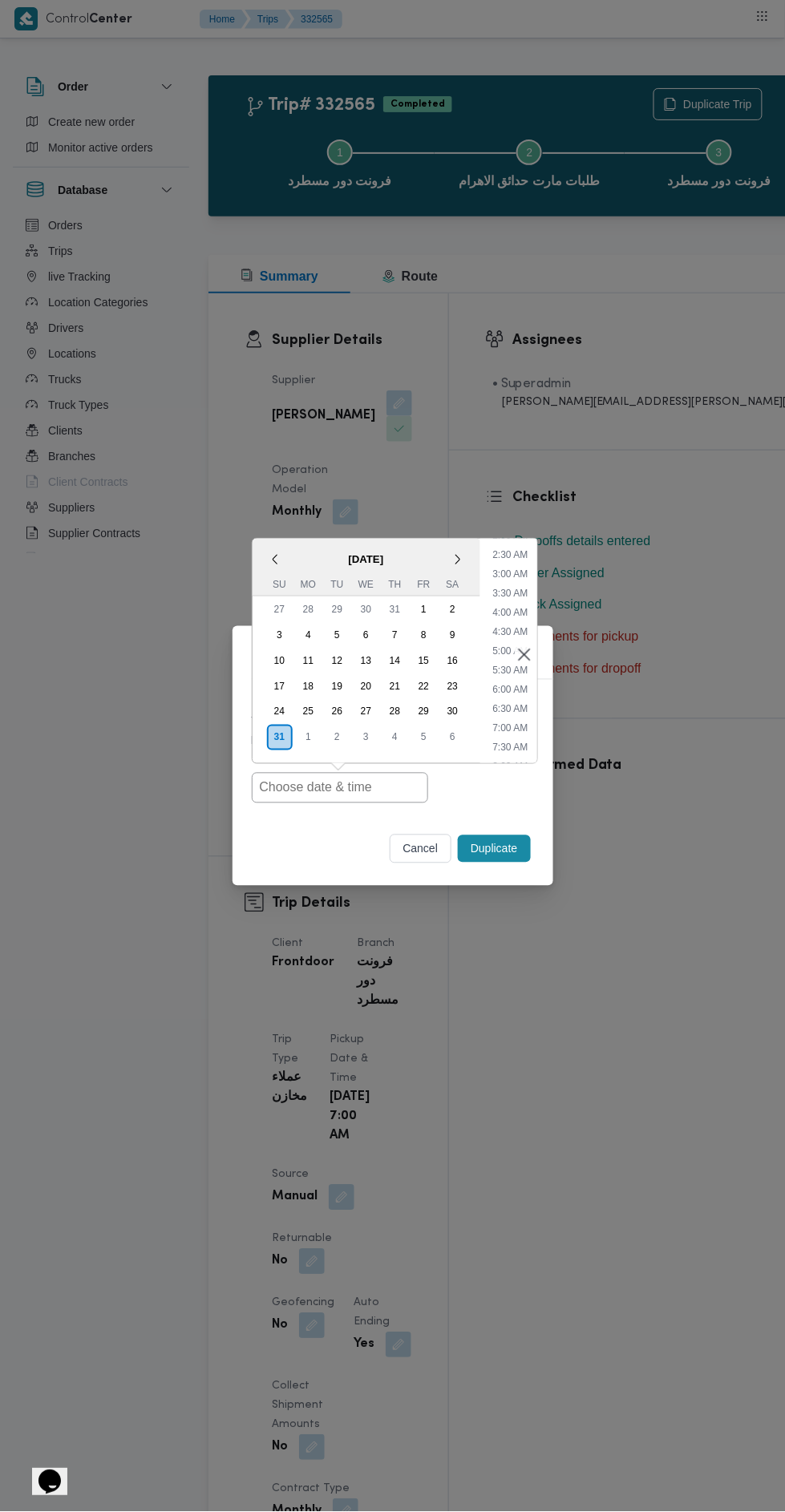
type input "[DATE] 7:00AM"
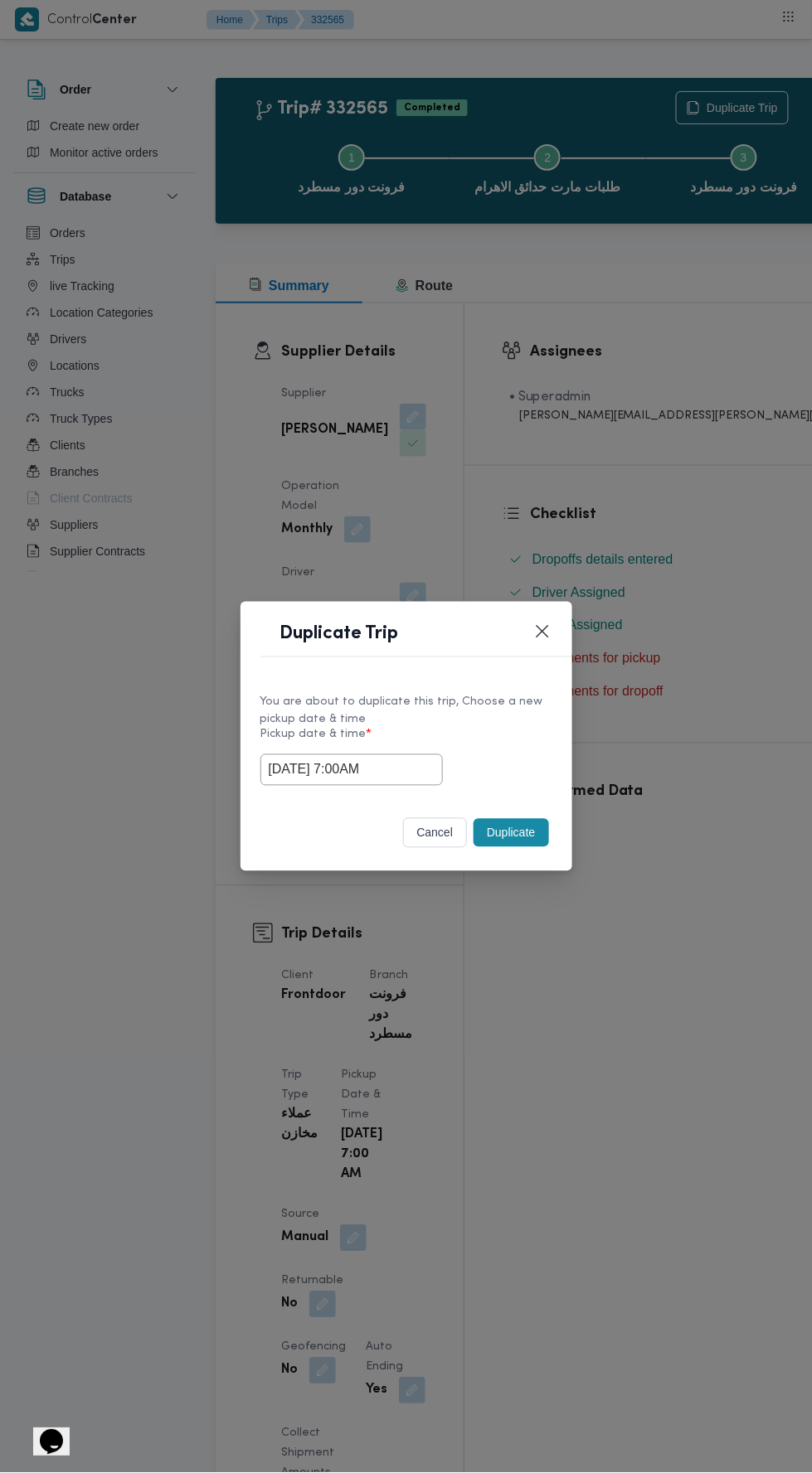
click at [696, 398] on div "Duplicate Trip You are about to duplicate this trip, Choose a new pickup date &…" at bounding box center [406, 736] width 812 height 1473
click at [522, 842] on button "Duplicate" at bounding box center [511, 832] width 74 height 28
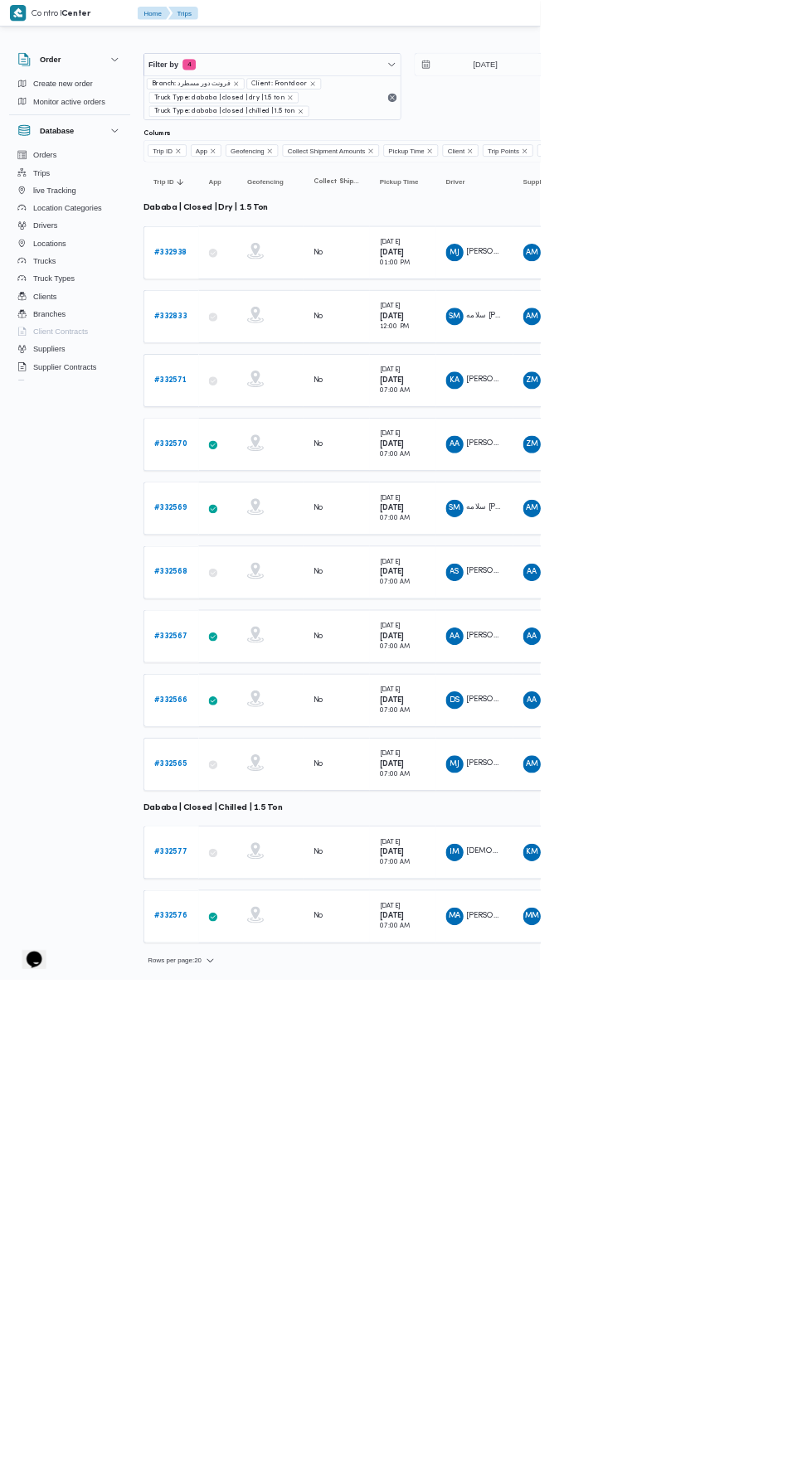
click at [274, 1276] on b "# 332577" at bounding box center [256, 1281] width 50 height 11
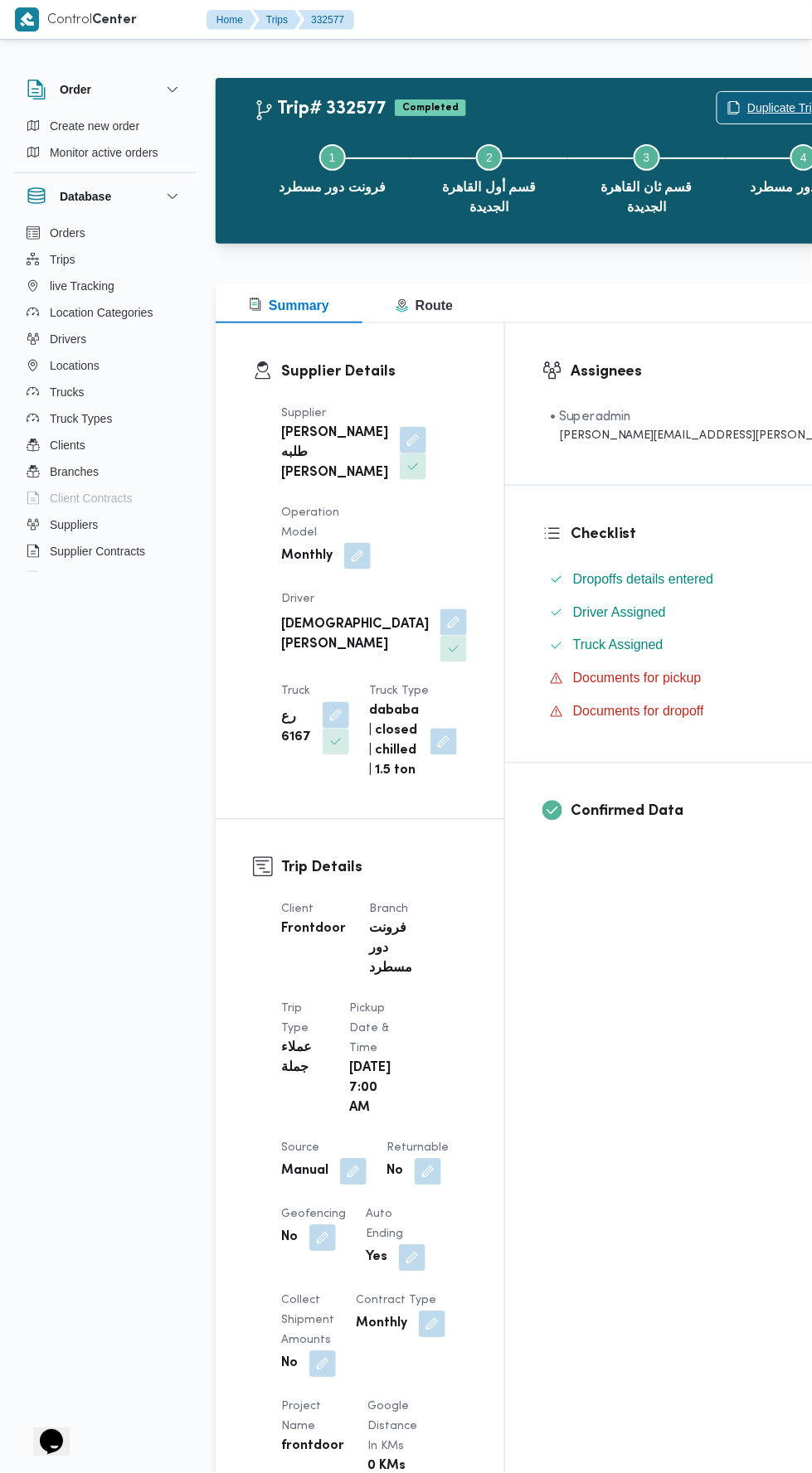
click at [747, 103] on span "Duplicate Trip" at bounding box center [782, 108] width 71 height 20
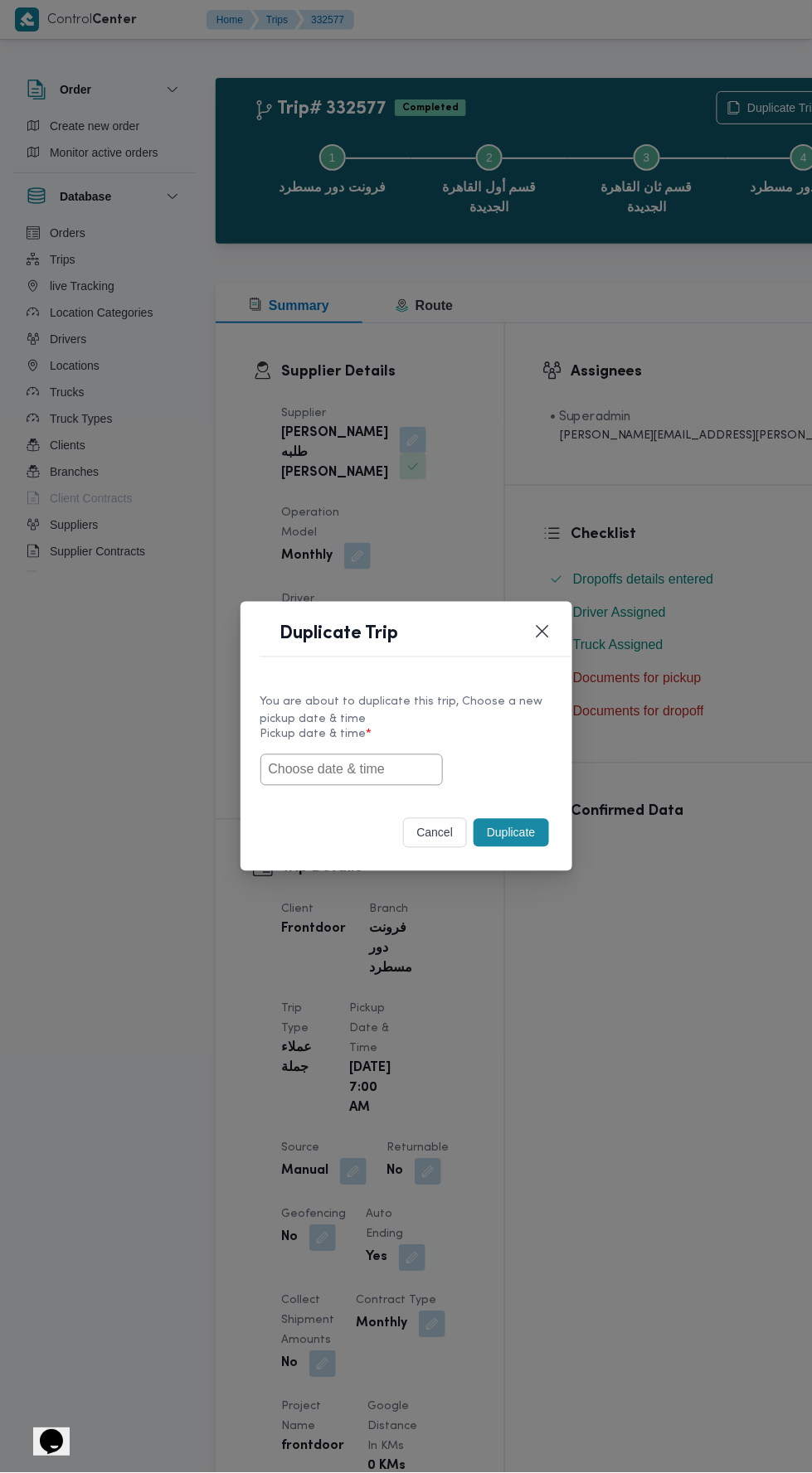
click at [380, 769] on input "text" at bounding box center [351, 770] width 182 height 31
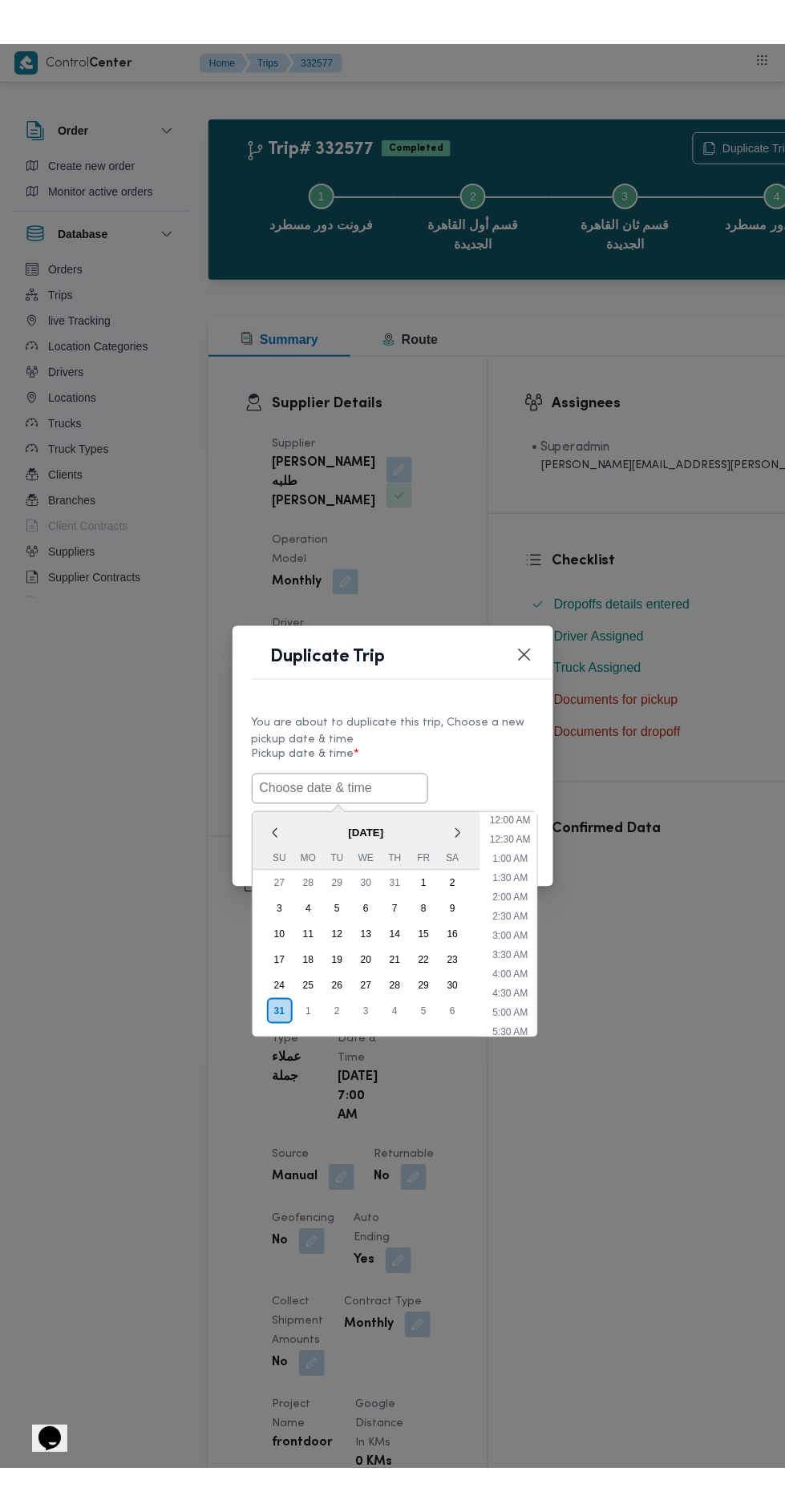
scroll to position [88, 0]
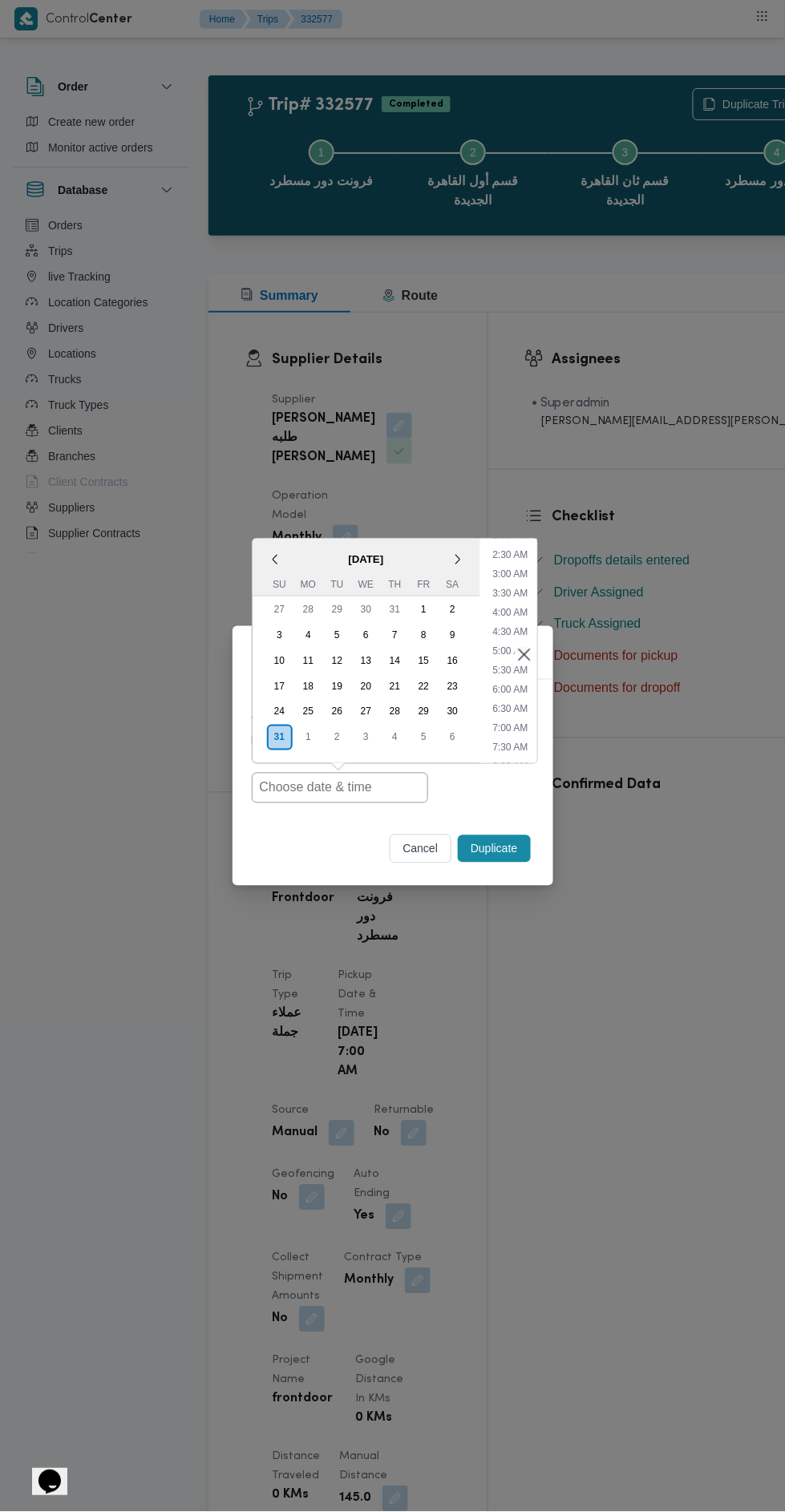
type input "[DATE] 7:00AM"
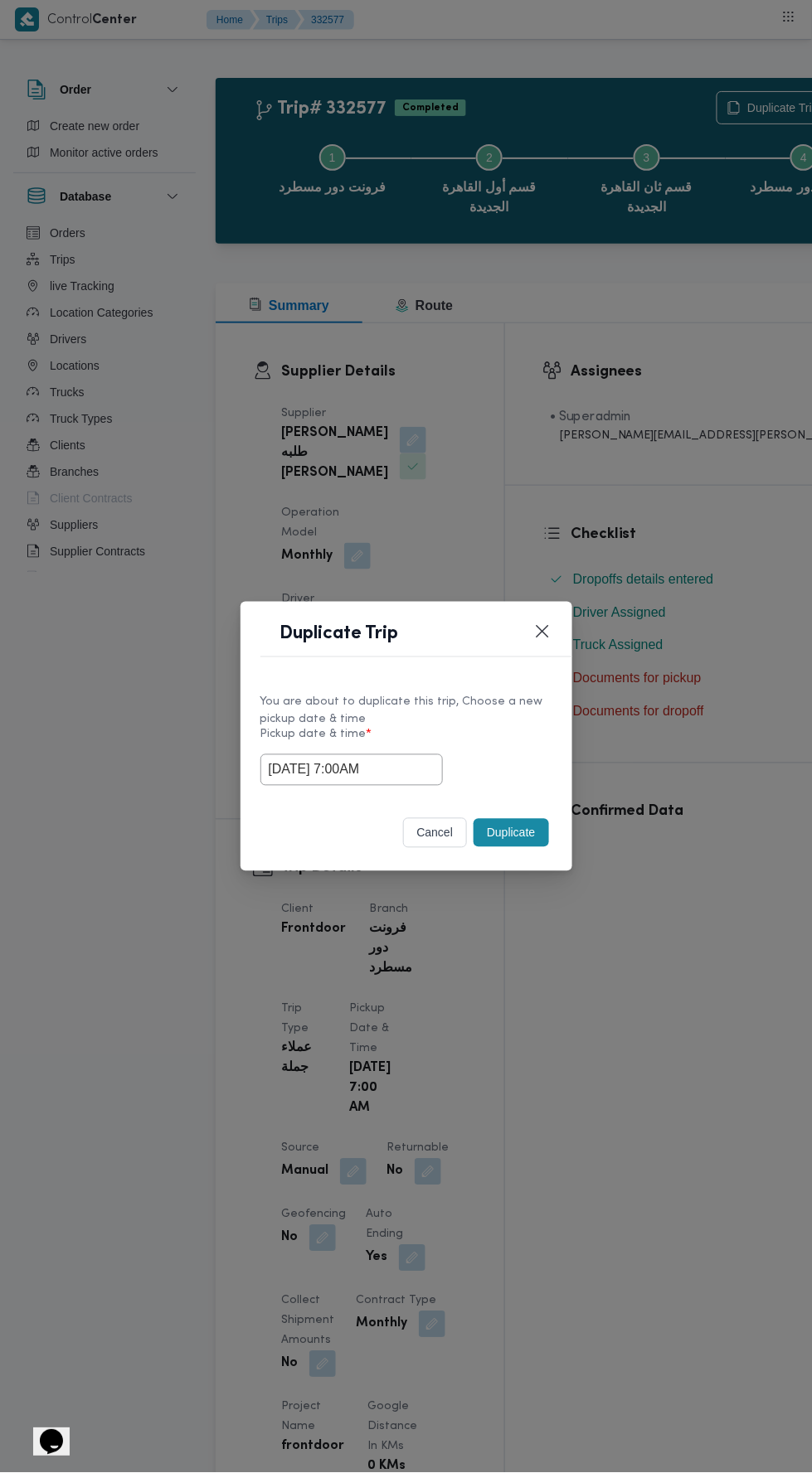
click at [654, 411] on div "Duplicate Trip You are about to duplicate this trip, Choose a new pickup date &…" at bounding box center [406, 736] width 812 height 1473
click at [519, 832] on button "Duplicate" at bounding box center [511, 832] width 74 height 28
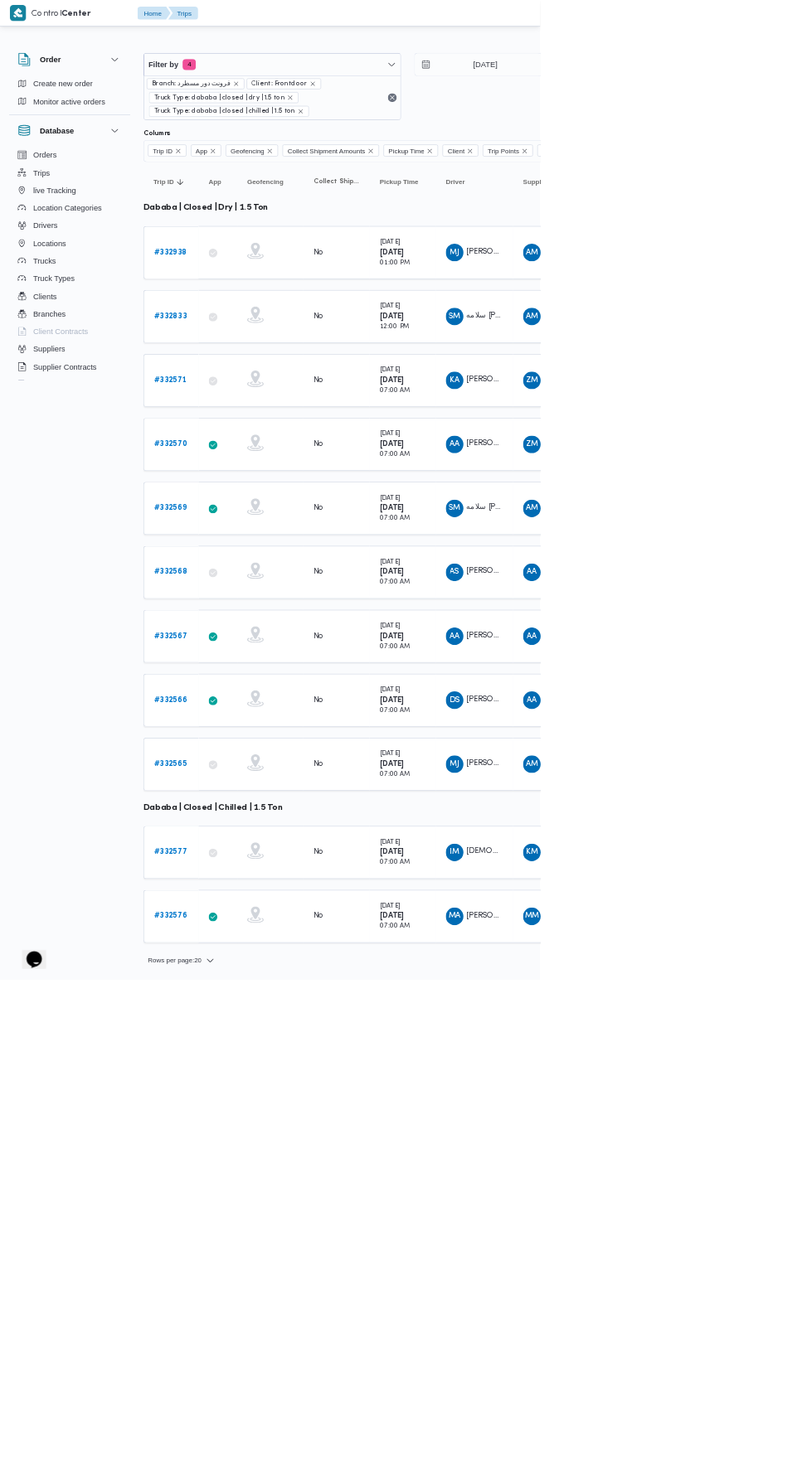
click at [265, 1372] on b "# 332576" at bounding box center [256, 1377] width 50 height 11
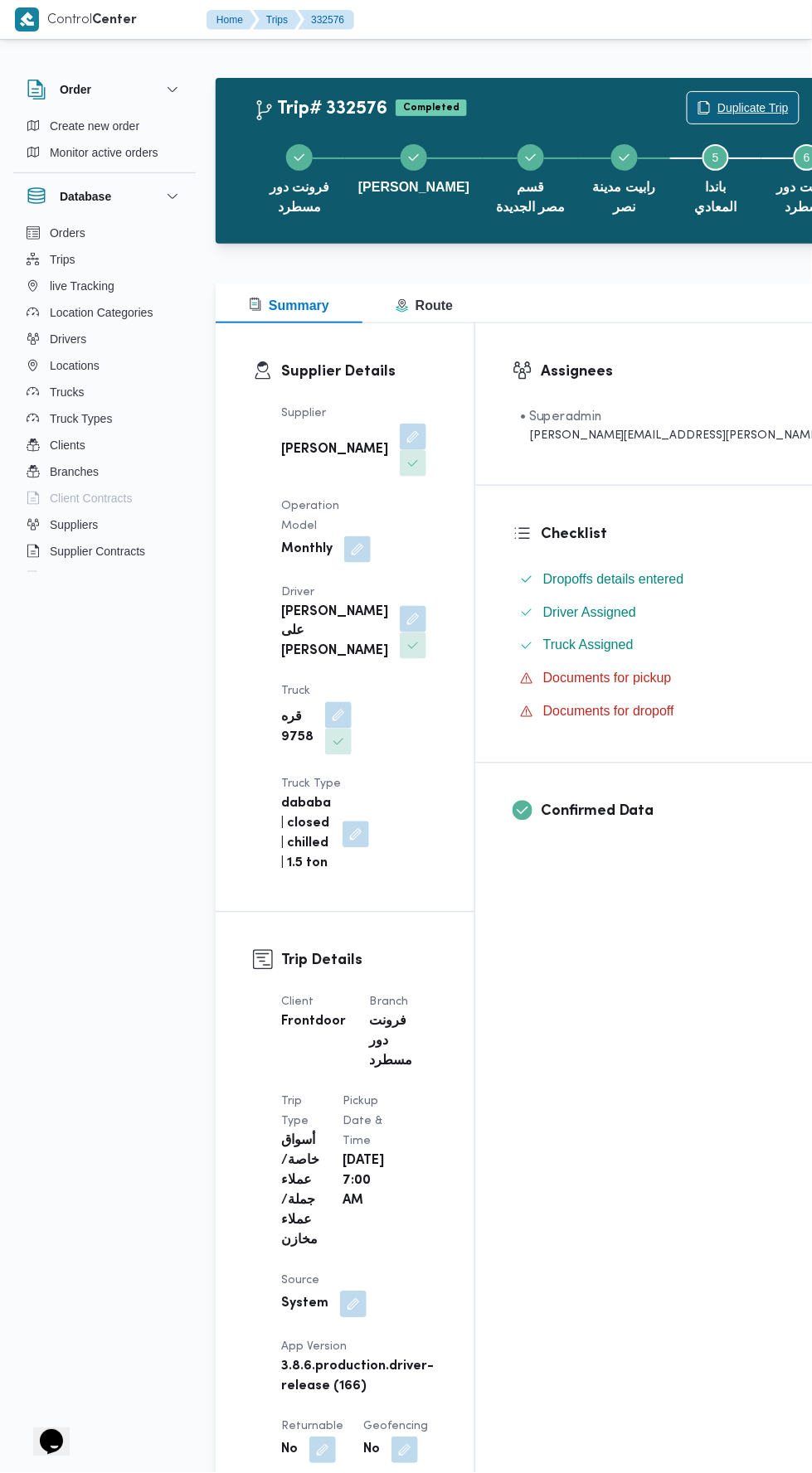
click at [717, 106] on span "Duplicate Trip" at bounding box center [753, 108] width 71 height 20
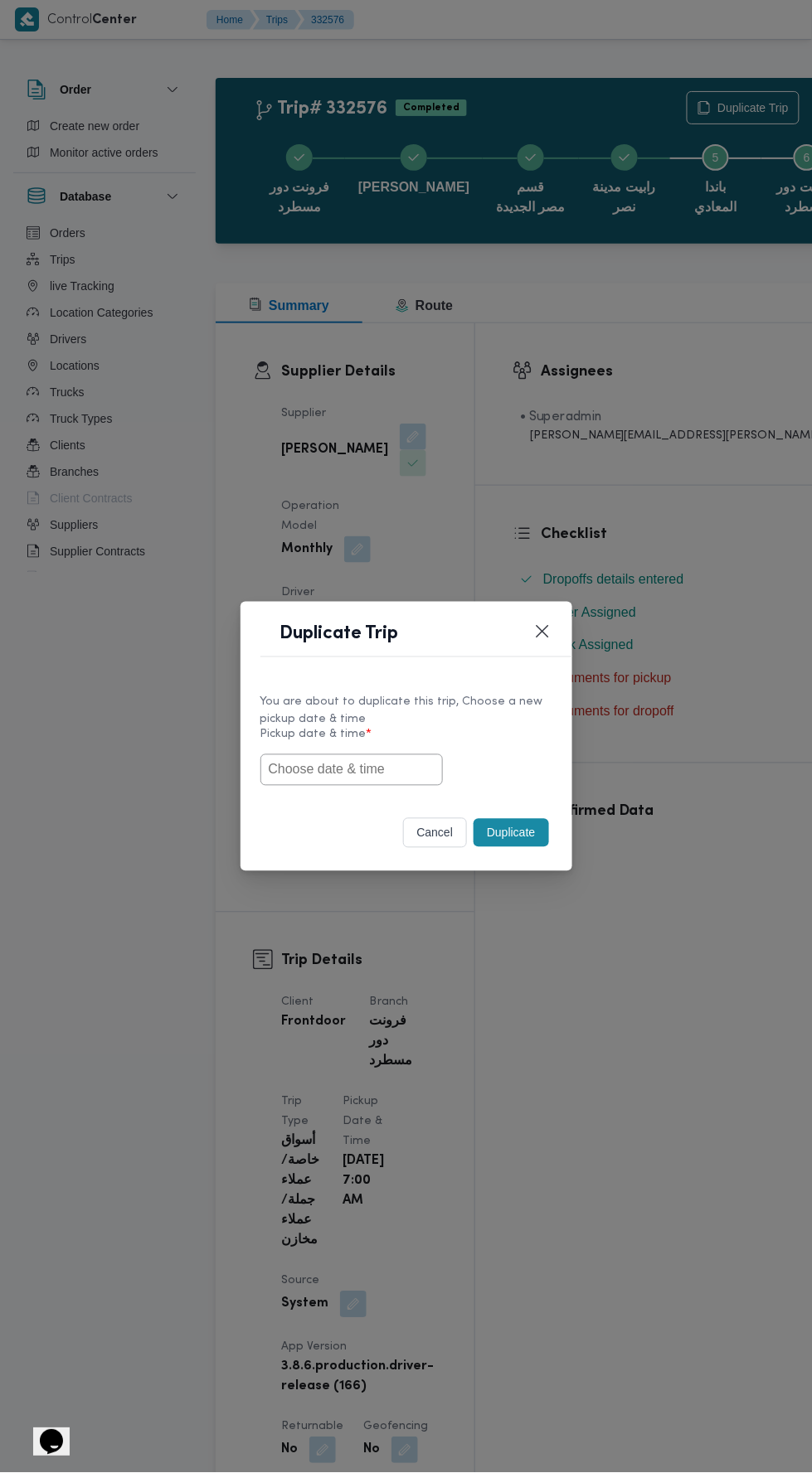
click at [368, 766] on input "text" at bounding box center [351, 770] width 182 height 31
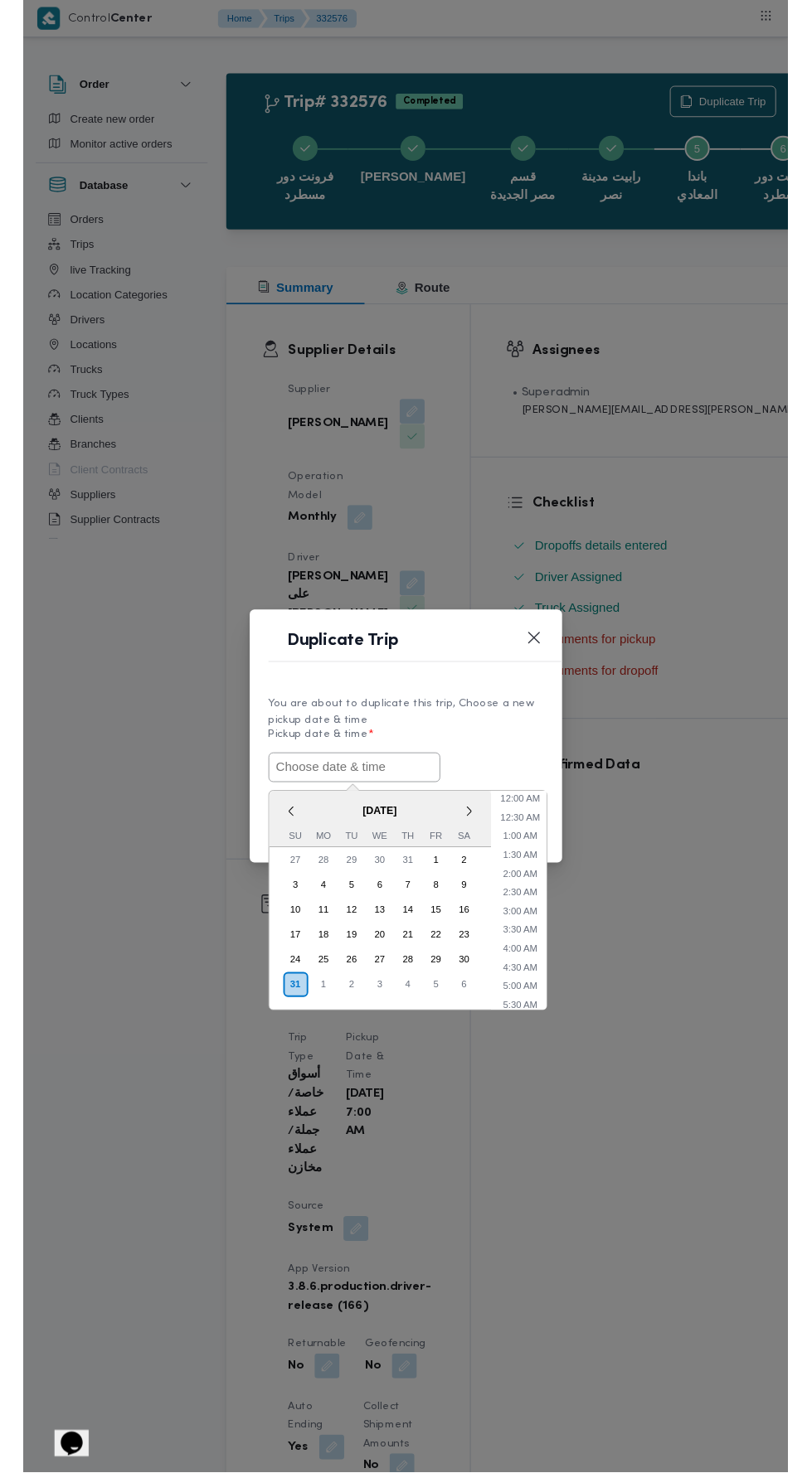
scroll to position [91, 0]
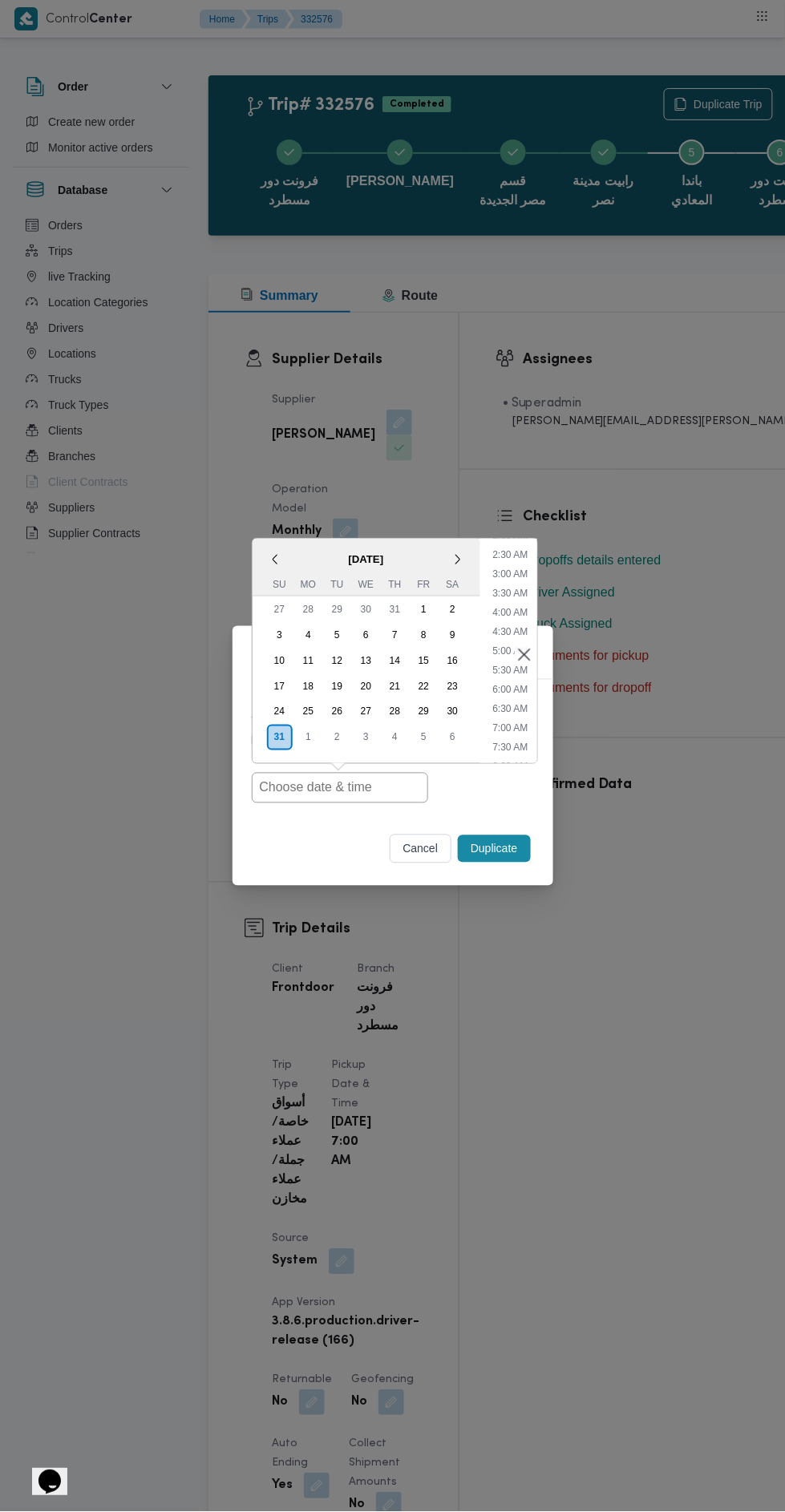
type input "[DATE] 7:00AM"
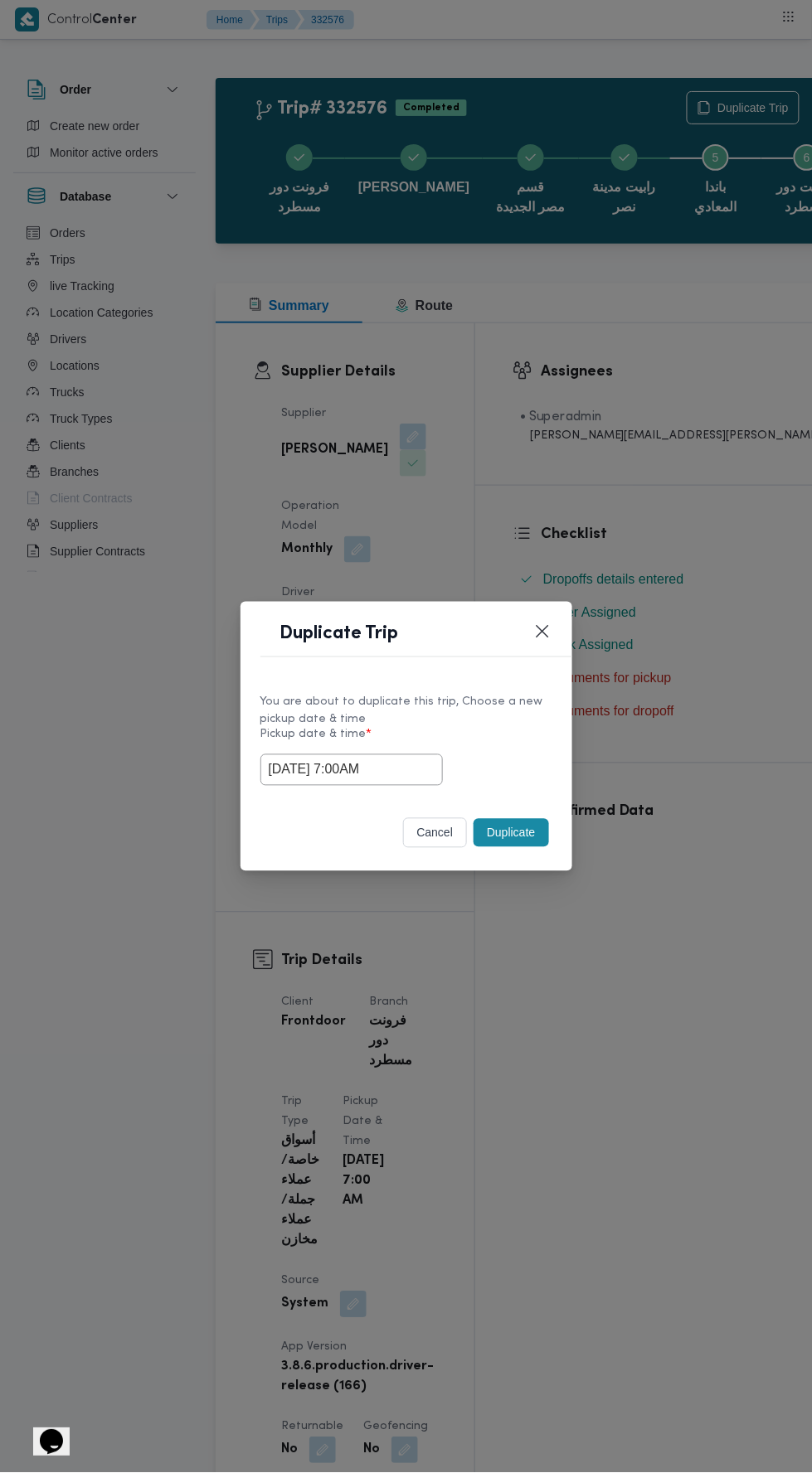
click at [614, 380] on div "Duplicate Trip You are about to duplicate this trip, Choose a new pickup date &…" at bounding box center [406, 736] width 812 height 1473
click at [529, 822] on button "Duplicate" at bounding box center [511, 832] width 74 height 28
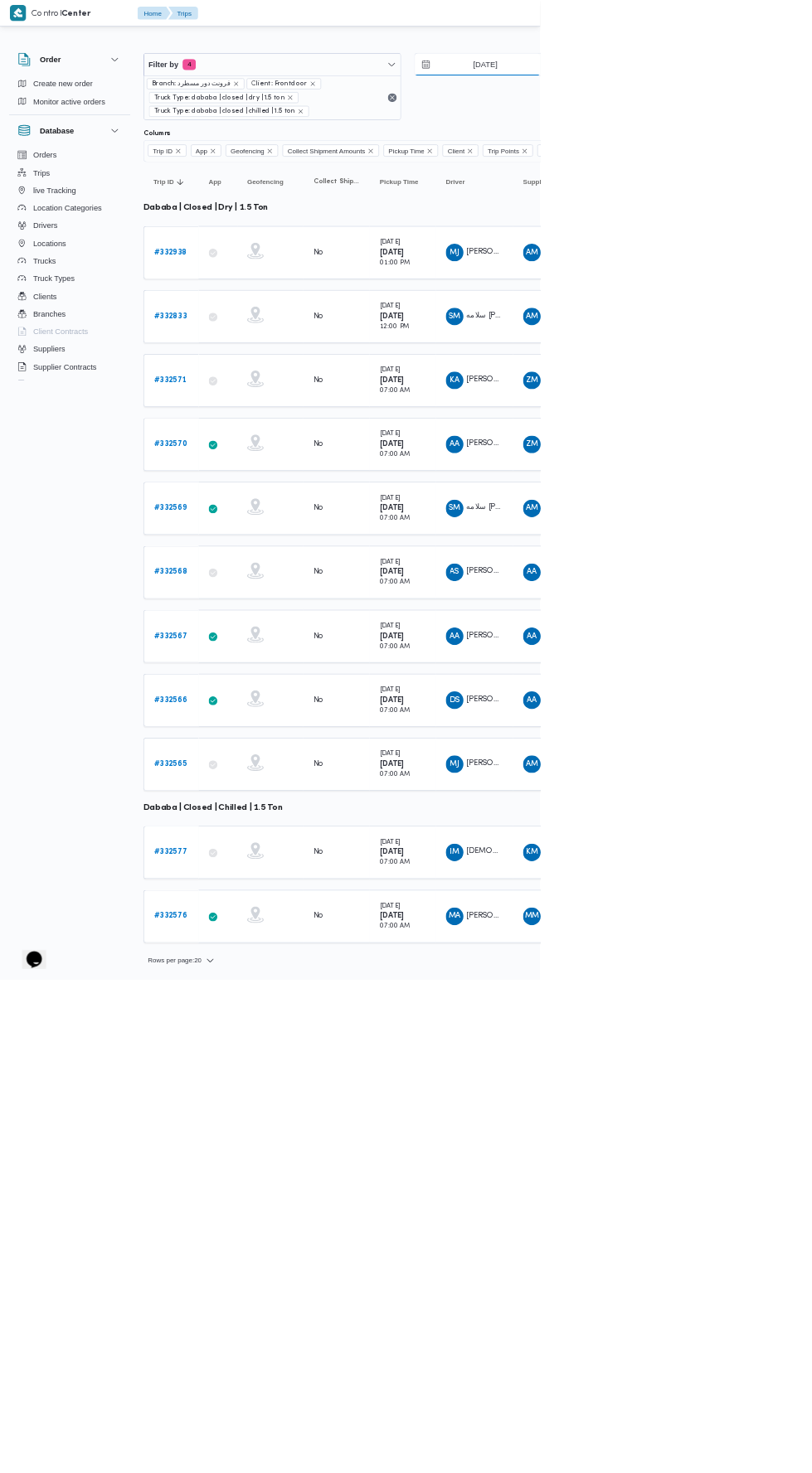
click at [716, 96] on input "[DATE]" at bounding box center [717, 96] width 188 height 33
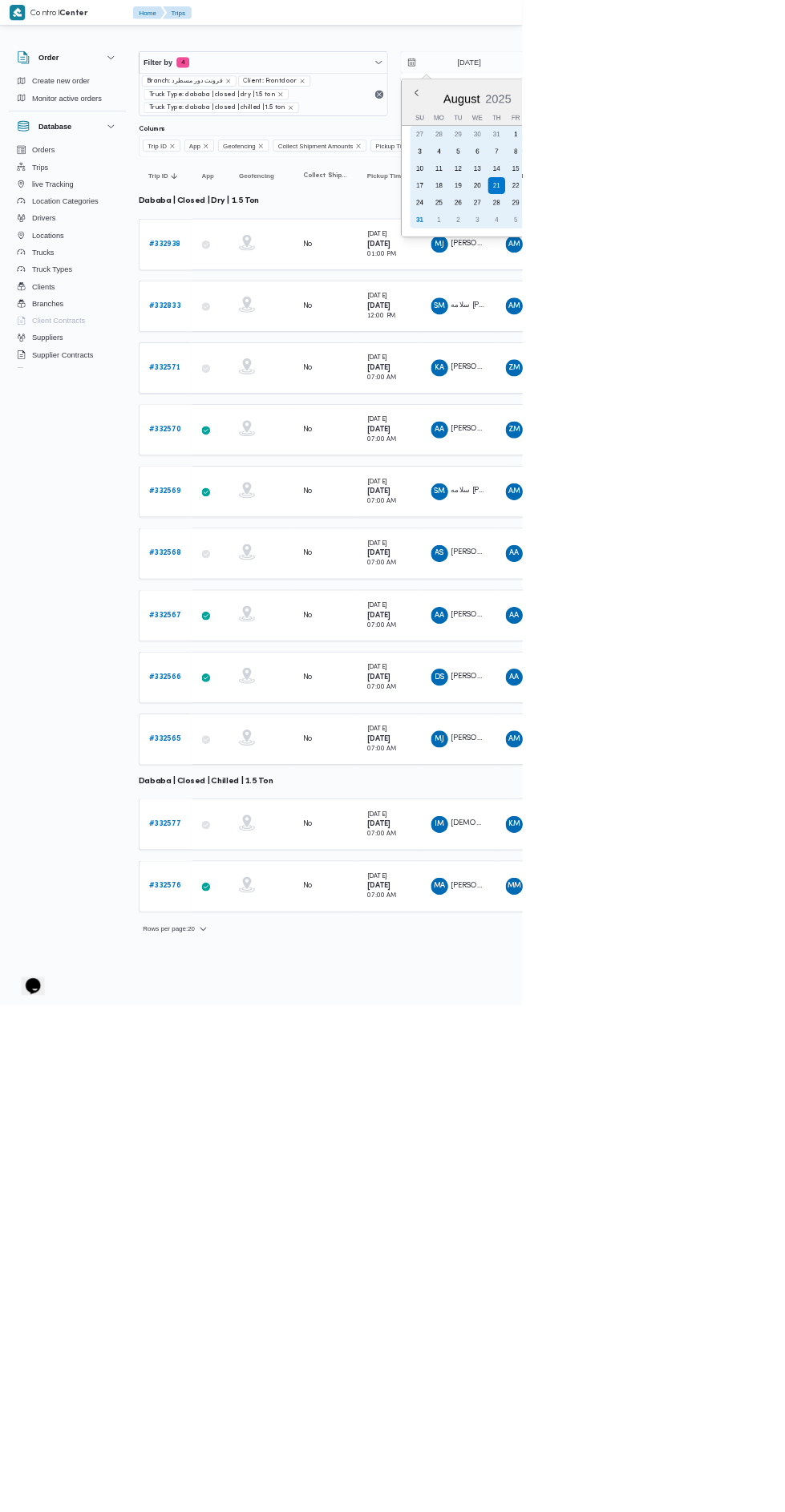
click at [632, 332] on div "31" at bounding box center [630, 330] width 25 height 25
type input "[DATE]"
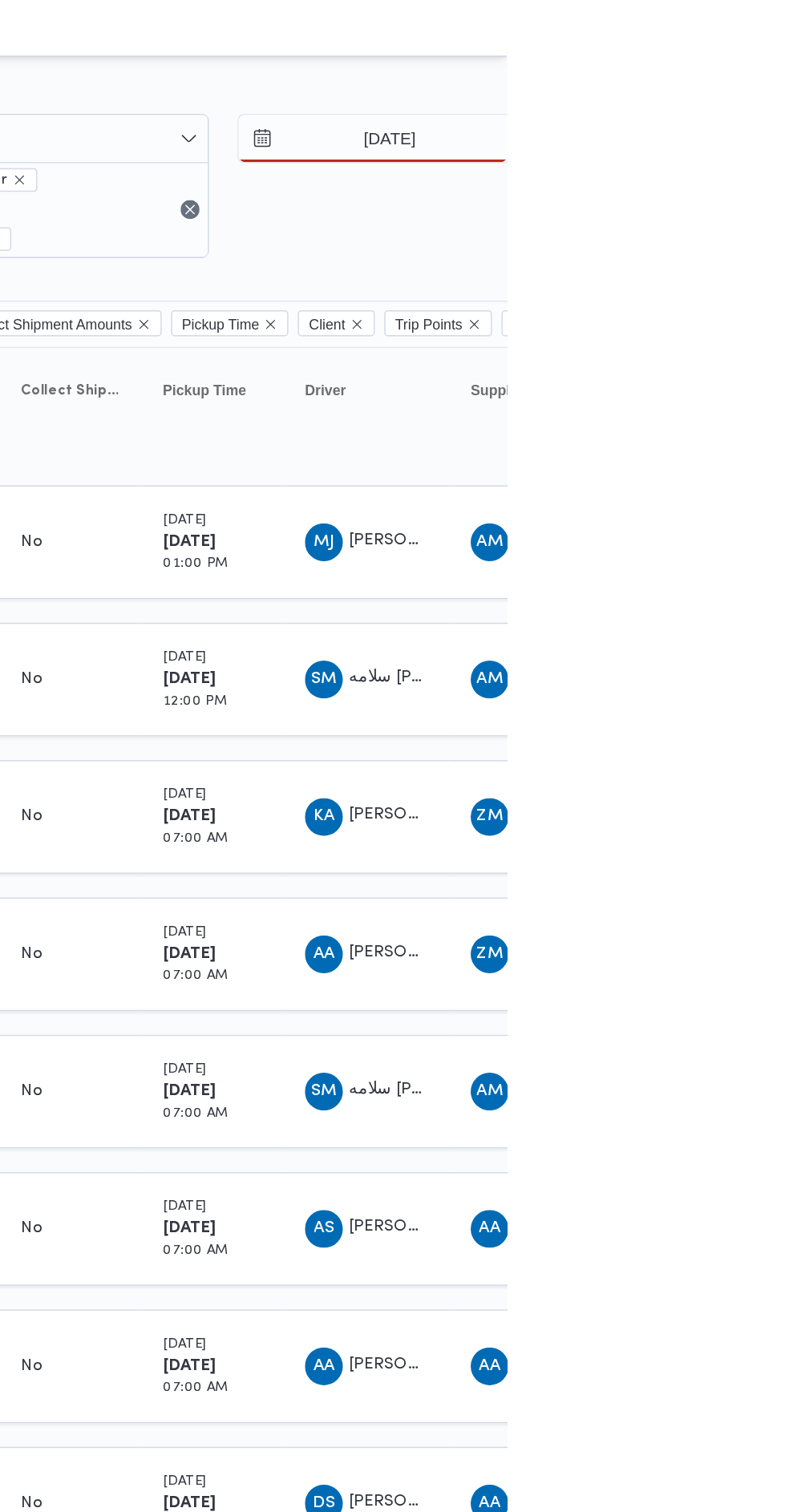
click at [763, 330] on div "31" at bounding box center [770, 330] width 25 height 25
type input "[DATE]"
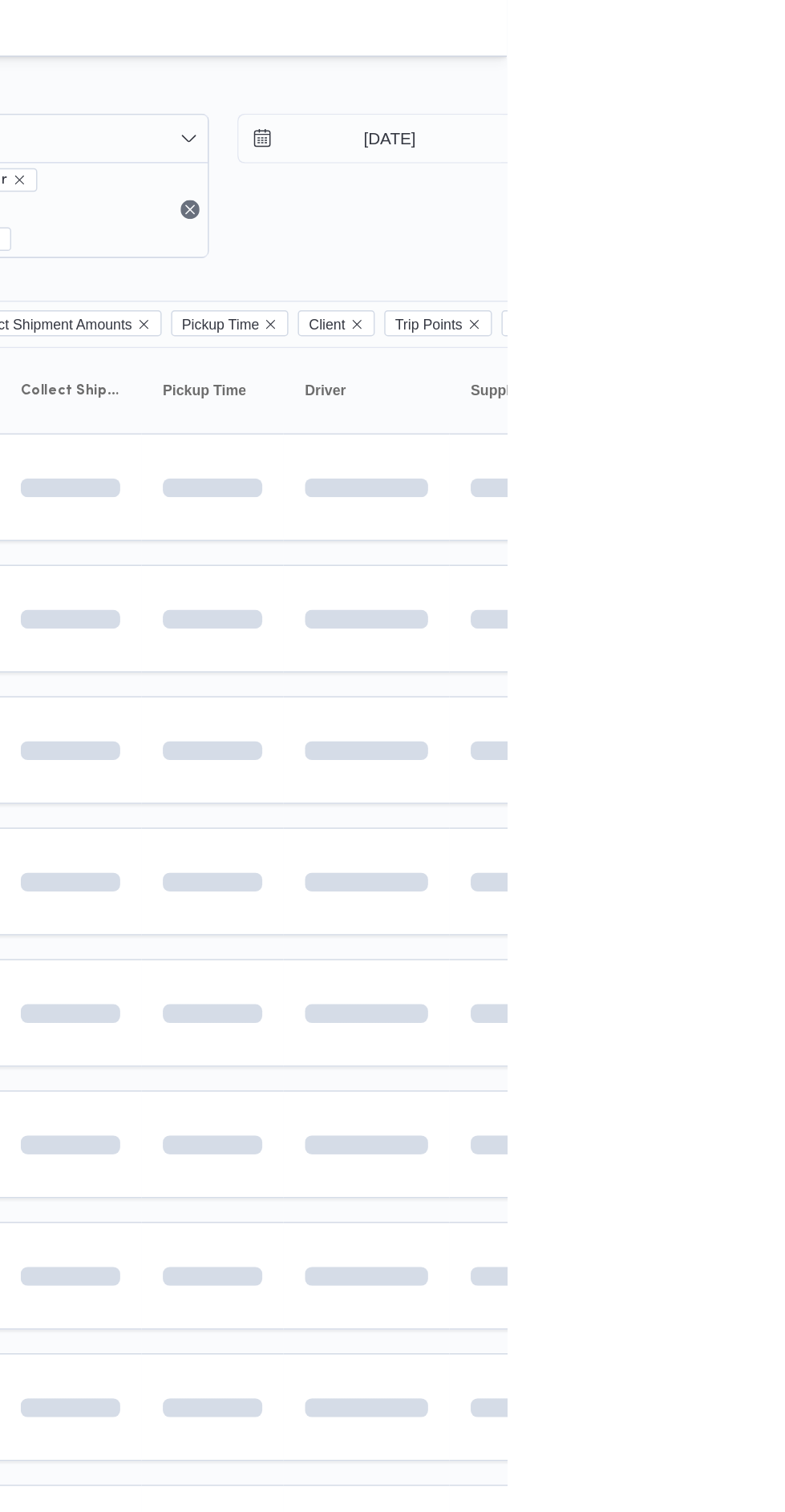
click at [658, 472] on td at bounding box center [690, 508] width 113 height 73
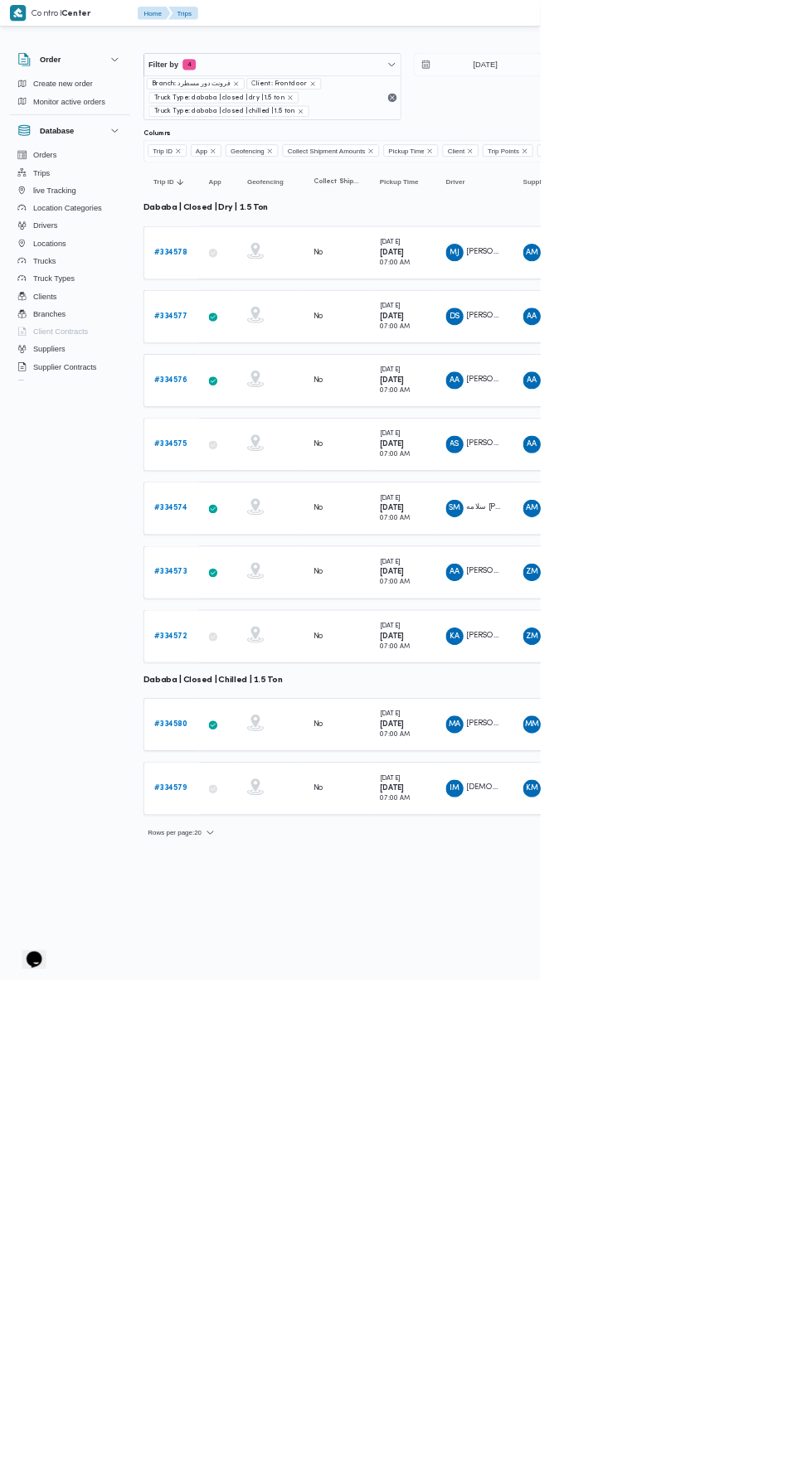
click at [537, 943] on div "No" at bounding box center [506, 956] width 83 height 28
click at [582, 855] on b "[DATE]" at bounding box center [589, 860] width 37 height 11
click at [561, 766] on td "Pickup Time [DATE] 07:00 AM" at bounding box center [605, 764] width 100 height 79
click at [582, 669] on div "[DATE] 07:00 AM" at bounding box center [593, 668] width 46 height 46
click at [594, 560] on div "[DATE] 07:00 AM" at bounding box center [593, 571] width 46 height 46
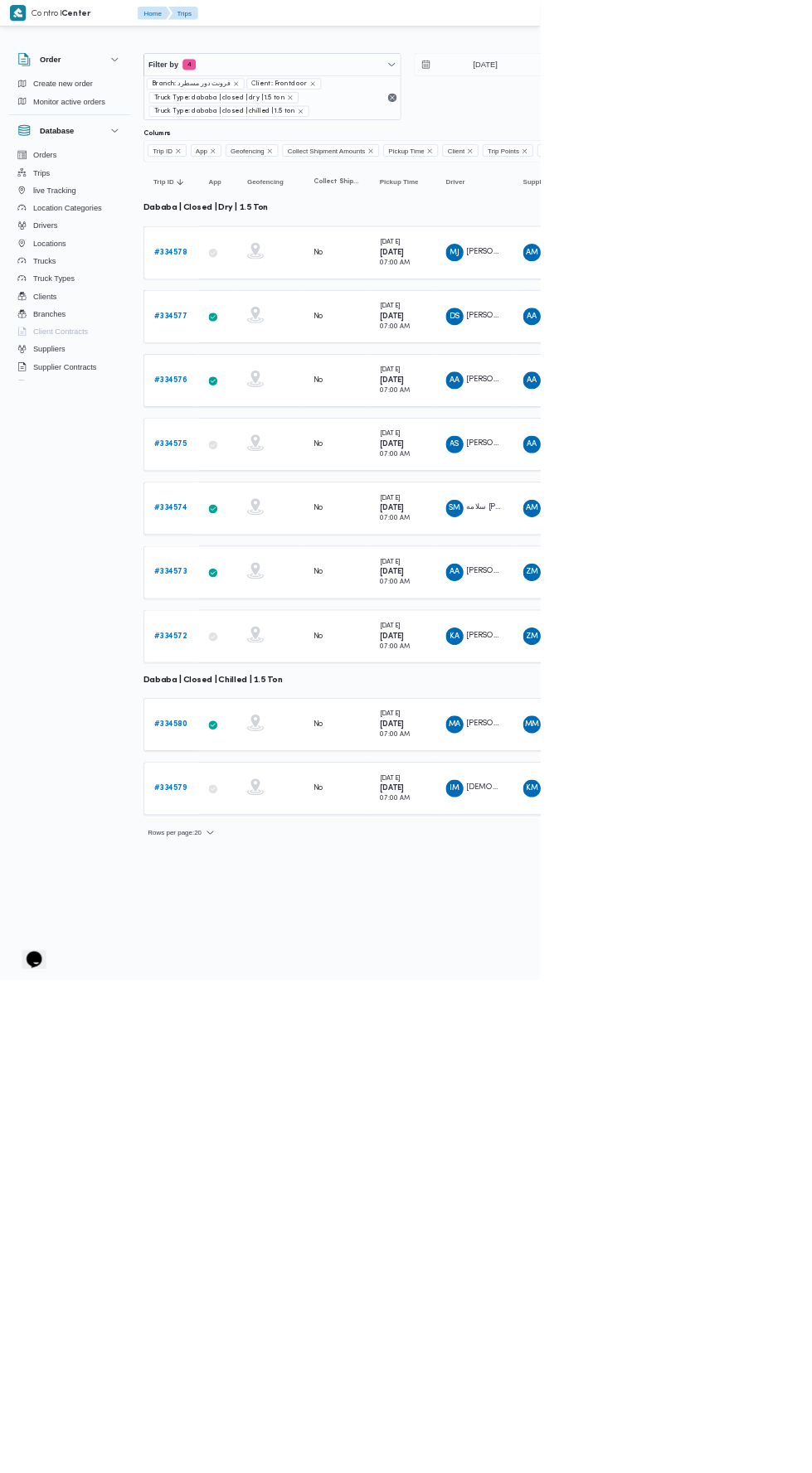
click at [608, 472] on b "[DATE]" at bounding box center [589, 475] width 37 height 11
click at [623, 340] on td "Pickup Time [DATE] 07:00 AM" at bounding box center [605, 380] width 100 height 79
click at [630, 1068] on div "[DATE] 07:00 AM" at bounding box center [605, 1089] width 83 height 60
click at [609, 1201] on div "[DATE] 07:00 AM" at bounding box center [605, 1185] width 83 height 60
